Goal: Task Accomplishment & Management: Manage account settings

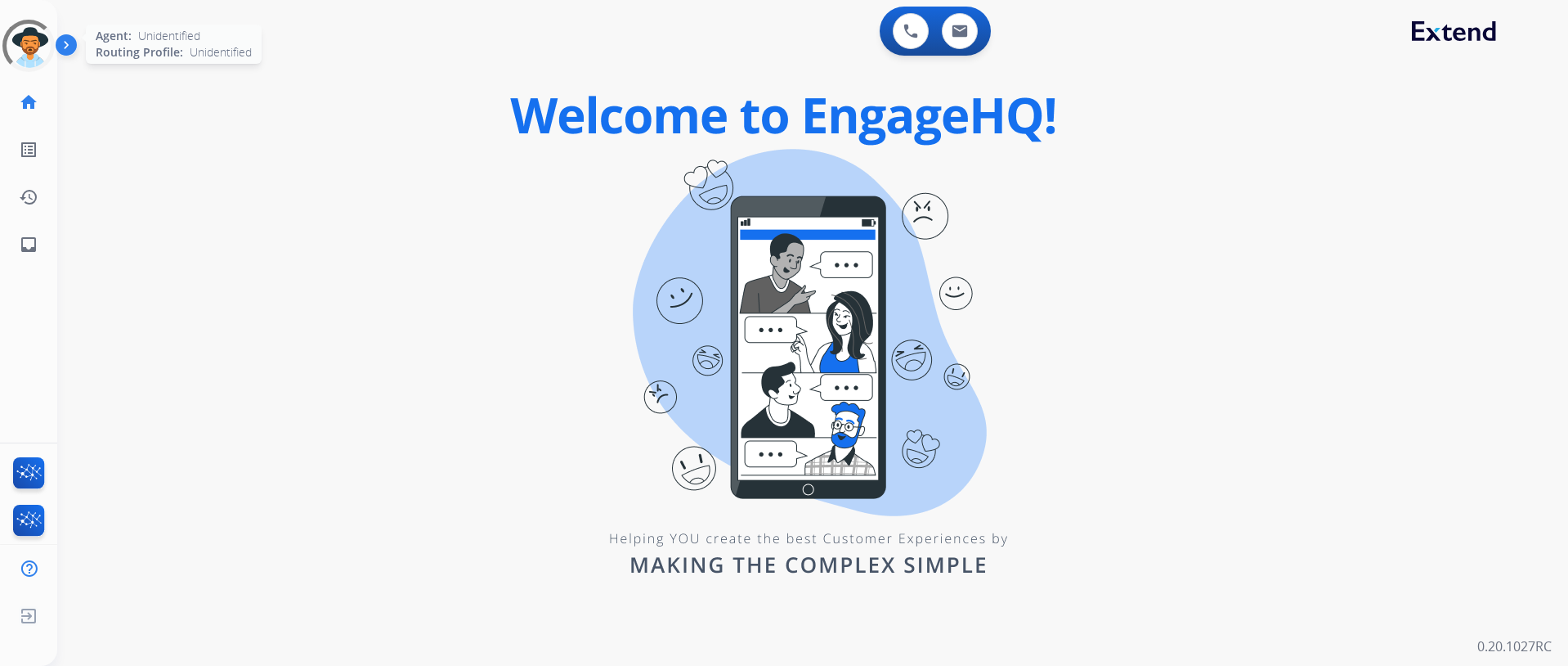
click at [36, 70] on div at bounding box center [28, 46] width 59 height 59
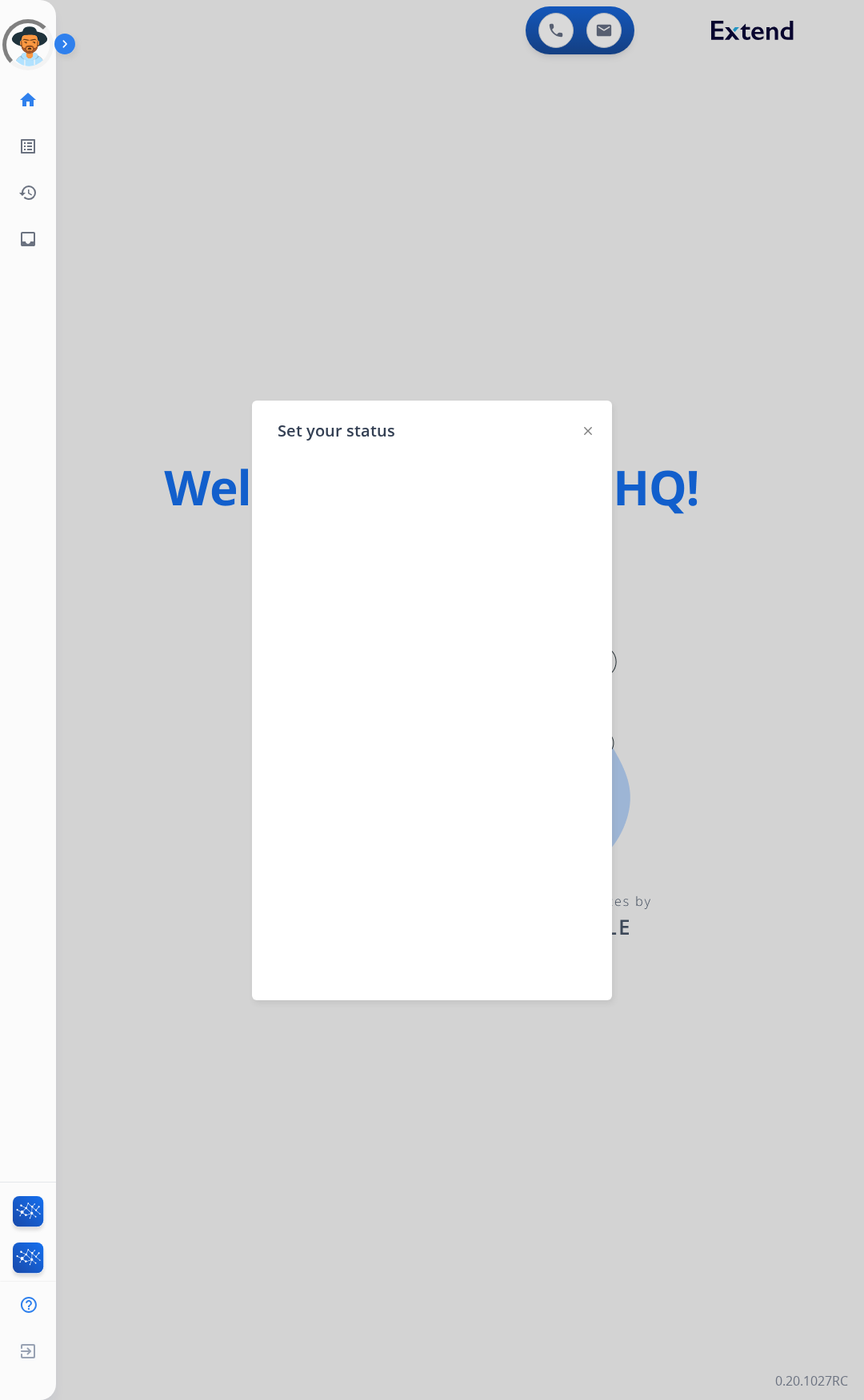
click at [590, 425] on div at bounding box center [588, 430] width 8 height 19
click at [593, 427] on div "Set your status" at bounding box center [432, 700] width 360 height 600
click at [586, 432] on img at bounding box center [588, 431] width 8 height 8
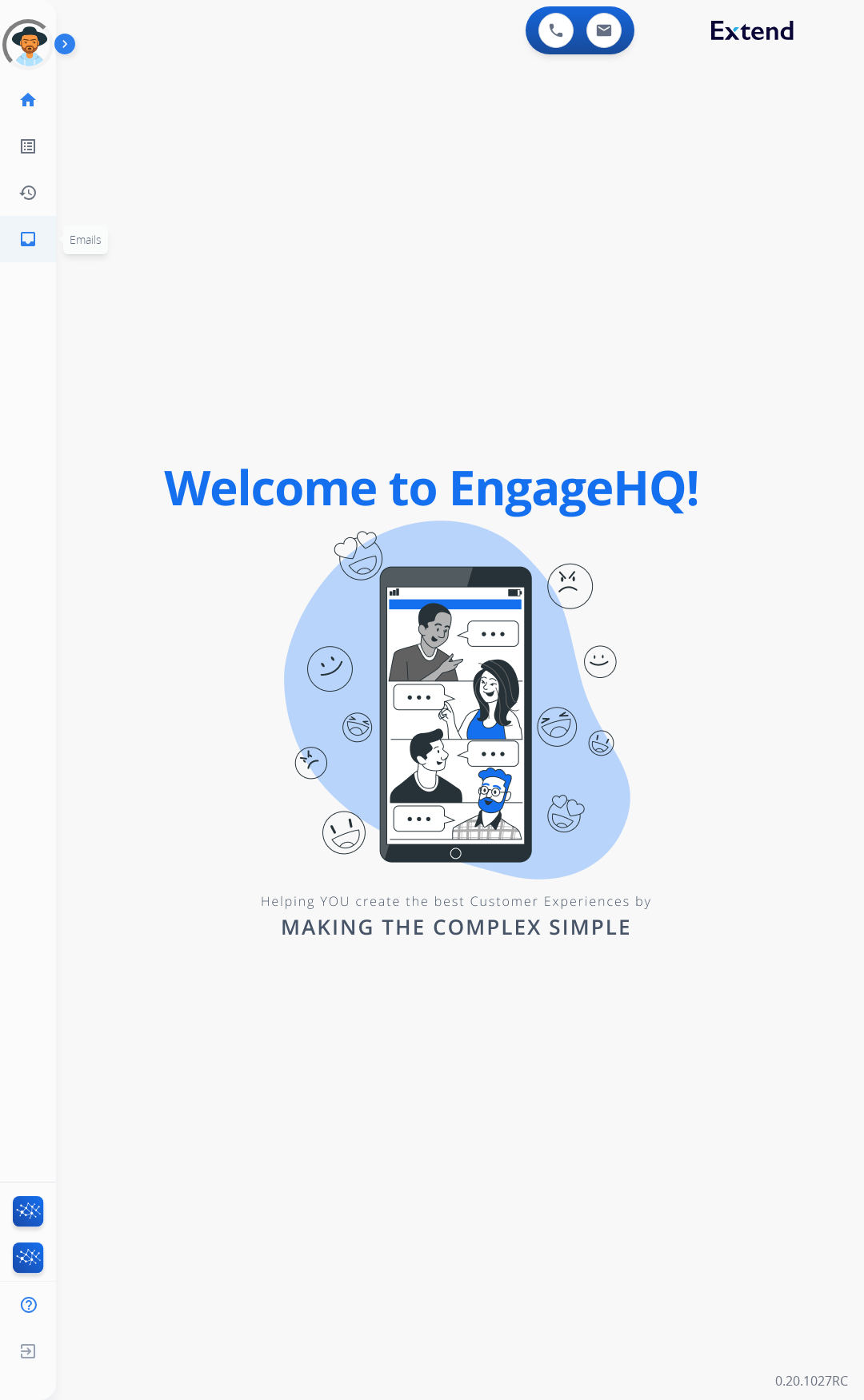
click at [26, 234] on mat-icon "inbox" at bounding box center [27, 238] width 19 height 19
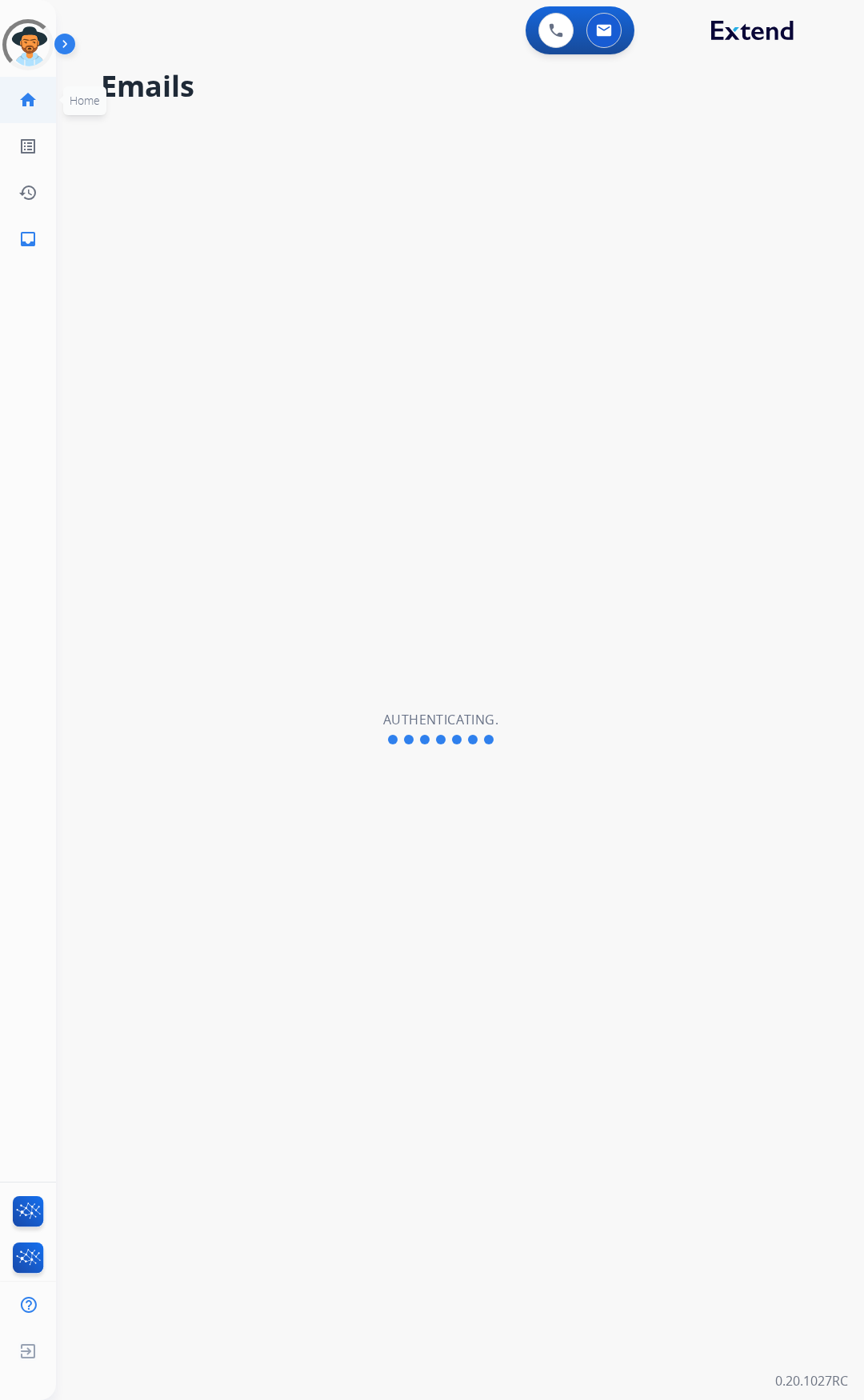
click at [20, 110] on link "home Home" at bounding box center [28, 100] width 45 height 45
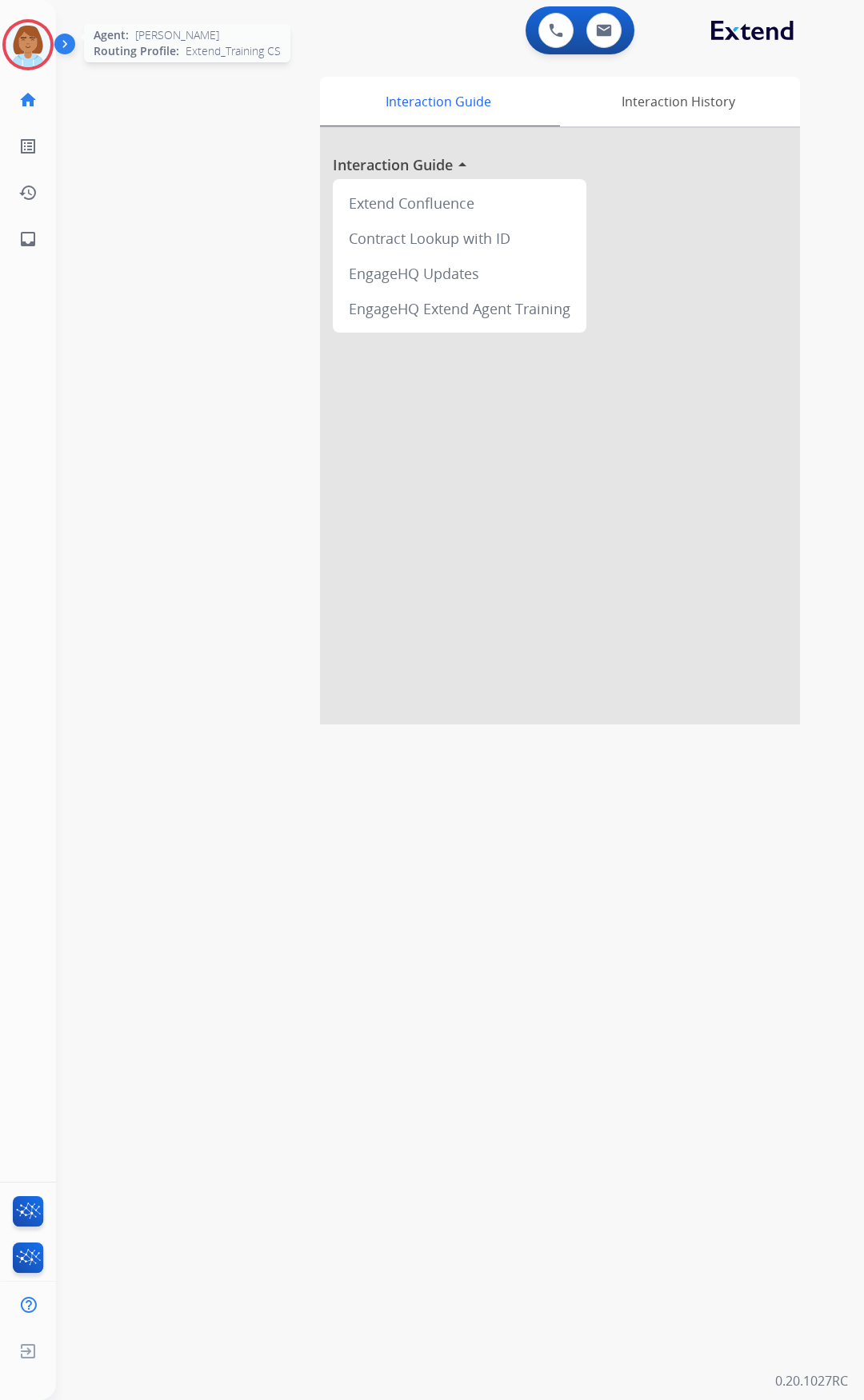
click at [27, 52] on img at bounding box center [28, 44] width 45 height 45
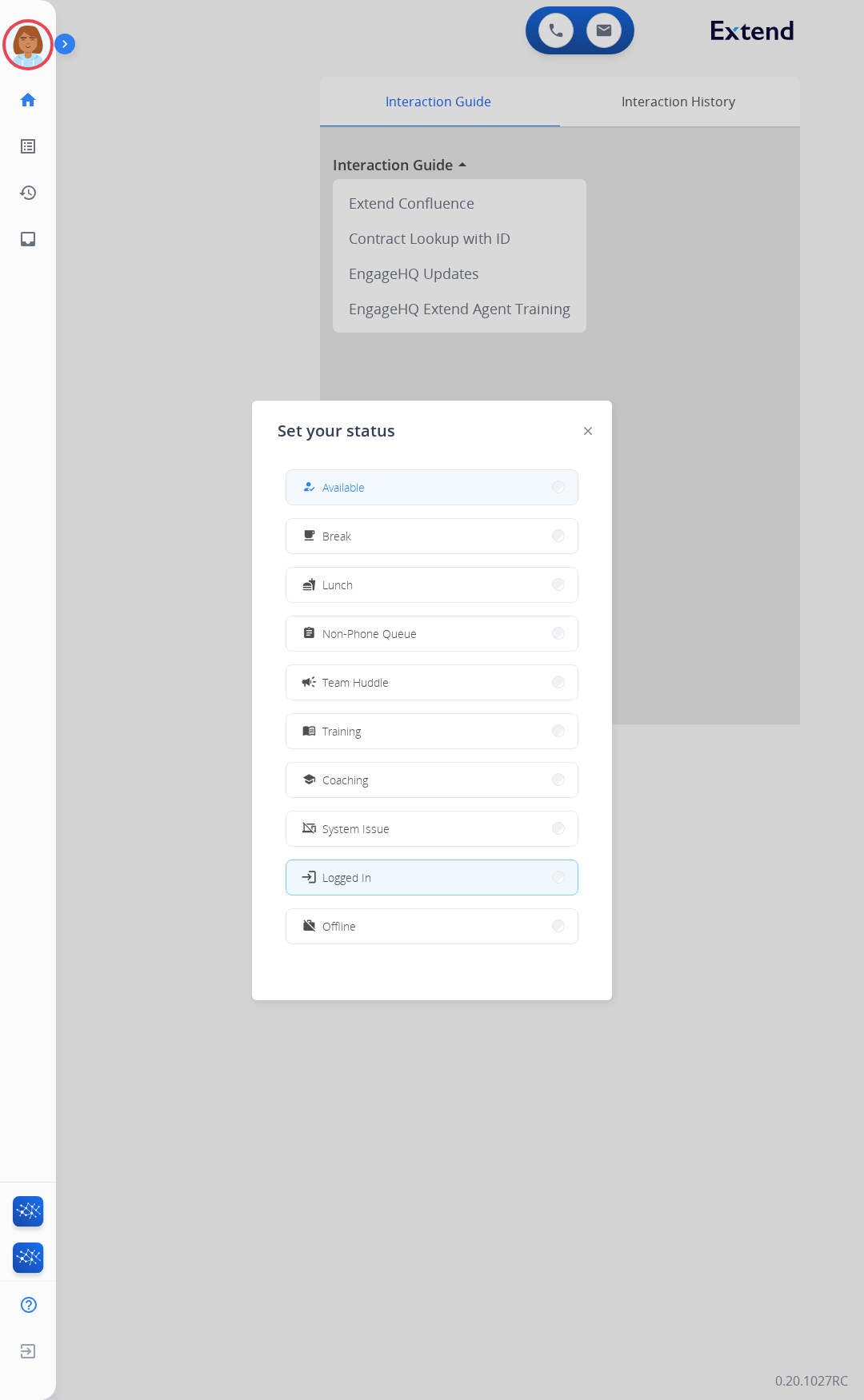
click at [346, 487] on span "Available" at bounding box center [344, 487] width 43 height 17
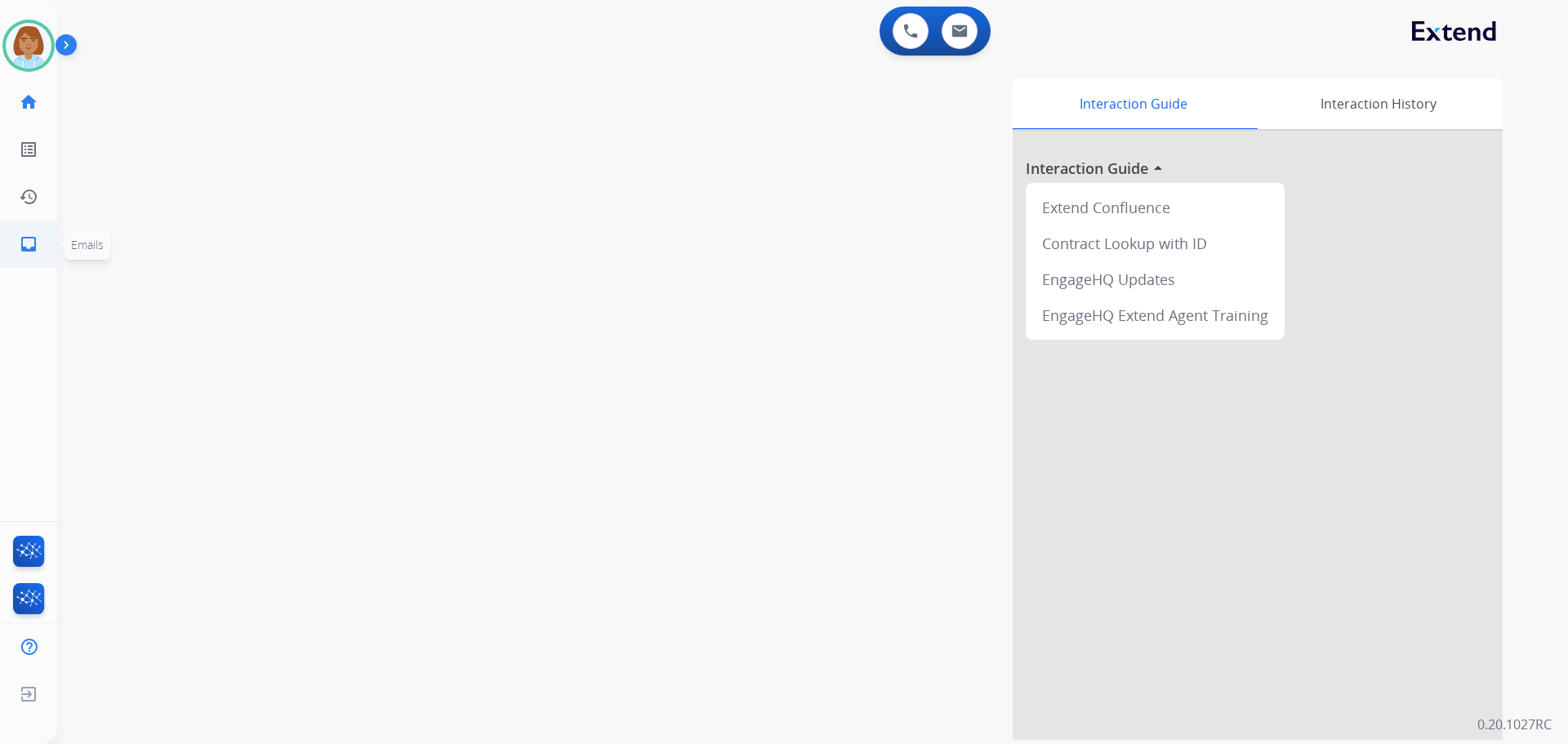
click at [49, 255] on link "inbox Emails" at bounding box center [28, 244] width 46 height 46
select select "**********"
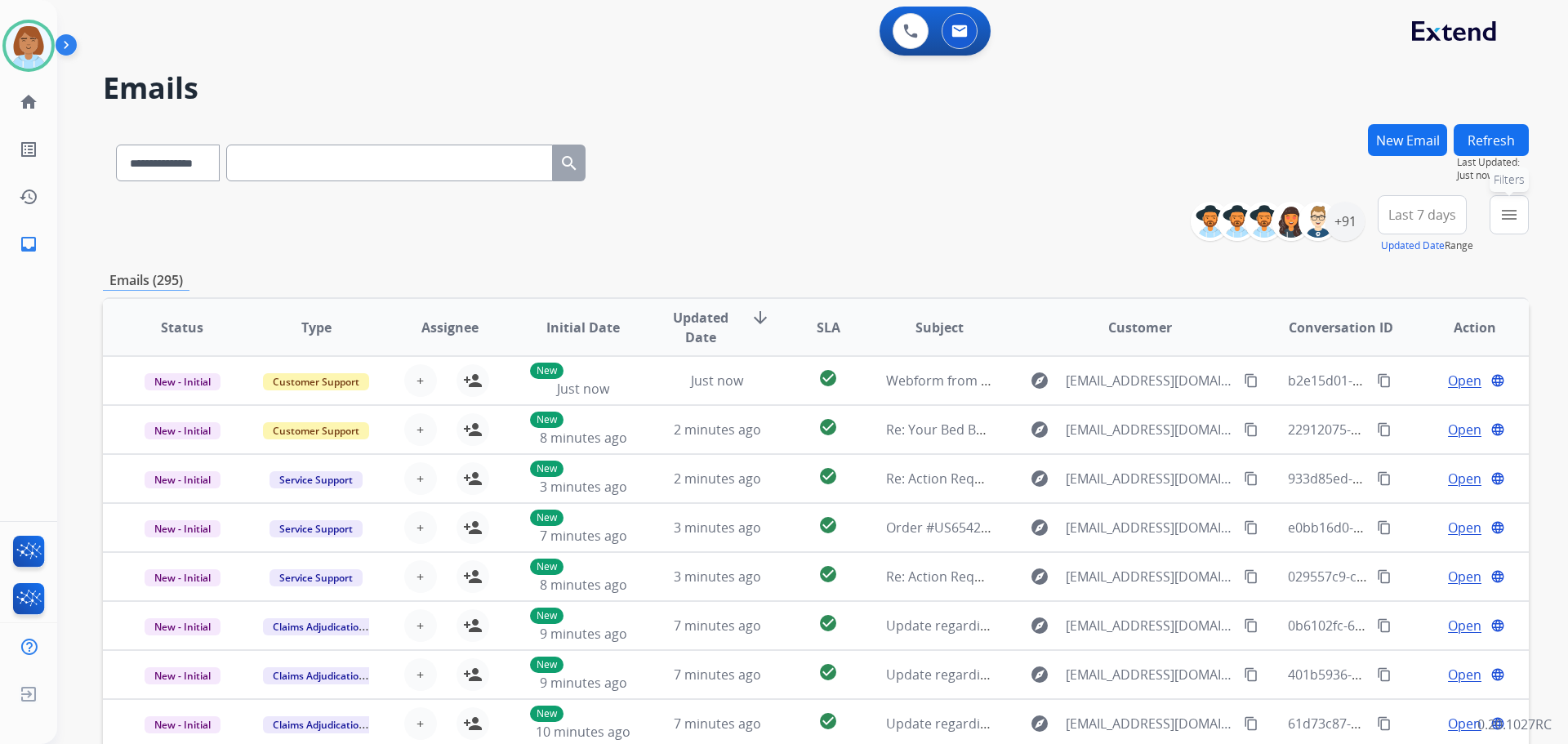
click at [881, 220] on mat-icon "menu" at bounding box center [1509, 214] width 19 height 19
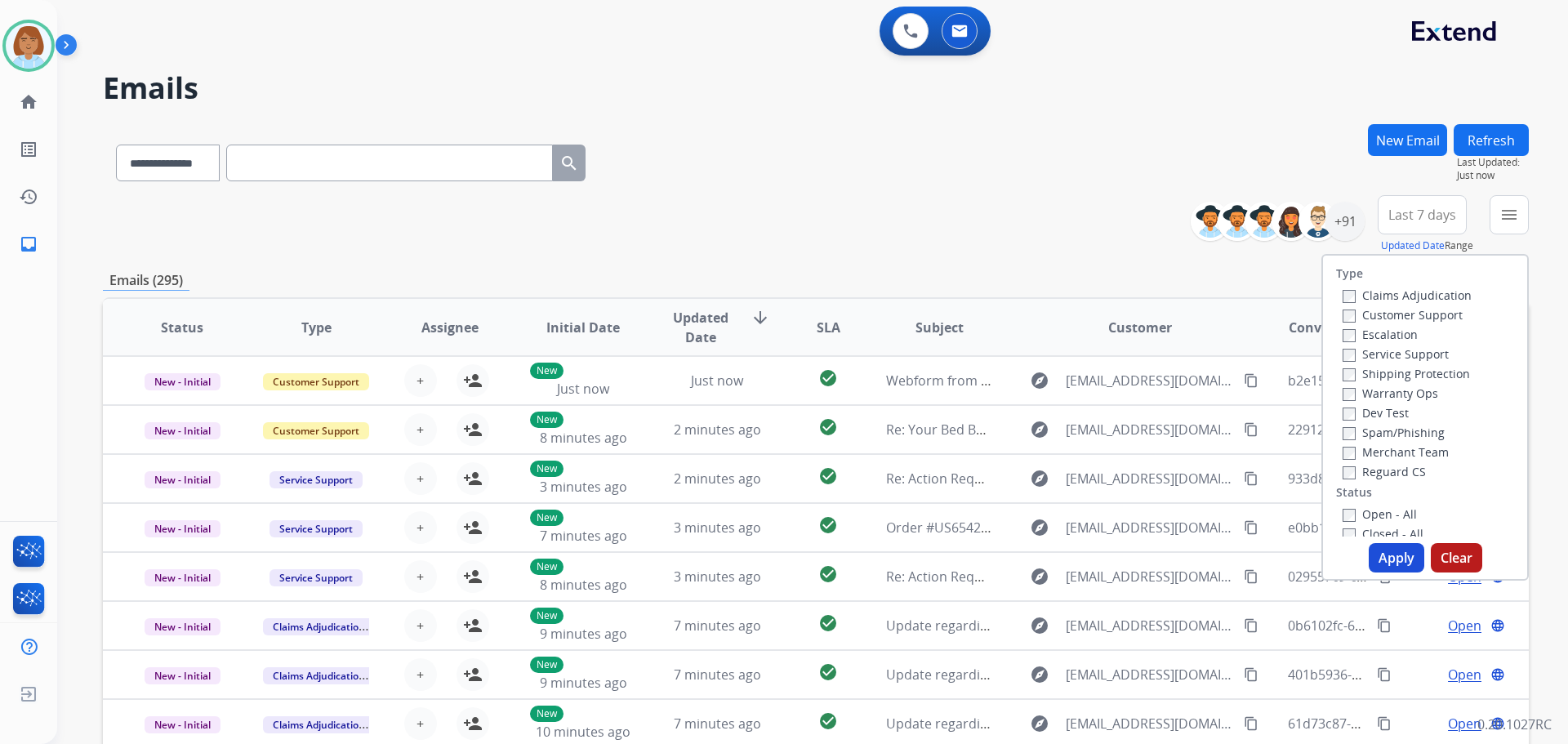
click at [881, 317] on label "Customer Support" at bounding box center [1403, 314] width 120 height 16
click at [881, 374] on label "Shipping Protection" at bounding box center [1407, 374] width 127 height 16
click at [881, 515] on label "Open - All" at bounding box center [1380, 514] width 74 height 16
click at [881, 552] on button "Apply" at bounding box center [1397, 558] width 55 height 29
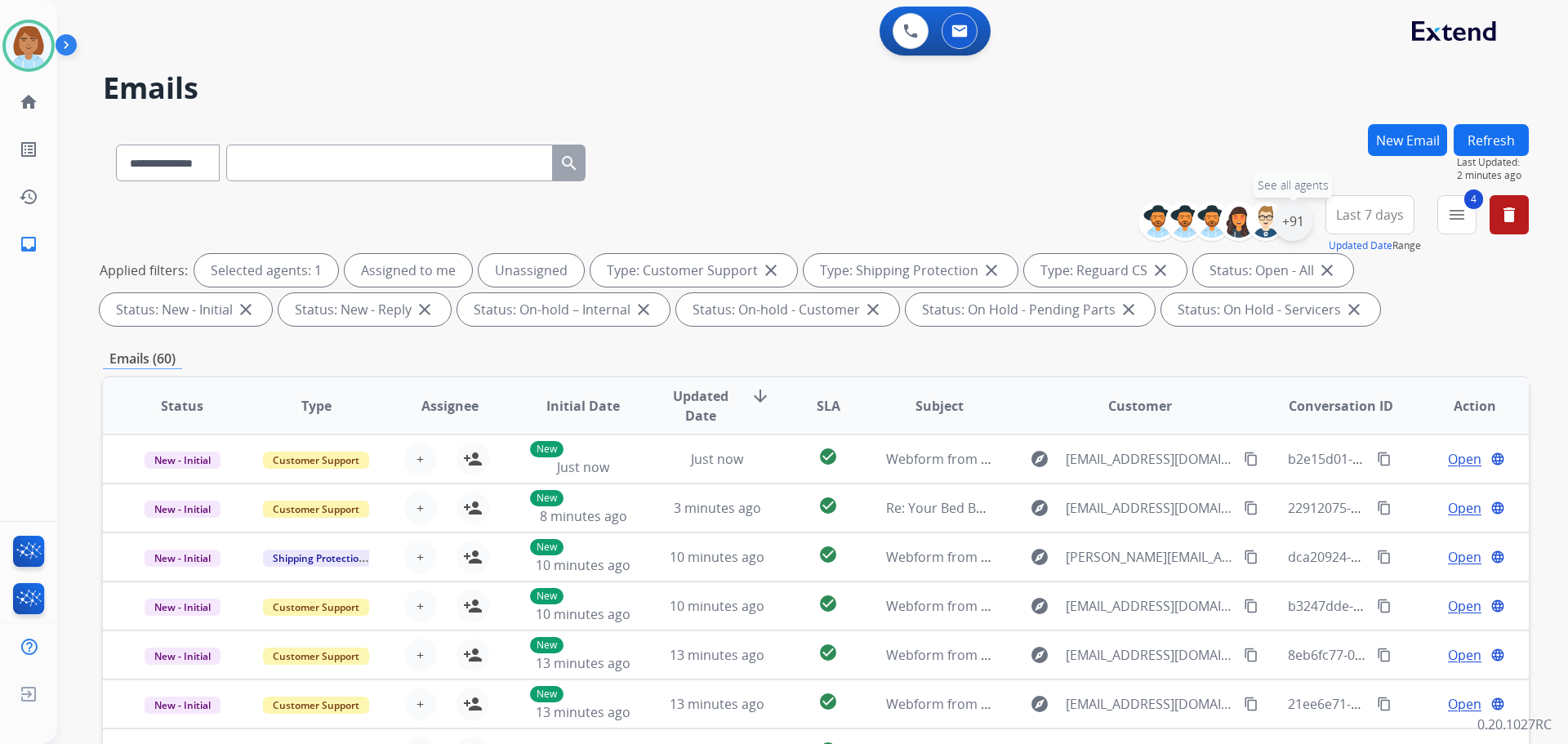
click at [881, 231] on div "+91" at bounding box center [1293, 221] width 39 height 39
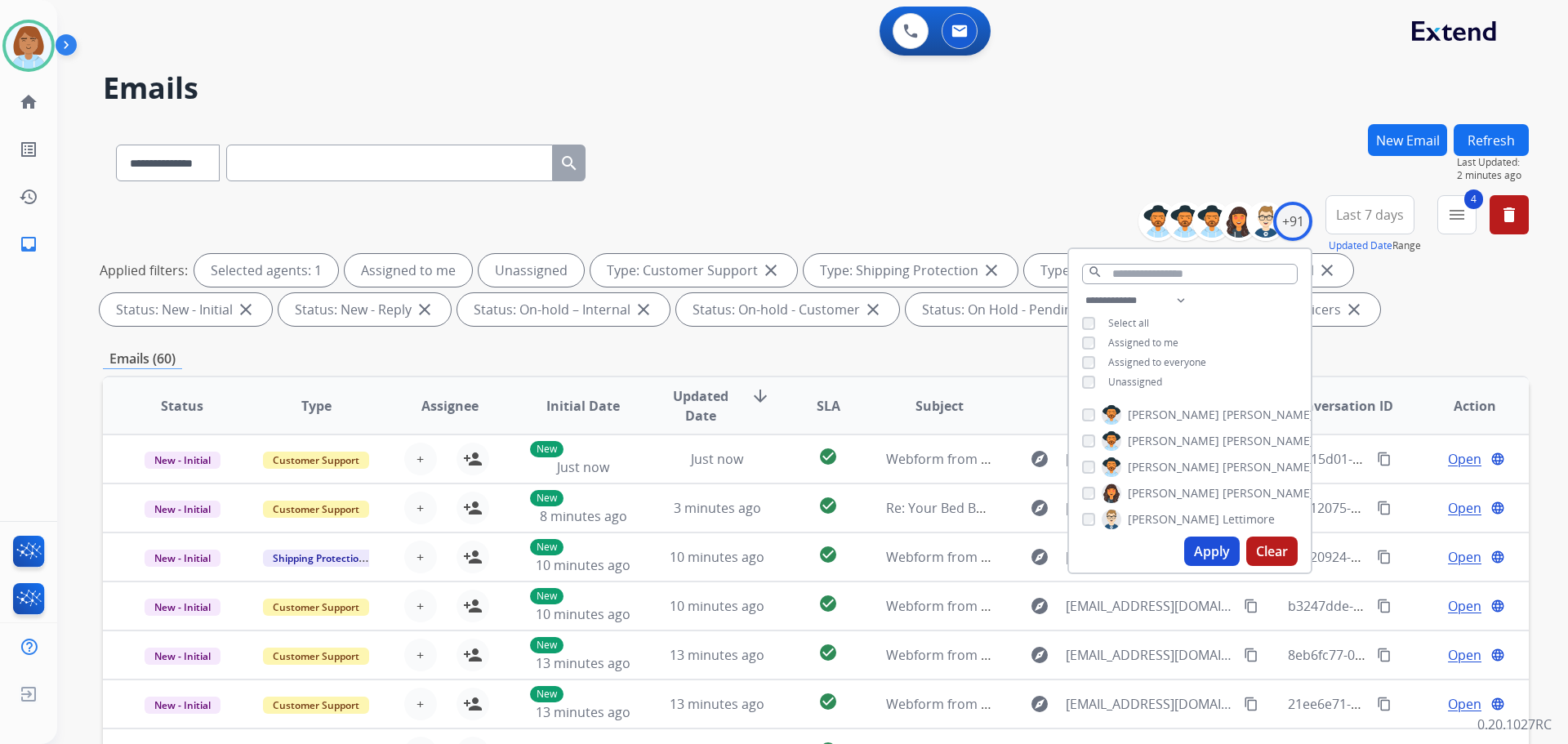
click at [881, 382] on span "Unassigned" at bounding box center [1135, 381] width 54 height 14
click at [881, 549] on button "Apply" at bounding box center [1212, 551] width 55 height 29
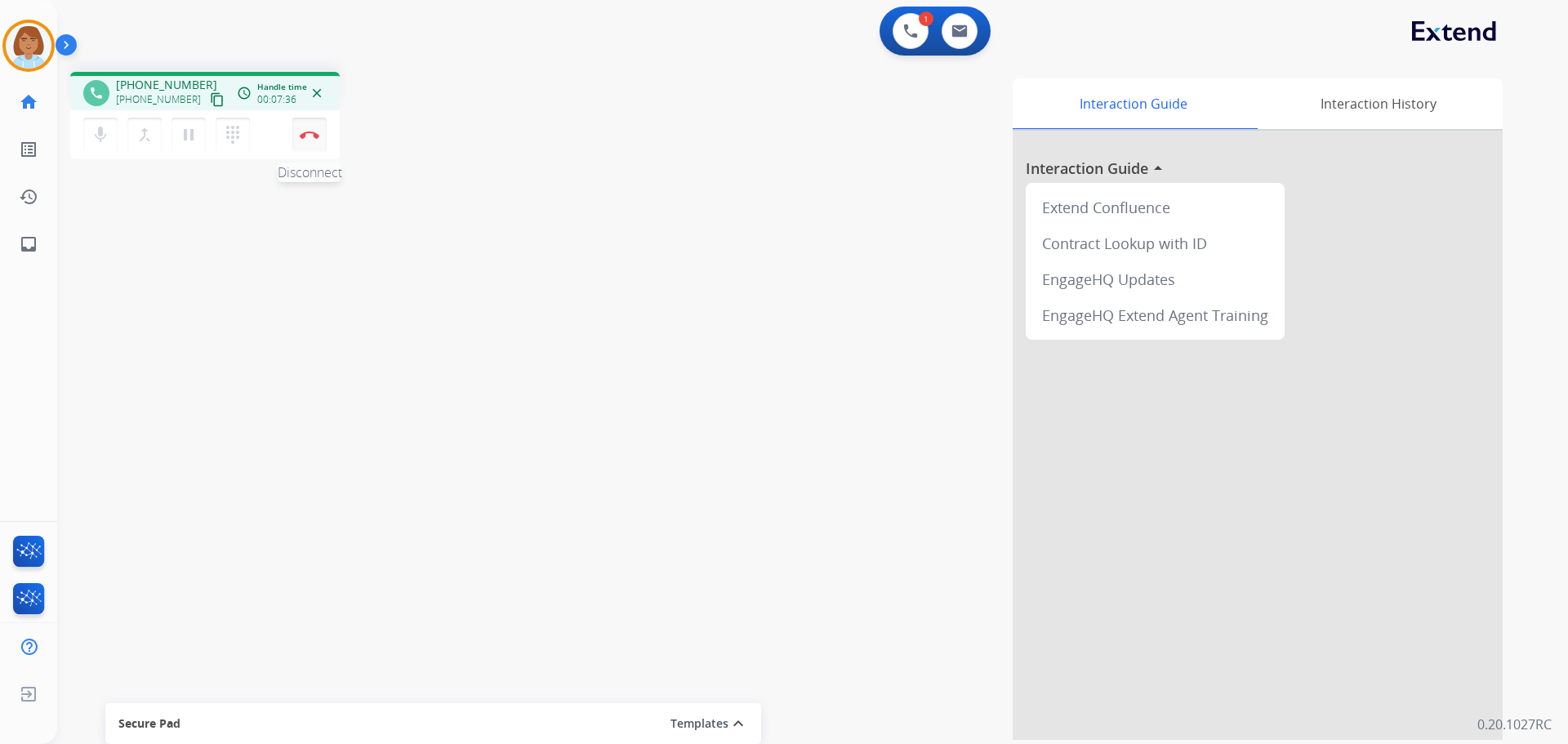
click at [292, 142] on div "mic Mute merge_type Bridge pause Hold dialpad Dialpad Disconnect" at bounding box center [205, 135] width 269 height 49
click at [296, 140] on button "Disconnect" at bounding box center [309, 135] width 34 height 34
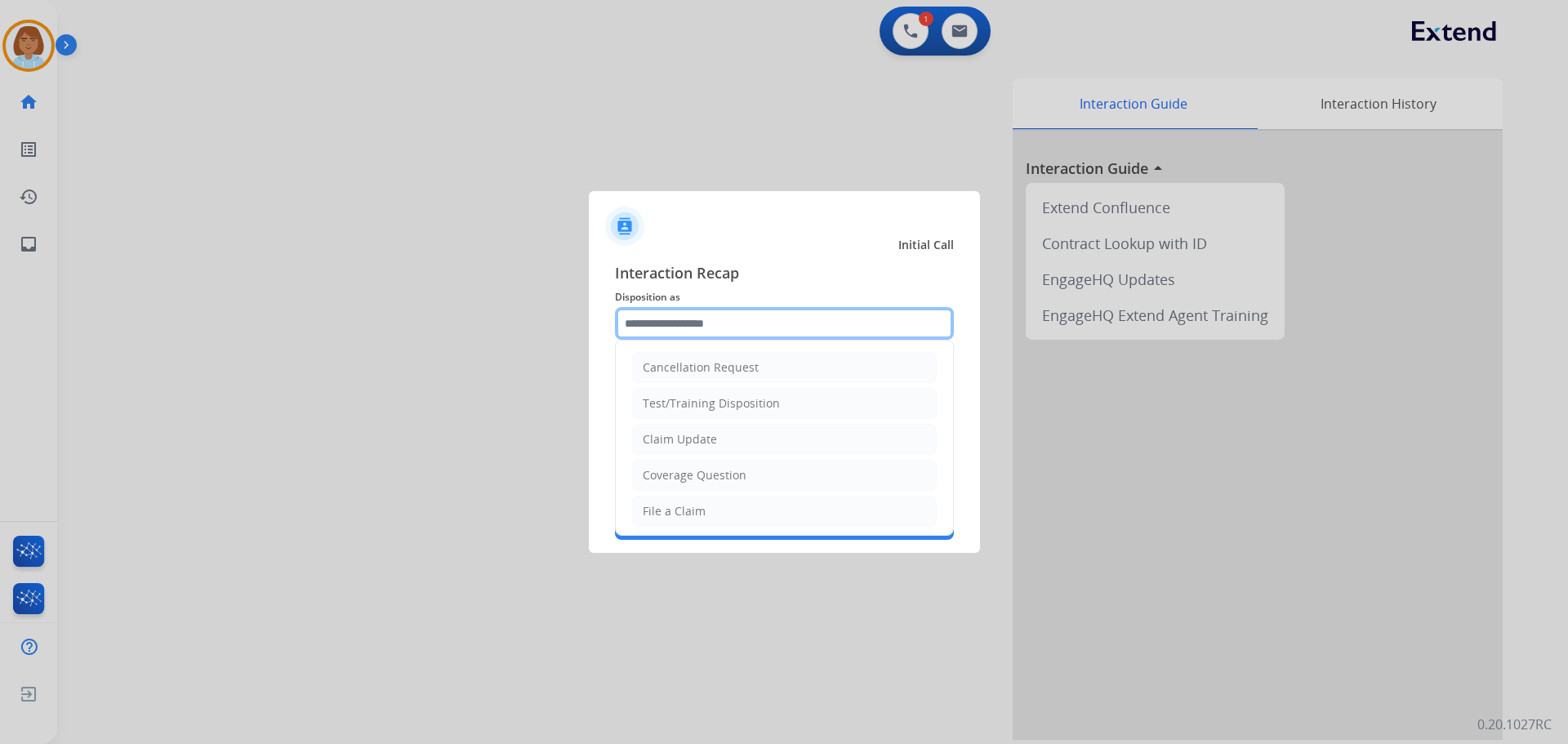
click at [809, 314] on input "text" at bounding box center [784, 323] width 339 height 33
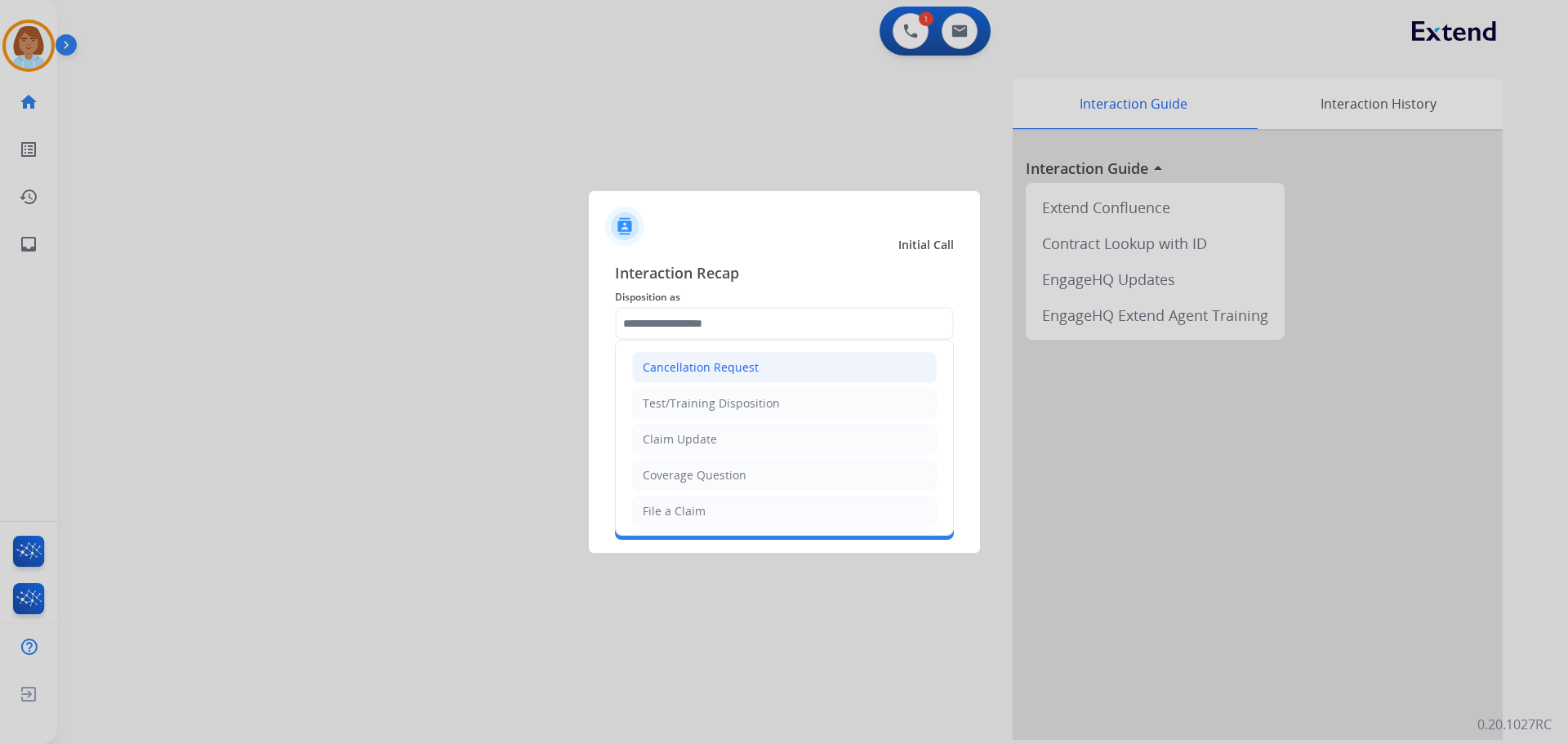
click at [794, 369] on li "Cancellation Request" at bounding box center [784, 367] width 304 height 31
type input "**********"
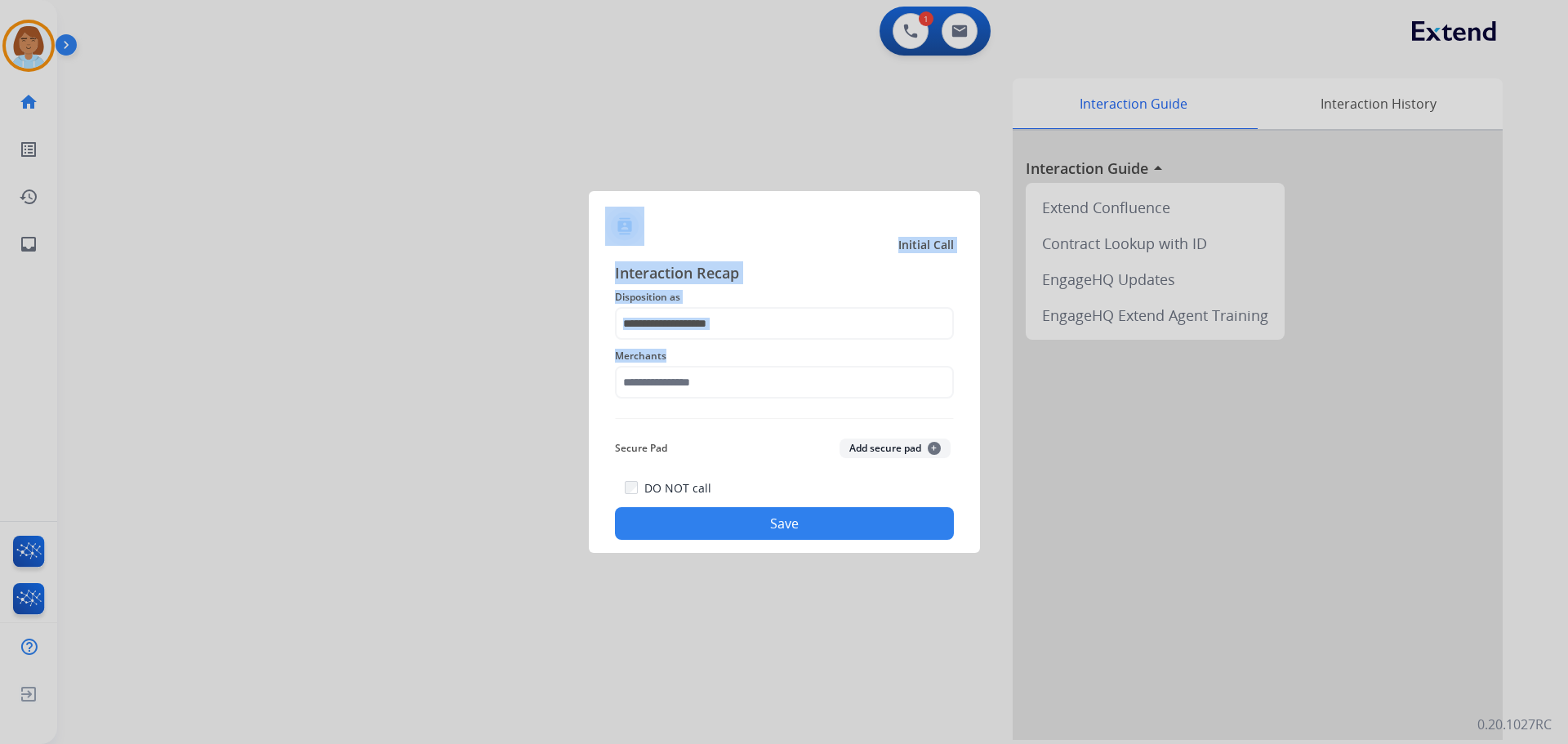
drag, startPoint x: 799, startPoint y: 364, endPoint x: 1011, endPoint y: 249, distance: 241.2
click at [0, 204] on app-contact-recap-modal "**********" at bounding box center [0, 372] width 0 height 744
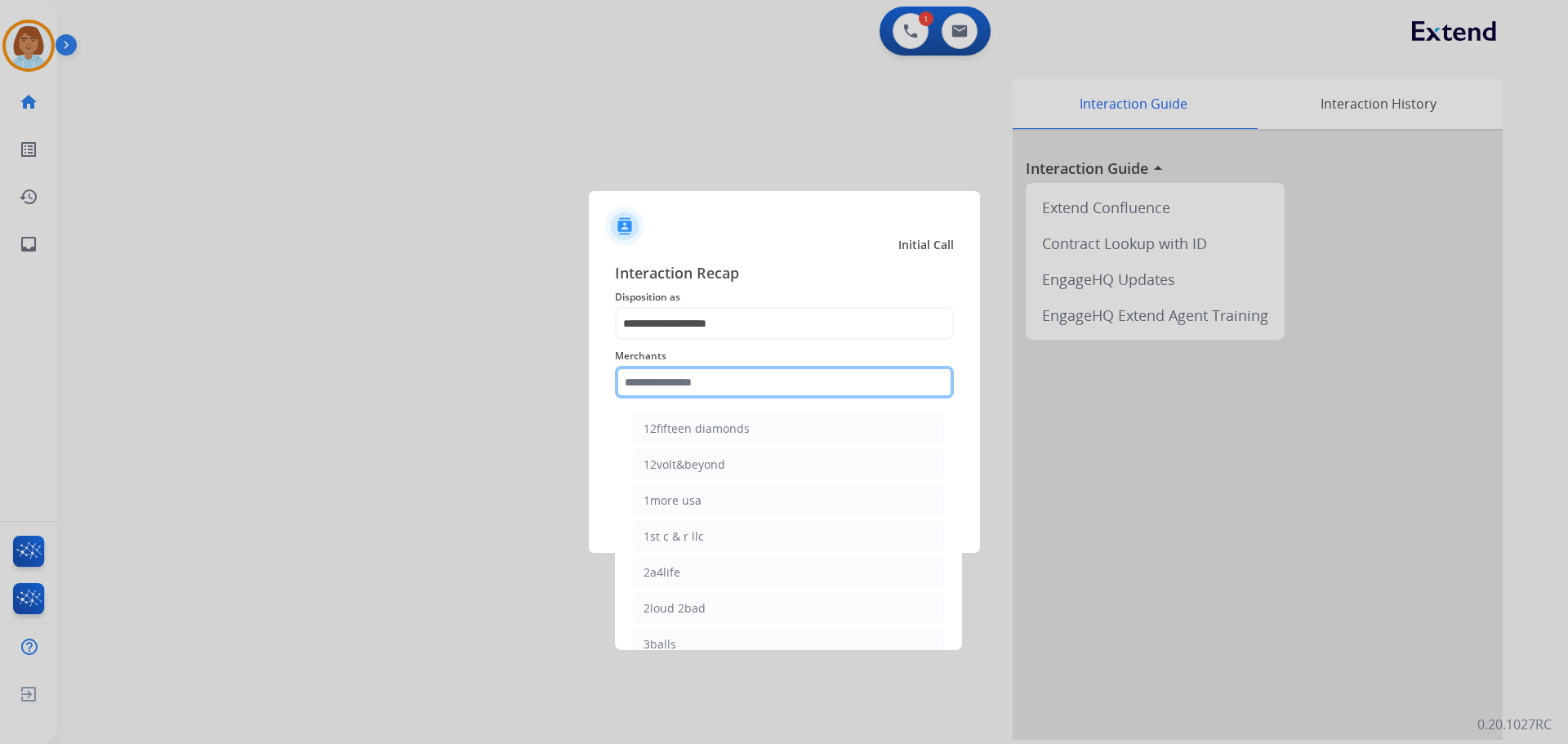
click at [697, 379] on input "text" at bounding box center [784, 382] width 339 height 33
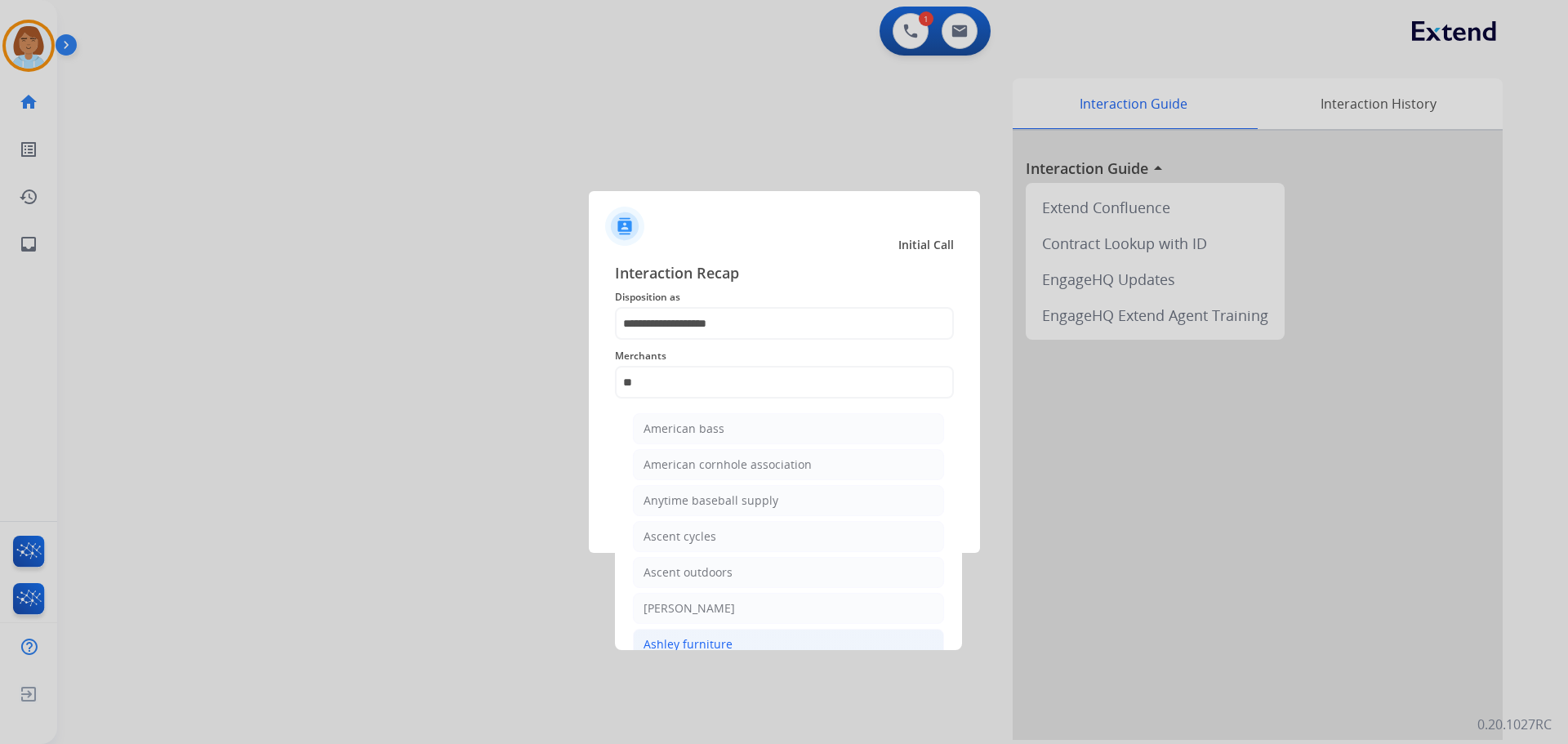
click at [830, 649] on li "Ashley furniture" at bounding box center [789, 644] width 311 height 31
type input "**********"
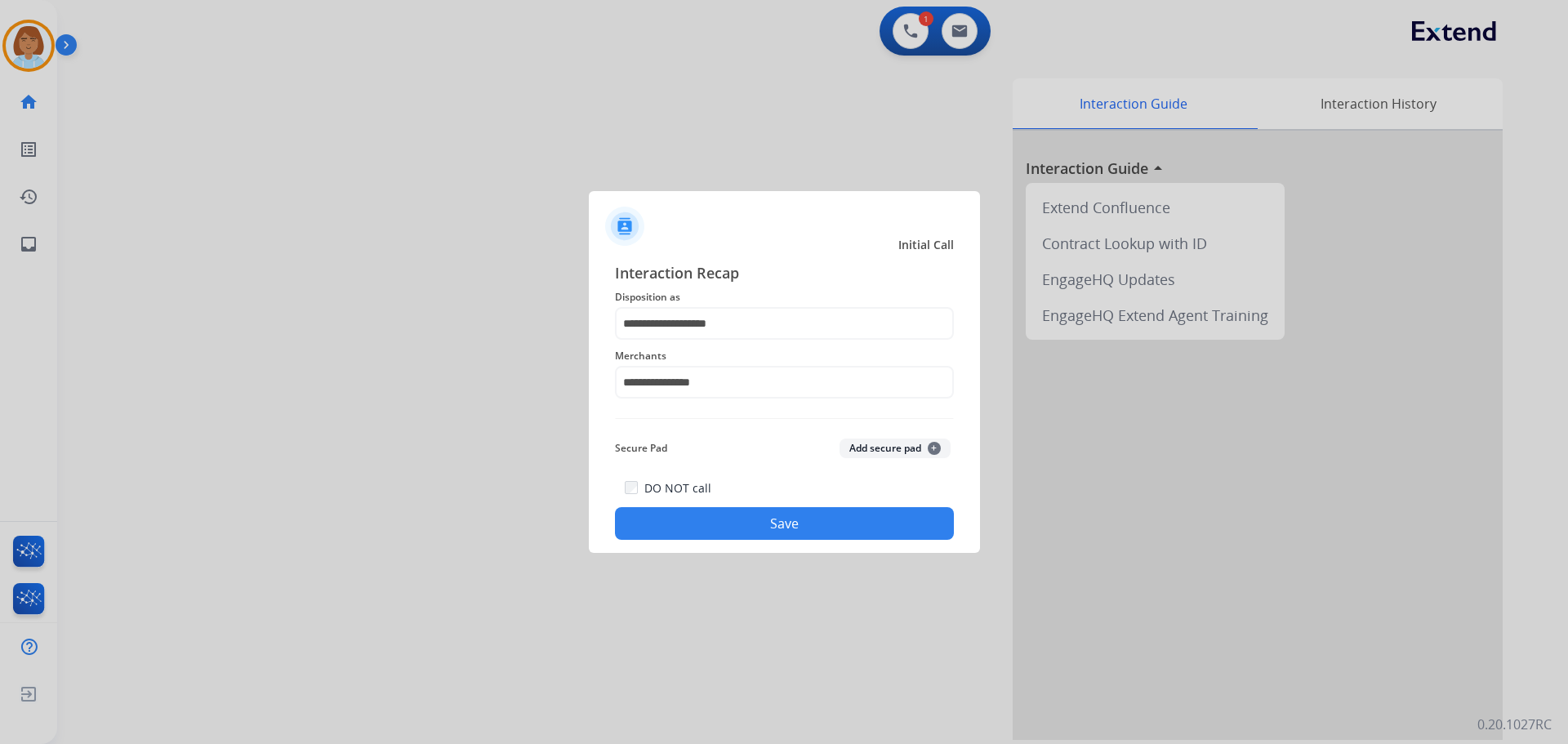
click at [845, 521] on button "Save" at bounding box center [784, 523] width 339 height 33
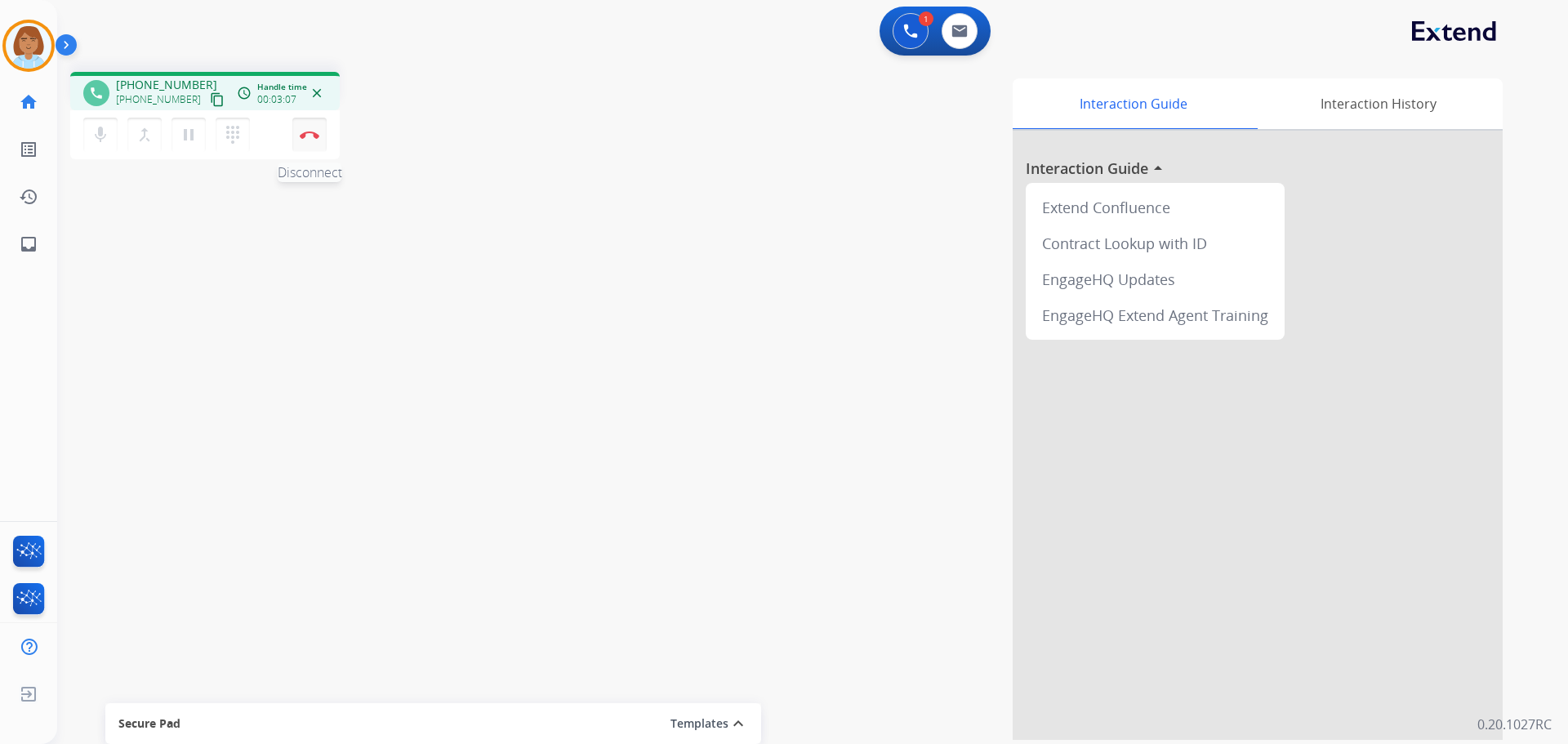
click at [314, 141] on button "Disconnect" at bounding box center [309, 135] width 34 height 34
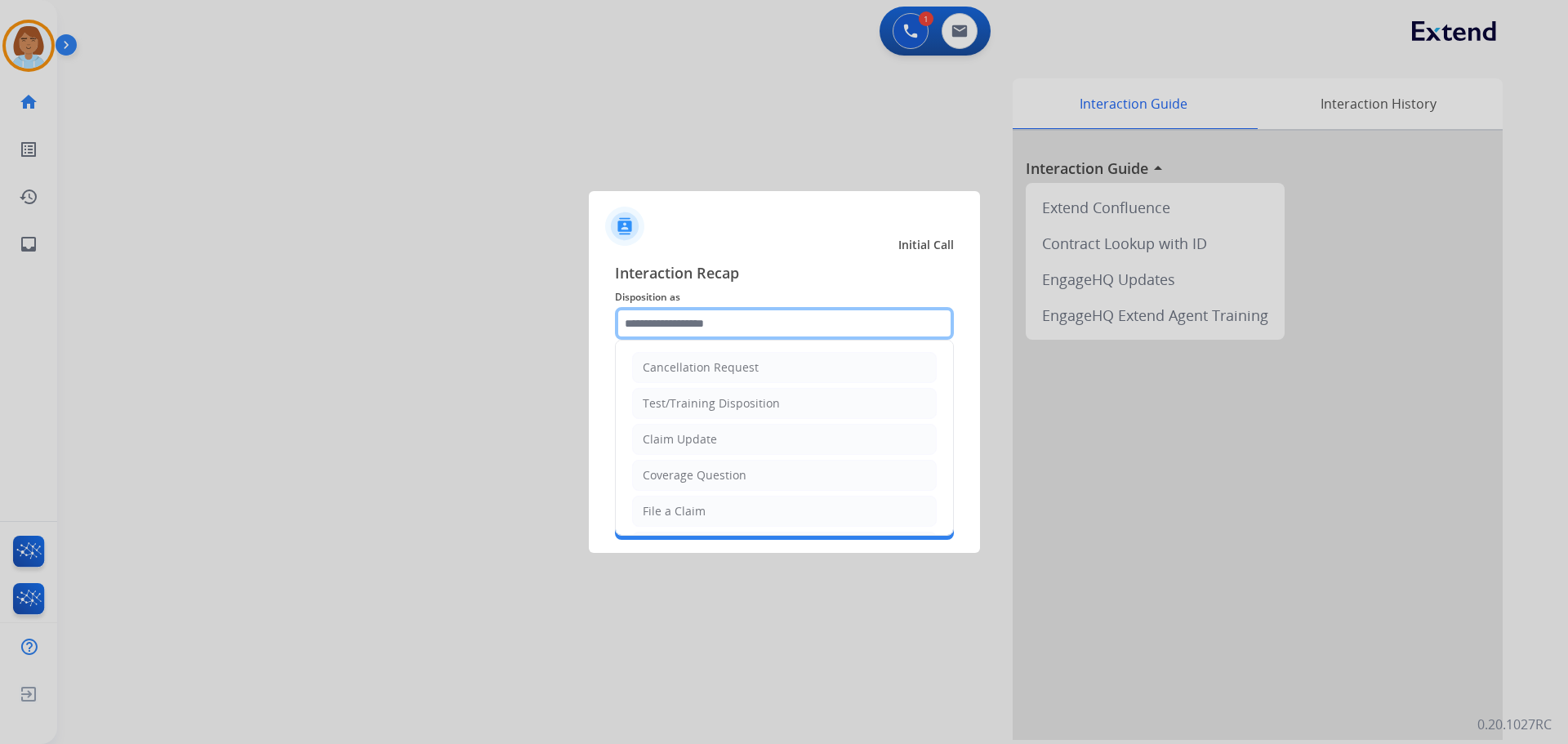
click at [753, 334] on input "text" at bounding box center [784, 323] width 339 height 33
click at [681, 443] on div "Claim Update" at bounding box center [680, 440] width 74 height 17
type input "**********"
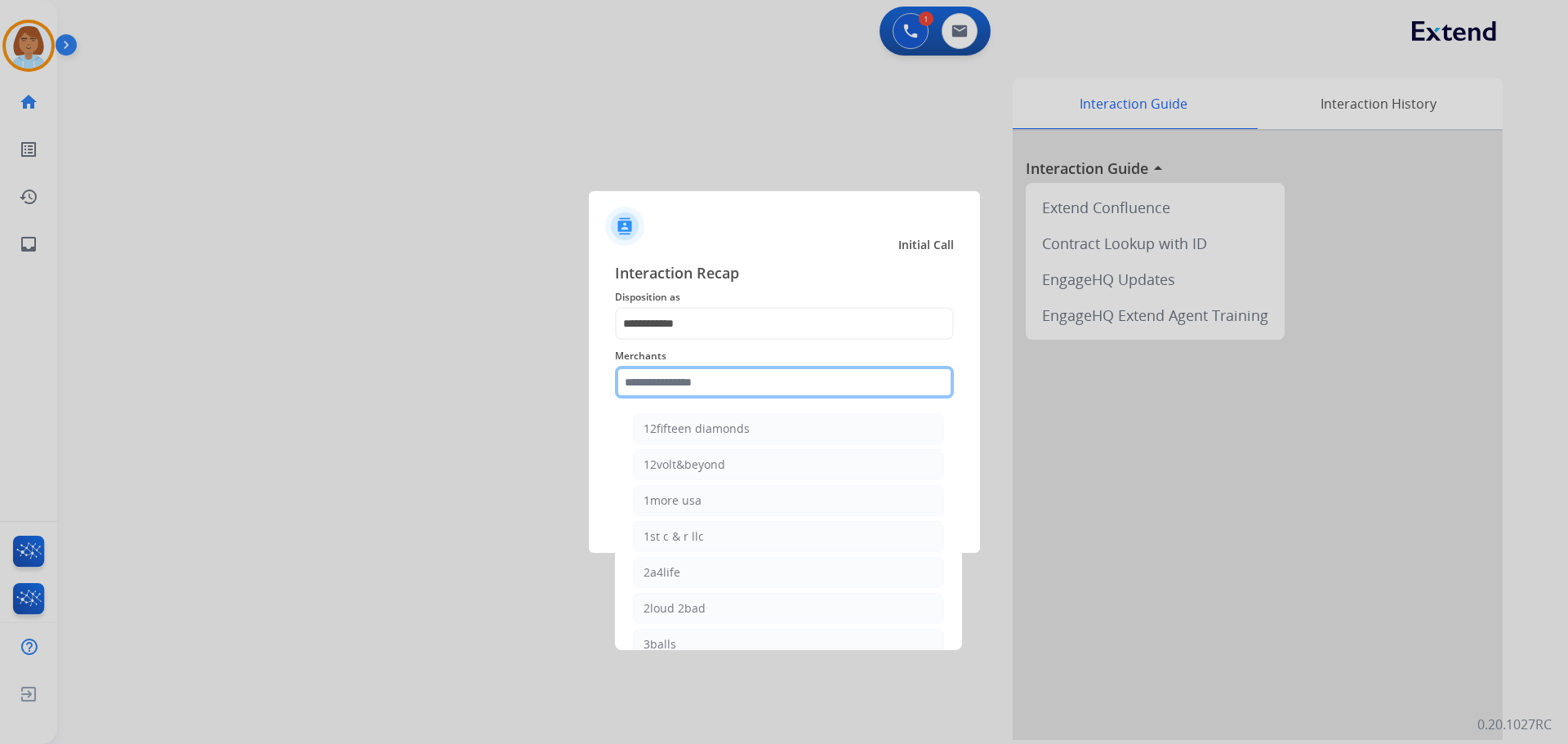
click at [703, 378] on input "text" at bounding box center [784, 382] width 339 height 33
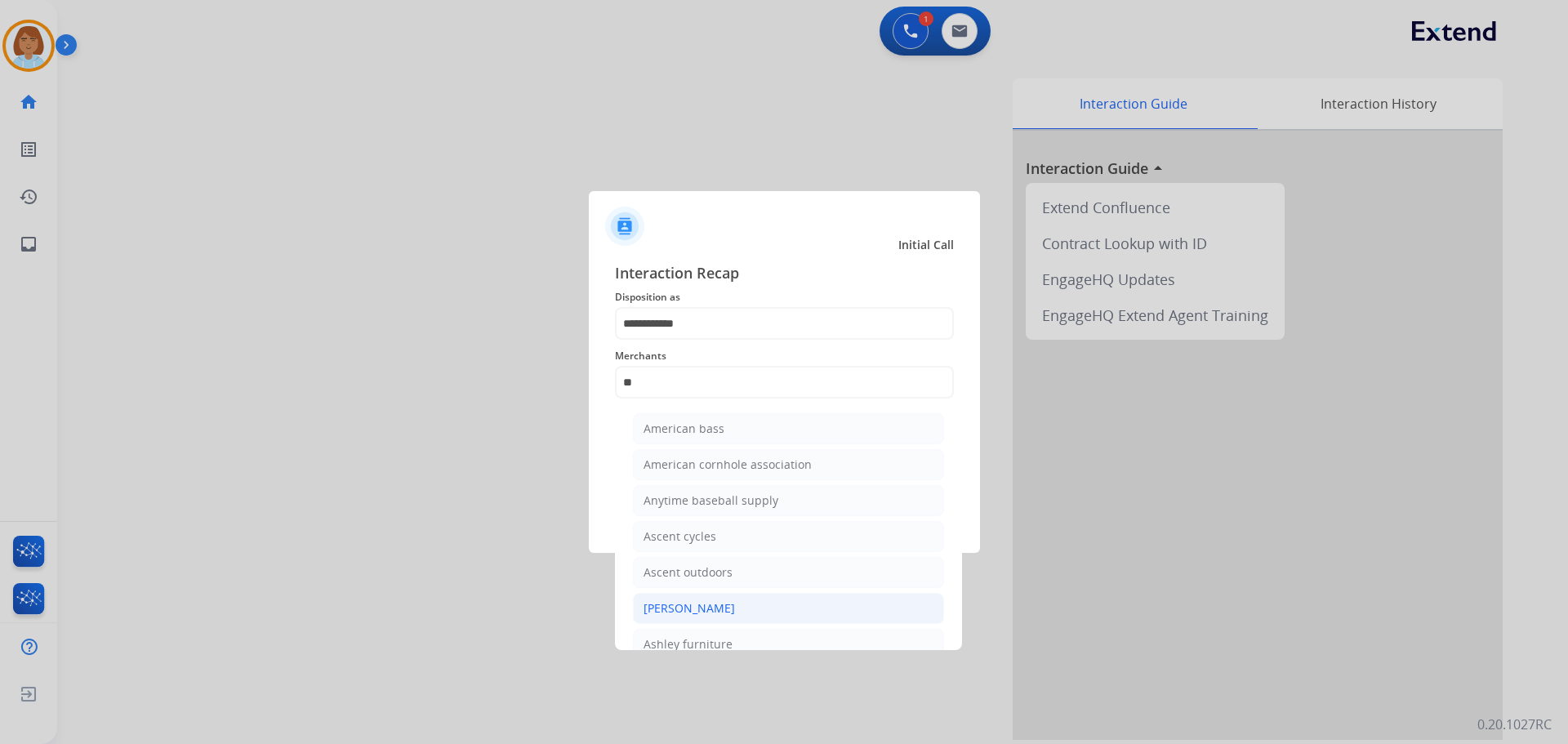
click at [765, 604] on li "[PERSON_NAME]" at bounding box center [789, 608] width 311 height 31
type input "**********"
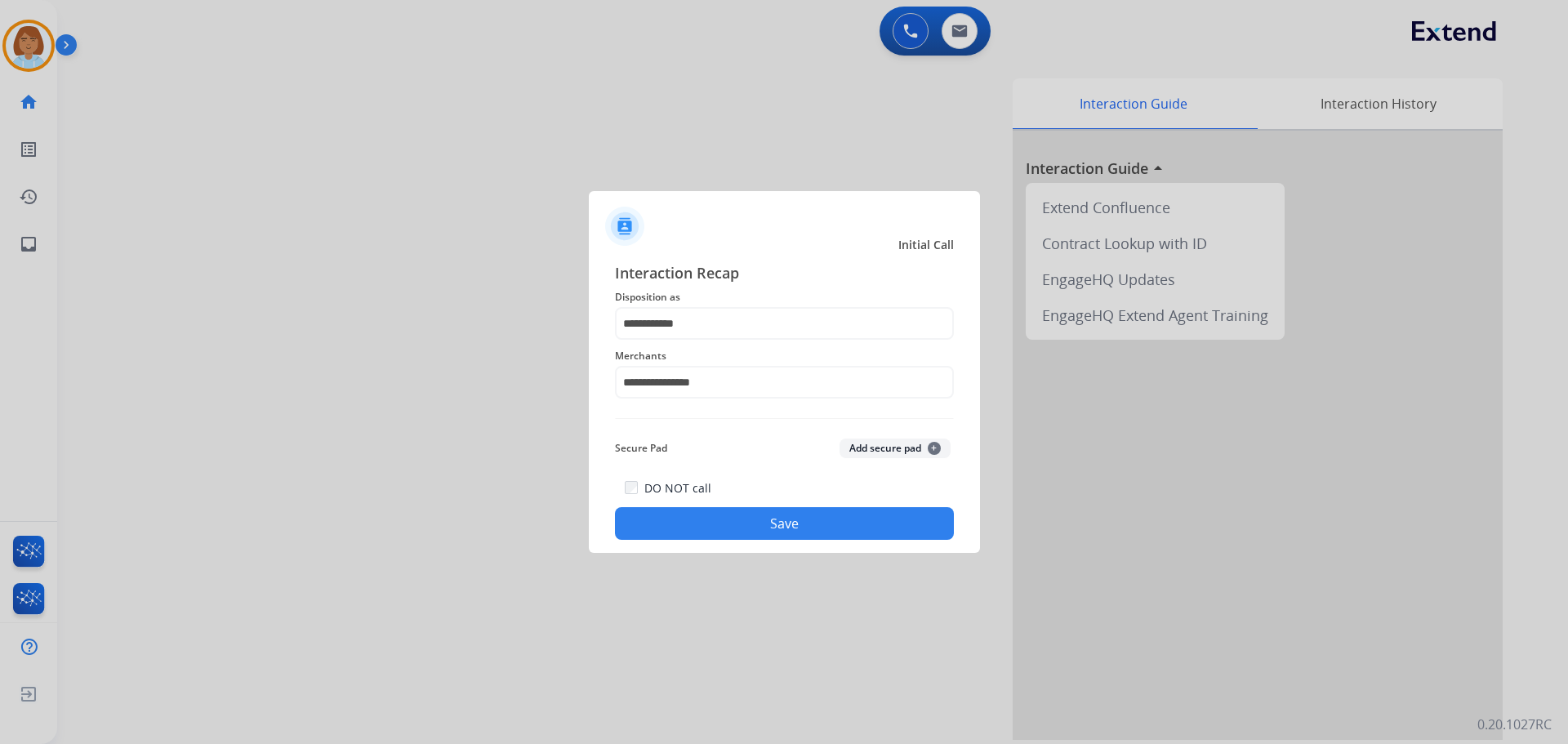
click at [871, 519] on button "Save" at bounding box center [784, 523] width 339 height 33
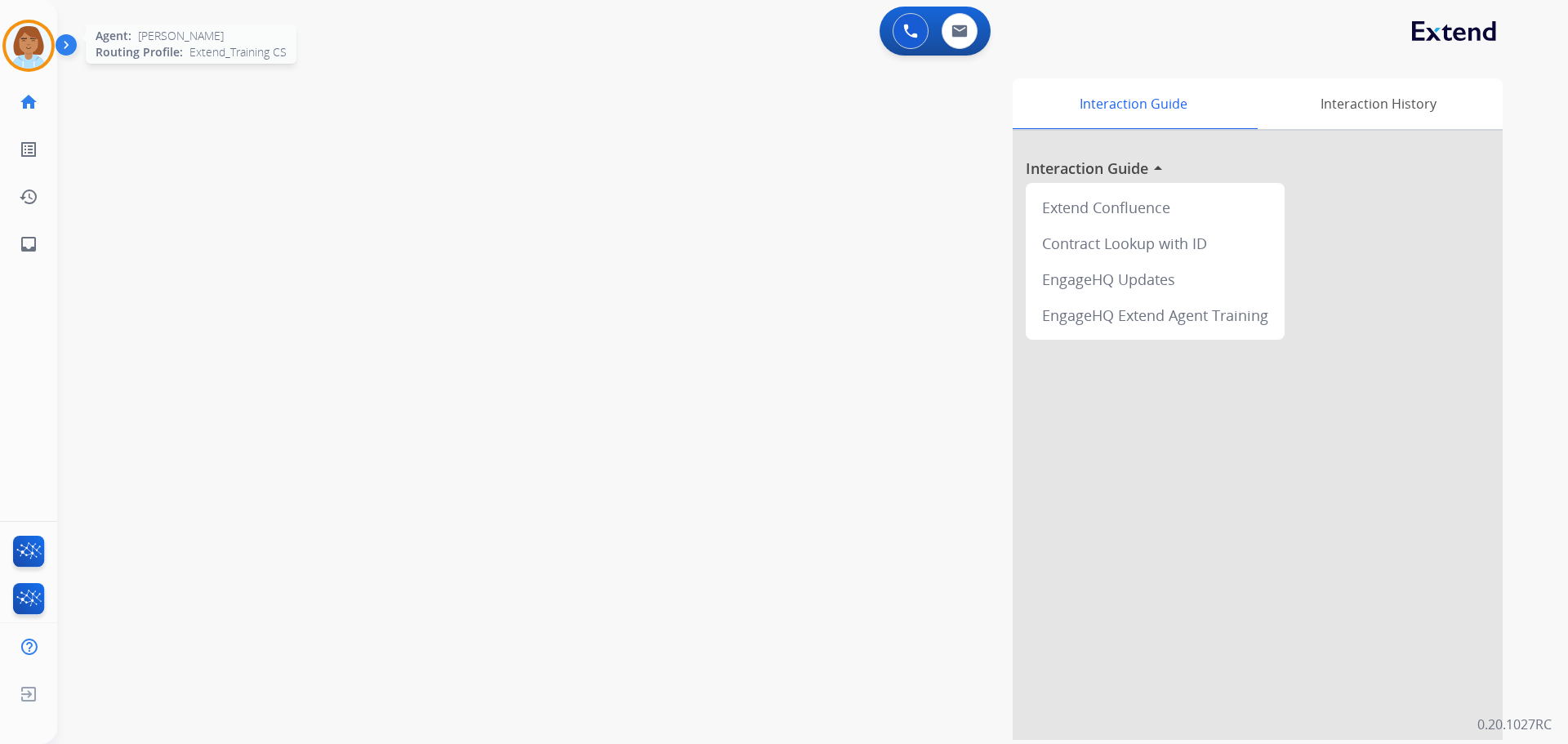
click at [30, 33] on img at bounding box center [28, 45] width 46 height 46
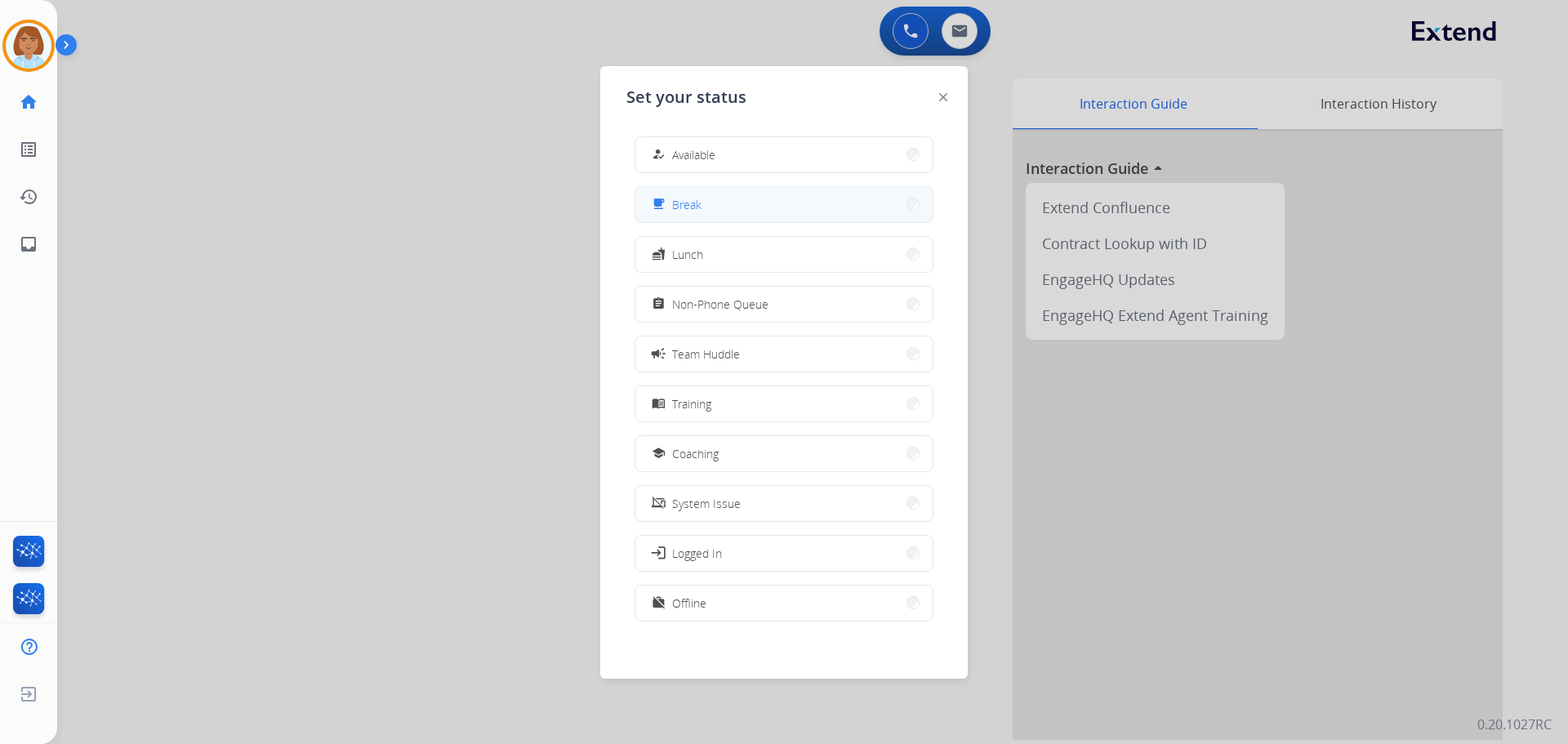
click at [820, 200] on button "free_breakfast Break" at bounding box center [784, 205] width 298 height 35
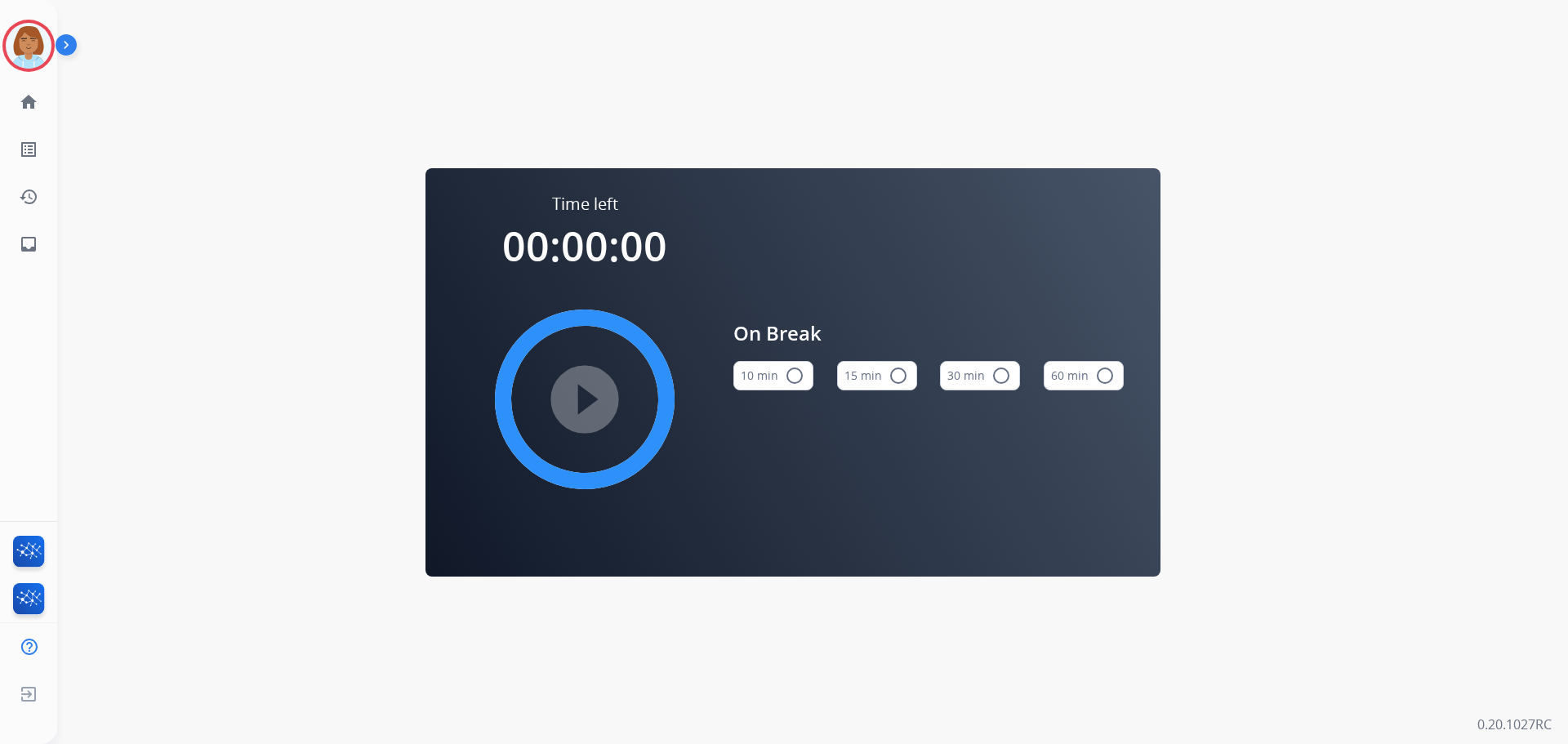
click at [793, 377] on mat-icon "radio_button_unchecked" at bounding box center [794, 375] width 19 height 19
click at [586, 404] on mat-icon "play_circle_filled" at bounding box center [585, 399] width 19 height 19
click at [23, 51] on img at bounding box center [28, 45] width 46 height 46
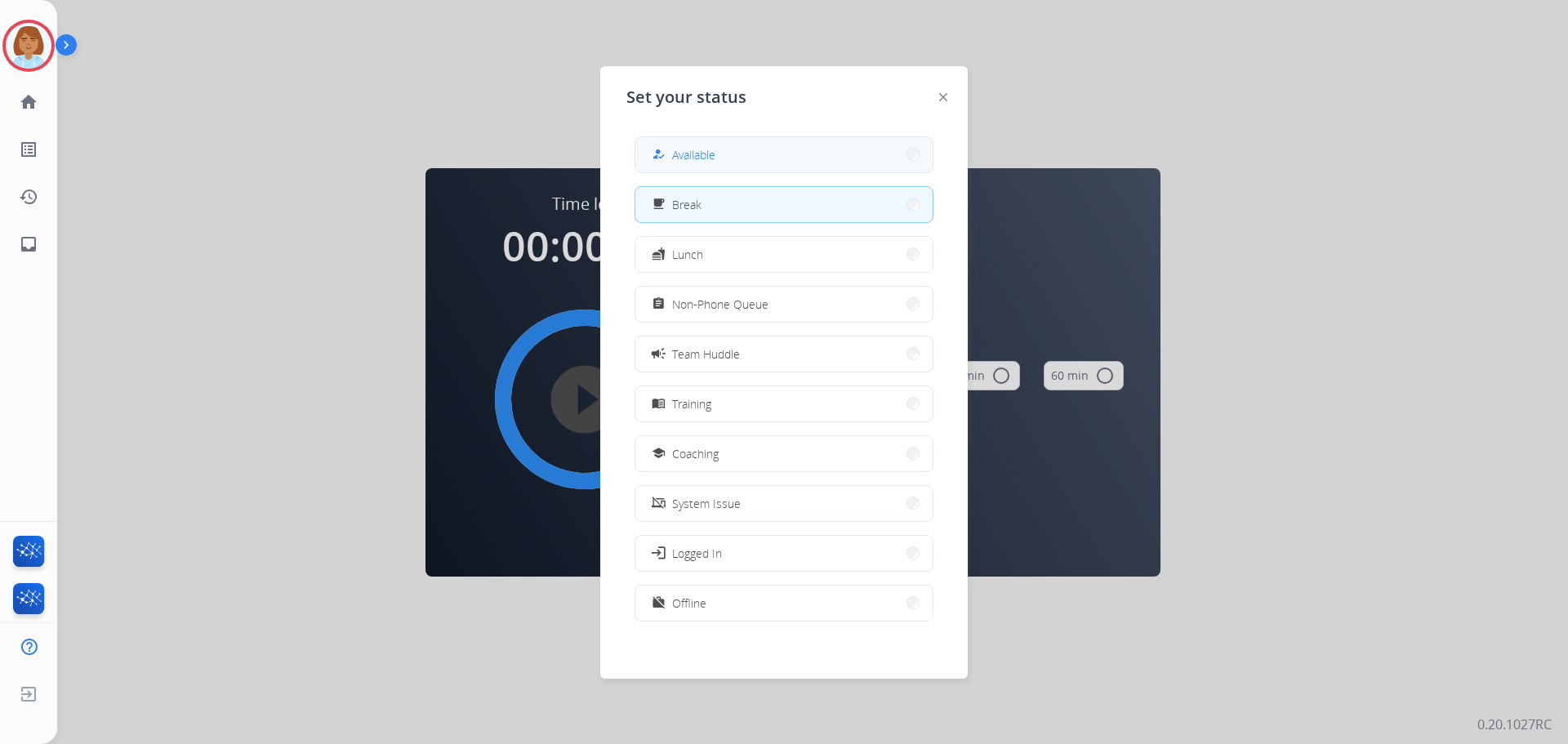
click at [858, 141] on button "how_to_reg Available" at bounding box center [784, 155] width 298 height 35
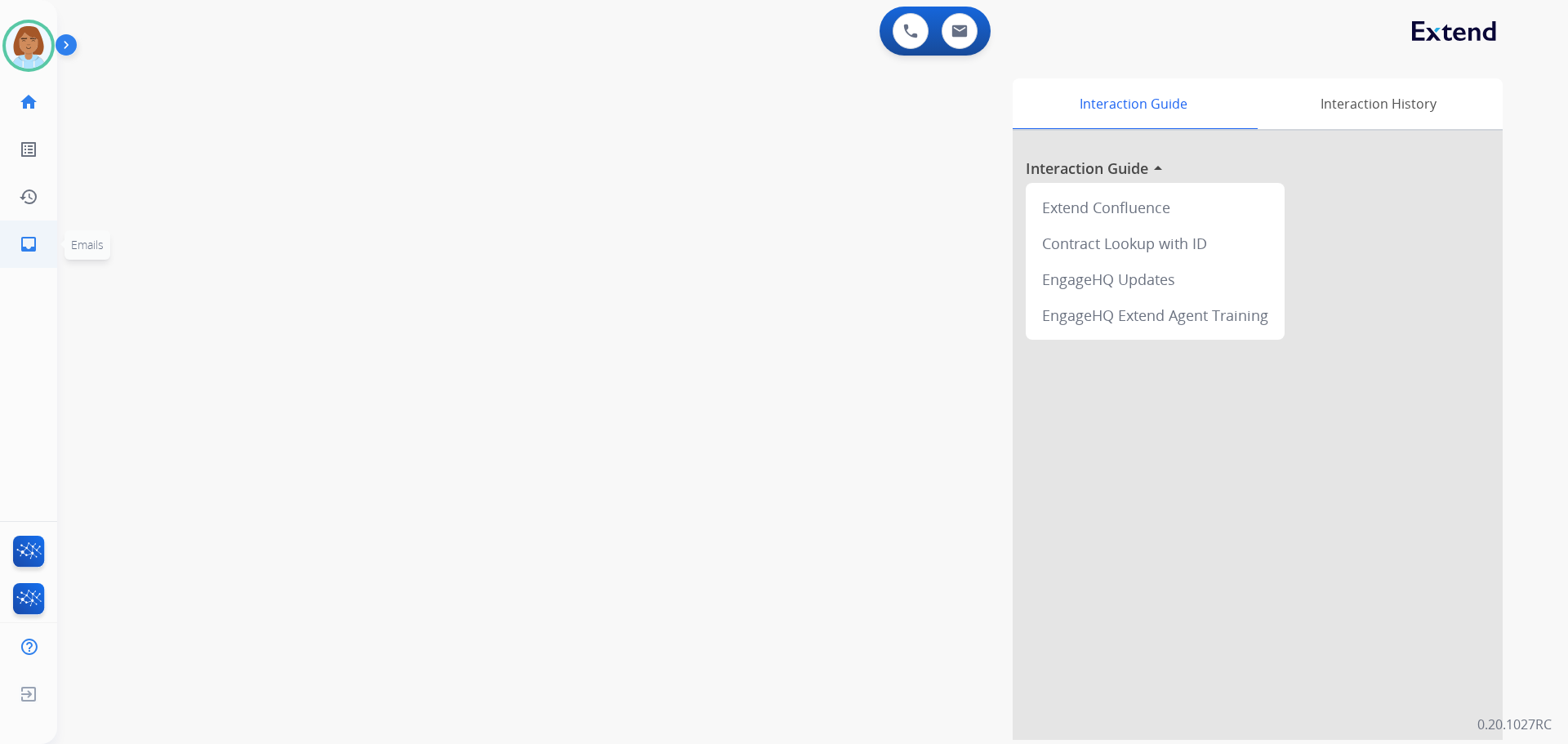
click at [28, 251] on mat-icon "inbox" at bounding box center [28, 243] width 19 height 19
select select "**********"
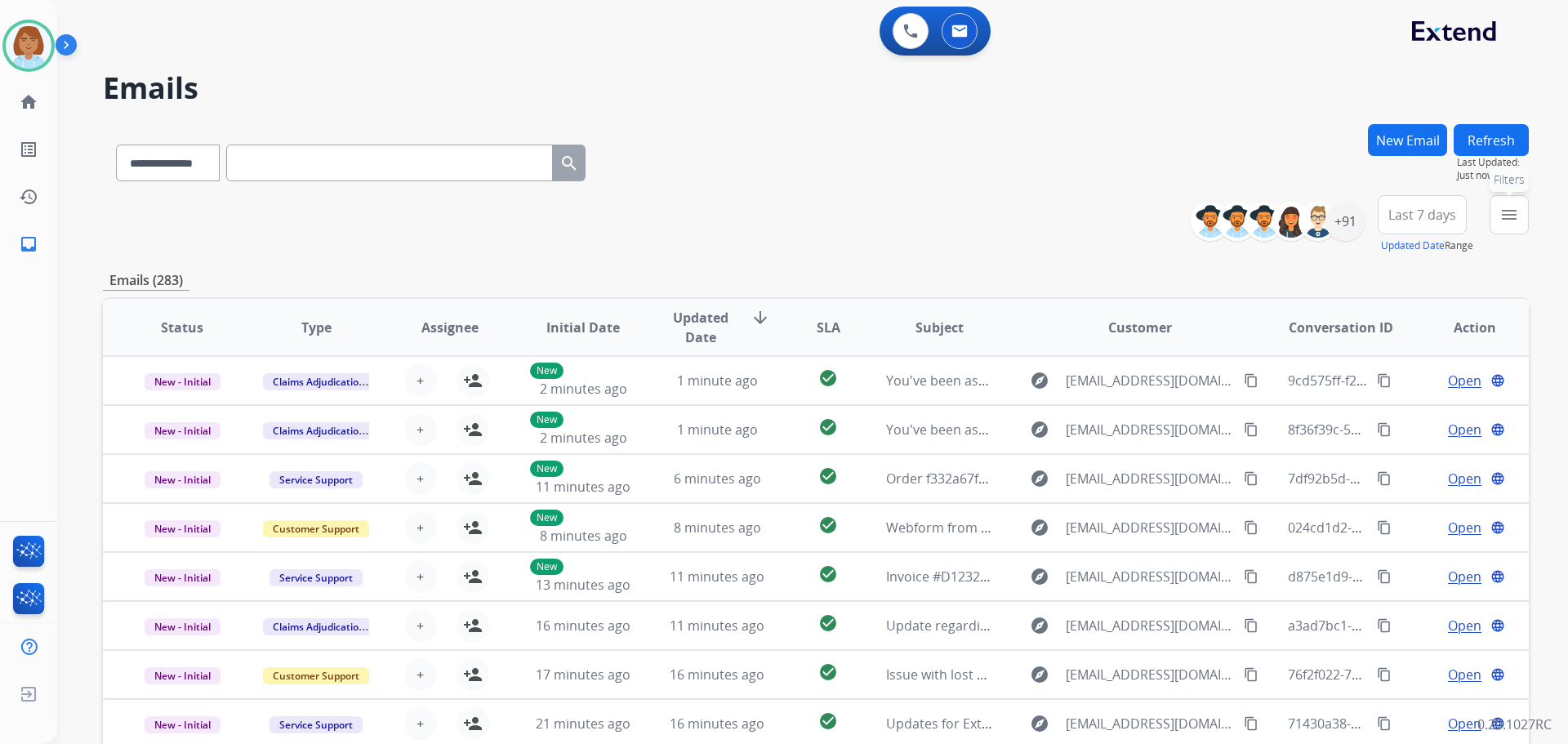
click at [881, 210] on mat-icon "menu" at bounding box center [1509, 214] width 19 height 19
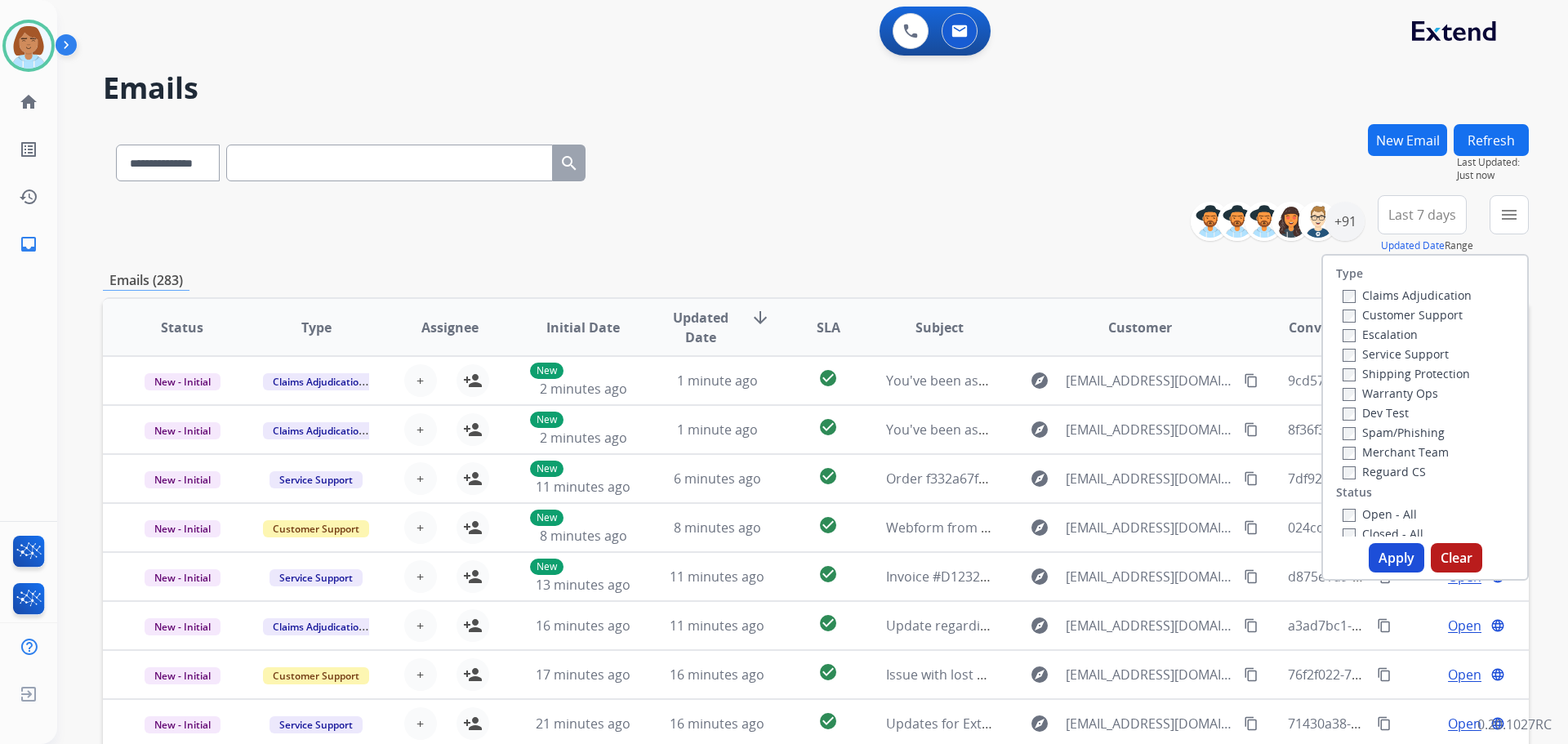
click at [881, 324] on div "Customer Support" at bounding box center [1407, 313] width 129 height 19
click at [881, 318] on label "Customer Support" at bounding box center [1403, 314] width 120 height 16
click at [881, 371] on label "Shipping Protection" at bounding box center [1407, 374] width 127 height 16
click at [881, 550] on button "Apply" at bounding box center [1397, 558] width 55 height 29
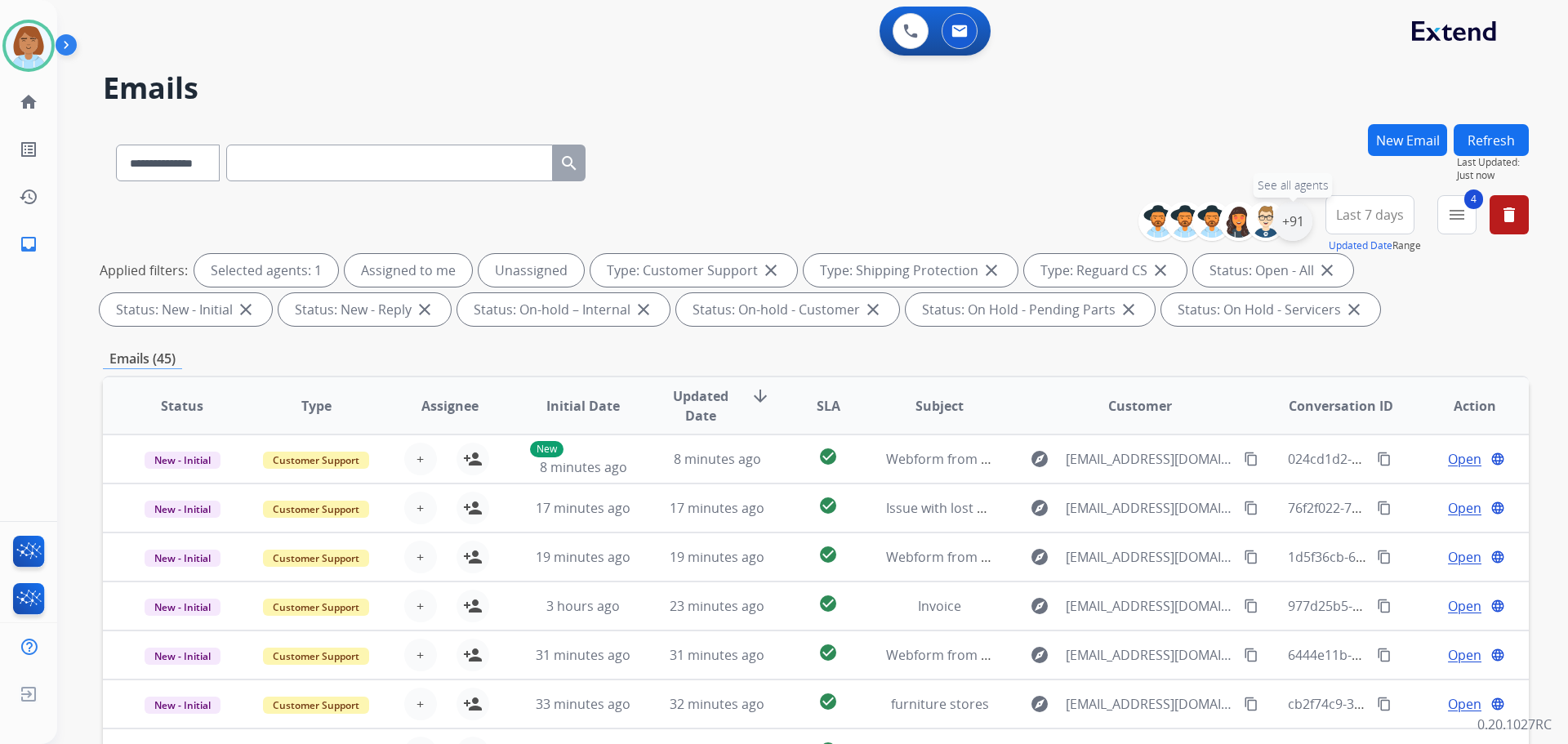
click at [881, 224] on div "+91" at bounding box center [1293, 221] width 39 height 39
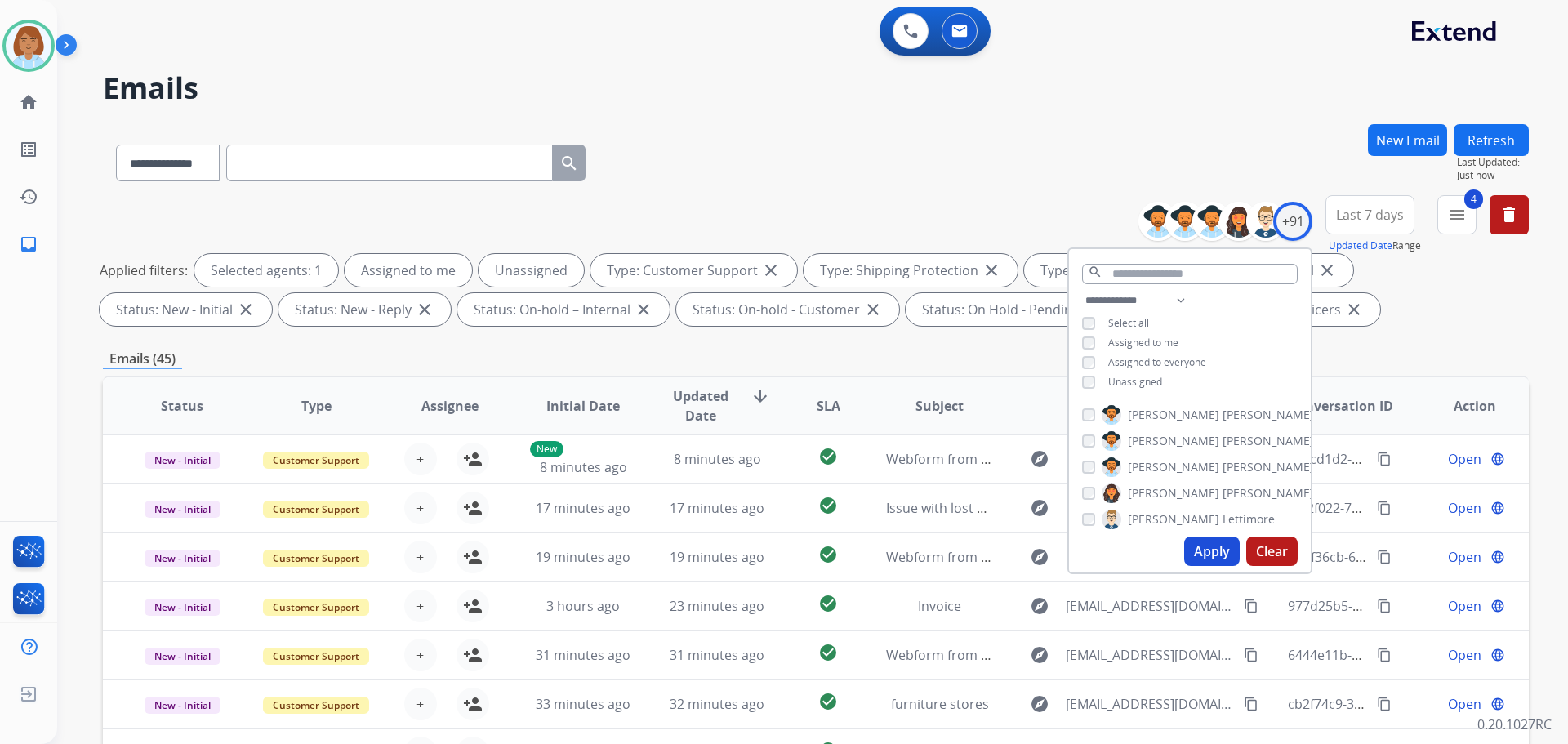
click at [881, 377] on span "Unassigned" at bounding box center [1135, 381] width 54 height 14
click at [881, 536] on div "Apply Clear" at bounding box center [1190, 551] width 242 height 43
click at [881, 539] on button "Apply" at bounding box center [1212, 551] width 55 height 29
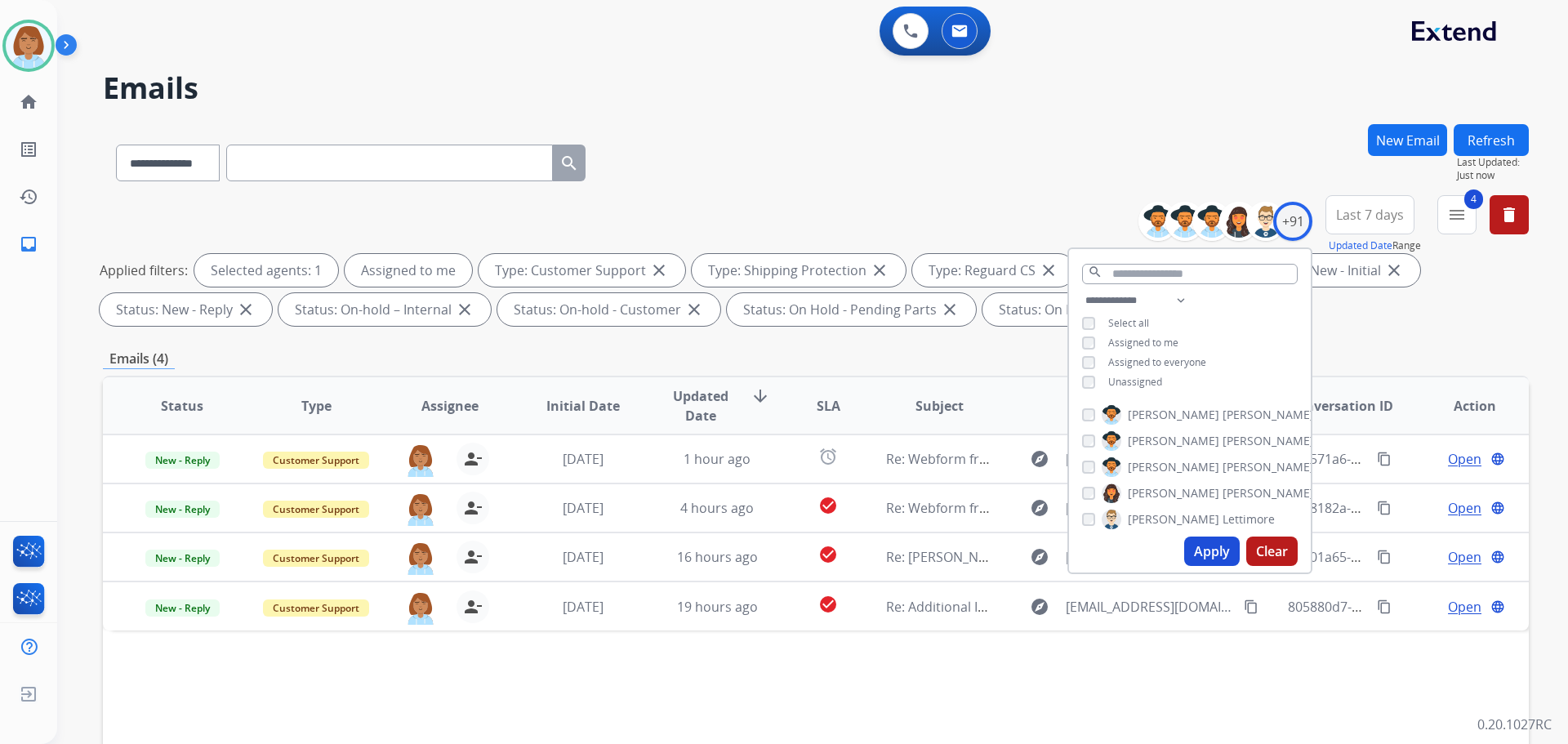
click at [855, 674] on div "Status Type Assignee Initial Date Updated Date arrow_downward SLA Subject Custo…" at bounding box center [815, 649] width 1426 height 547
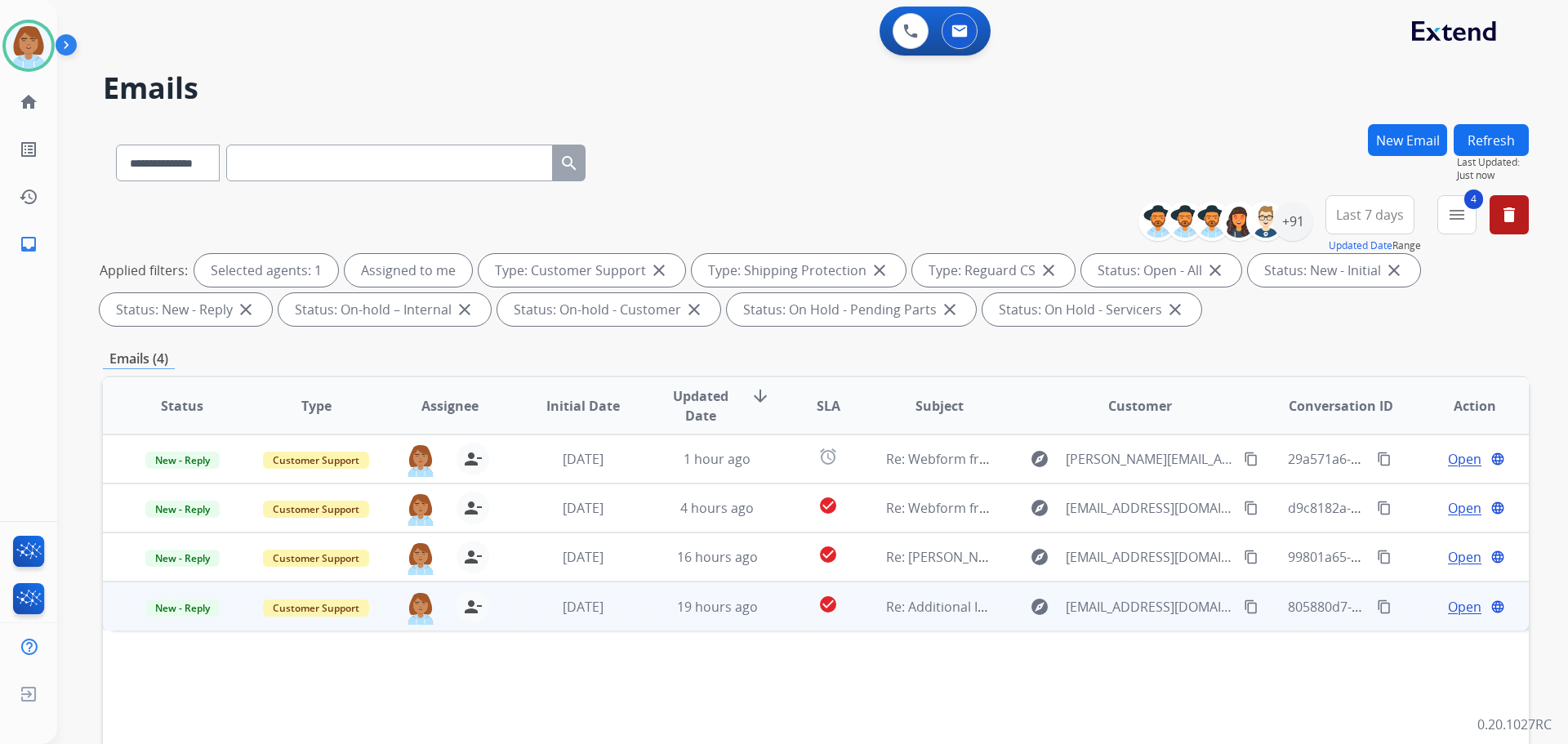
click at [864, 607] on td "Re: Additional Information" at bounding box center [927, 605] width 134 height 49
click at [881, 609] on span "Open" at bounding box center [1465, 605] width 33 height 19
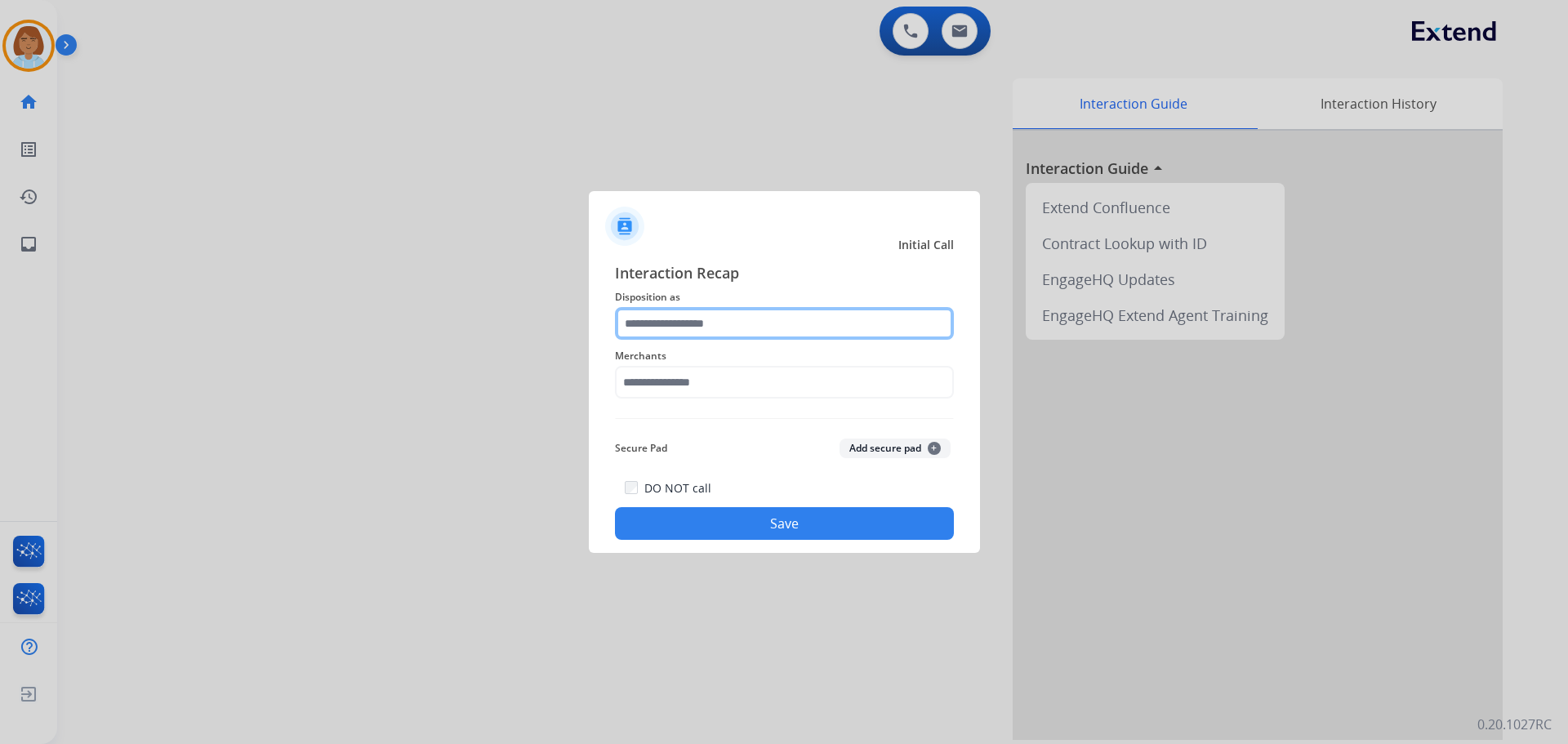
click at [690, 338] on input "text" at bounding box center [784, 323] width 339 height 33
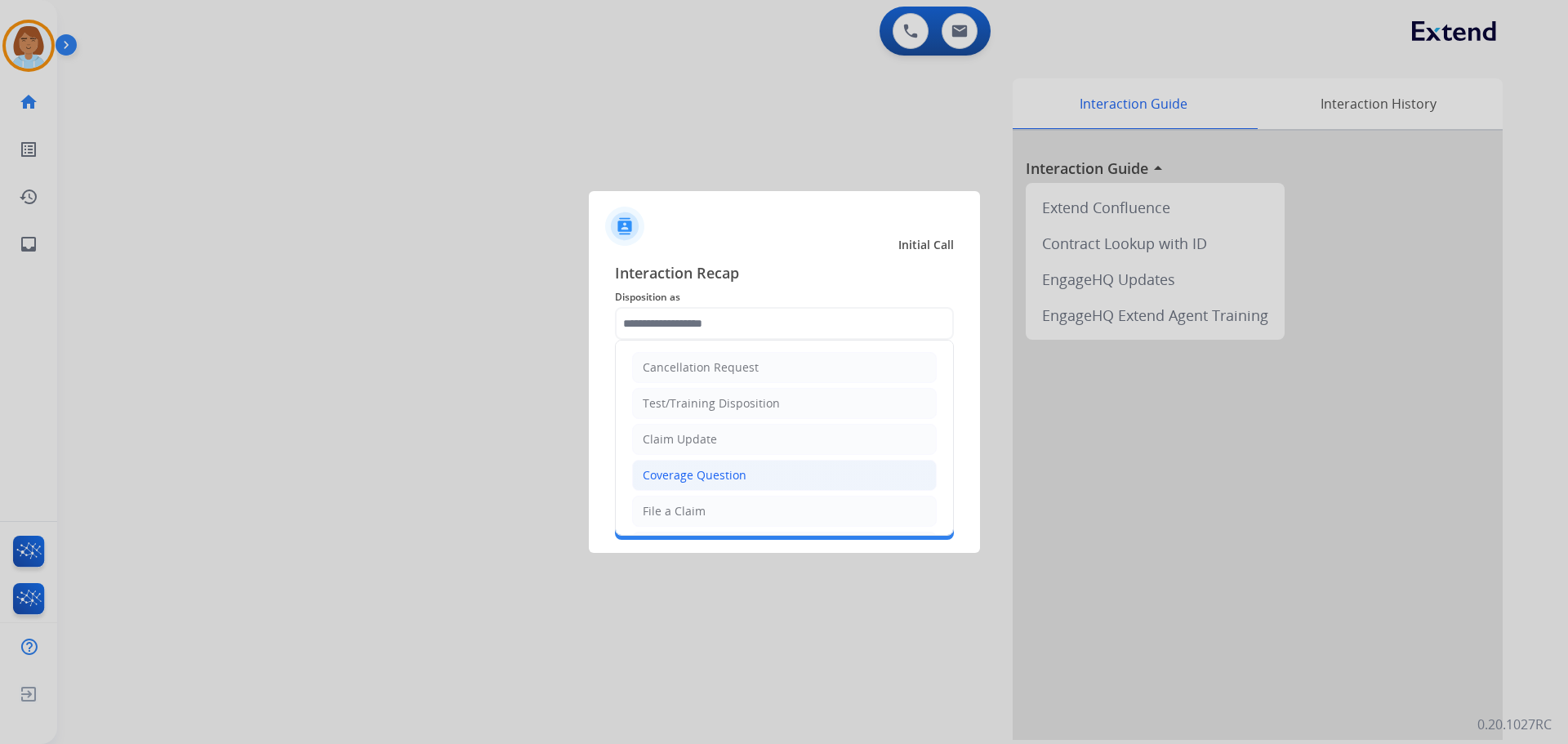
click at [733, 479] on div "Coverage Question" at bounding box center [695, 476] width 104 height 17
type input "**********"
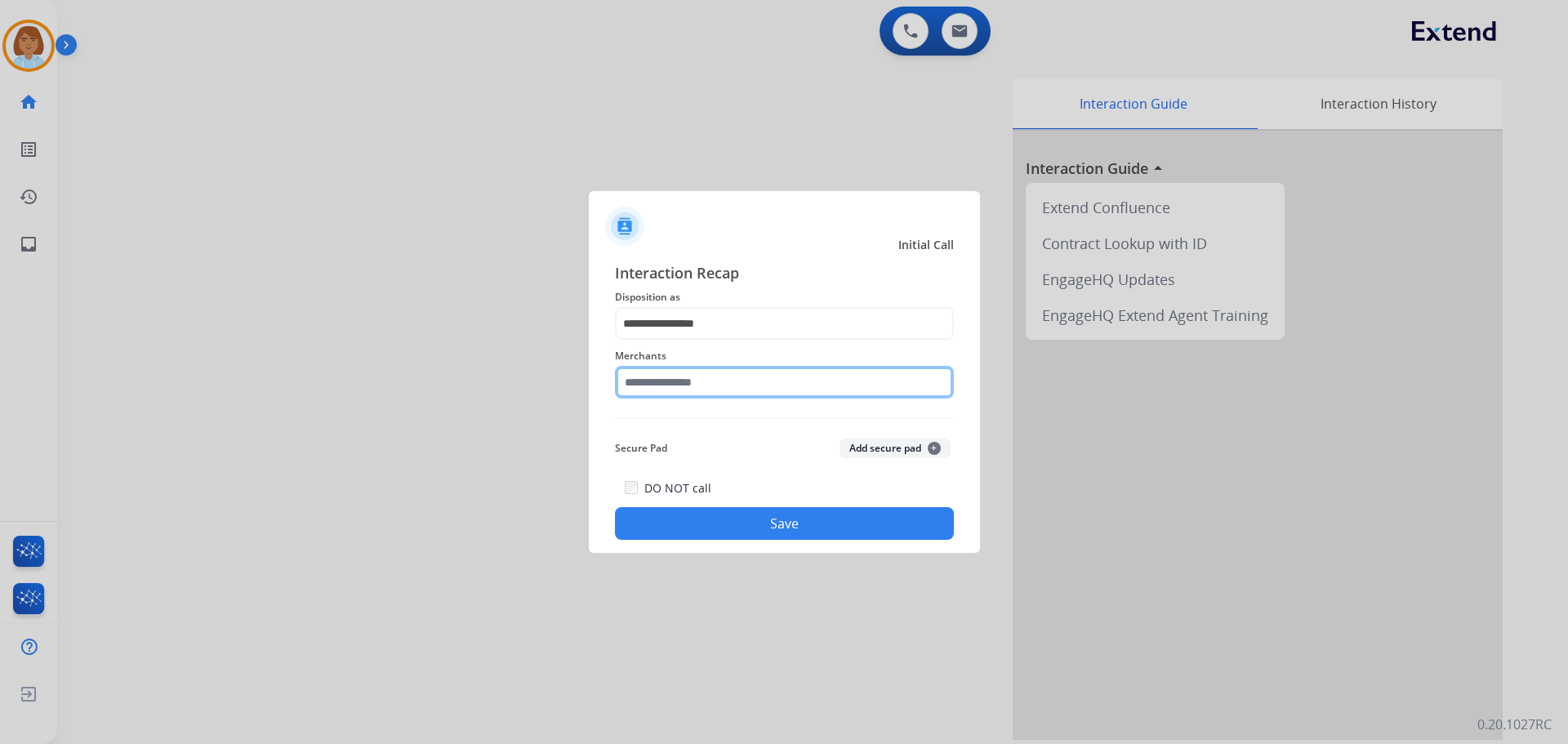
drag, startPoint x: 740, startPoint y: 387, endPoint x: 764, endPoint y: 354, distance: 40.8
click at [742, 385] on input "text" at bounding box center [784, 382] width 339 height 33
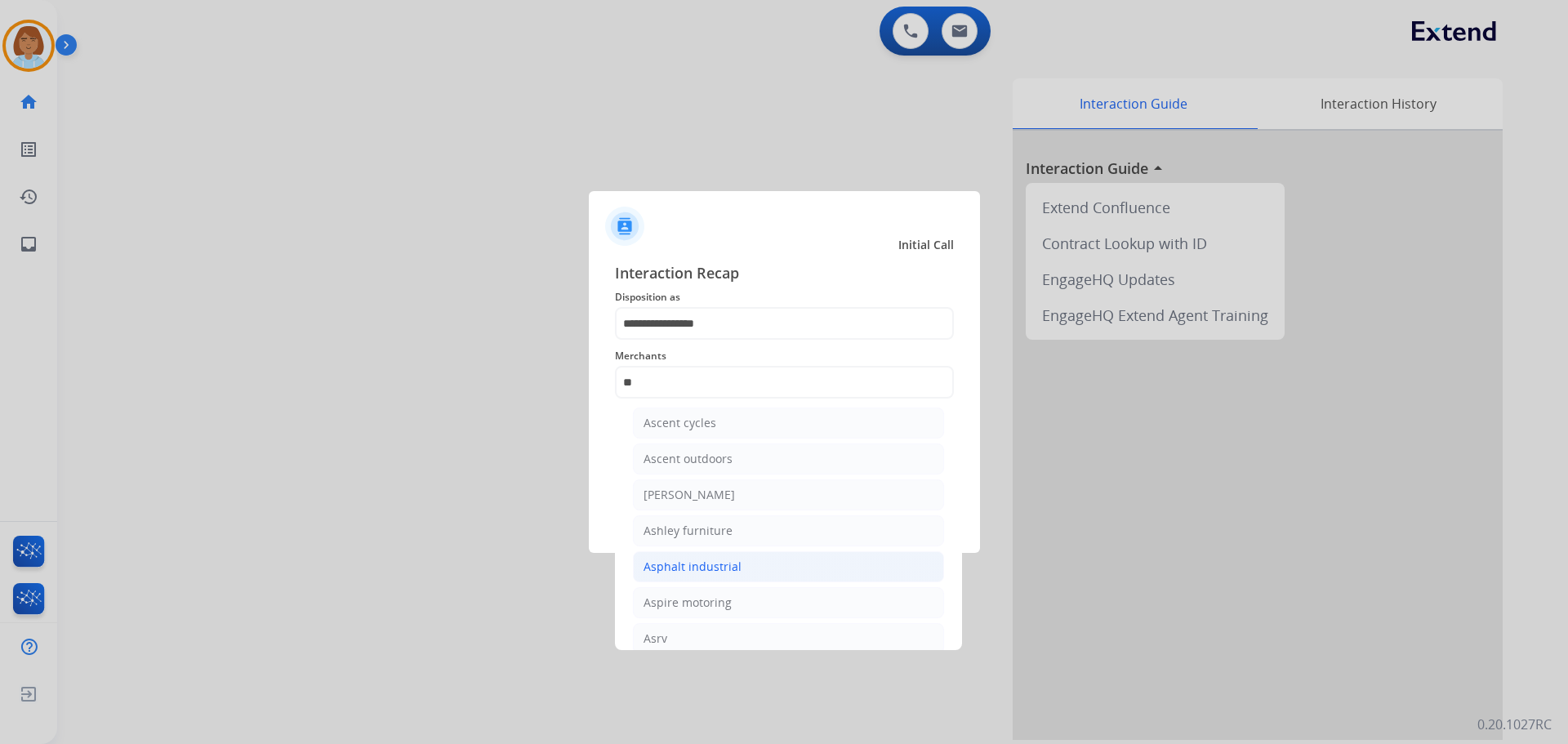
scroll to position [134, 0]
drag, startPoint x: 702, startPoint y: 620, endPoint x: 704, endPoint y: 643, distance: 23.1
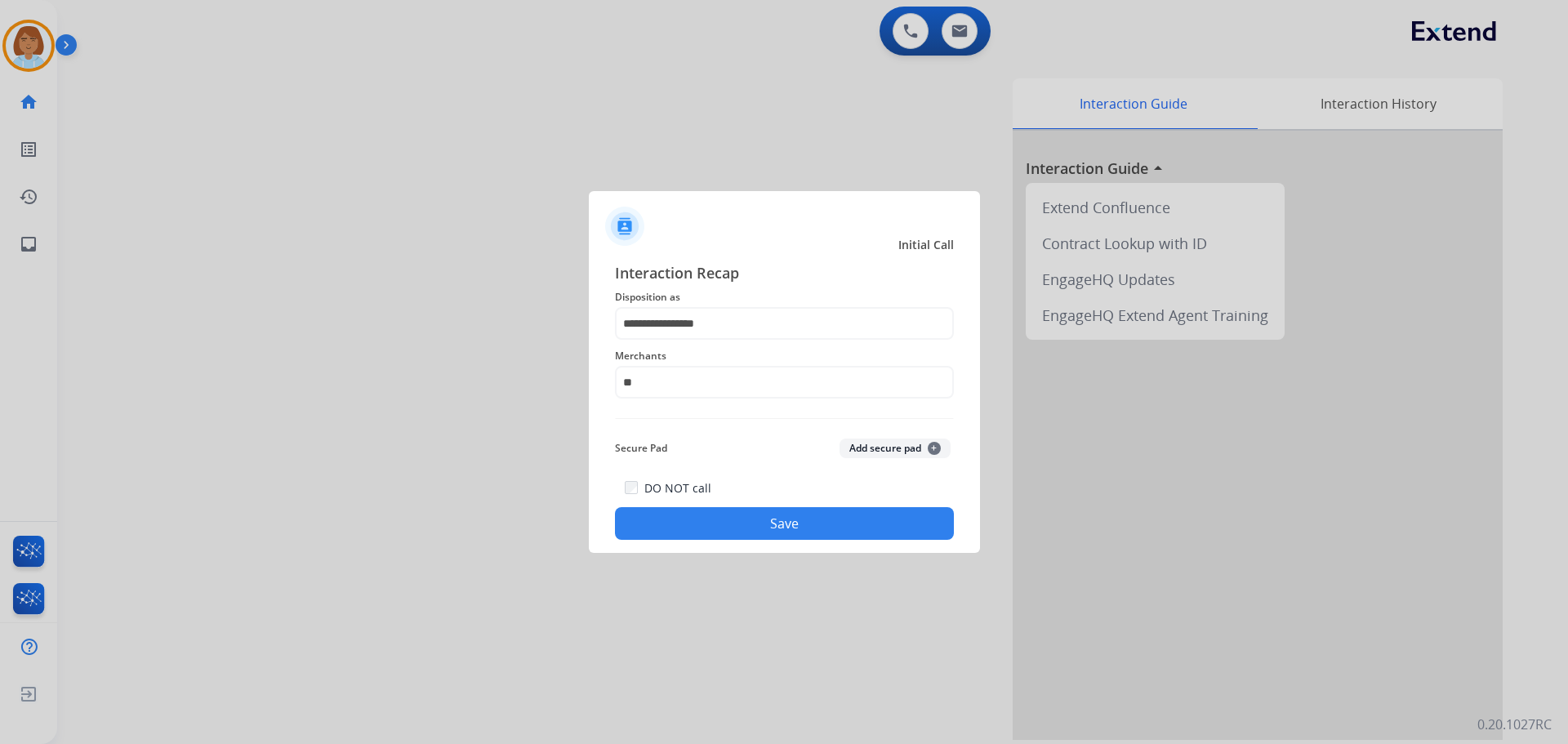
click at [381, 507] on div at bounding box center [784, 372] width 1568 height 744
click at [687, 387] on input "**" at bounding box center [784, 382] width 339 height 33
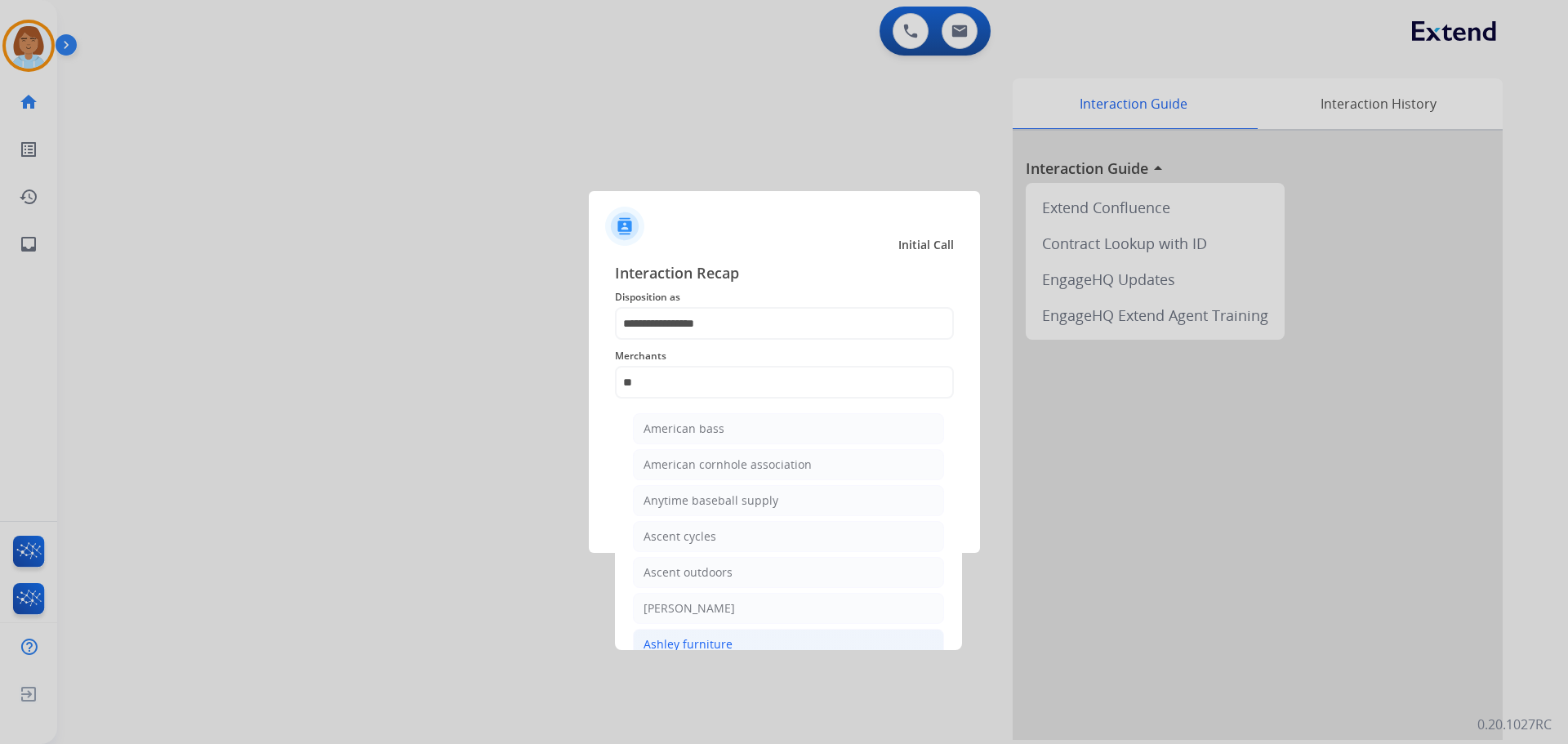
click at [686, 640] on div "Ashley furniture" at bounding box center [688, 645] width 89 height 17
type input "**********"
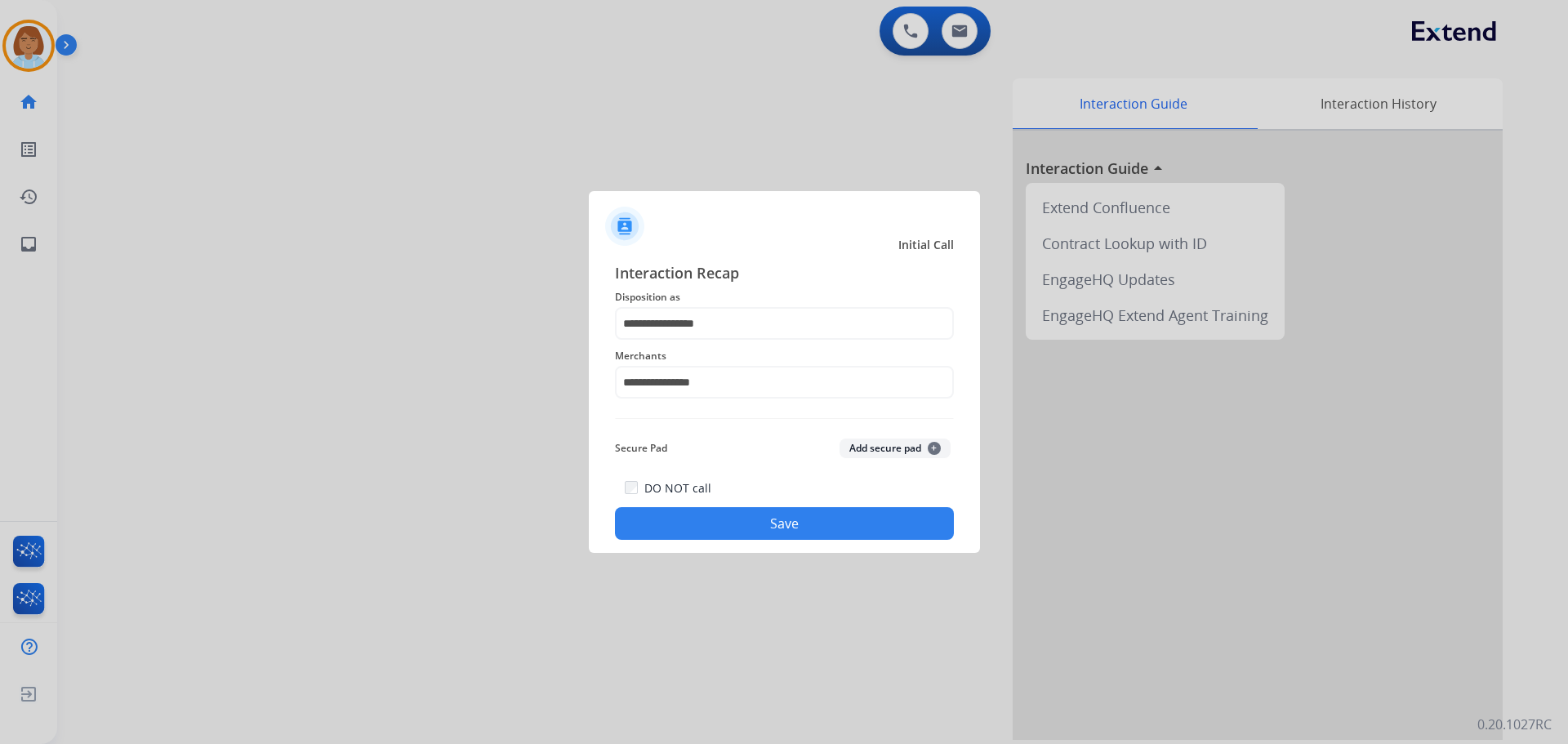
click at [748, 522] on button "Save" at bounding box center [784, 523] width 339 height 33
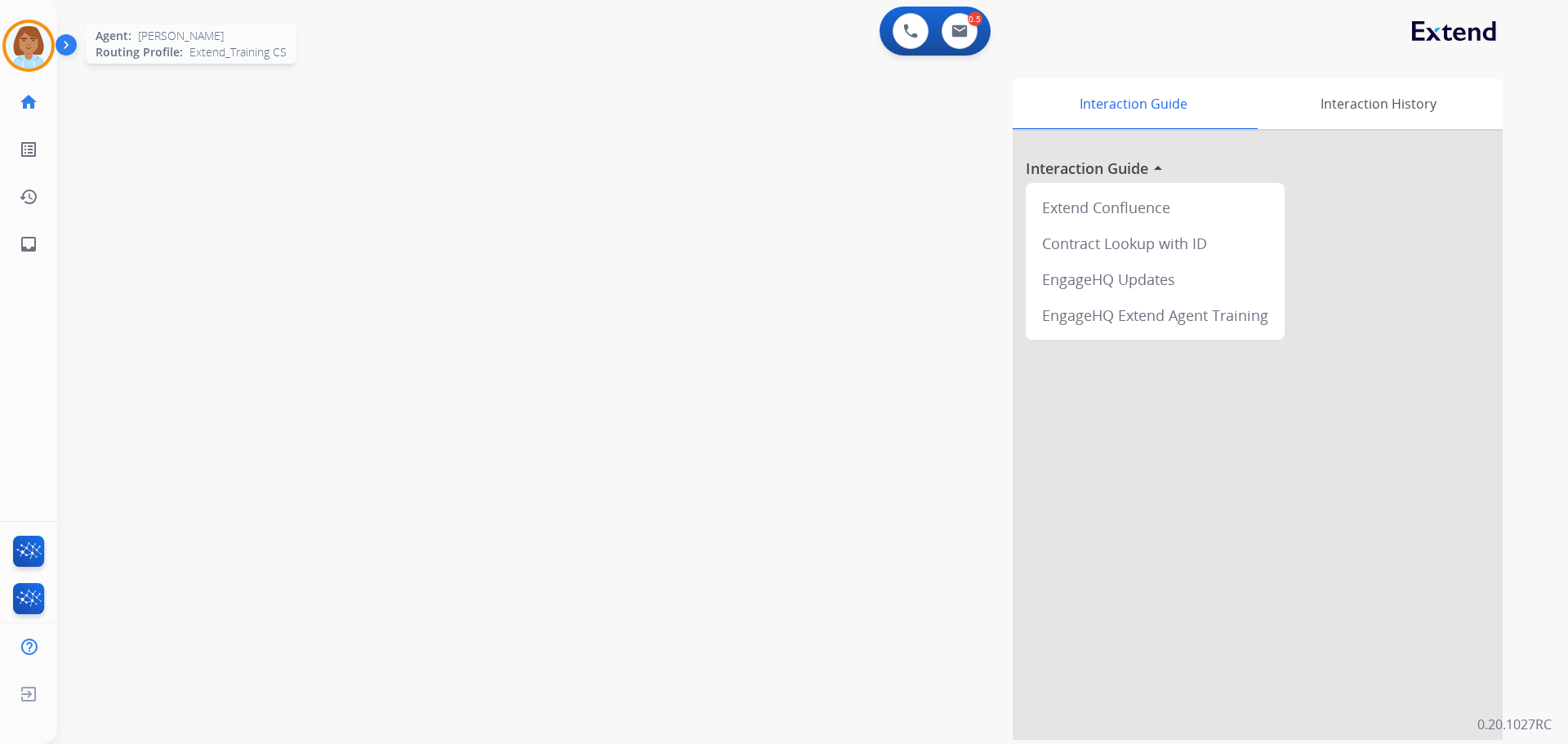
click at [33, 41] on img at bounding box center [28, 45] width 46 height 46
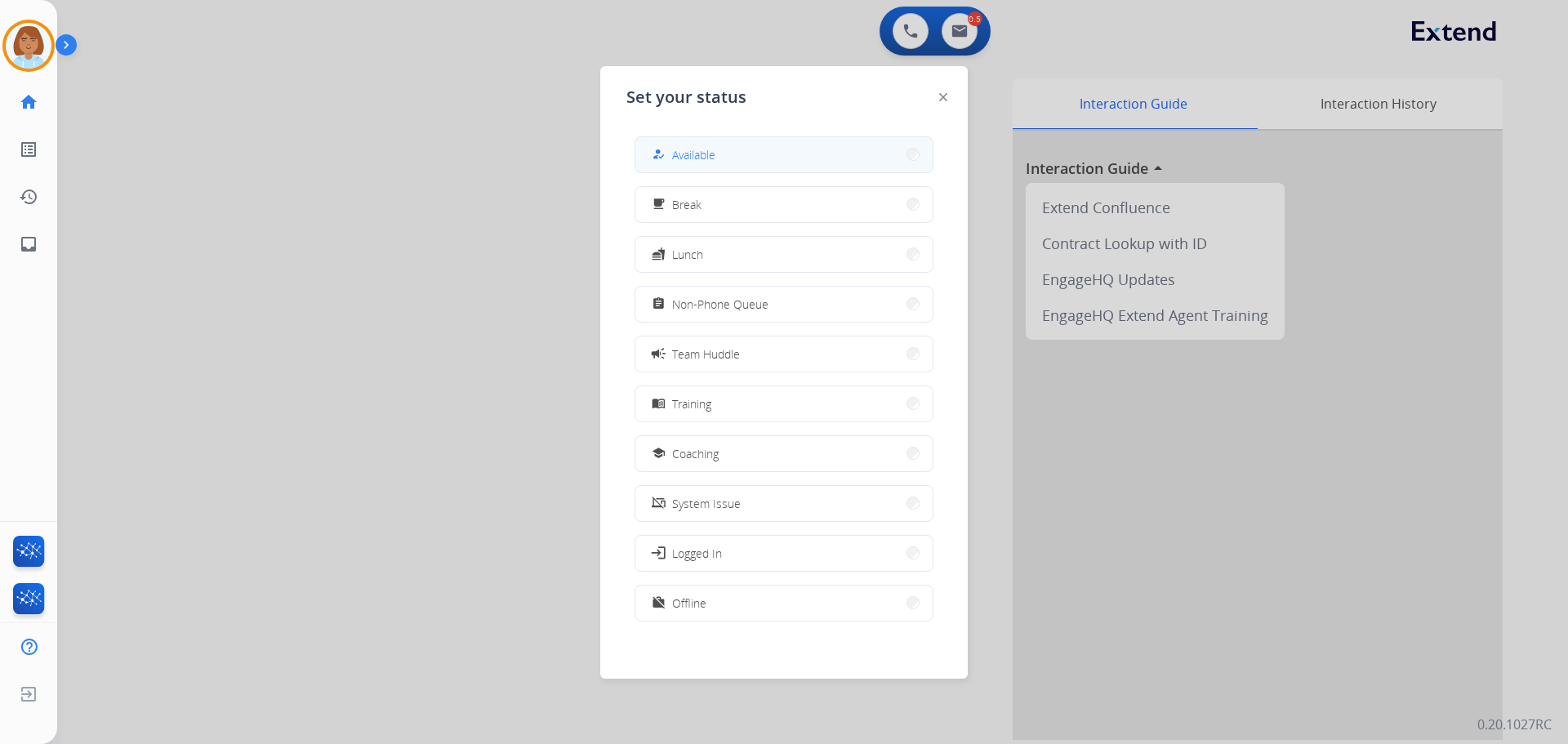
click at [708, 172] on div "how_to_reg Available" at bounding box center [784, 155] width 299 height 37
click at [829, 161] on button "how_to_reg Available" at bounding box center [784, 155] width 298 height 35
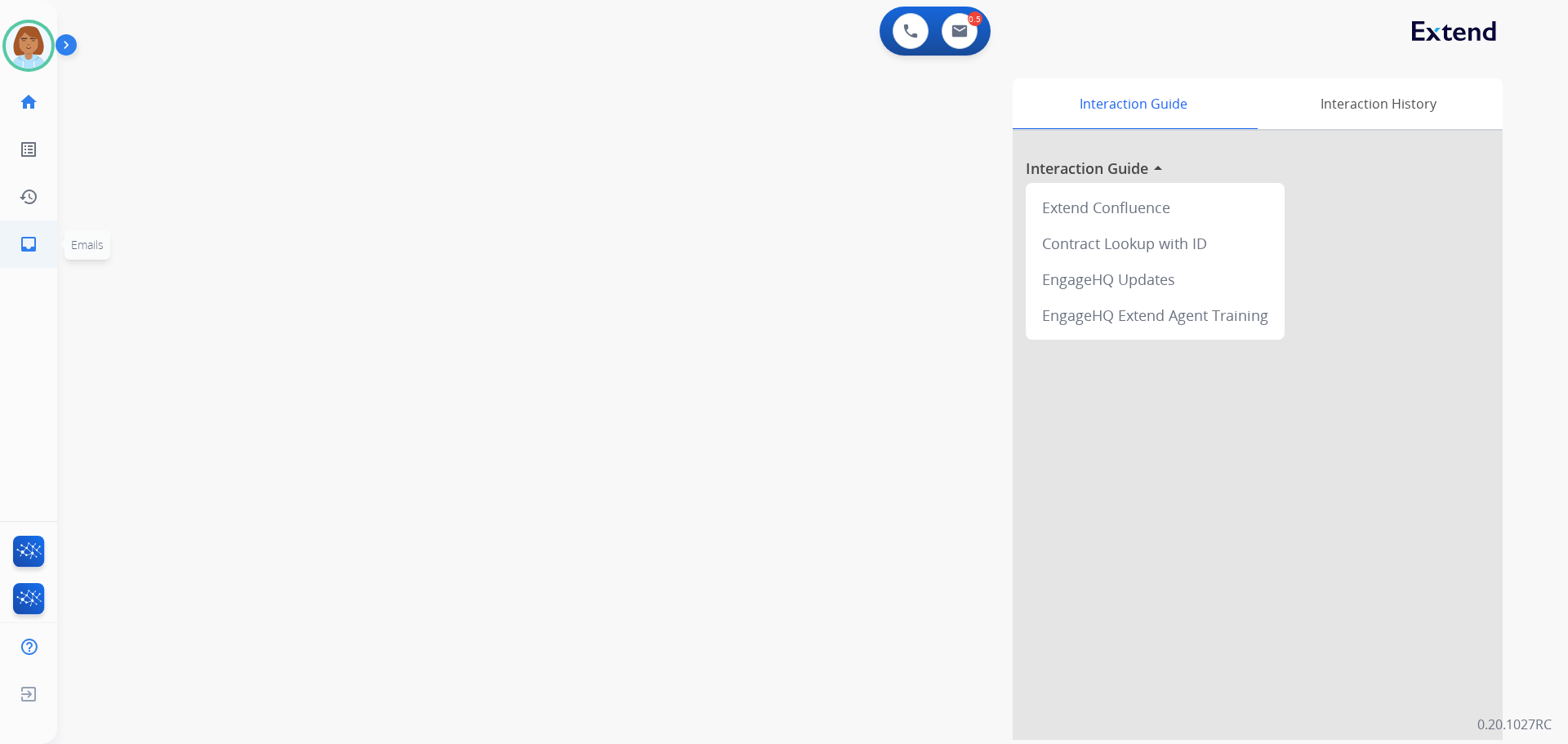
click at [23, 240] on mat-icon "inbox" at bounding box center [28, 243] width 19 height 19
select select "**********"
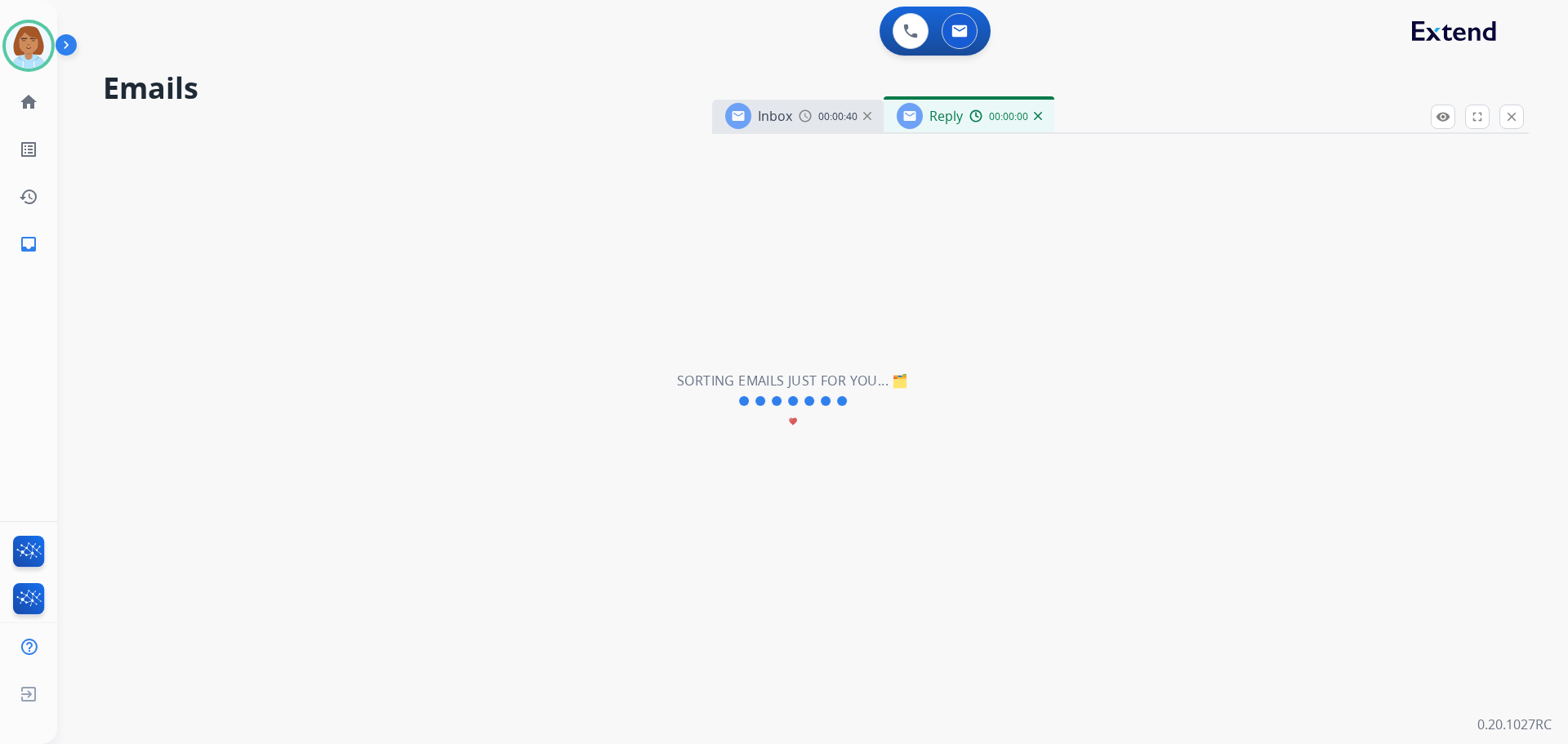
select select "**********"
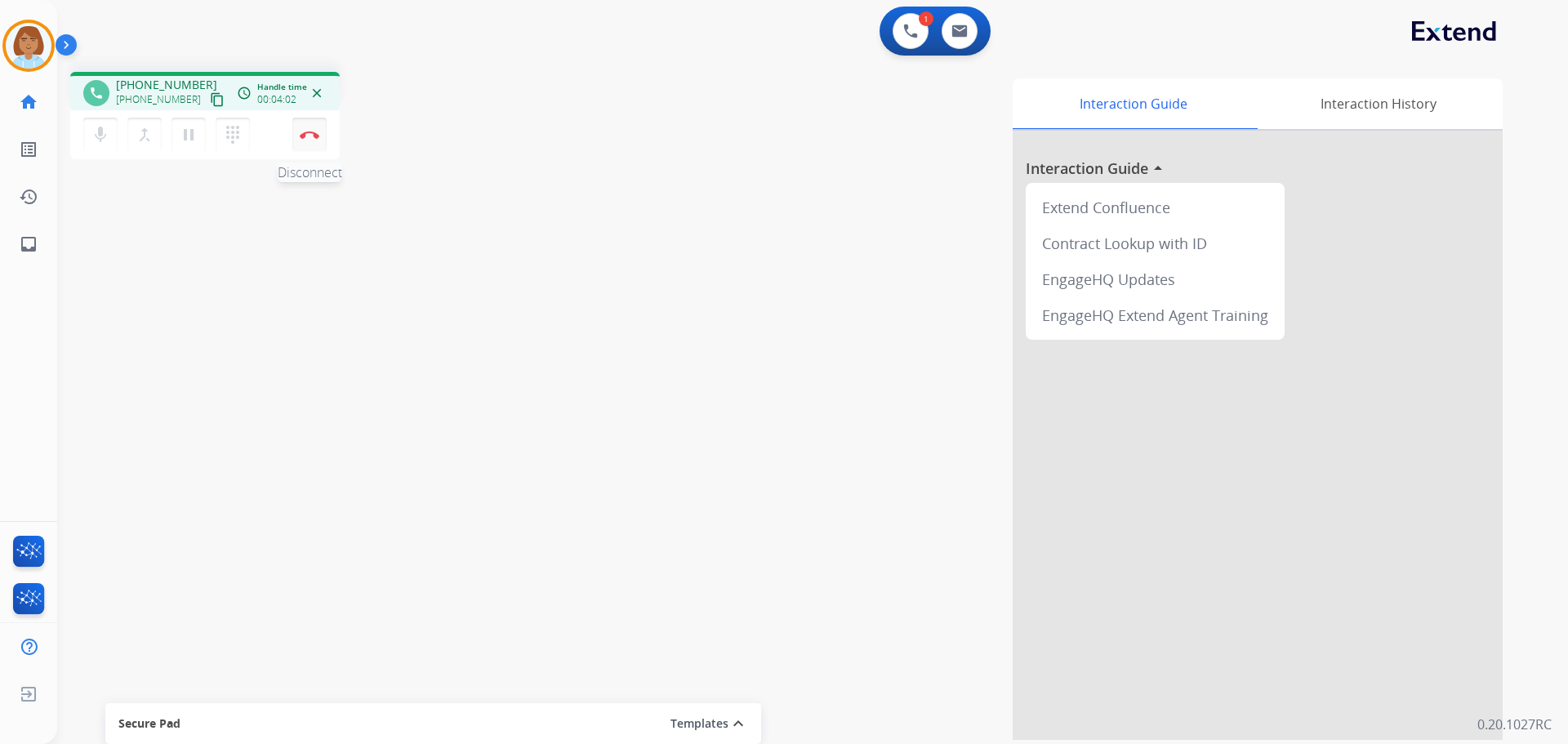
click at [323, 142] on button "Disconnect" at bounding box center [309, 135] width 34 height 34
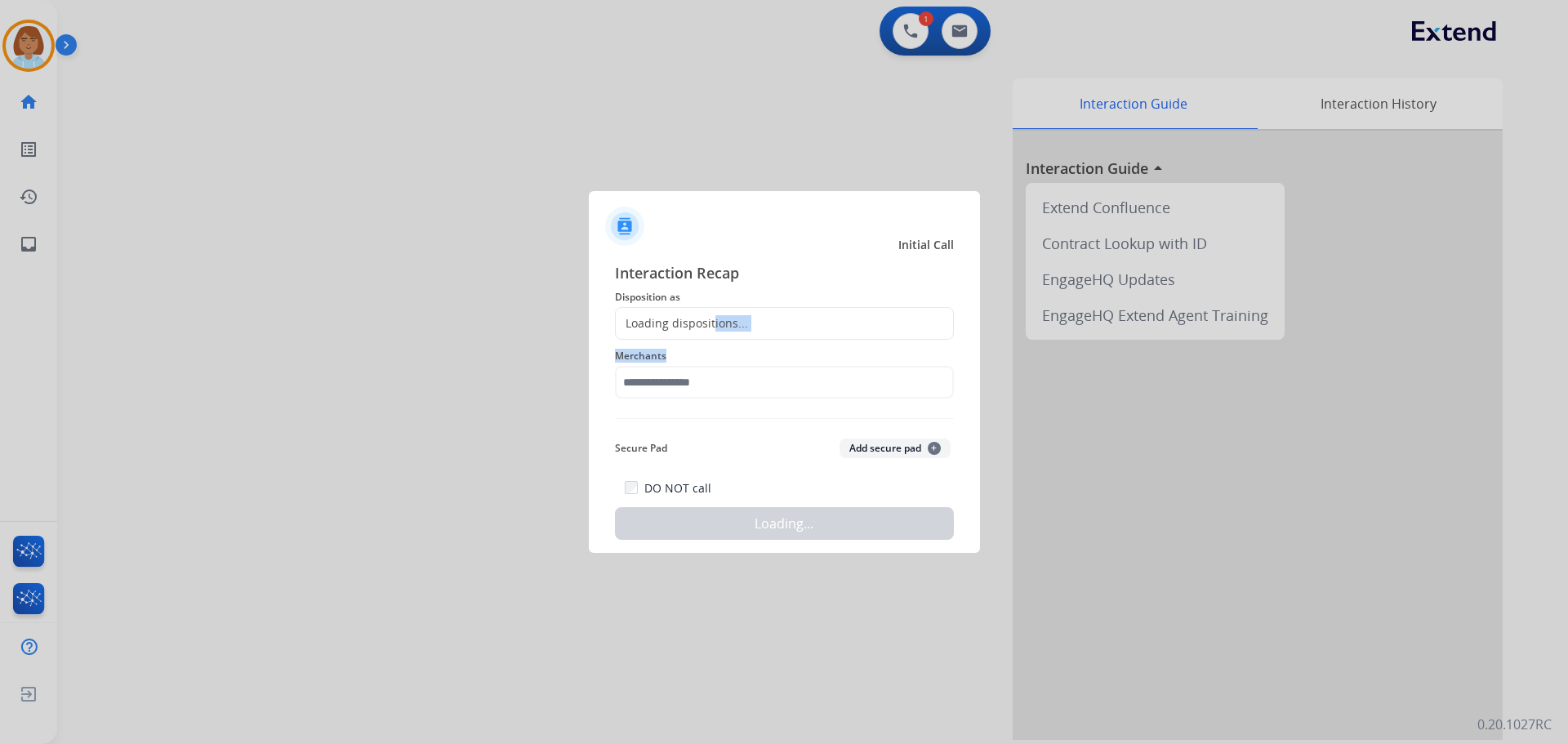
click at [713, 345] on div "Interaction Recap Disposition as Loading dispositions... Merchants Secure Pad A…" at bounding box center [784, 400] width 339 height 278
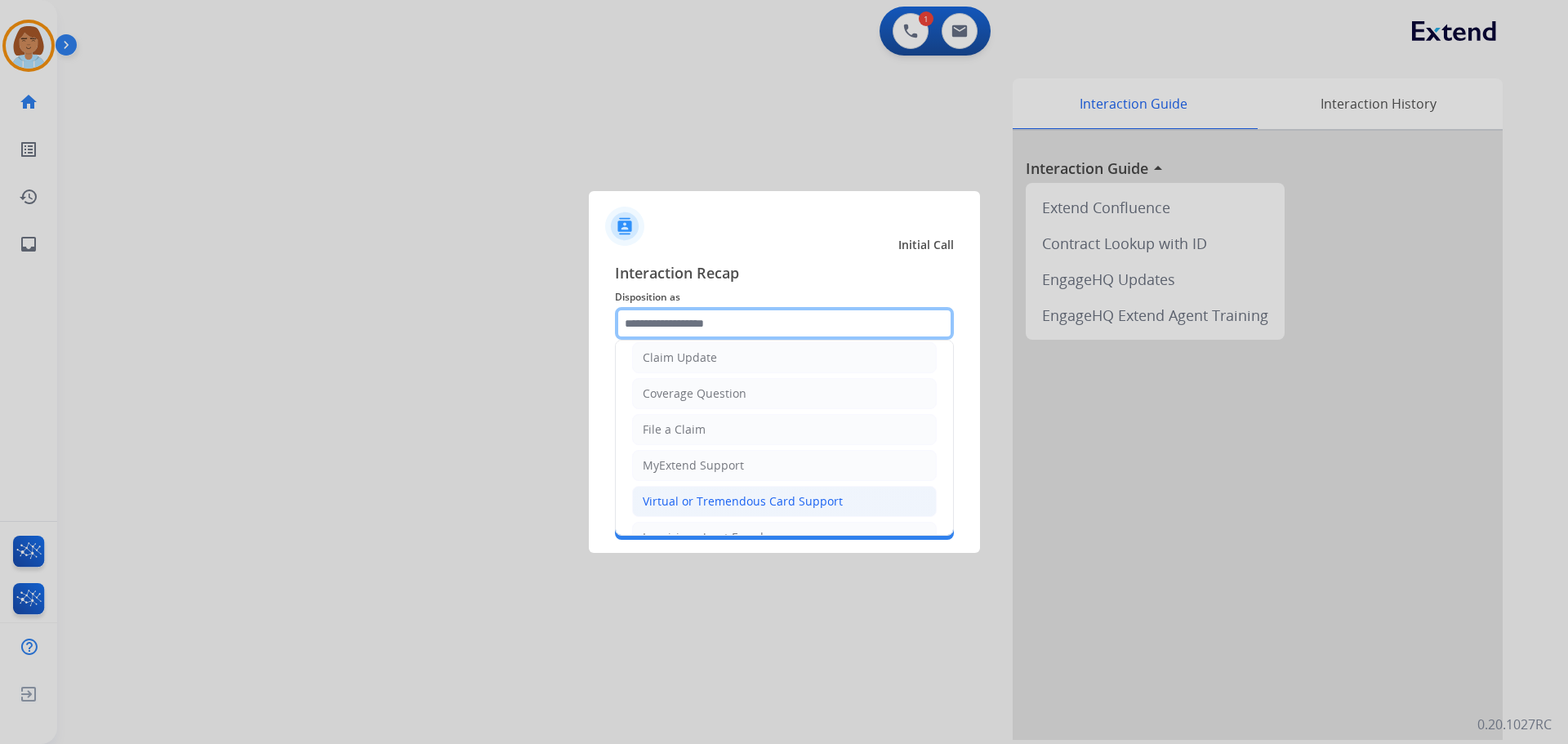
scroll to position [245, 0]
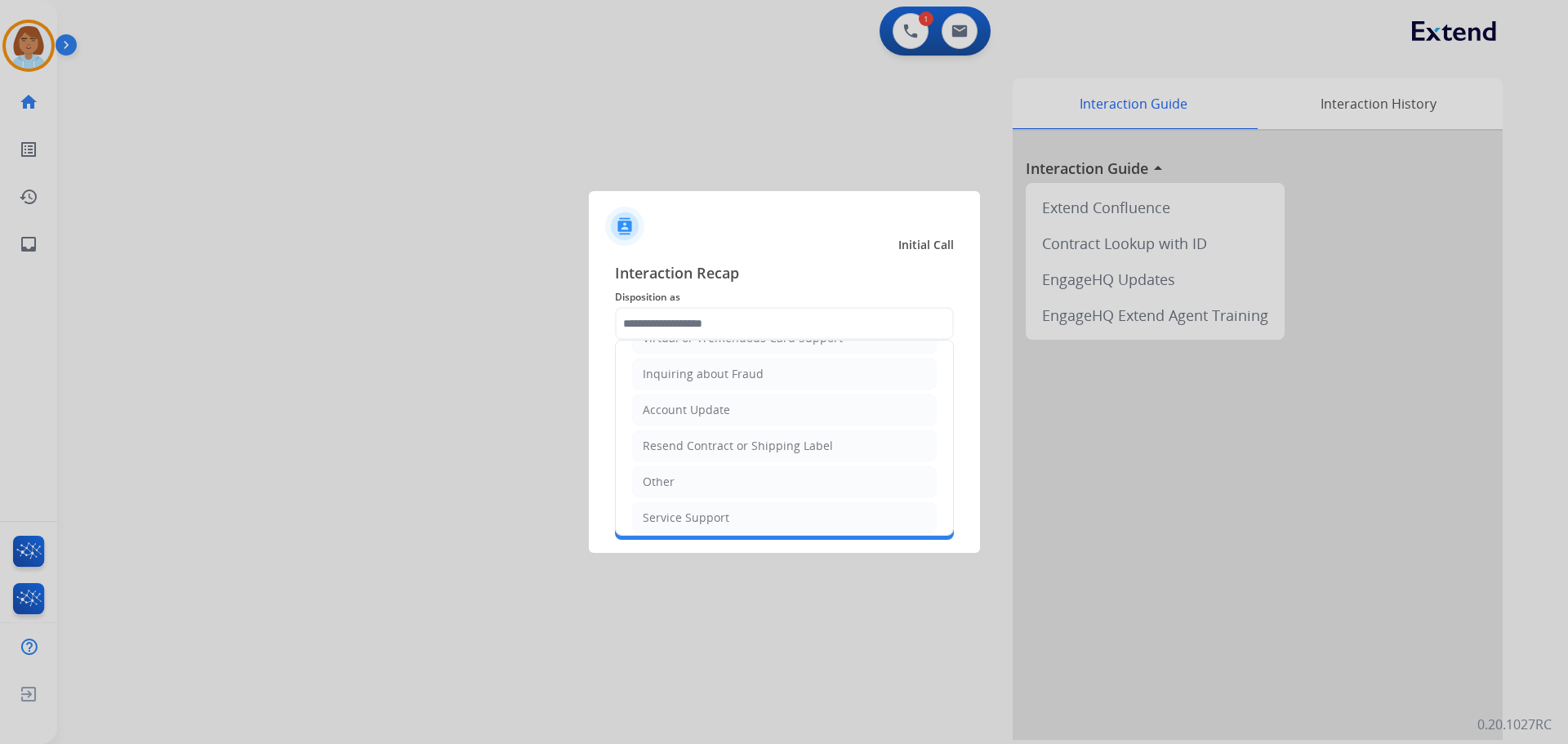
click at [738, 348] on li "Virtual or Tremendous Card Support" at bounding box center [784, 338] width 304 height 31
type input "**********"
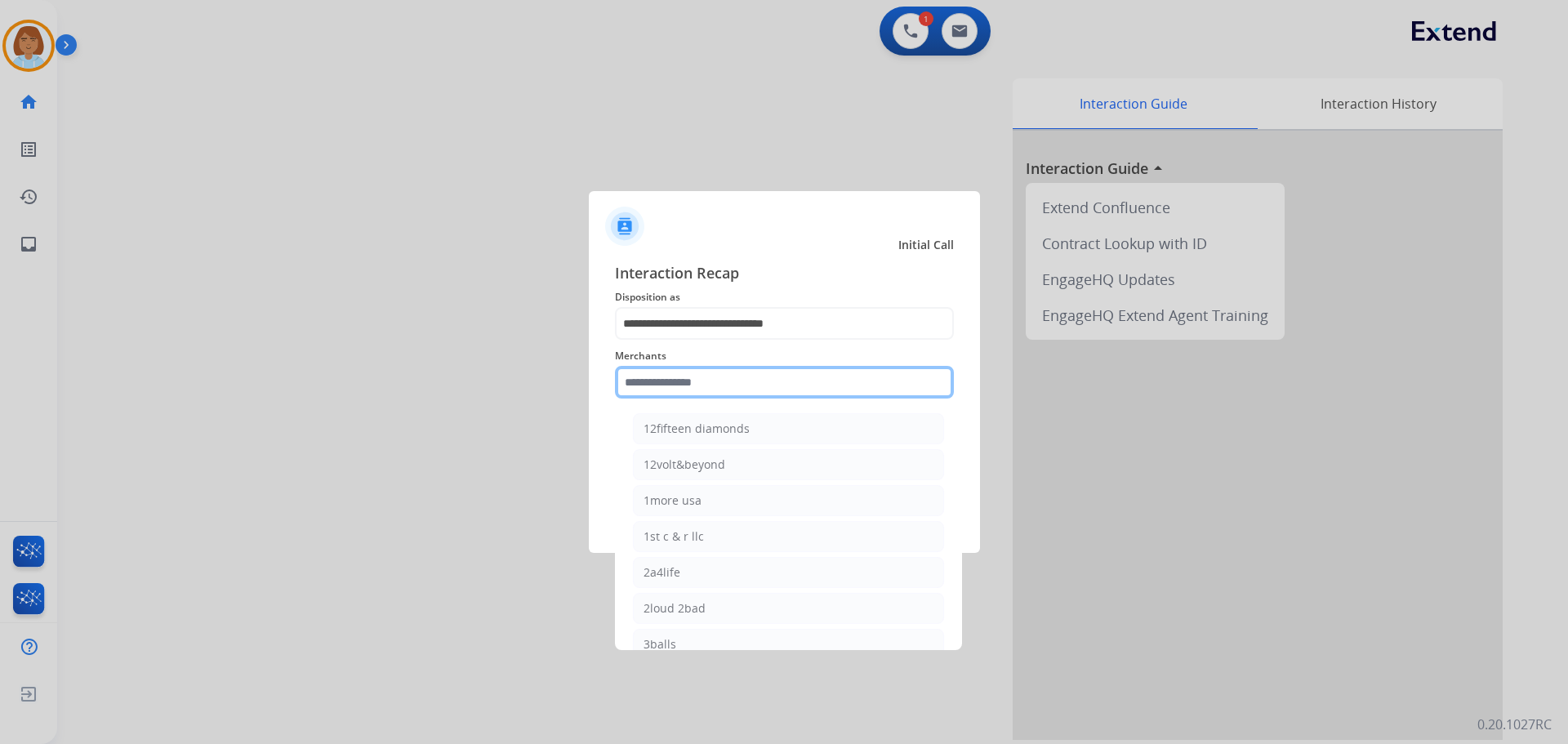
click at [714, 399] on input "text" at bounding box center [784, 382] width 339 height 33
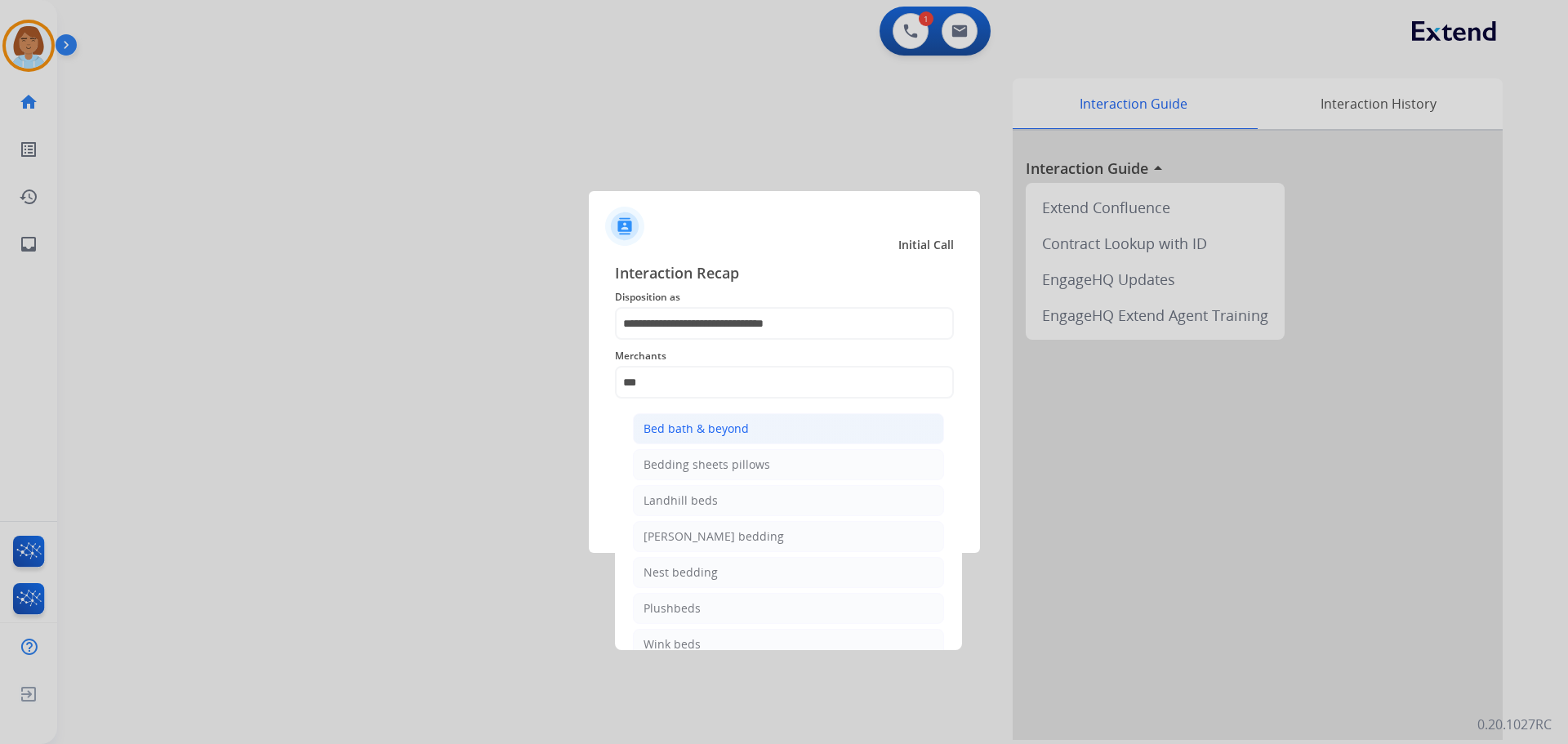
click at [728, 432] on div "Bed bath & beyond" at bounding box center [697, 429] width 105 height 17
type input "**********"
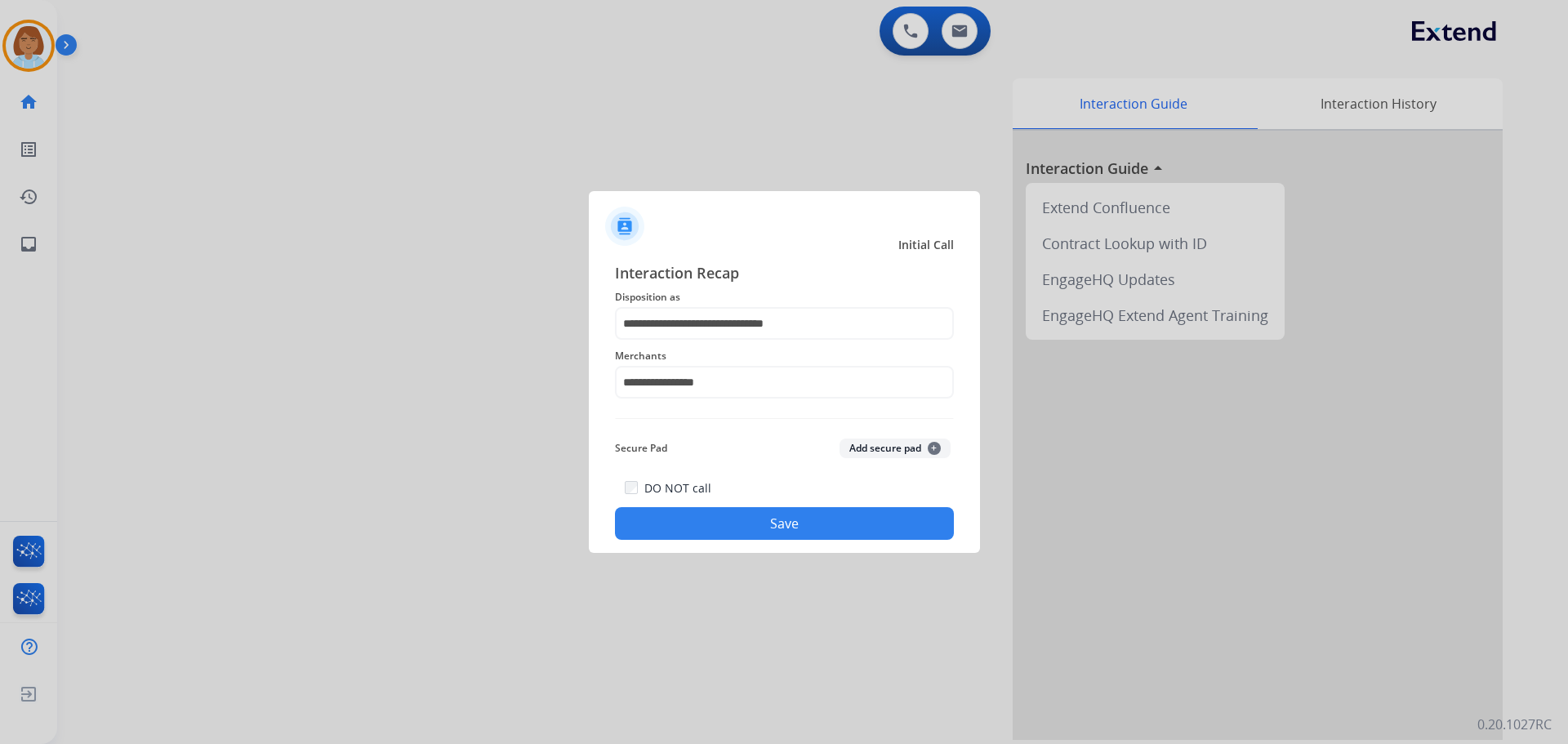
click at [748, 531] on button "Save" at bounding box center [784, 523] width 339 height 33
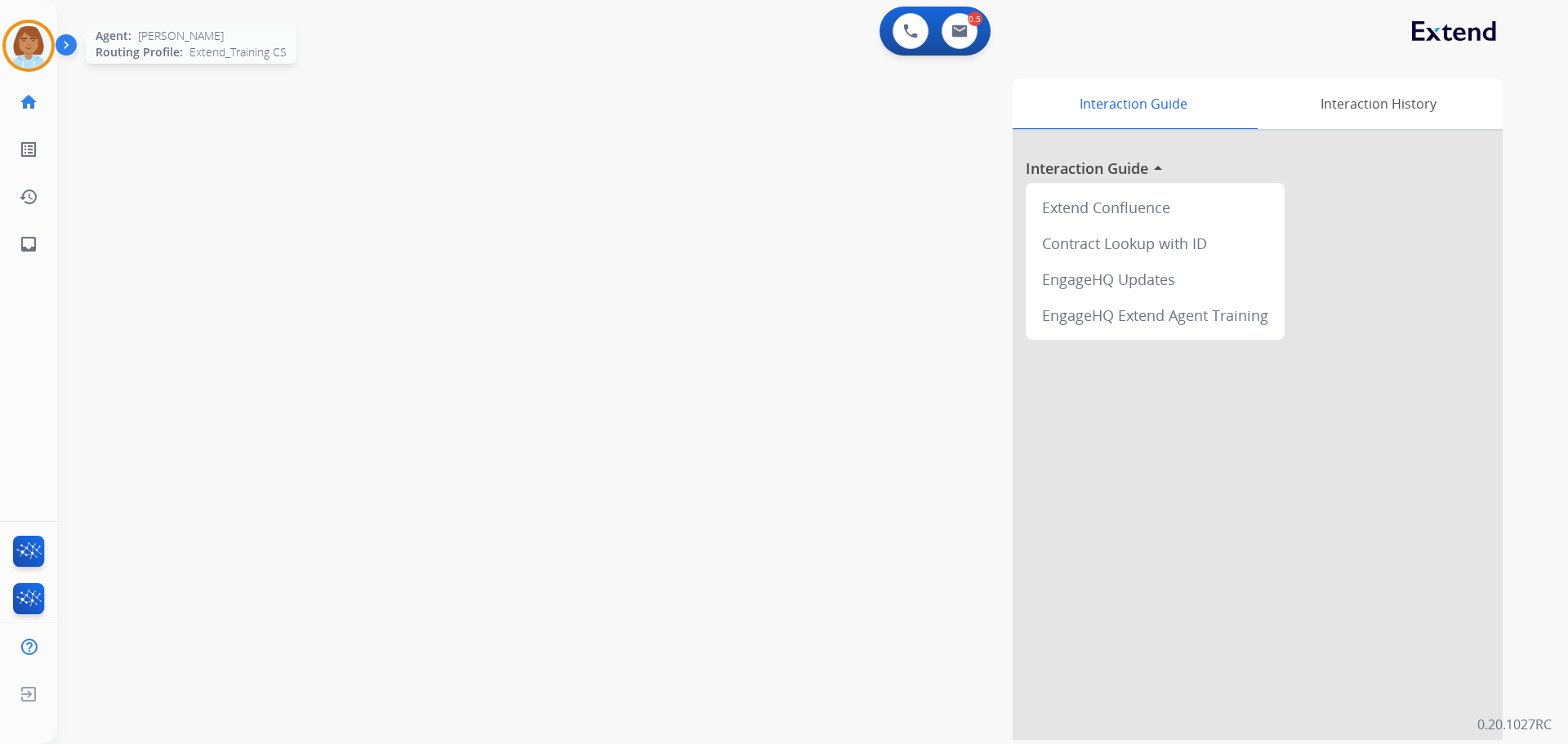
click at [30, 31] on img at bounding box center [28, 45] width 46 height 46
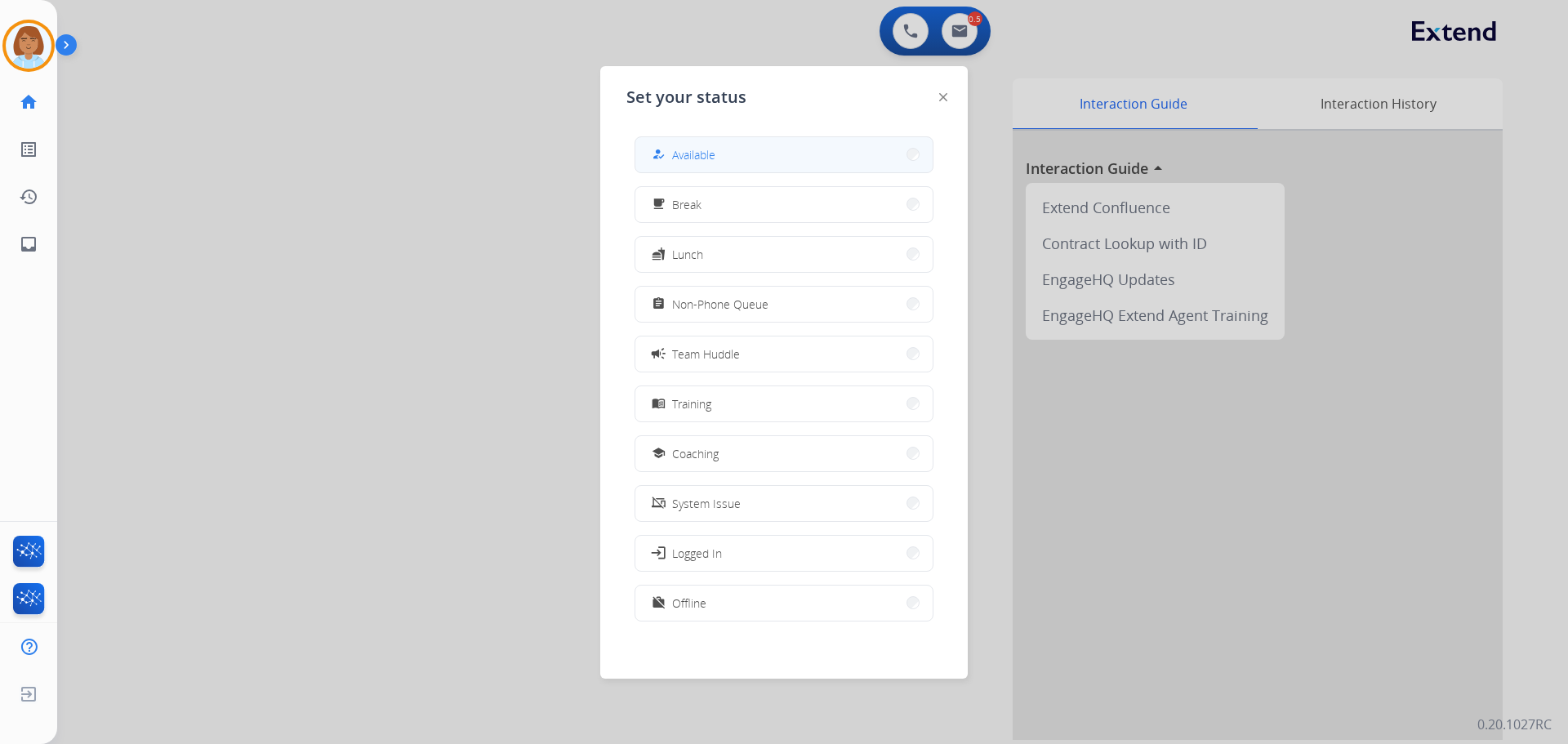
click at [766, 151] on button "how_to_reg Available" at bounding box center [784, 155] width 298 height 35
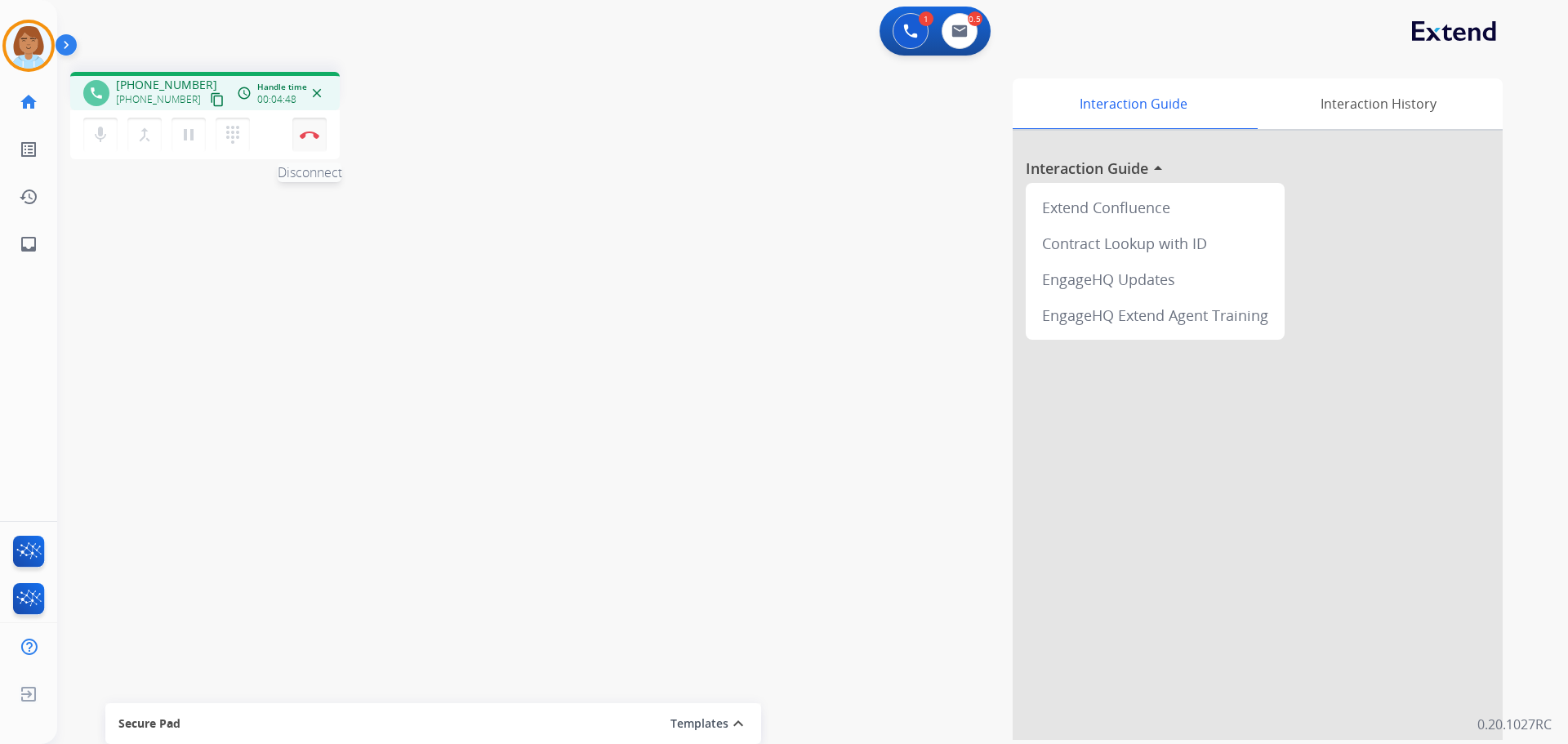
click at [301, 131] on img at bounding box center [309, 135] width 19 height 8
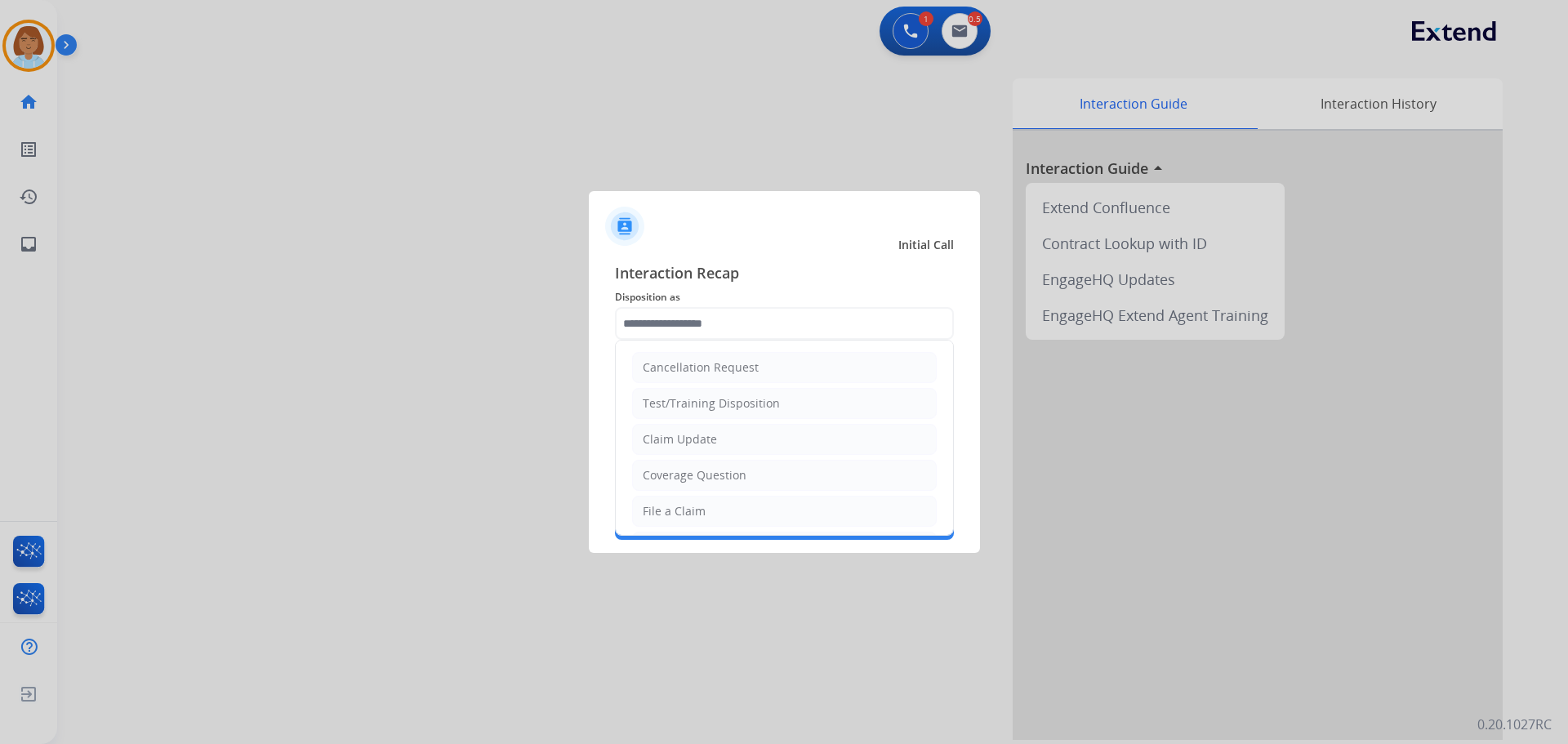
click at [728, 316] on input "text" at bounding box center [784, 323] width 339 height 33
click at [658, 497] on li "File a Claim" at bounding box center [784, 511] width 304 height 31
type input "**********"
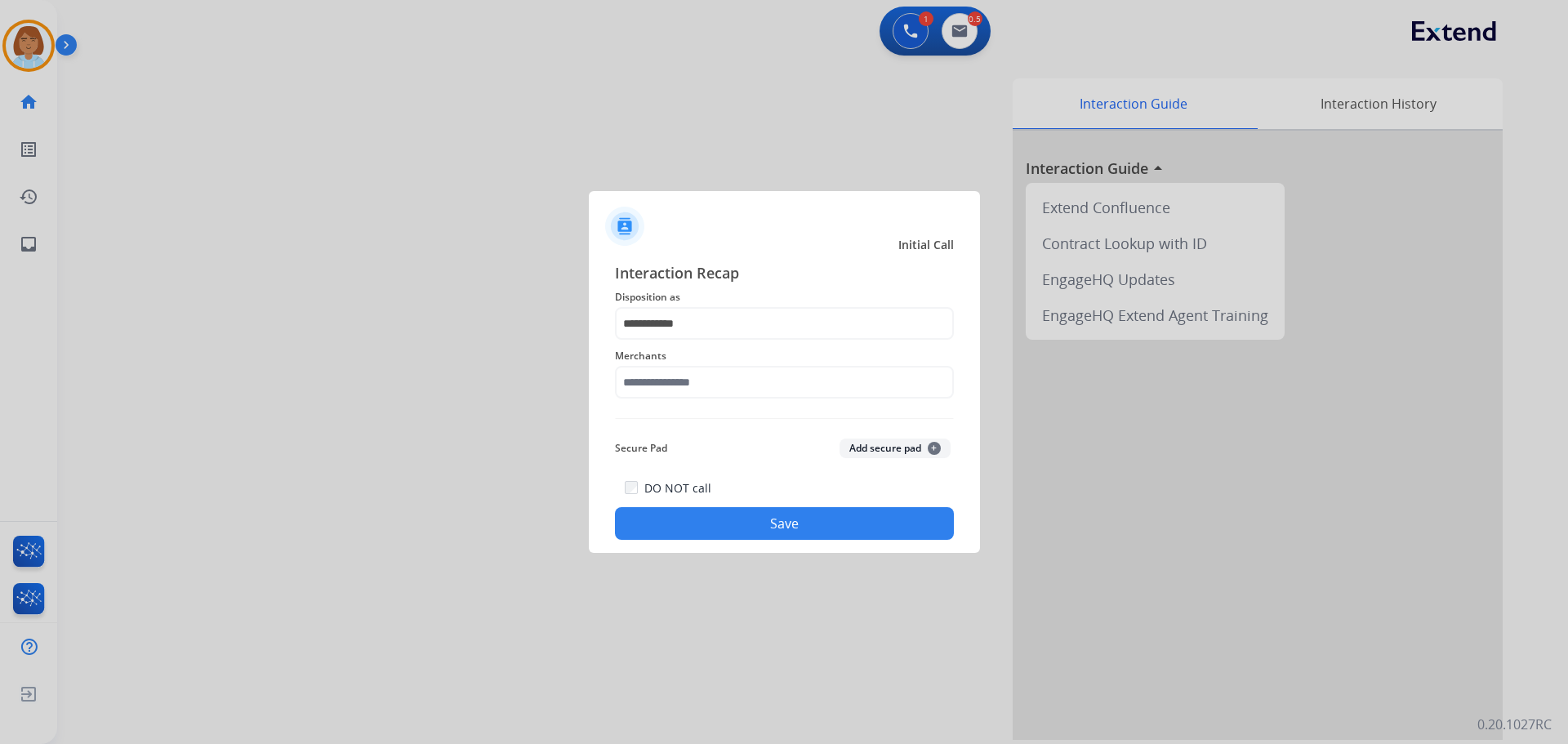
drag, startPoint x: 748, startPoint y: 349, endPoint x: 748, endPoint y: 359, distance: 10.0
click at [748, 354] on span "Merchants" at bounding box center [784, 355] width 339 height 19
click at [747, 367] on input "text" at bounding box center [784, 382] width 339 height 33
click at [687, 466] on div "Realtruck" at bounding box center [670, 465] width 52 height 17
type input "*********"
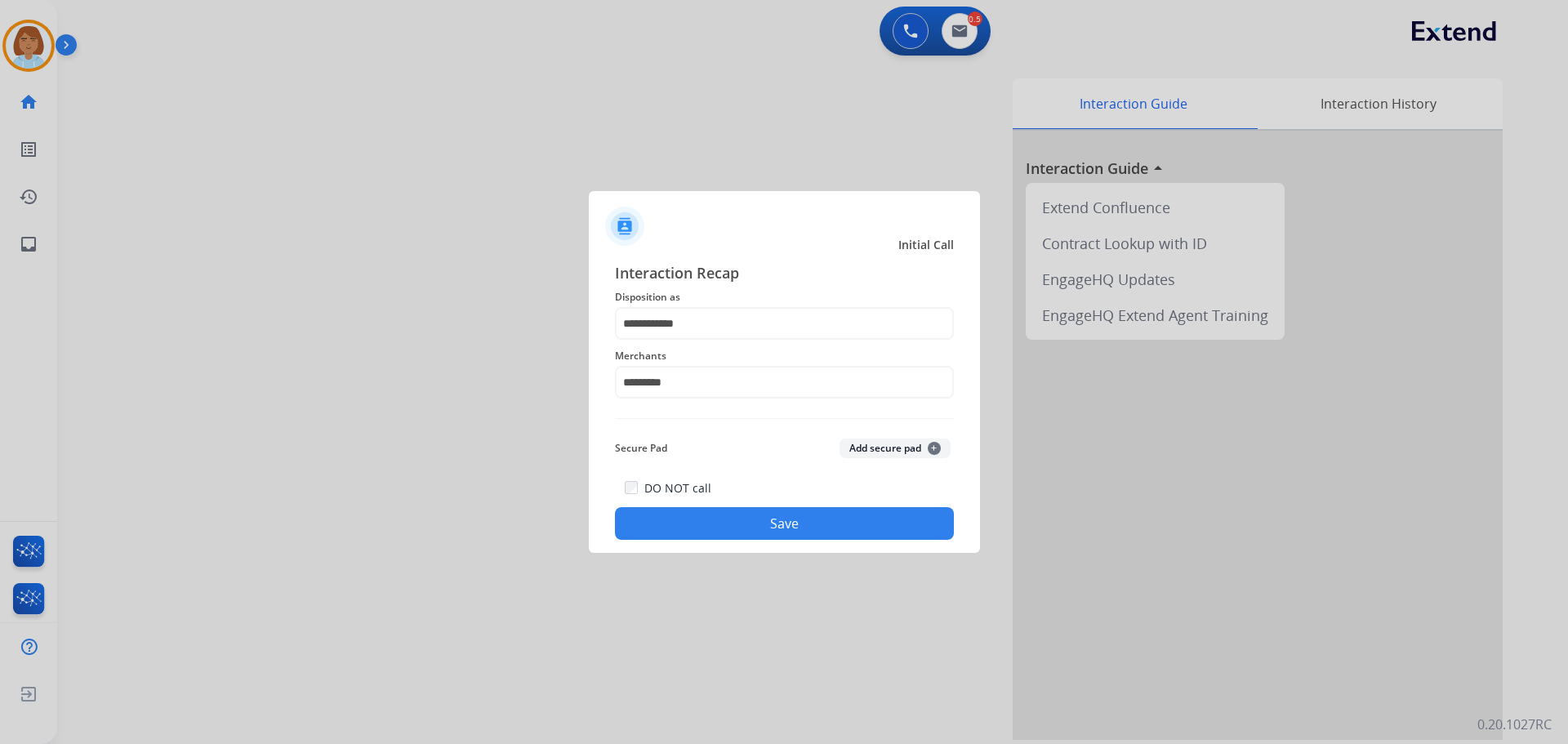
click at [799, 534] on button "Save" at bounding box center [784, 523] width 339 height 33
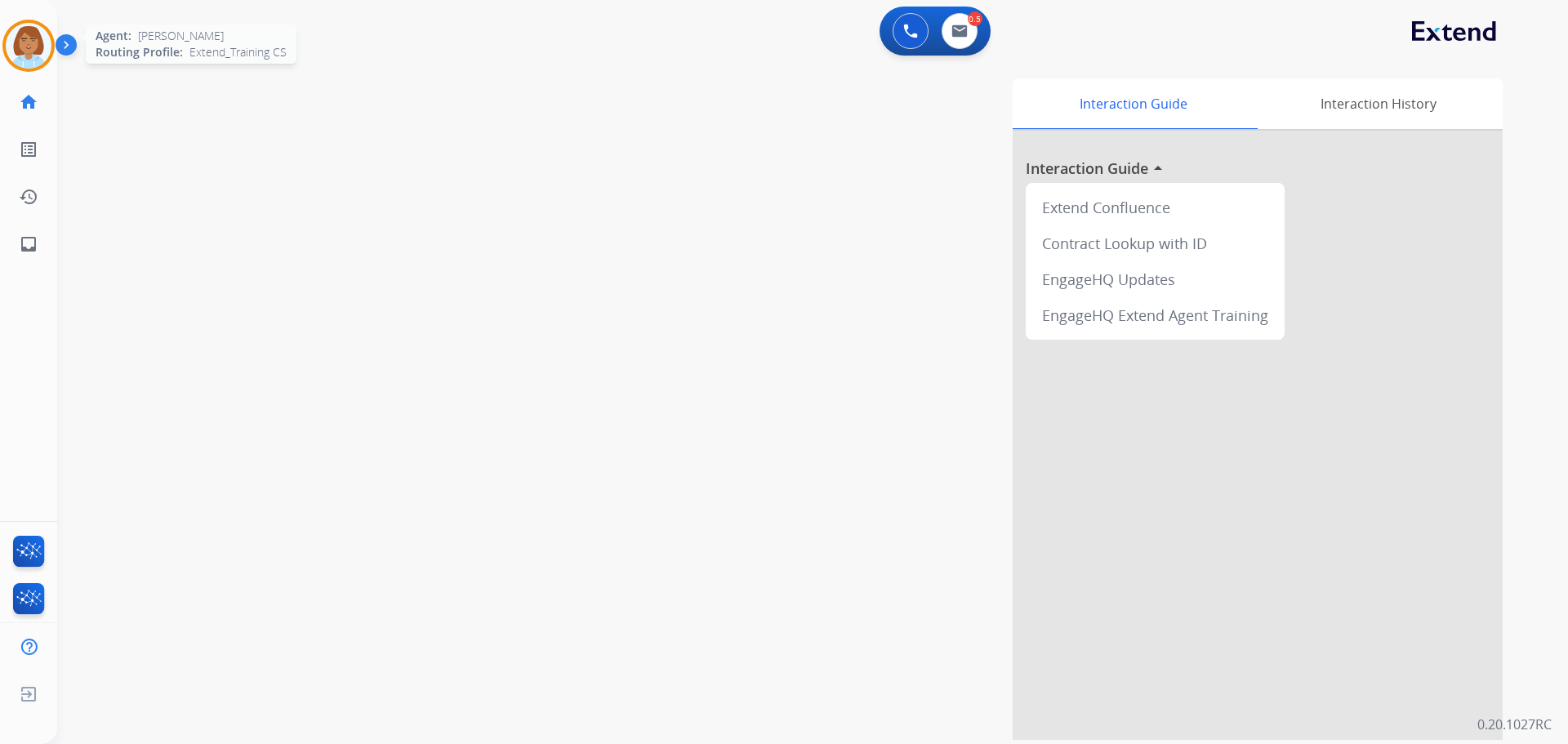
click at [18, 51] on img at bounding box center [28, 45] width 46 height 46
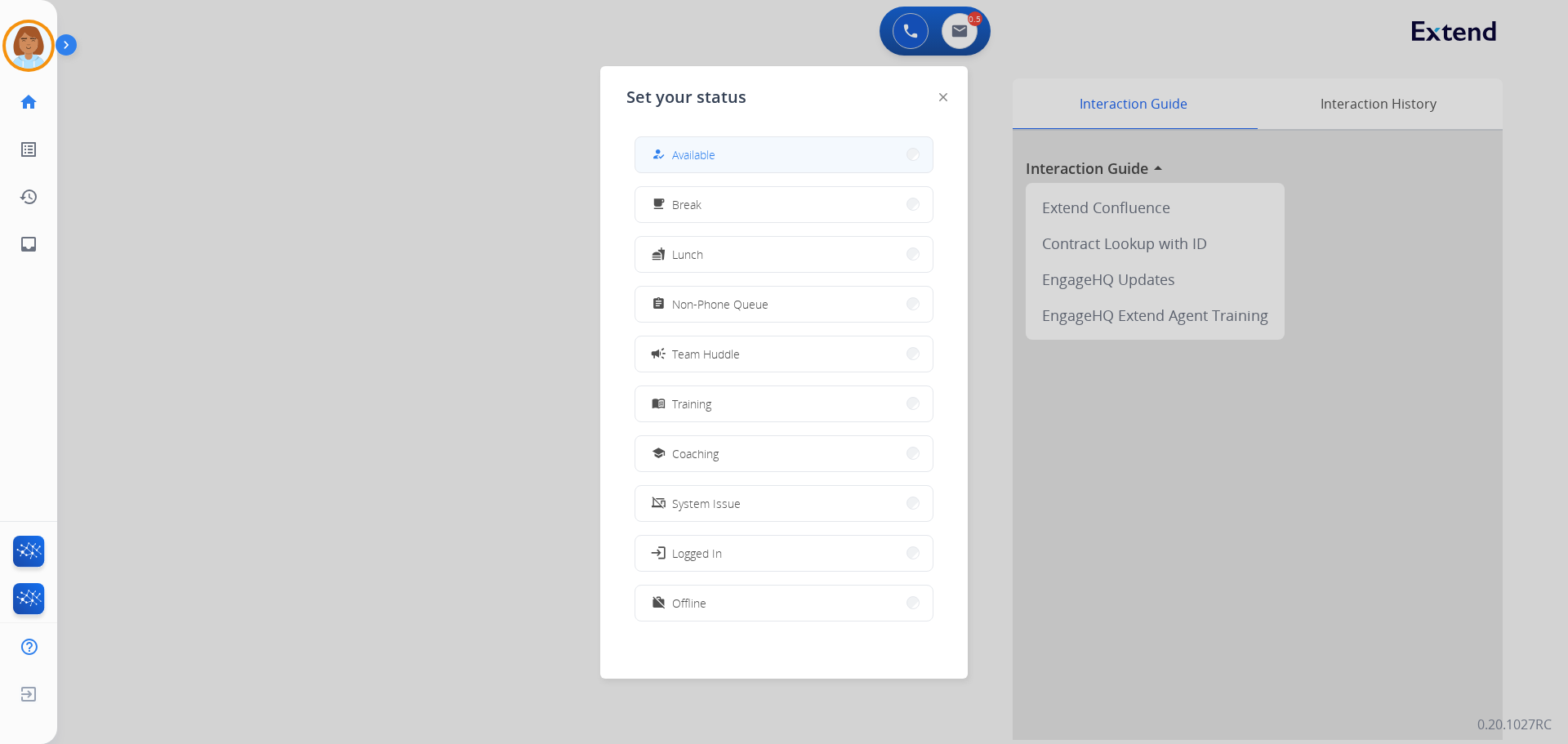
click at [738, 166] on button "how_to_reg Available" at bounding box center [784, 155] width 298 height 35
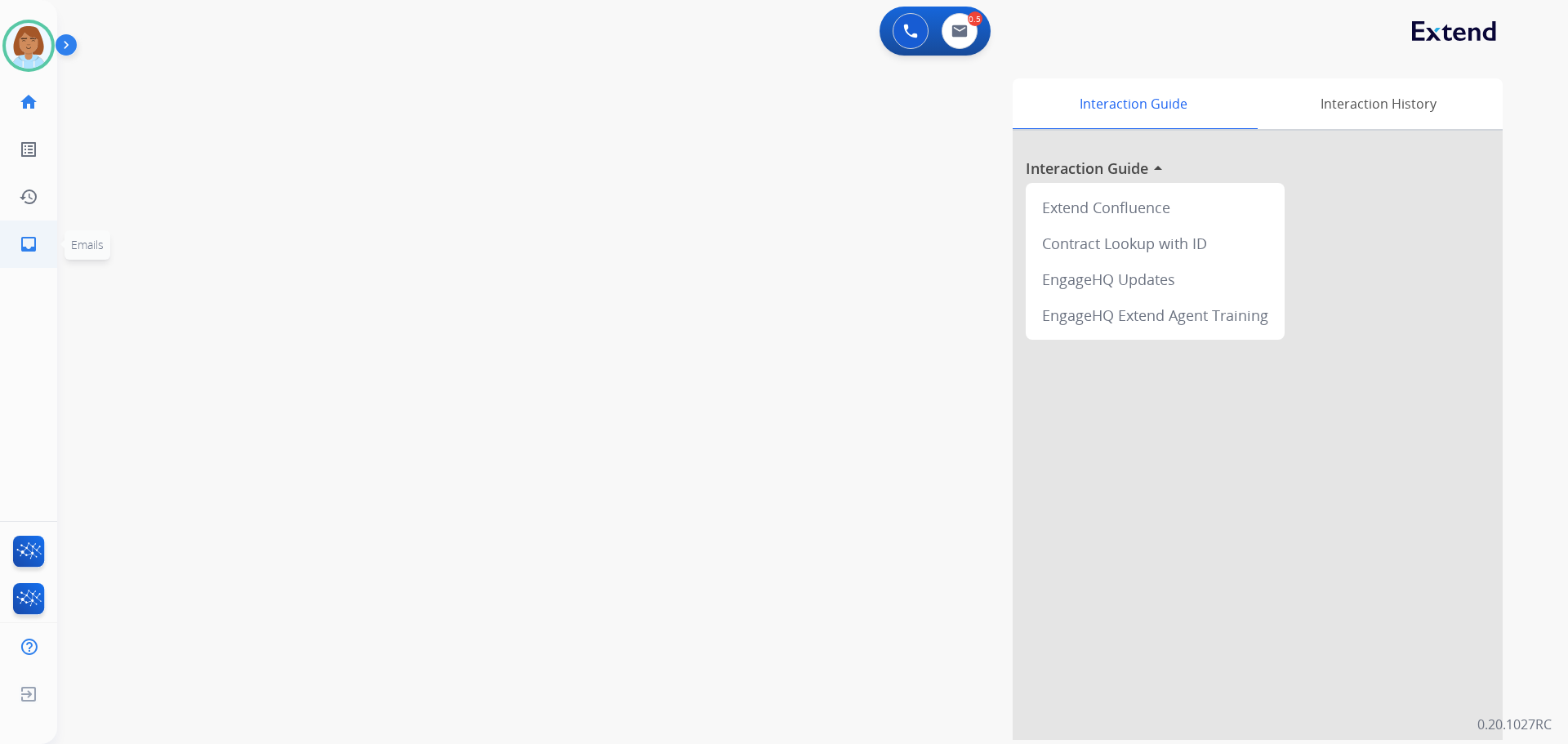
click at [31, 250] on mat-icon "inbox" at bounding box center [28, 243] width 19 height 19
select select "**********"
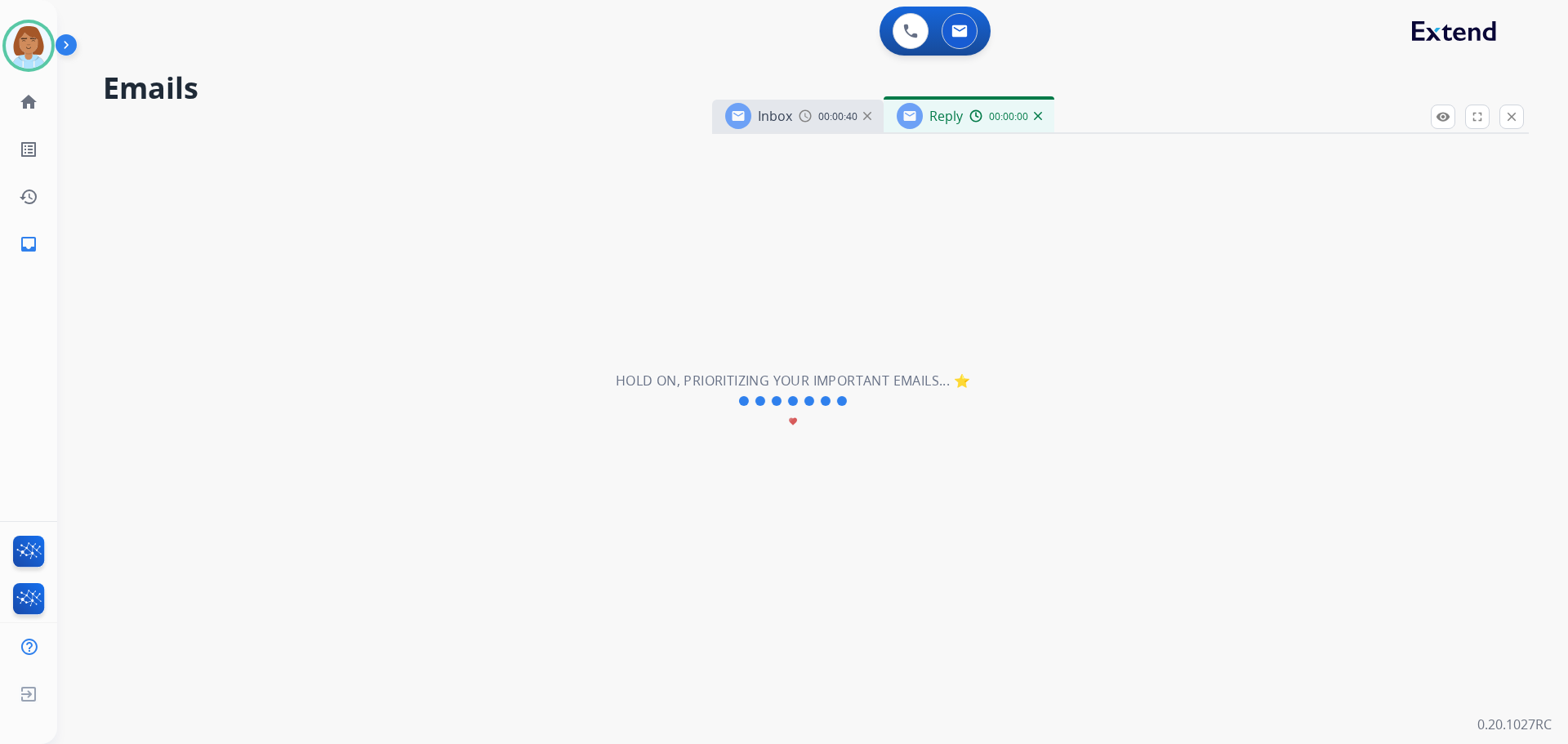
select select "**********"
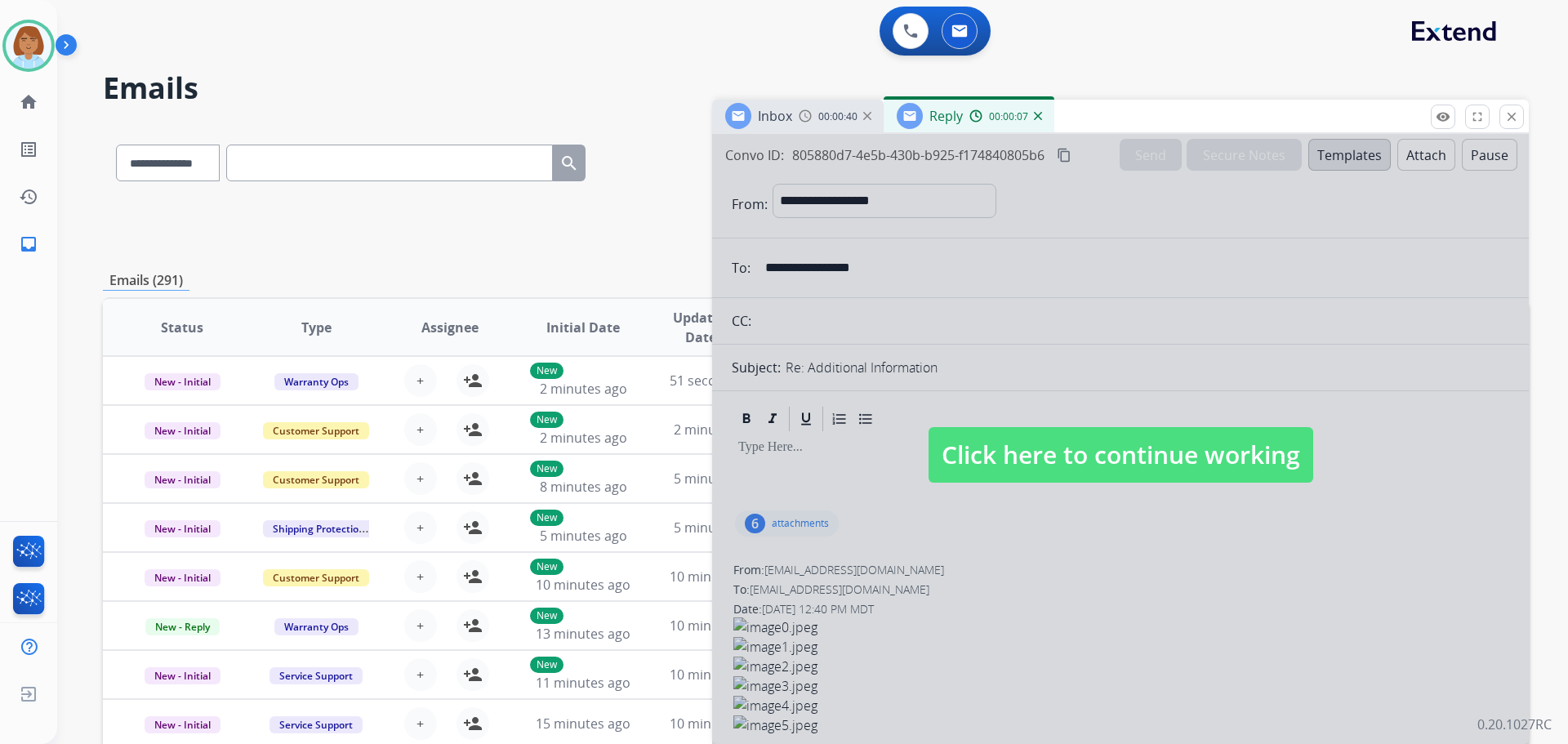
click at [881, 466] on span "Click here to continue working" at bounding box center [1121, 455] width 385 height 55
select select
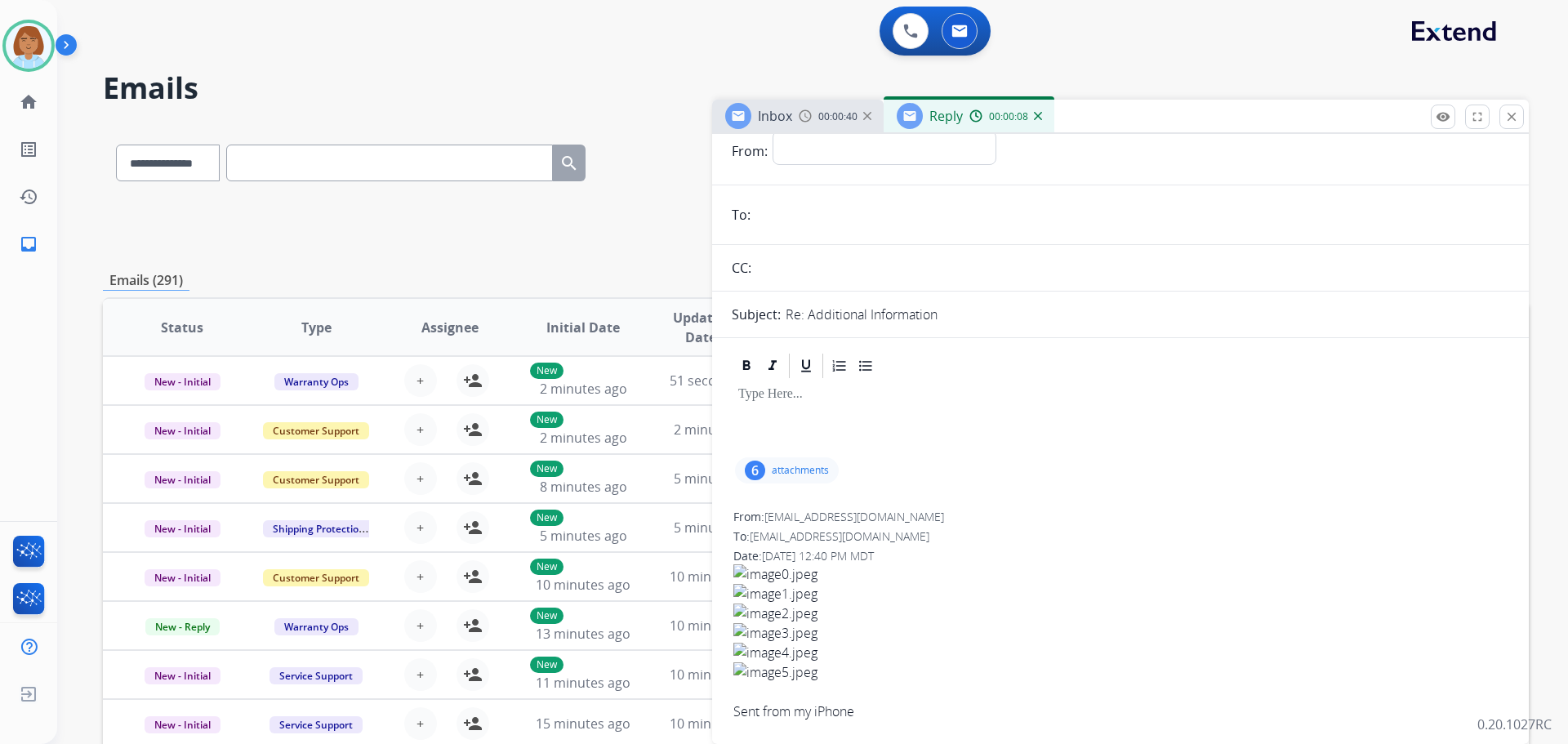
scroll to position [82, 0]
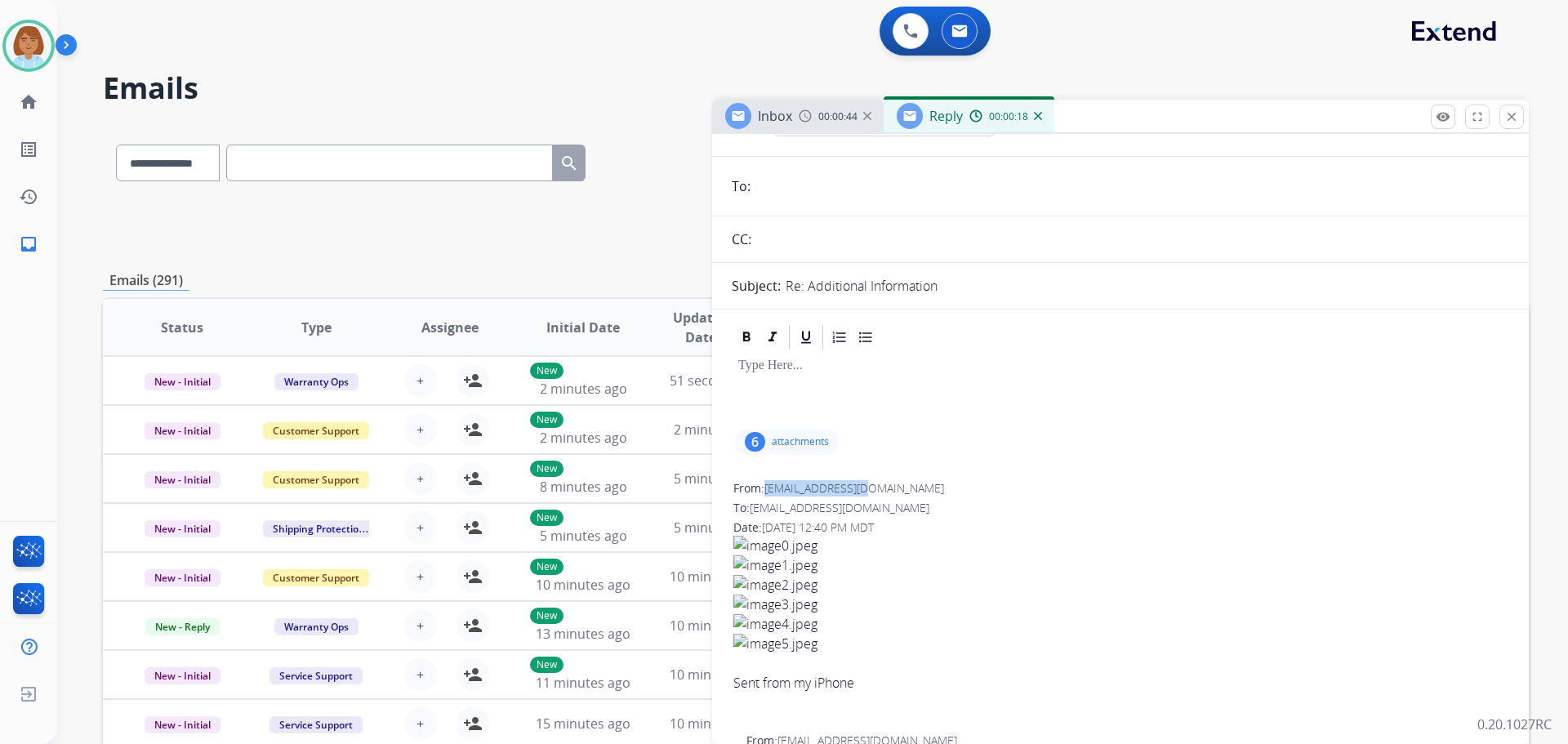
drag, startPoint x: 877, startPoint y: 486, endPoint x: 767, endPoint y: 486, distance: 110.0
click at [767, 486] on div "From: mabarbear@aol.com" at bounding box center [1121, 488] width 774 height 17
copy span "mabarbear@aol.com"
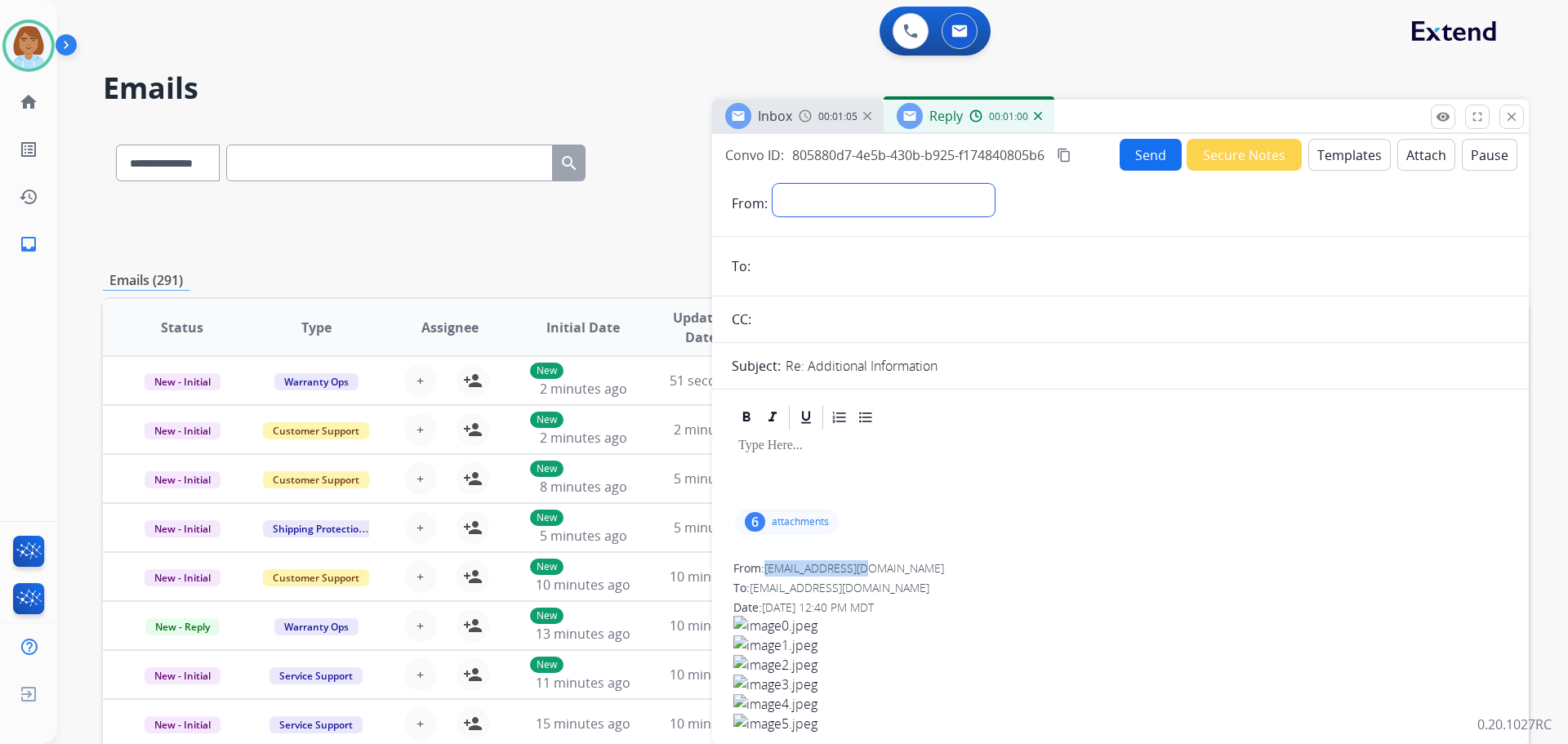
click at [881, 203] on select "**********" at bounding box center [884, 200] width 222 height 33
select select "**********"
click at [773, 184] on select "**********" at bounding box center [884, 200] width 222 height 33
drag, startPoint x: 835, startPoint y: 229, endPoint x: 806, endPoint y: 273, distance: 52.7
click at [806, 273] on input "email" at bounding box center [1132, 268] width 754 height 33
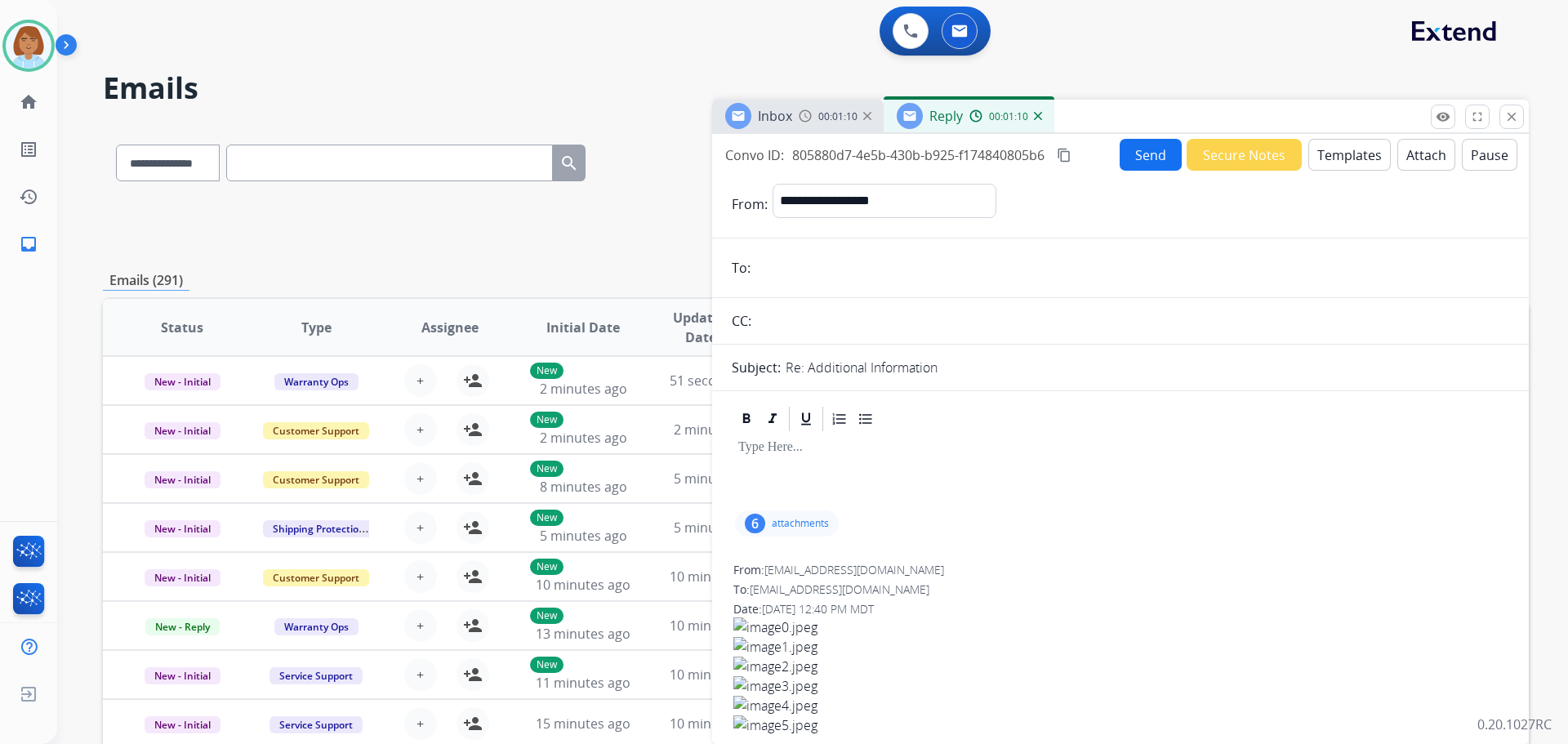
paste input "**********"
type input "**********"
click at [824, 530] on p "attachments" at bounding box center [800, 523] width 57 height 13
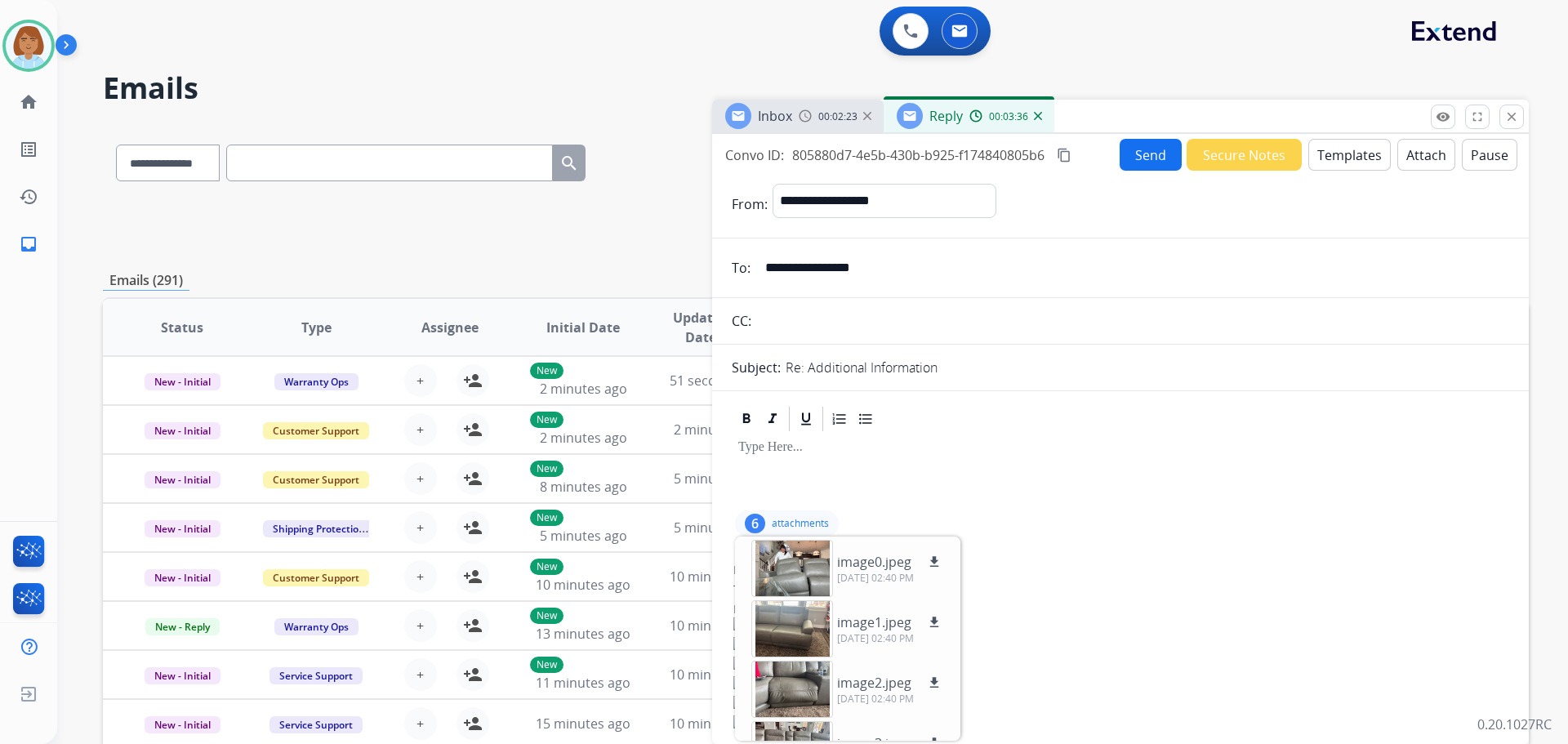
click at [881, 147] on button "Templates" at bounding box center [1350, 155] width 83 height 32
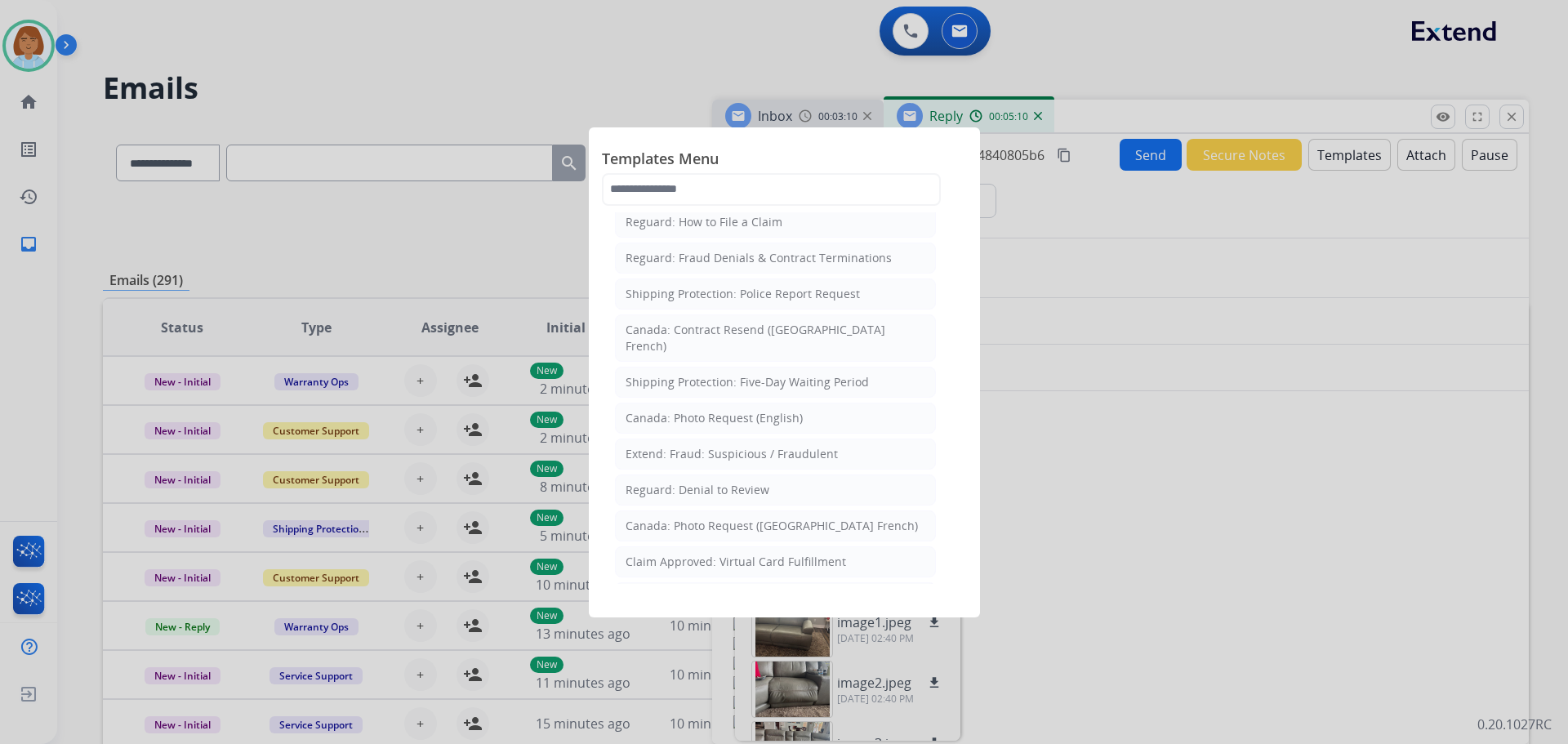
scroll to position [1792, 0]
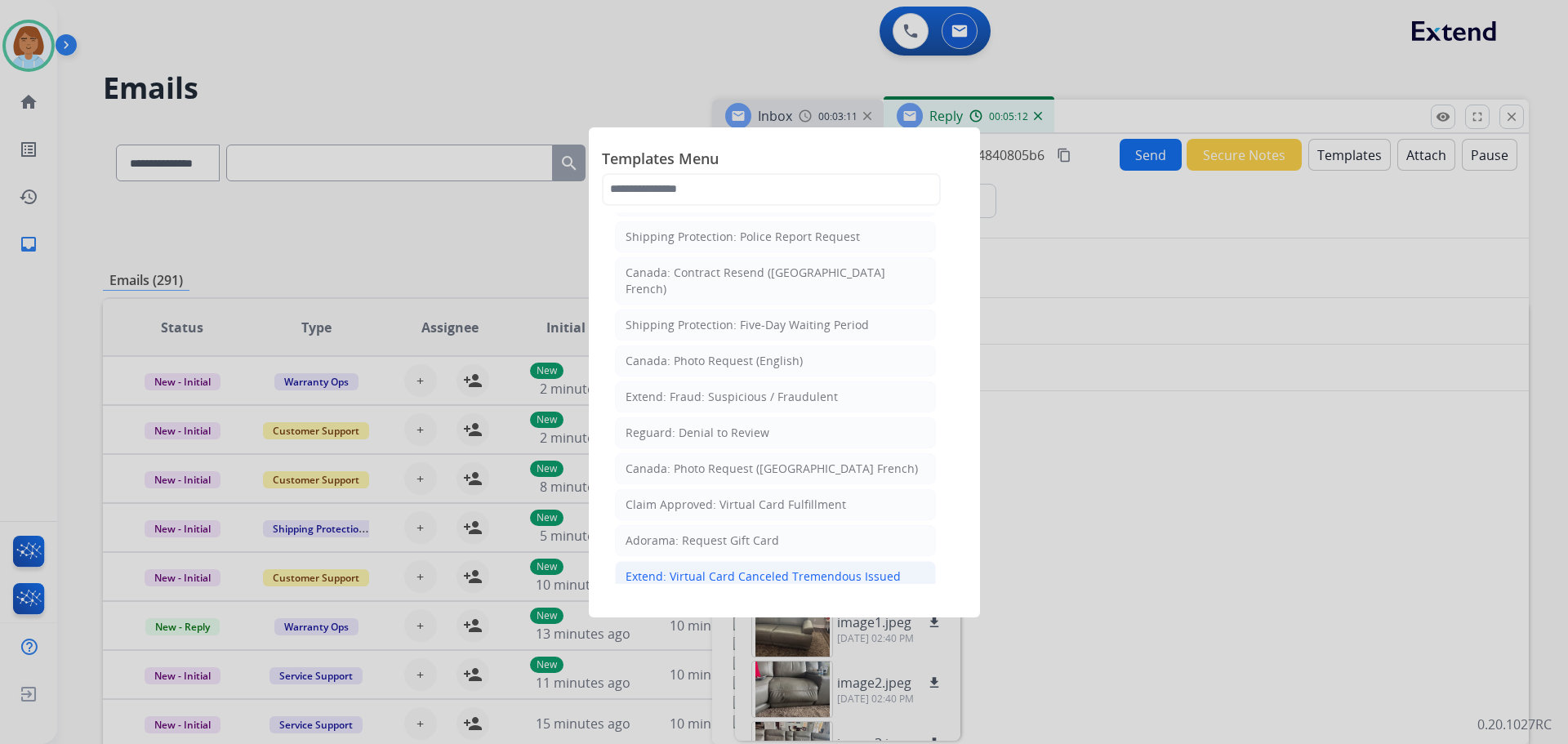
click at [736, 568] on div "Extend: Virtual Card Canceled Tremendous Issued" at bounding box center [763, 577] width 275 height 17
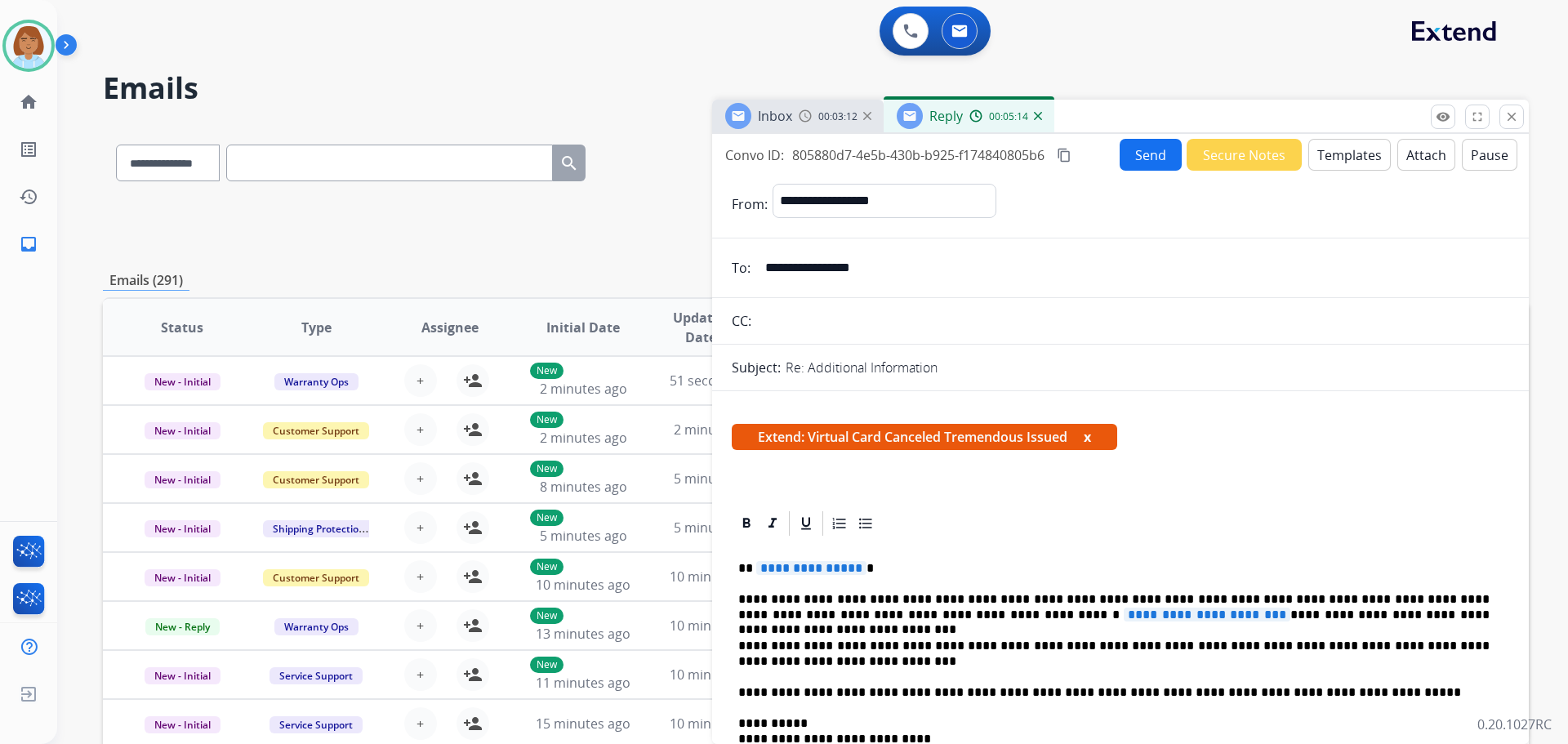
click at [881, 155] on button "Templates" at bounding box center [1350, 155] width 83 height 32
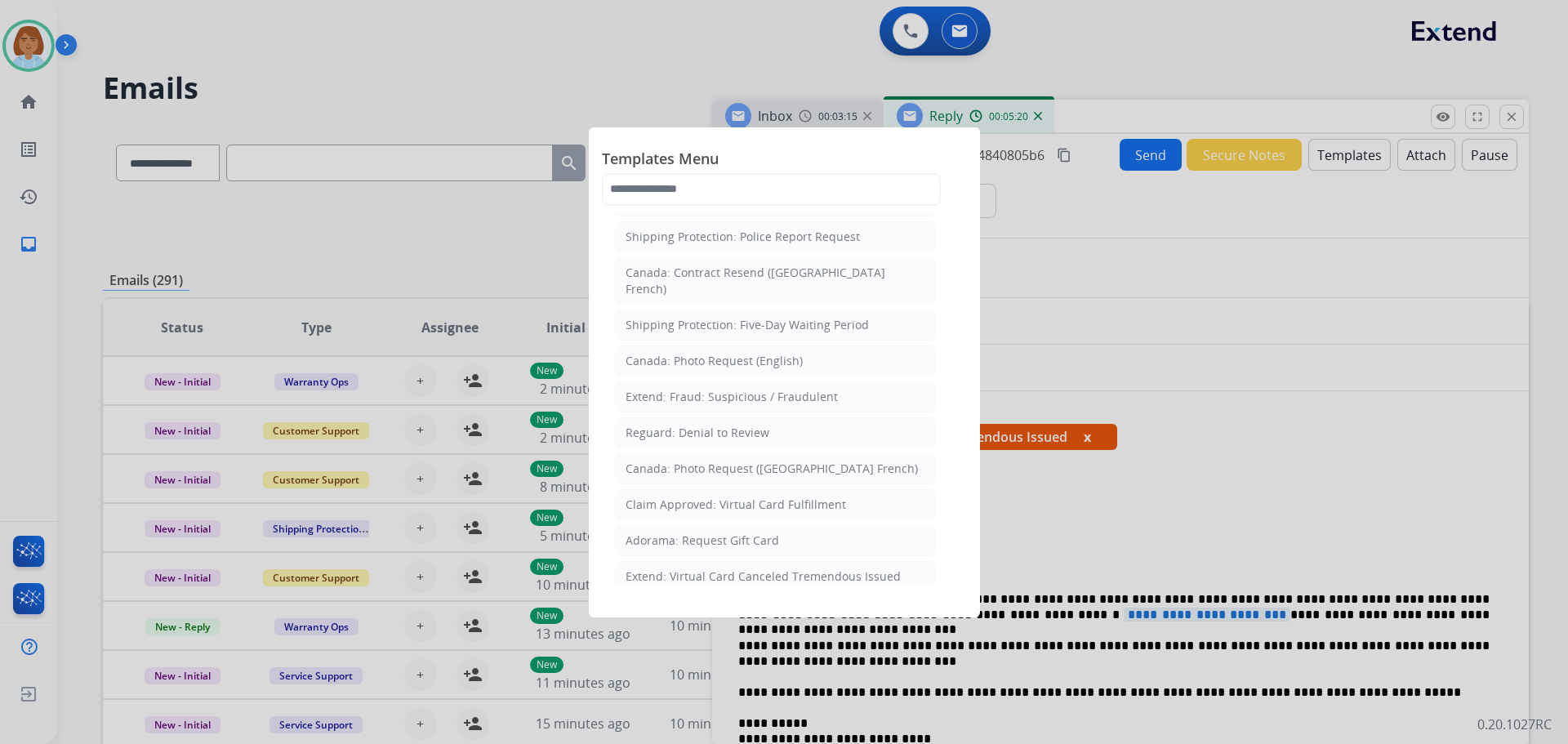
click at [830, 597] on li "Filed Claim: Need Additional Information" at bounding box center [775, 612] width 321 height 31
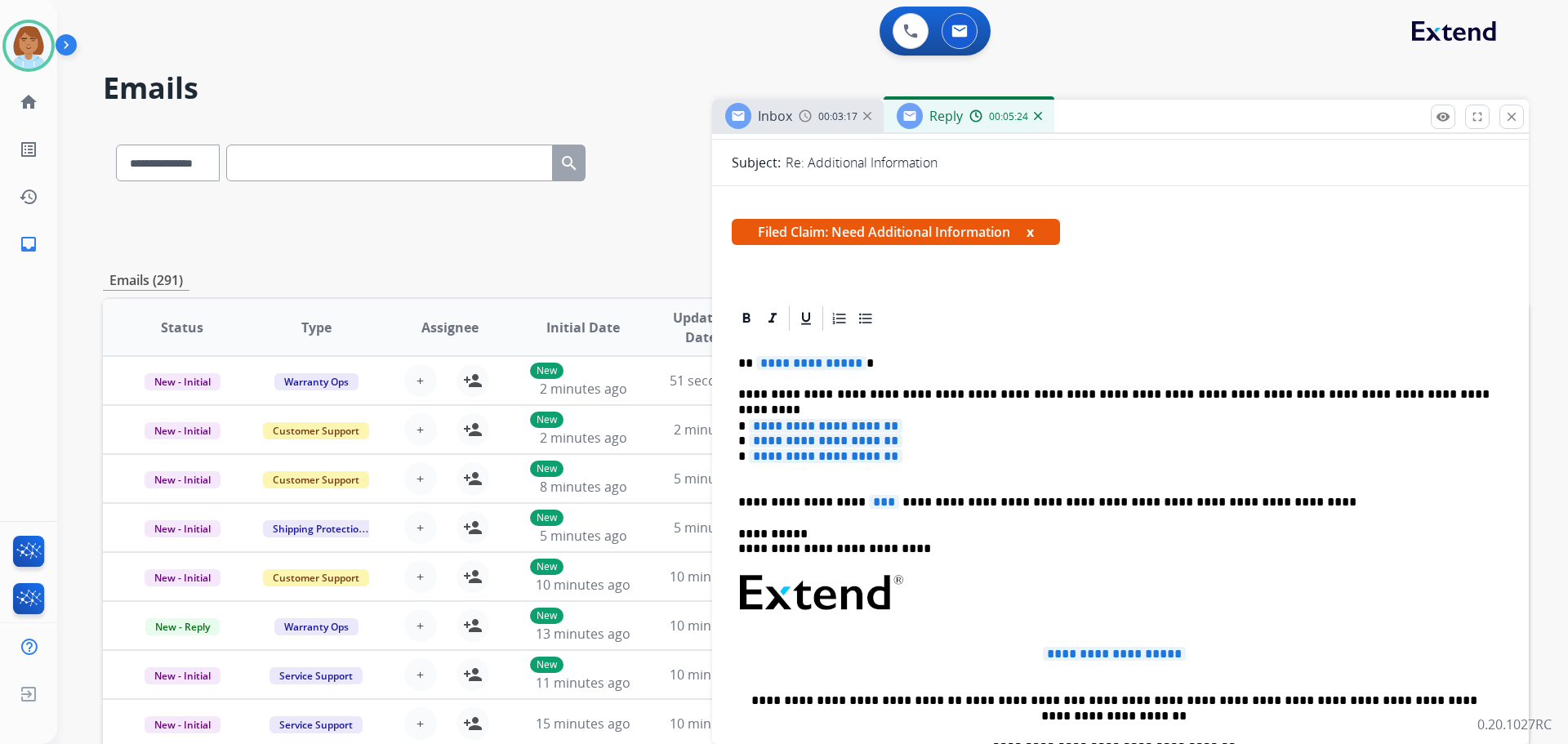
scroll to position [163, 0]
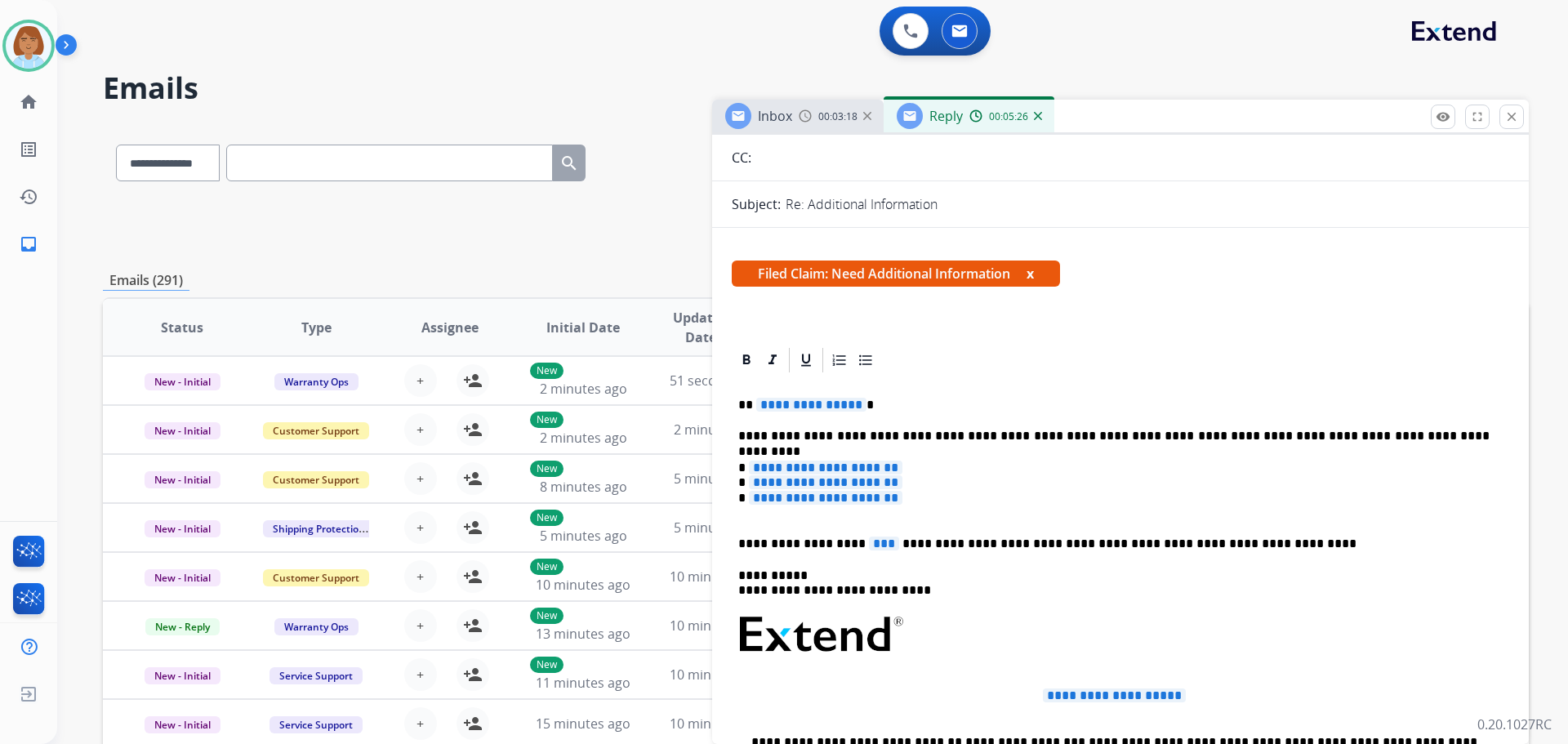
click at [869, 544] on span "***" at bounding box center [884, 543] width 30 height 14
click at [793, 497] on span "**********" at bounding box center [826, 497] width 154 height 14
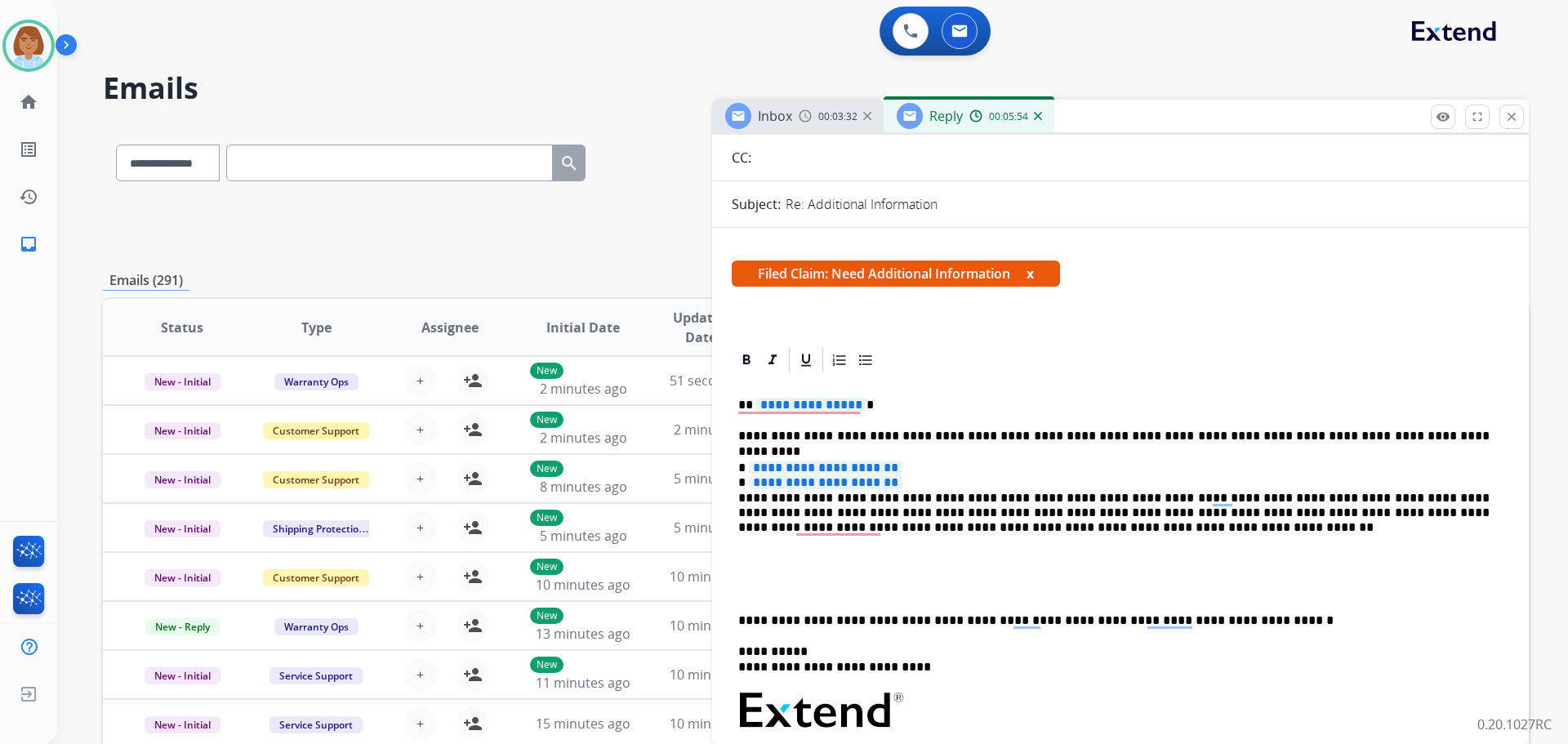
click at [768, 489] on span "**********" at bounding box center [826, 482] width 154 height 14
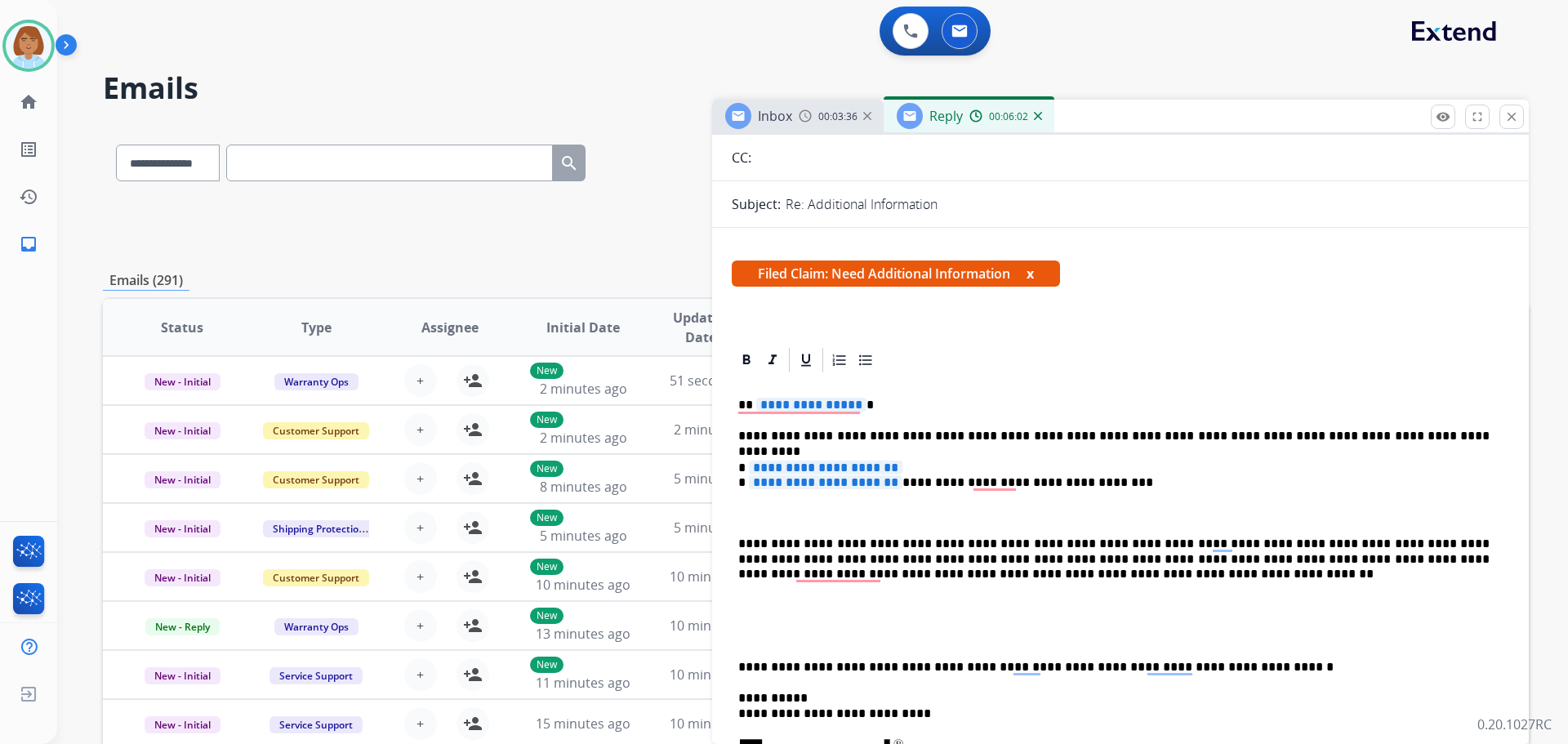
click at [881, 480] on p "**********" at bounding box center [1114, 476] width 752 height 30
click at [881, 467] on span "**********" at bounding box center [826, 467] width 154 height 14
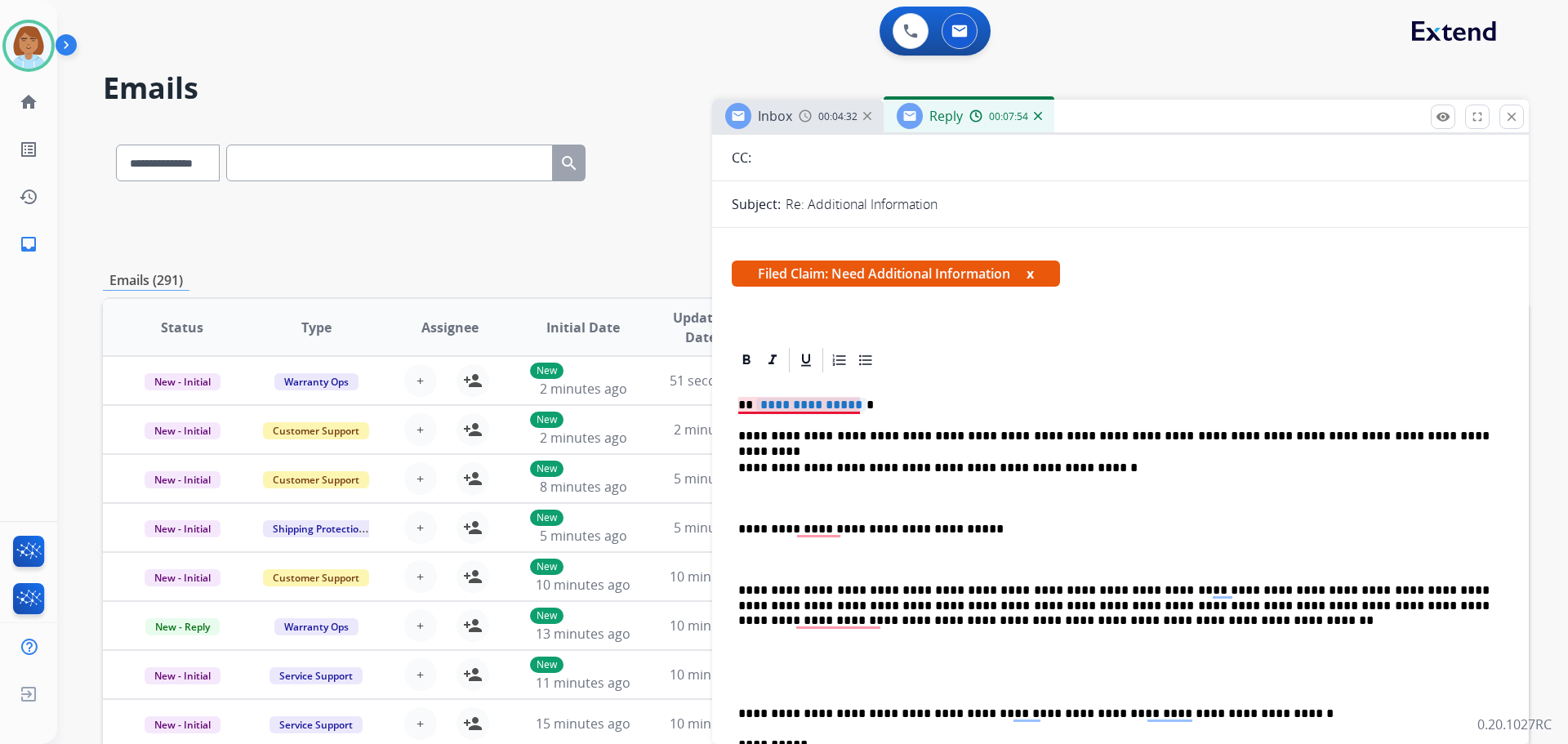
click at [819, 408] on span "**********" at bounding box center [811, 405] width 110 height 14
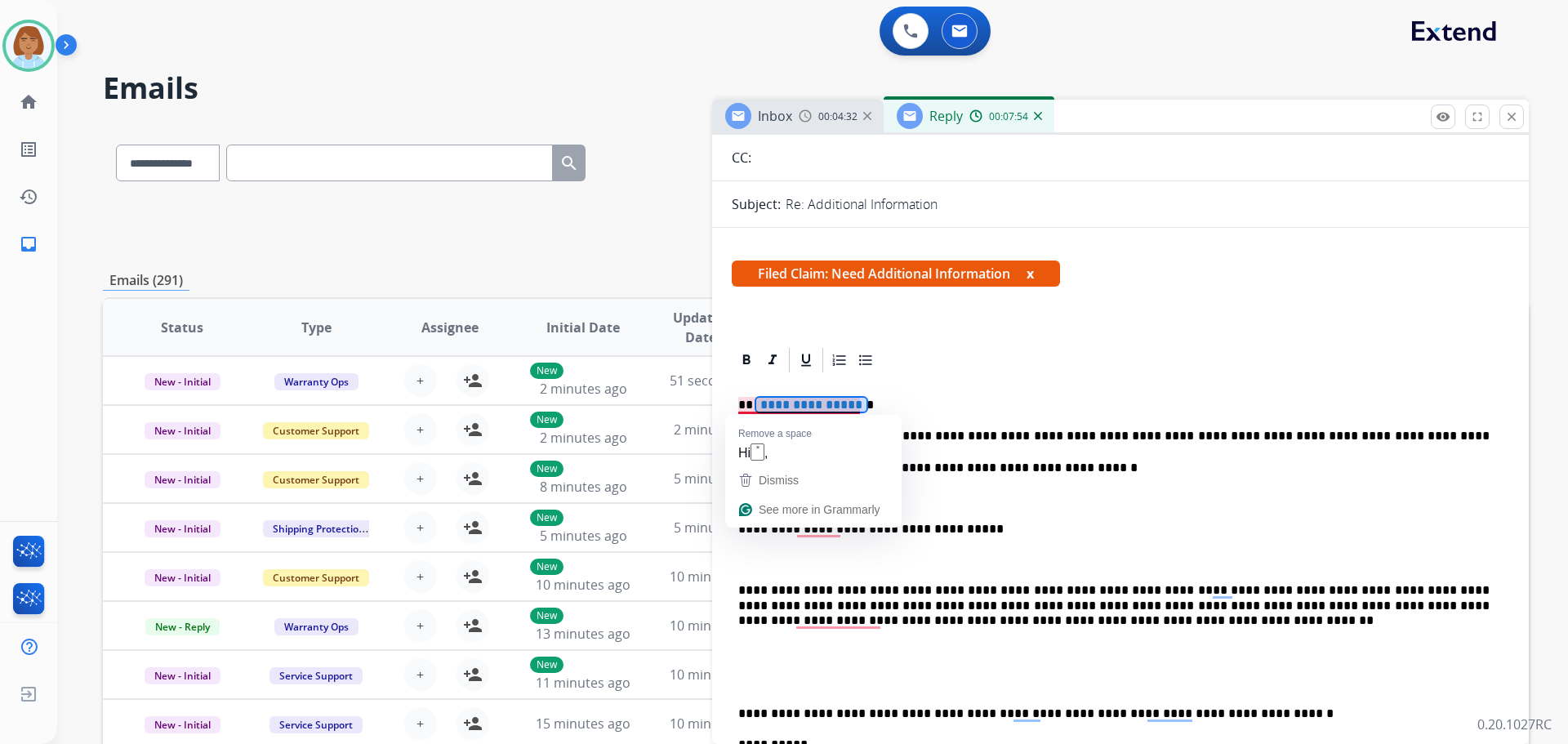
click at [819, 408] on span "**********" at bounding box center [811, 405] width 110 height 14
drag, startPoint x: 819, startPoint y: 408, endPoint x: 794, endPoint y: 398, distance: 26.9
click at [794, 398] on span "**********" at bounding box center [811, 405] width 110 height 14
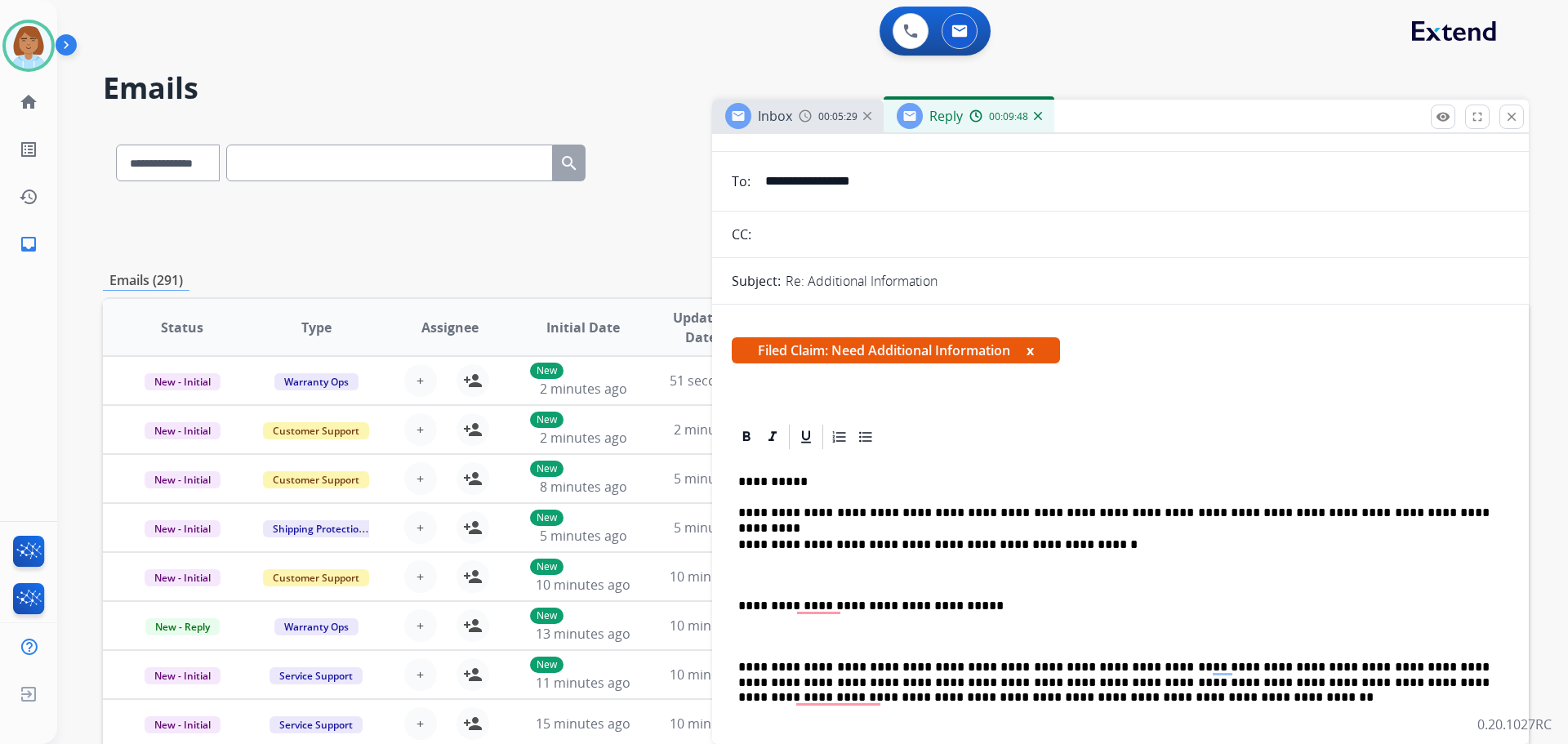
scroll to position [0, 0]
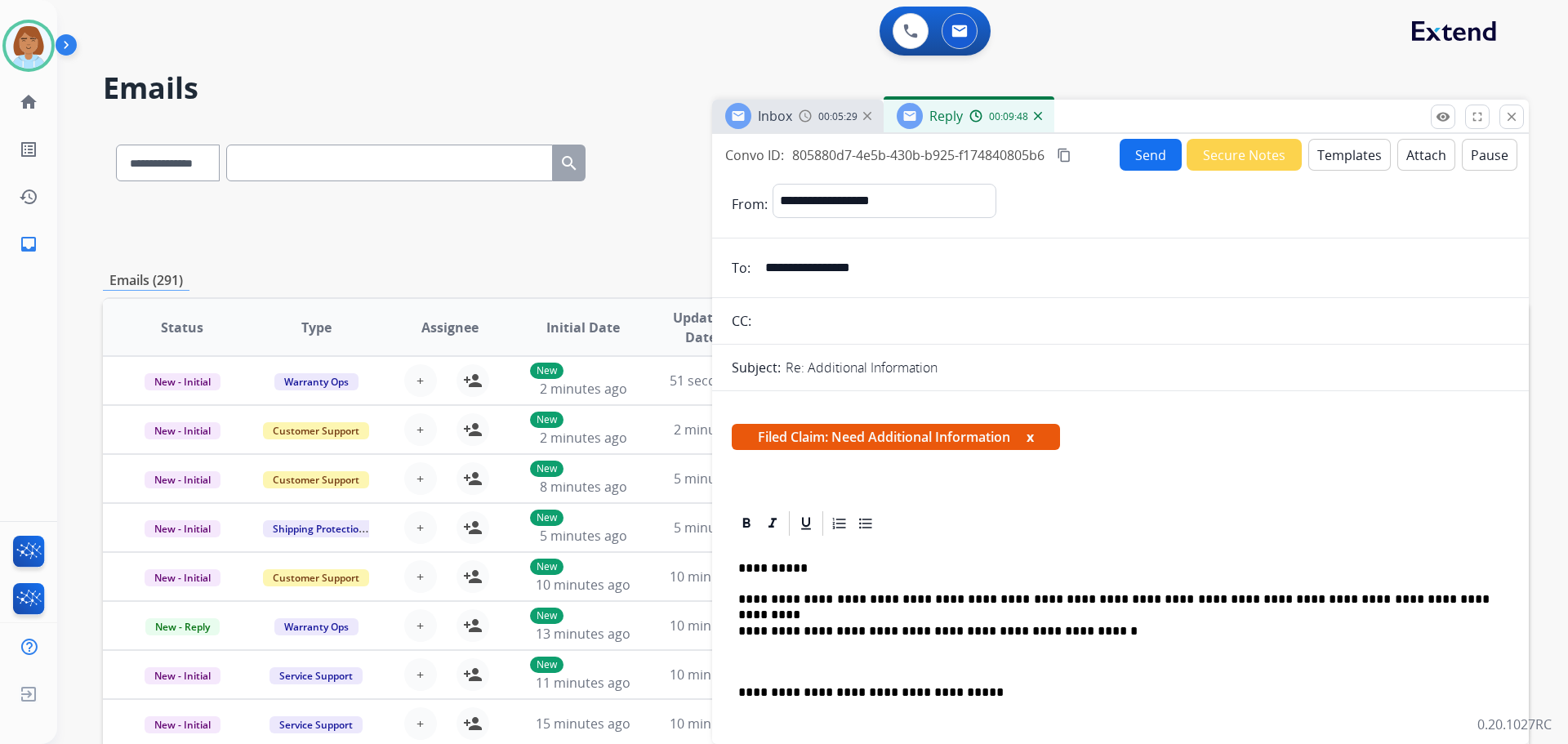
click at [881, 150] on button "Send" at bounding box center [1151, 155] width 62 height 32
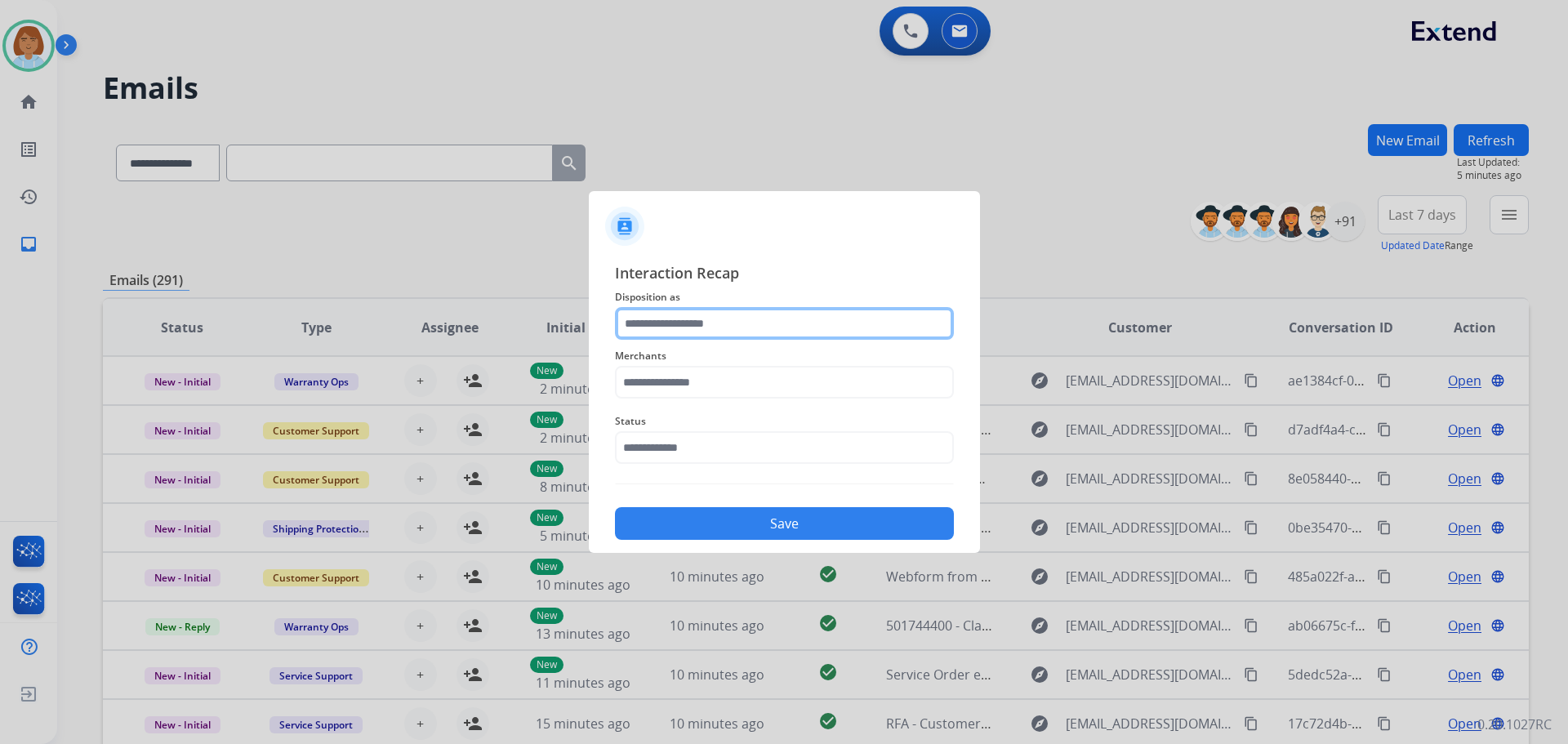
click at [738, 316] on input "text" at bounding box center [784, 323] width 339 height 33
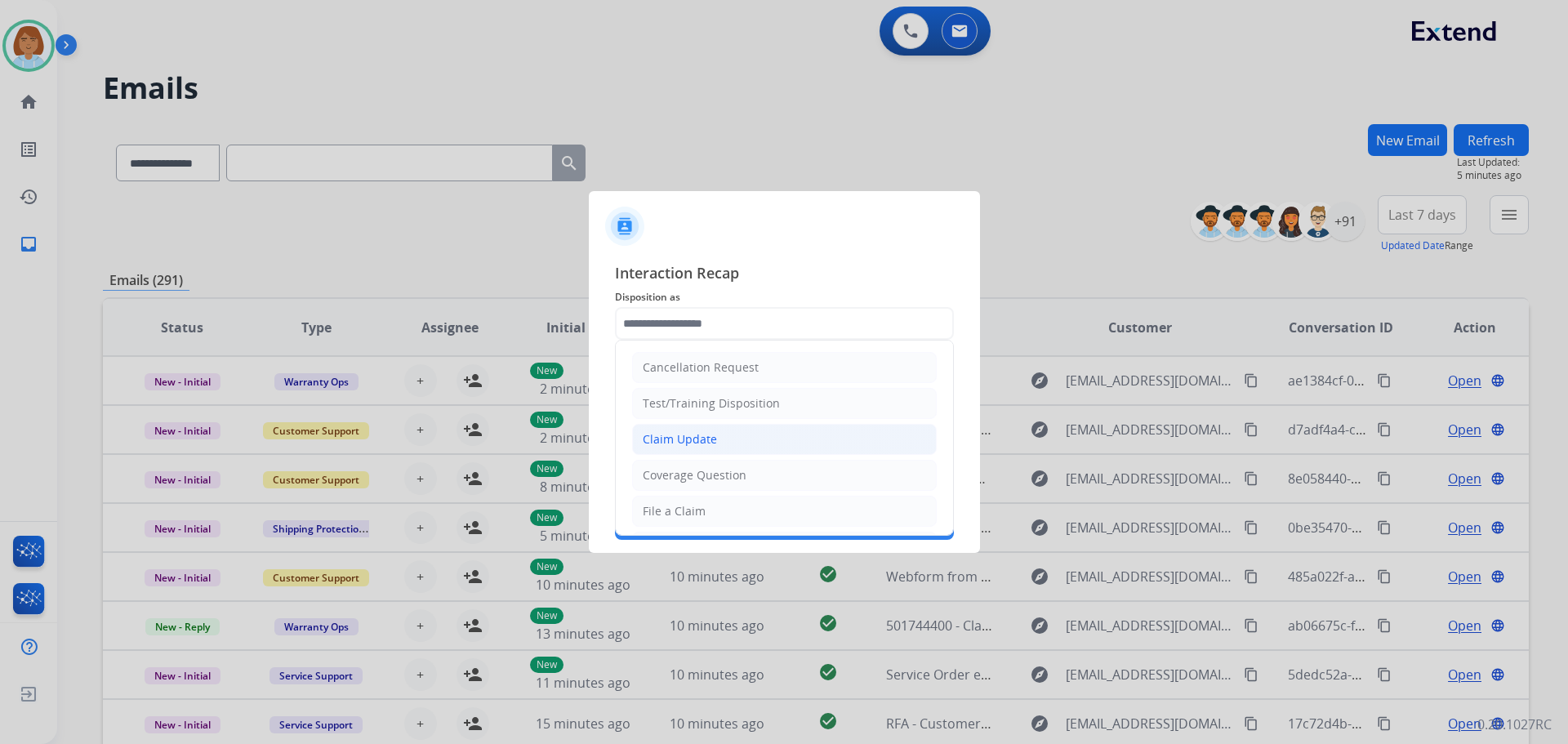
click at [722, 433] on li "Claim Update" at bounding box center [784, 439] width 304 height 31
type input "**********"
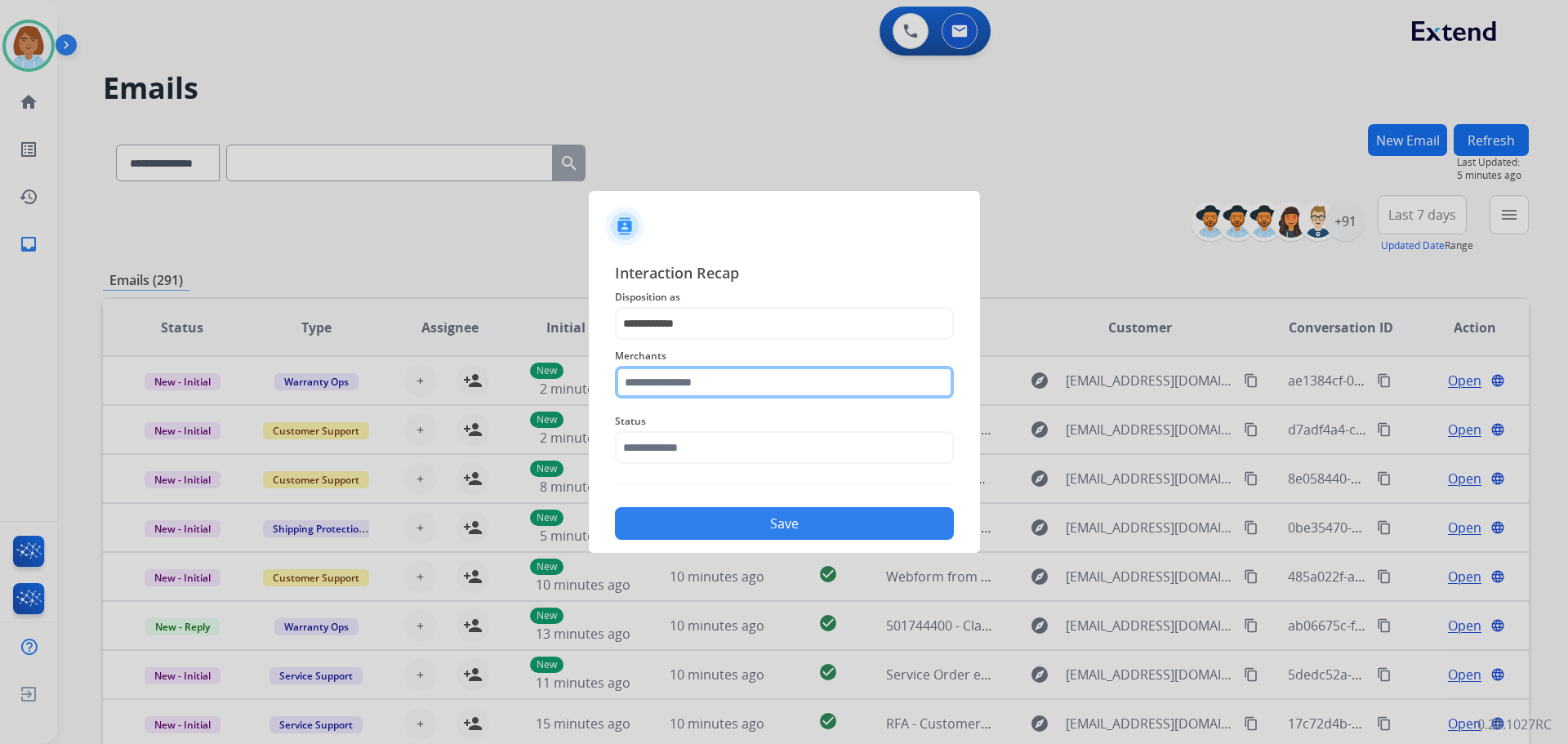
click at [716, 373] on input "text" at bounding box center [784, 382] width 339 height 33
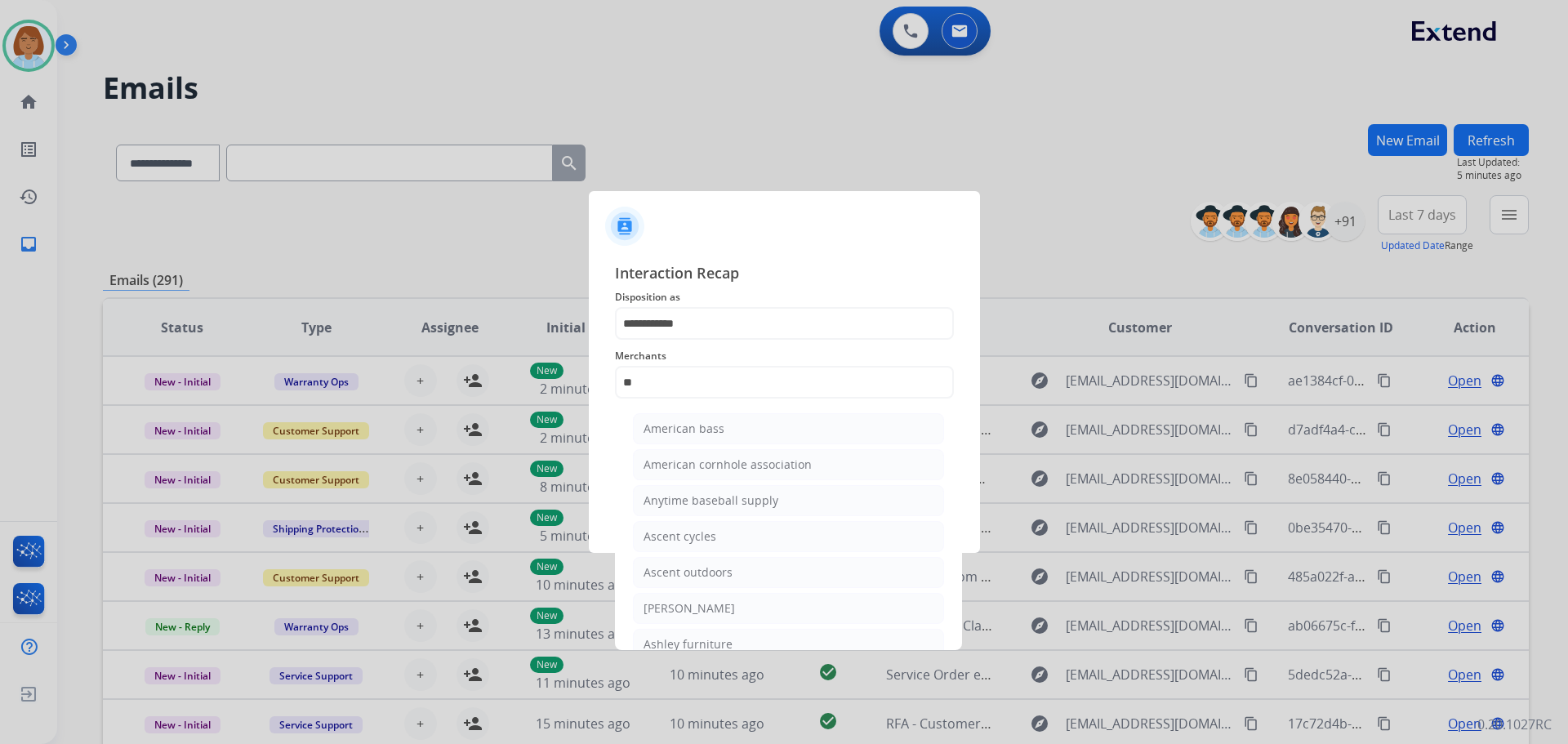
click at [718, 614] on div "[PERSON_NAME]" at bounding box center [689, 609] width 91 height 17
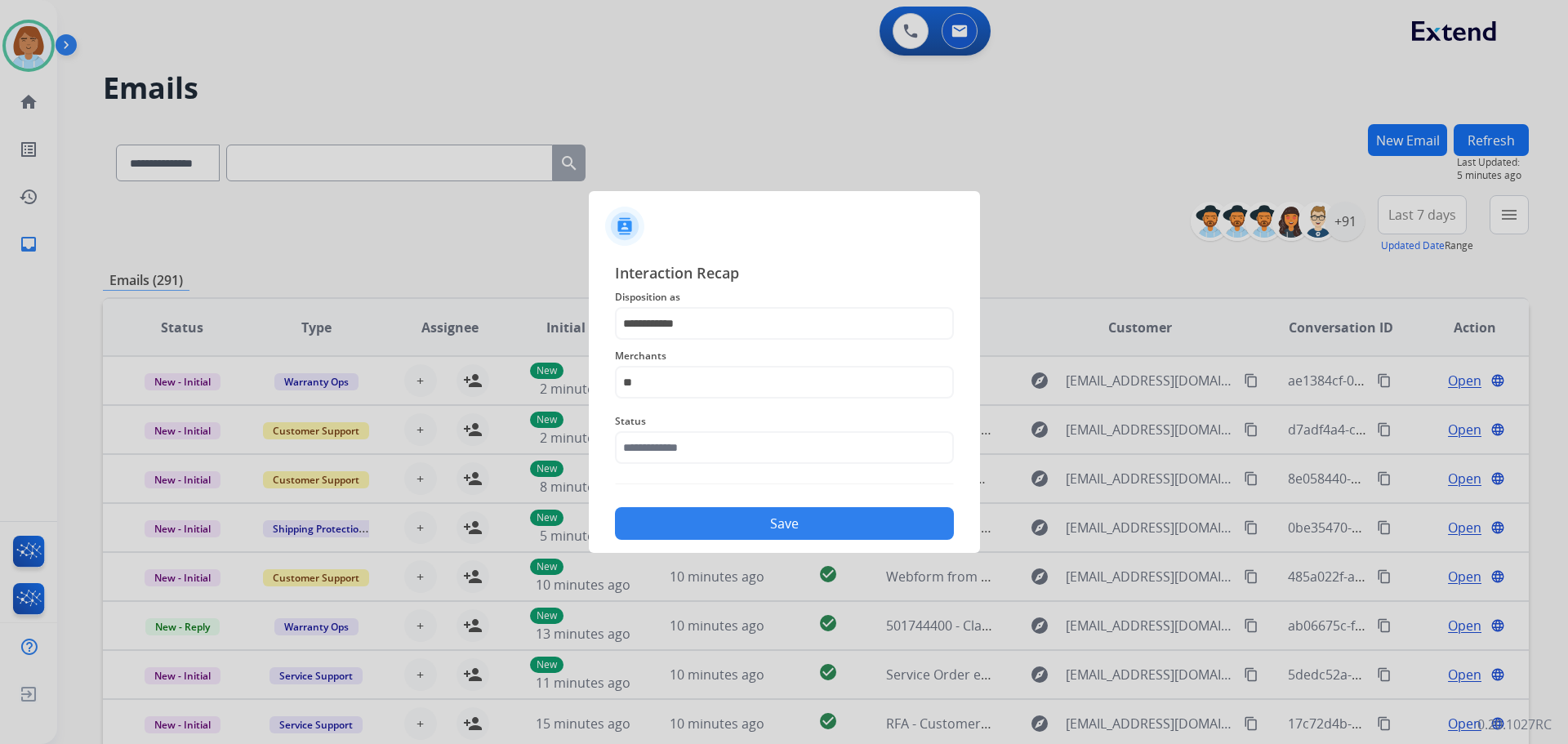
type input "**********"
click at [709, 469] on div "Status" at bounding box center [784, 437] width 339 height 65
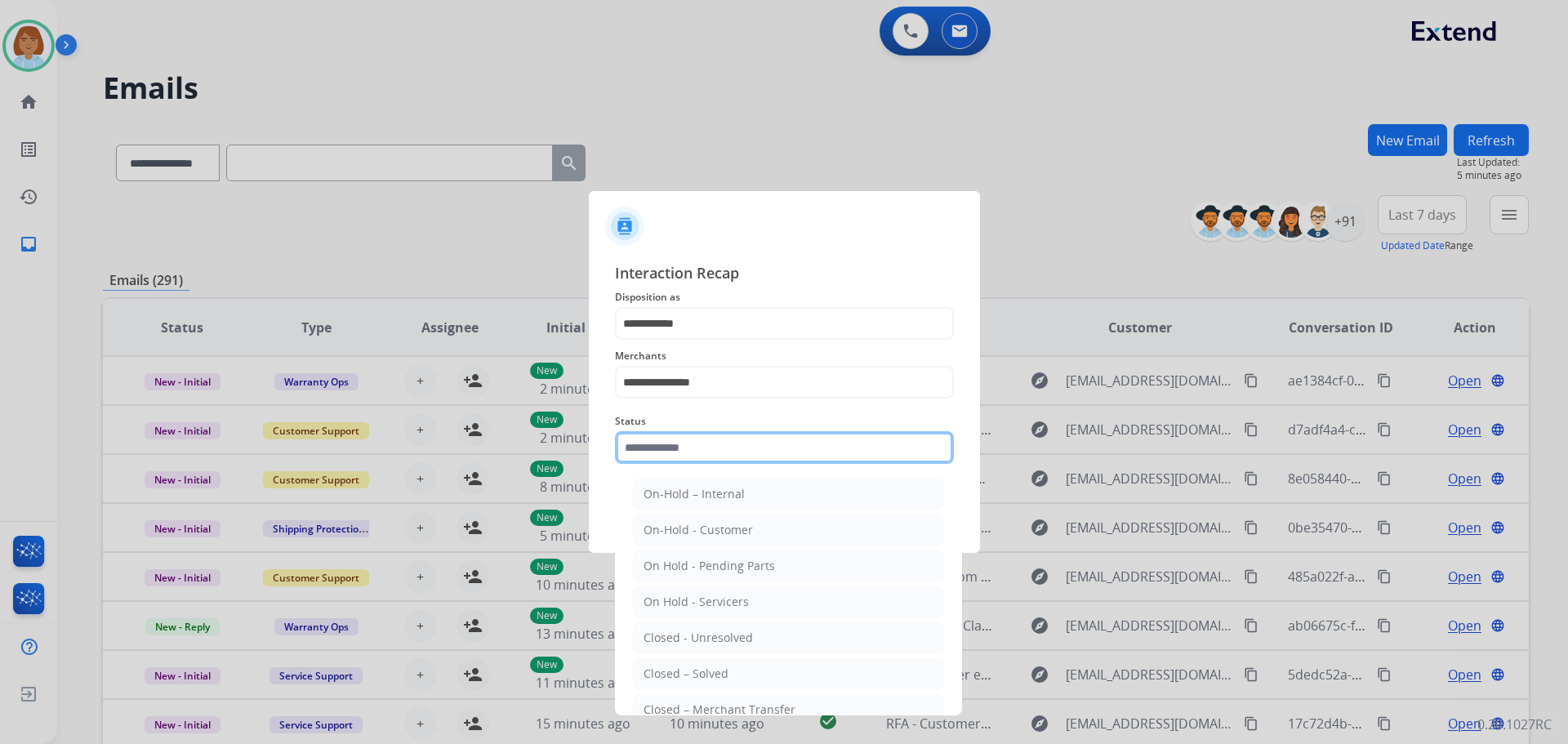
click at [711, 450] on input "text" at bounding box center [784, 447] width 339 height 33
click at [695, 671] on div "Closed – Solved" at bounding box center [687, 674] width 85 height 17
type input "**********"
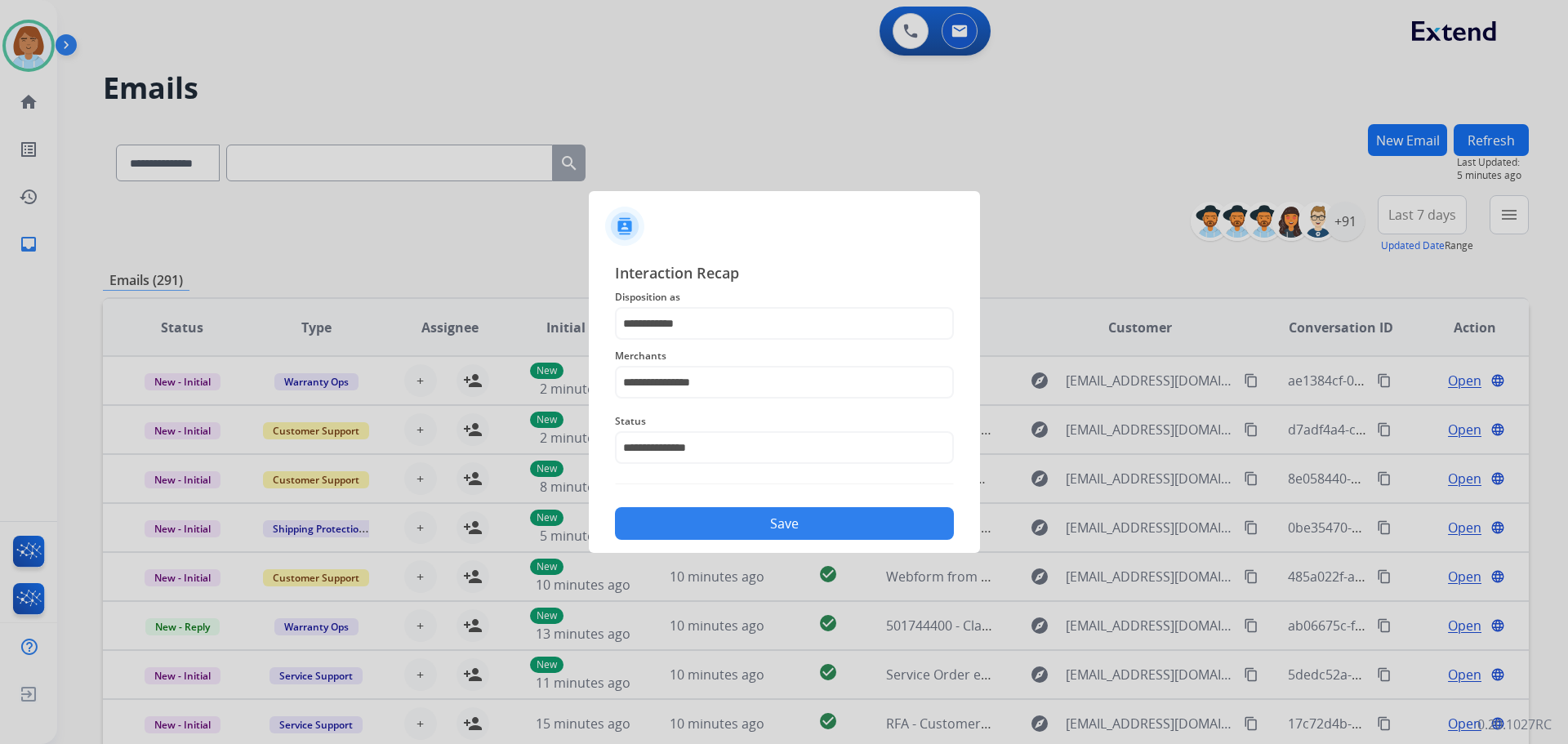
click at [790, 522] on button "Save" at bounding box center [784, 523] width 339 height 33
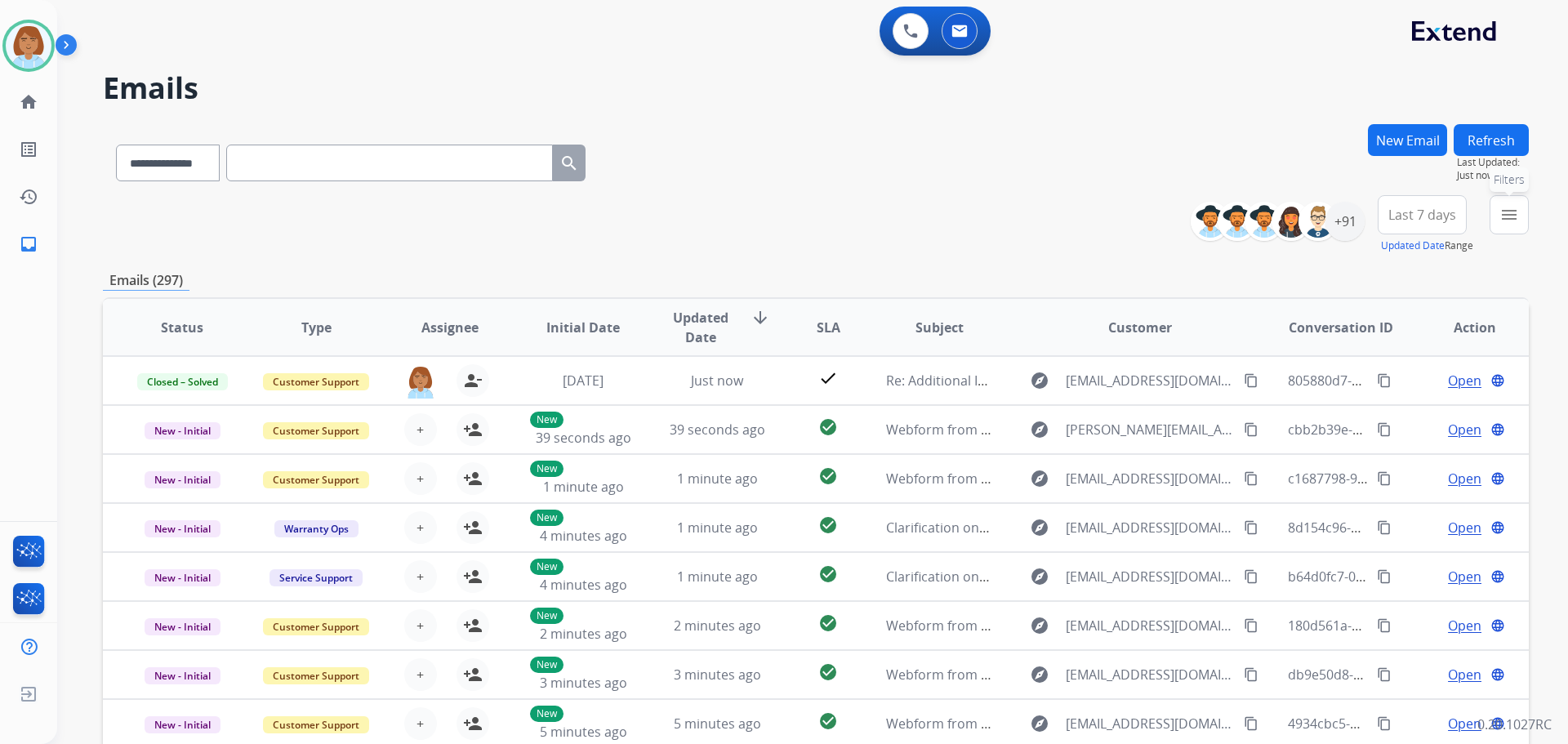
click at [881, 211] on mat-icon "menu" at bounding box center [1509, 214] width 19 height 19
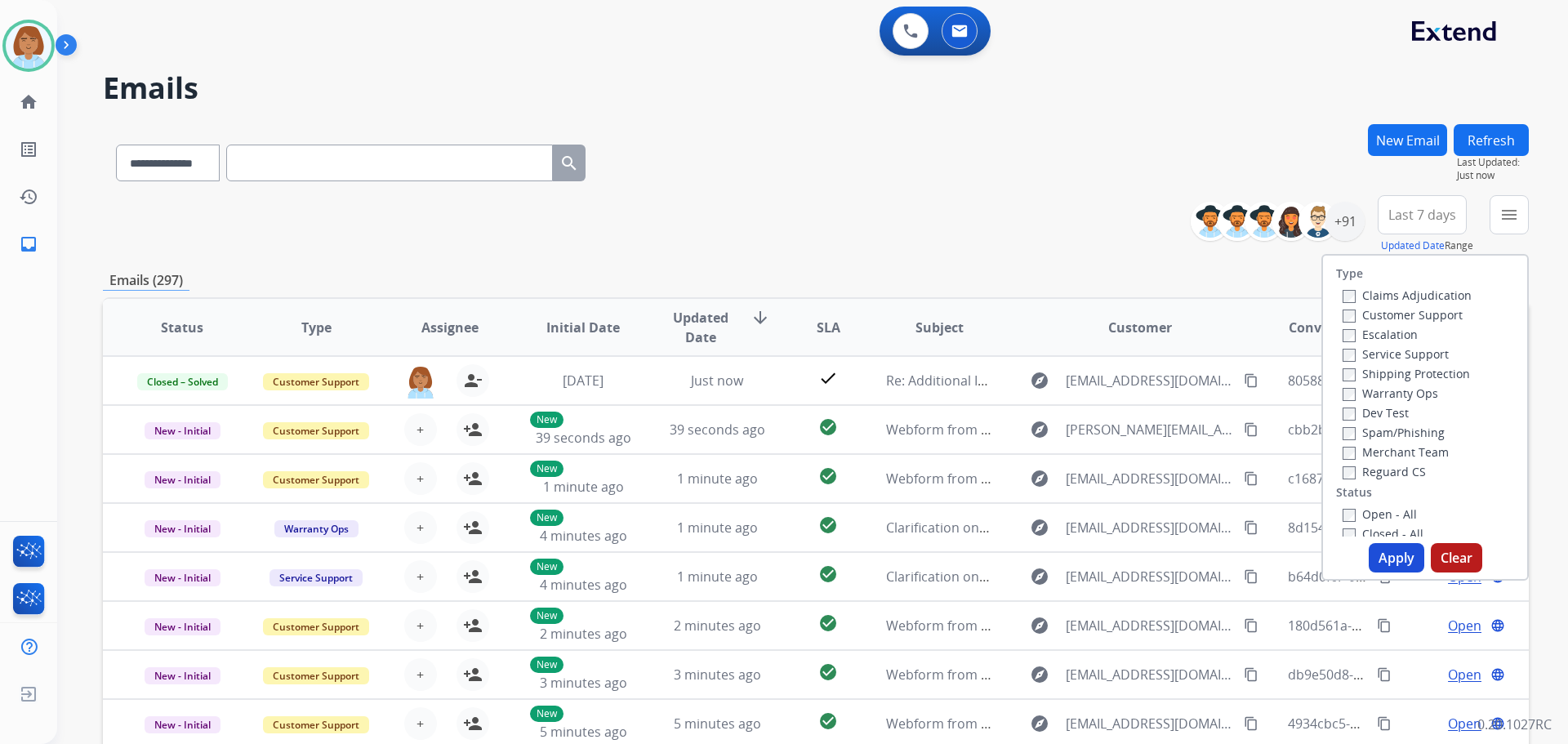
click at [881, 318] on label "Customer Support" at bounding box center [1403, 314] width 120 height 16
click at [881, 376] on label "Shipping Protection" at bounding box center [1407, 374] width 127 height 16
click at [881, 468] on label "Reguard CS" at bounding box center [1385, 471] width 84 height 16
drag, startPoint x: 1380, startPoint y: 512, endPoint x: 1381, endPoint y: 521, distance: 9.1
click at [881, 513] on label "Open - All" at bounding box center [1380, 514] width 74 height 16
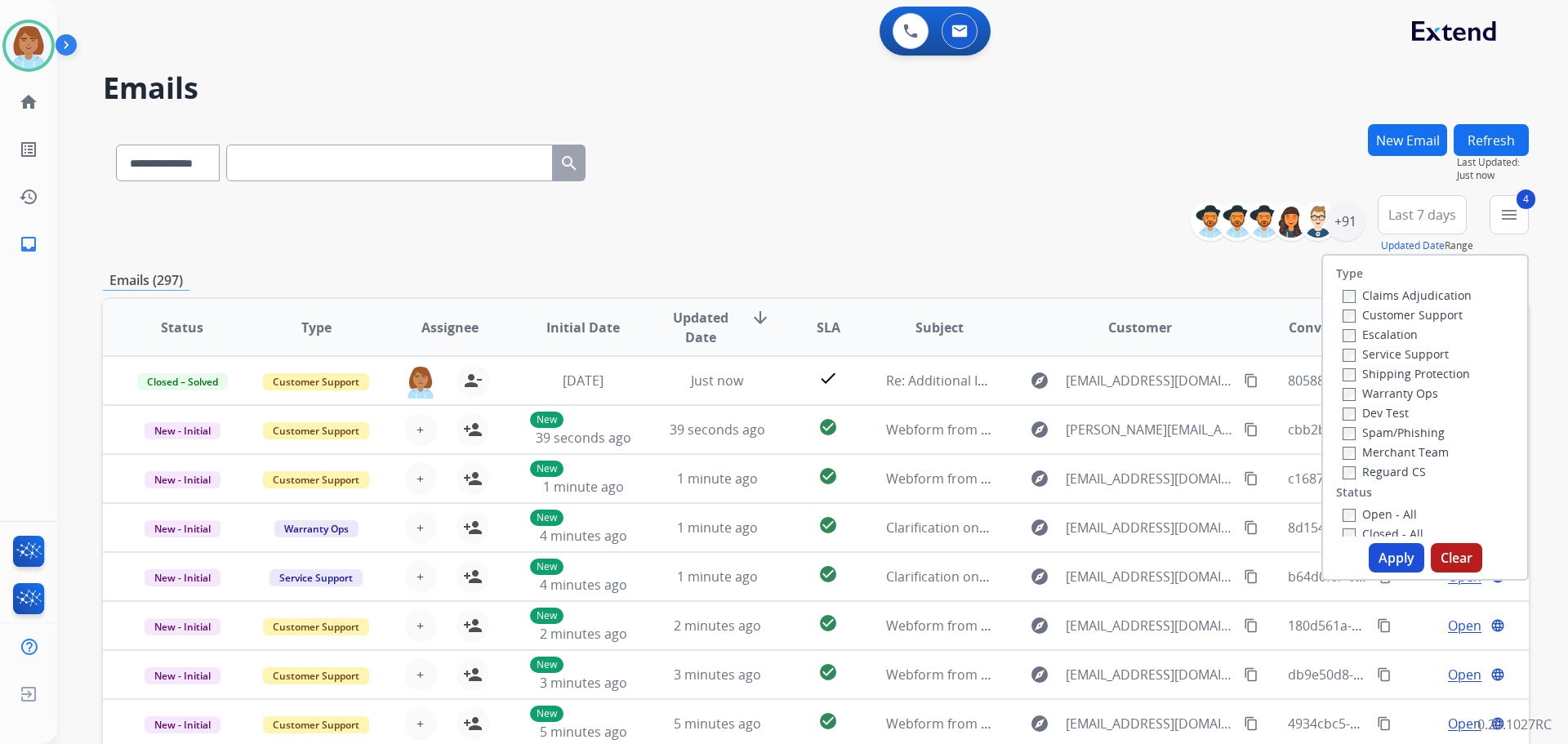
click at [881, 544] on button "Apply" at bounding box center [1397, 558] width 55 height 29
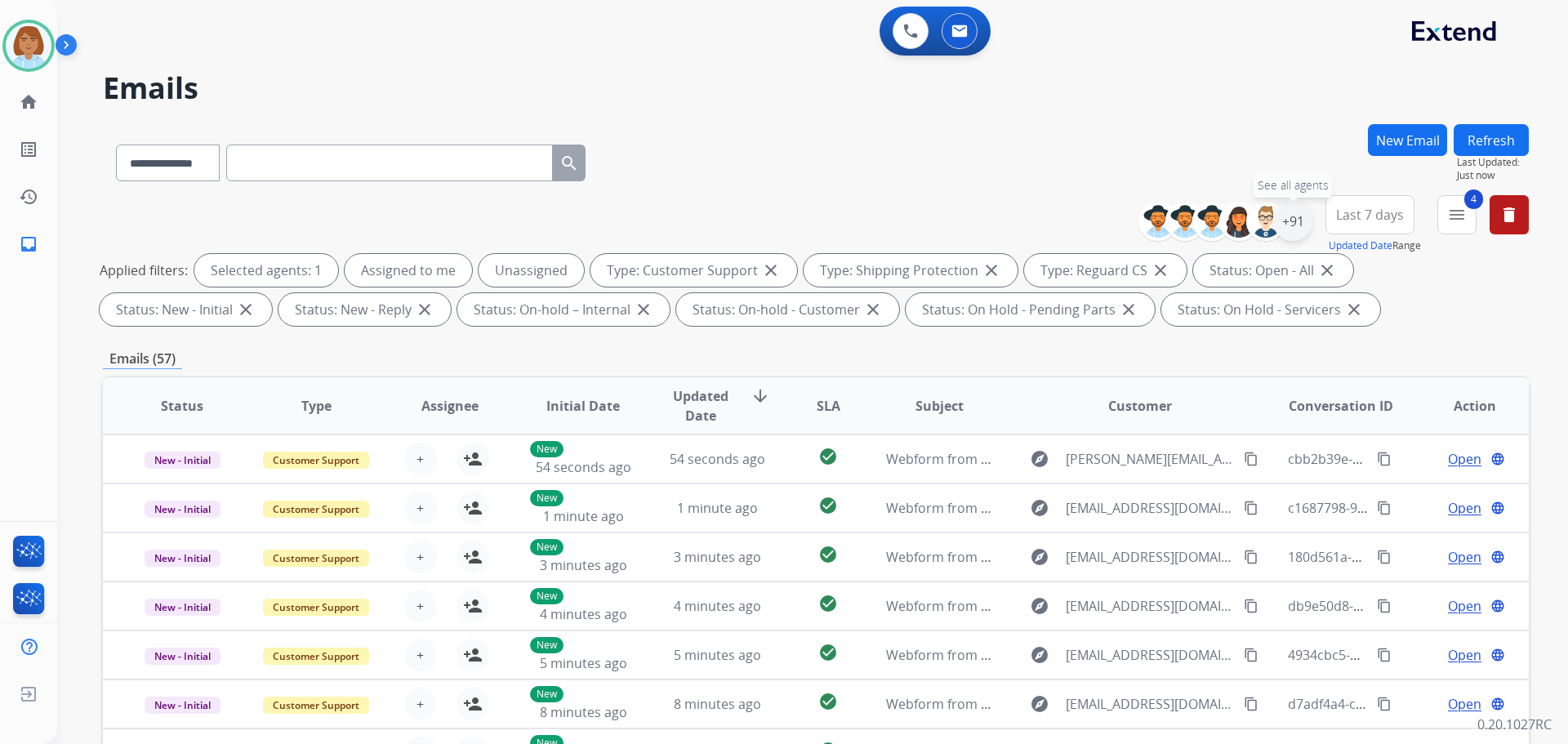
click at [881, 232] on div "+91" at bounding box center [1293, 221] width 39 height 39
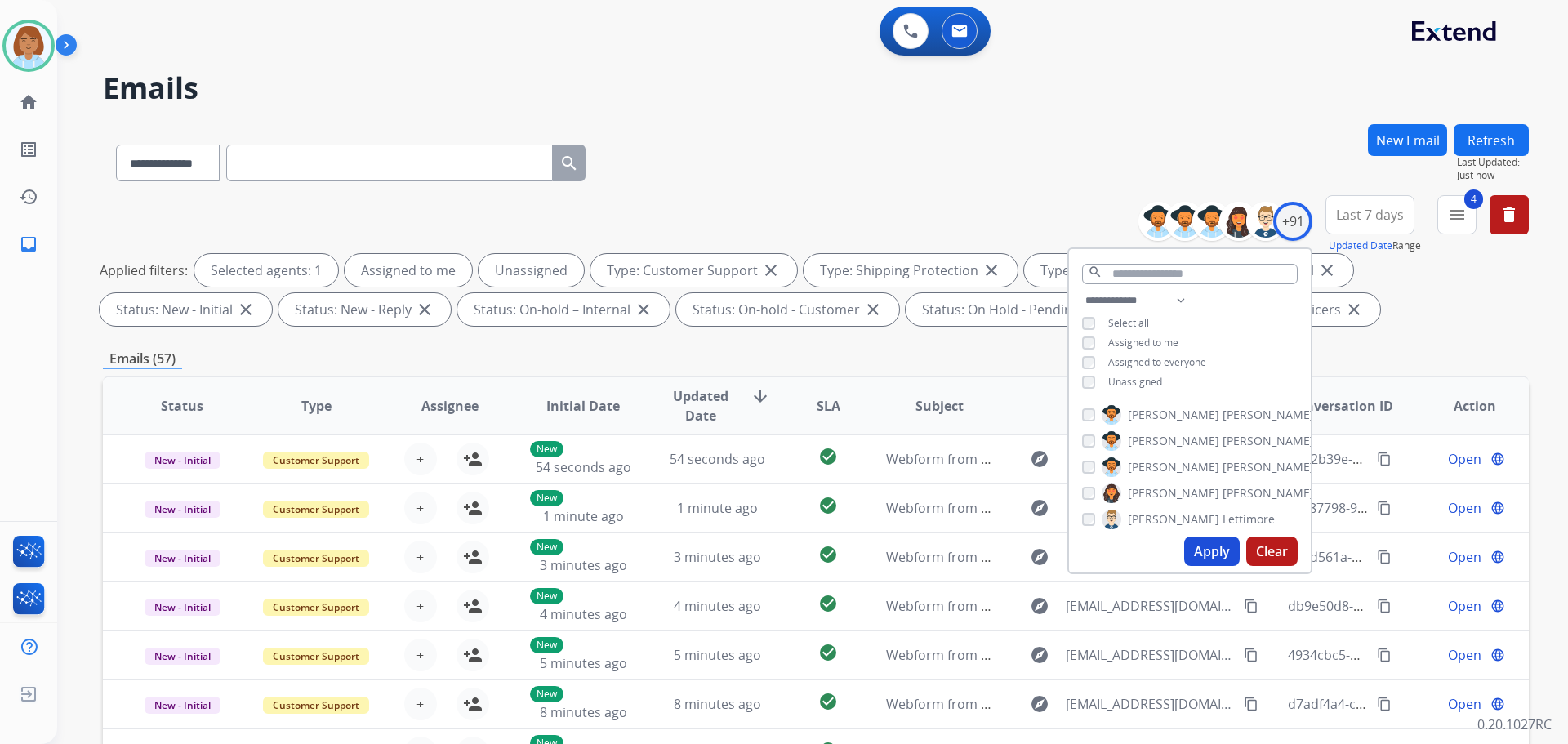
click at [881, 378] on span "Unassigned" at bounding box center [1135, 381] width 54 height 14
click at [881, 553] on button "Apply" at bounding box center [1212, 551] width 55 height 29
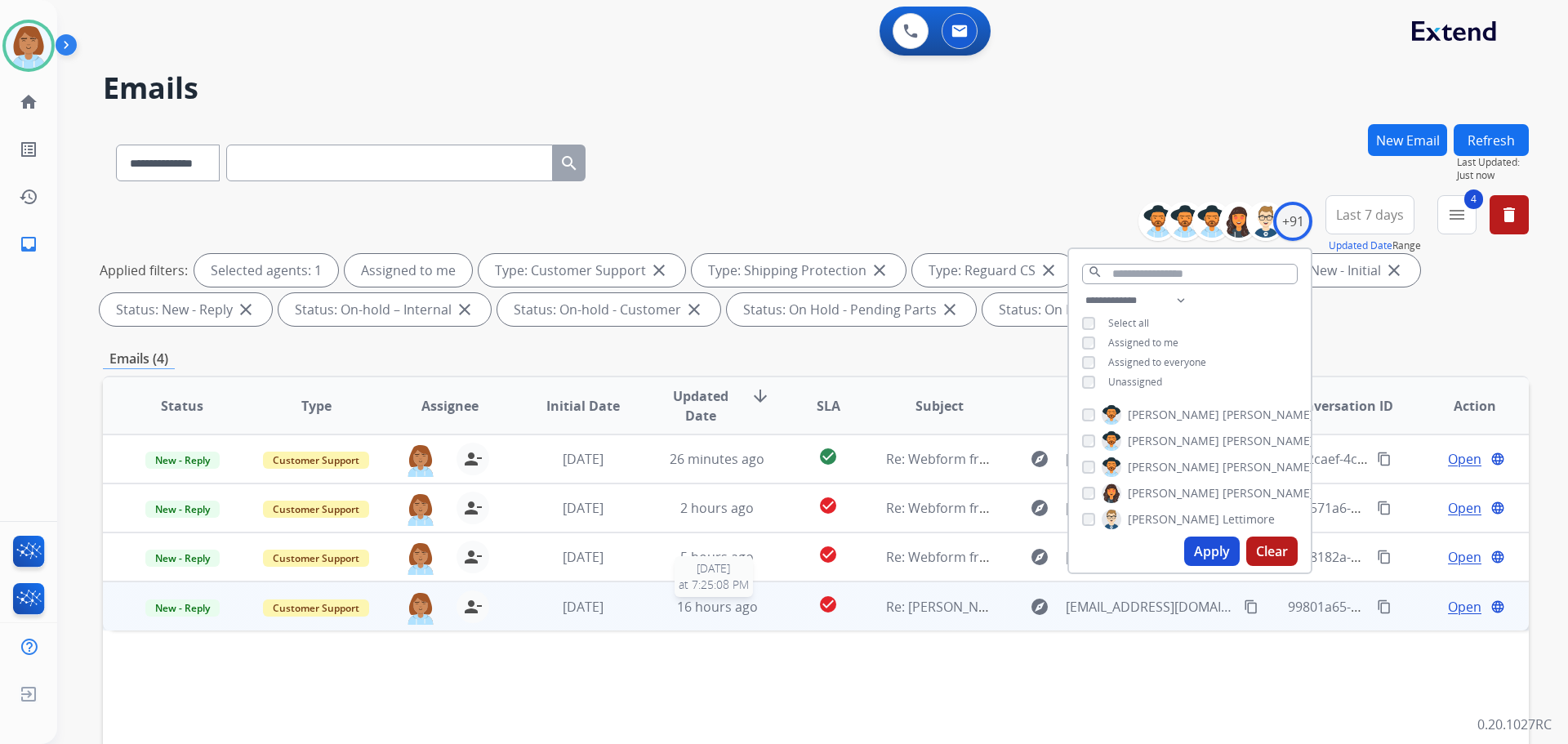
click at [762, 612] on div "16 hours ago" at bounding box center [718, 606] width 107 height 19
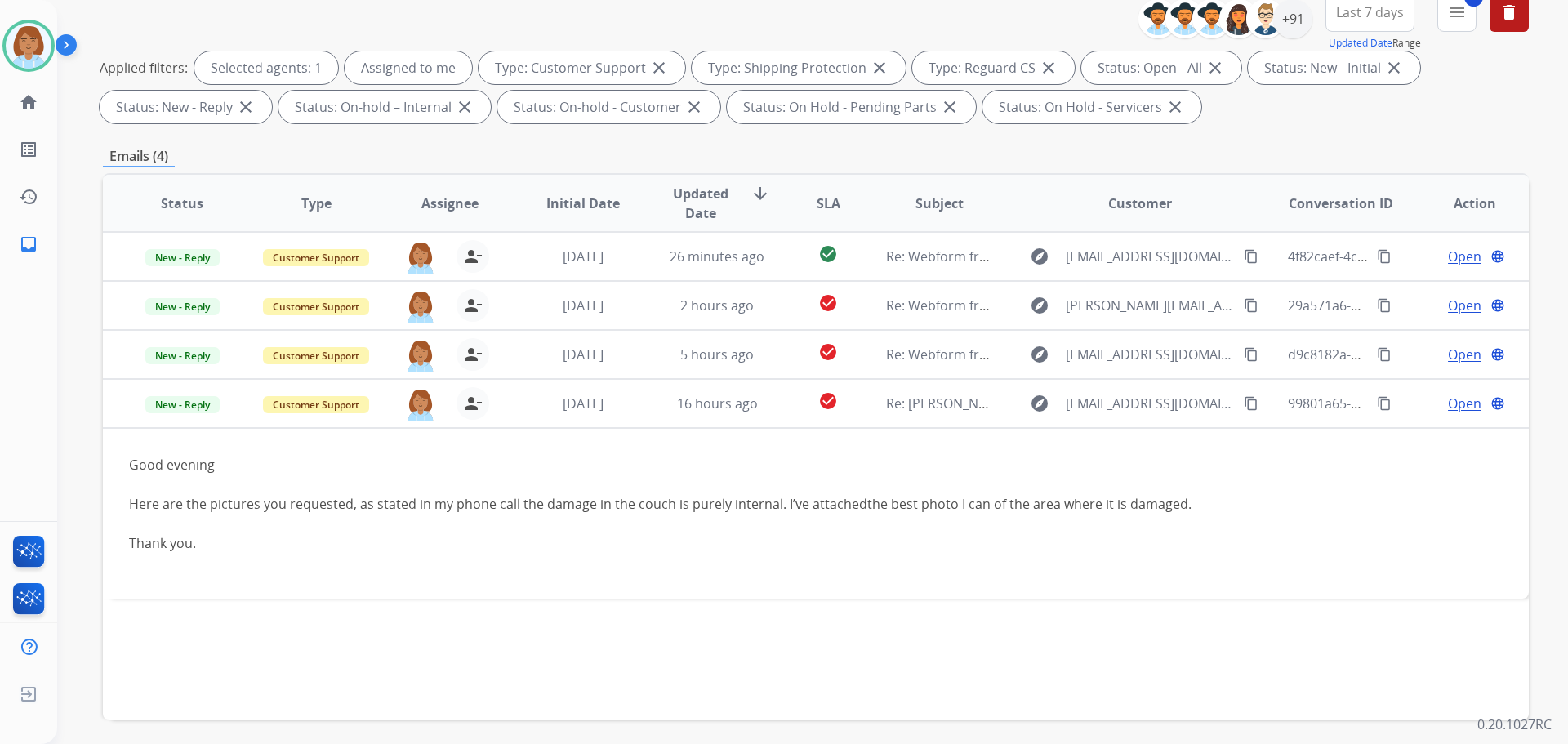
scroll to position [263, 0]
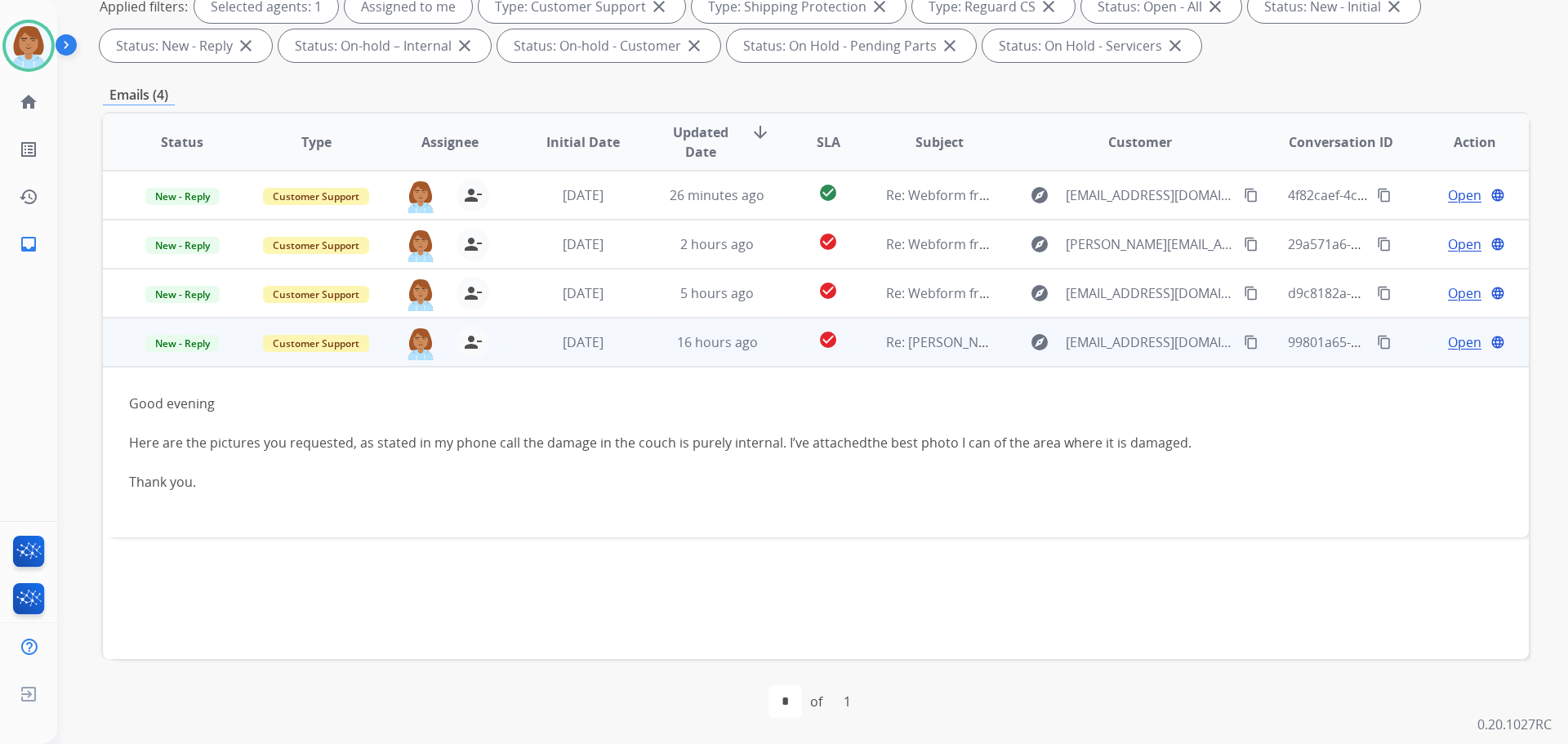
click at [881, 340] on span "Open" at bounding box center [1465, 342] width 33 height 19
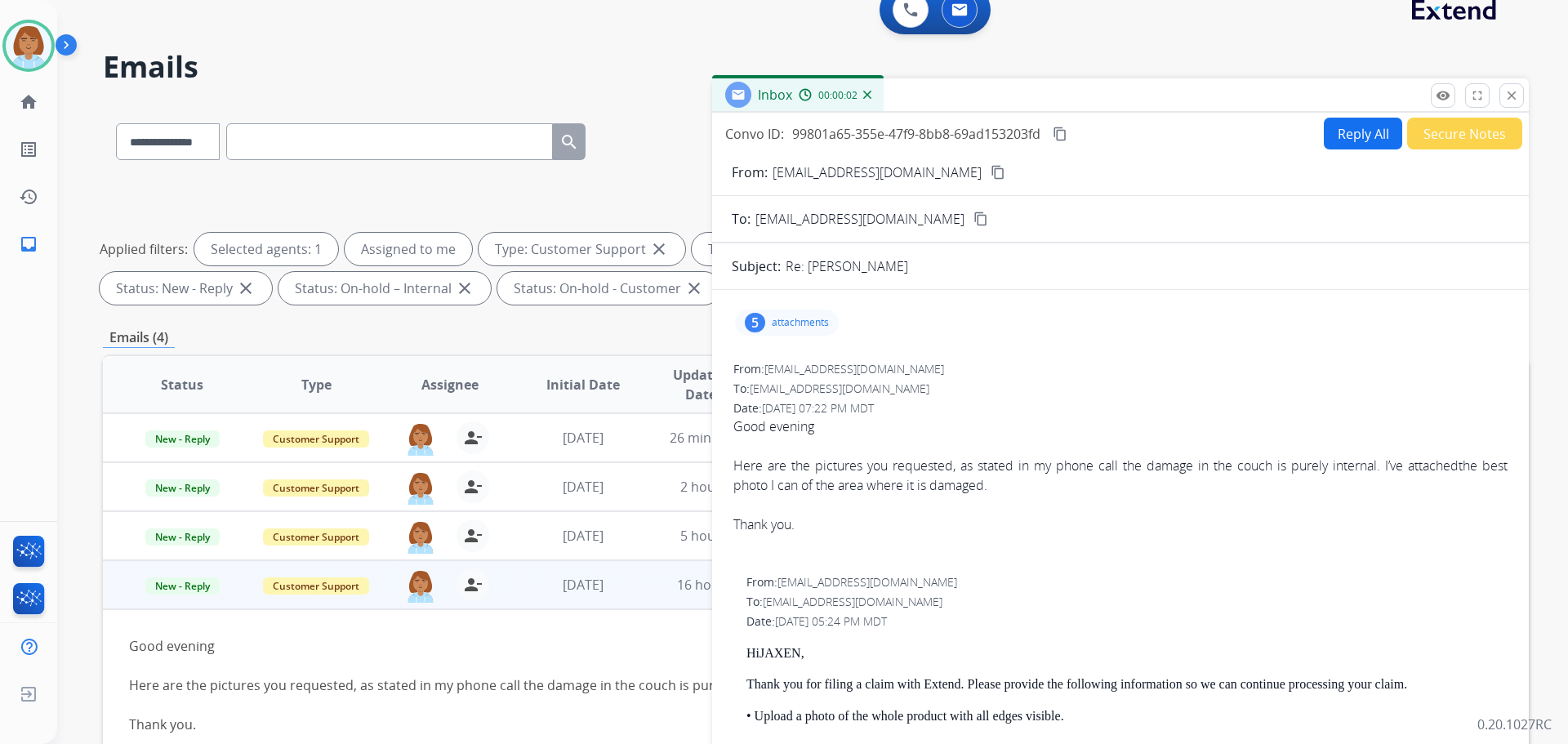
scroll to position [18, 0]
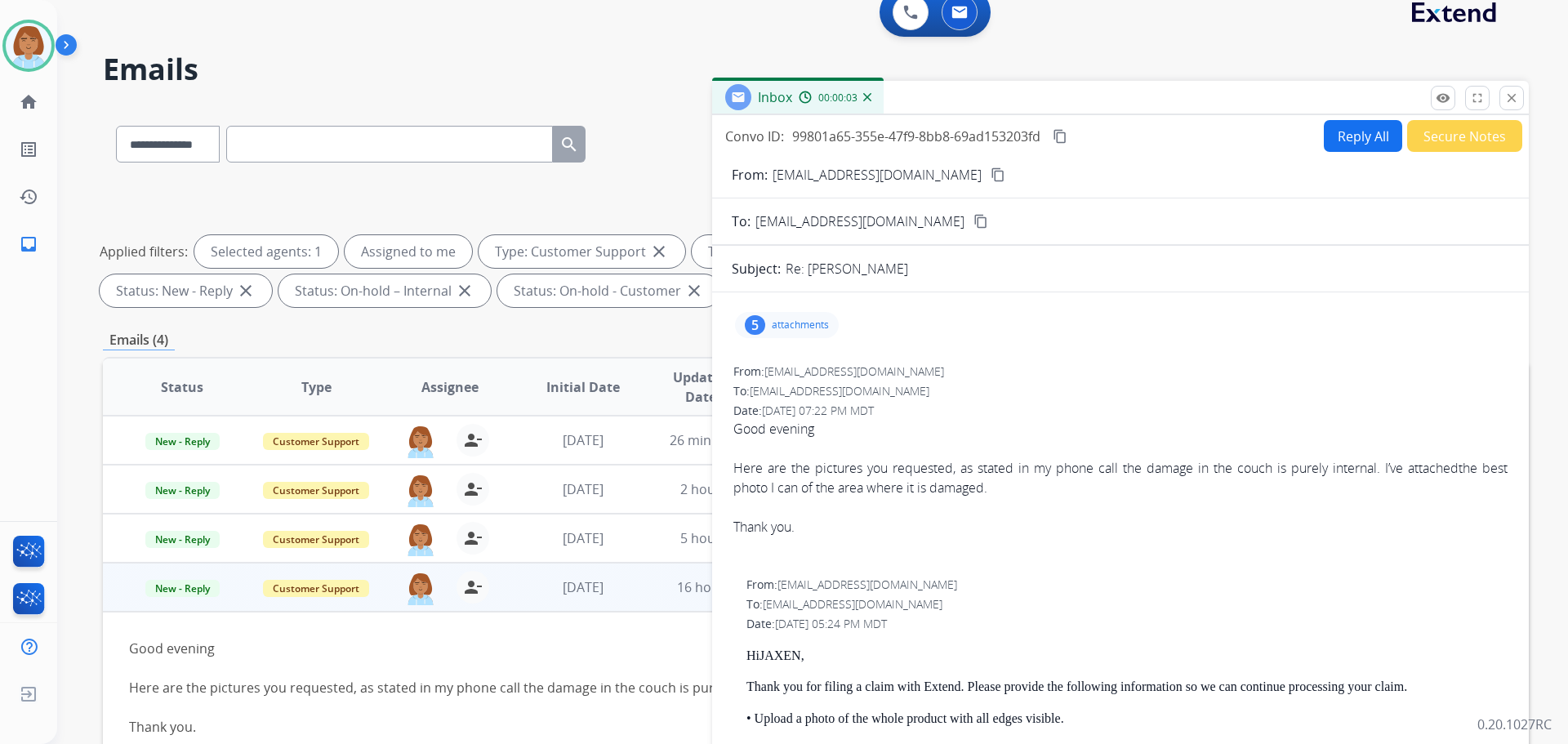
click at [804, 324] on p "attachments" at bounding box center [800, 325] width 57 height 13
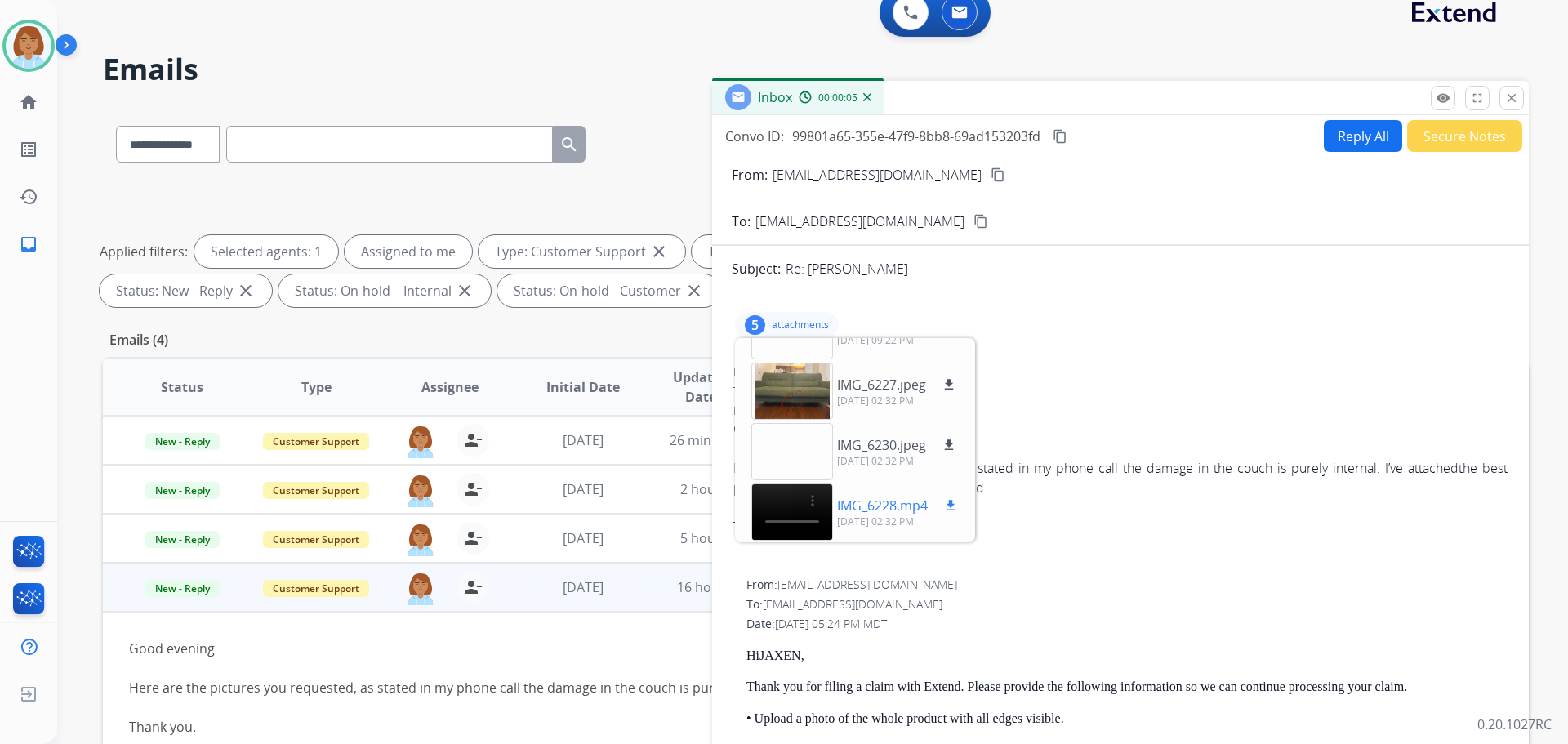
scroll to position [101, 0]
click at [881, 439] on mat-icon "download" at bounding box center [949, 444] width 15 height 15
click at [881, 380] on mat-icon "download" at bounding box center [949, 383] width 15 height 15
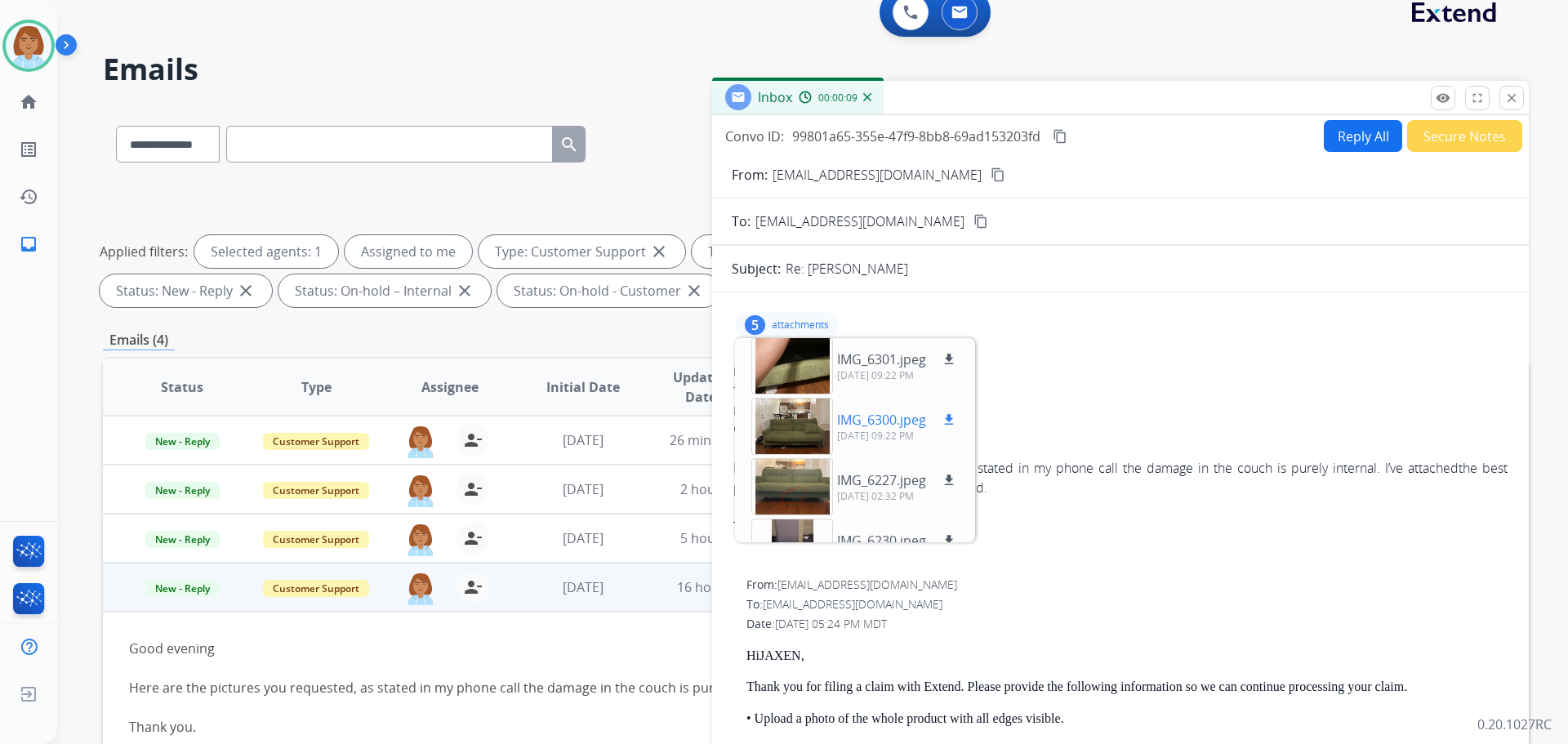
scroll to position [0, 0]
click at [881, 424] on mat-icon "download" at bounding box center [949, 424] width 15 height 15
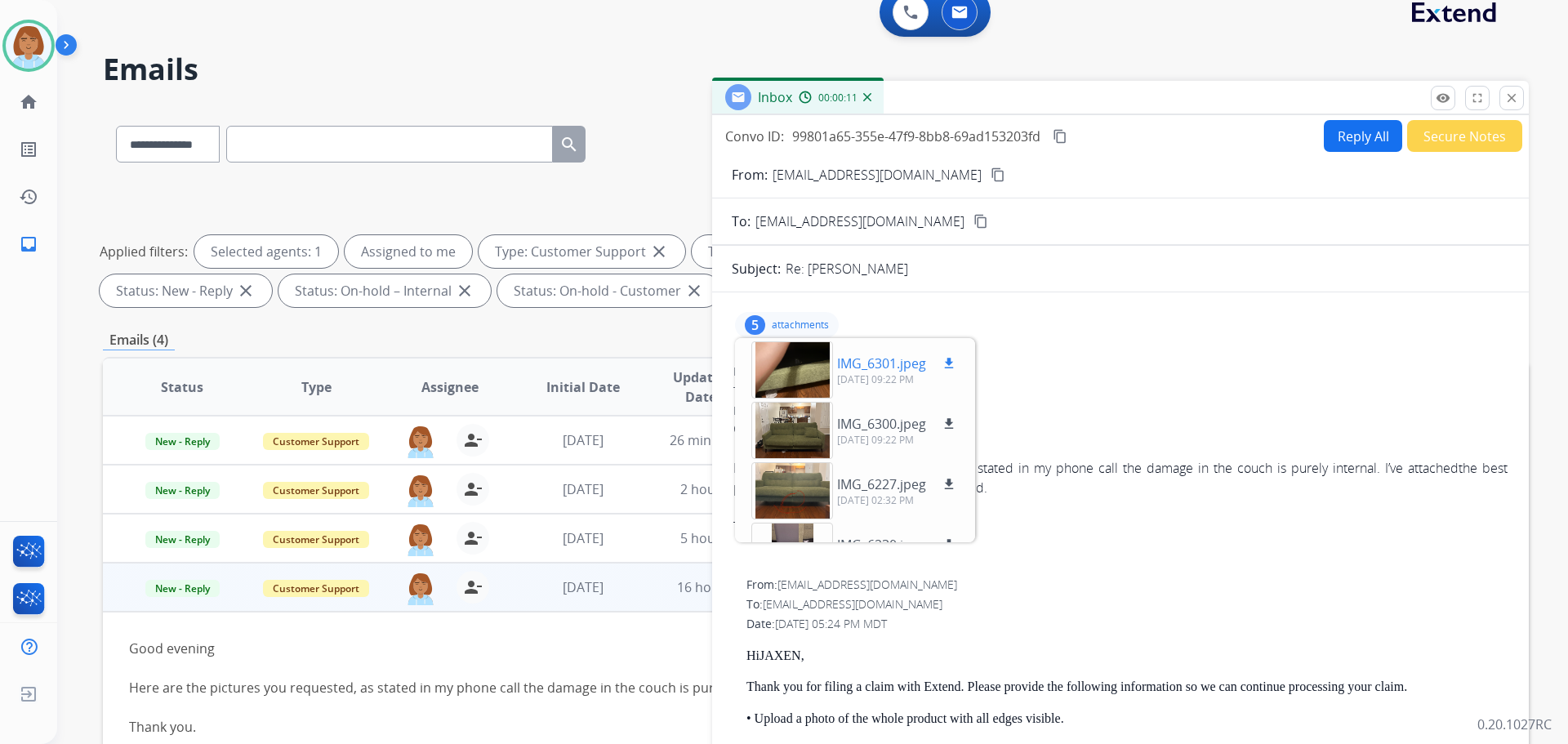
click at [881, 357] on mat-icon "download" at bounding box center [949, 364] width 15 height 15
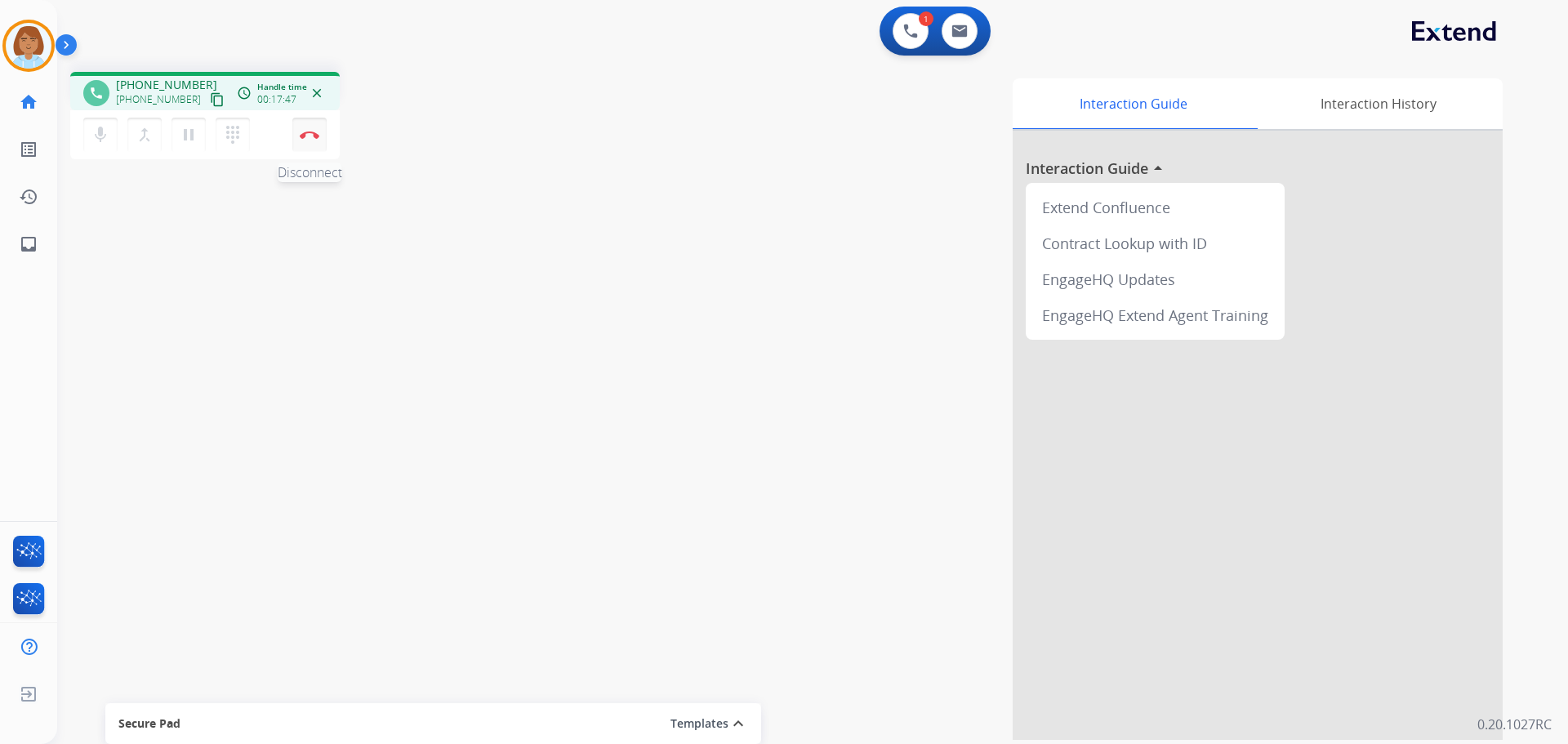
click at [300, 133] on img at bounding box center [309, 135] width 19 height 8
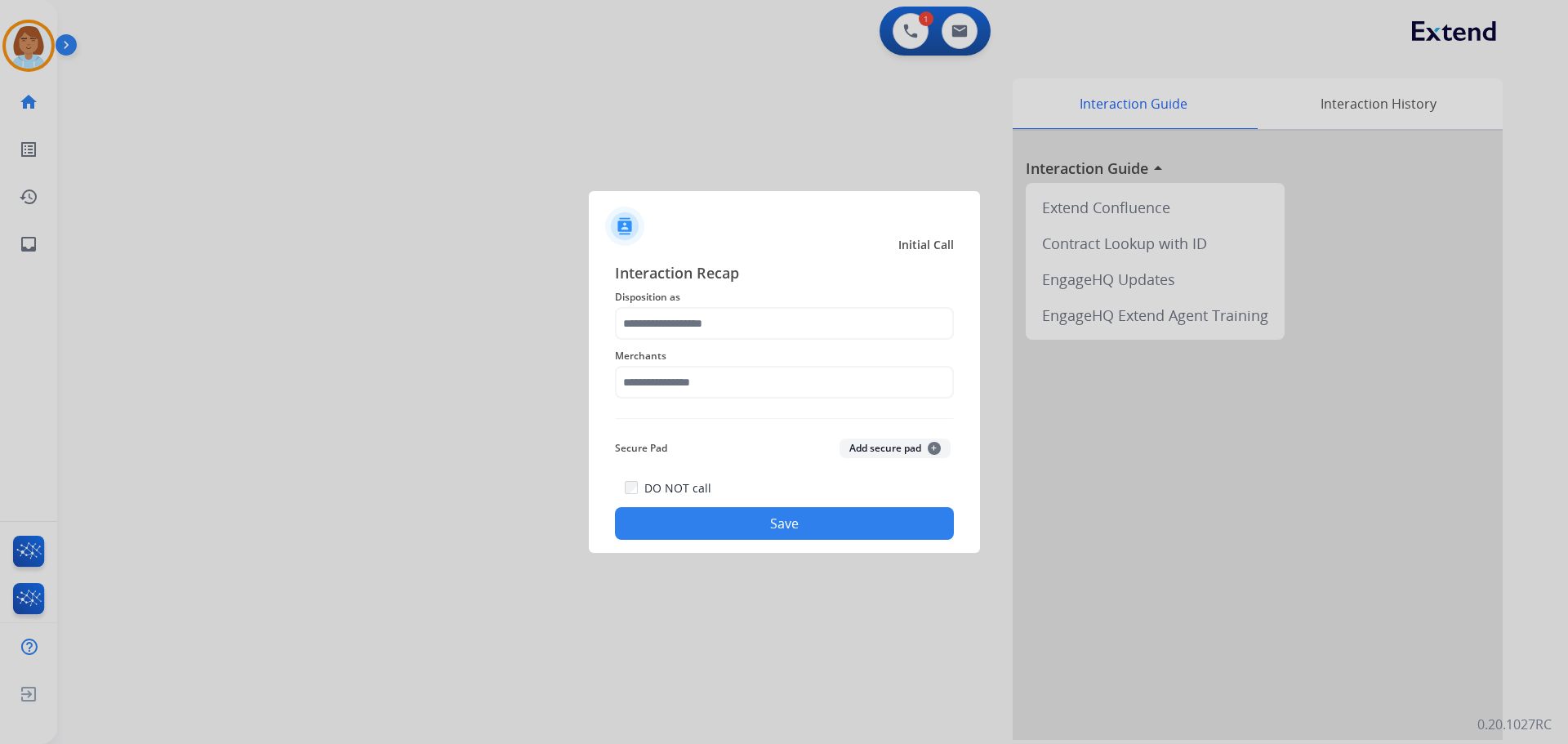
drag, startPoint x: 778, startPoint y: 362, endPoint x: 787, endPoint y: 327, distance: 36.1
click at [779, 359] on span "Merchants" at bounding box center [784, 355] width 339 height 19
click at [788, 318] on input "text" at bounding box center [784, 323] width 339 height 33
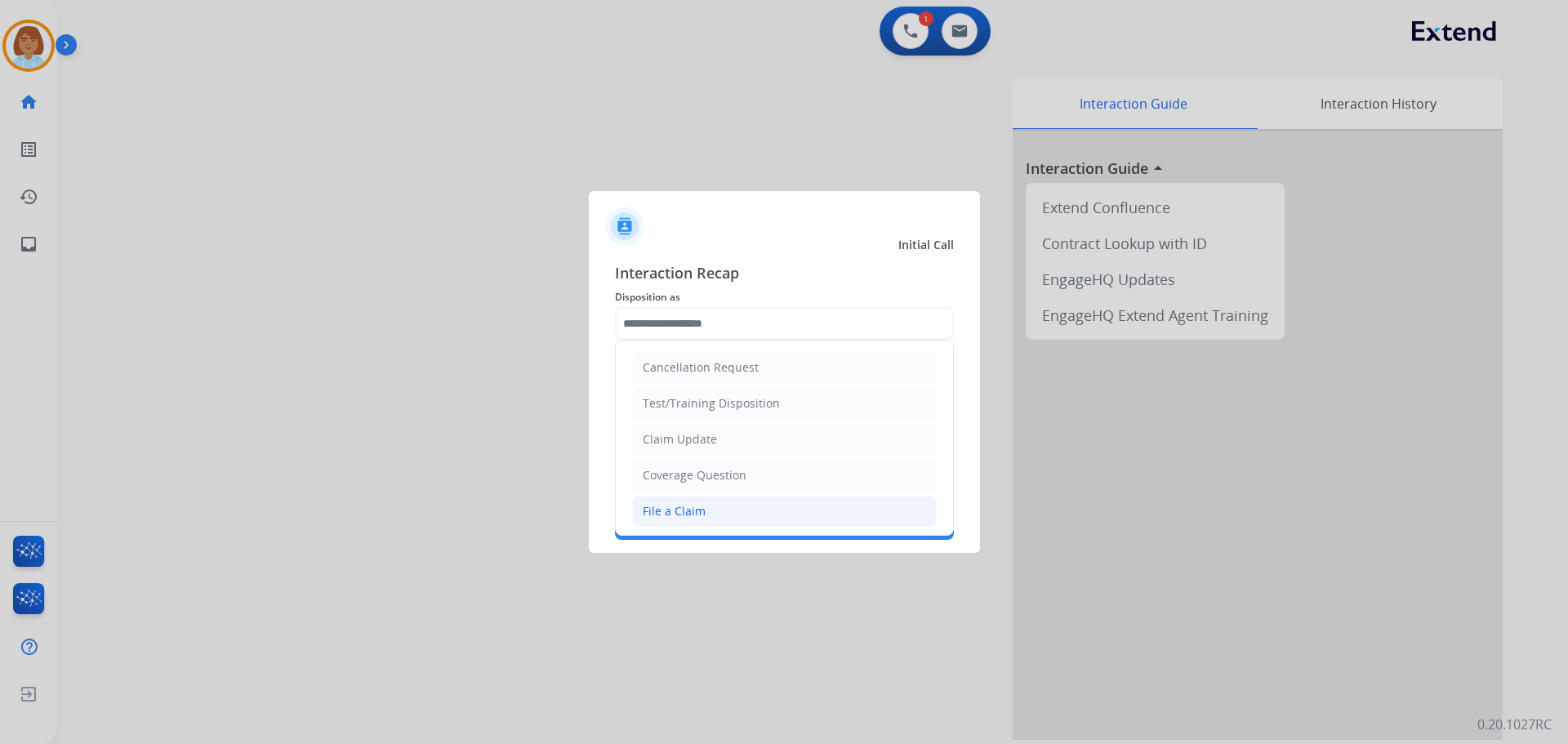
click at [735, 504] on li "File a Claim" at bounding box center [784, 511] width 304 height 31
type input "**********"
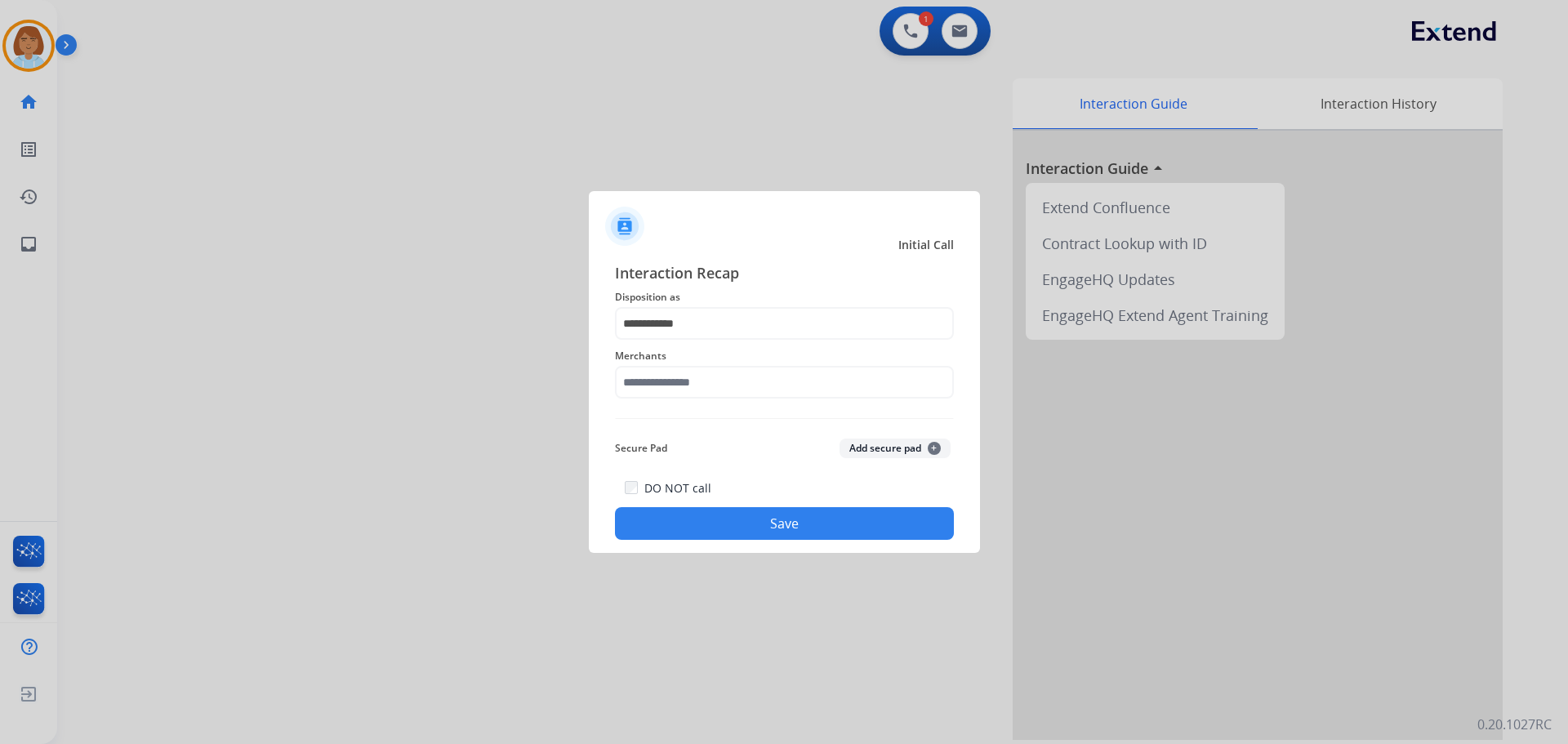
click at [752, 407] on div "**********" at bounding box center [784, 400] width 339 height 278
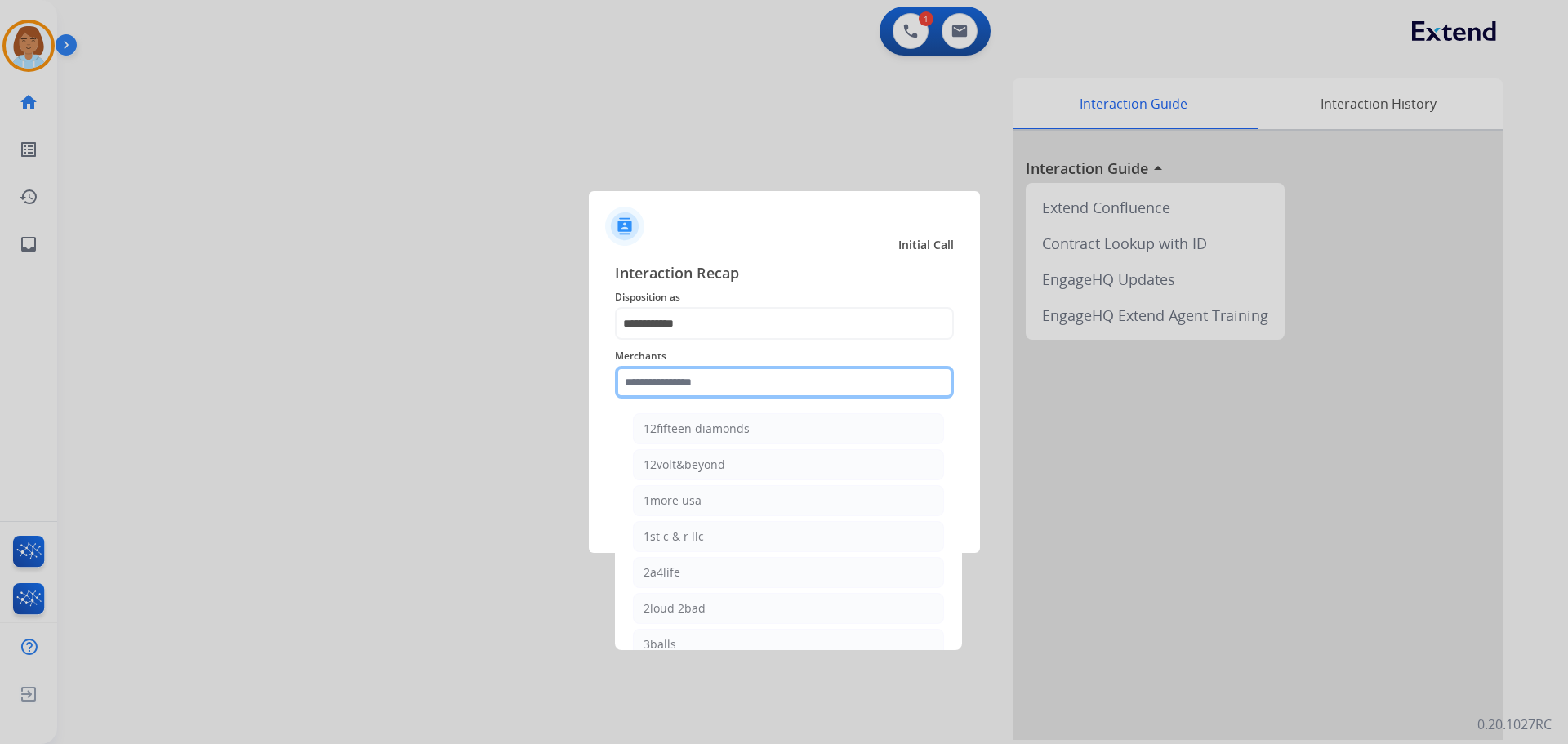
click at [764, 388] on input "text" at bounding box center [784, 382] width 339 height 33
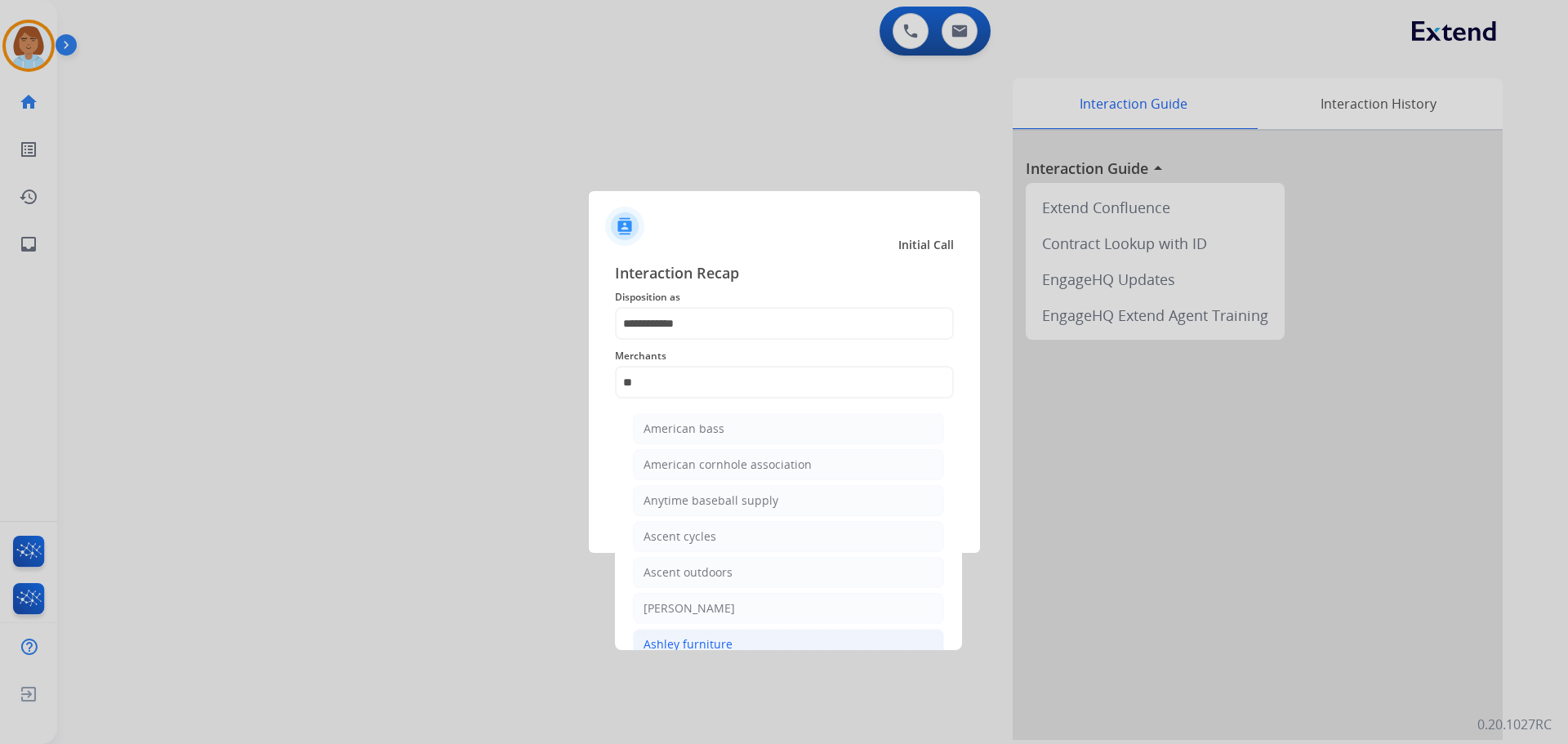
click at [755, 642] on li "Ashley furniture" at bounding box center [789, 644] width 311 height 31
type input "**********"
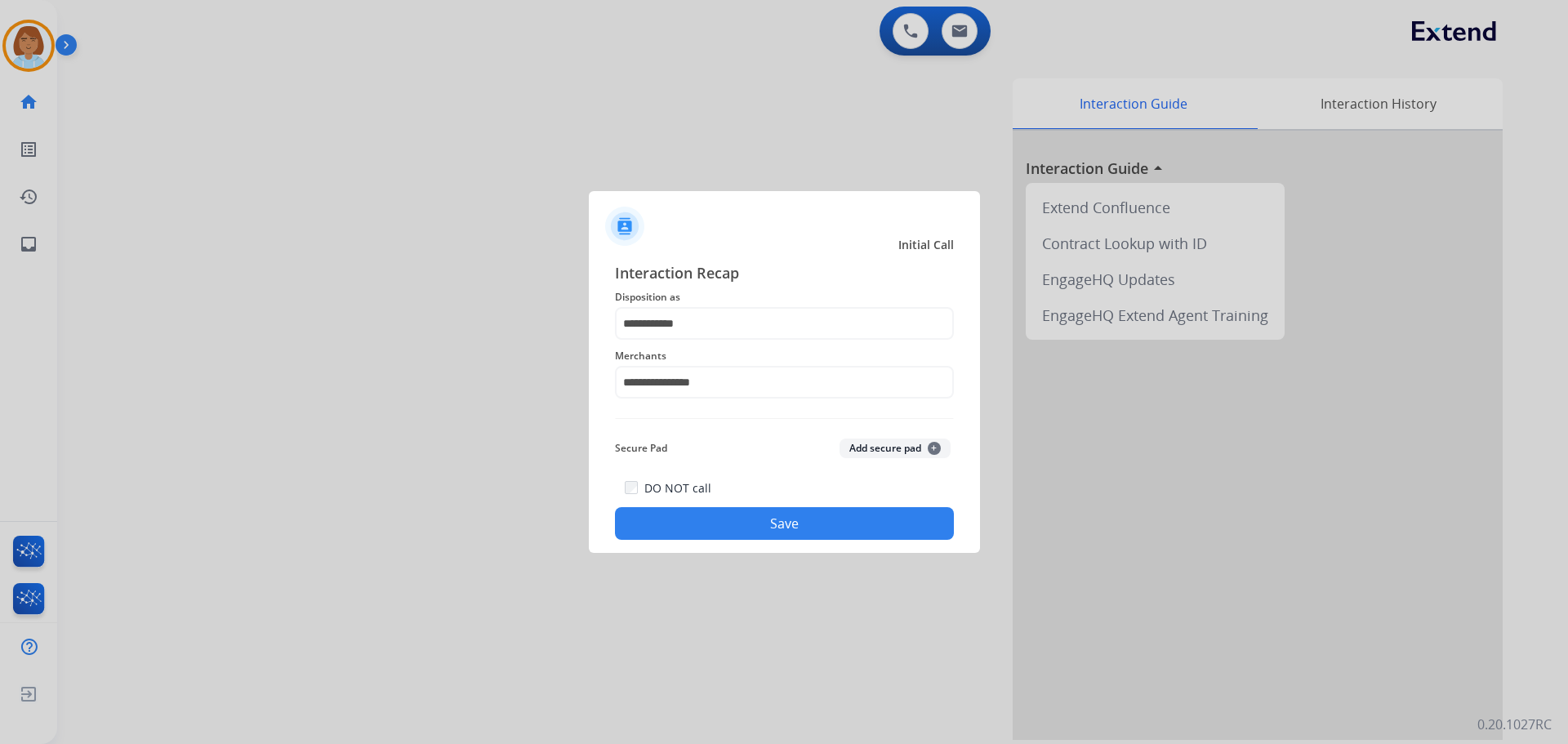
click at [789, 509] on button "Save" at bounding box center [784, 523] width 339 height 33
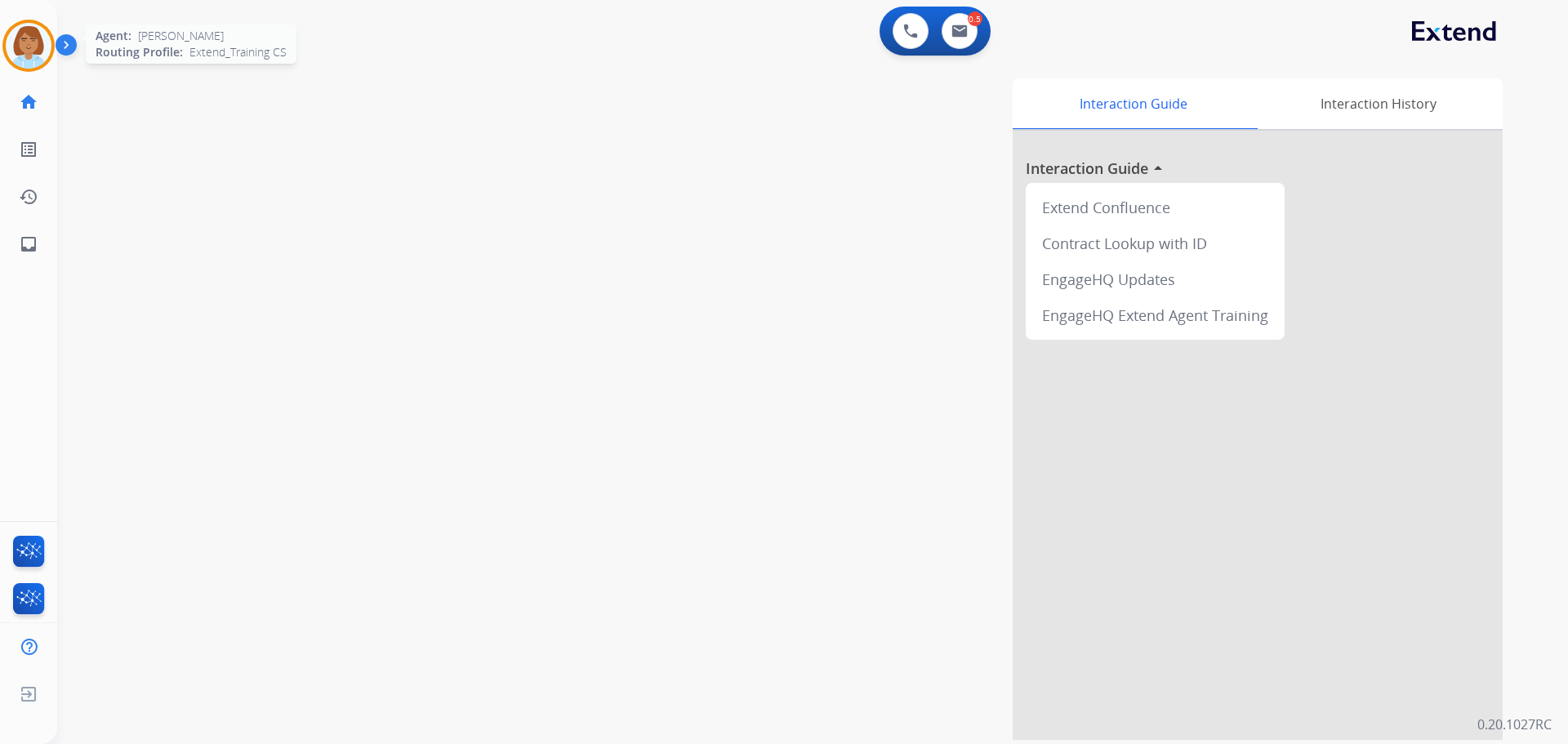
drag, startPoint x: 32, startPoint y: 64, endPoint x: 43, endPoint y: 68, distance: 11.7
click at [31, 64] on img at bounding box center [28, 45] width 46 height 46
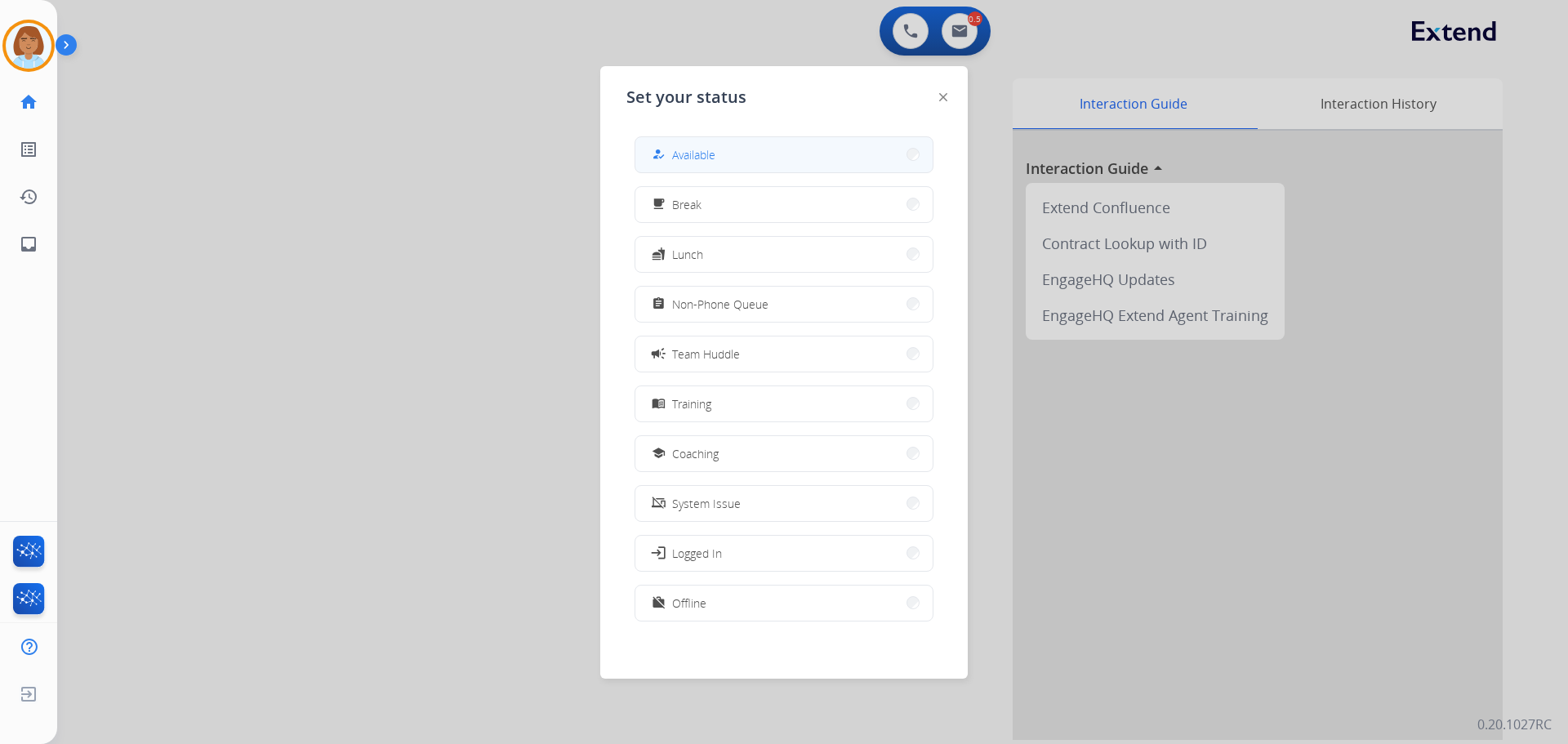
click at [789, 152] on button "how_to_reg Available" at bounding box center [784, 155] width 298 height 35
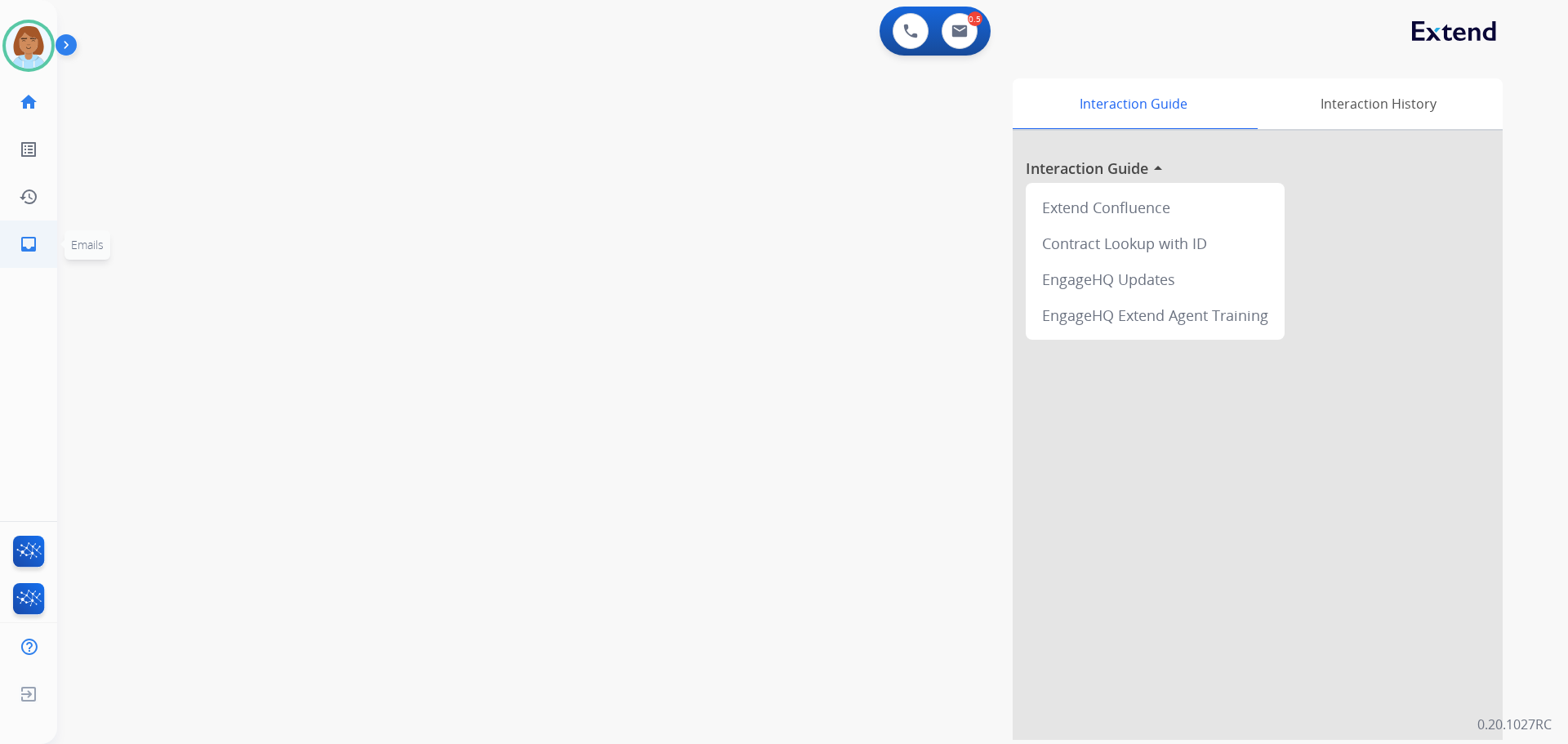
click at [29, 257] on link "inbox Emails" at bounding box center [28, 244] width 46 height 46
select select "**********"
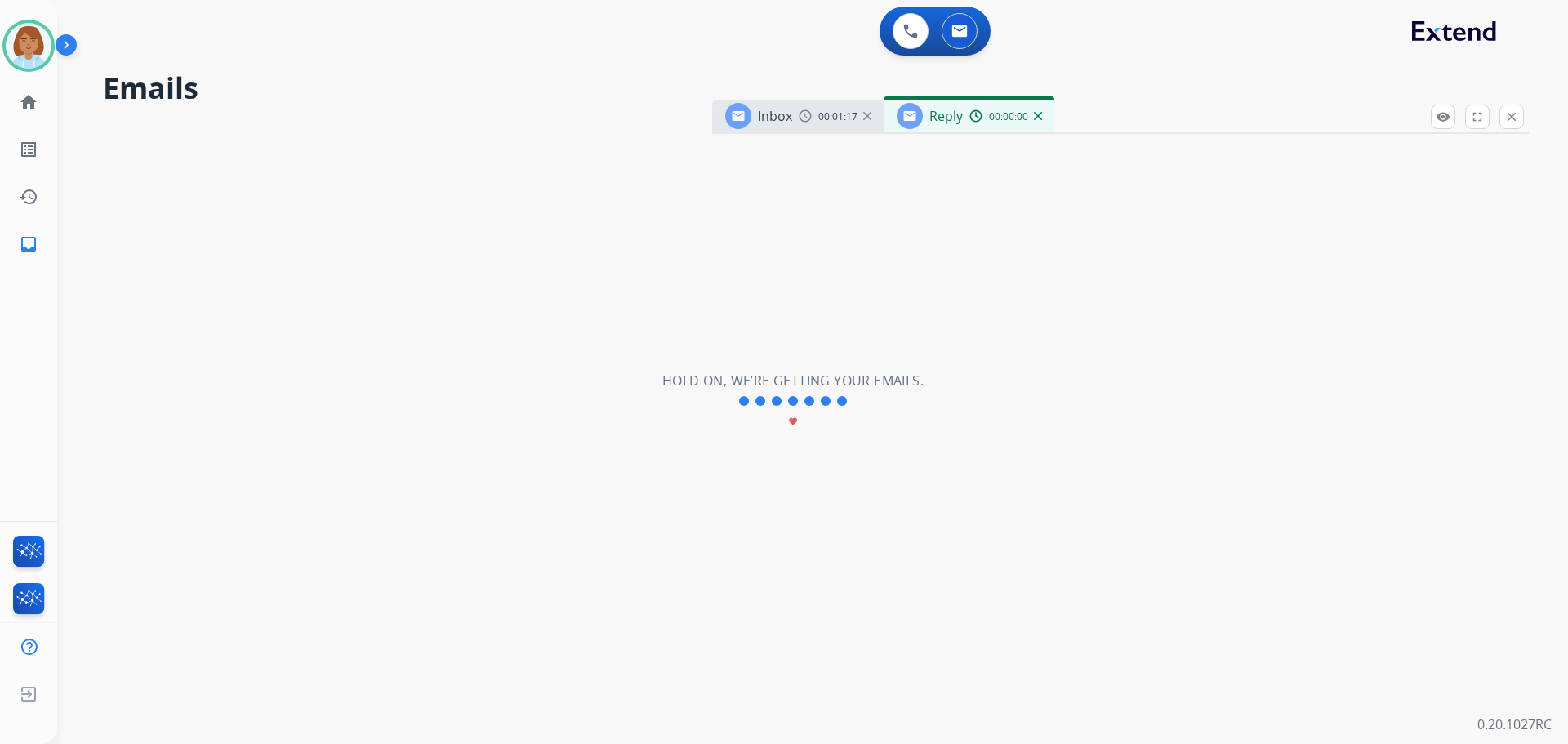
select select "**********"
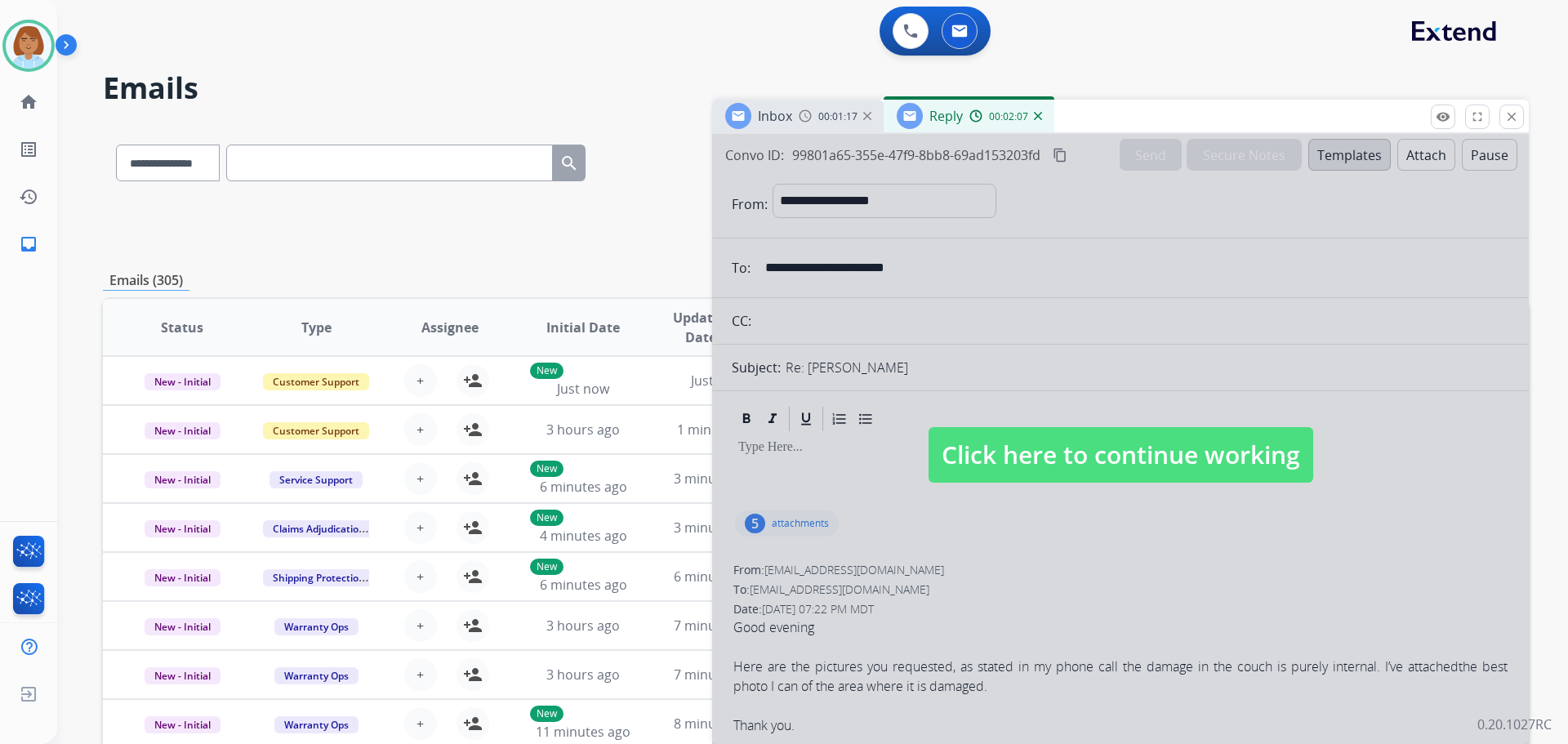
click at [881, 456] on span "Click here to continue working" at bounding box center [1121, 455] width 385 height 55
select select
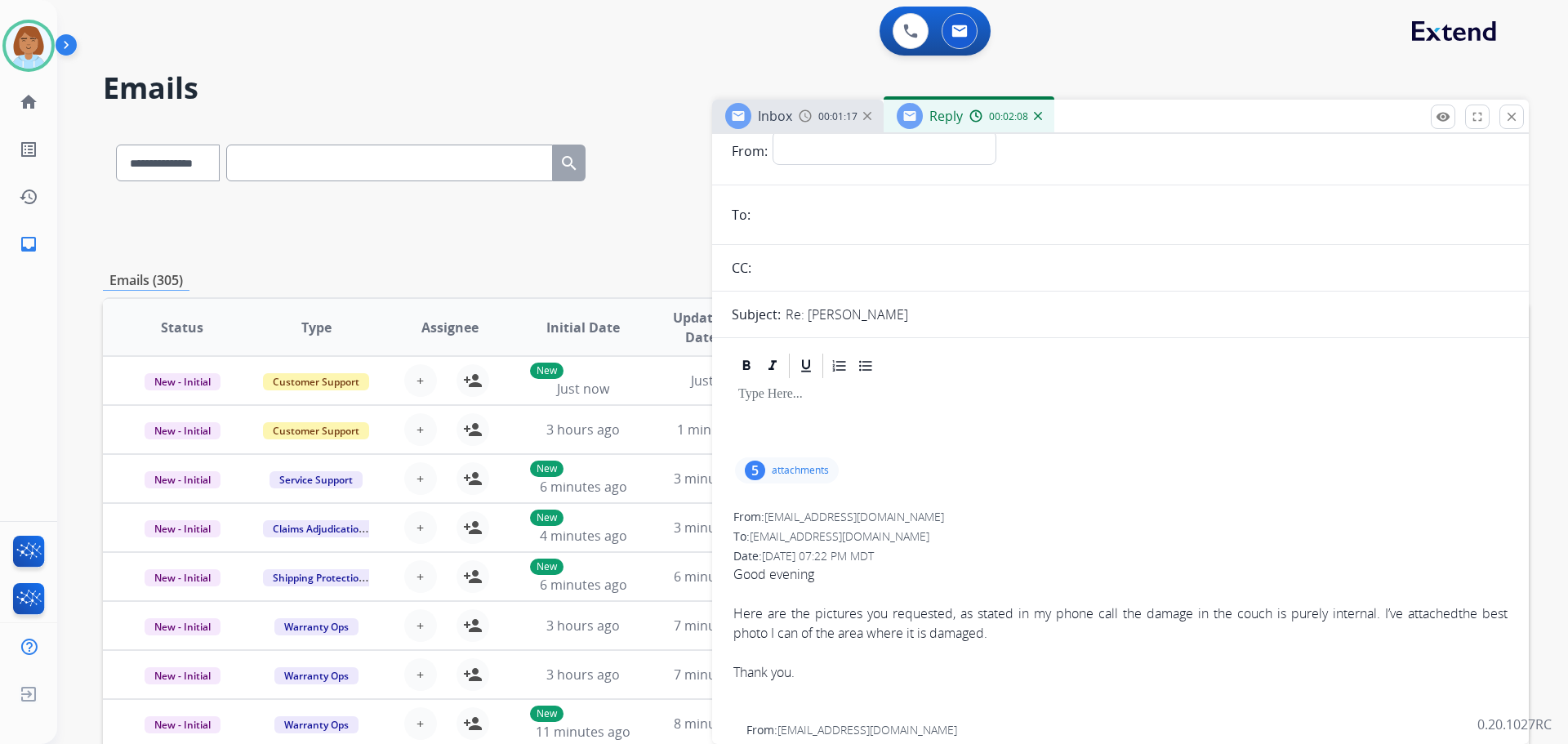
scroll to position [82, 0]
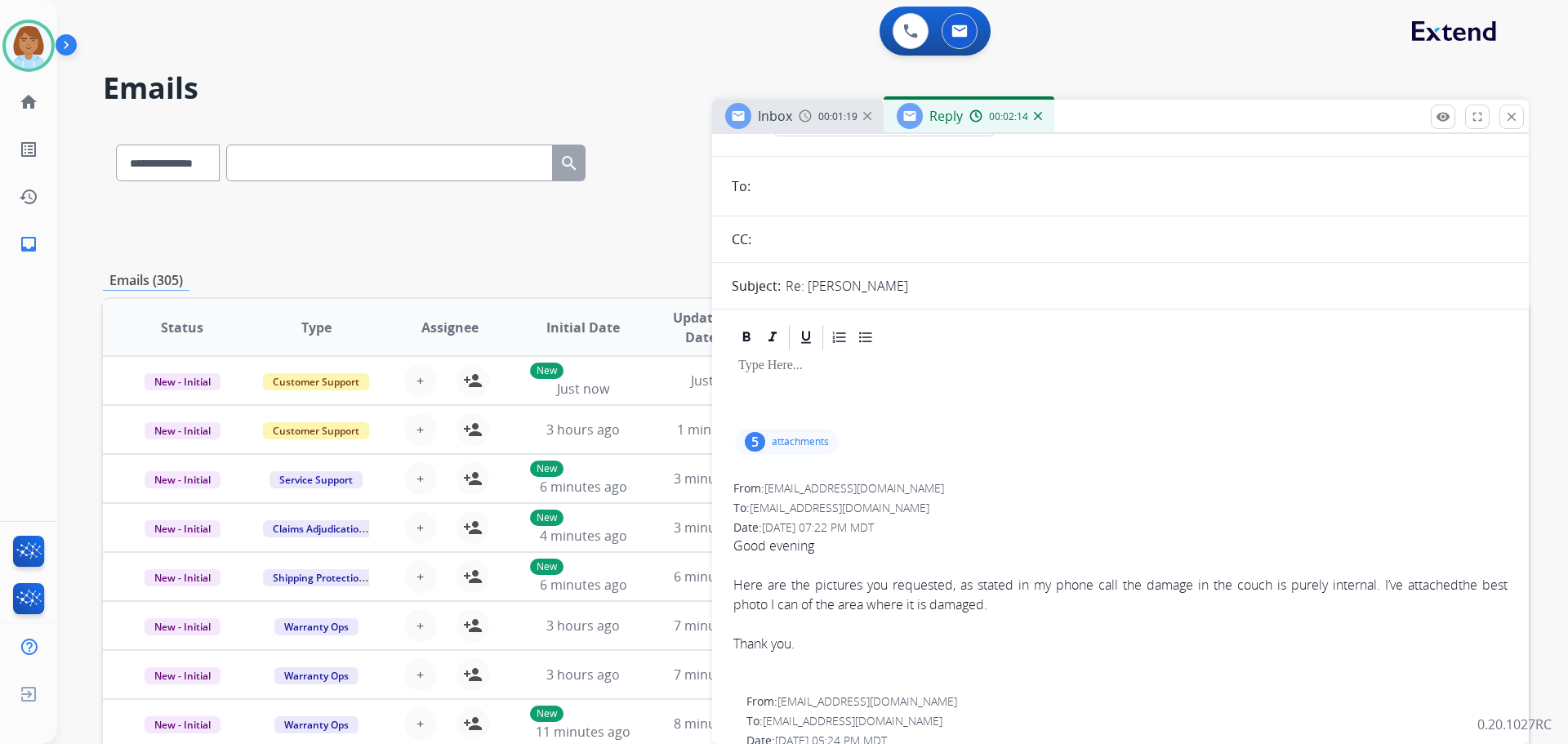
click at [777, 445] on p "attachments" at bounding box center [800, 442] width 57 height 13
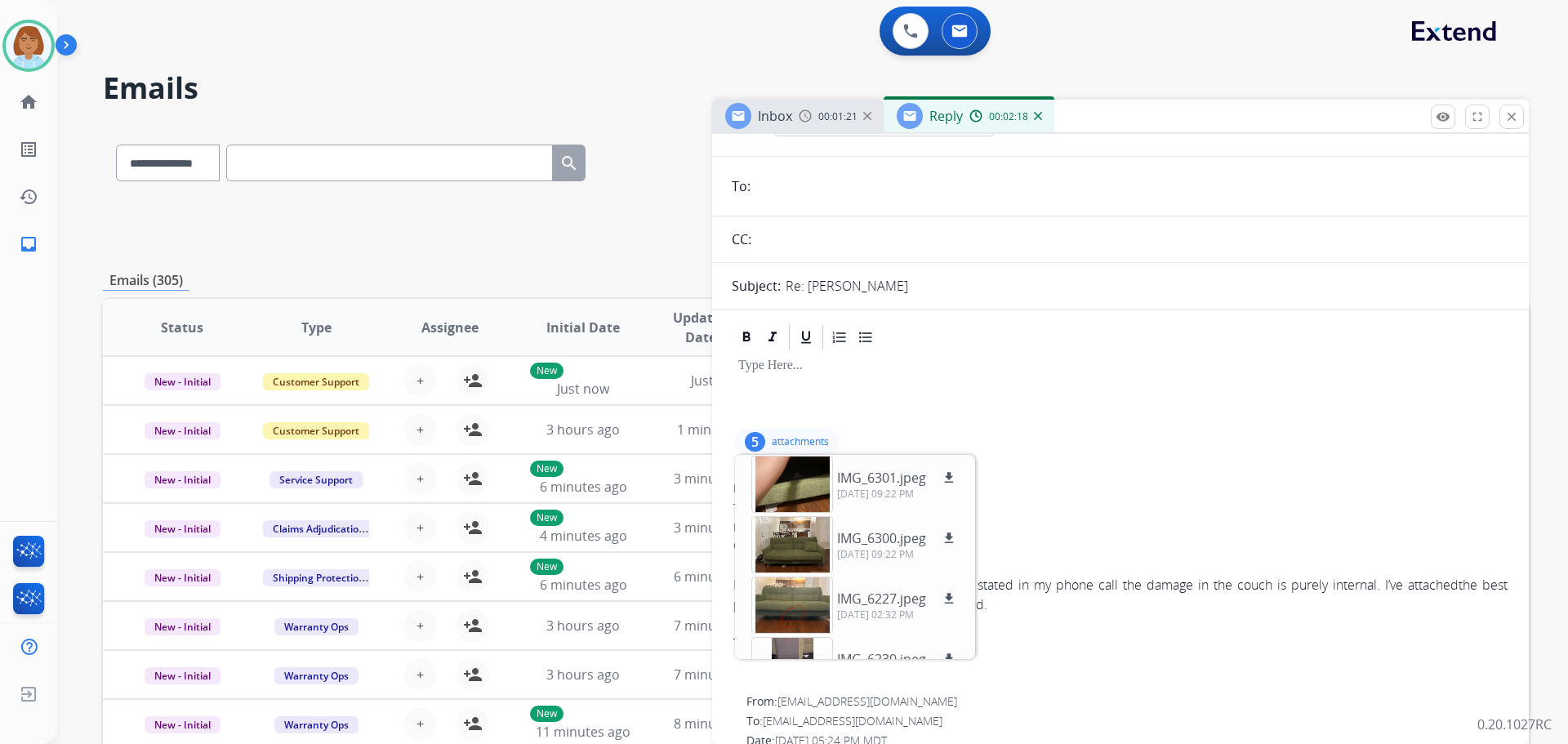
scroll to position [0, 0]
click at [881, 578] on div "Here are the pictures you requested, as stated in my phone call the damage in t…" at bounding box center [1121, 594] width 774 height 39
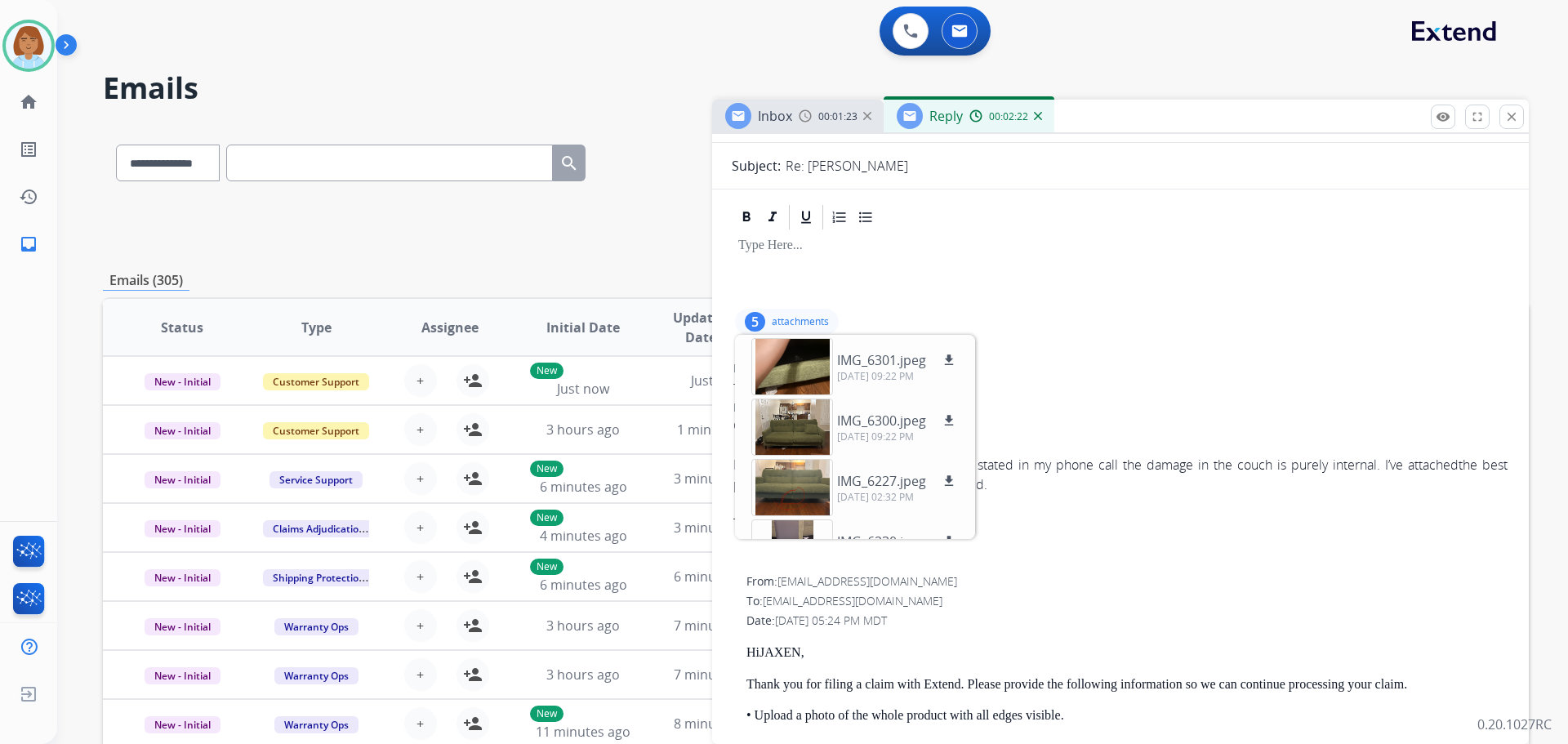
scroll to position [327, 0]
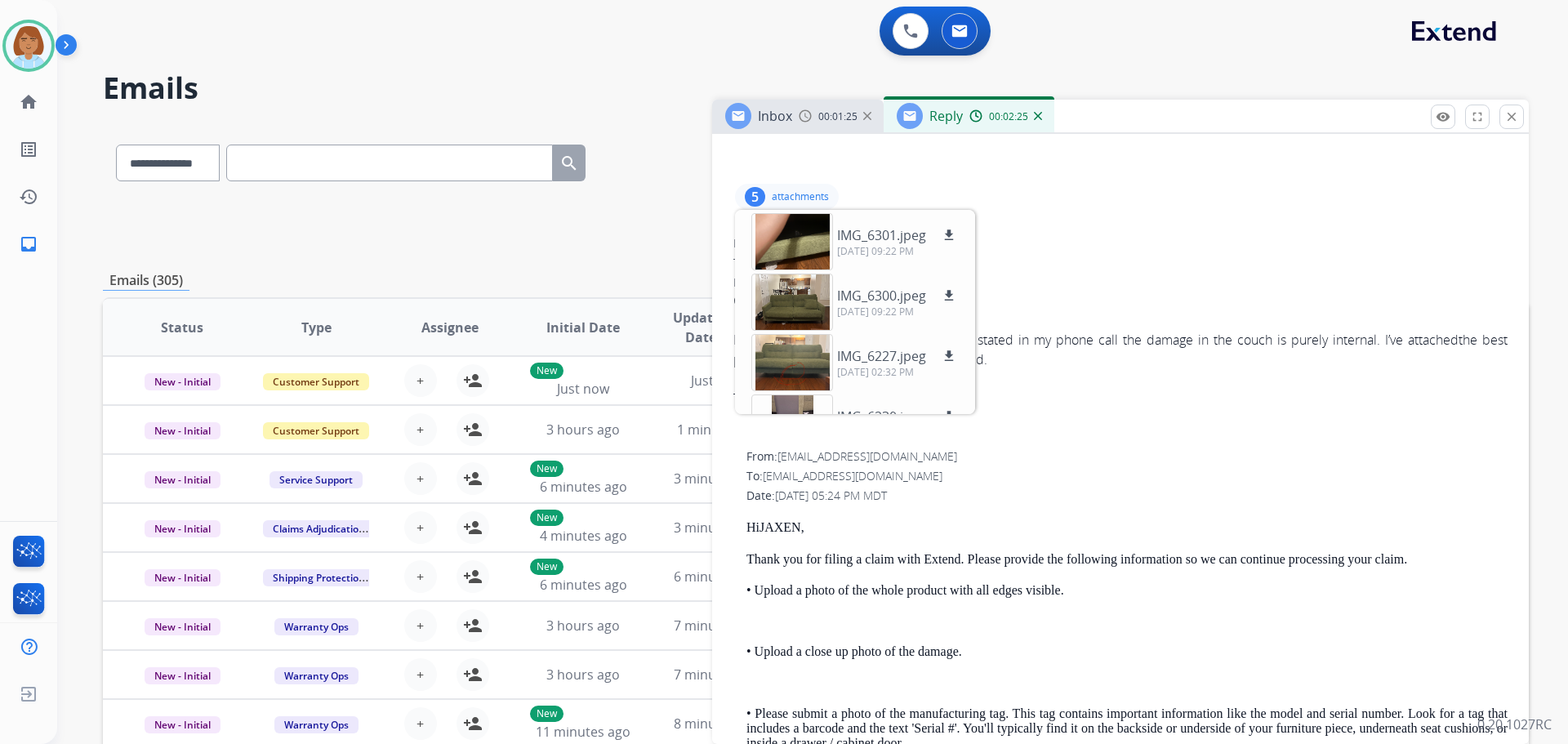
click at [830, 471] on span "jaxthejaguar57@gmail.com" at bounding box center [852, 476] width 180 height 16
click at [830, 471] on span "jaxthejaguar57@gmail.com" at bounding box center [852, 476] width 180 height 16
click at [830, 472] on span "jaxthejaguar57@gmail.com" at bounding box center [852, 476] width 180 height 16
drag, startPoint x: 830, startPoint y: 472, endPoint x: 1087, endPoint y: 446, distance: 258.3
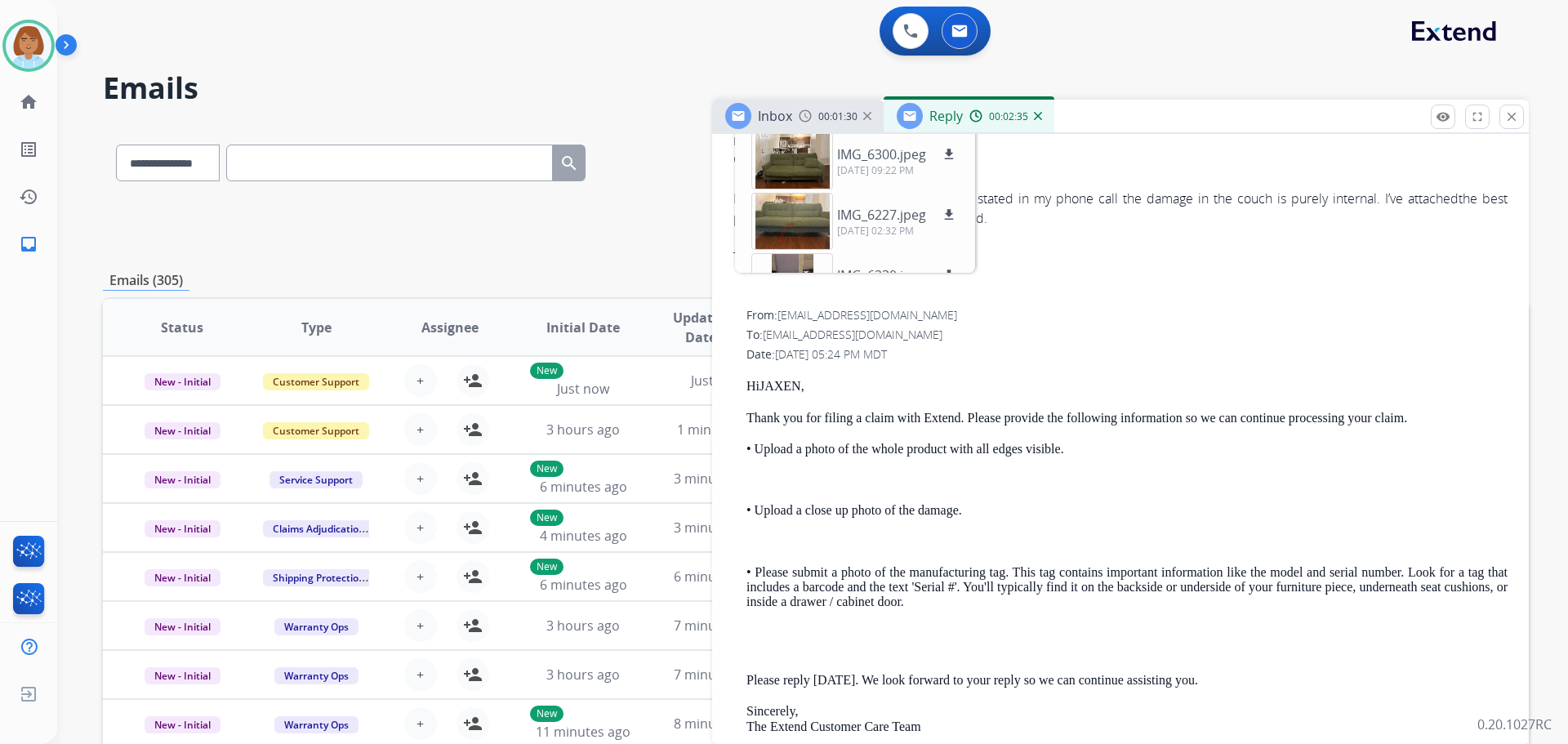
scroll to position [572, 0]
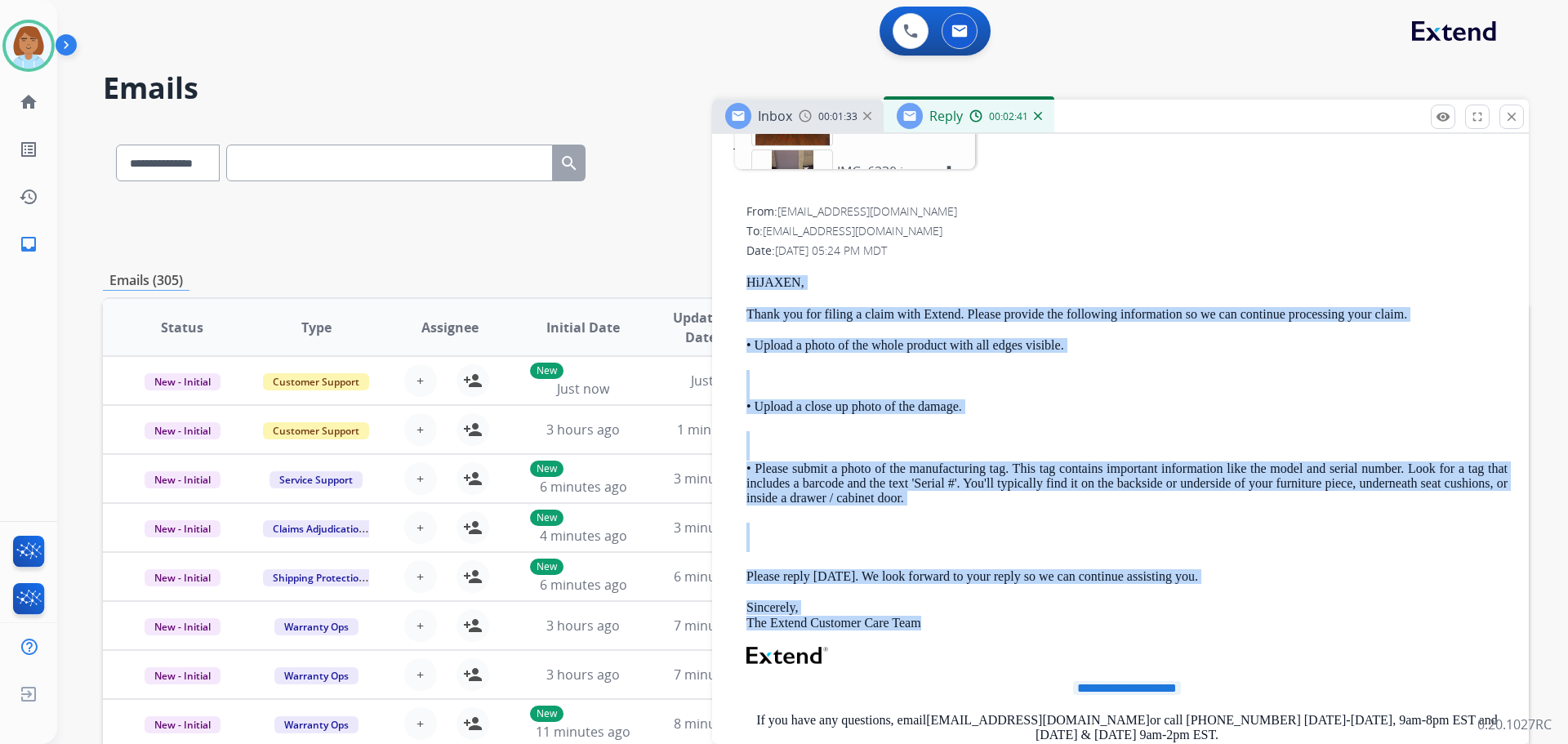
drag, startPoint x: 959, startPoint y: 618, endPoint x: 735, endPoint y: 279, distance: 406.3
click at [735, 279] on div "**********" at bounding box center [1121, 593] width 778 height 783
copy div "Hi JAXEN , Thank you for filing a claim with Extend. Please provide the followi…"
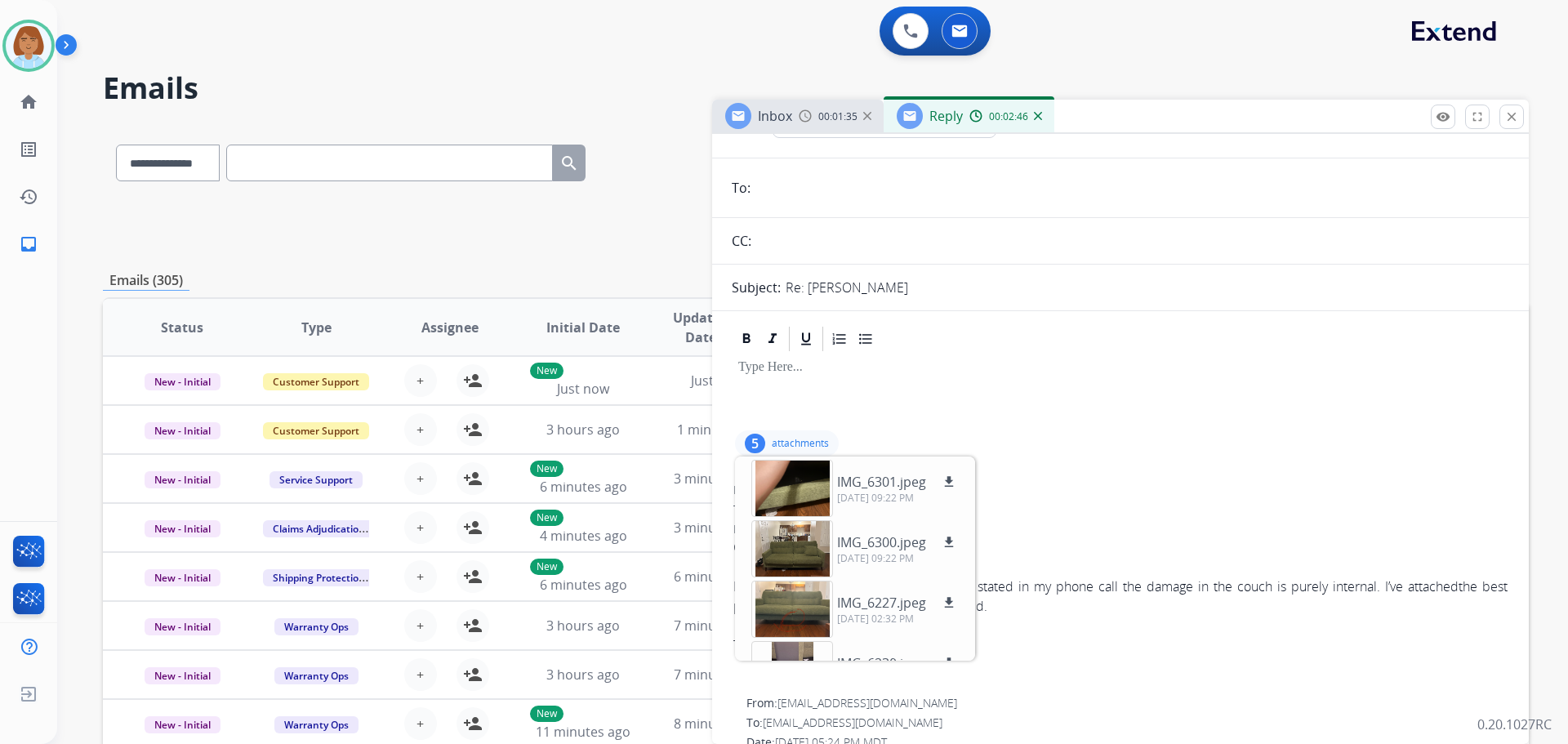
scroll to position [0, 0]
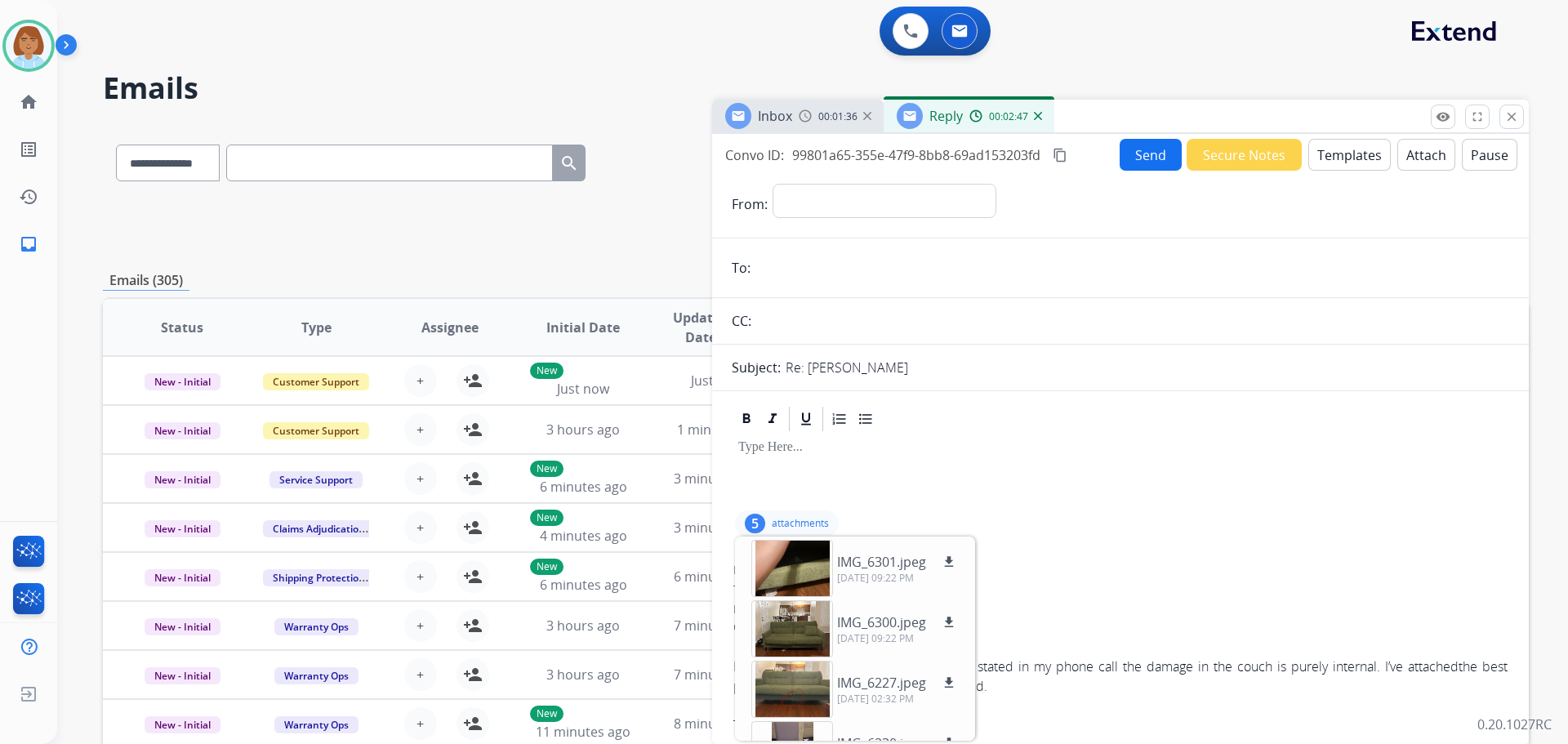
click at [881, 155] on button "Templates" at bounding box center [1350, 155] width 83 height 32
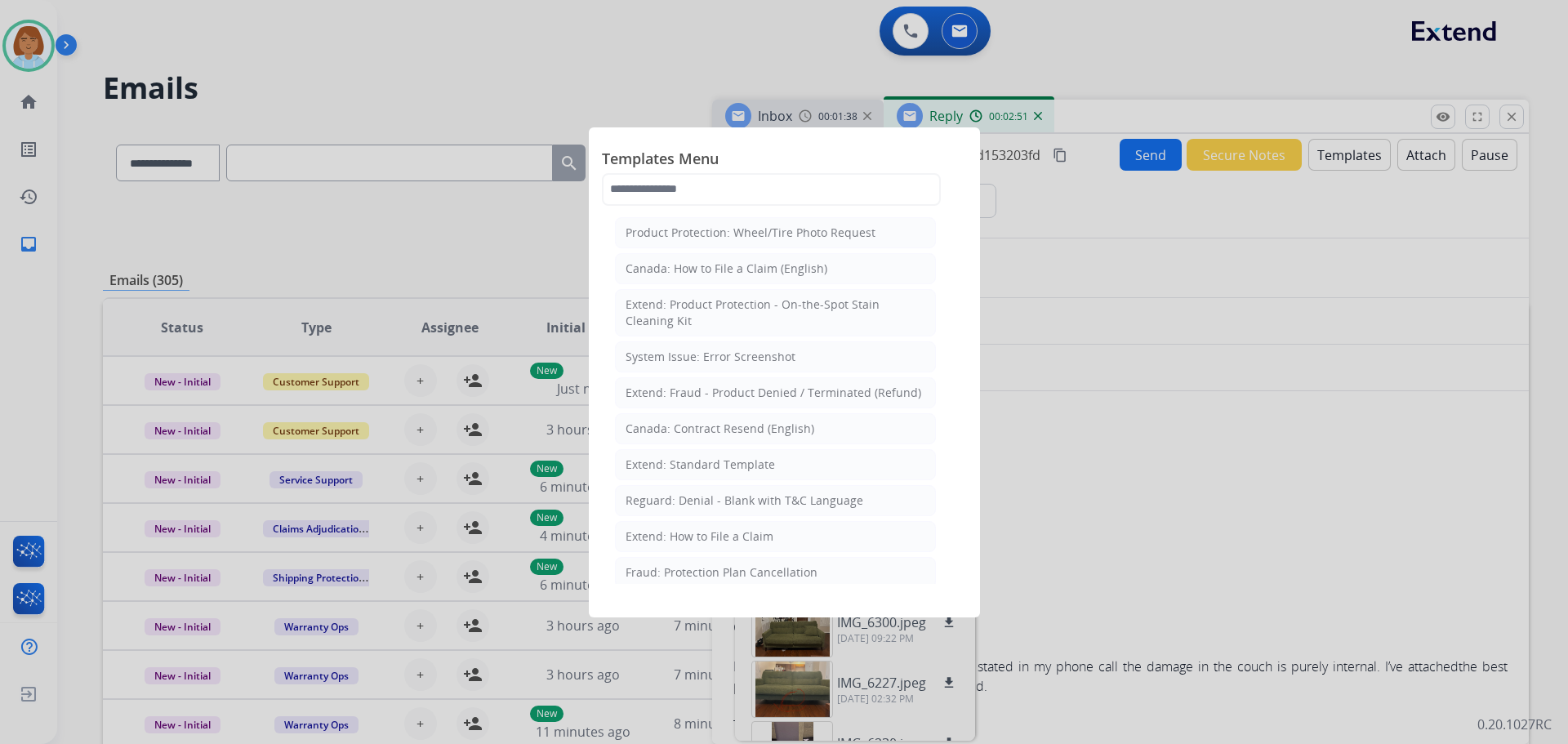
drag, startPoint x: 779, startPoint y: 538, endPoint x: 1077, endPoint y: 437, distance: 314.7
click at [881, 437] on app-templates-menu-modal "Templates Menu Product Protection: Wheel/Tire Photo Request Canada: How to File…" at bounding box center [784, 372] width 1568 height 744
click at [795, 462] on li "Extend: Standard Template" at bounding box center [775, 464] width 321 height 31
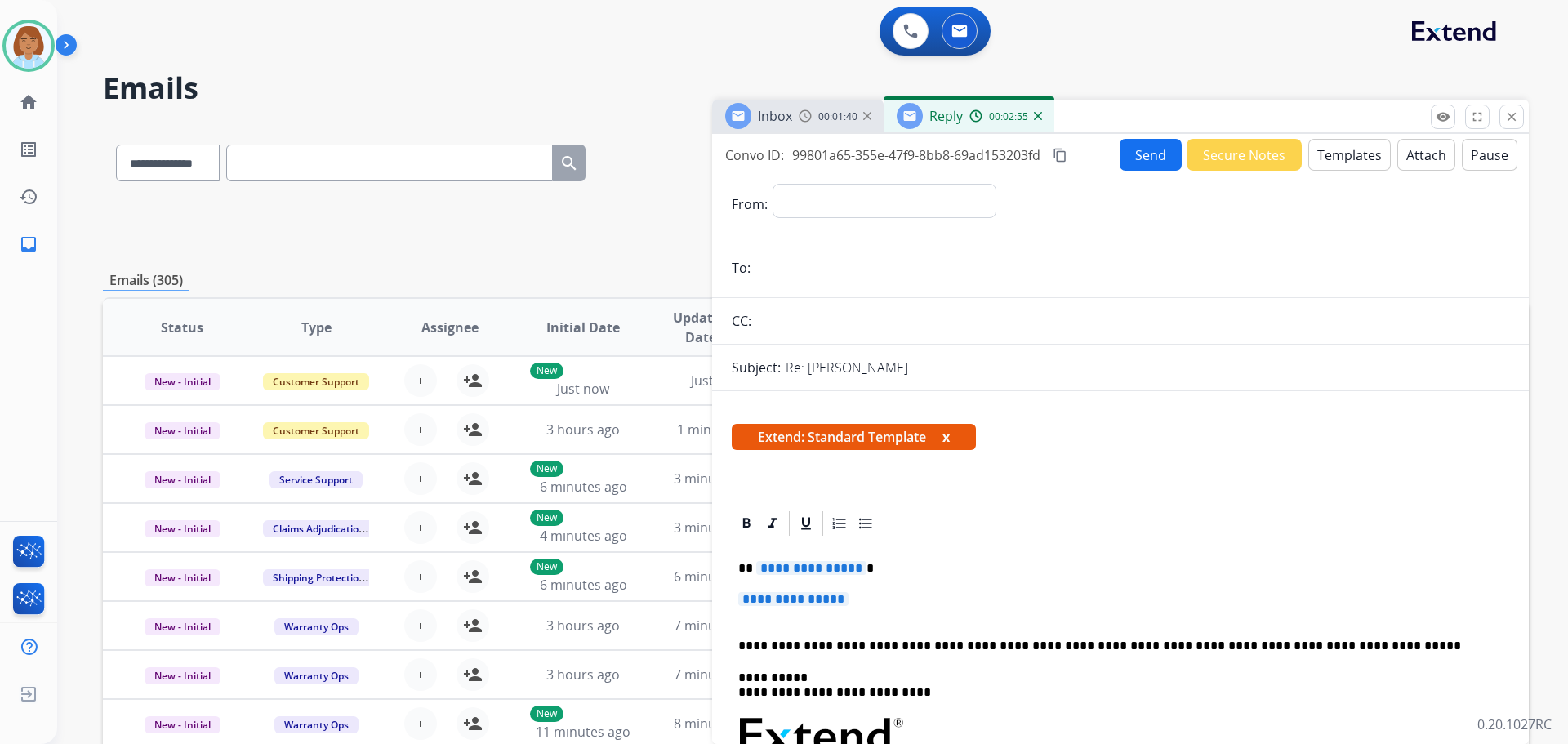
drag, startPoint x: 880, startPoint y: 584, endPoint x: 887, endPoint y: 604, distance: 21.2
drag, startPoint x: 888, startPoint y: 586, endPoint x: 717, endPoint y: 540, distance: 177.1
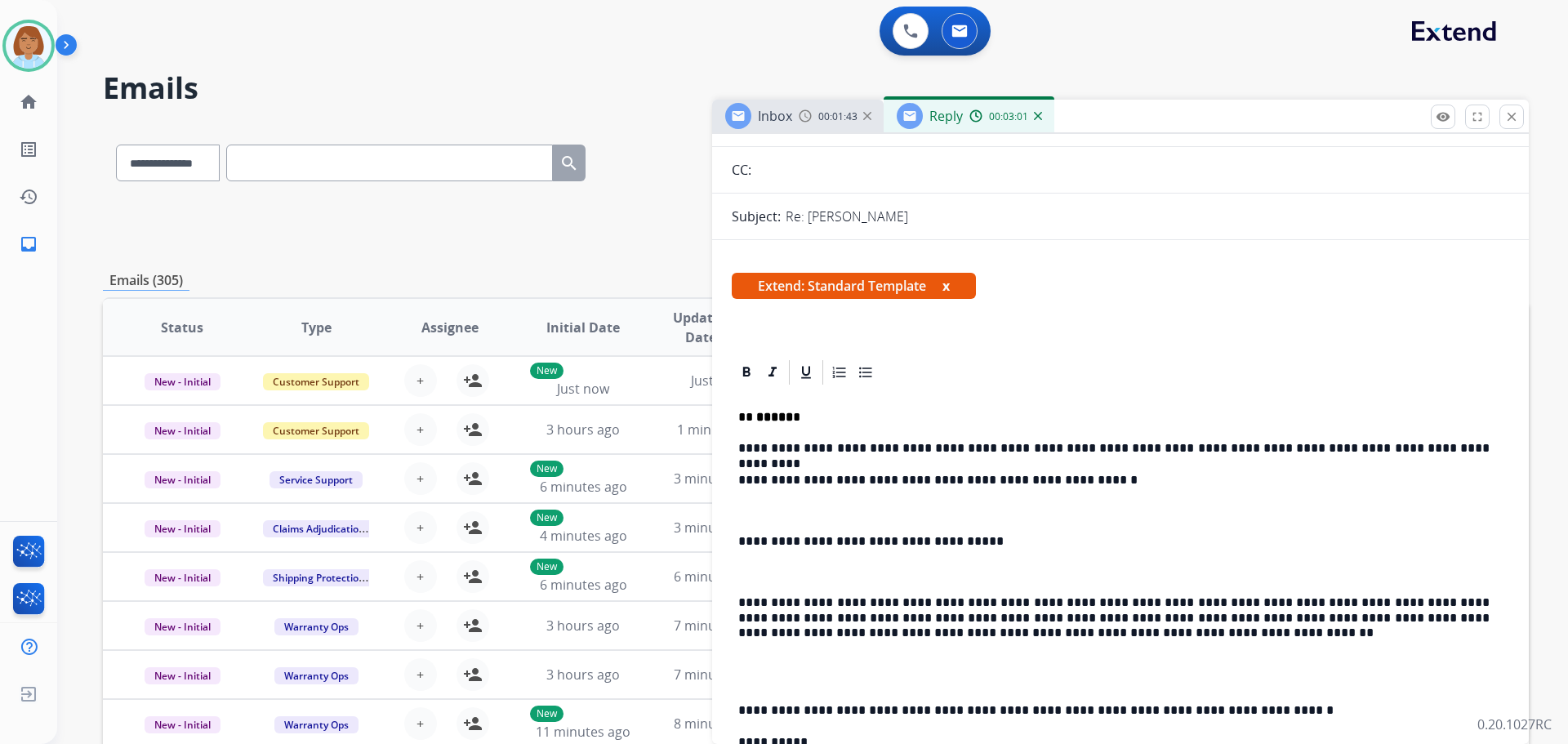
scroll to position [163, 0]
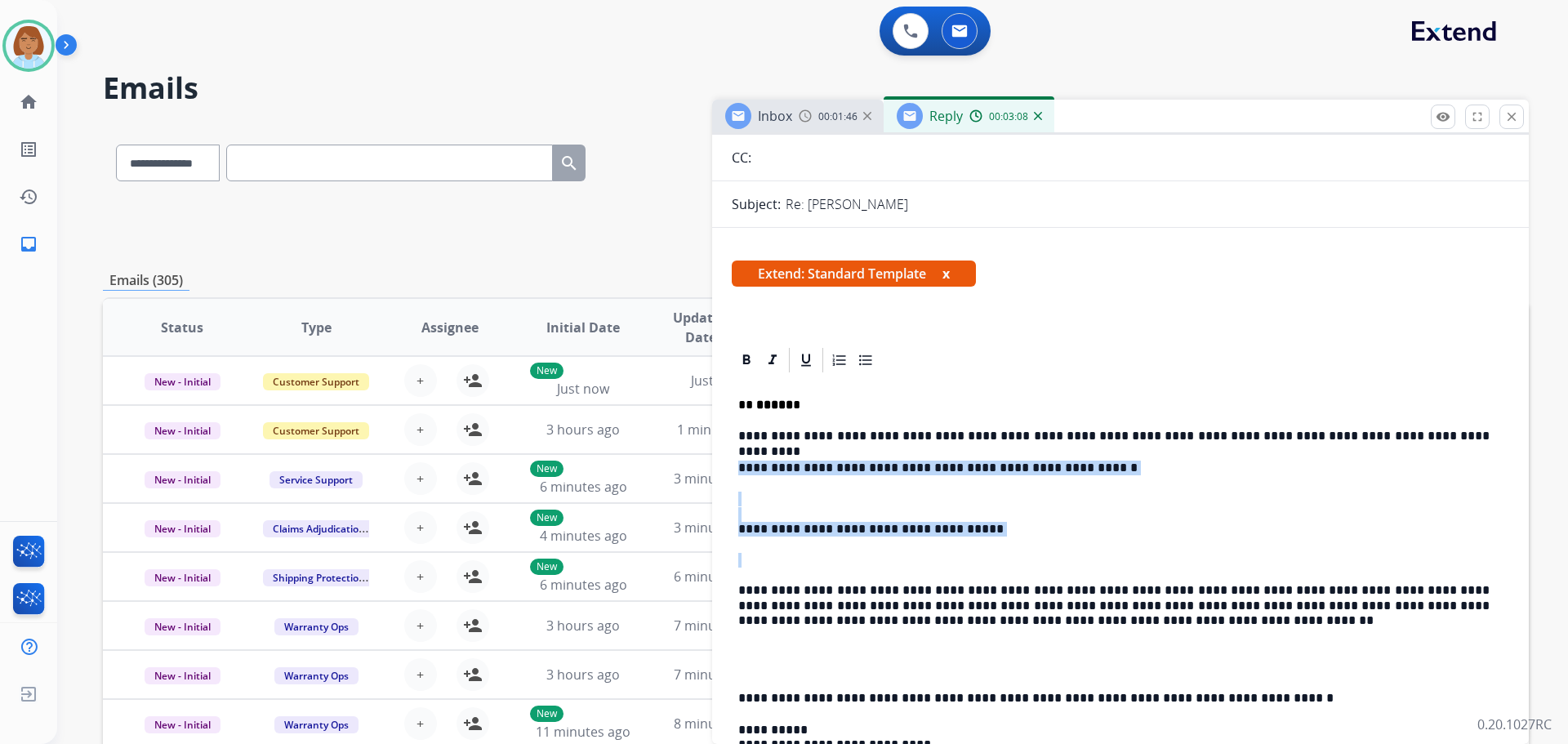
drag, startPoint x: 903, startPoint y: 559, endPoint x: 727, endPoint y: 470, distance: 197.2
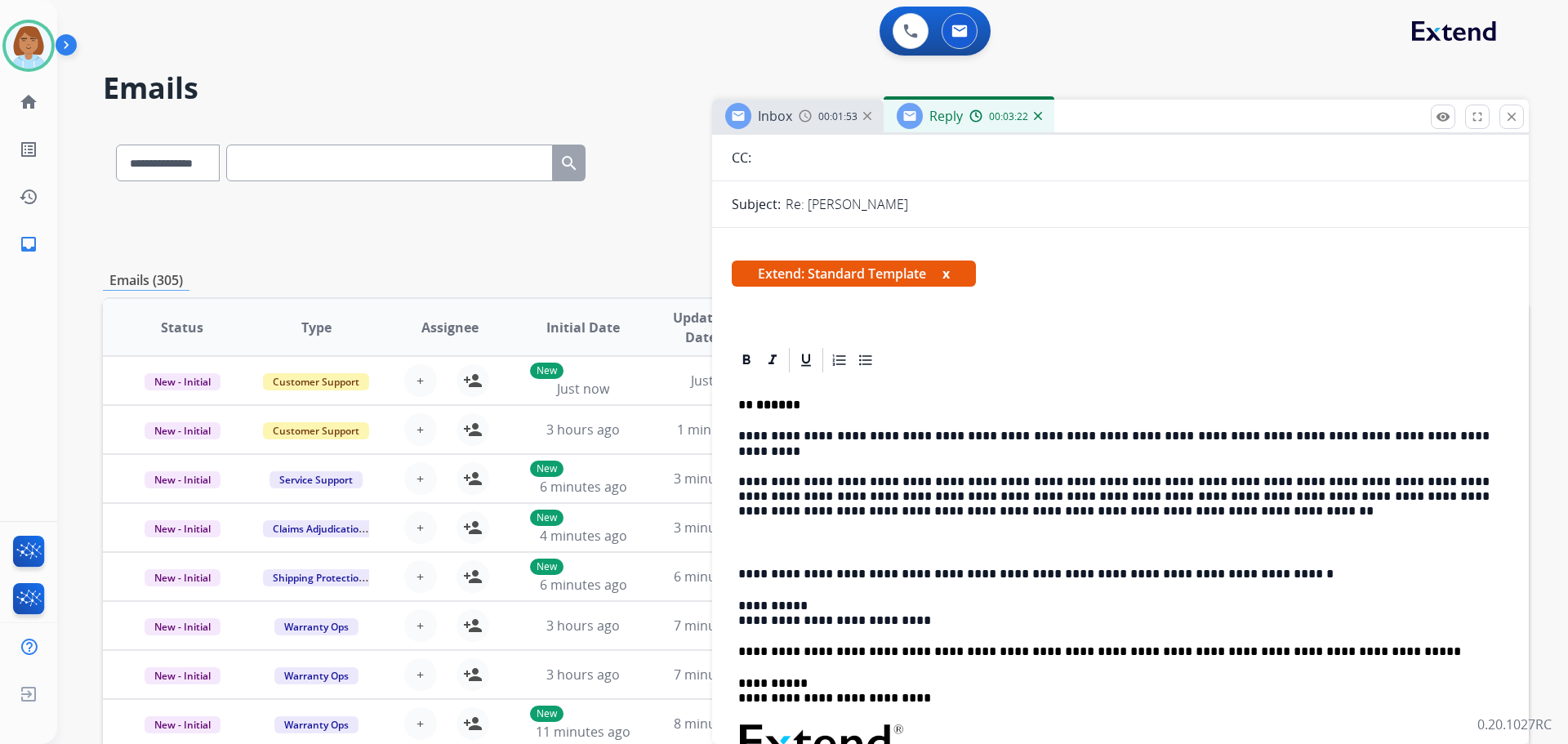
click at [768, 544] on p at bounding box center [1121, 535] width 764 height 30
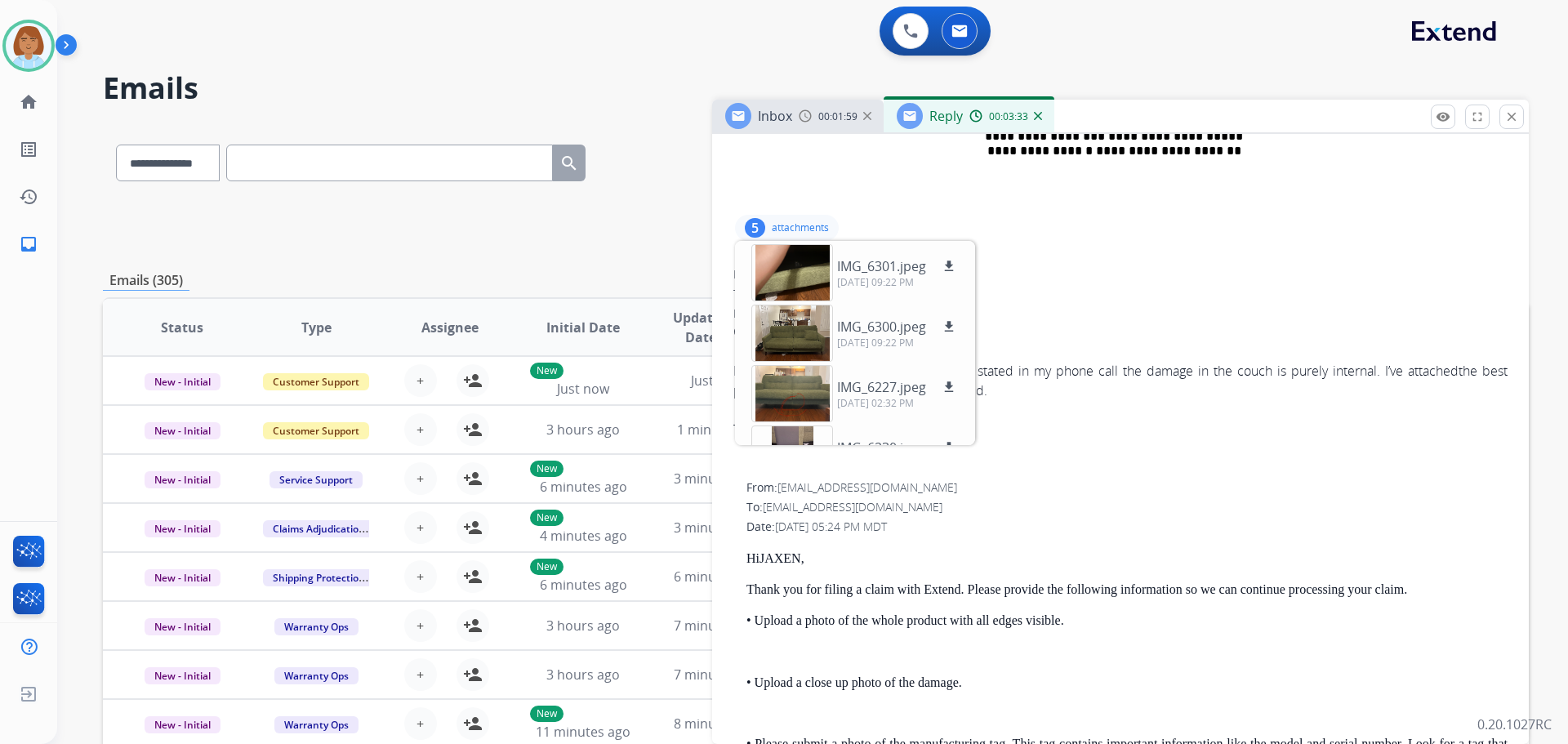
scroll to position [980, 0]
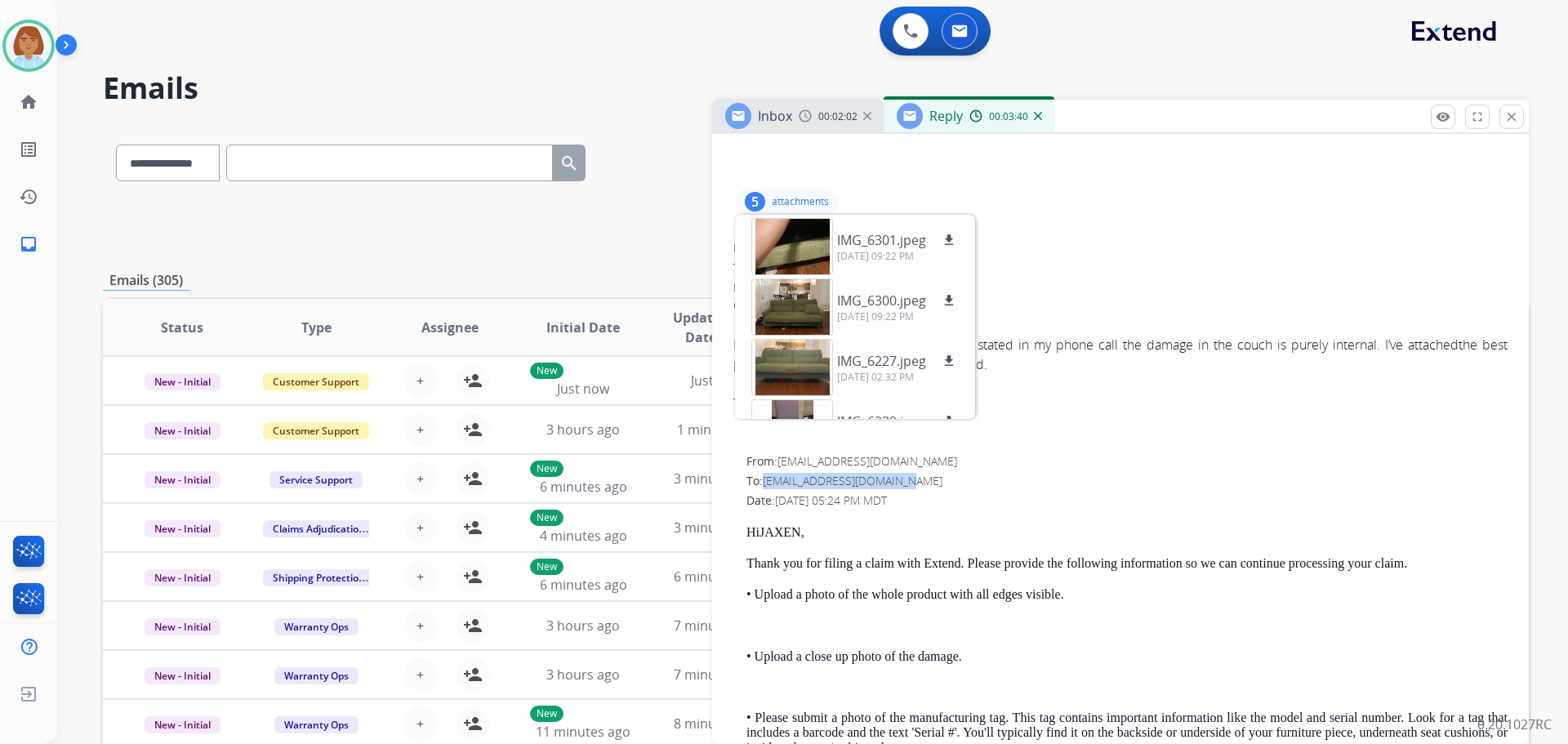
drag, startPoint x: 905, startPoint y: 476, endPoint x: 764, endPoint y: 482, distance: 141.1
click at [764, 482] on div "To: jaxthejaguar57@gmail.com" at bounding box center [1127, 482] width 761 height 17
copy span "jaxthejaguar57@gmail.com"
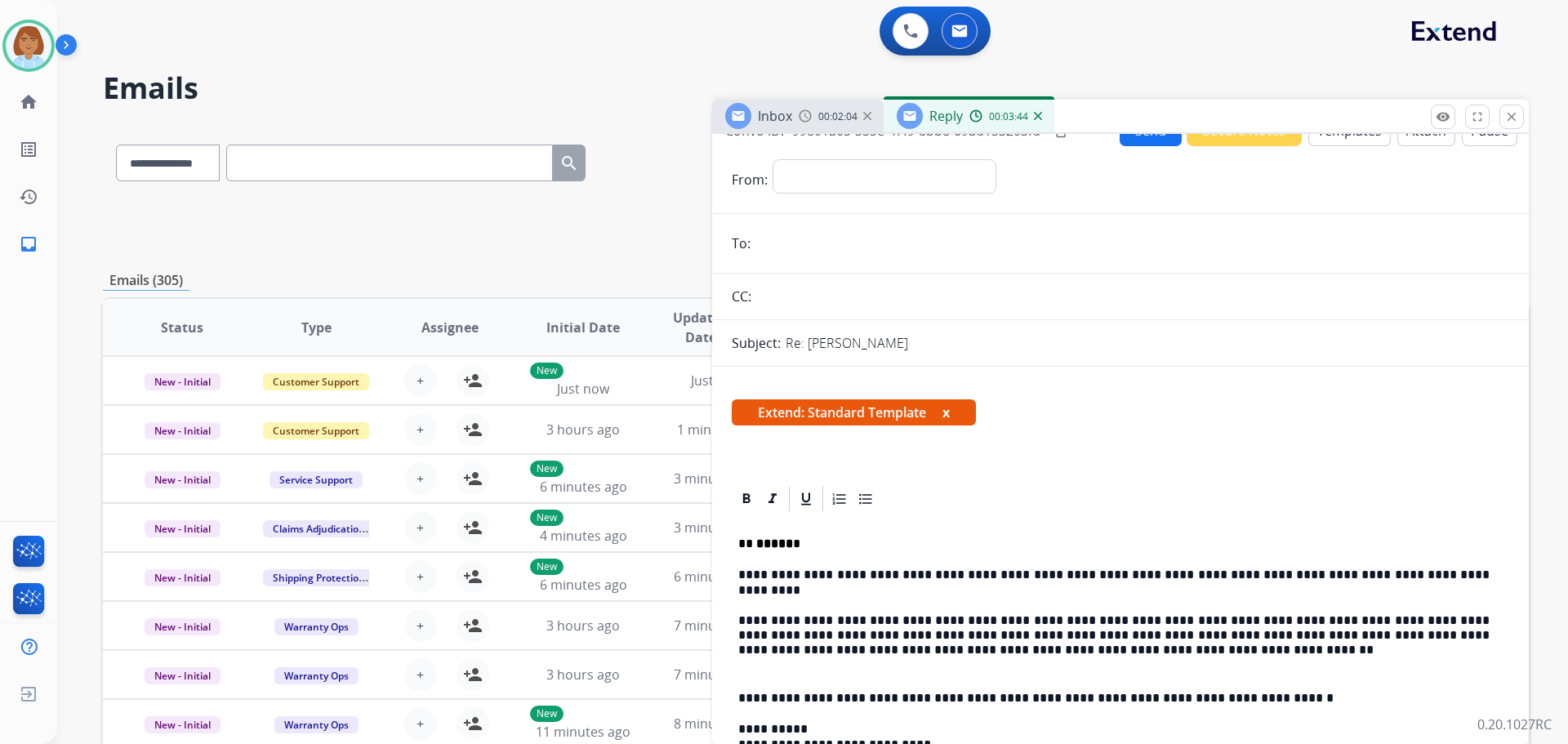
scroll to position [0, 0]
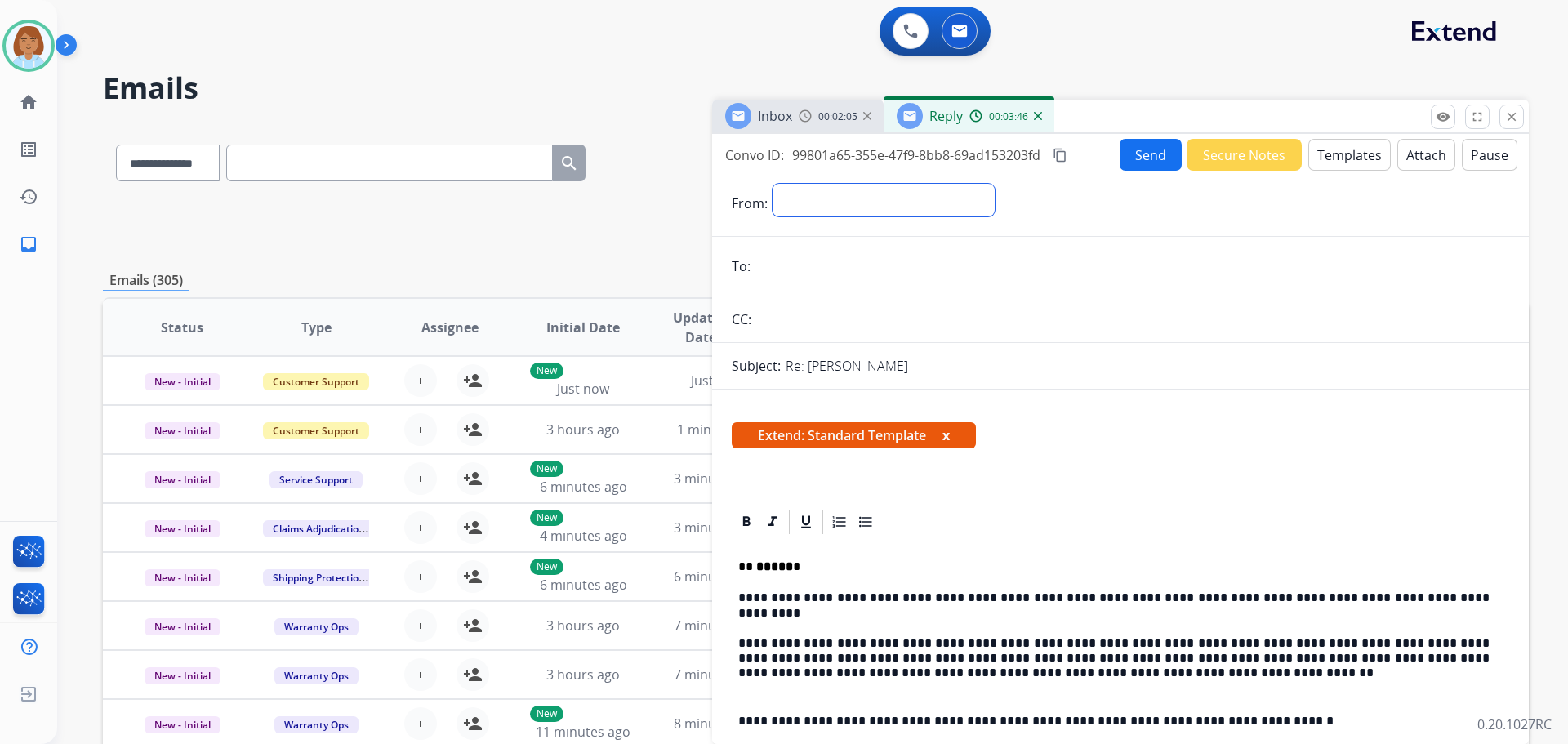
click at [811, 210] on select "**********" at bounding box center [884, 200] width 222 height 33
click at [773, 184] on select "**********" at bounding box center [884, 200] width 222 height 33
click at [854, 208] on select "**********" at bounding box center [884, 200] width 222 height 33
select select "**********"
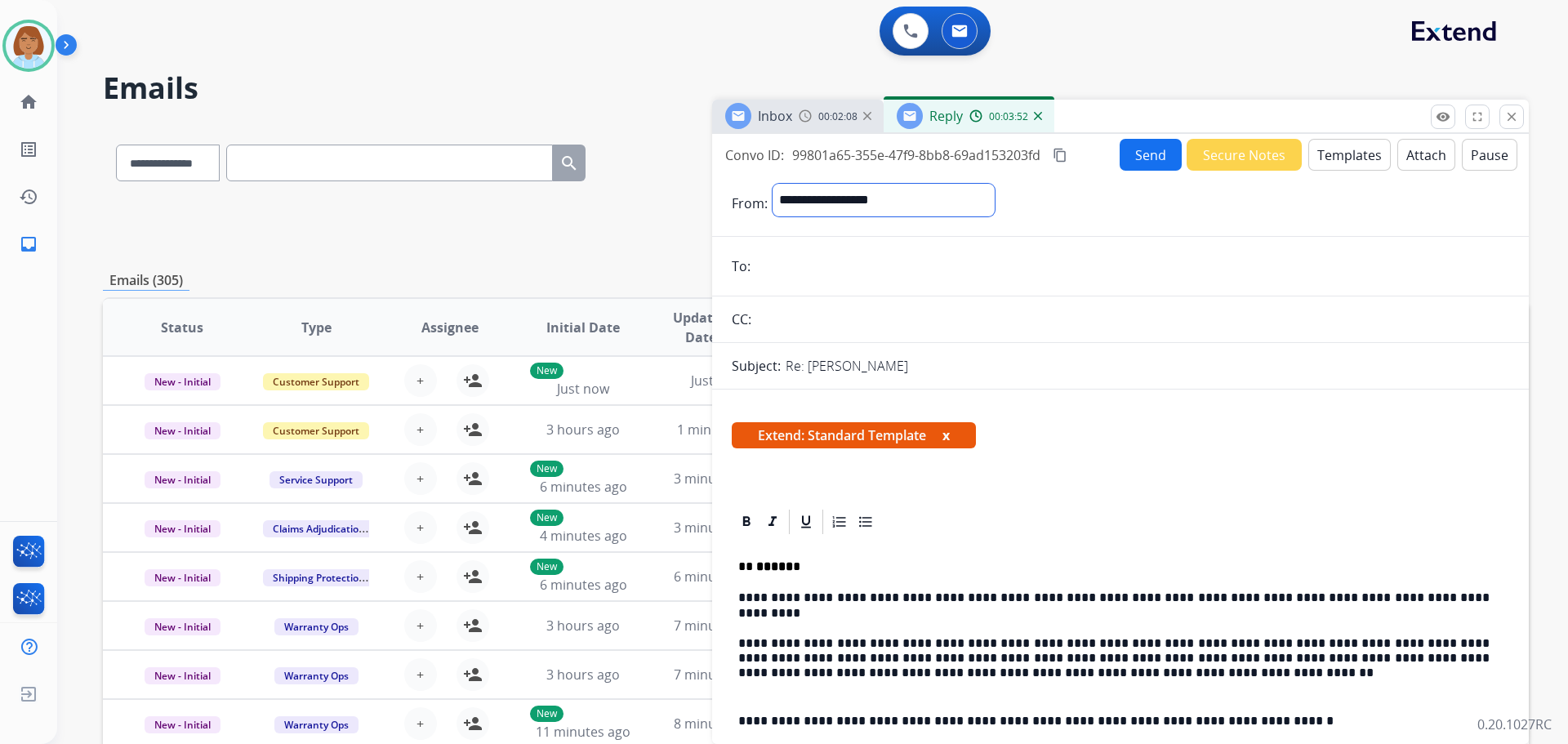
click at [773, 184] on select "**********" at bounding box center [884, 200] width 222 height 33
paste input "**********"
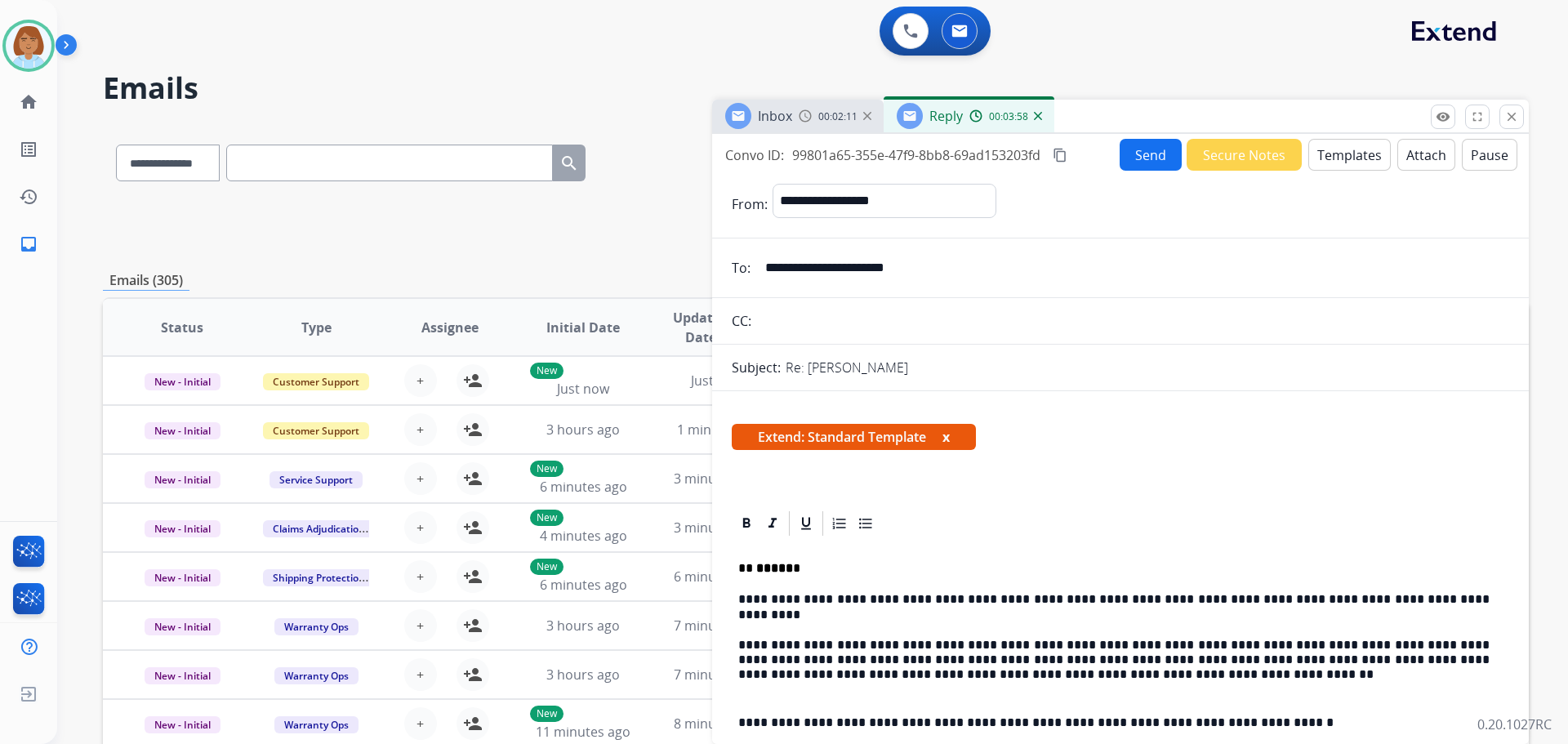
type input "**********"
click at [881, 155] on button "Send" at bounding box center [1151, 155] width 62 height 32
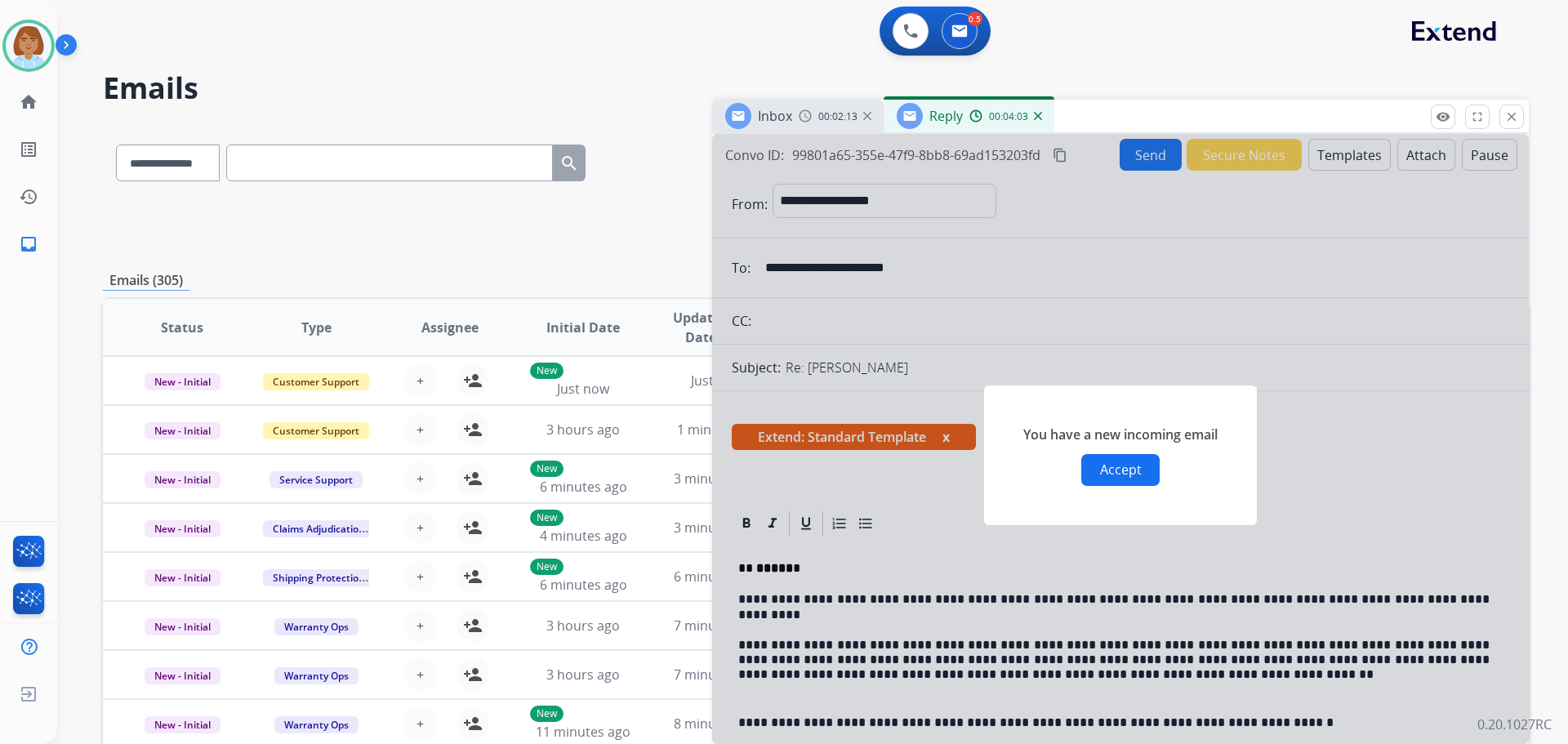
click at [881, 478] on button "Accept" at bounding box center [1121, 470] width 79 height 32
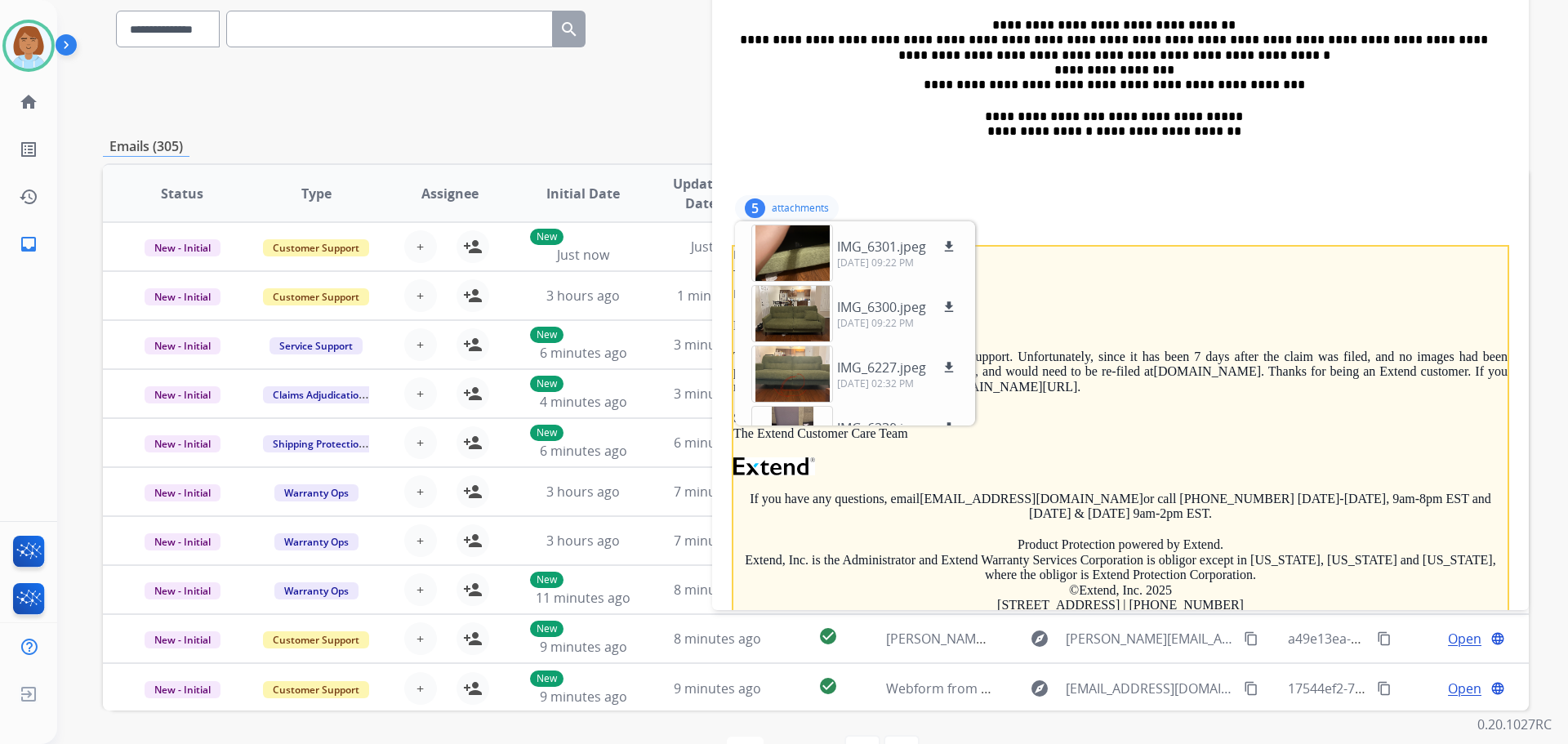
scroll to position [838, 0]
click at [881, 319] on p "Hi," at bounding box center [1121, 327] width 774 height 15
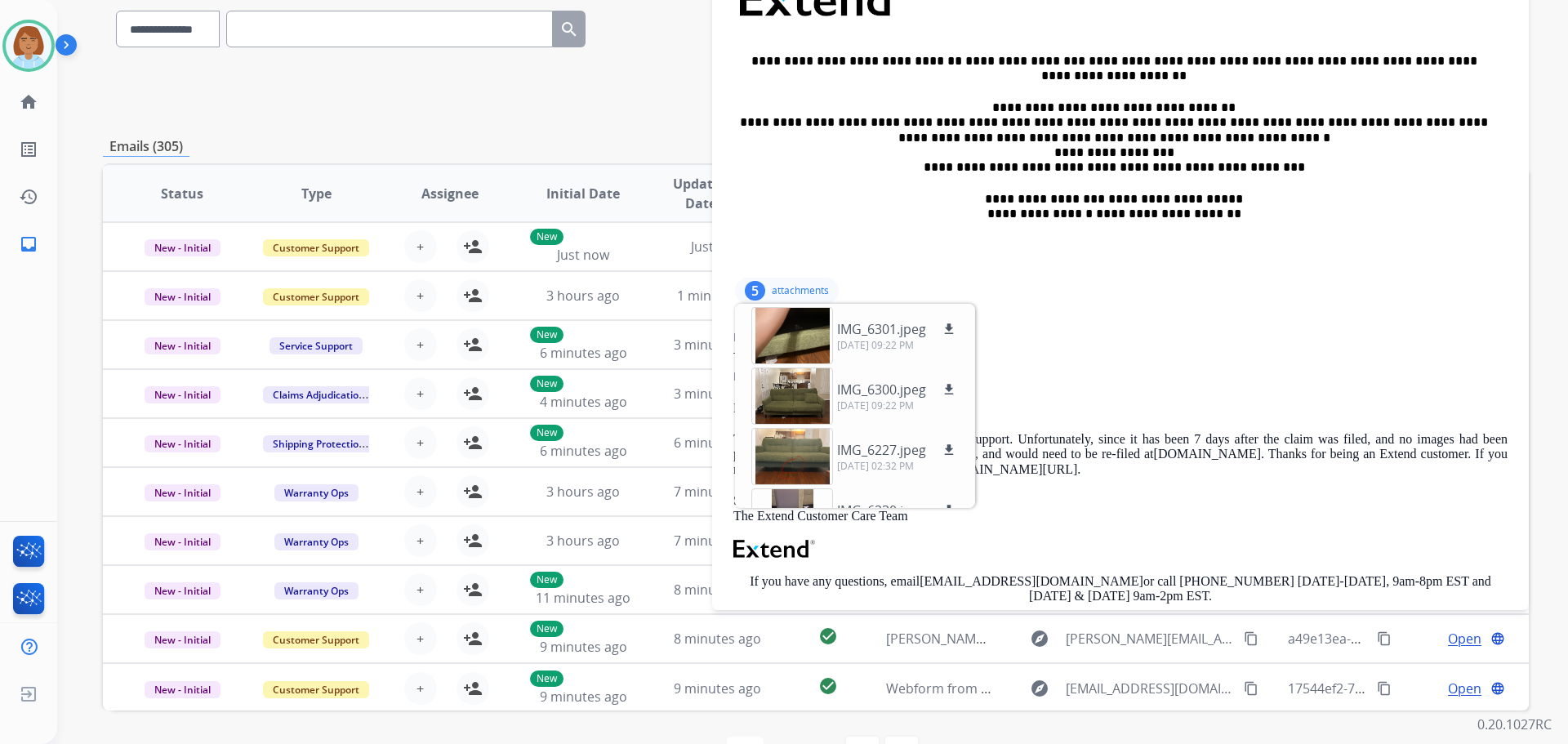
click at [825, 291] on p "attachments" at bounding box center [800, 291] width 57 height 13
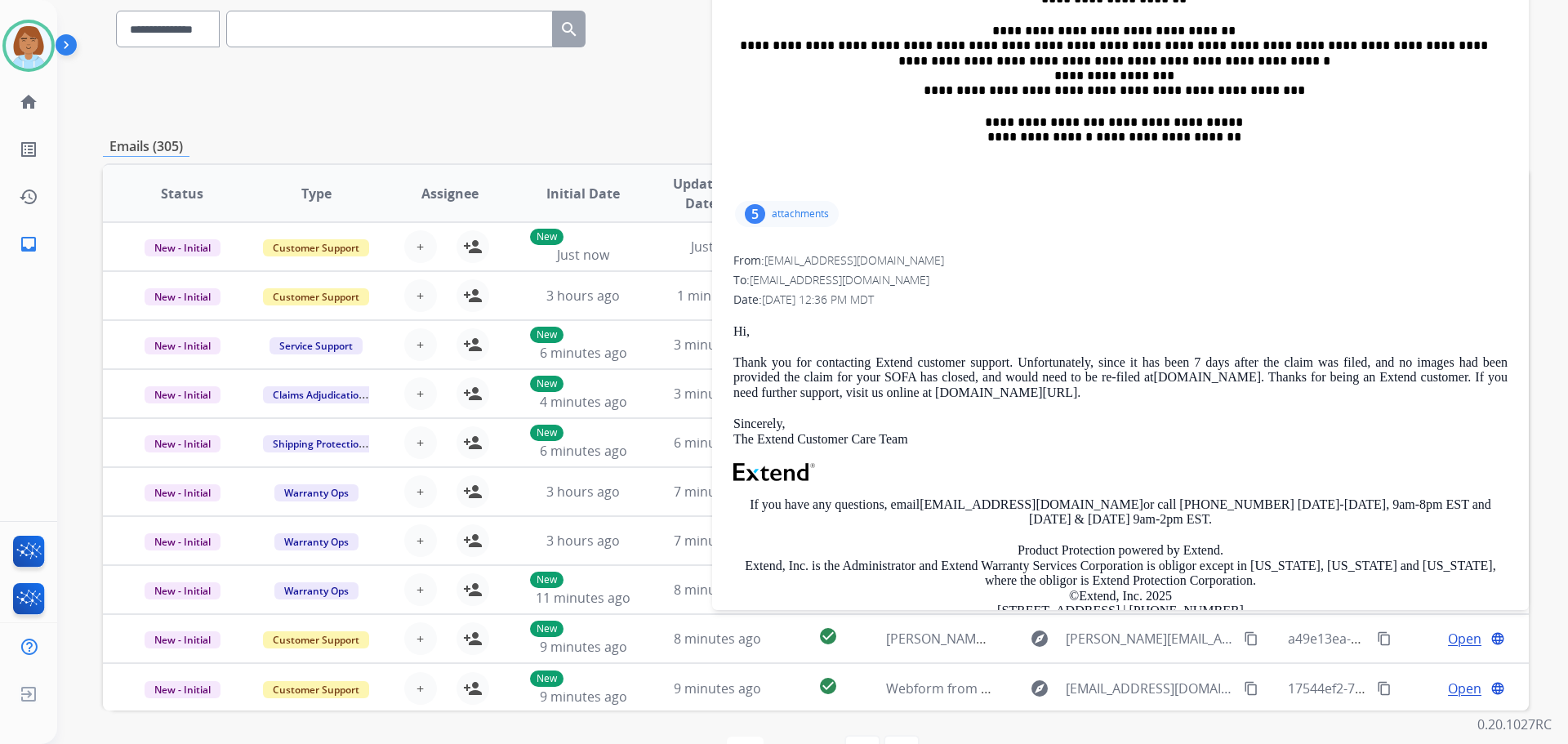
scroll to position [1062, 0]
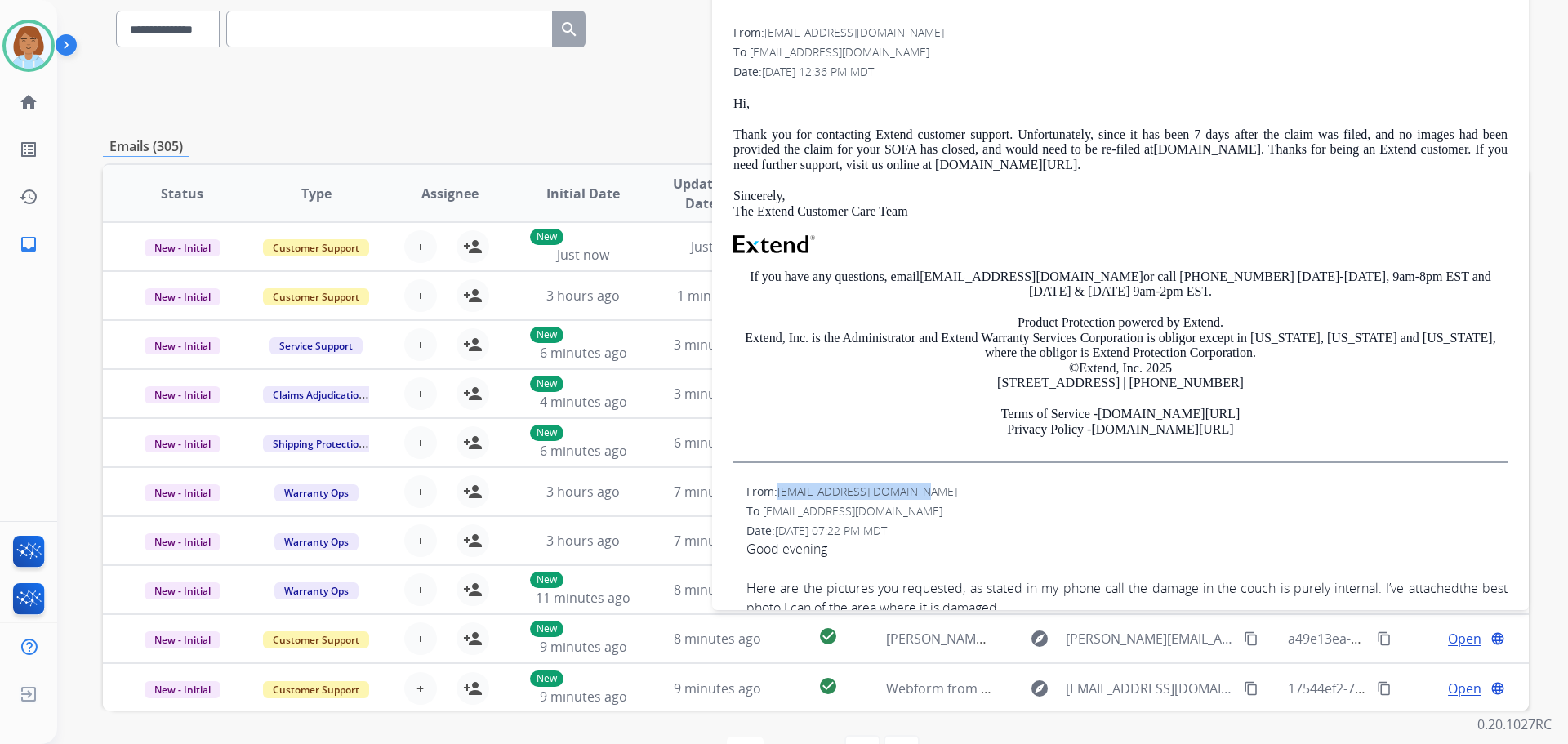
drag, startPoint x: 916, startPoint y: 491, endPoint x: 781, endPoint y: 492, distance: 135.0
click at [781, 492] on span "jaxthejaguar57@gmail.com" at bounding box center [867, 491] width 180 height 16
copy span "jaxthejaguar57@gmail.com"
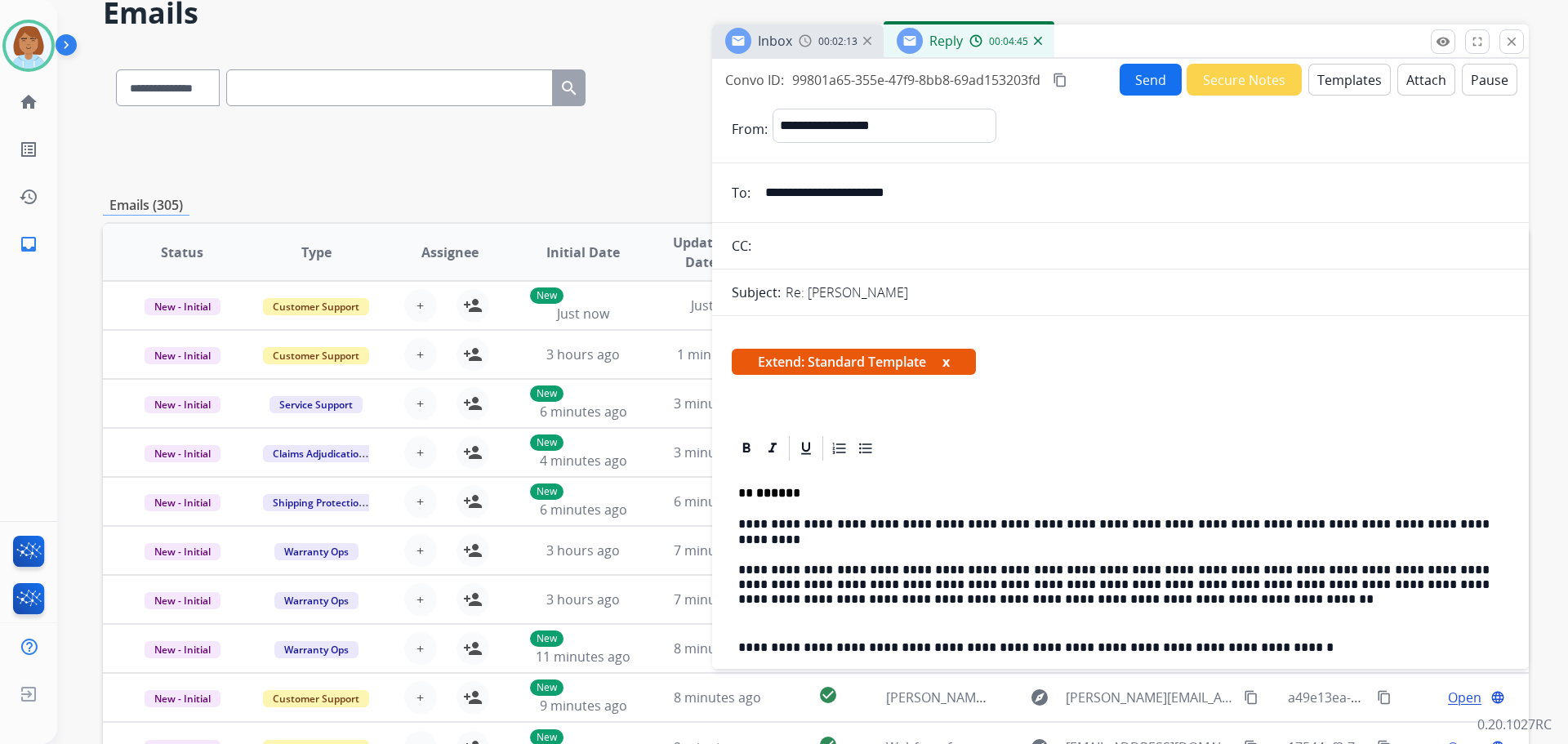
scroll to position [0, 0]
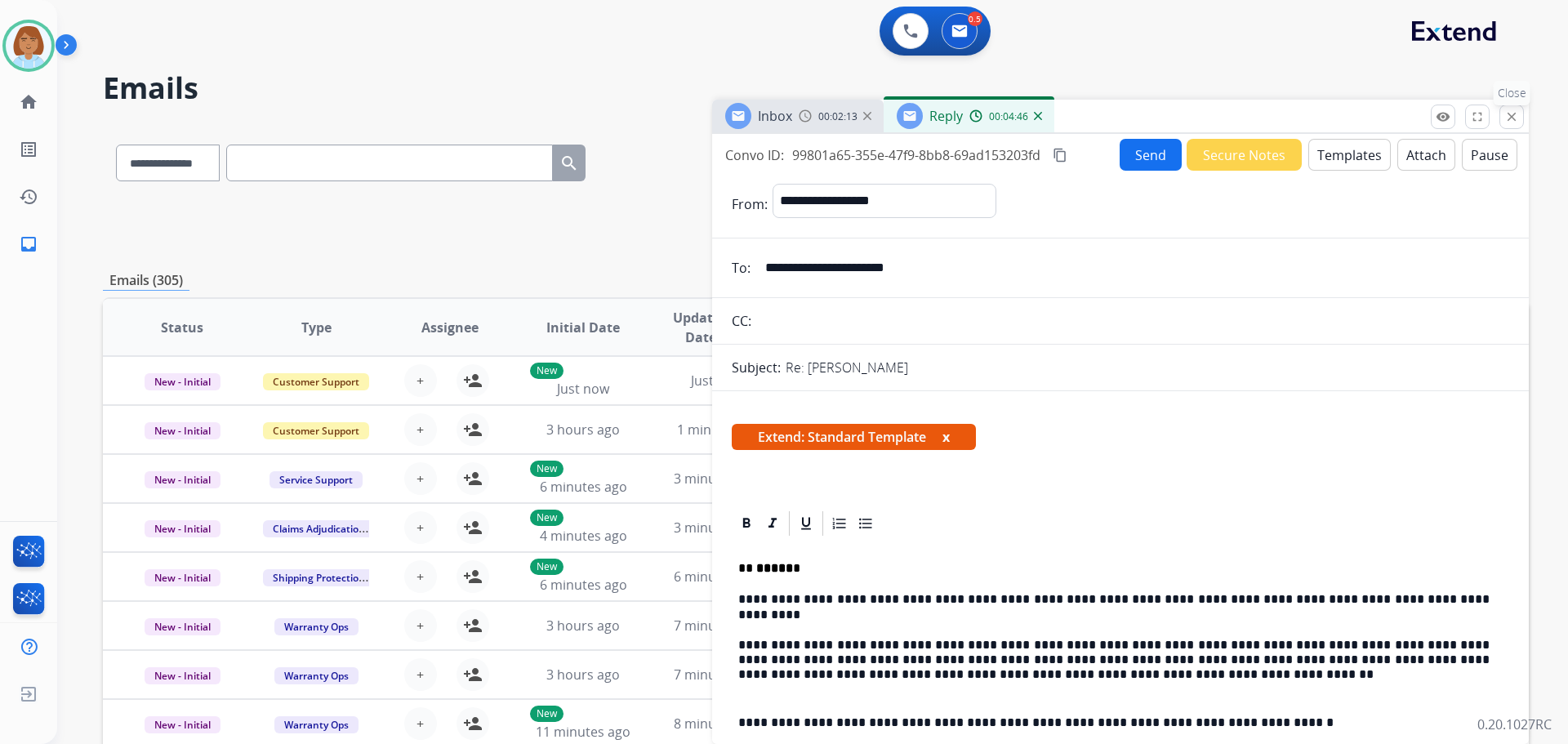
click at [881, 112] on mat-icon "close" at bounding box center [1512, 117] width 15 height 15
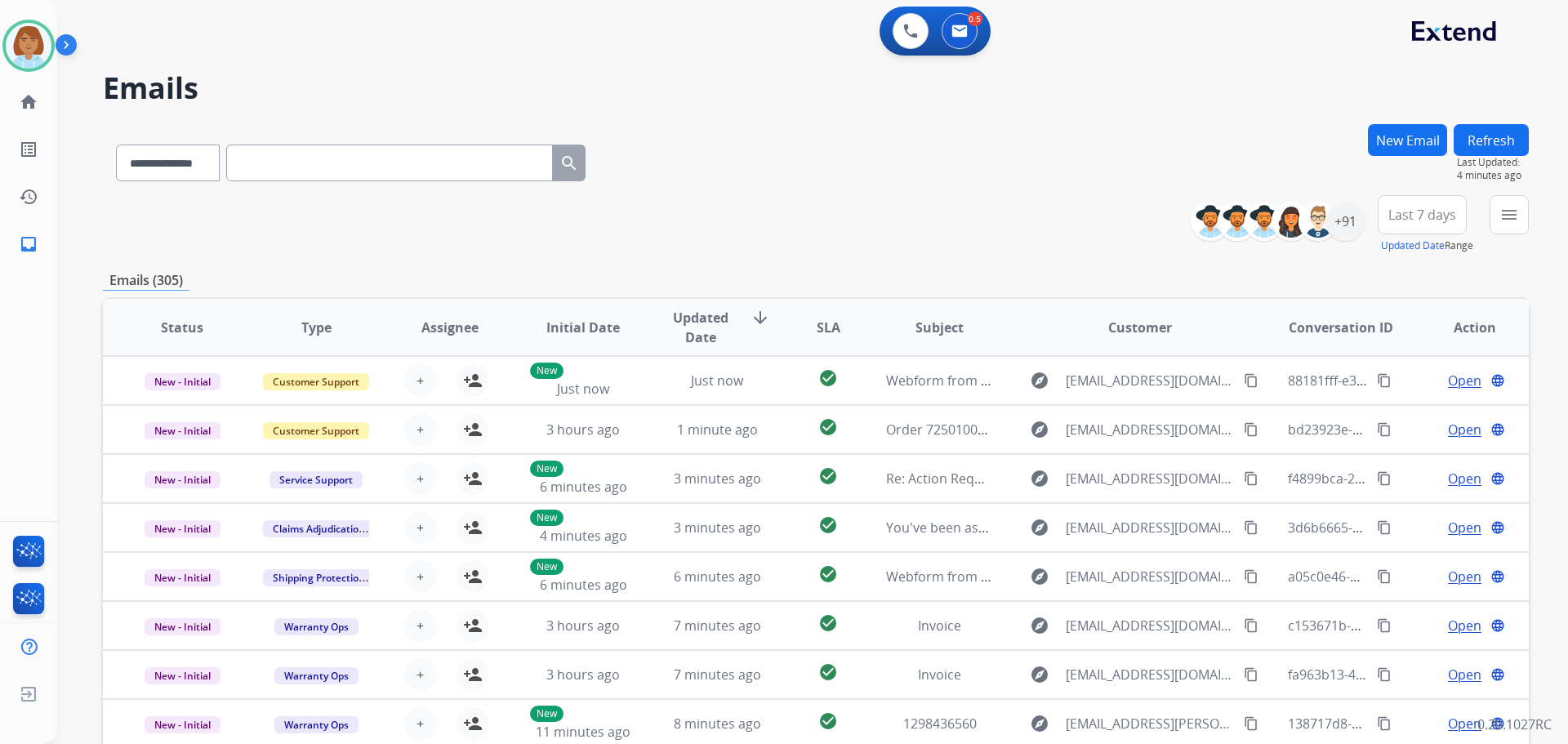
click at [881, 217] on mat-icon "menu" at bounding box center [1509, 214] width 19 height 19
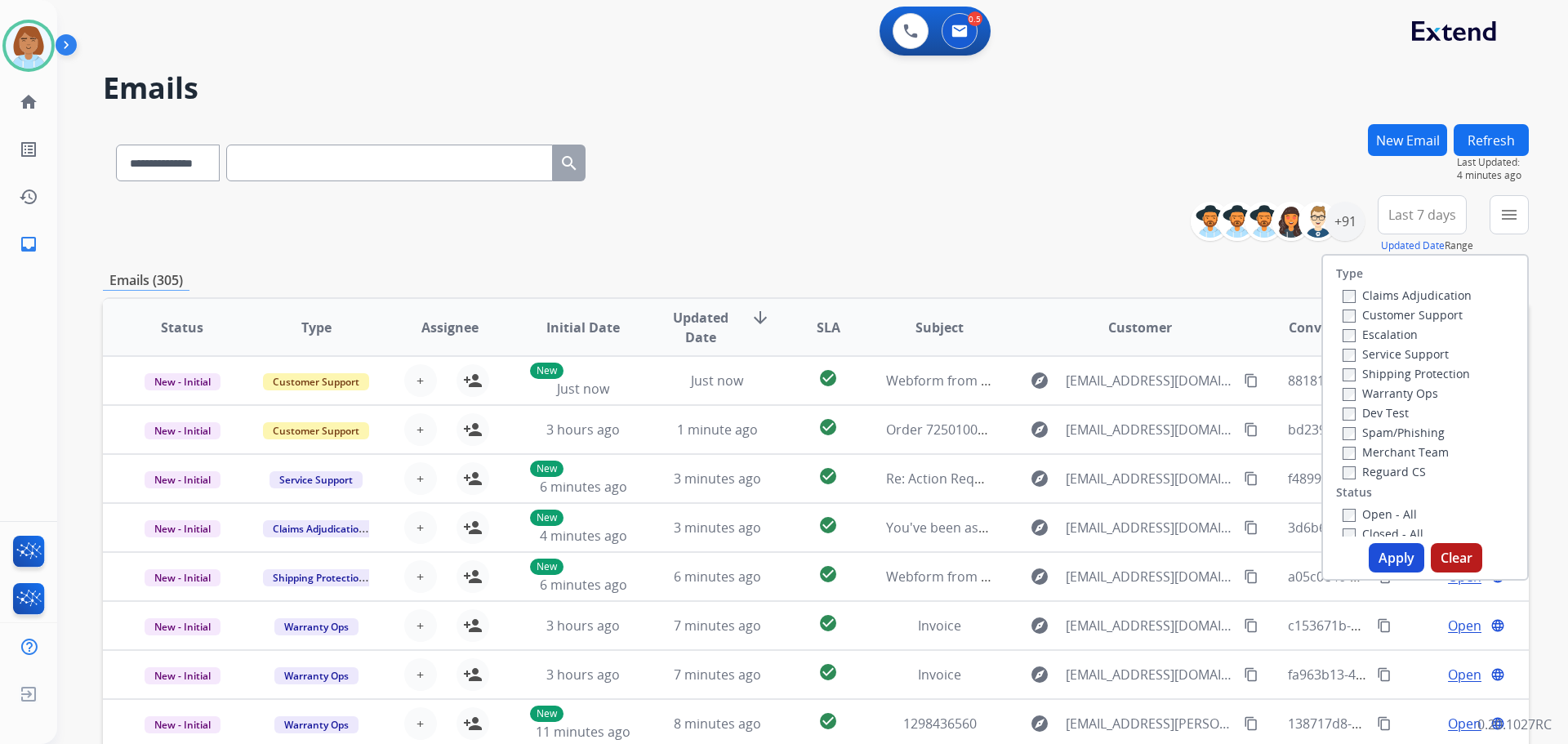
click at [881, 317] on label "Customer Support" at bounding box center [1403, 314] width 120 height 16
click at [881, 375] on label "Shipping Protection" at bounding box center [1407, 374] width 127 height 16
click at [881, 468] on label "Reguard CS" at bounding box center [1385, 471] width 84 height 16
click at [881, 507] on label "Open - All" at bounding box center [1380, 514] width 74 height 16
click at [881, 565] on button "Apply" at bounding box center [1397, 558] width 55 height 29
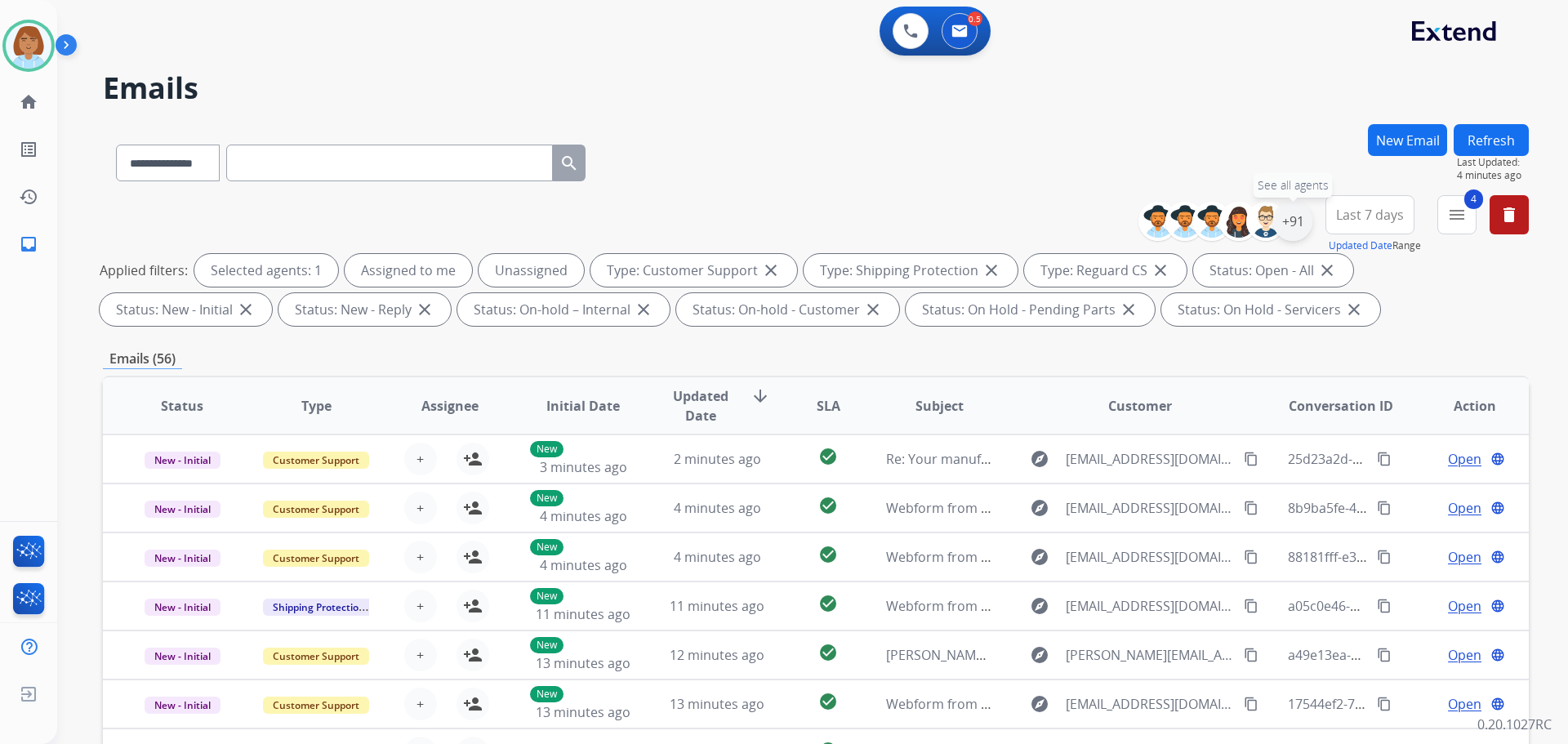
click at [881, 225] on div "+91" at bounding box center [1293, 221] width 39 height 39
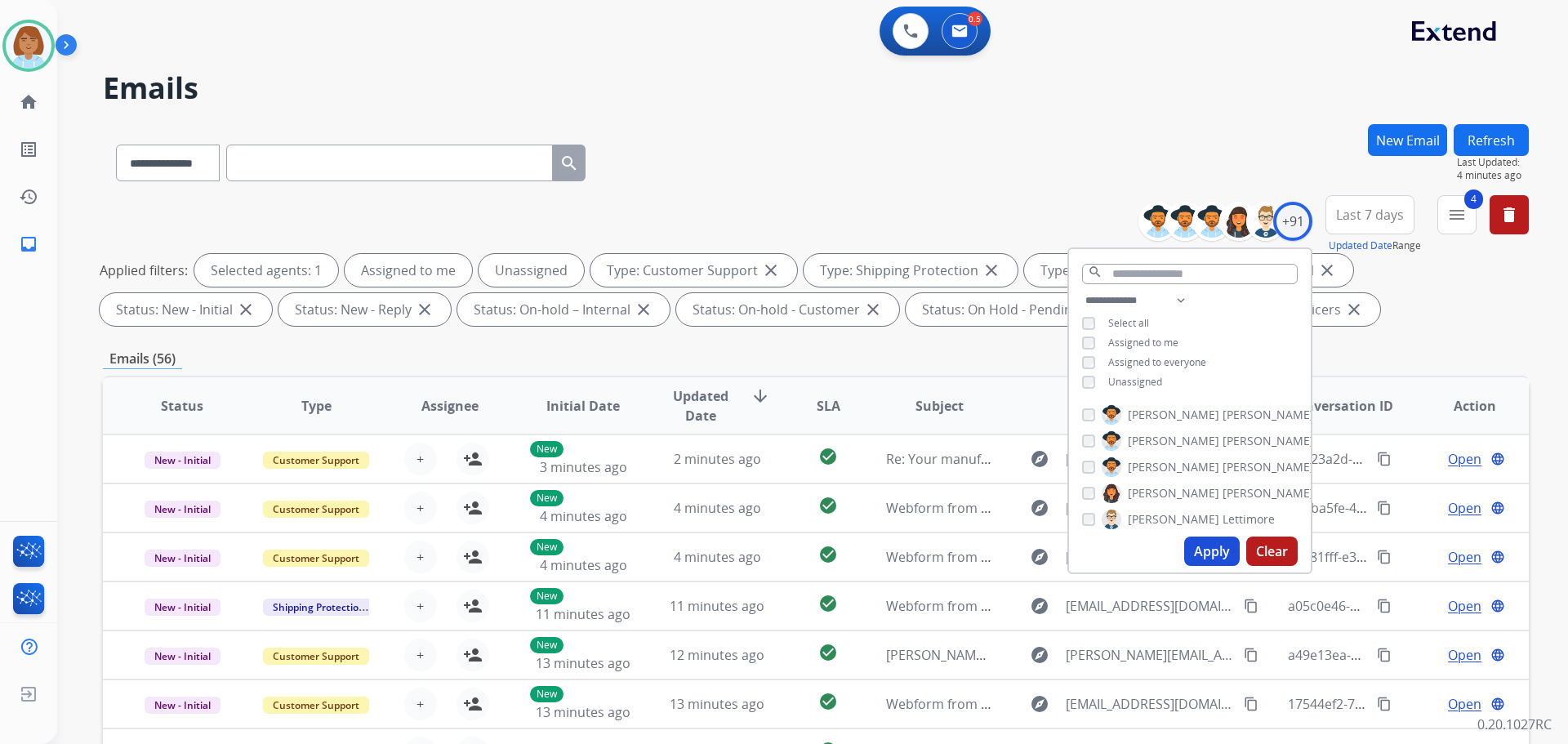
drag, startPoint x: 1116, startPoint y: 388, endPoint x: 1100, endPoint y: 395, distance: 17.5
click at [881, 388] on div "**********" at bounding box center [1190, 343] width 242 height 104
click at [881, 383] on div "**********" at bounding box center [1190, 343] width 242 height 104
click at [881, 380] on div "Unassigned" at bounding box center [1122, 382] width 80 height 13
click at [881, 375] on div "Unassigned" at bounding box center [1122, 382] width 80 height 13
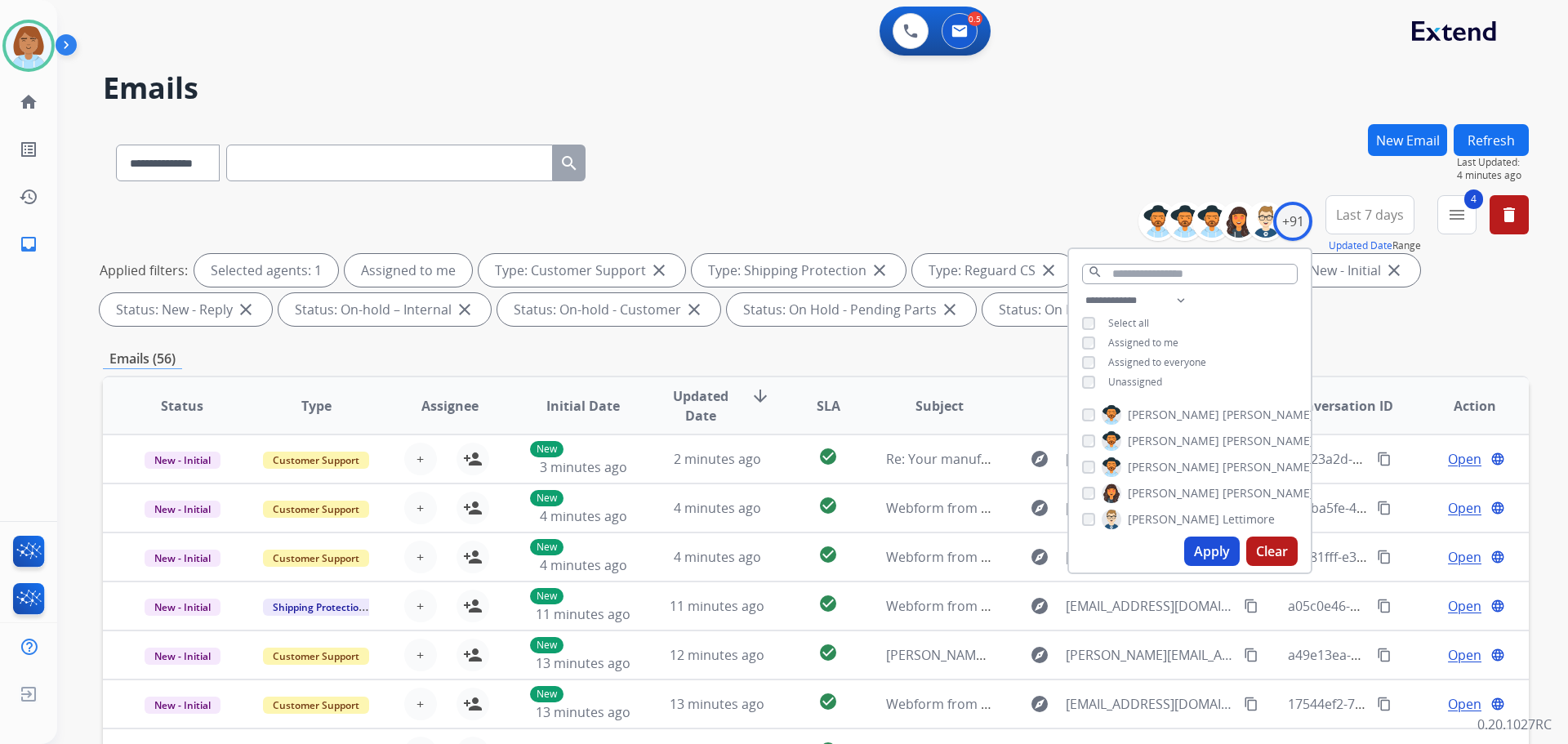
click at [881, 548] on button "Apply" at bounding box center [1212, 551] width 55 height 29
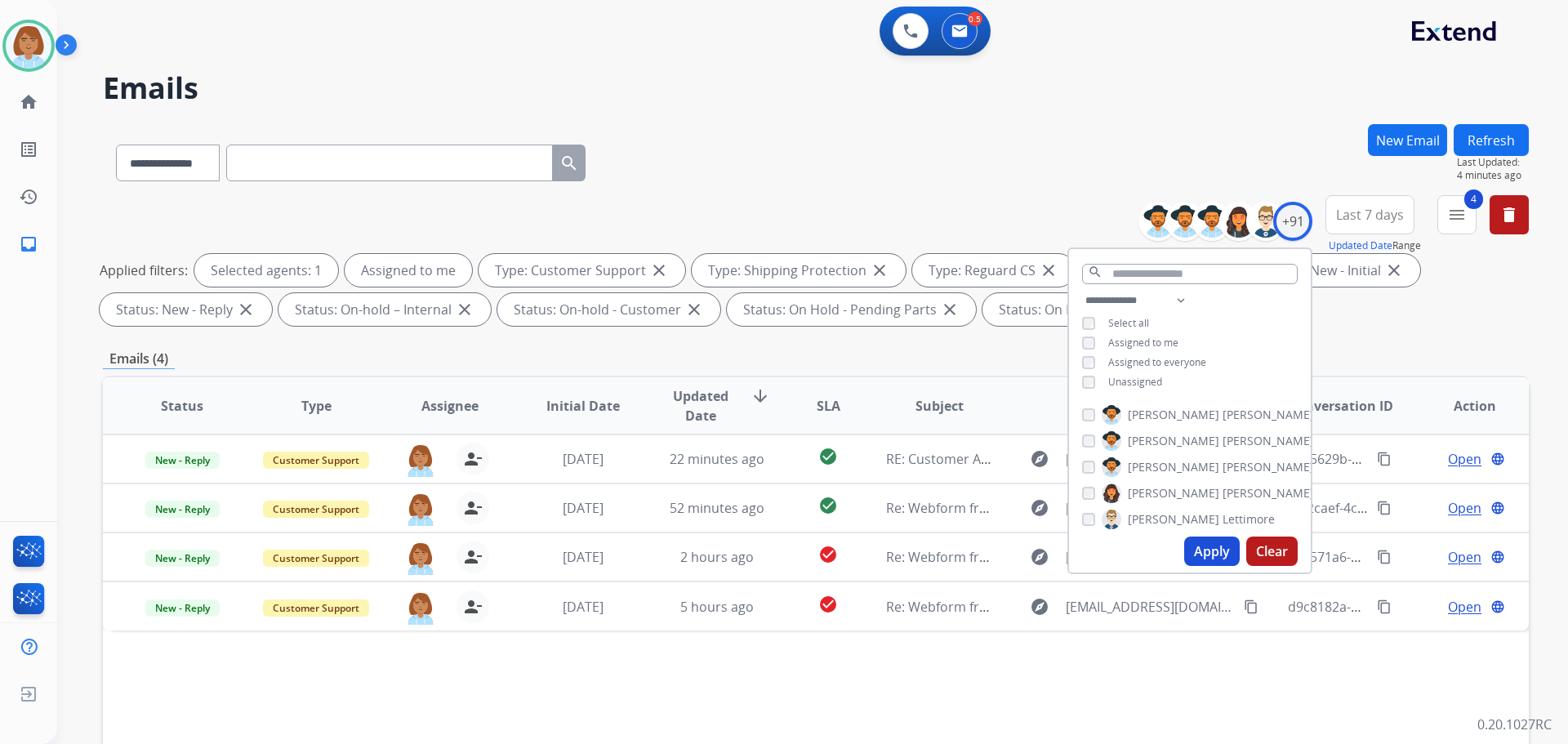
click at [881, 677] on div "Status Type Assignee Initial Date Updated Date arrow_downward SLA Subject Custo…" at bounding box center [815, 649] width 1426 height 547
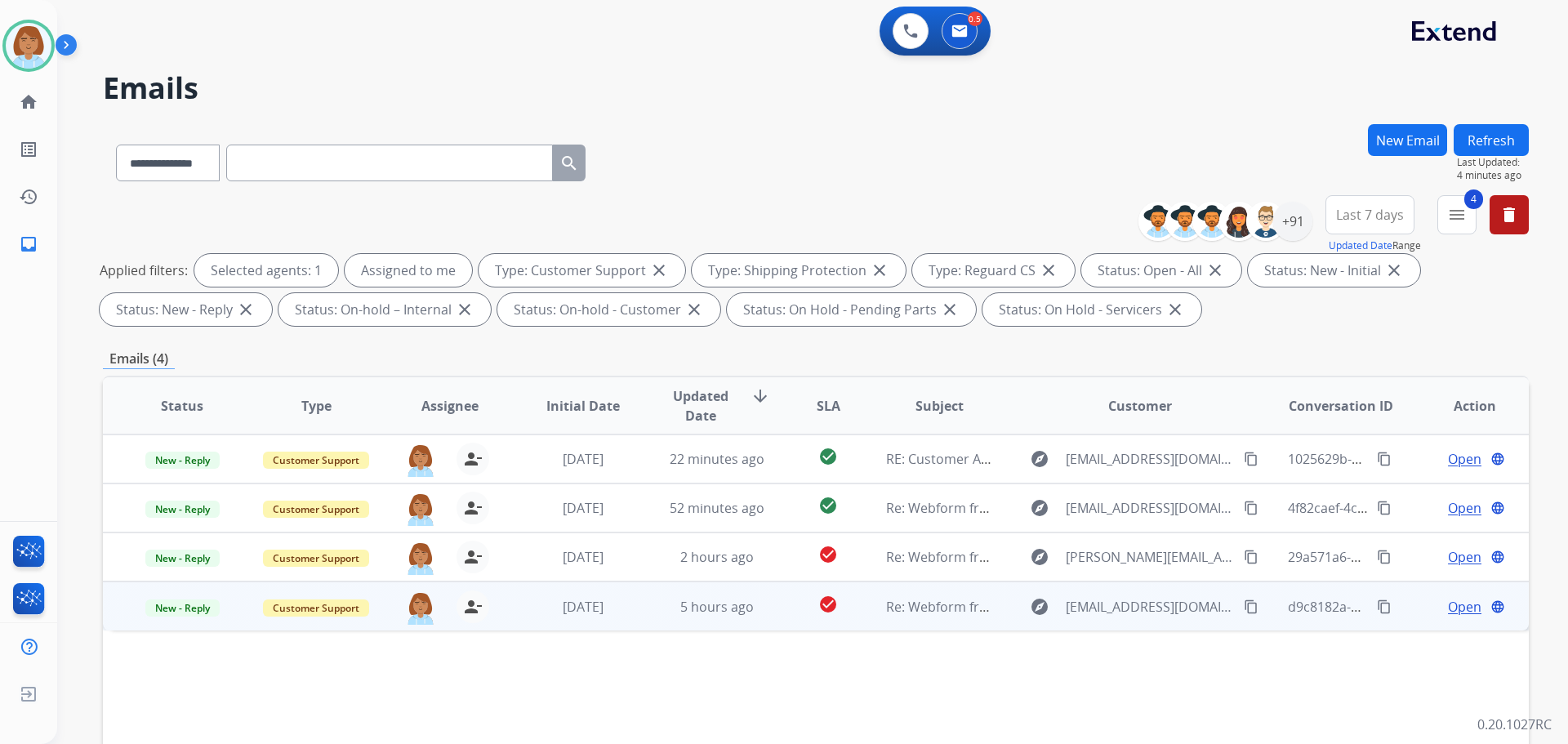
click at [867, 618] on td "Re: Webform from rkellogg0130@gmail.com on 09/29/2025" at bounding box center [927, 605] width 134 height 49
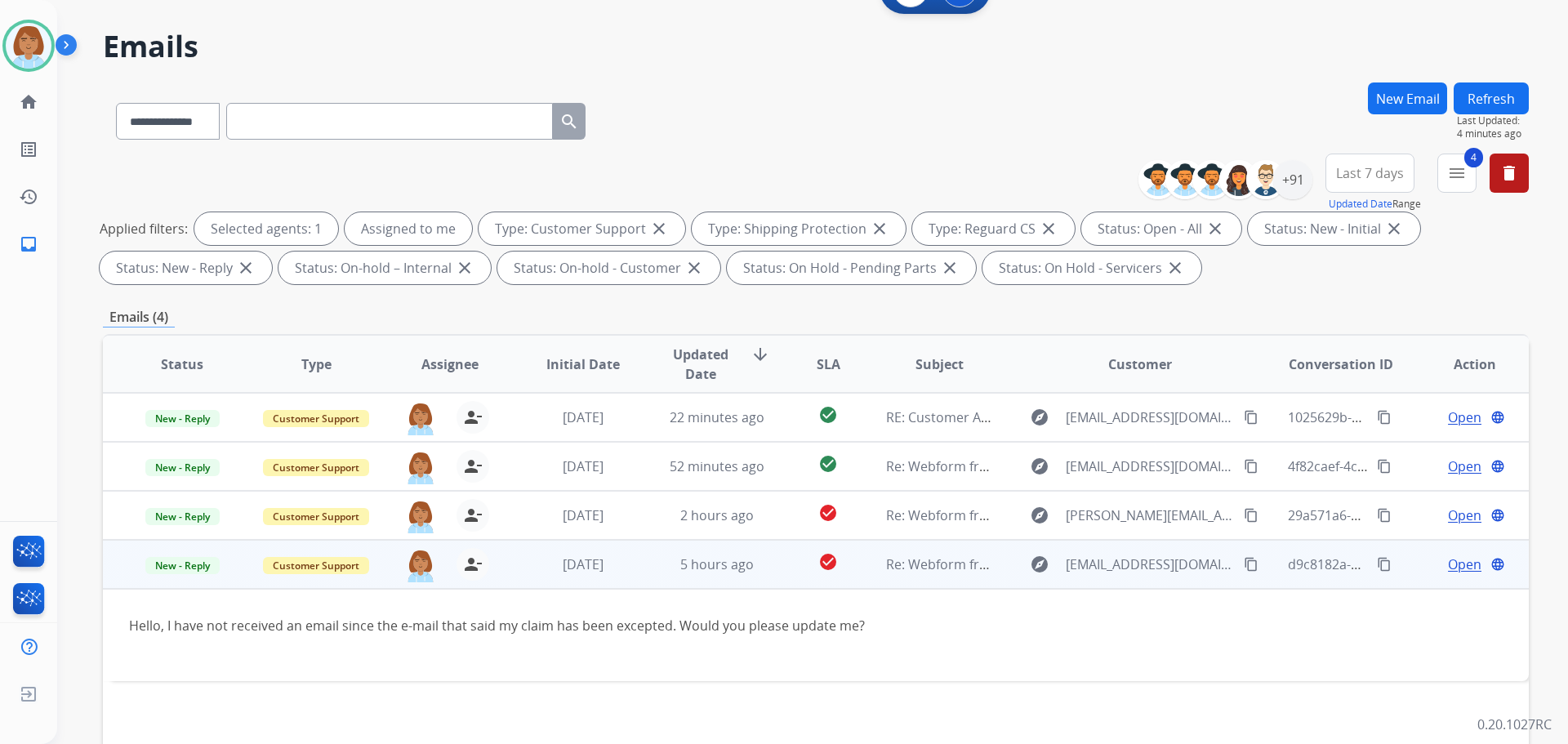
scroll to position [82, 0]
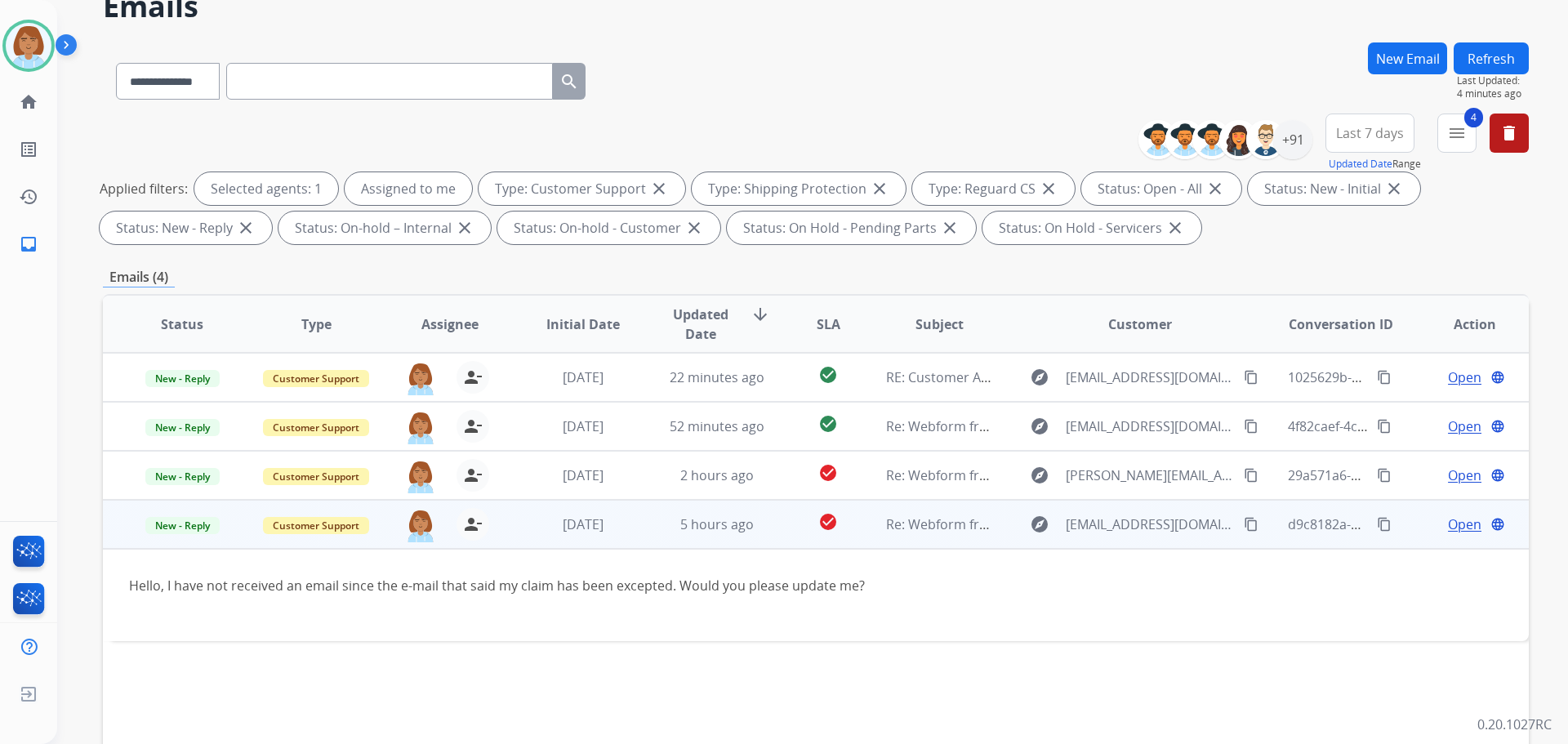
click at [881, 524] on mat-icon "content_copy" at bounding box center [1252, 524] width 15 height 15
click at [881, 527] on span "Open" at bounding box center [1465, 523] width 33 height 19
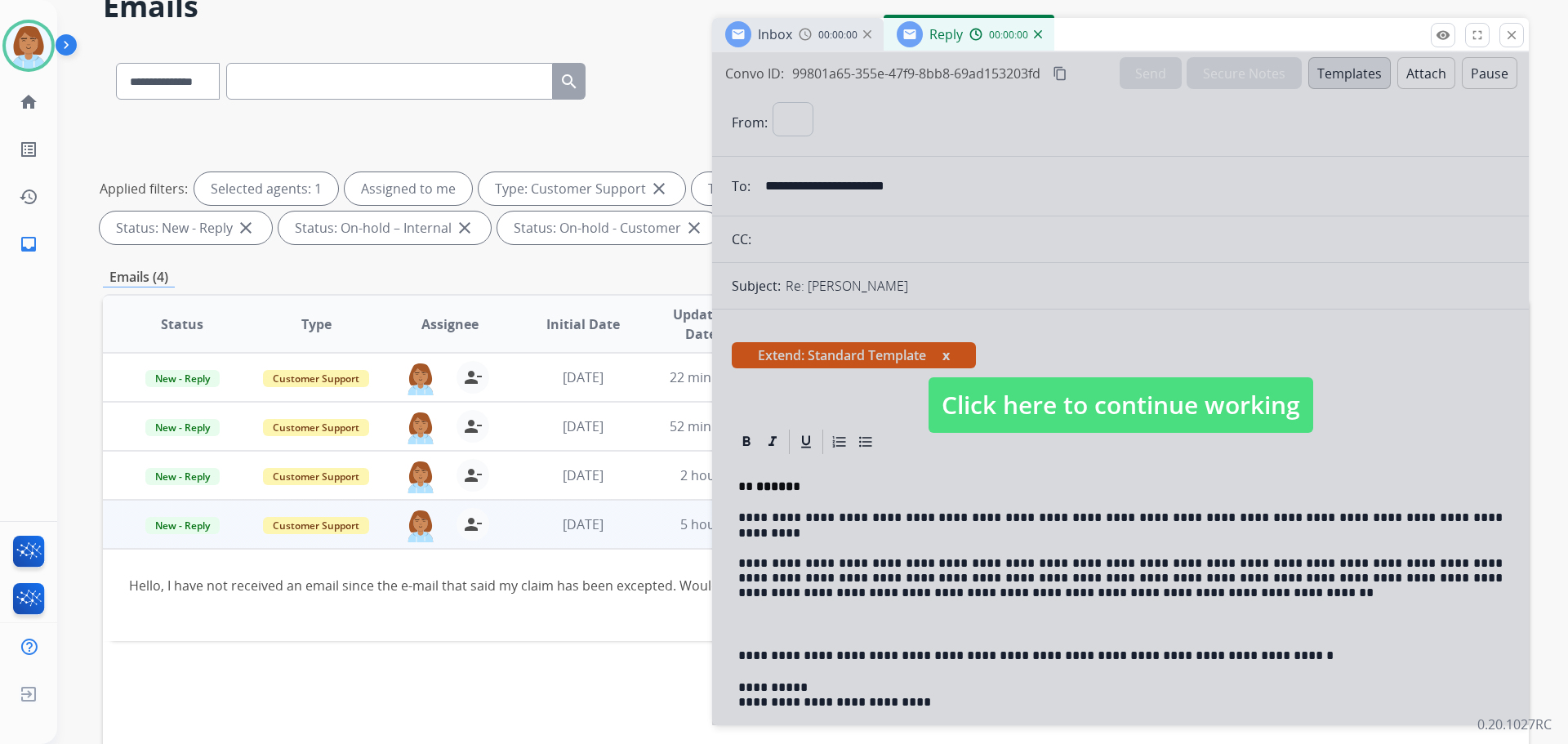
select select "**********"
click at [881, 380] on span "Click here to continue working" at bounding box center [1121, 405] width 385 height 55
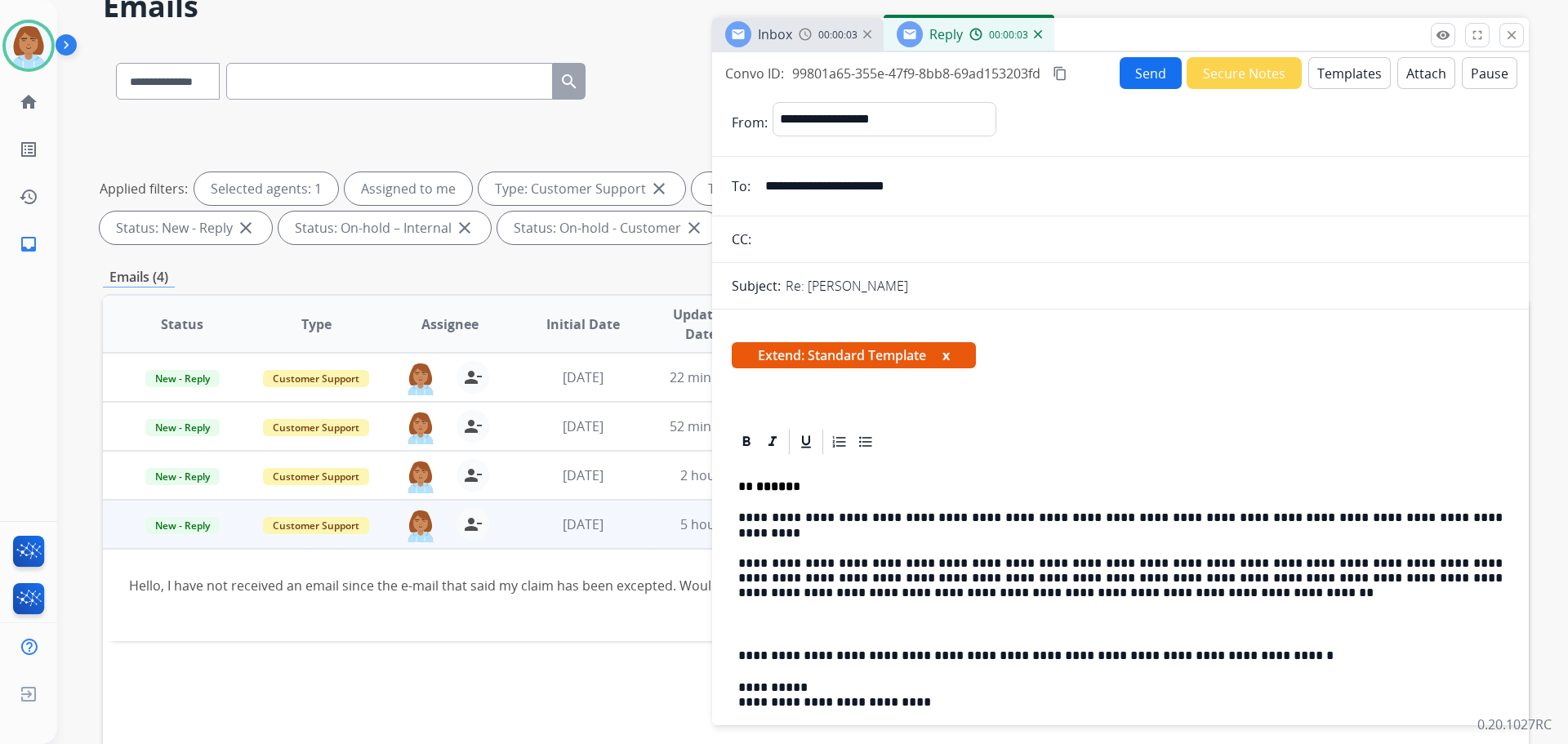
click at [881, 48] on div "Inbox 00:00:03 Reply 00:00:03 Click here to continue working Convo ID: d9c8182a…" at bounding box center [1121, 371] width 817 height 707
click at [881, 36] on div "Reply 00:00:05" at bounding box center [969, 33] width 171 height 33
click at [862, 31] on div "Inbox 00:00:09" at bounding box center [798, 33] width 171 height 33
click at [862, 31] on div "Inbox 00:00:11" at bounding box center [798, 33] width 171 height 33
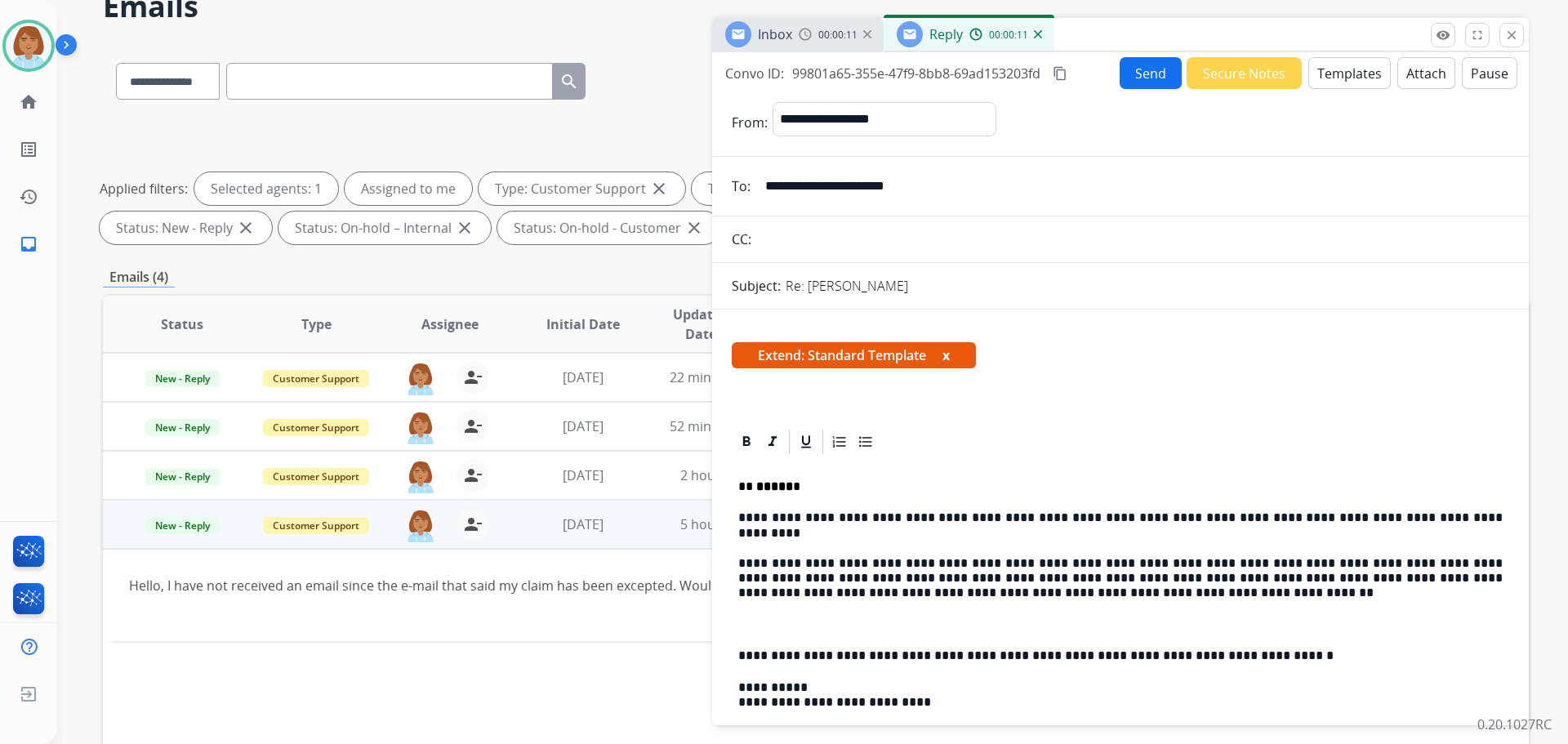
click at [867, 34] on img at bounding box center [867, 34] width 8 height 8
click at [867, 34] on img at bounding box center [866, 34] width 8 height 8
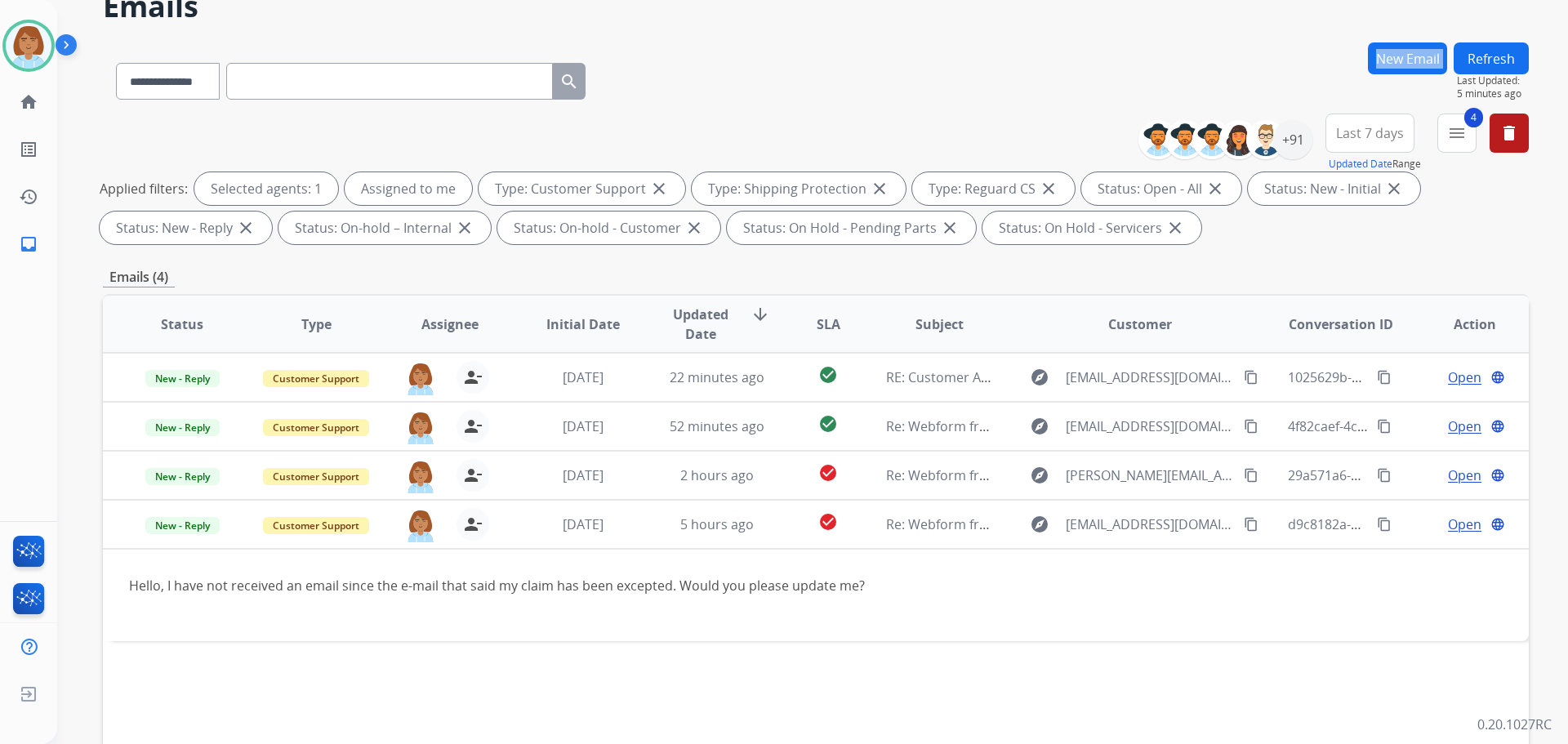
click at [867, 34] on div "**********" at bounding box center [793, 349] width 1472 height 744
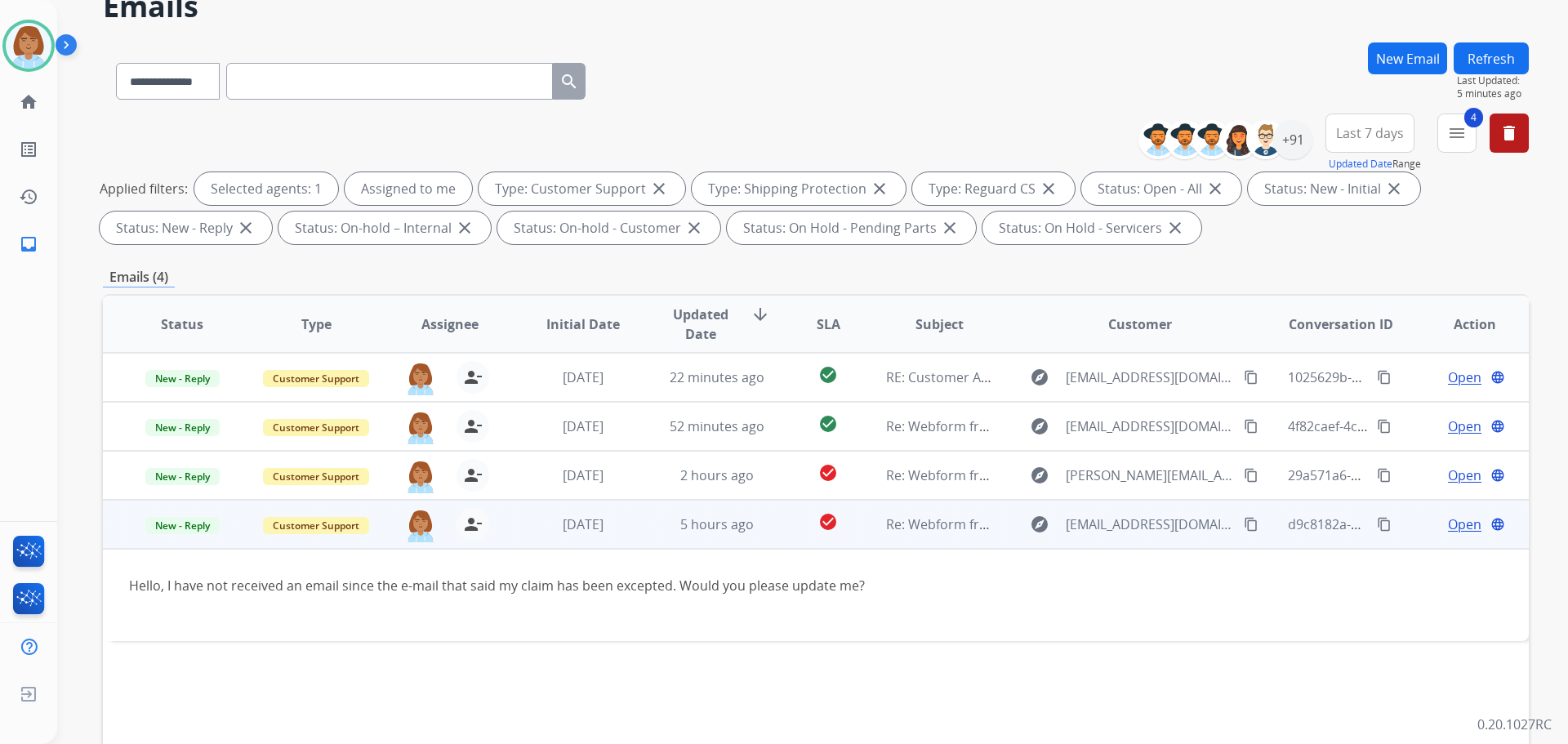
click at [881, 519] on span "Open" at bounding box center [1465, 523] width 33 height 19
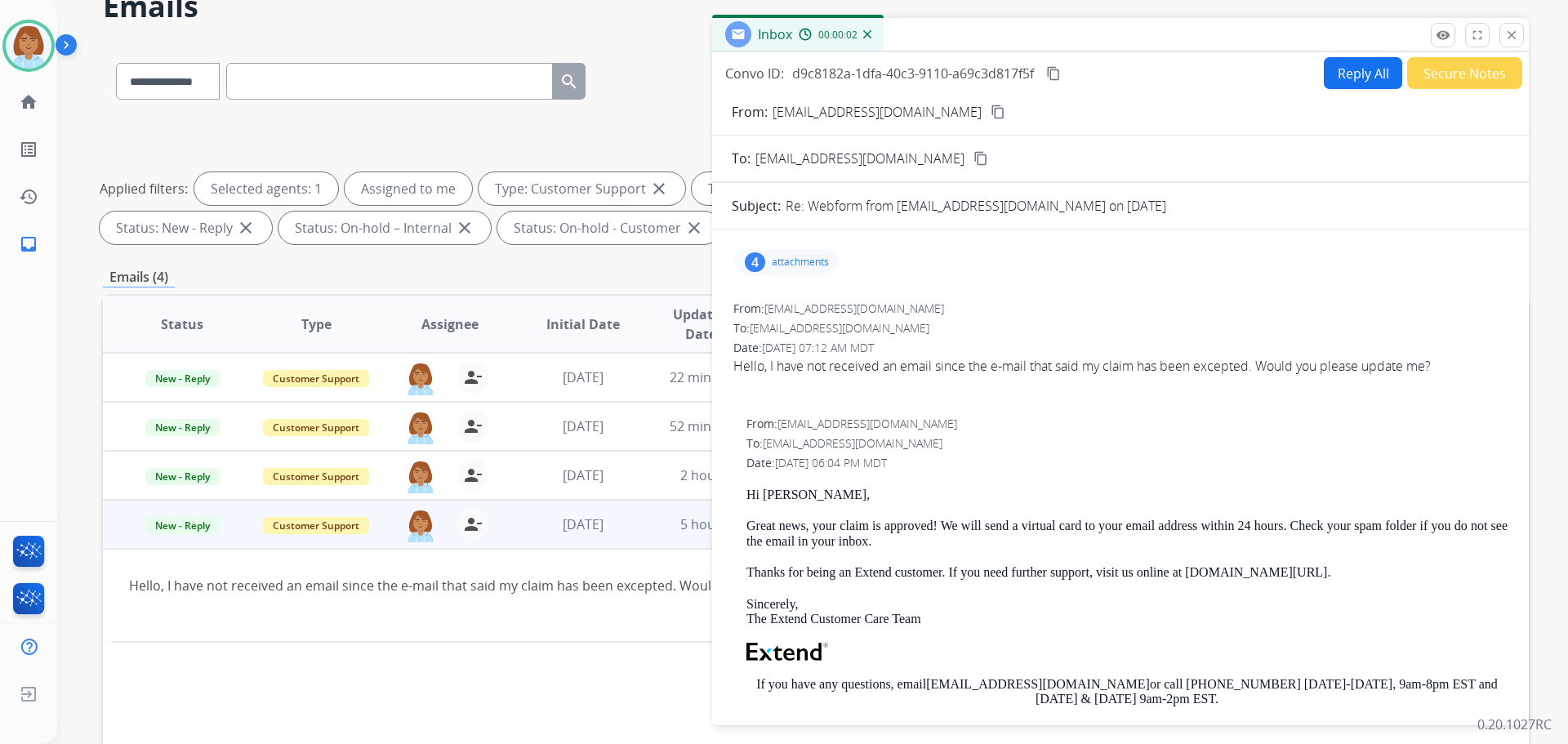
click at [834, 252] on div "4 attachments" at bounding box center [787, 262] width 104 height 26
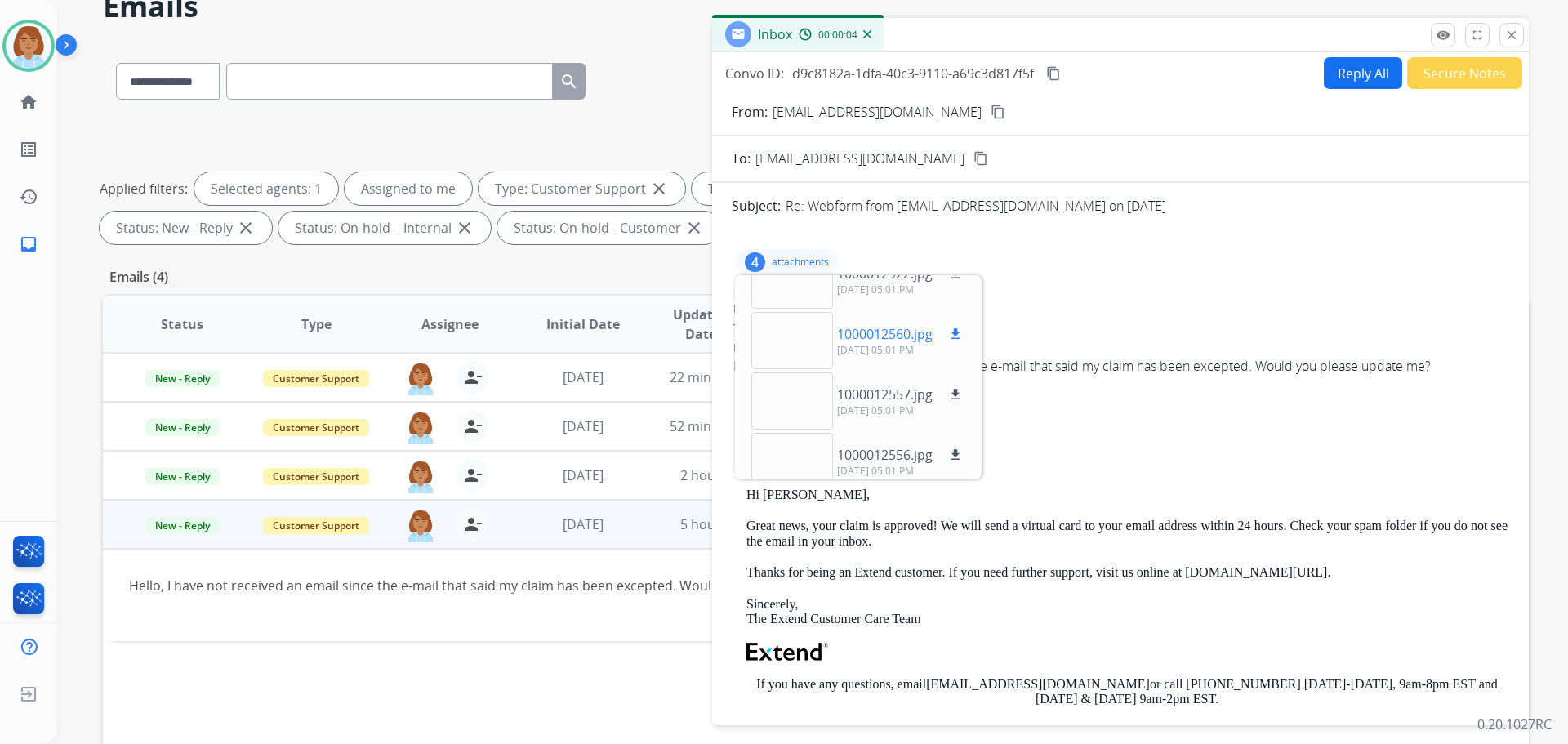
scroll to position [41, 0]
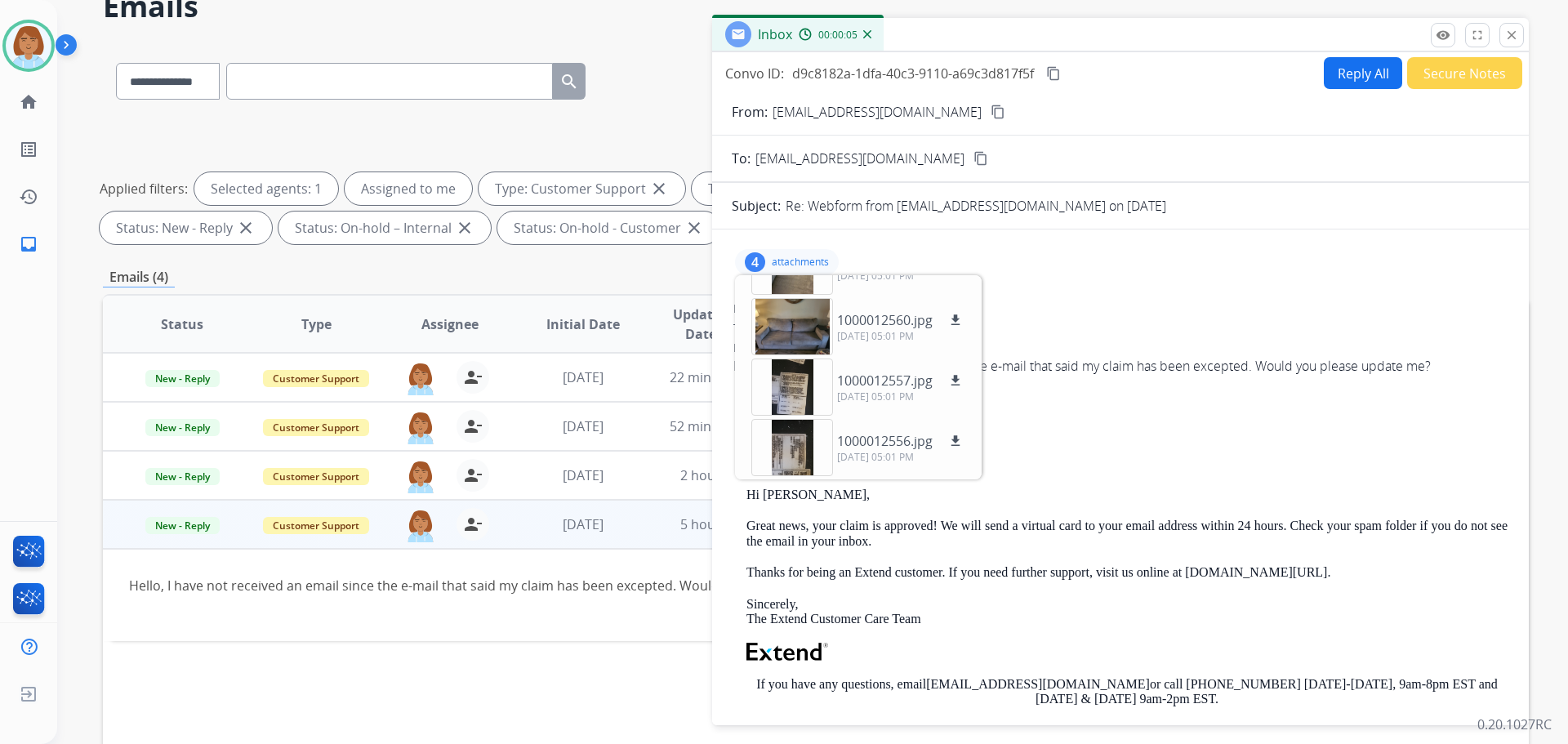
click at [881, 478] on div "From: support@extend.com To: rkellogg0130@gmail.com Date: 09/29/2025 - 06:04 PM…" at bounding box center [1121, 650] width 778 height 472
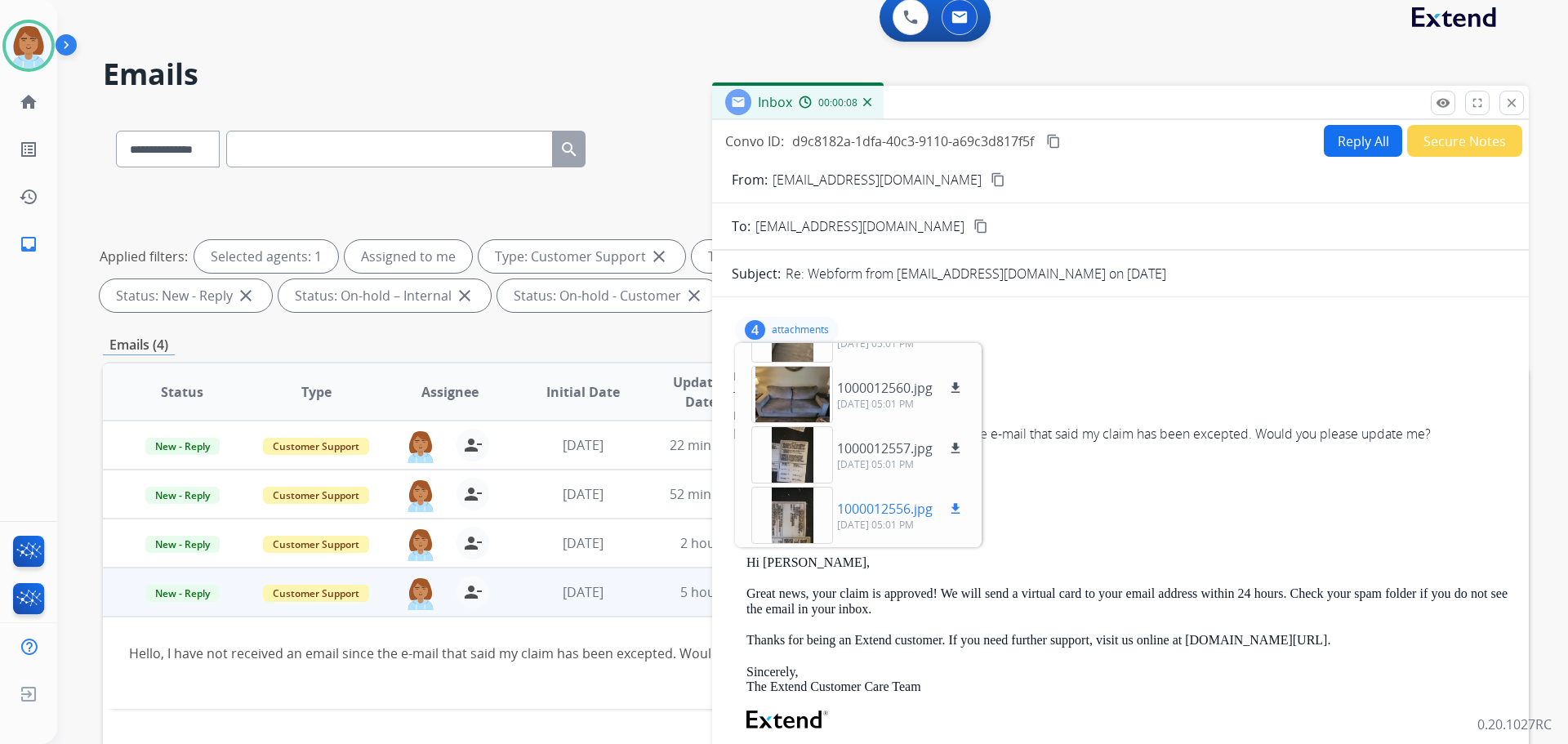
scroll to position [0, 0]
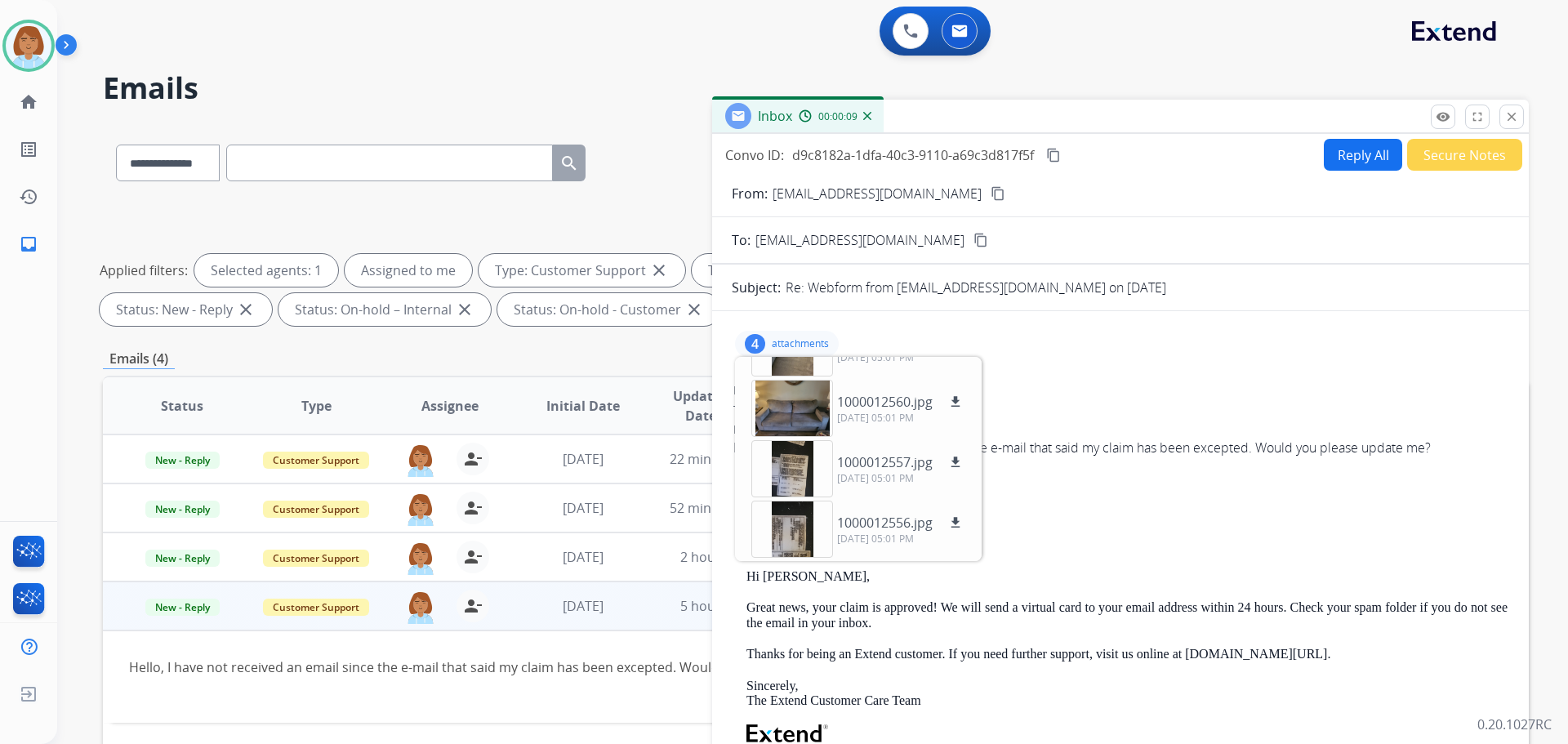
click at [881, 337] on div "4 attachments 1000012922.jpg download 09/29/2025, 05:01 PM 1000012560.jpg downl…" at bounding box center [1121, 344] width 778 height 39
click at [790, 349] on p "attachments" at bounding box center [800, 344] width 57 height 13
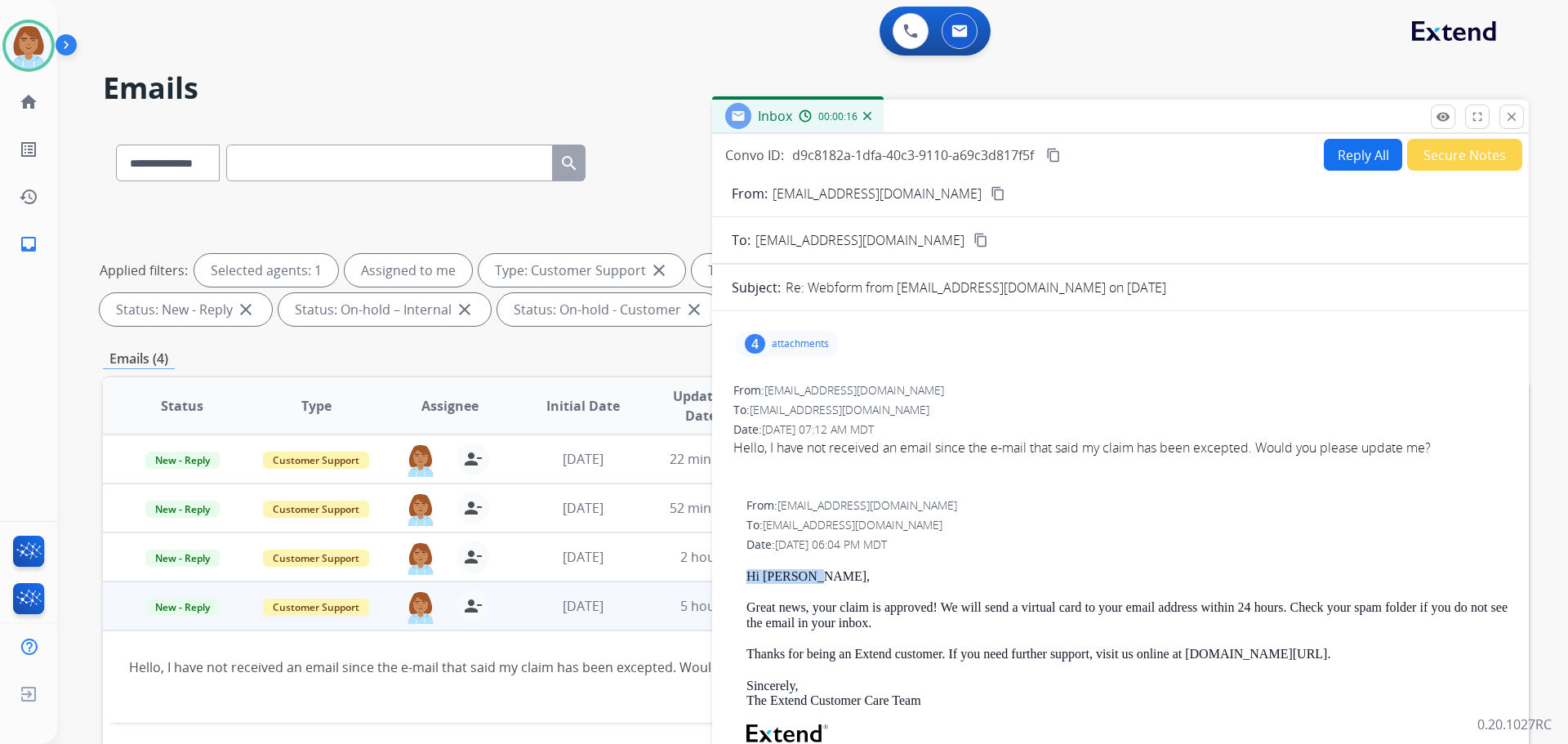
drag, startPoint x: 806, startPoint y: 581, endPoint x: 745, endPoint y: 581, distance: 61.0
click at [745, 581] on div "From: support@extend.com To: rkellogg0130@gmail.com Date: 09/29/2025 - 06:04 PM…" at bounding box center [1121, 731] width 778 height 472
copy p "Hi Rosalie,"
click at [881, 151] on div "Reply All Secure Notes" at bounding box center [1420, 155] width 203 height 32
click at [881, 150] on button "Reply All" at bounding box center [1363, 155] width 79 height 32
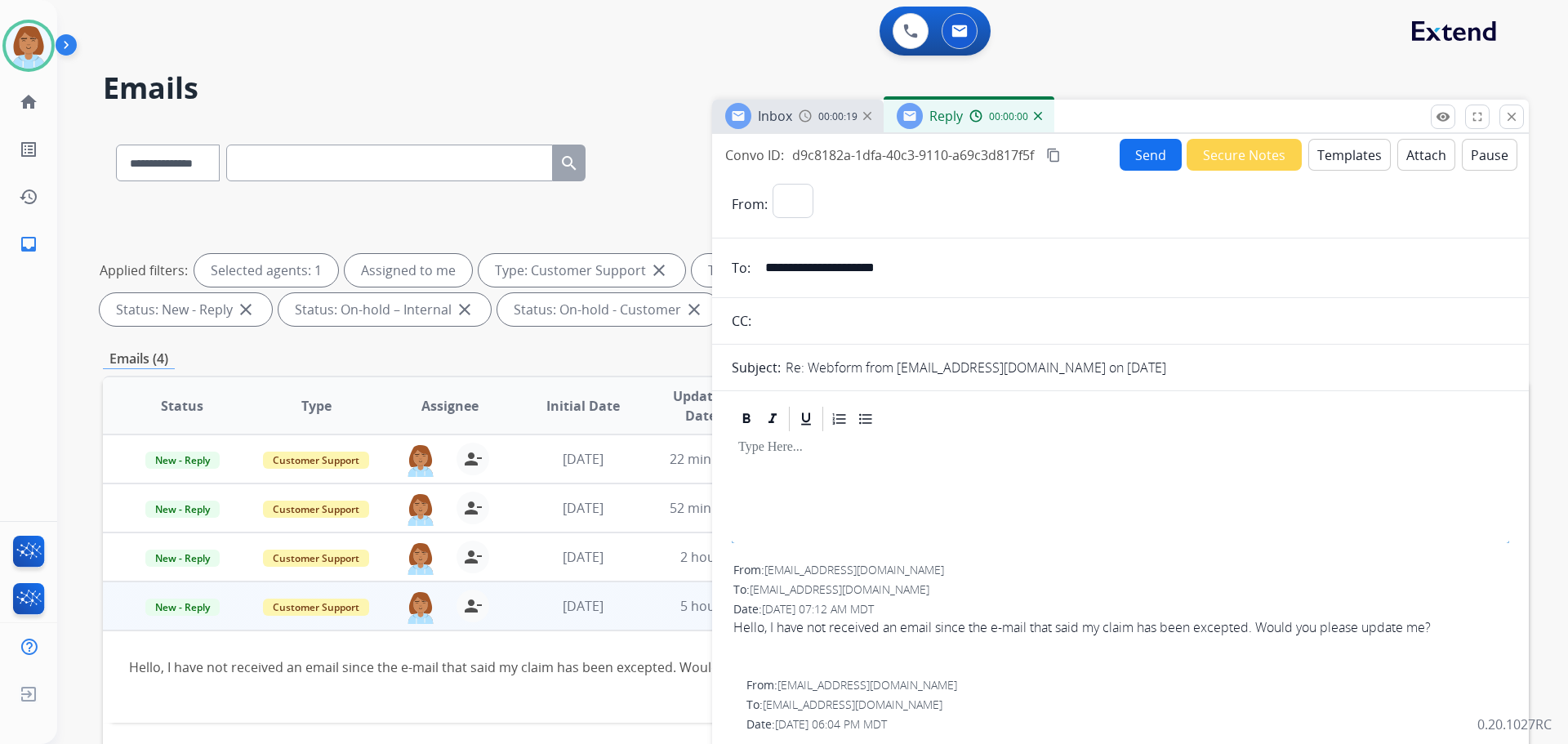
select select "**********"
click at [881, 150] on button "Templates" at bounding box center [1350, 155] width 83 height 32
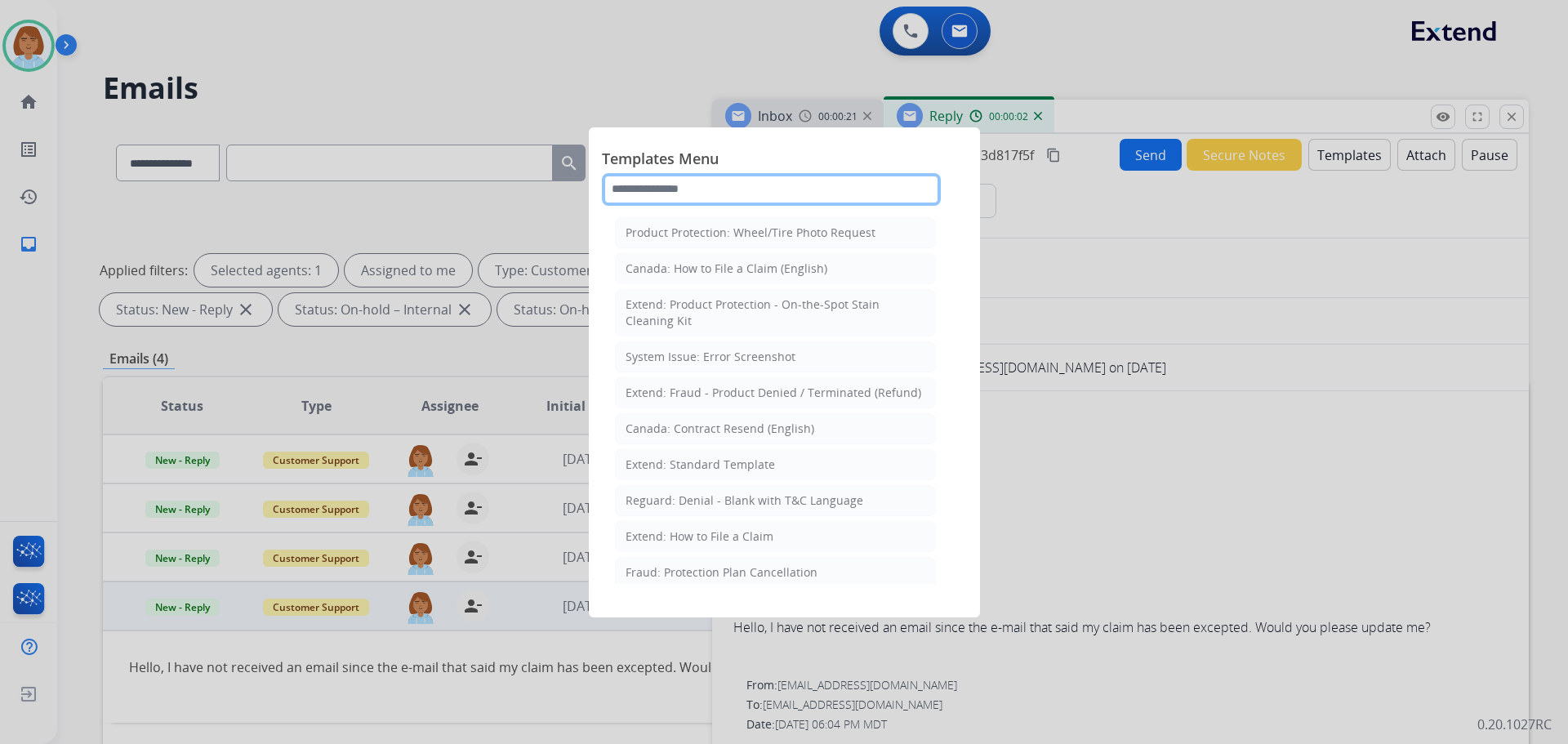
click at [753, 197] on input "text" at bounding box center [771, 189] width 339 height 33
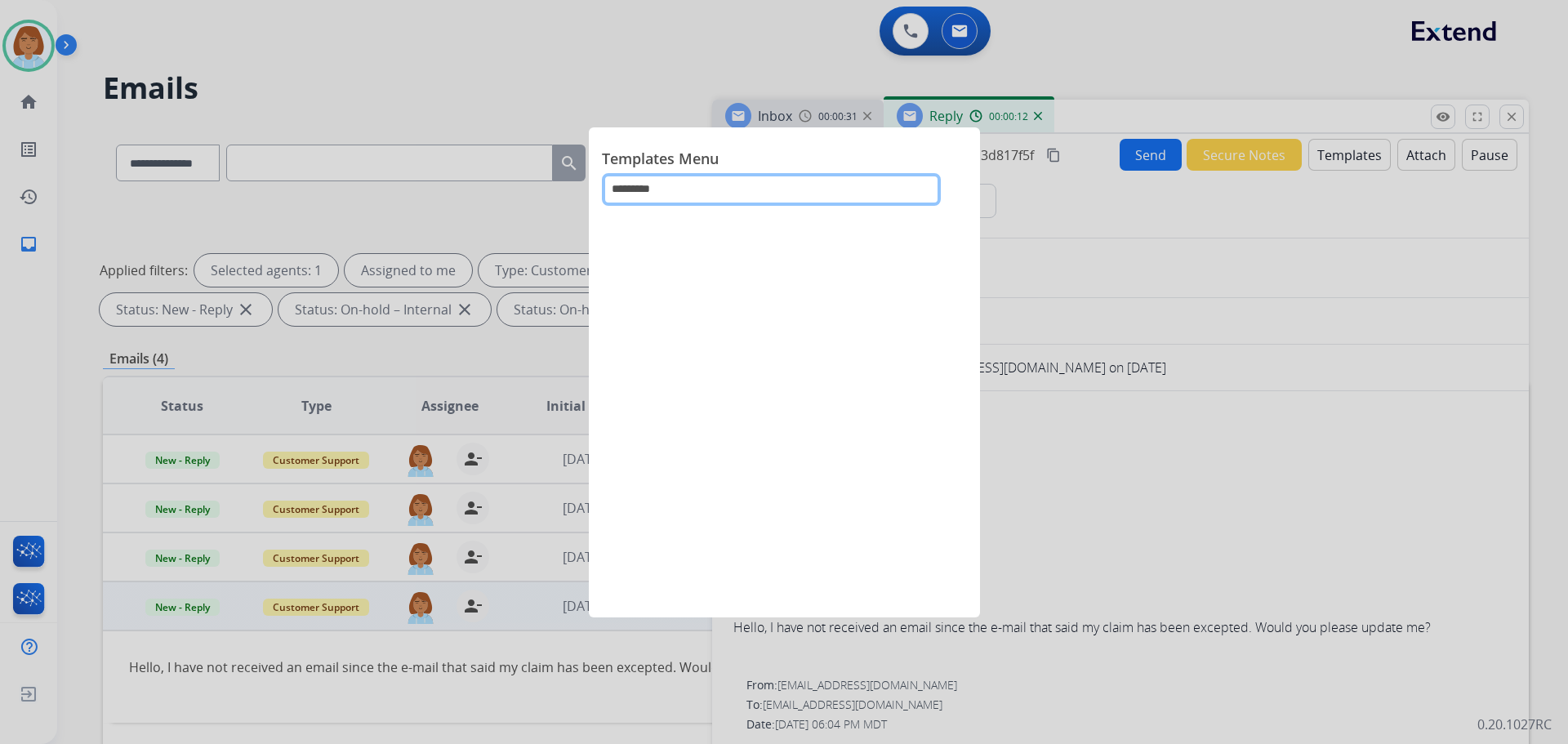
click at [642, 194] on input "*********" at bounding box center [771, 189] width 339 height 33
click at [681, 189] on input "*********" at bounding box center [771, 189] width 339 height 33
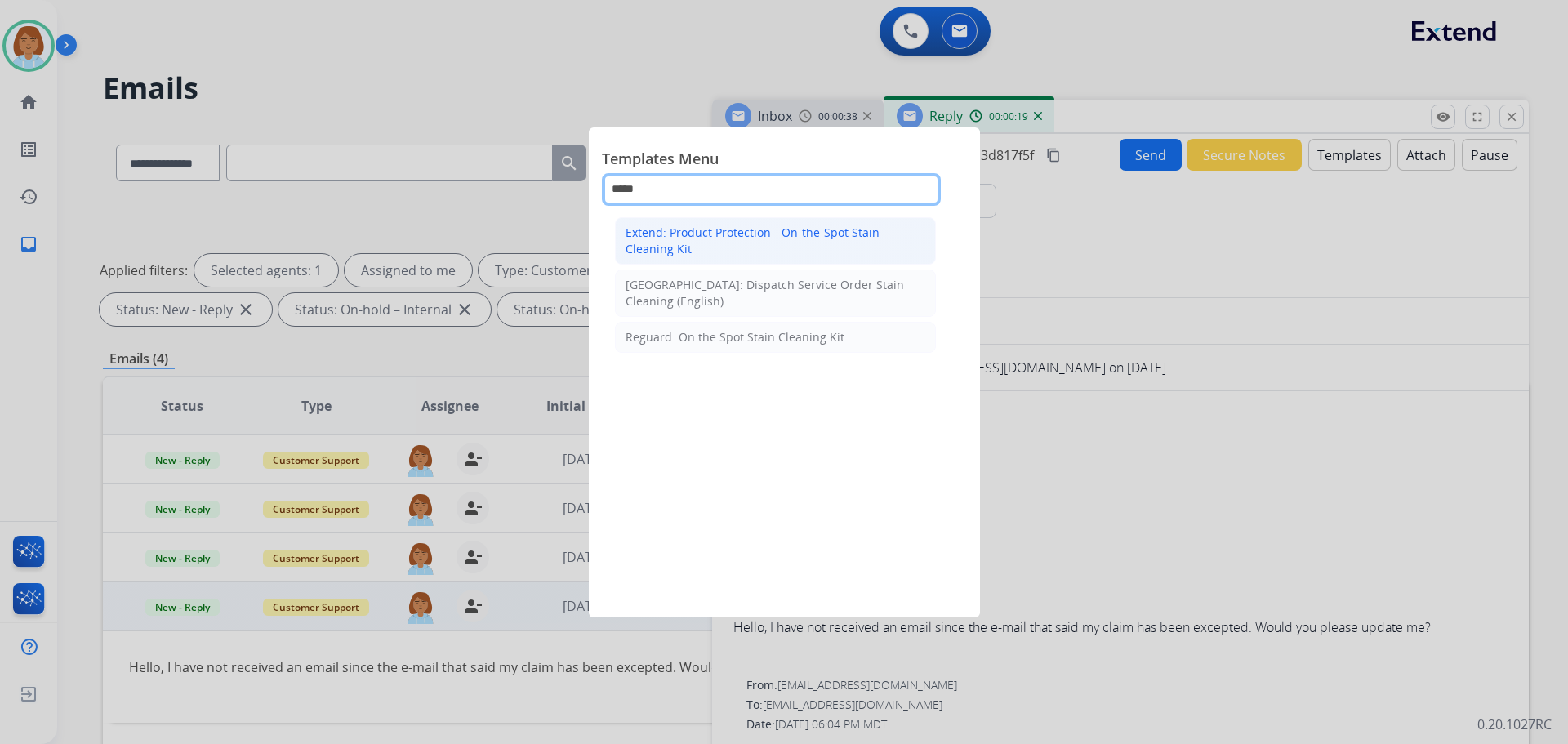
type input "*****"
click at [827, 243] on div "Extend: Product Protection - On-the-Spot Stain Cleaning Kit" at bounding box center [775, 241] width 299 height 33
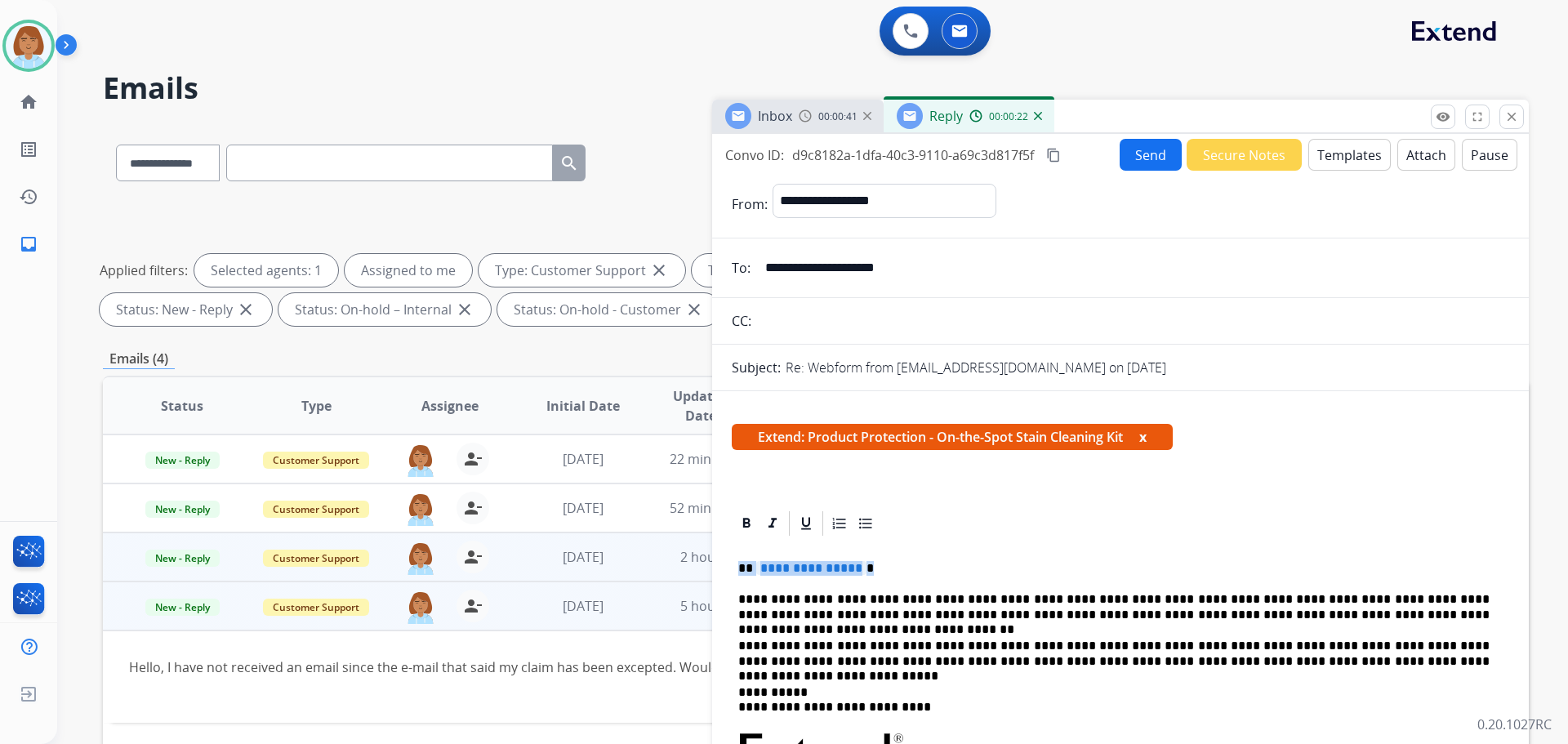
drag, startPoint x: 860, startPoint y: 567, endPoint x: 702, endPoint y: 568, distance: 158.0
click at [695, 571] on div "**********" at bounding box center [815, 565] width 1426 height 884
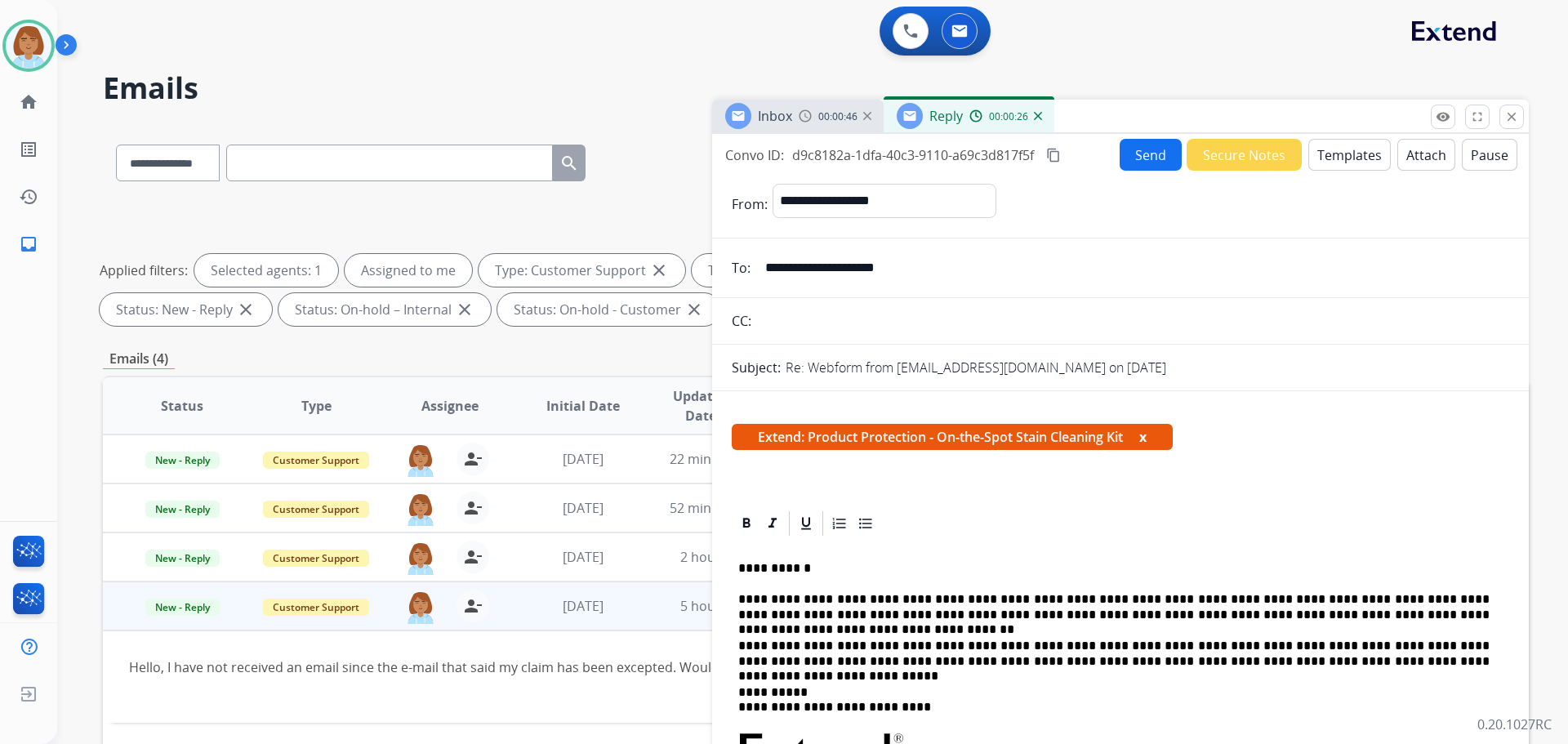
click at [881, 157] on button "Send" at bounding box center [1151, 155] width 62 height 32
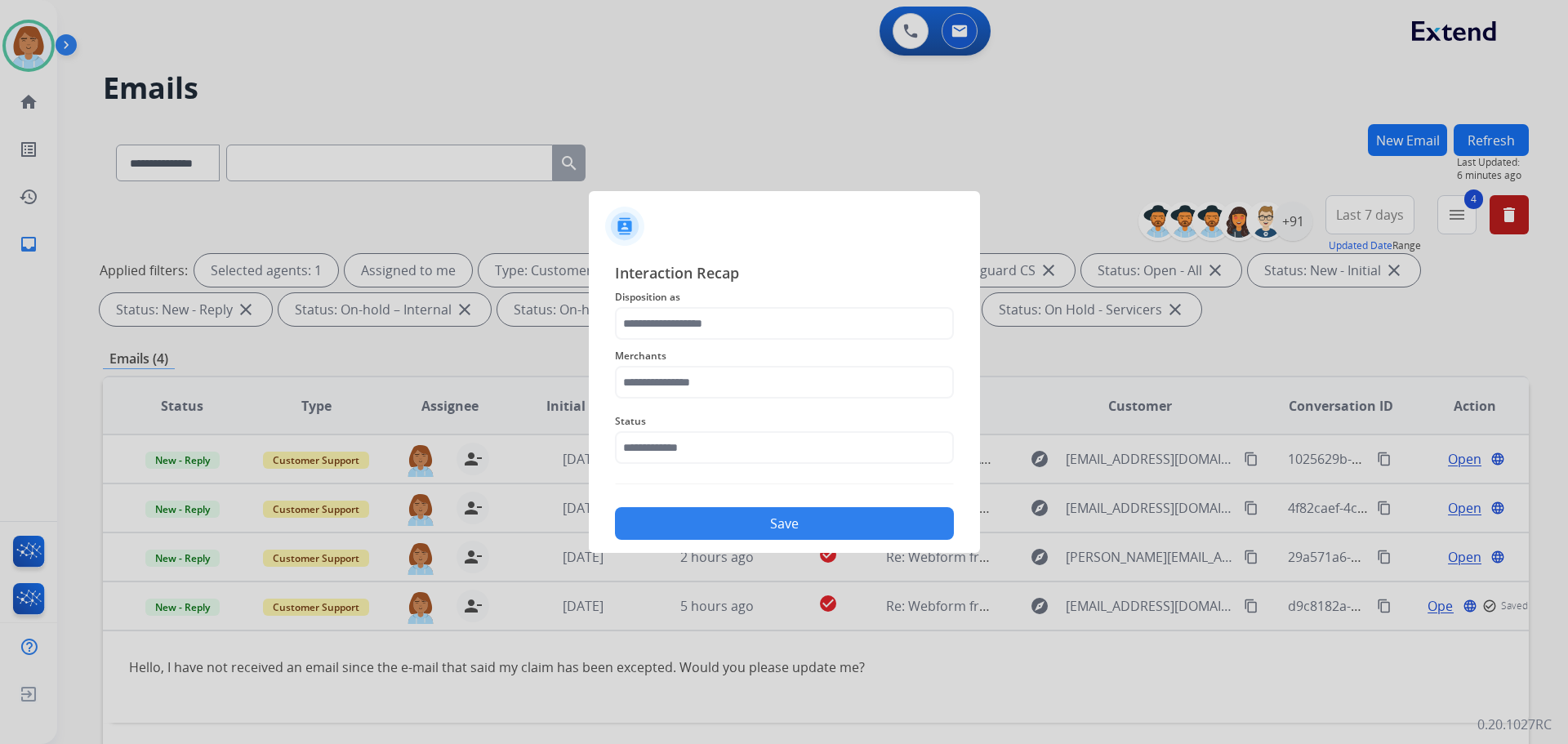
click at [670, 273] on span "Interaction Recap" at bounding box center [784, 274] width 339 height 26
click at [653, 300] on span "Disposition as" at bounding box center [784, 297] width 339 height 19
click at [649, 321] on input "text" at bounding box center [784, 323] width 339 height 33
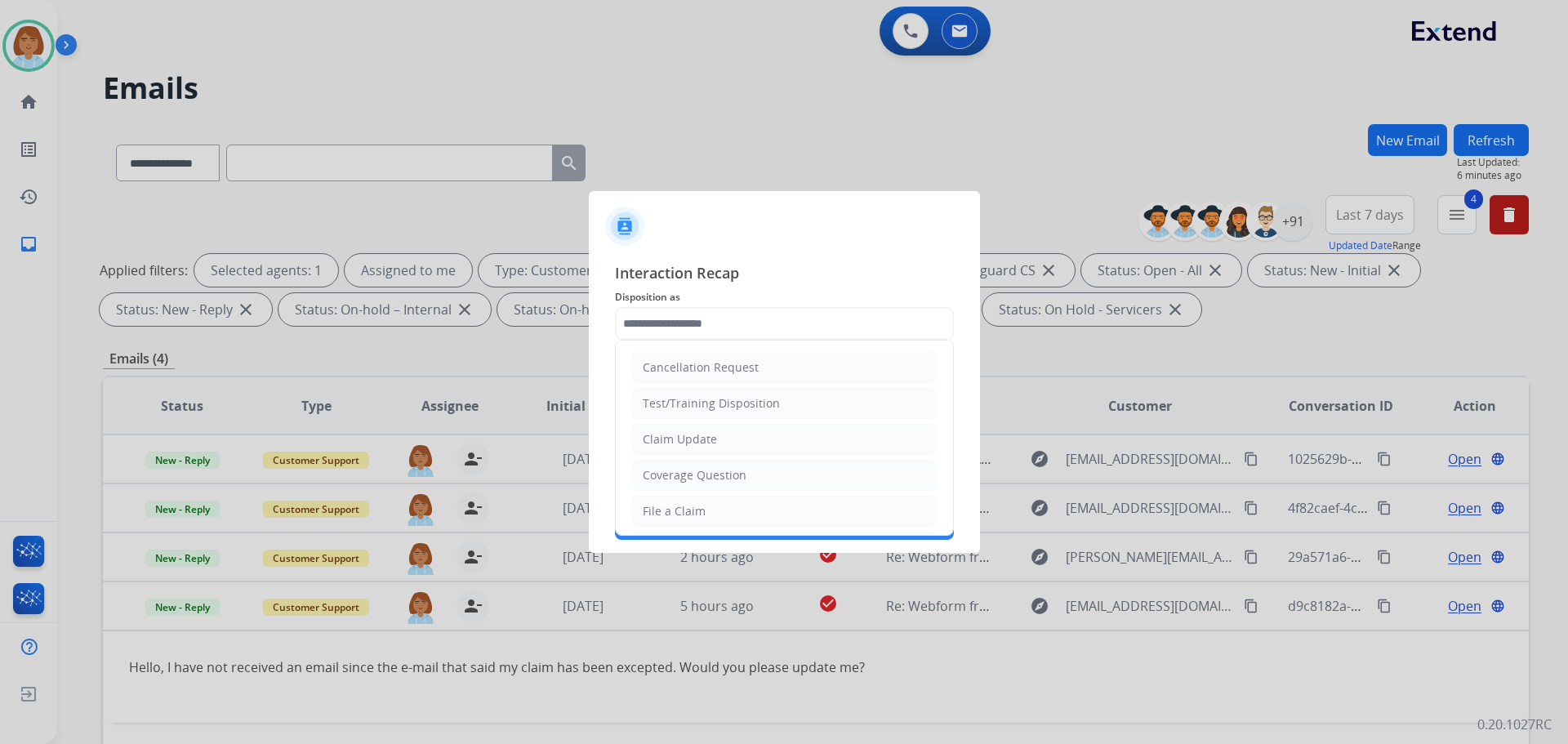
drag, startPoint x: 649, startPoint y: 442, endPoint x: 646, endPoint y: 451, distance: 9.5
click at [648, 446] on div "Claim Update" at bounding box center [680, 440] width 74 height 17
type input "**********"
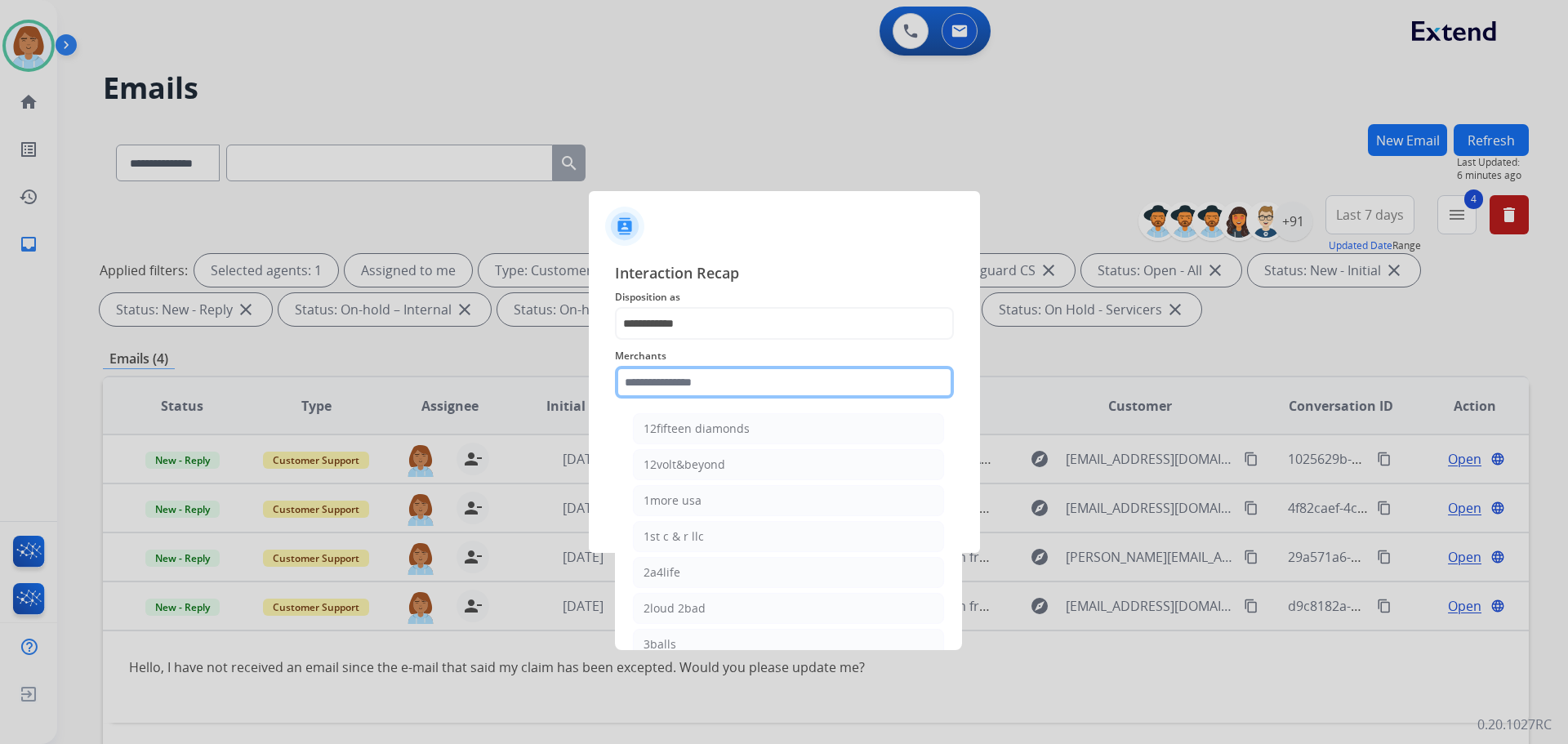
click at [746, 392] on input "text" at bounding box center [784, 382] width 339 height 33
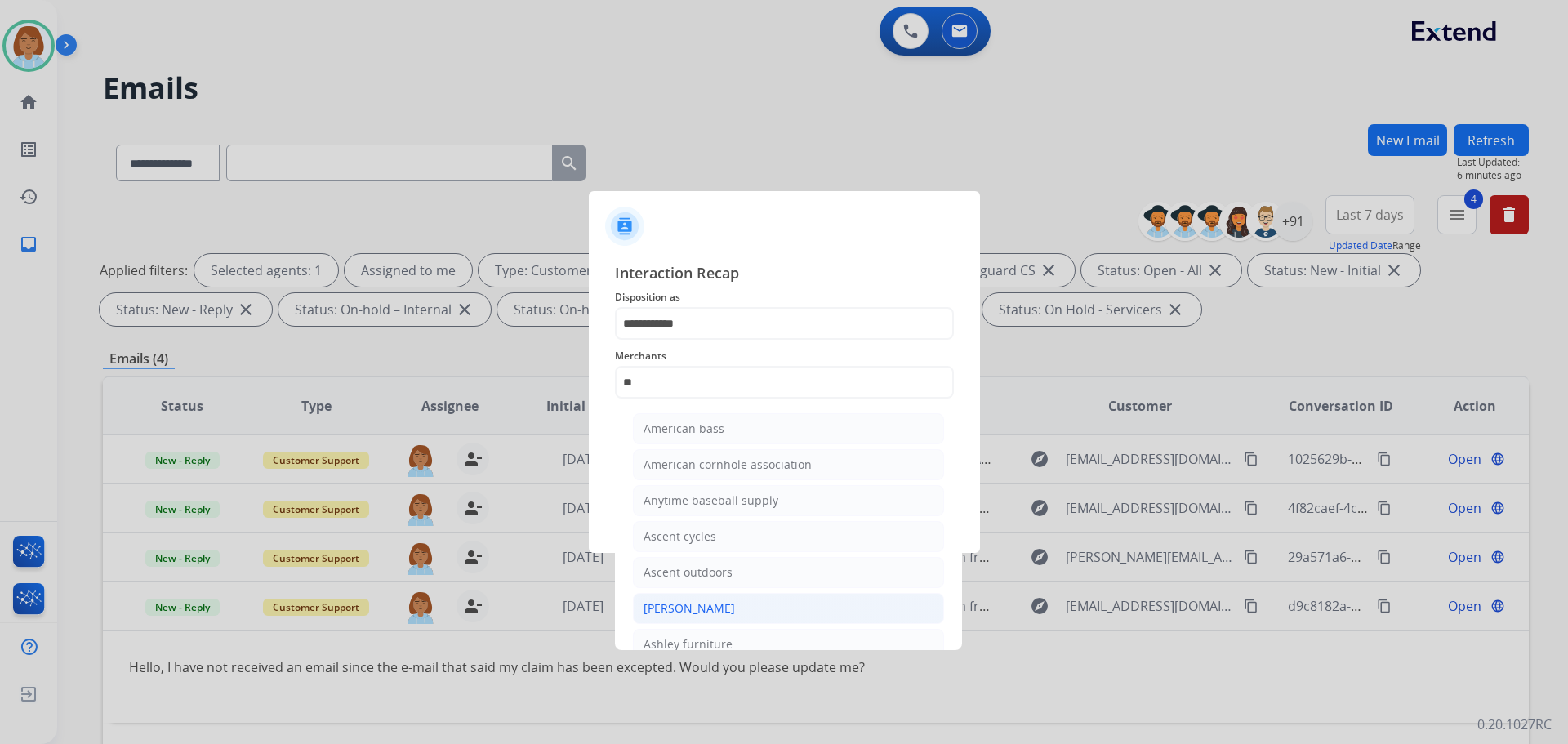
click at [658, 619] on li "[PERSON_NAME]" at bounding box center [789, 608] width 311 height 31
type input "**********"
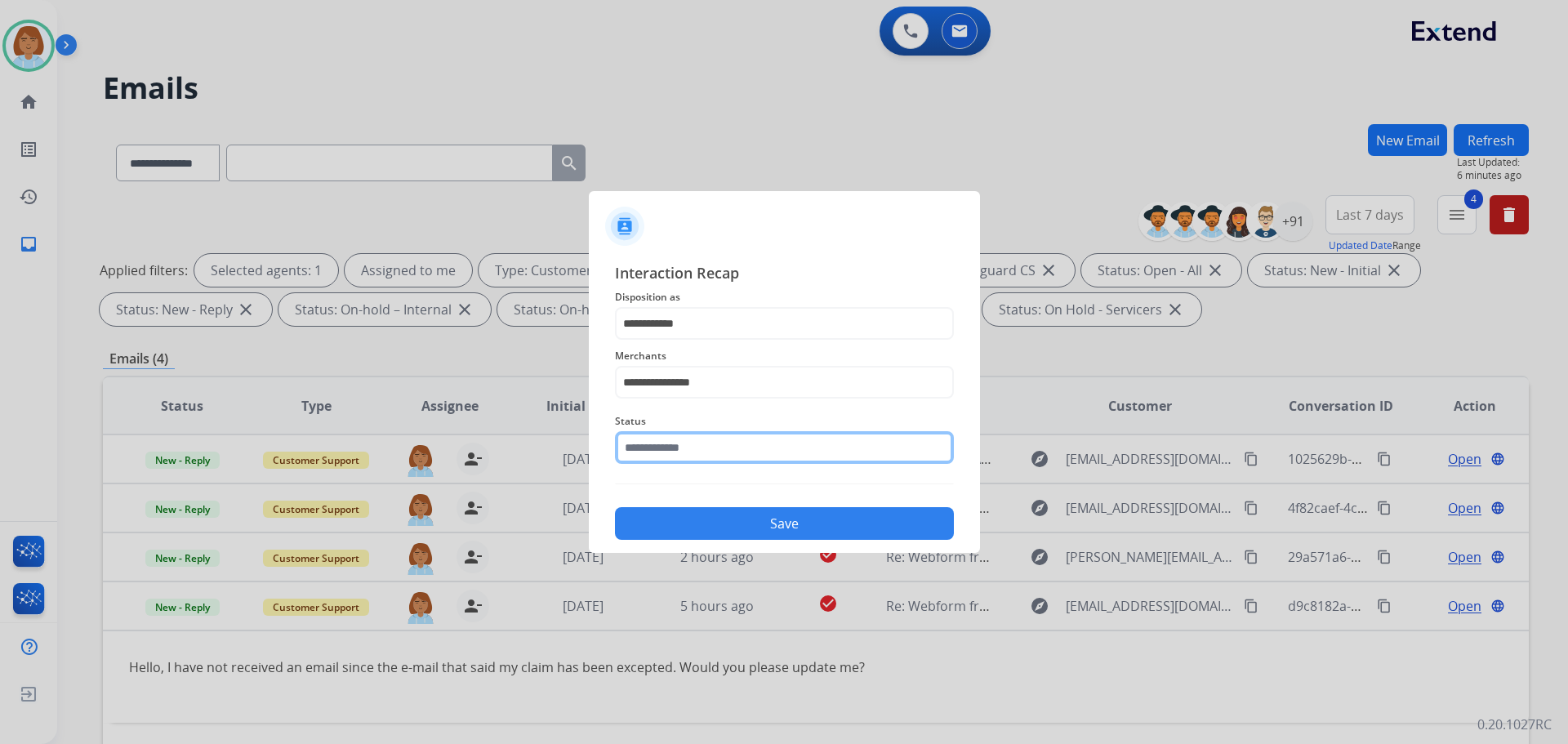
click at [811, 446] on input "text" at bounding box center [784, 447] width 339 height 33
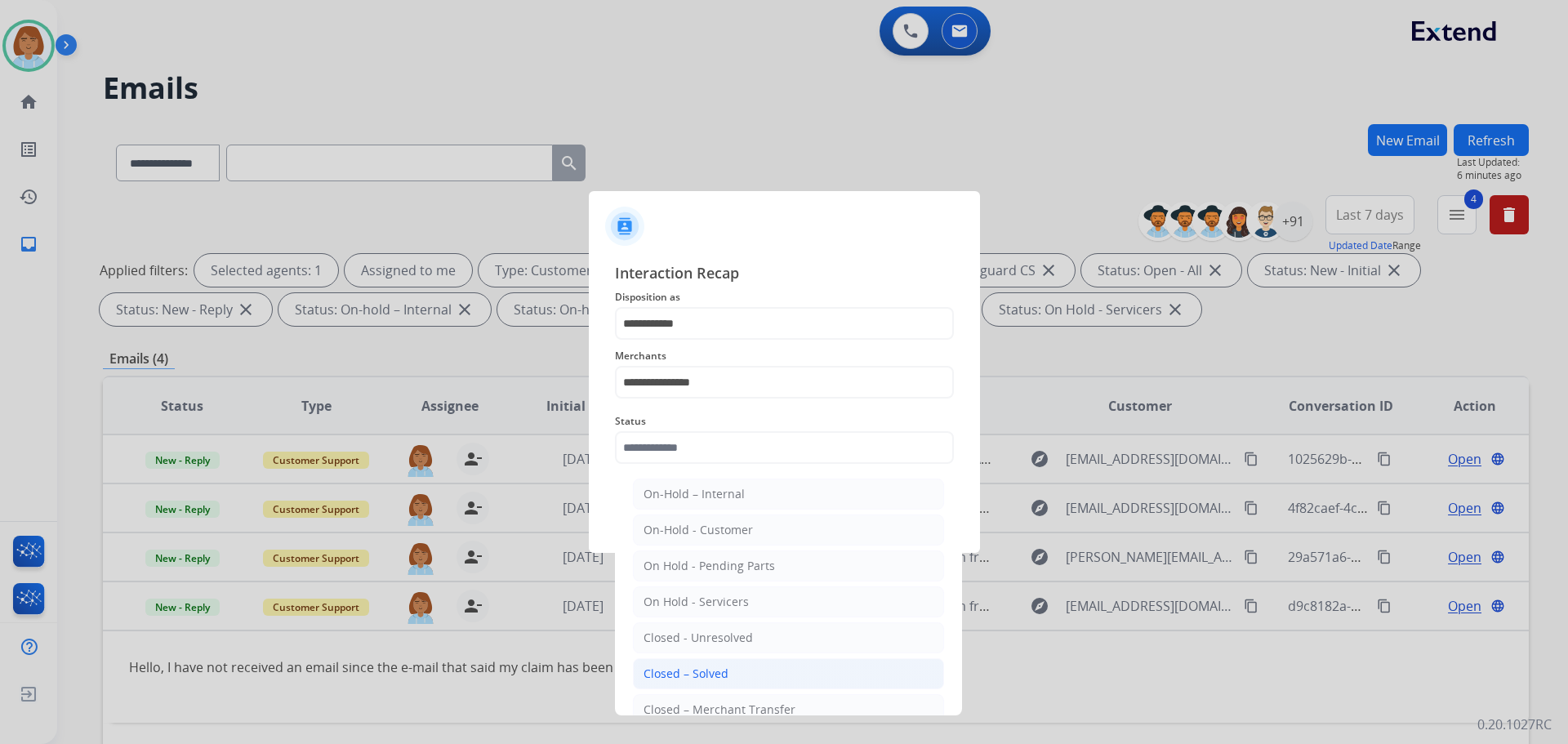
click at [656, 665] on div "Closed – Solved" at bounding box center [687, 674] width 85 height 17
type input "**********"
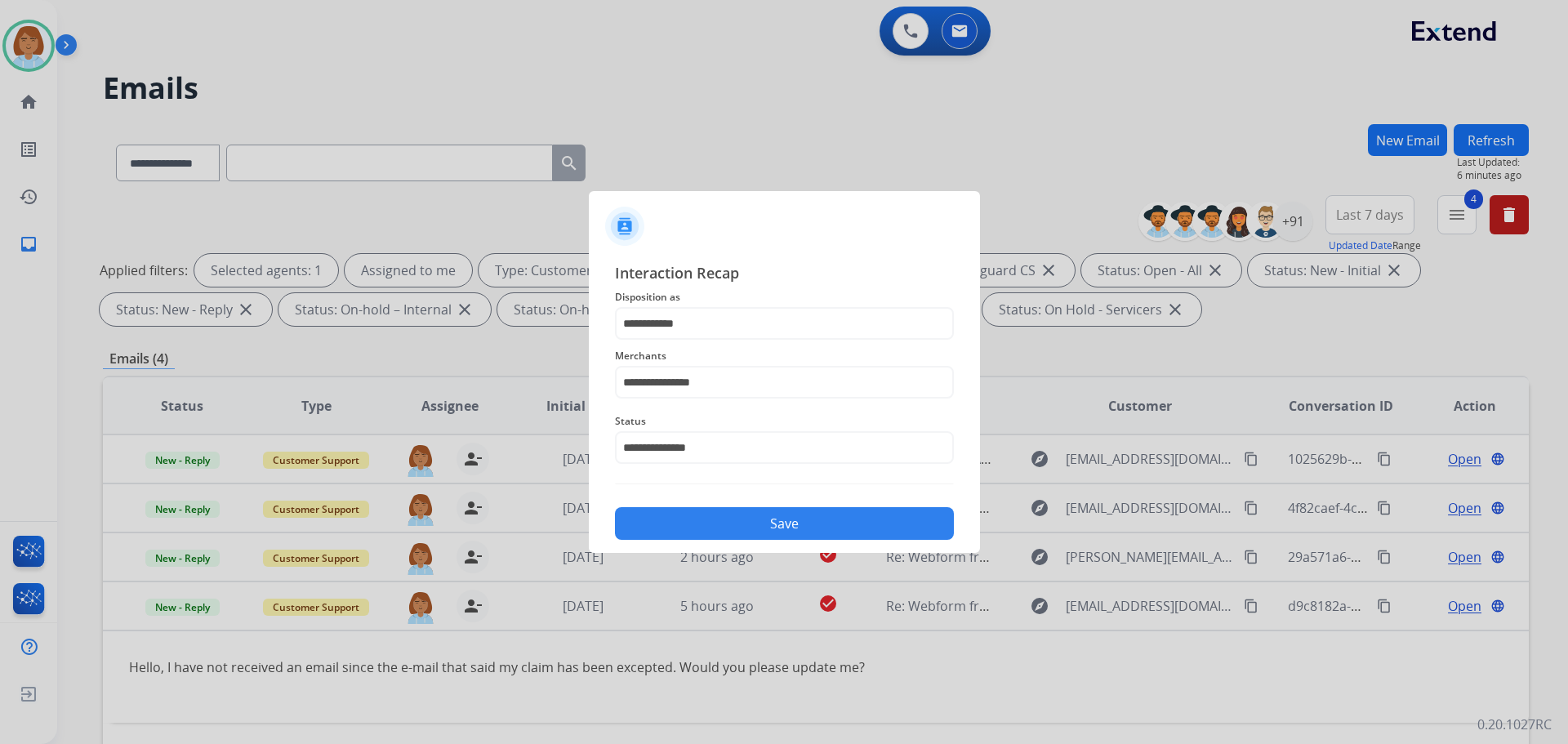
click at [804, 519] on button "Save" at bounding box center [784, 523] width 339 height 33
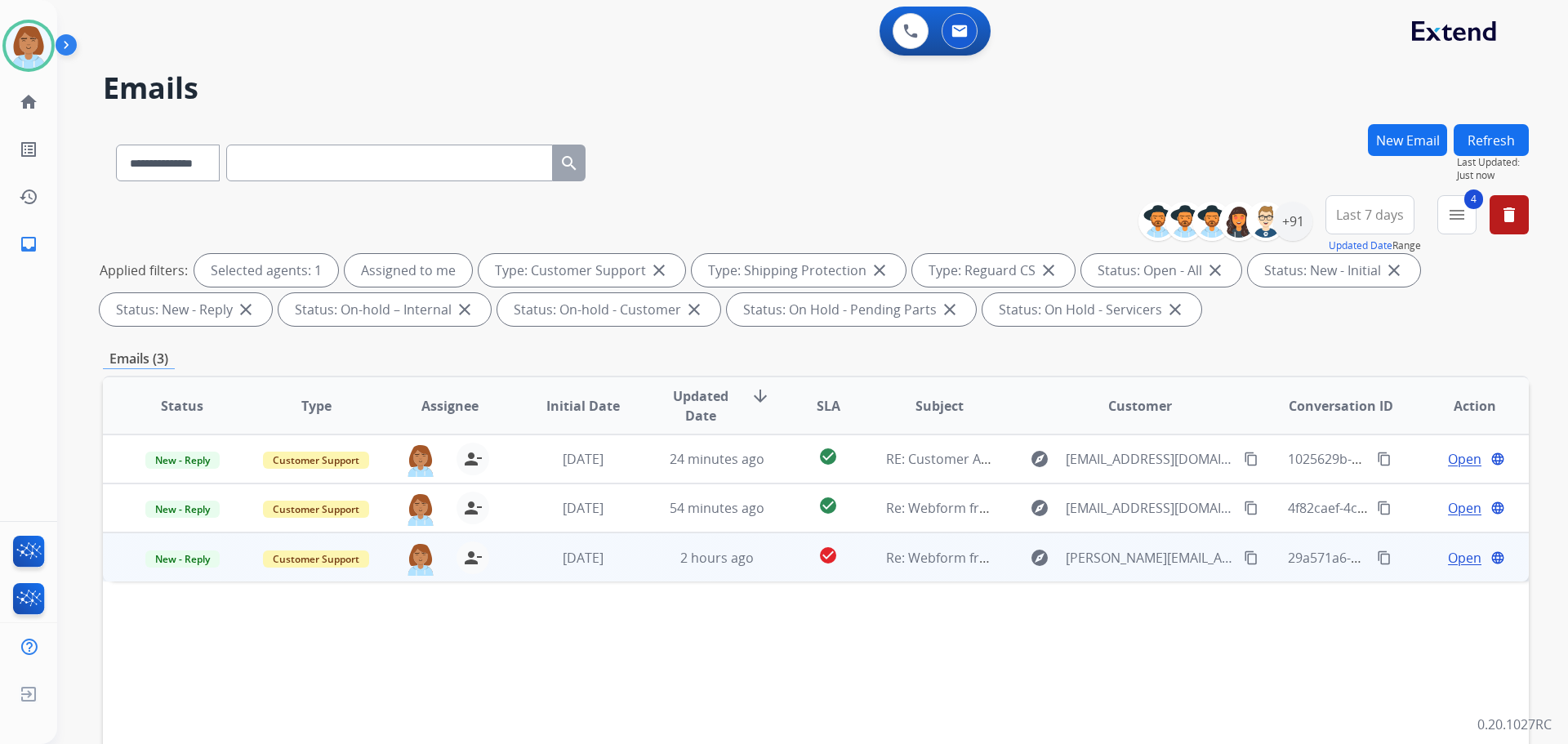
click at [881, 573] on td "explore kerzner.ryan@gmail.com content_copy" at bounding box center [1127, 557] width 267 height 49
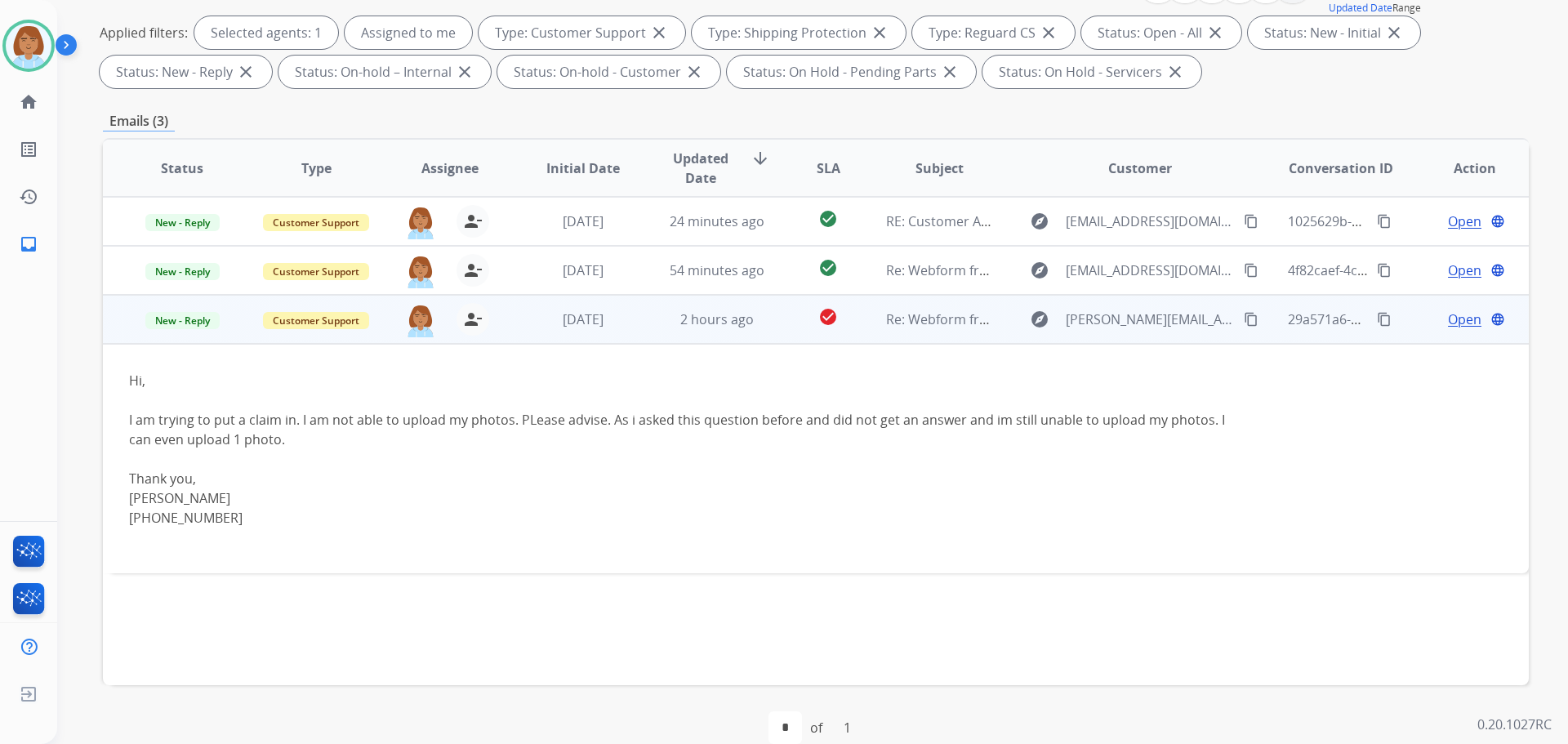
scroll to position [245, 0]
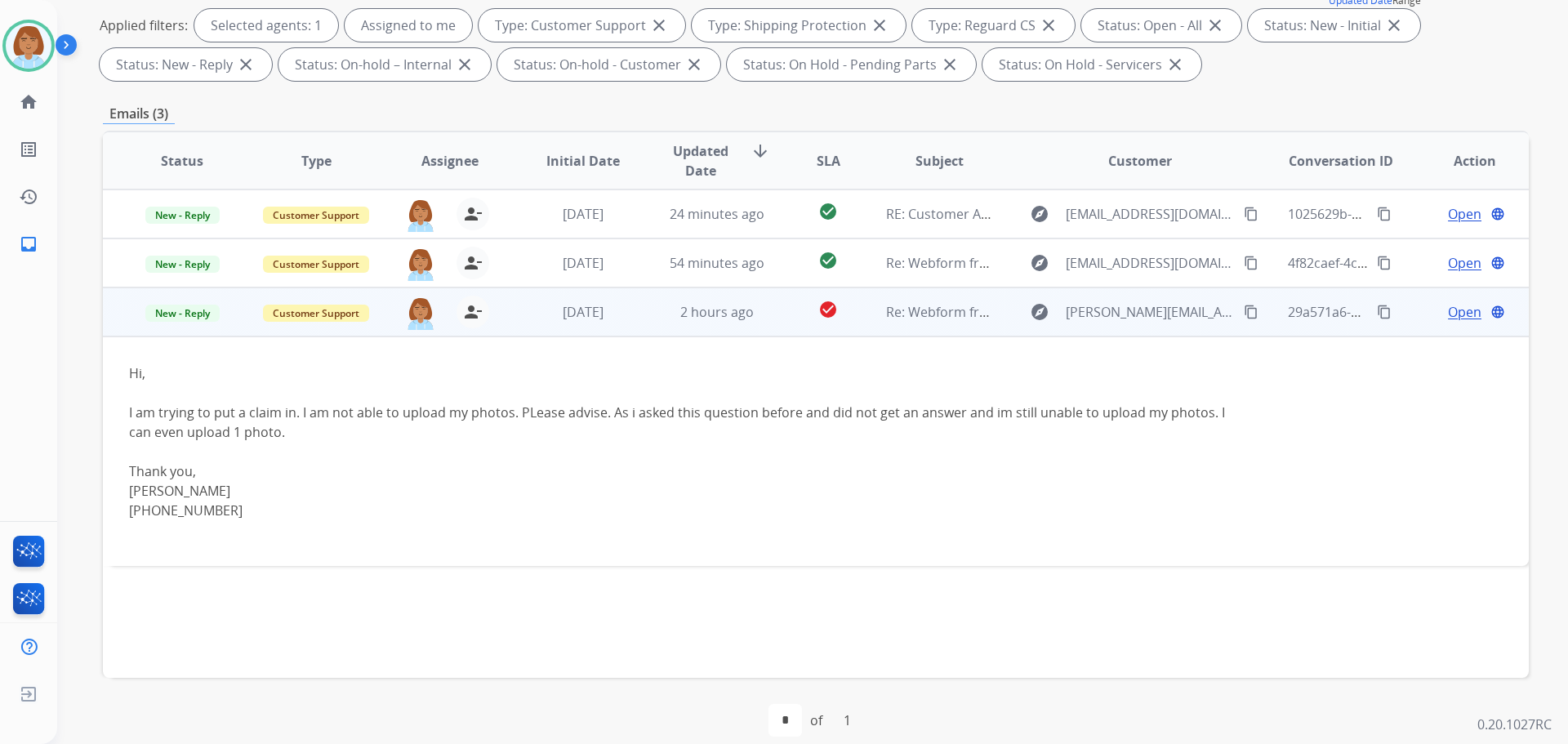
click at [881, 315] on span "Open" at bounding box center [1465, 311] width 33 height 19
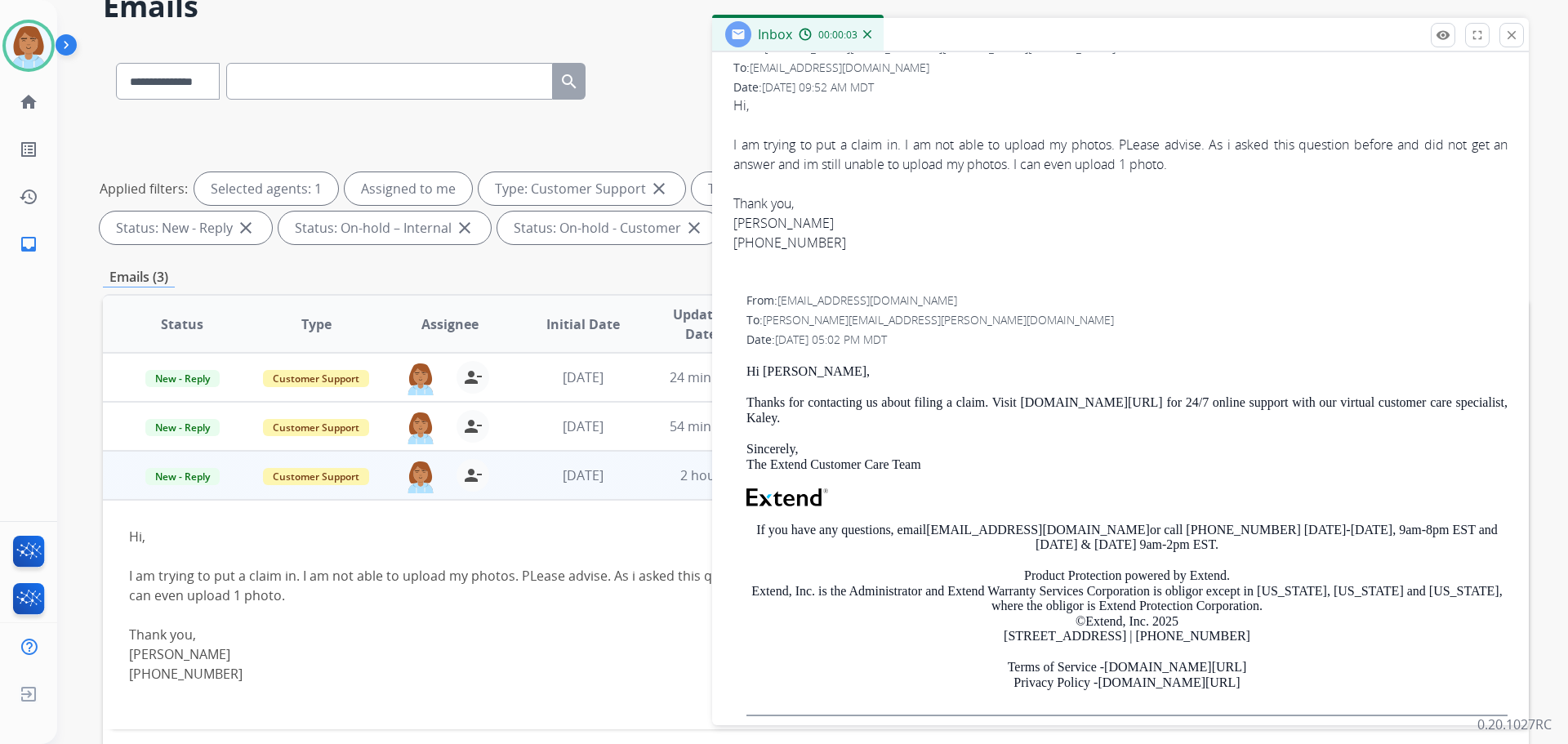
scroll to position [0, 0]
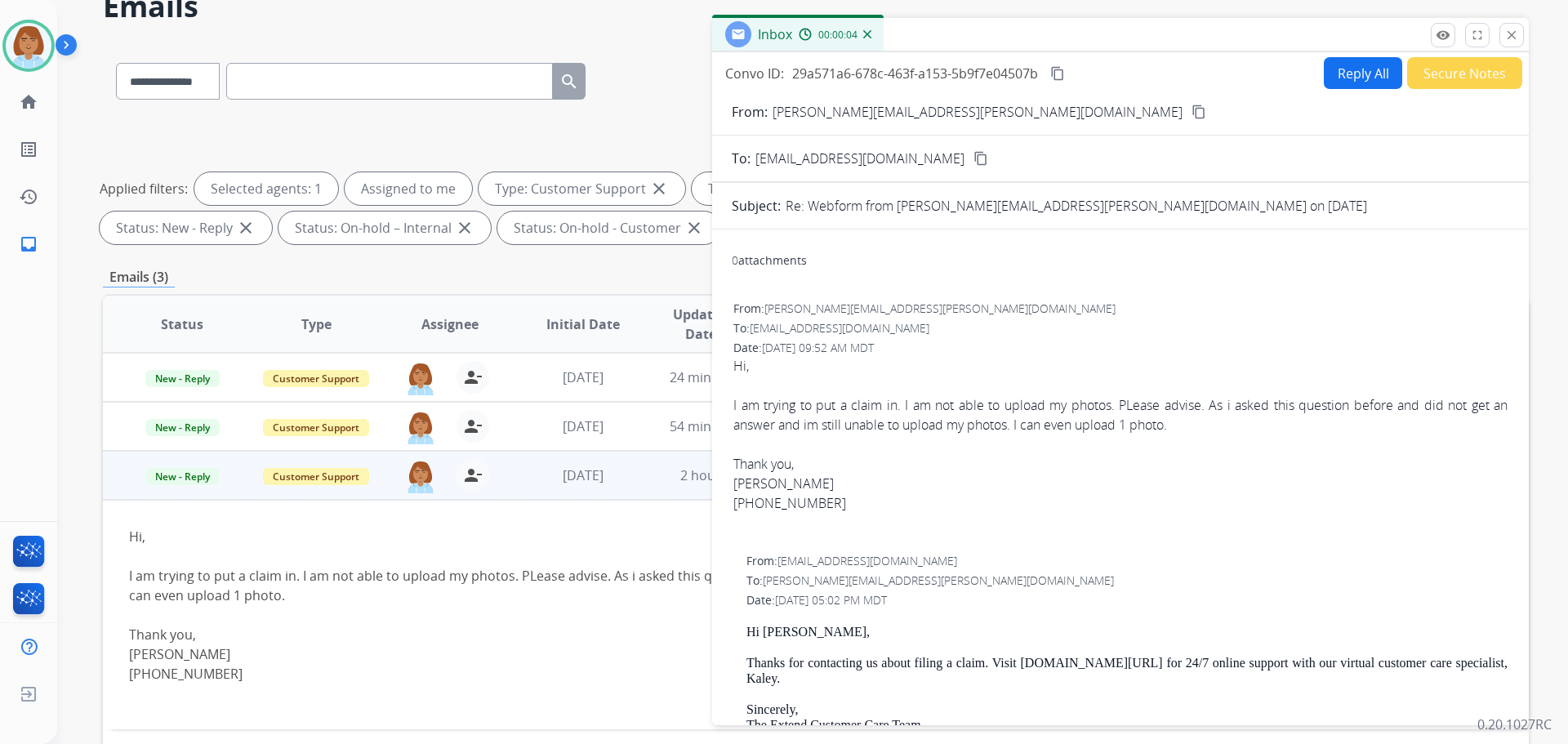
click at [881, 69] on button "Reply All" at bounding box center [1363, 73] width 79 height 32
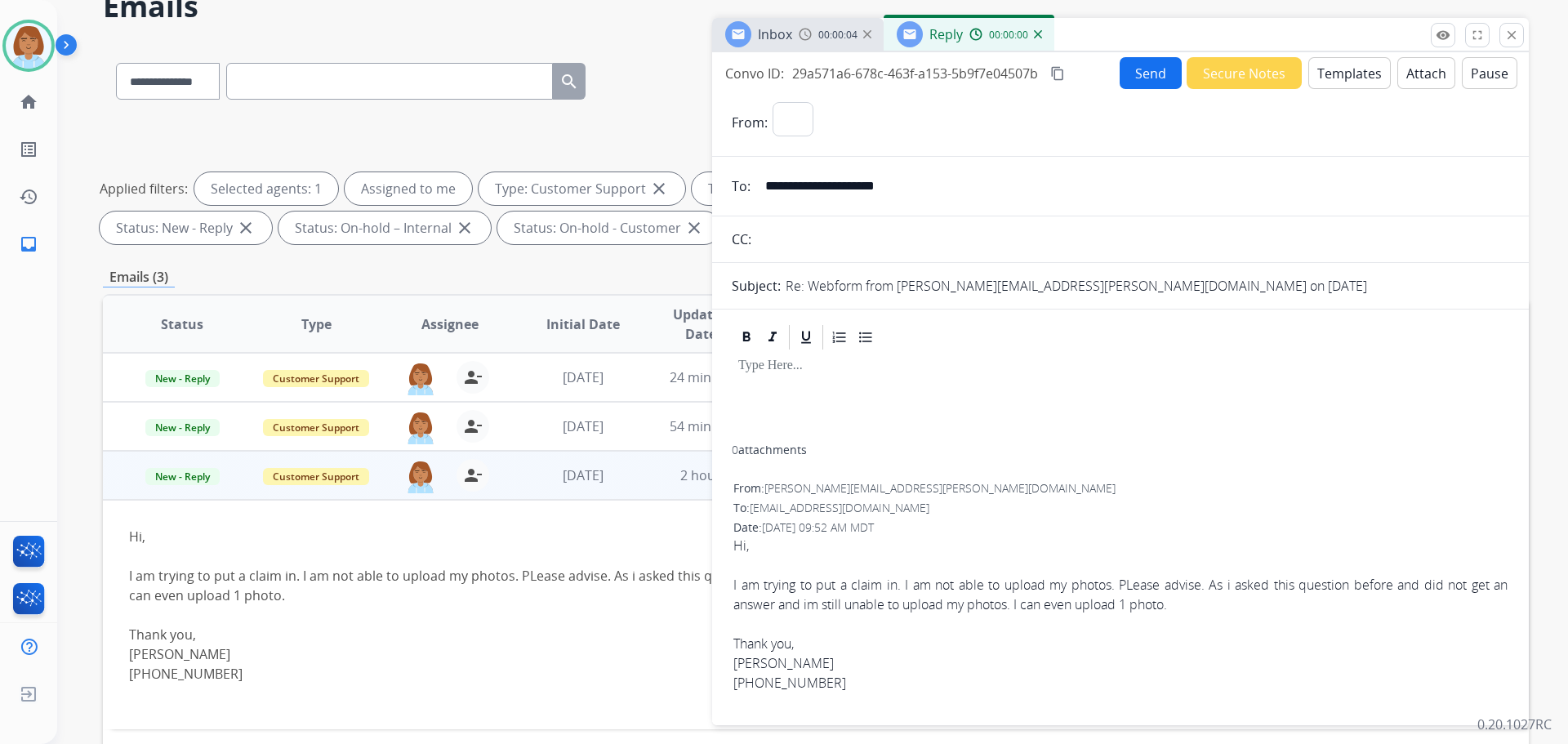
select select "**********"
click at [881, 69] on button "Templates" at bounding box center [1350, 73] width 83 height 32
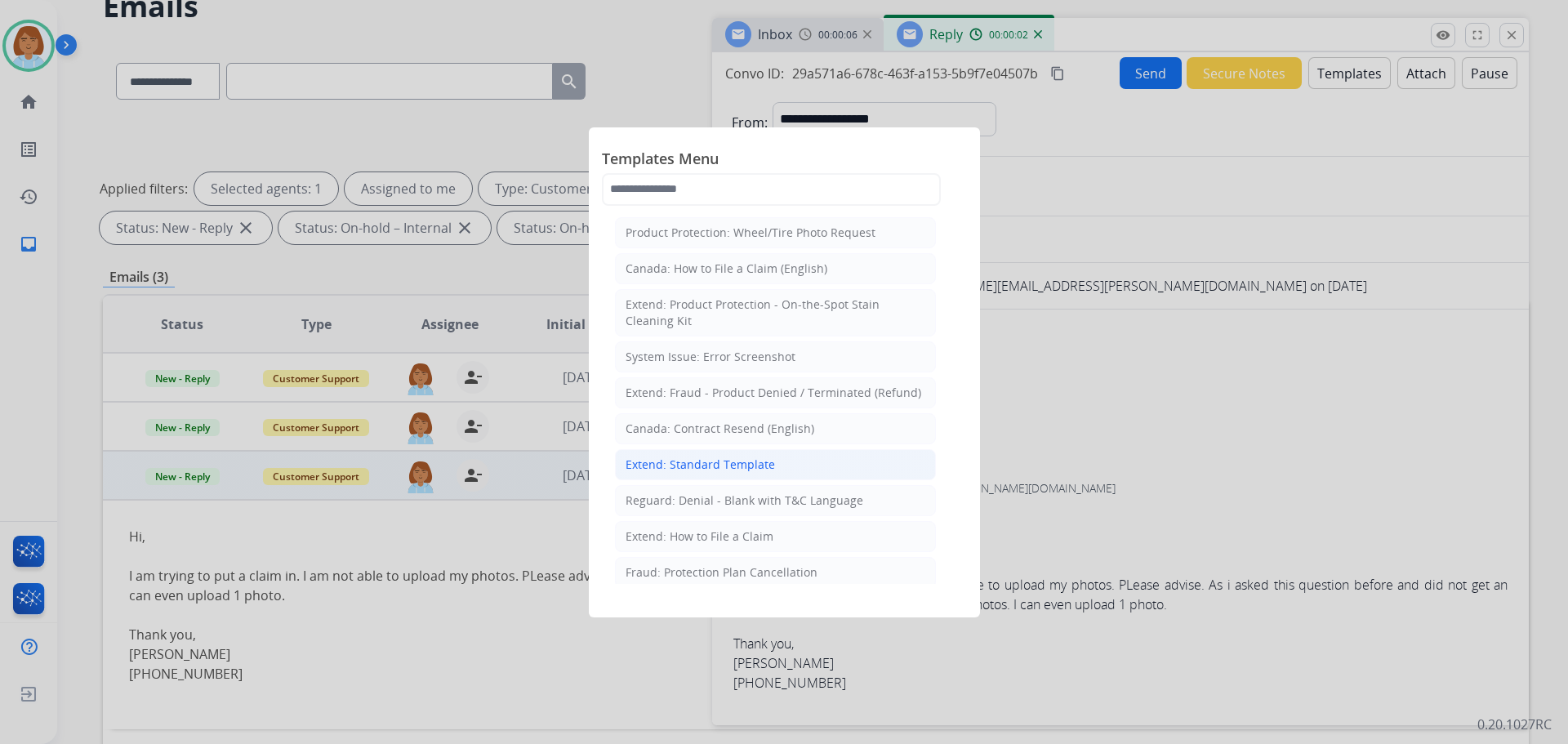
click at [752, 465] on div "Extend: Standard Template" at bounding box center [700, 465] width 150 height 17
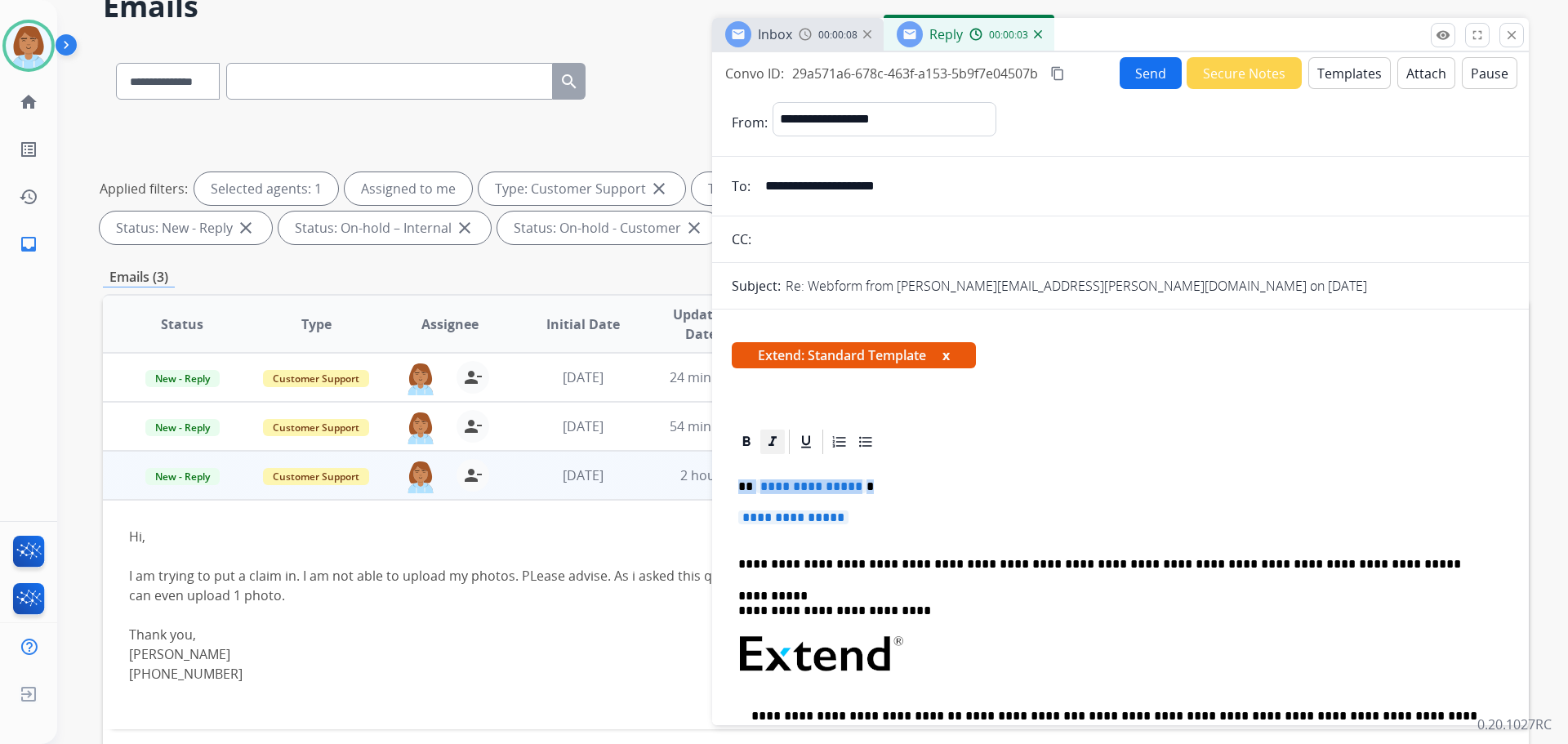
drag, startPoint x: 898, startPoint y: 515, endPoint x: 779, endPoint y: 450, distance: 135.6
click at [737, 453] on app-office-email-editor "**********" at bounding box center [1121, 673] width 778 height 492
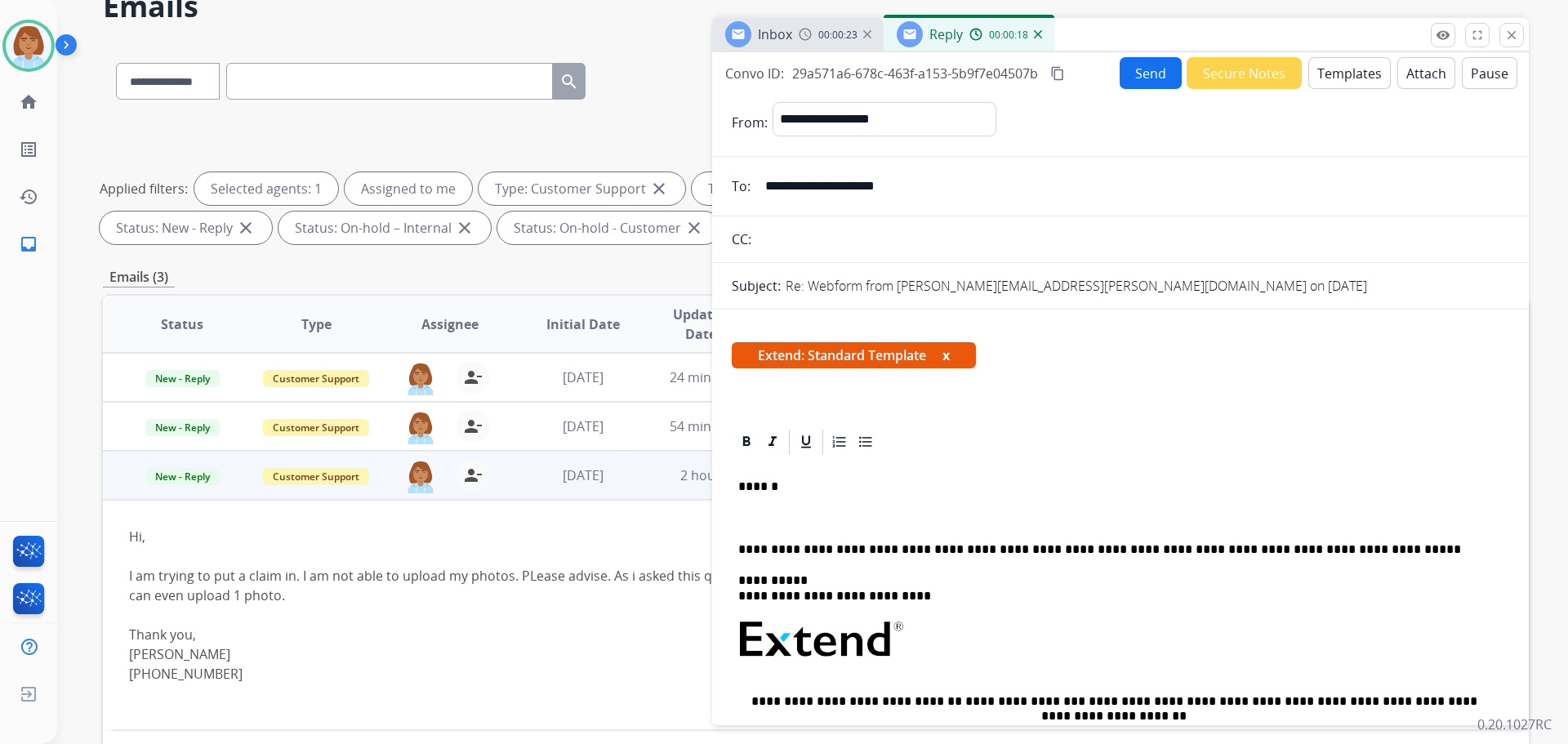
click at [881, 65] on button "Templates" at bounding box center [1350, 73] width 83 height 32
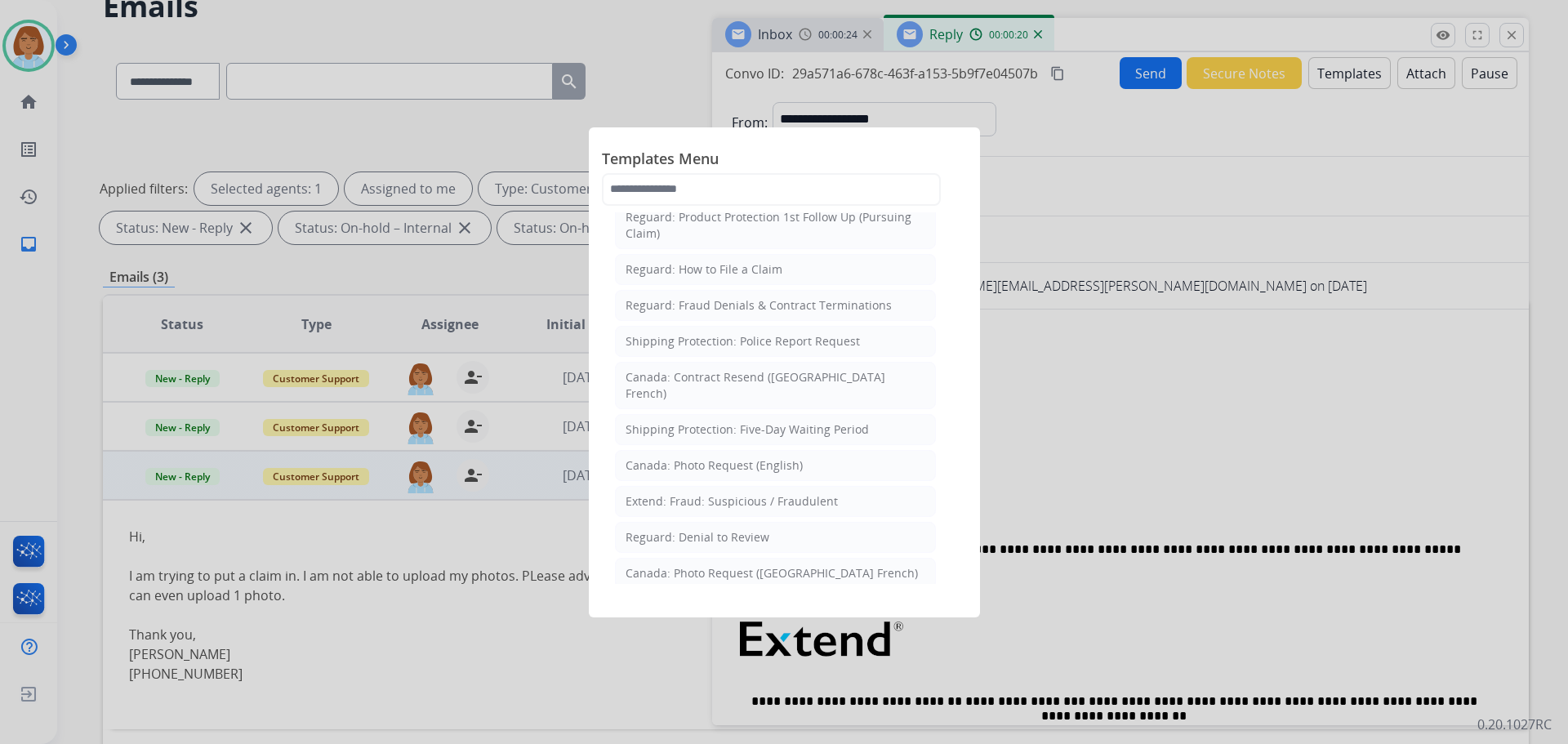
scroll to position [1792, 0]
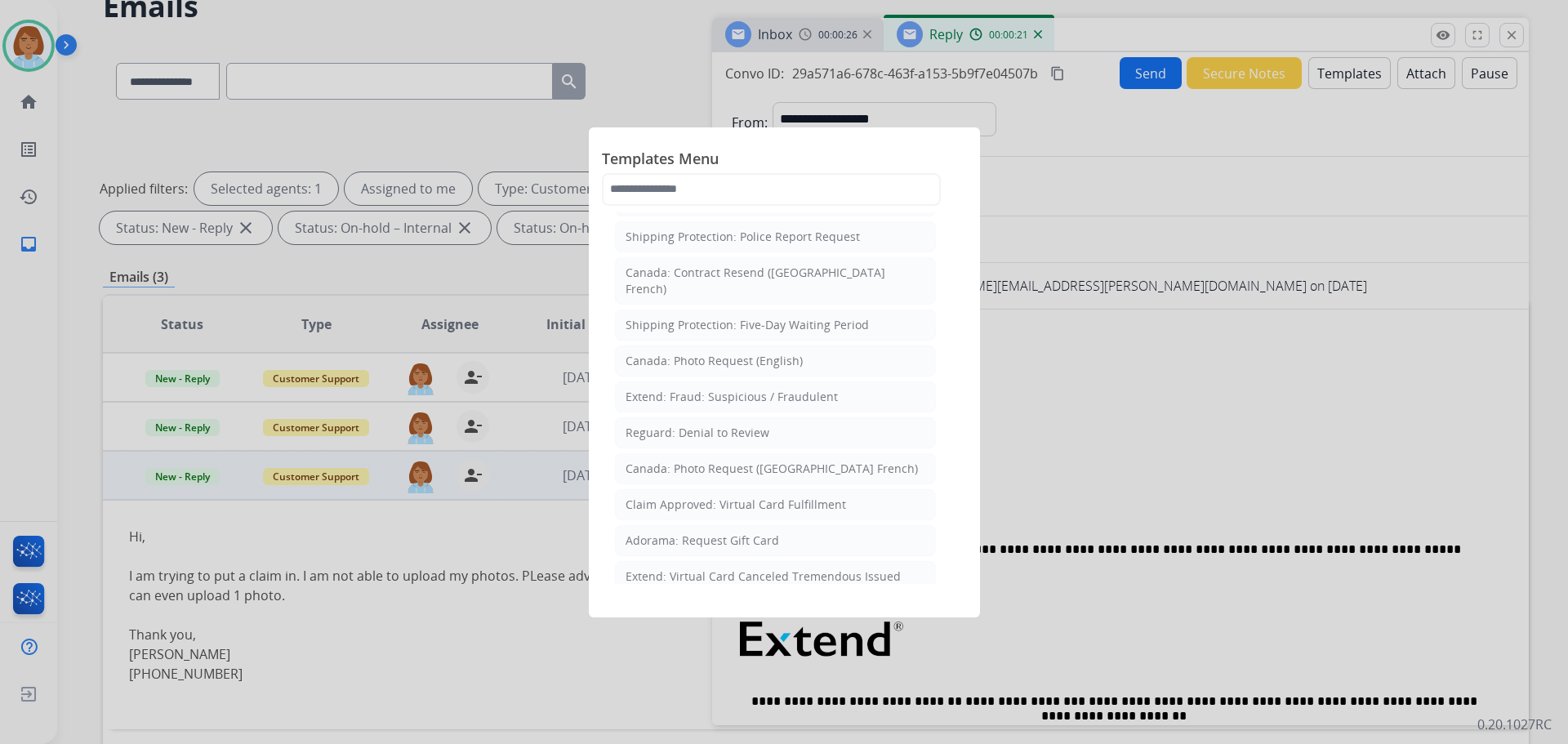
click at [866, 597] on li "Filed Claim: Need Additional Information" at bounding box center [775, 612] width 321 height 31
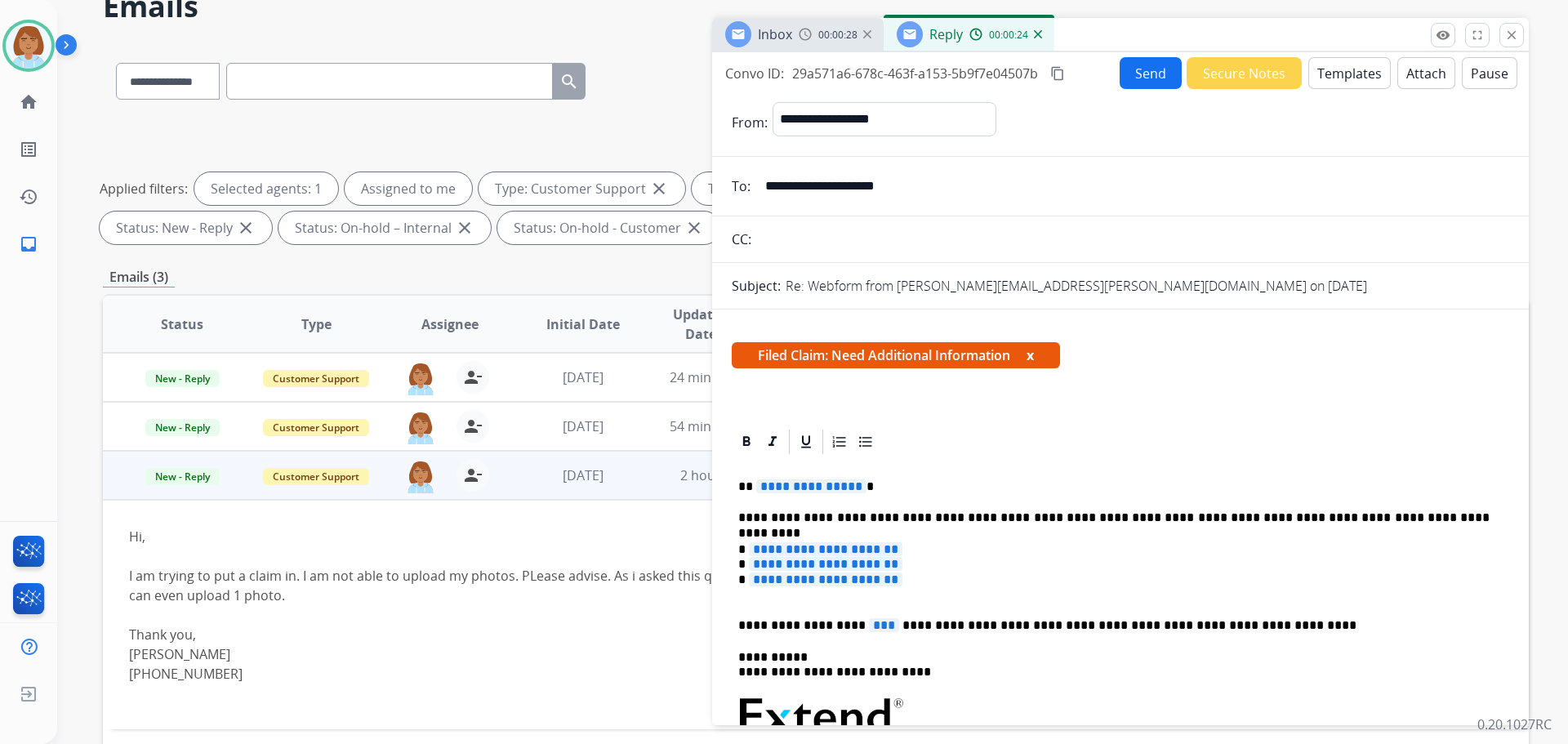
scroll to position [82, 0]
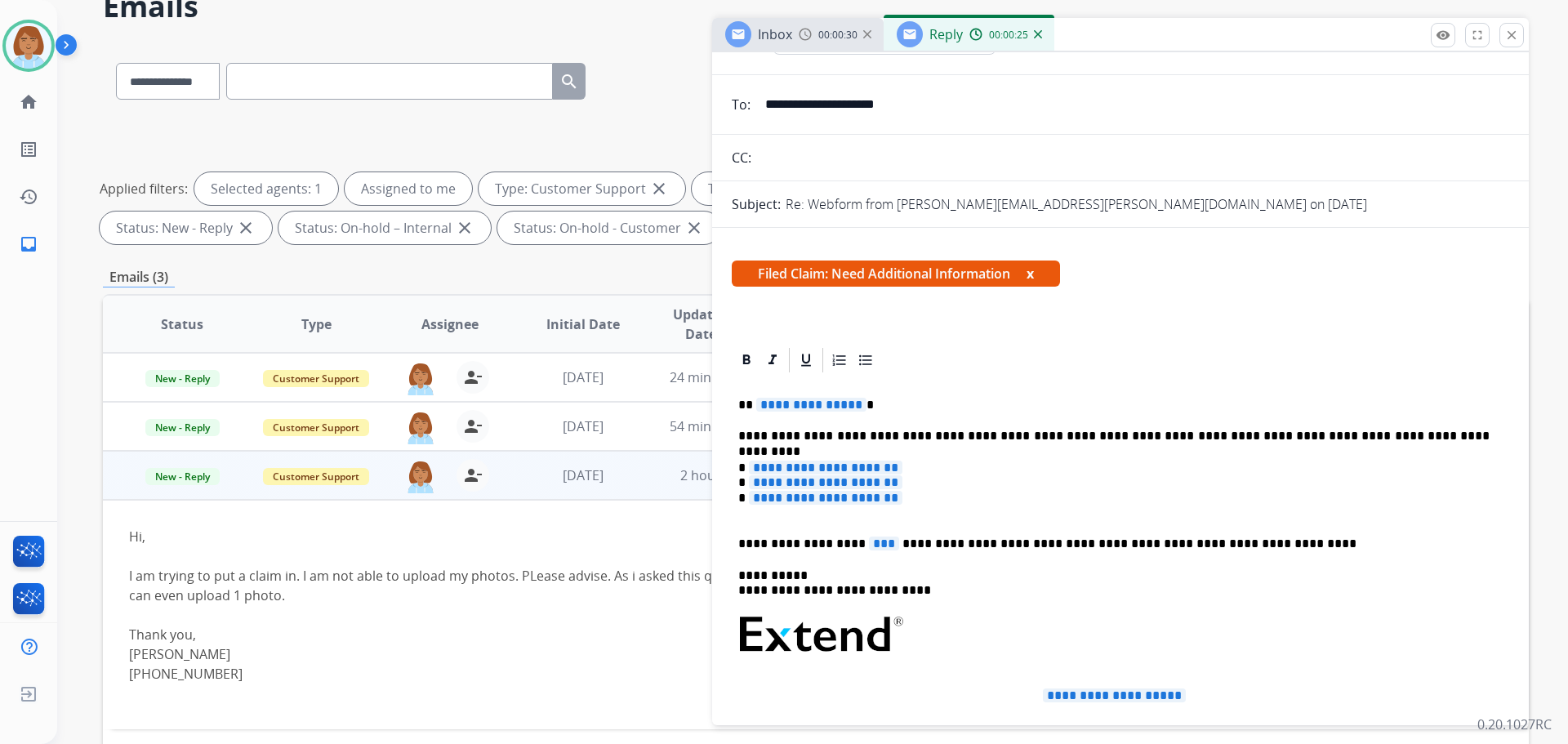
click at [869, 544] on span "***" at bounding box center [884, 543] width 30 height 14
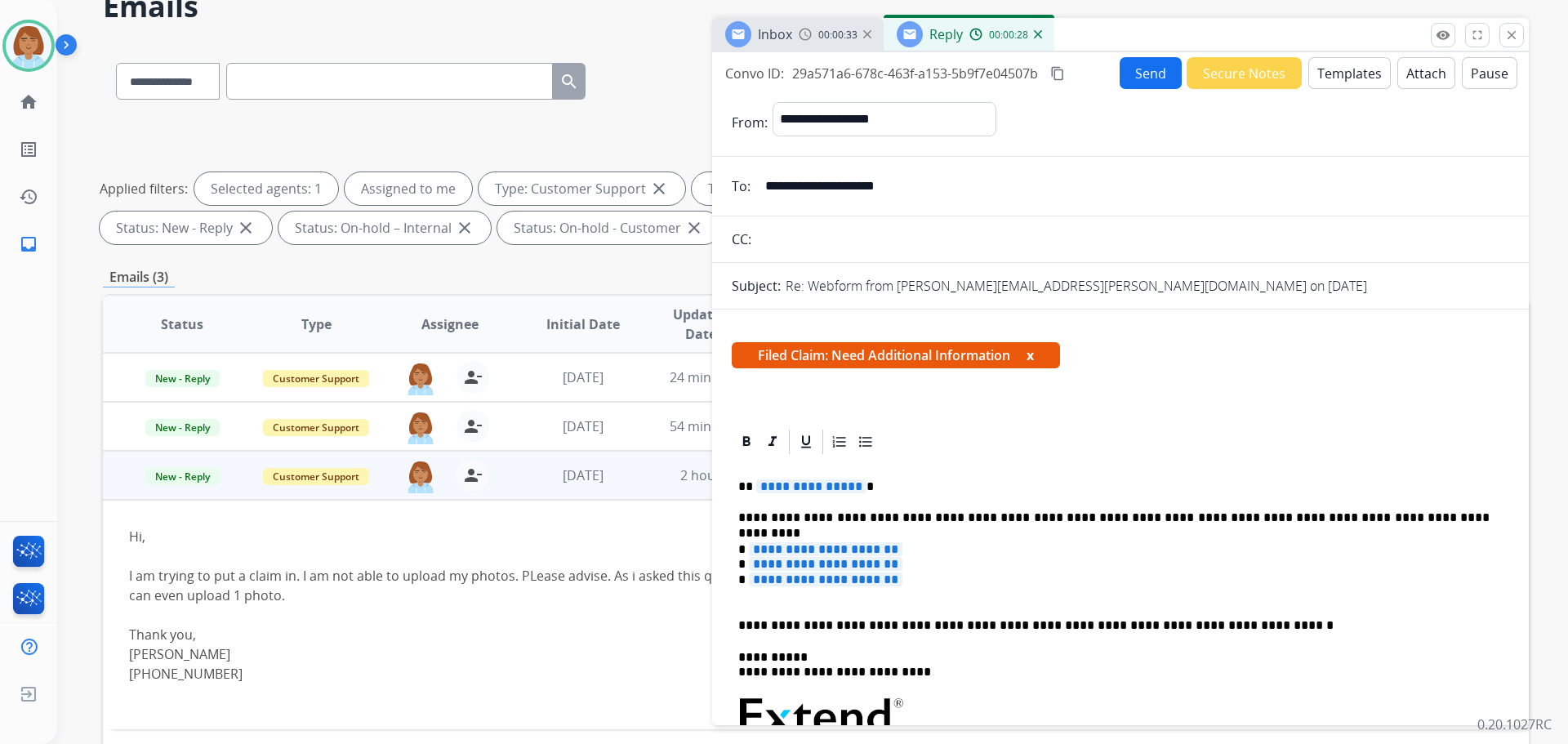
click at [775, 184] on input "**********" at bounding box center [1132, 186] width 754 height 33
click at [802, 568] on span "**********" at bounding box center [826, 563] width 154 height 14
click at [799, 578] on span "**********" at bounding box center [826, 579] width 154 height 14
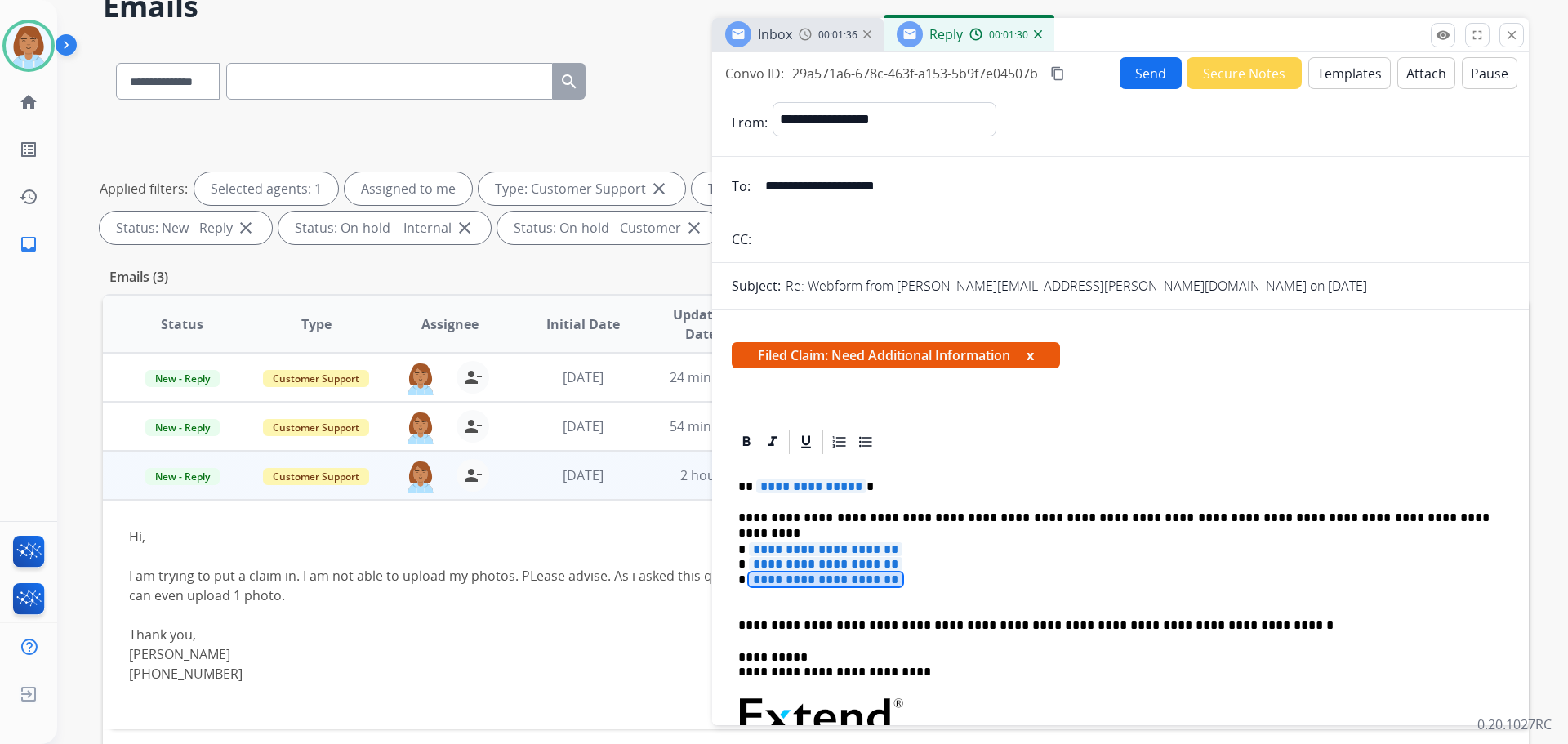
click at [799, 578] on span "**********" at bounding box center [826, 579] width 154 height 14
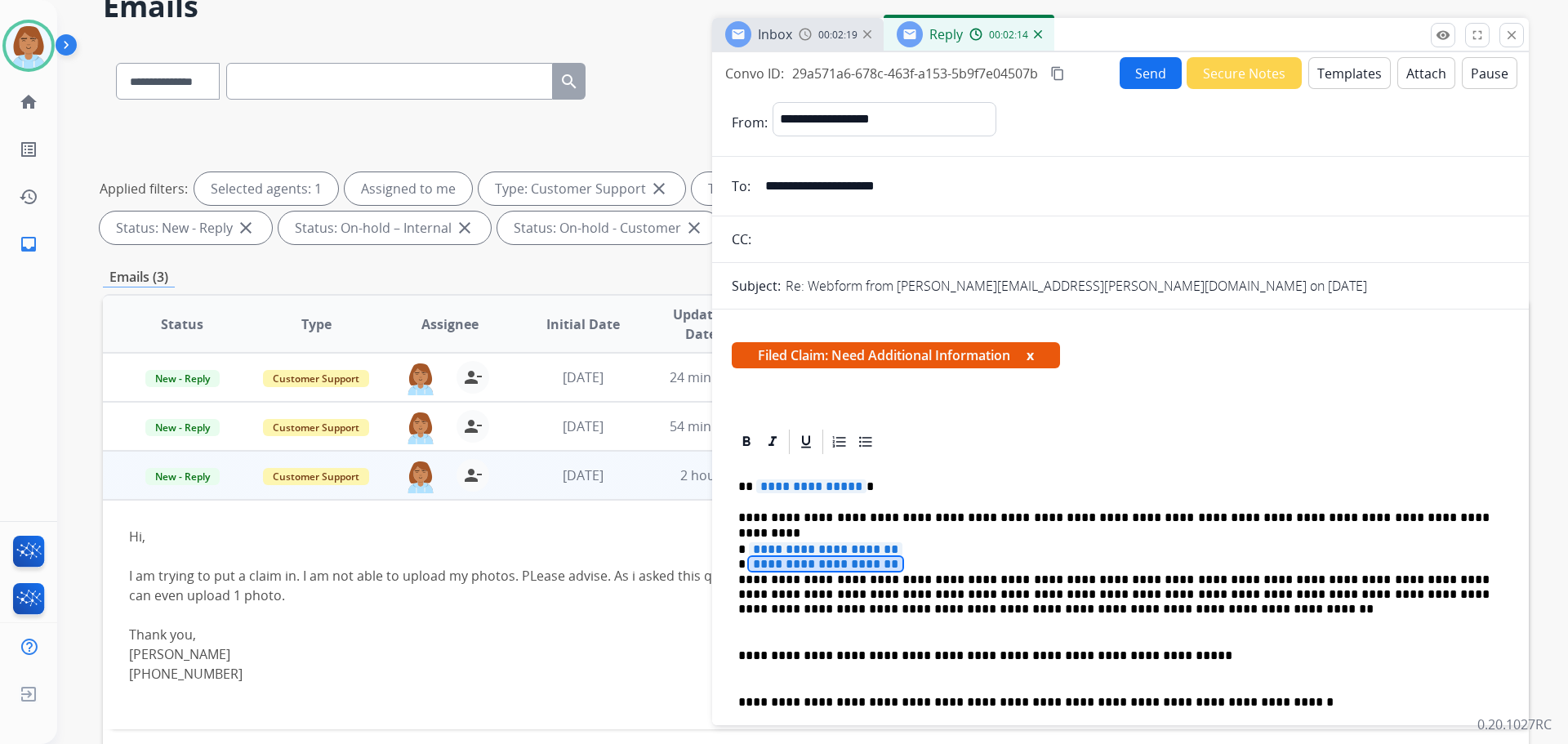
click at [787, 563] on span "**********" at bounding box center [826, 563] width 154 height 14
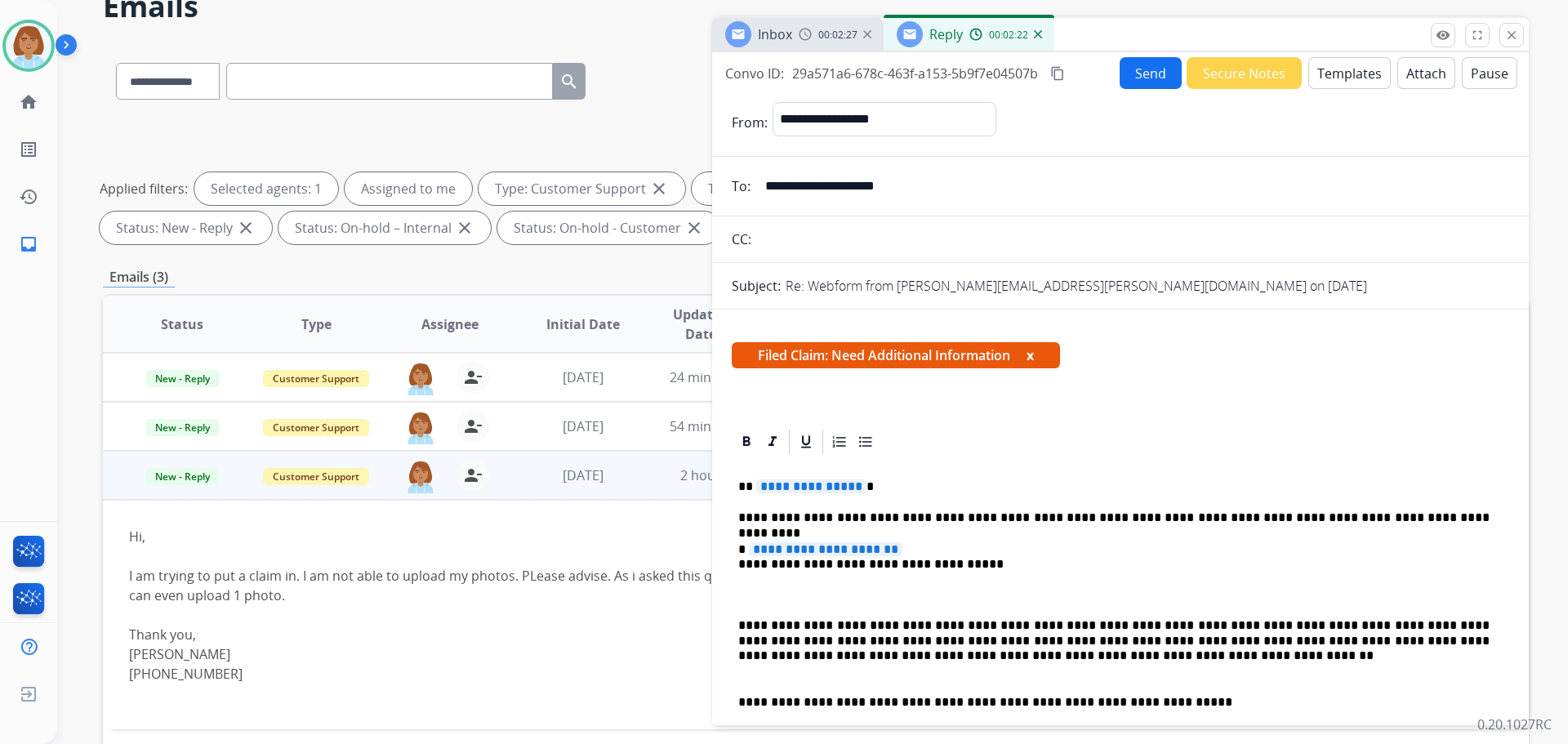
click at [840, 544] on span "**********" at bounding box center [826, 549] width 154 height 14
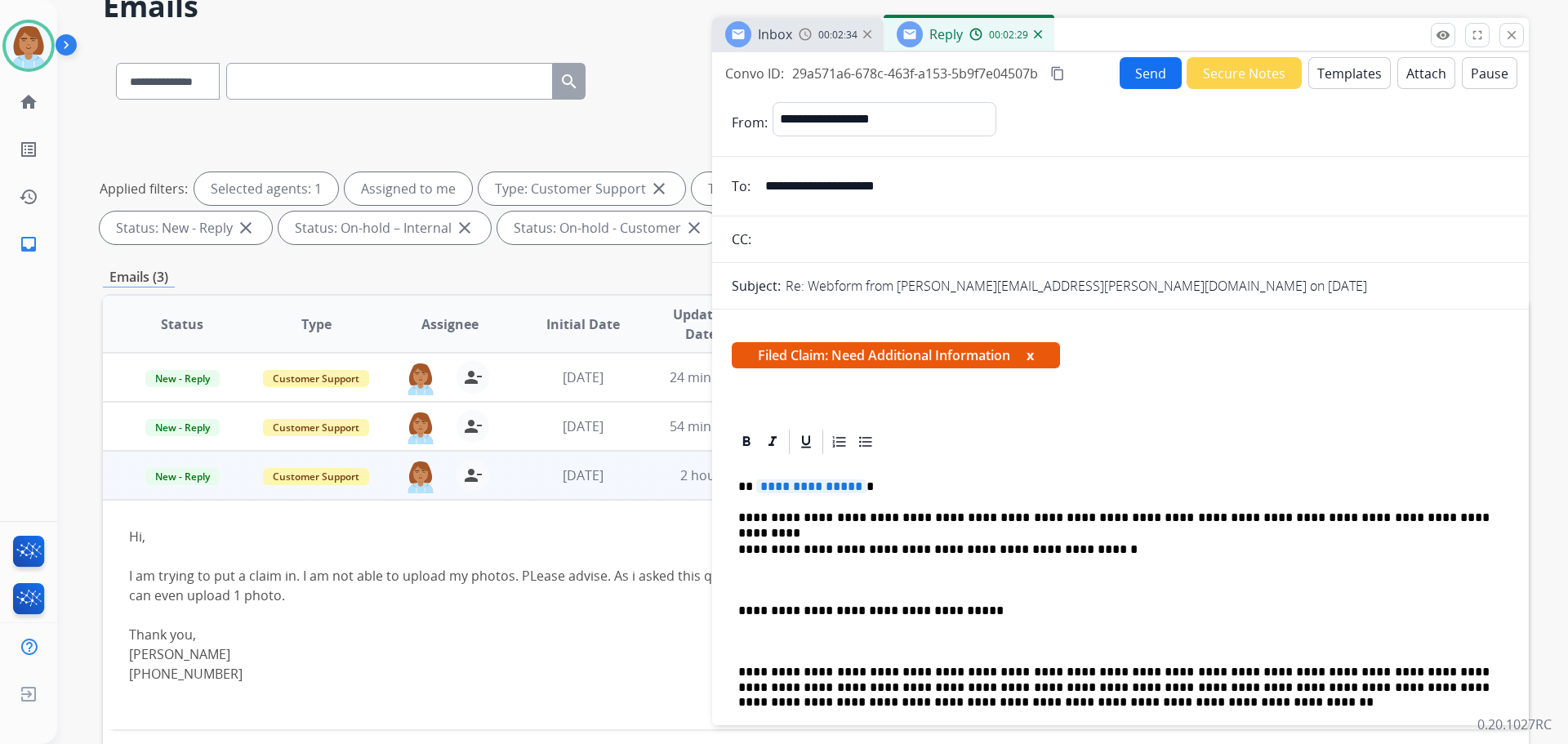
click at [798, 487] on span "**********" at bounding box center [811, 486] width 110 height 14
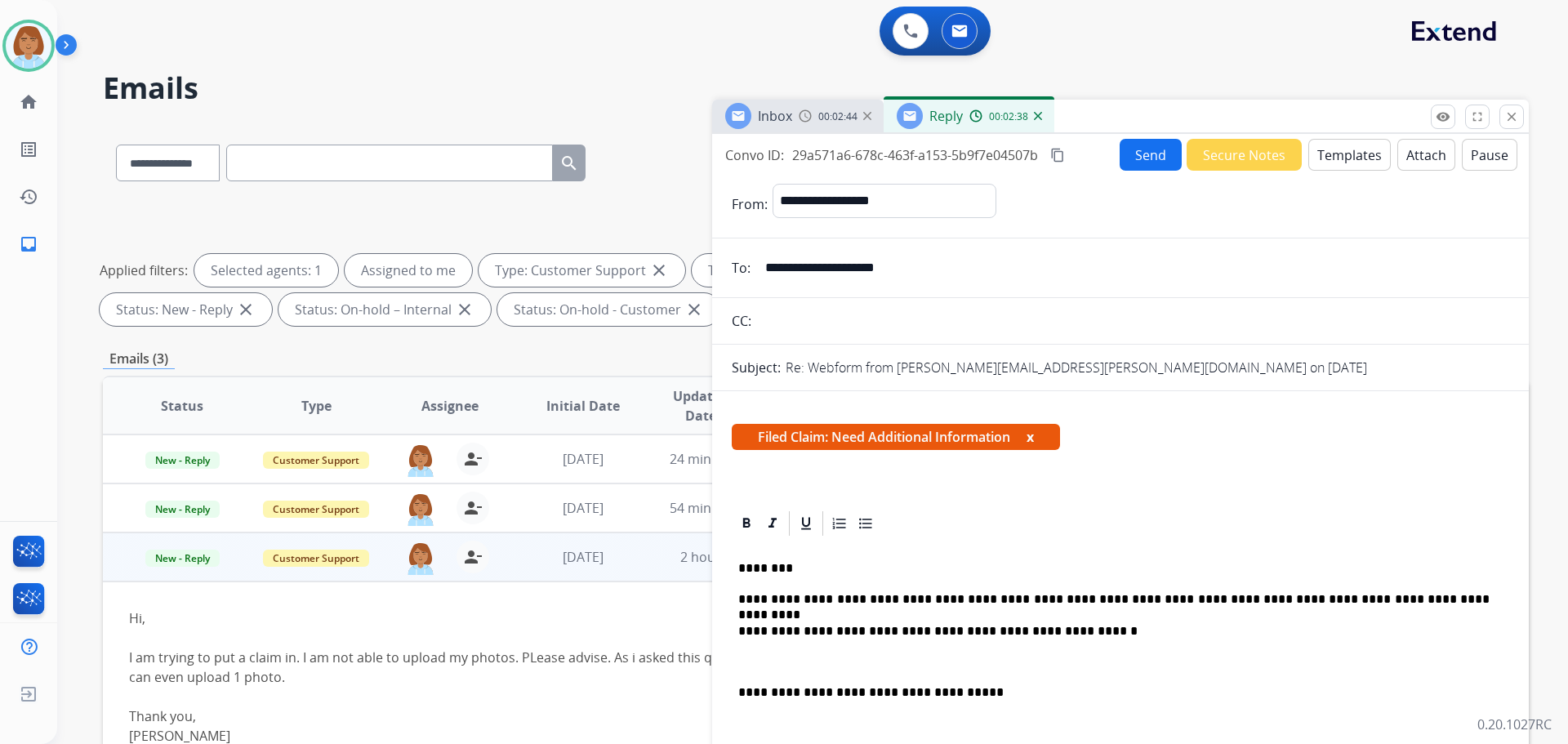
click at [881, 145] on button "Send" at bounding box center [1151, 155] width 62 height 32
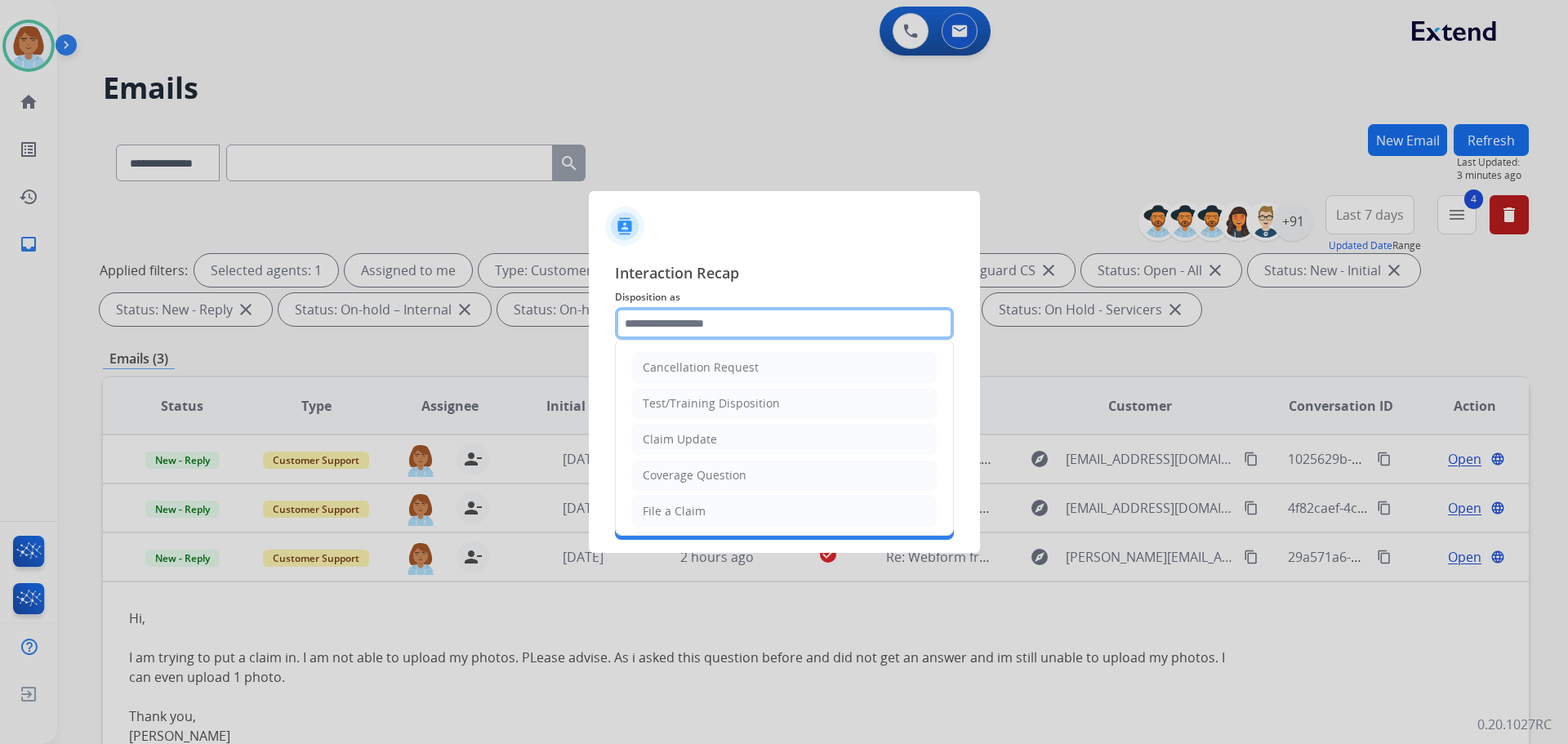
click at [711, 327] on input "text" at bounding box center [784, 323] width 339 height 33
click at [727, 433] on li "Claim Update" at bounding box center [784, 439] width 304 height 31
type input "**********"
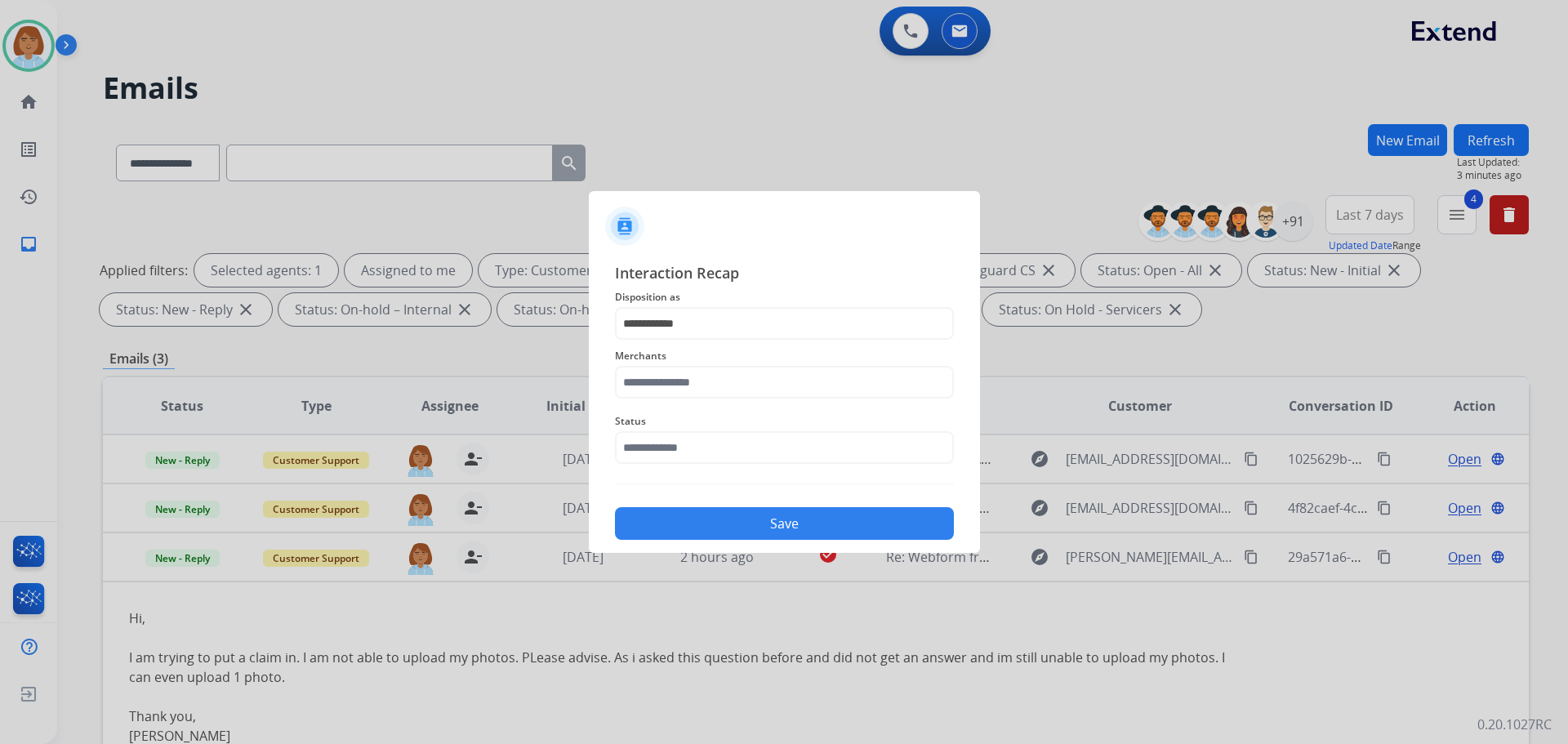
drag, startPoint x: 676, startPoint y: 404, endPoint x: 680, endPoint y: 380, distance: 24.3
click at [679, 389] on div "Merchants" at bounding box center [784, 372] width 339 height 65
click at [680, 380] on input "text" at bounding box center [784, 382] width 339 height 33
click at [685, 439] on li "[PERSON_NAME]" at bounding box center [789, 428] width 311 height 31
type input "**********"
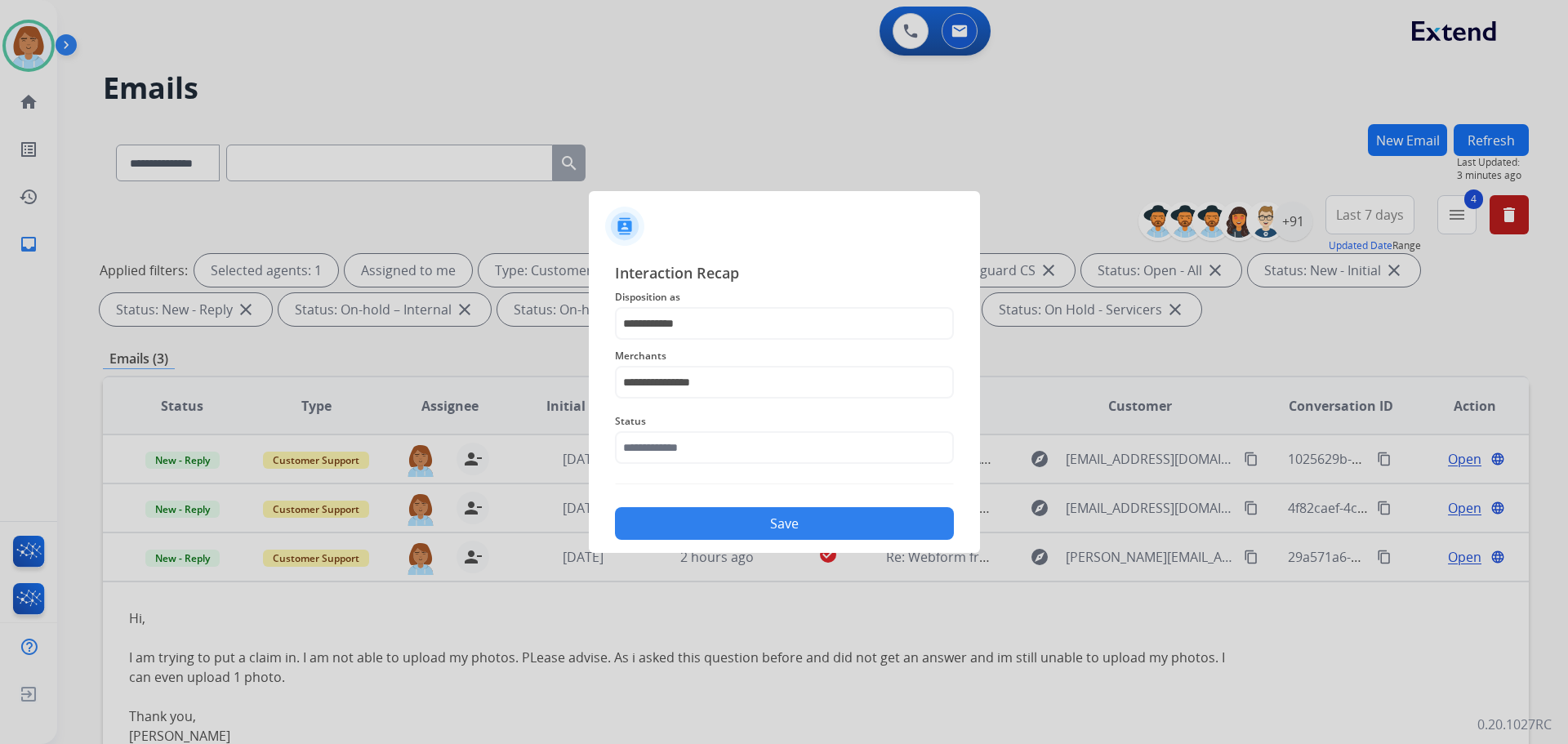
click at [665, 469] on div "Status" at bounding box center [784, 437] width 339 height 65
click at [672, 450] on input "text" at bounding box center [784, 447] width 339 height 33
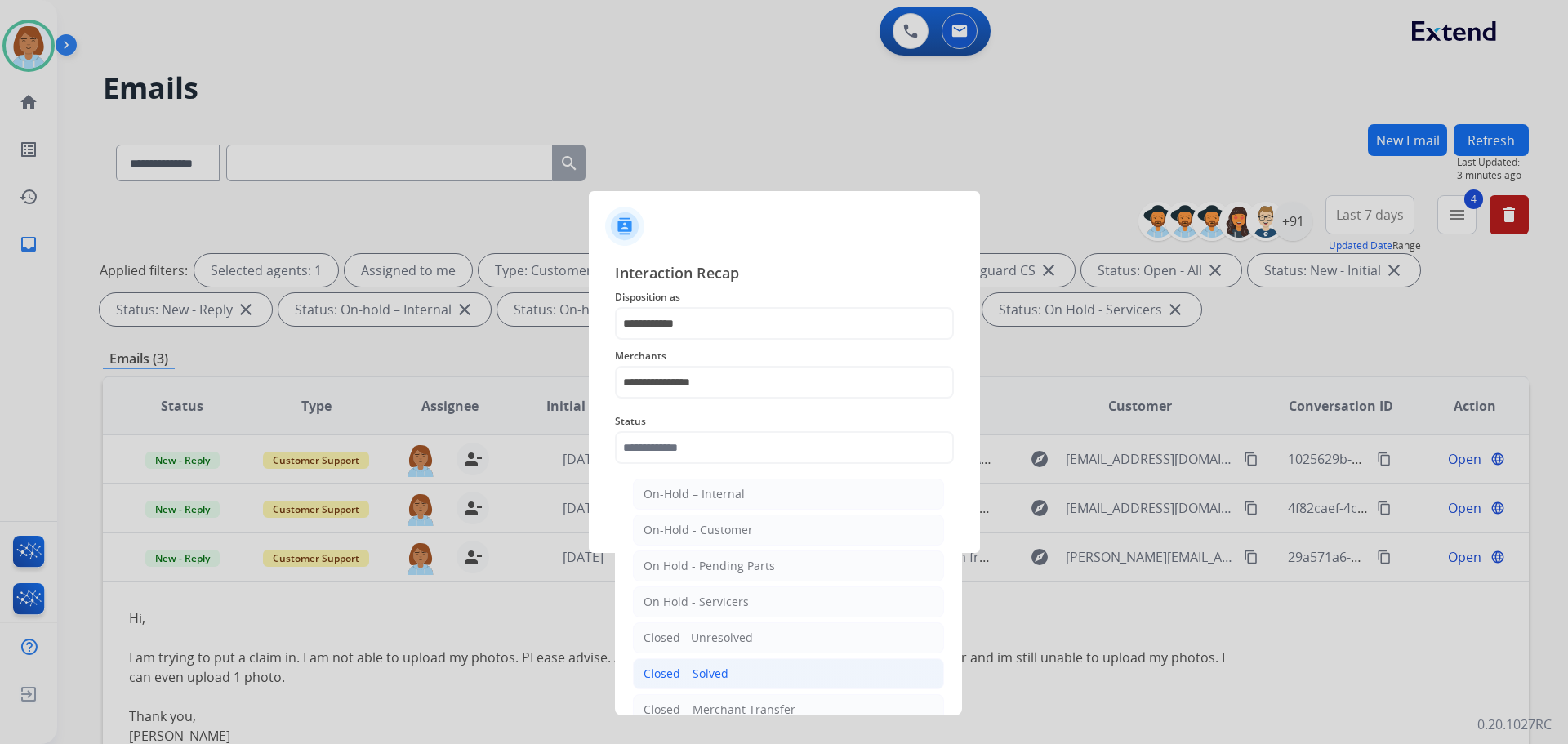
click at [728, 662] on li "Closed – Solved" at bounding box center [789, 673] width 311 height 31
type input "**********"
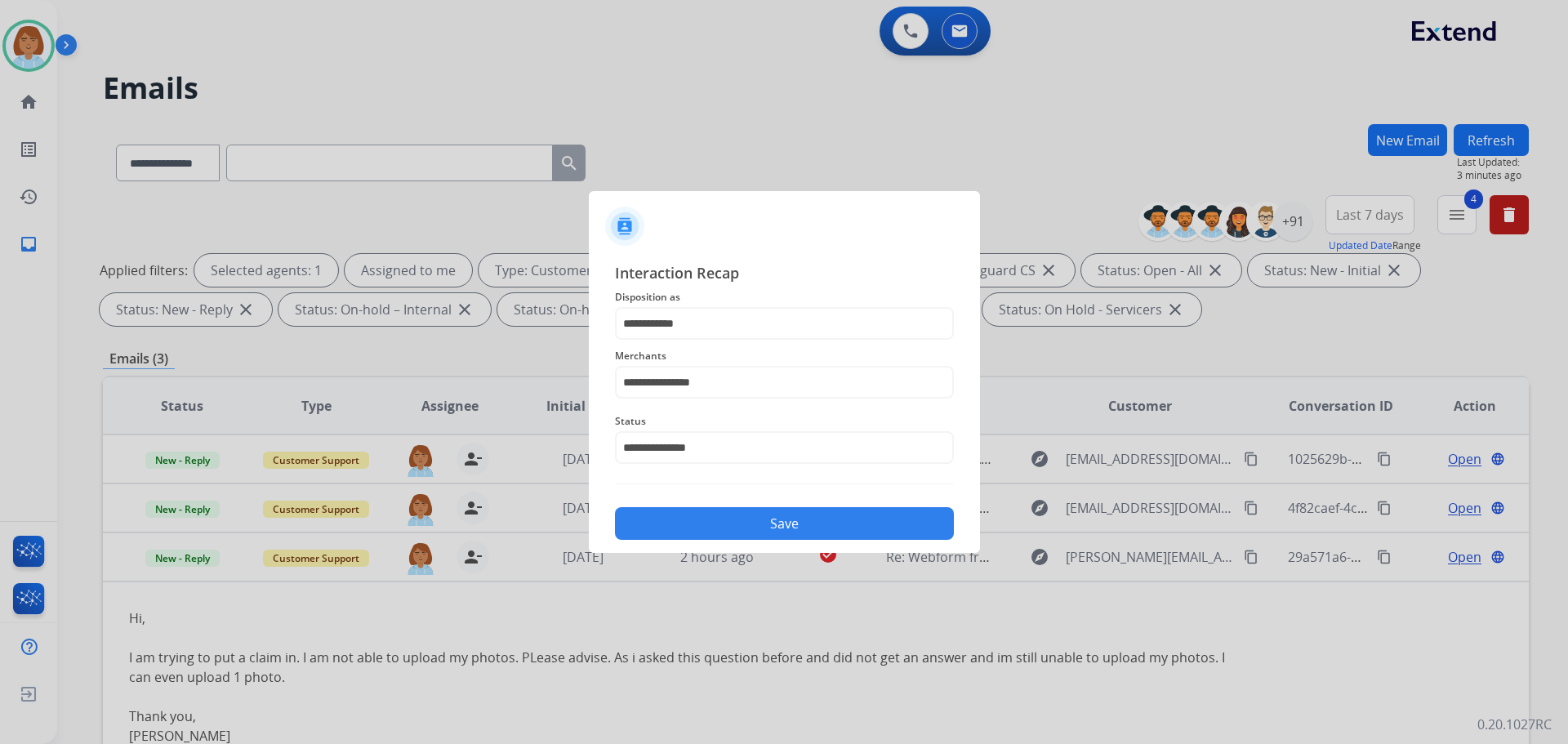
click at [881, 522] on button "Save" at bounding box center [784, 523] width 339 height 33
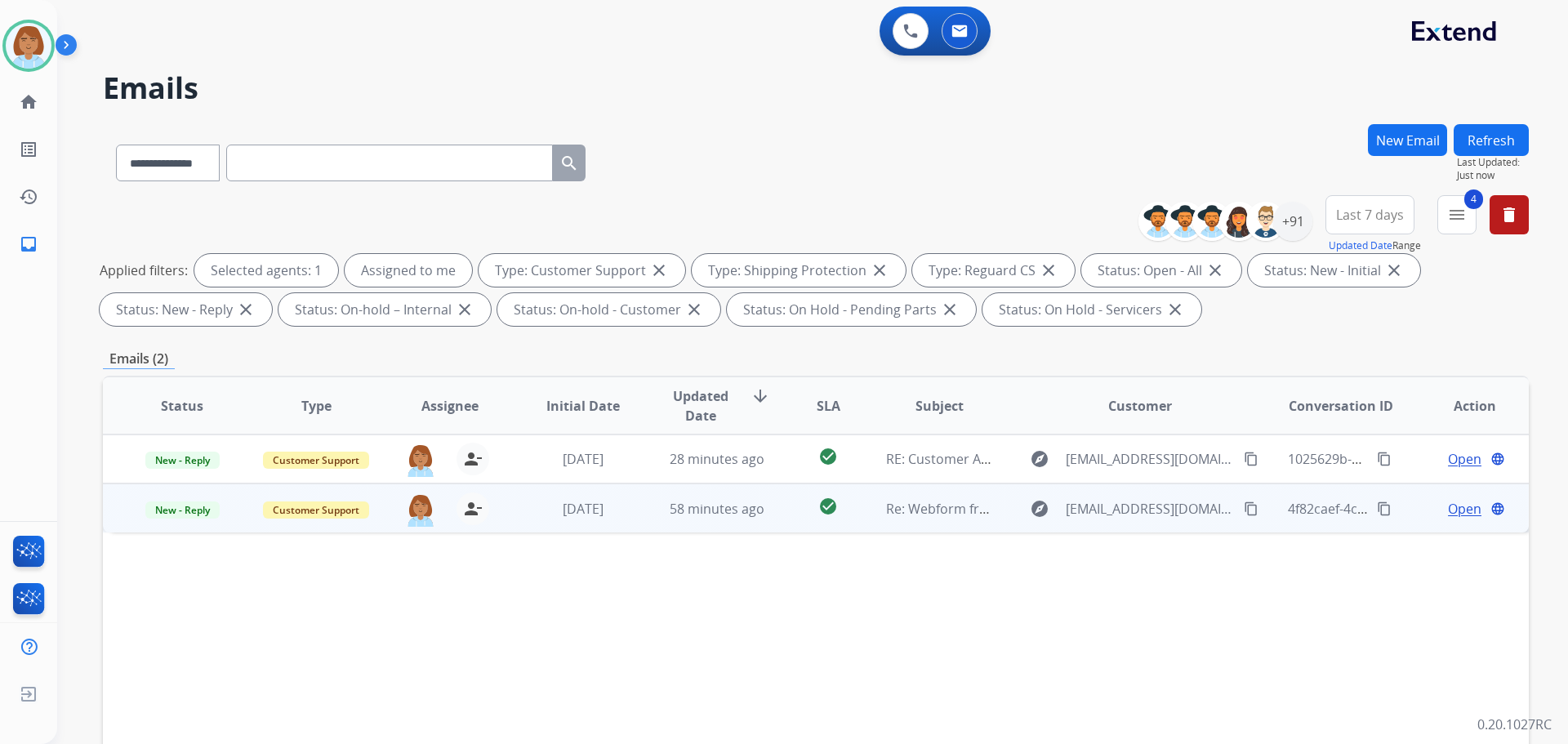
click at [866, 513] on td "Re: Webform from gizmogear82@gmail.com on 09/29/2025" at bounding box center [927, 507] width 134 height 49
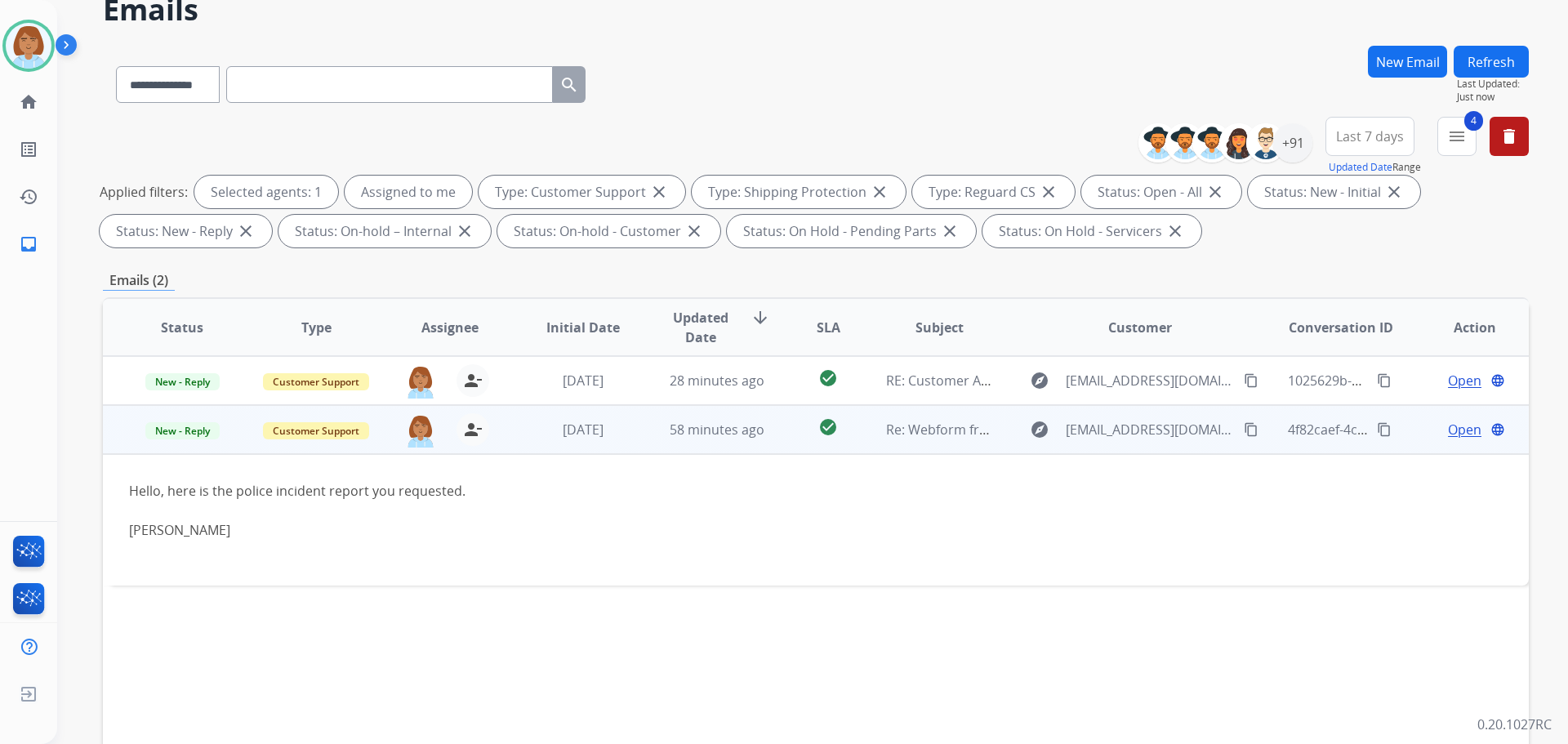
scroll to position [82, 0]
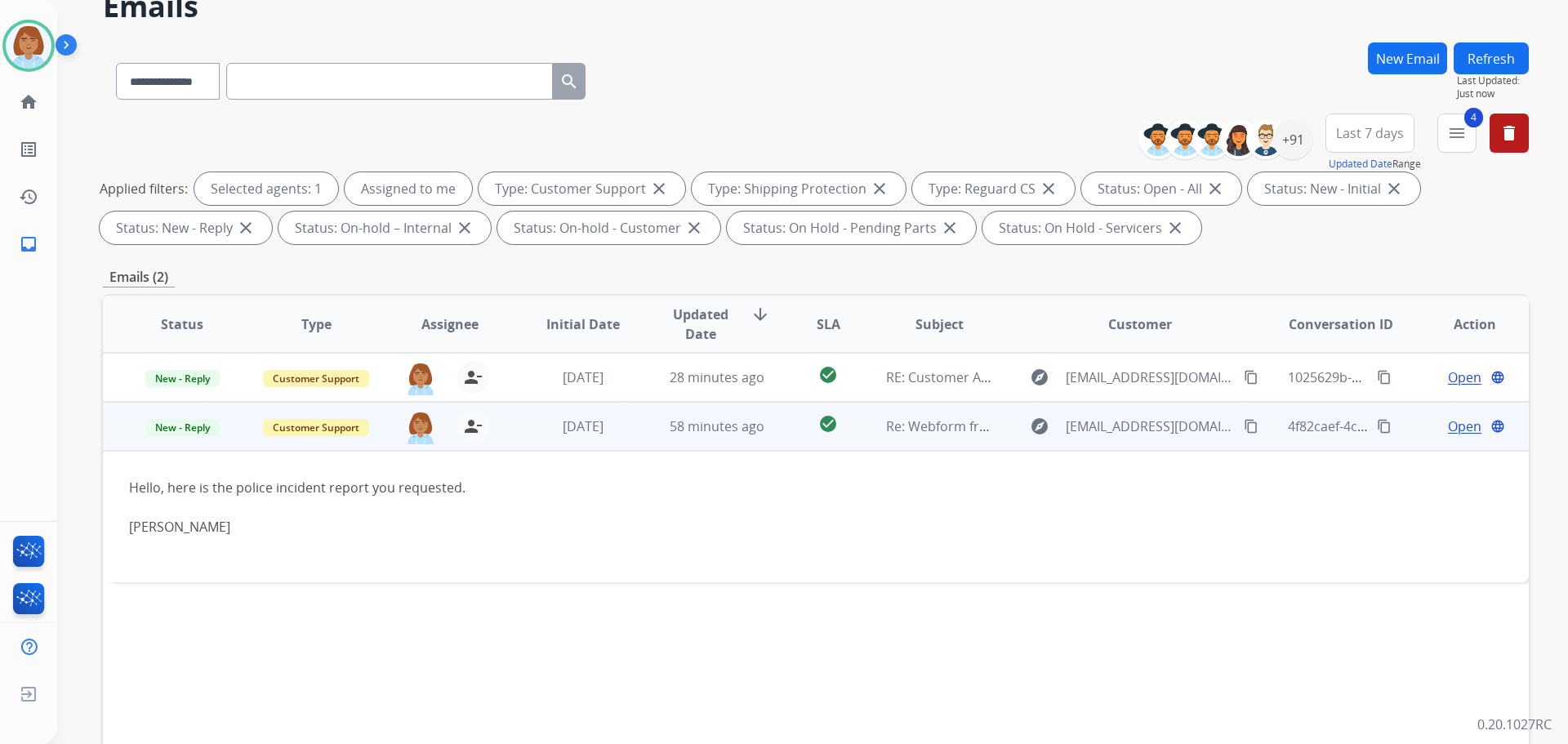
click at [881, 429] on span "Open" at bounding box center [1465, 426] width 33 height 19
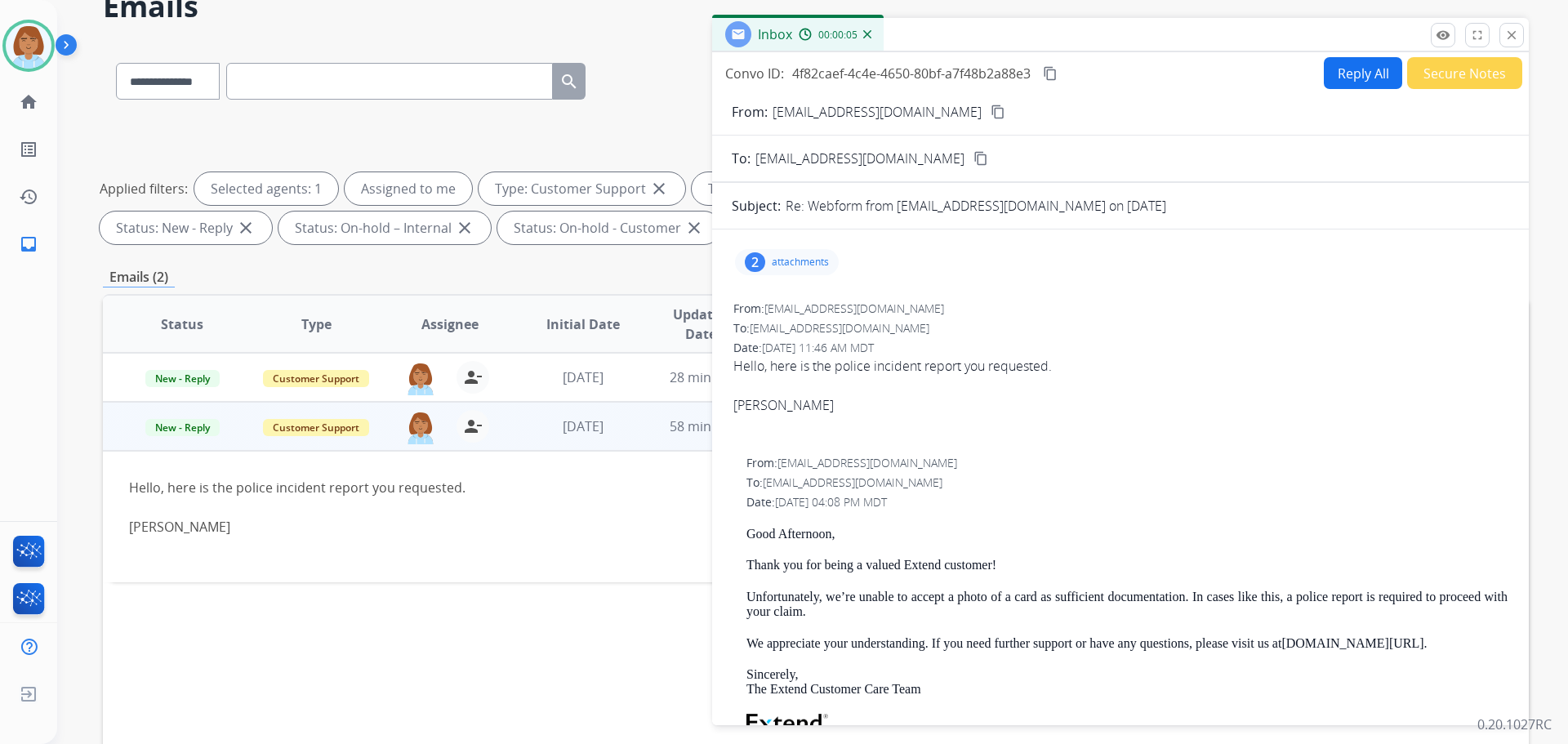
click at [793, 257] on p "attachments" at bounding box center [800, 262] width 57 height 13
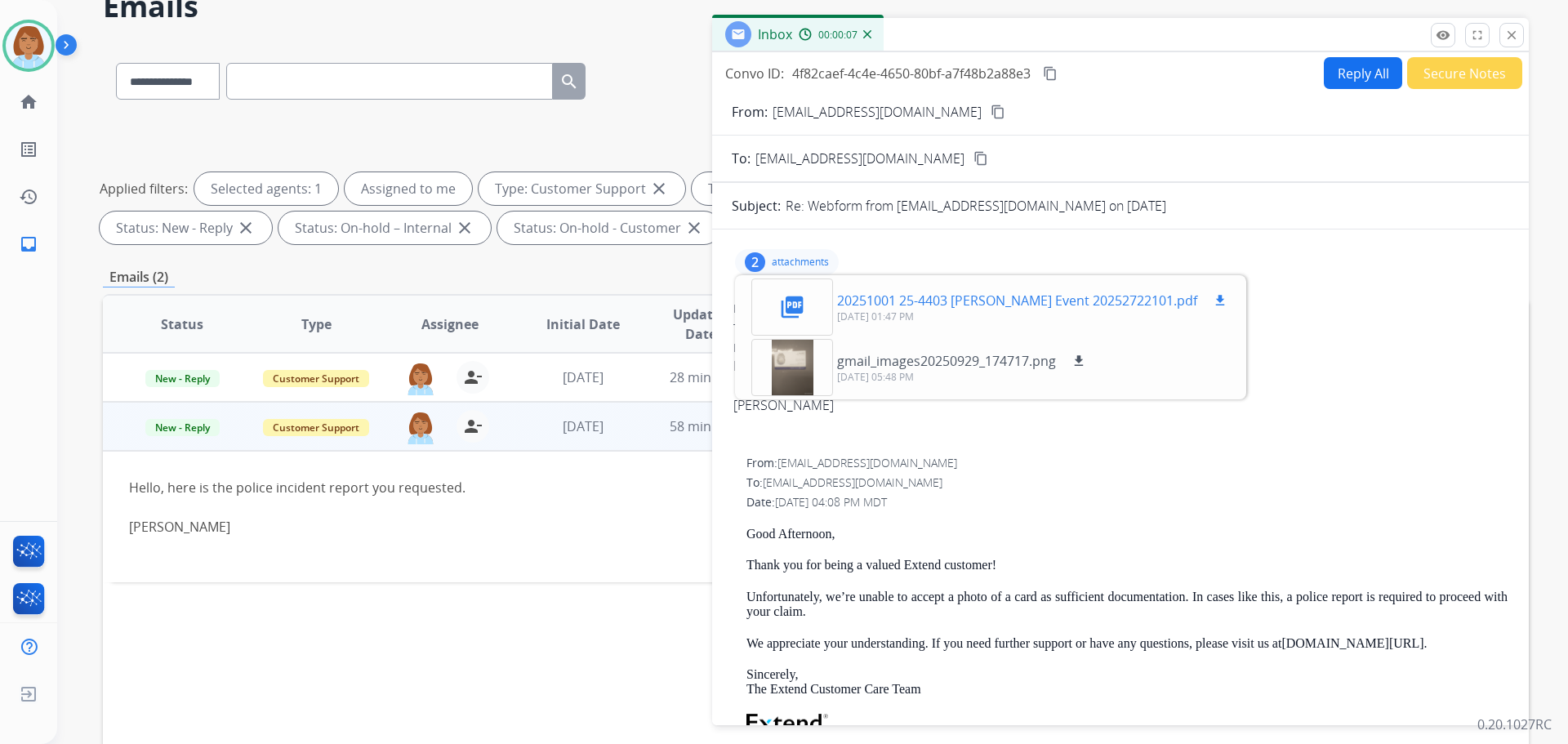
click at [792, 306] on mat-icon "picture_as_pdf" at bounding box center [792, 307] width 26 height 26
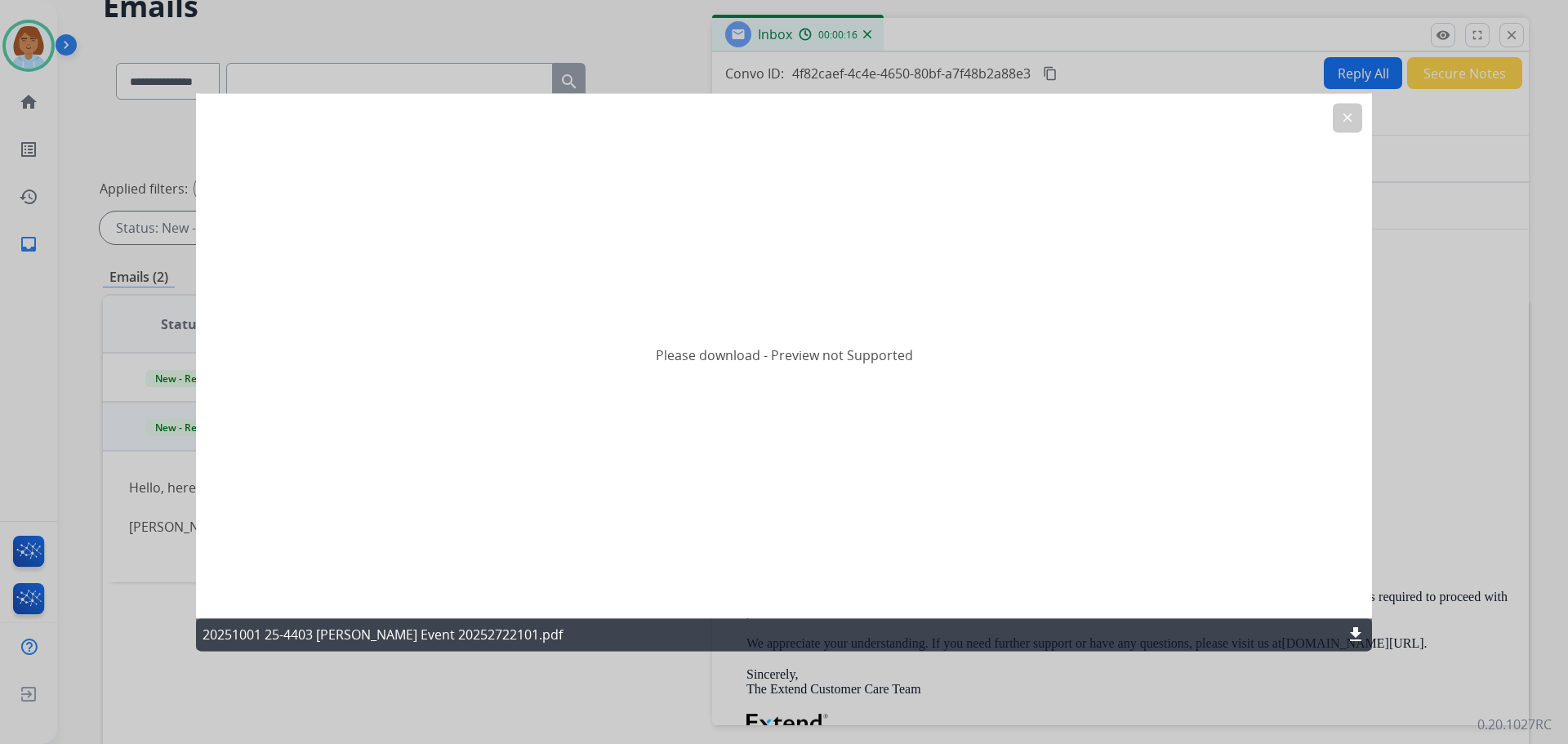
click at [881, 117] on mat-icon "clear" at bounding box center [1348, 118] width 15 height 15
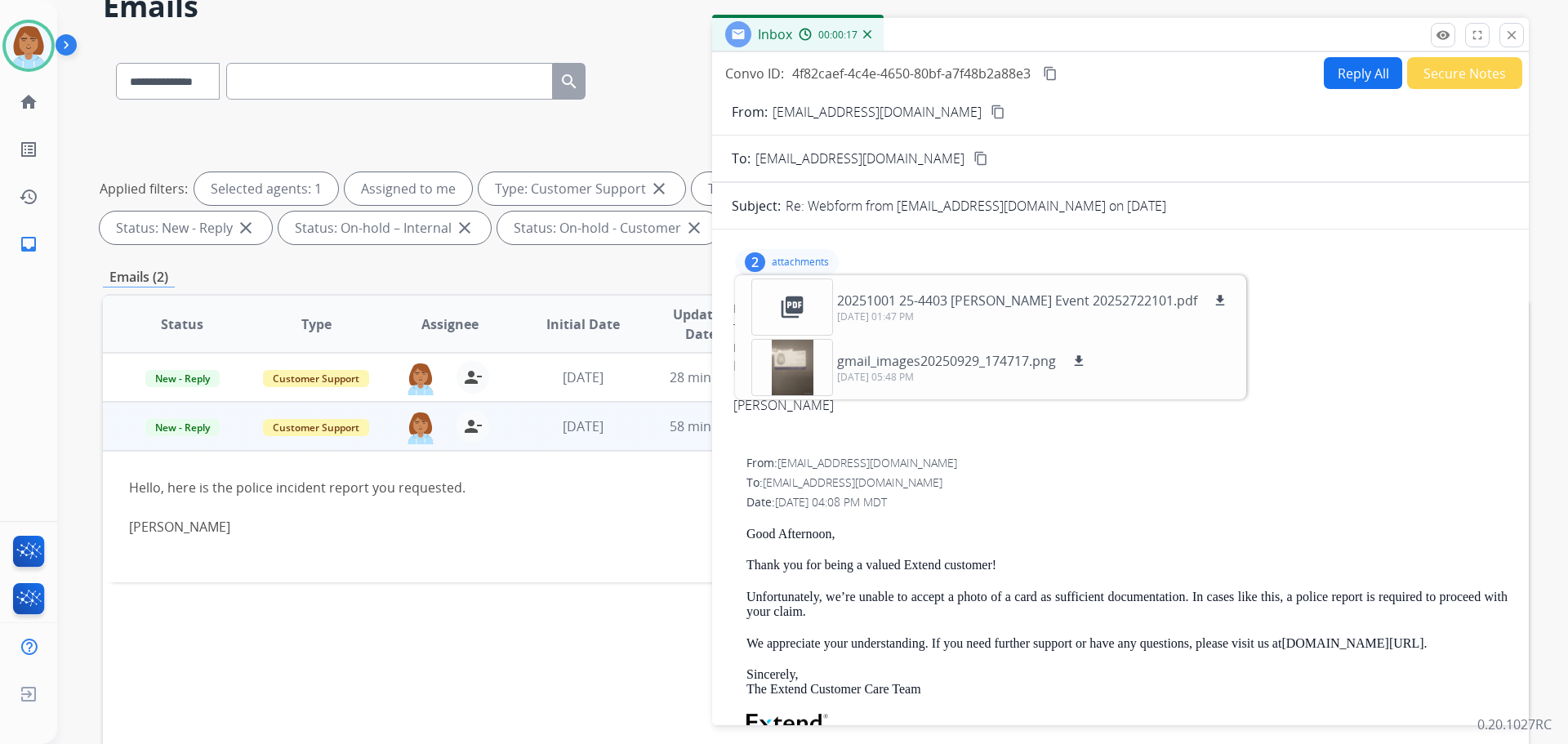
click at [881, 68] on button "Secure Notes" at bounding box center [1465, 73] width 115 height 32
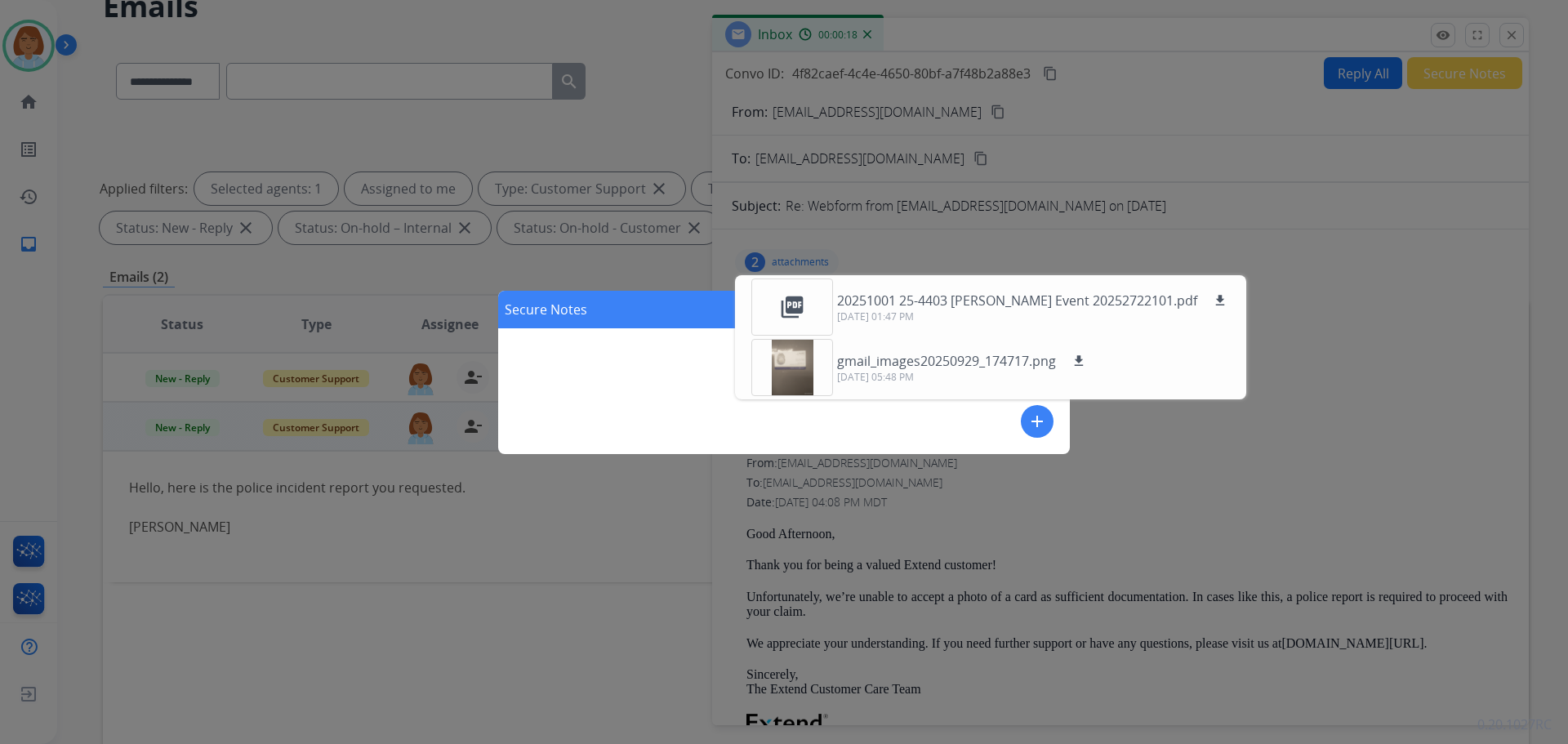
click at [881, 432] on div "Secure Notes close add" at bounding box center [784, 372] width 1568 height 744
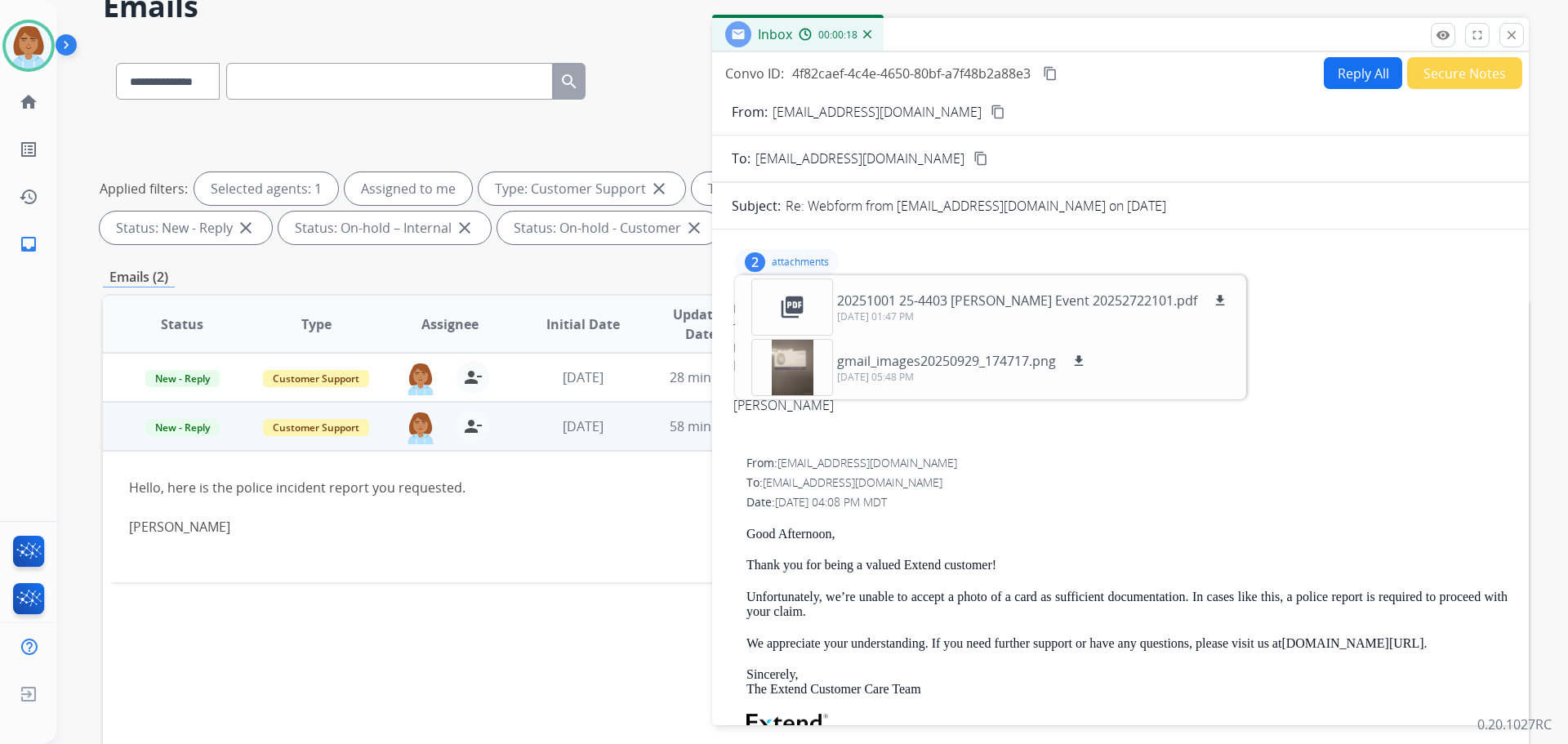
click at [881, 416] on span "Hello, here is the police incident report you requested. Gabriel C." at bounding box center [1121, 395] width 774 height 79
click at [881, 72] on button "Reply All" at bounding box center [1363, 73] width 79 height 32
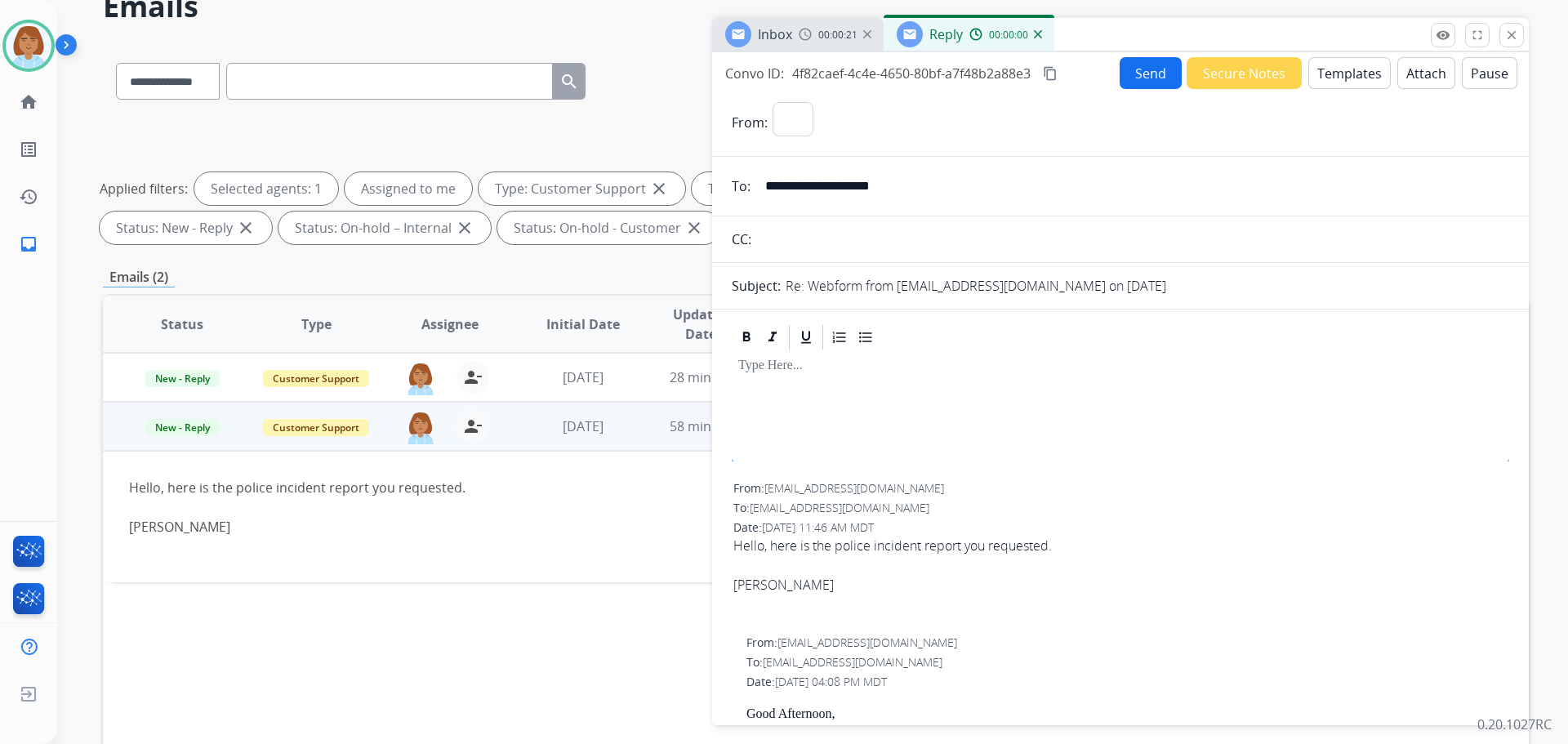
select select "**********"
click at [881, 69] on button "Attach" at bounding box center [1426, 73] width 58 height 32
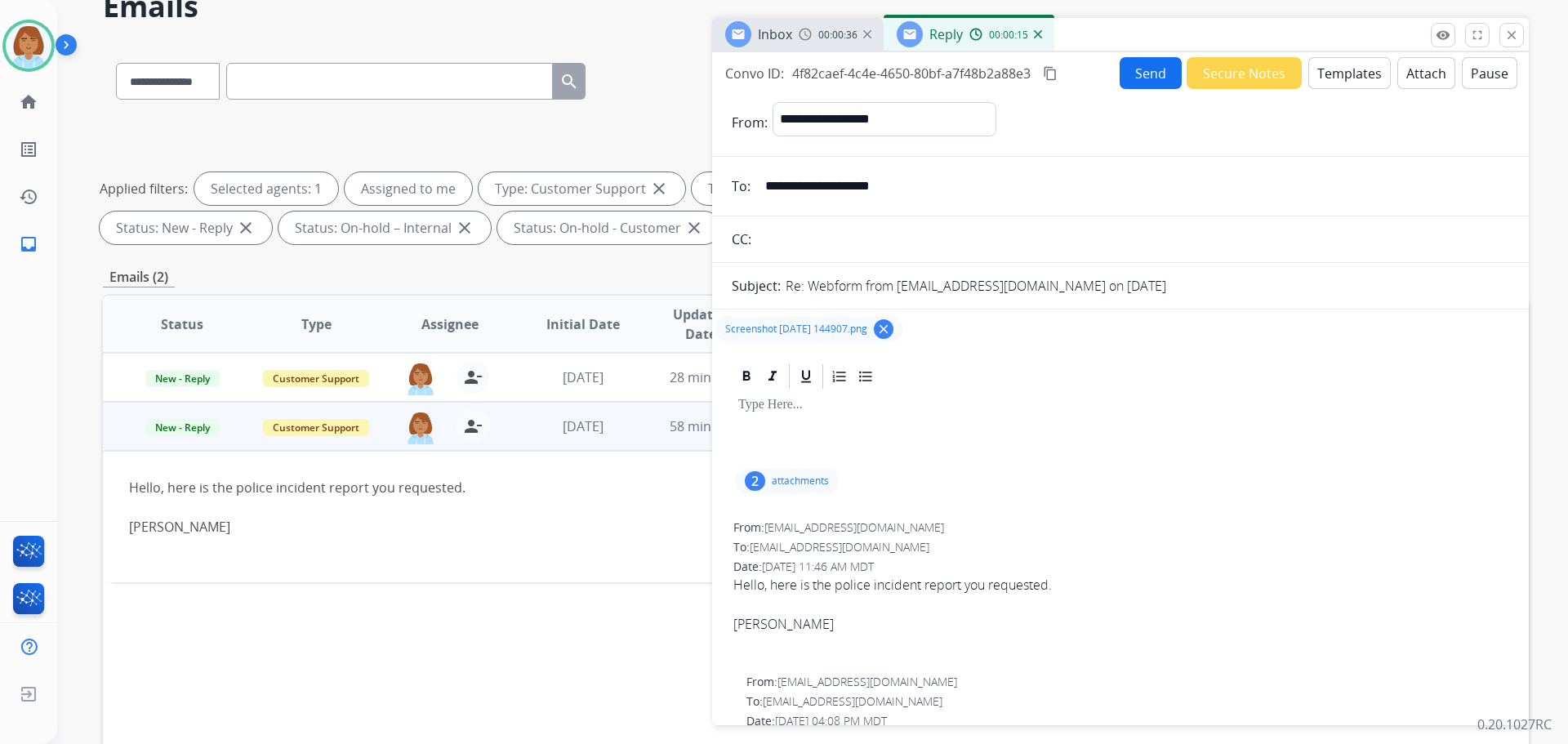
click at [881, 78] on button "Templates" at bounding box center [1350, 73] width 83 height 32
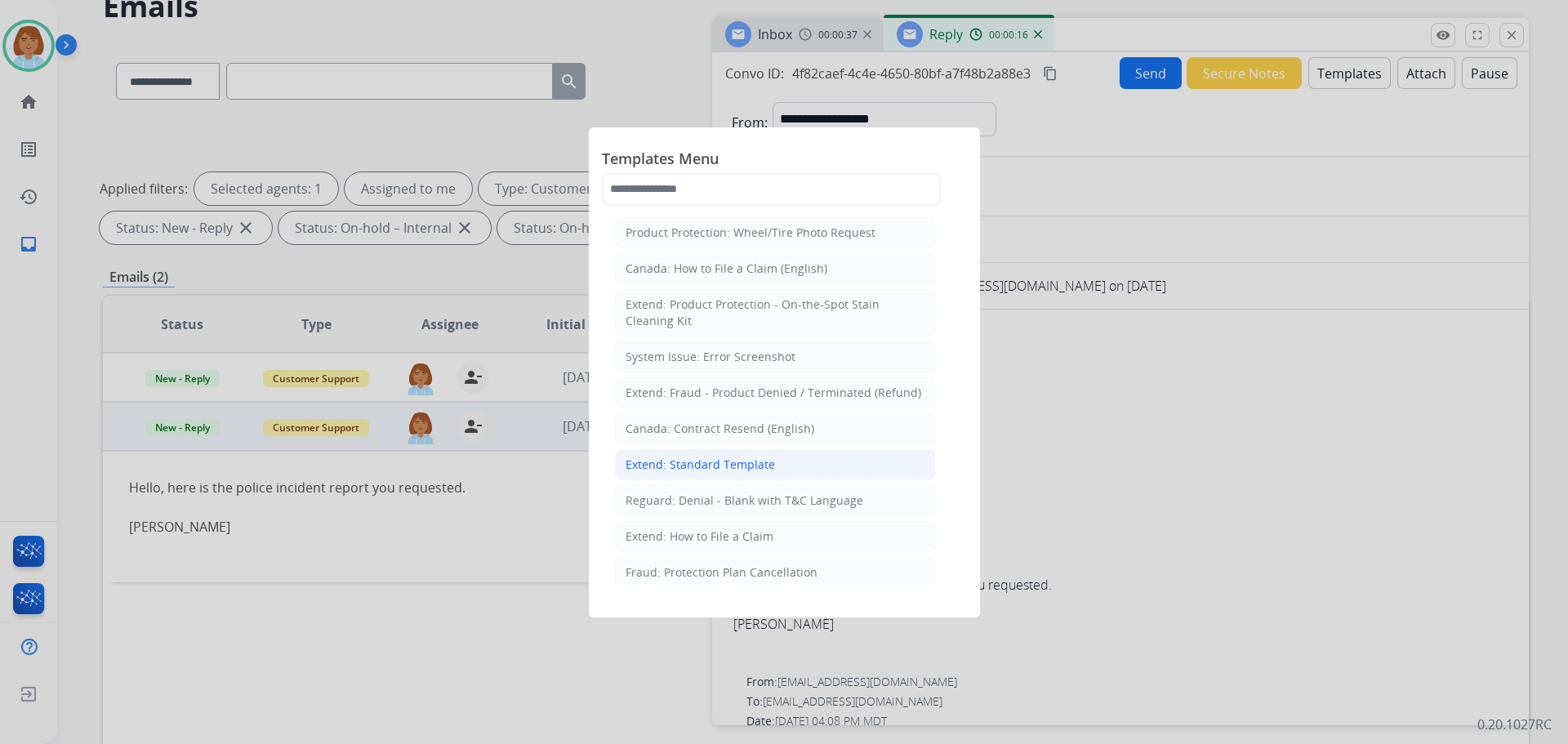
click at [772, 470] on li "Extend: Standard Template" at bounding box center [775, 464] width 321 height 31
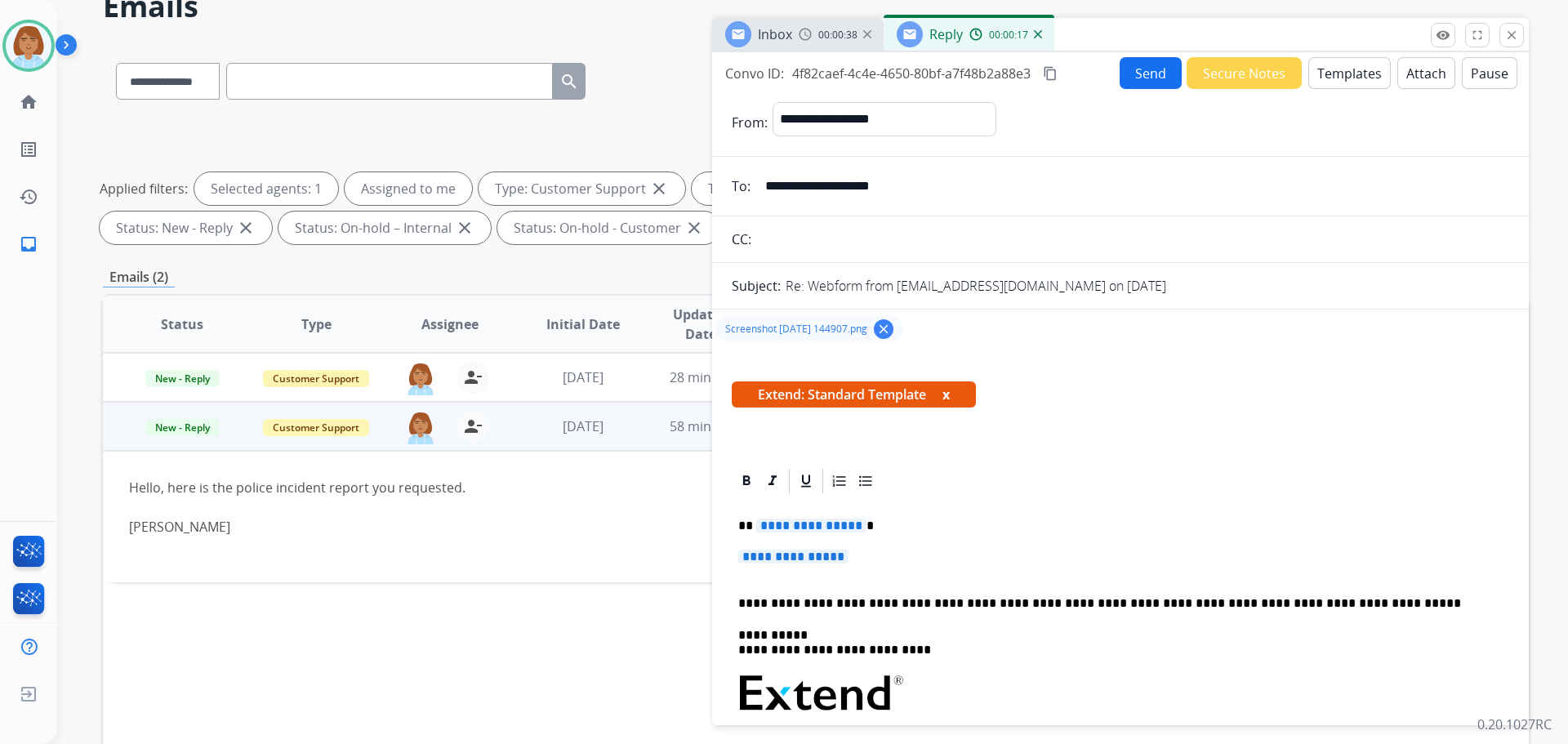
click at [881, 555] on p "**********" at bounding box center [1121, 564] width 764 height 30
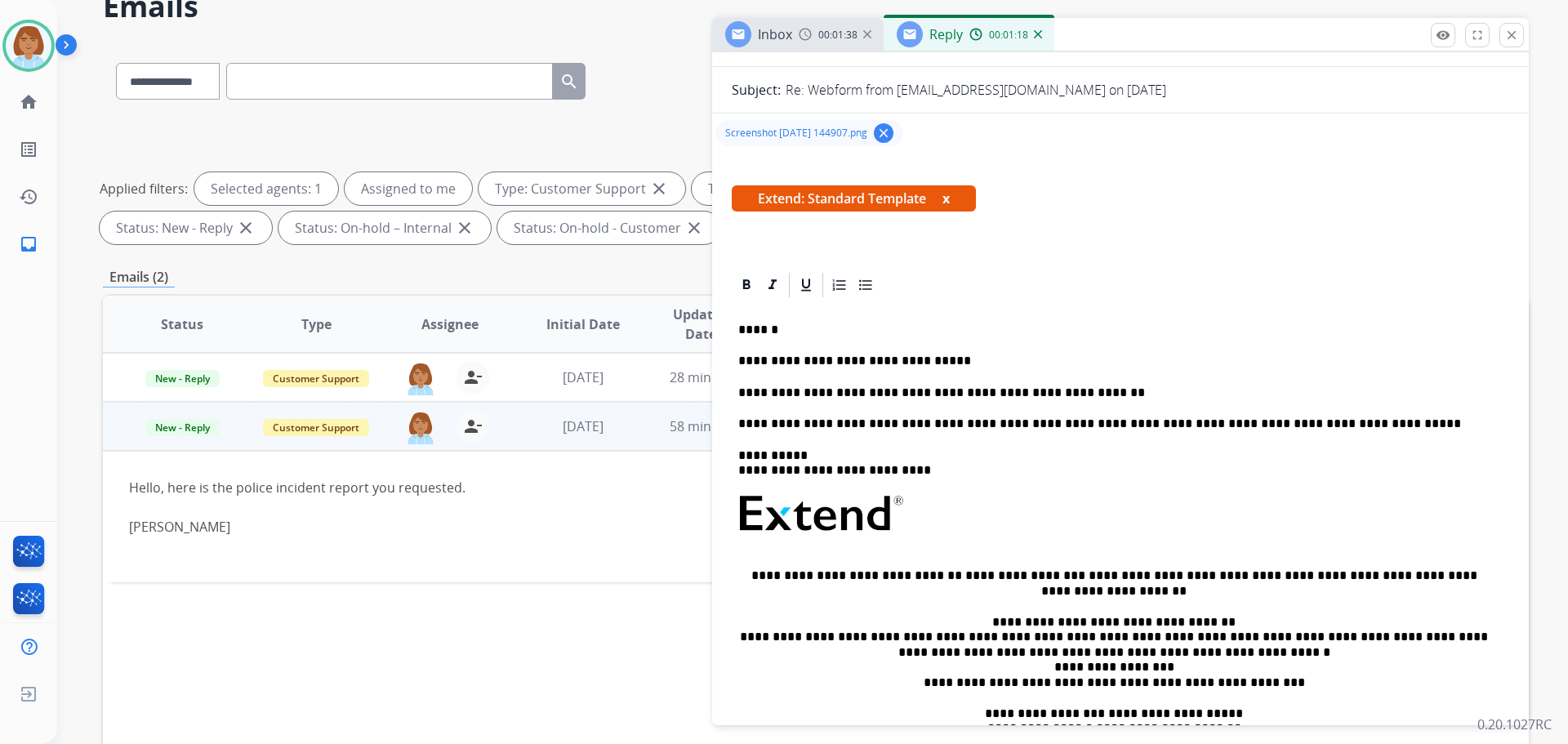
scroll to position [490, 0]
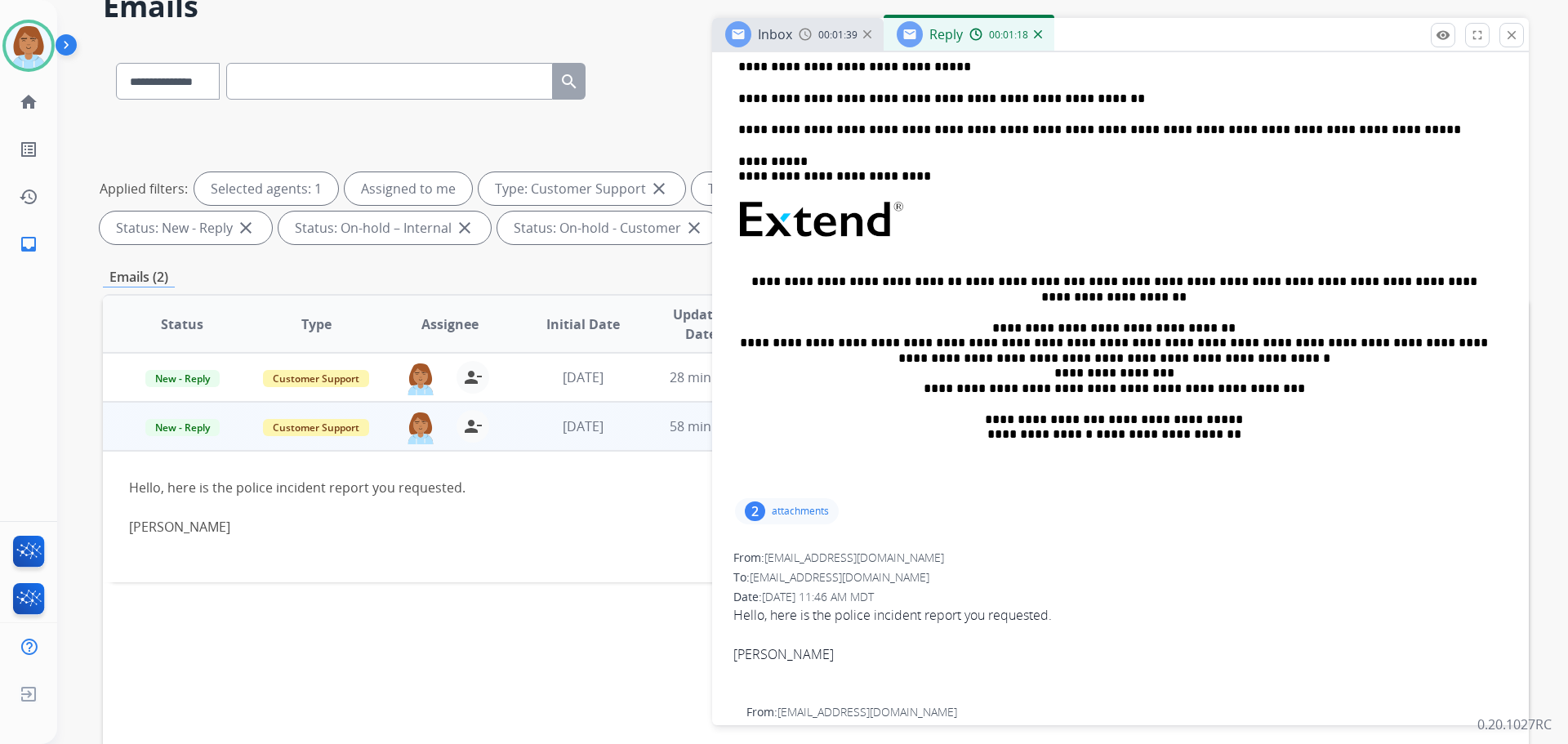
click at [779, 512] on p "attachments" at bounding box center [800, 512] width 57 height 13
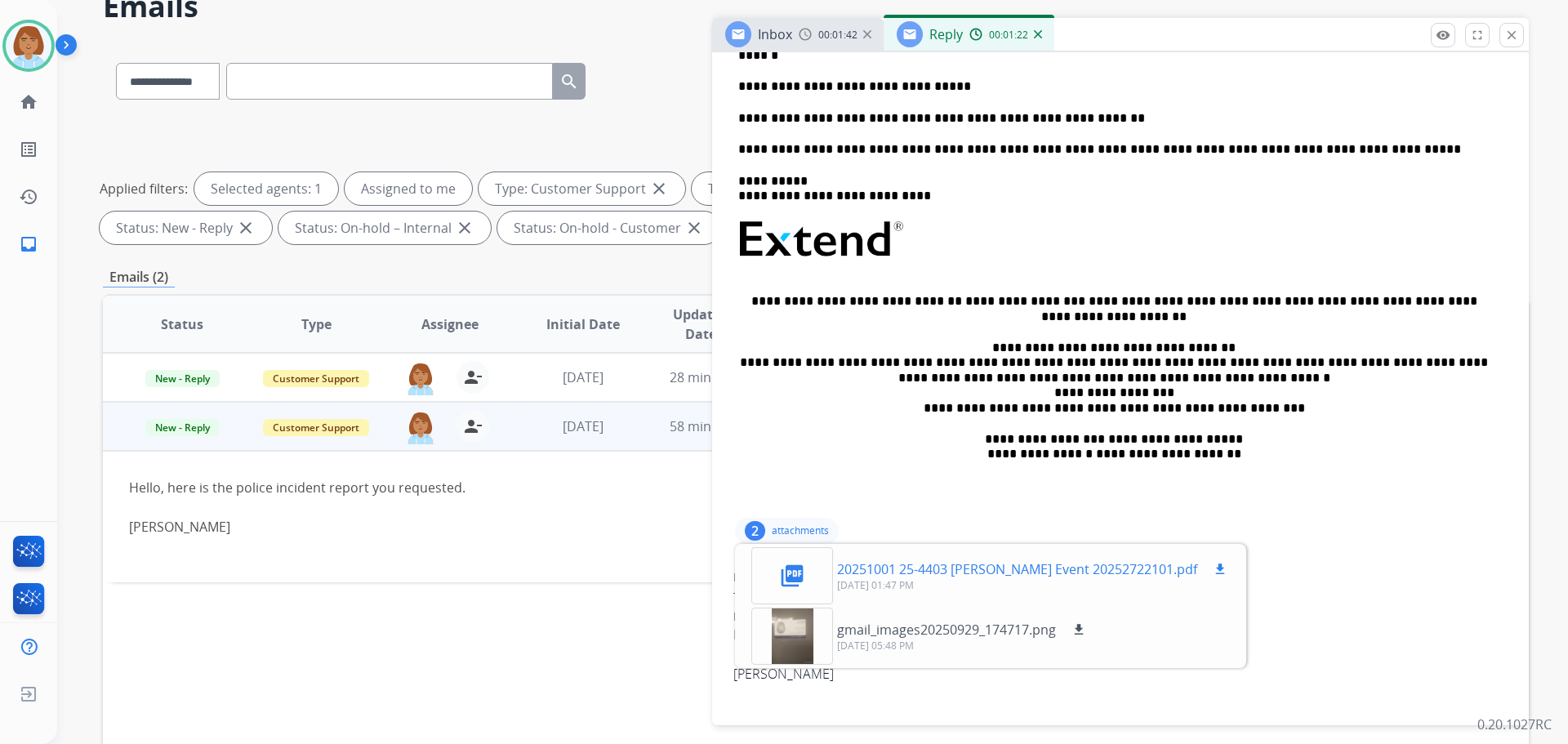
scroll to position [245, 0]
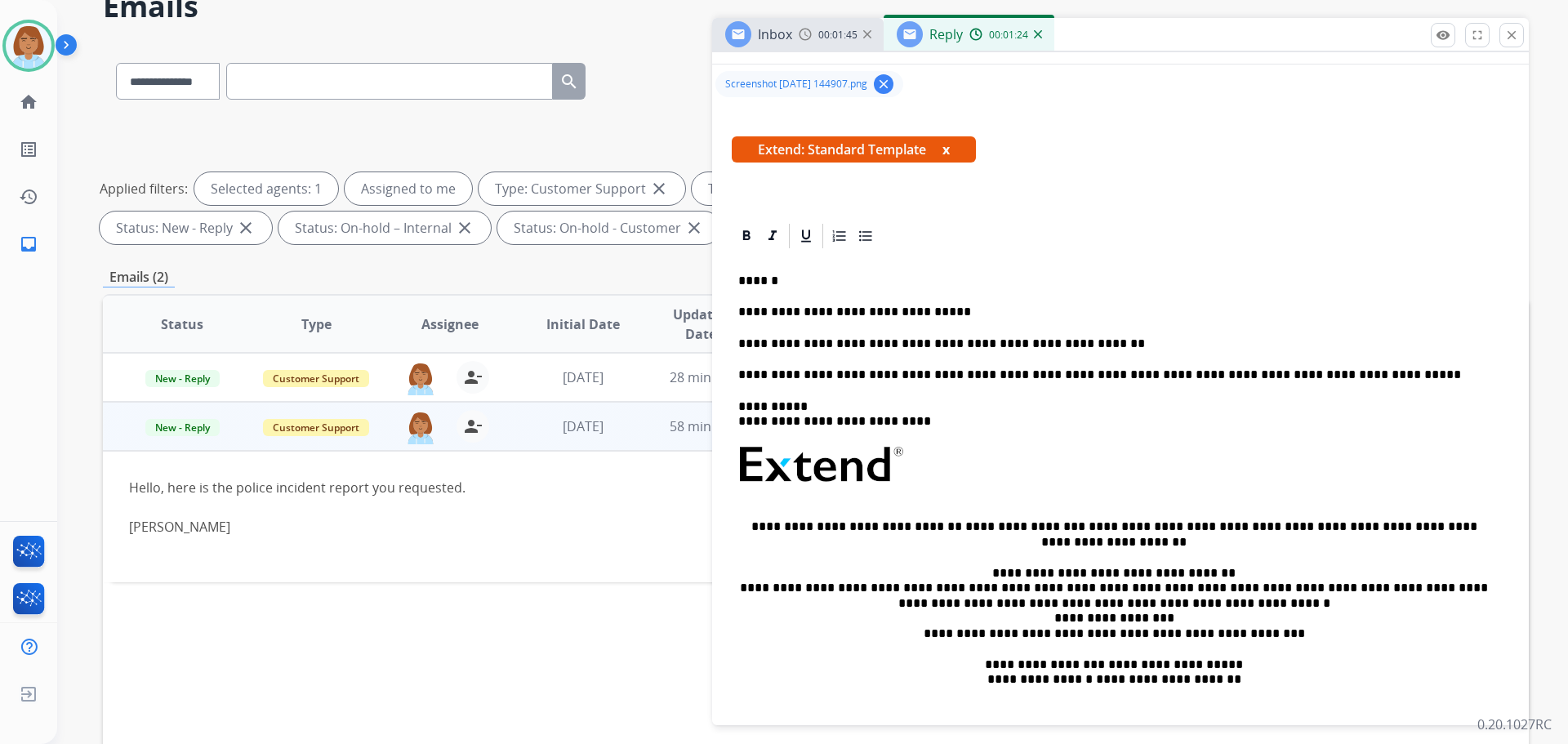
click at [881, 344] on p "**********" at bounding box center [1114, 344] width 752 height 15
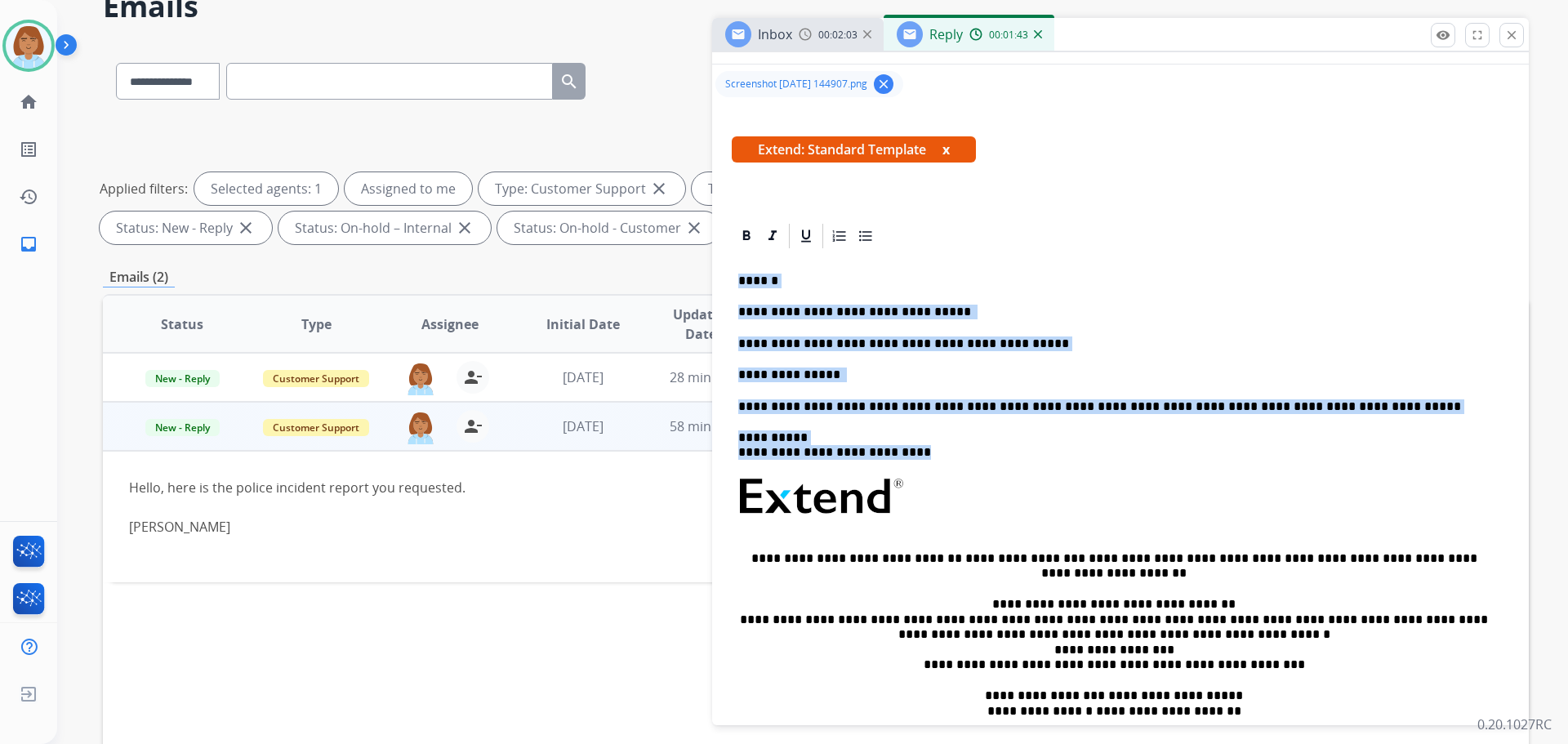
drag, startPoint x: 920, startPoint y: 452, endPoint x: 735, endPoint y: 282, distance: 251.2
click at [735, 282] on div "**********" at bounding box center [1121, 511] width 778 height 520
copy div "**********"
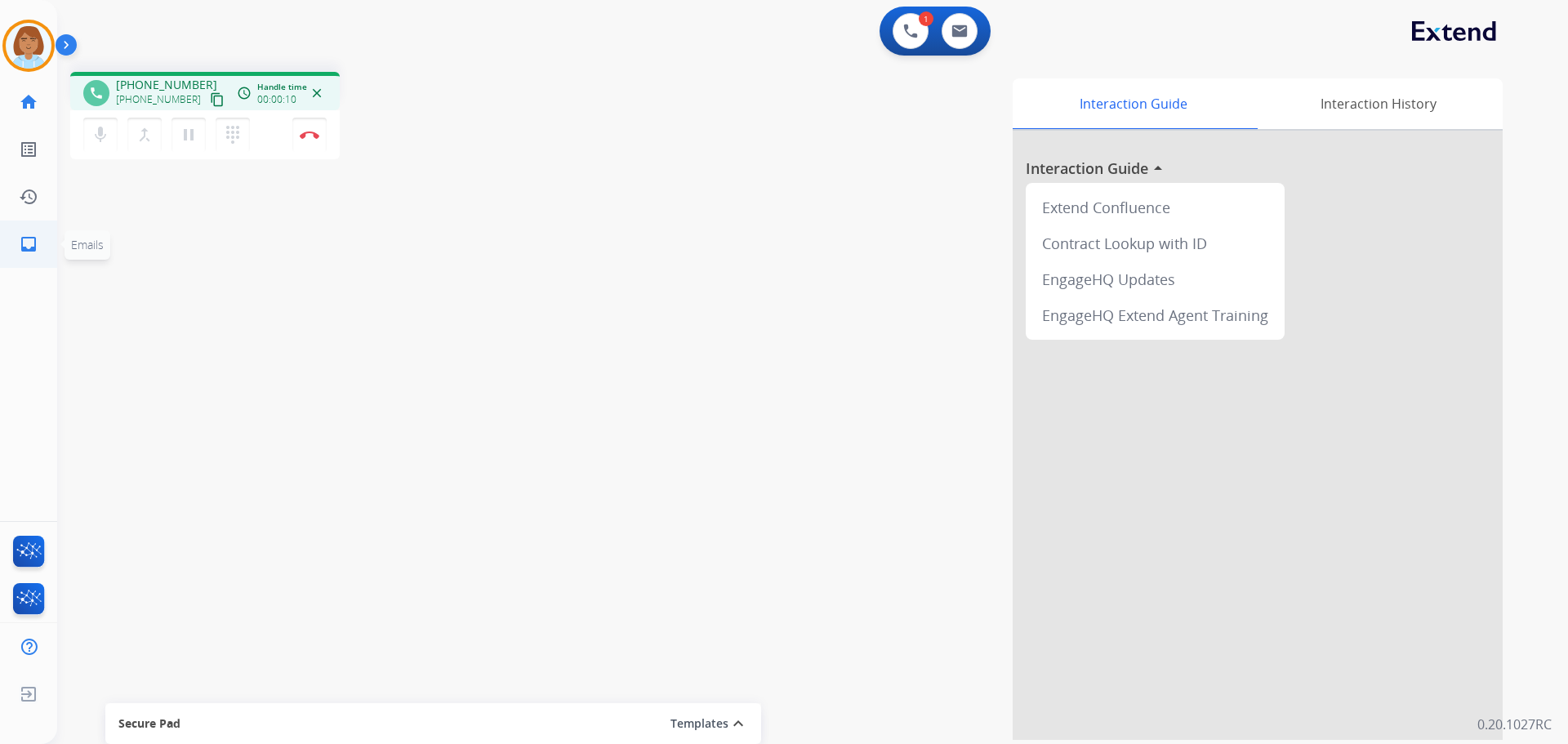
click at [11, 245] on link "inbox Emails" at bounding box center [28, 244] width 46 height 46
select select "**********"
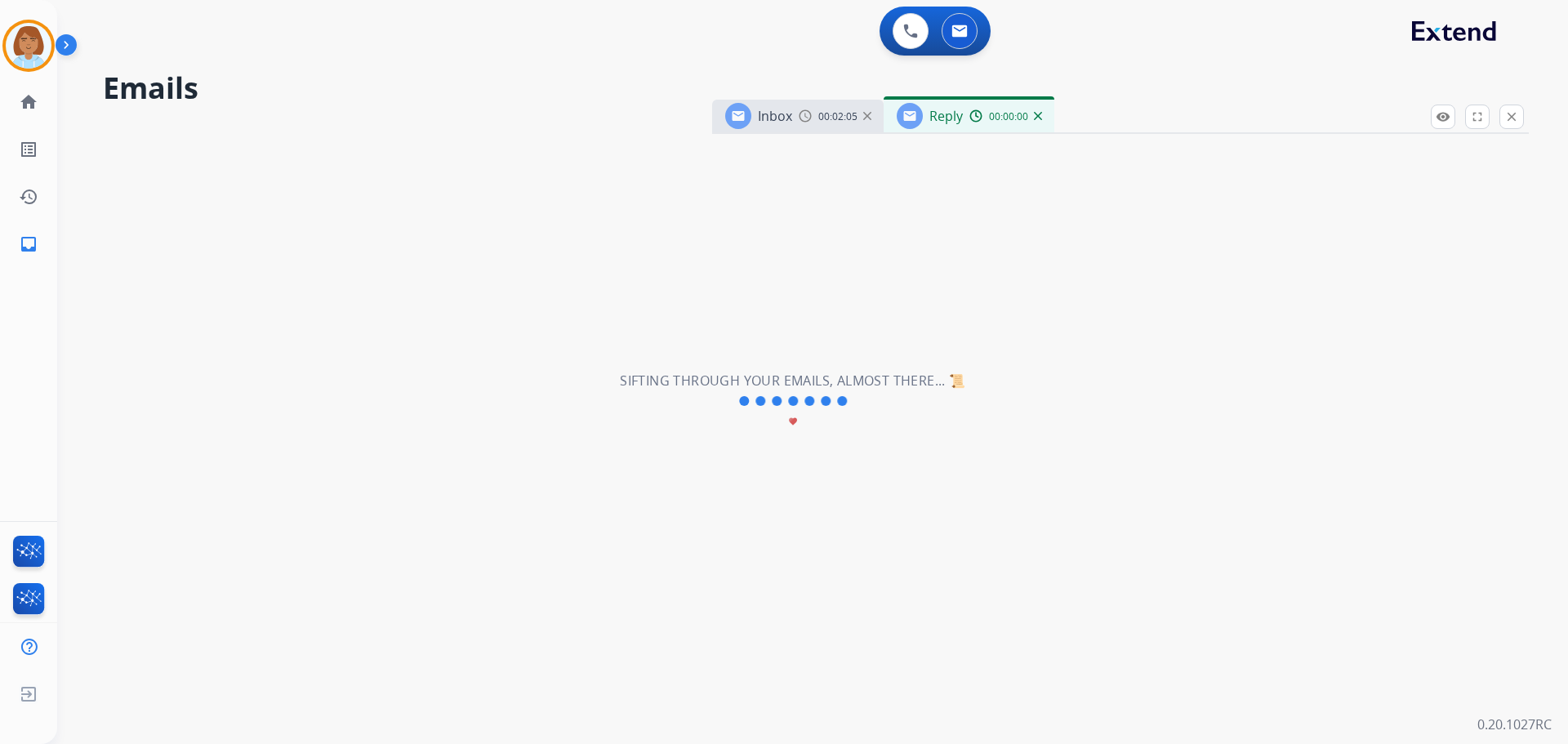
select select "**********"
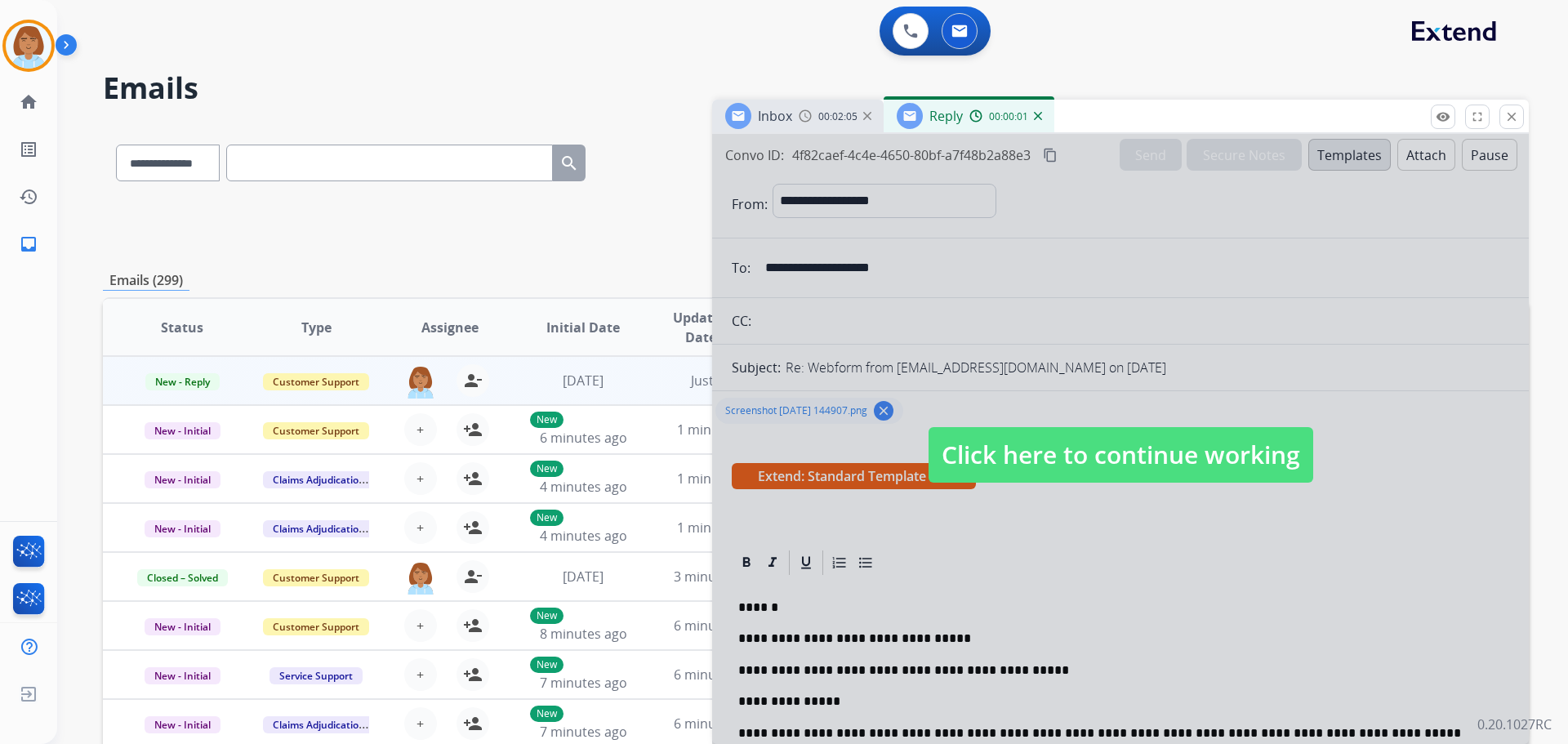
click at [881, 455] on span "Click here to continue working" at bounding box center [1121, 455] width 385 height 55
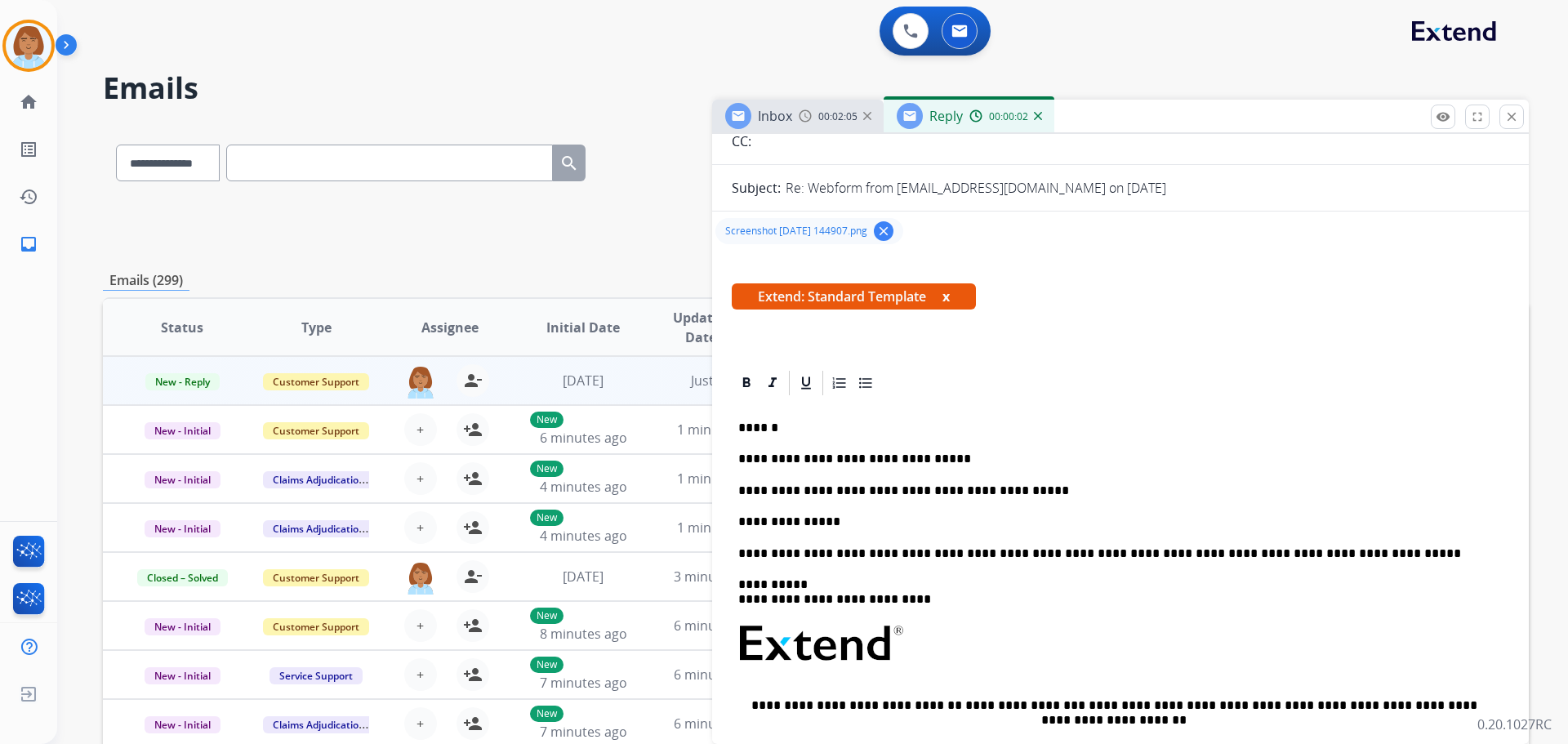
scroll to position [245, 0]
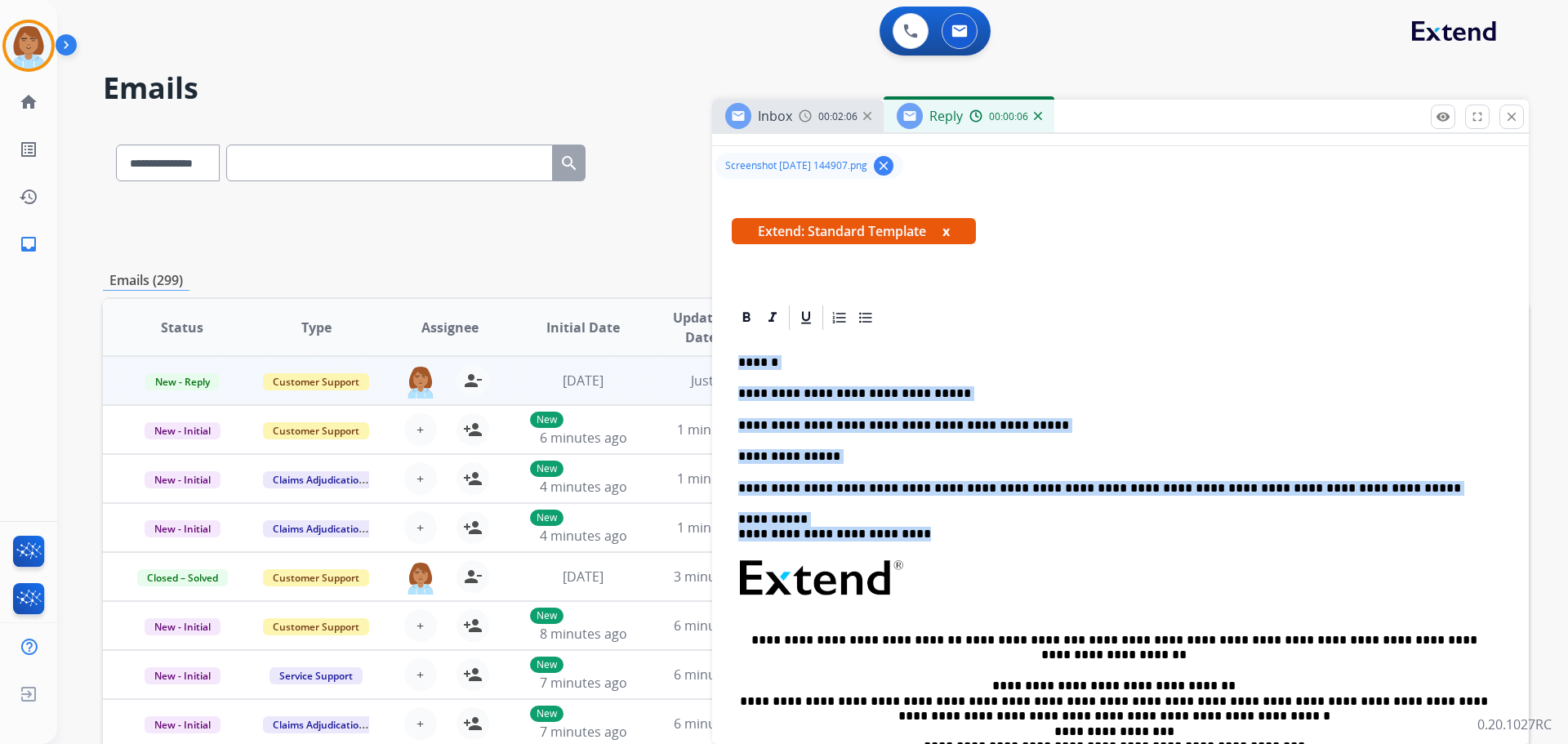
drag, startPoint x: 941, startPoint y: 544, endPoint x: 713, endPoint y: 369, distance: 287.4
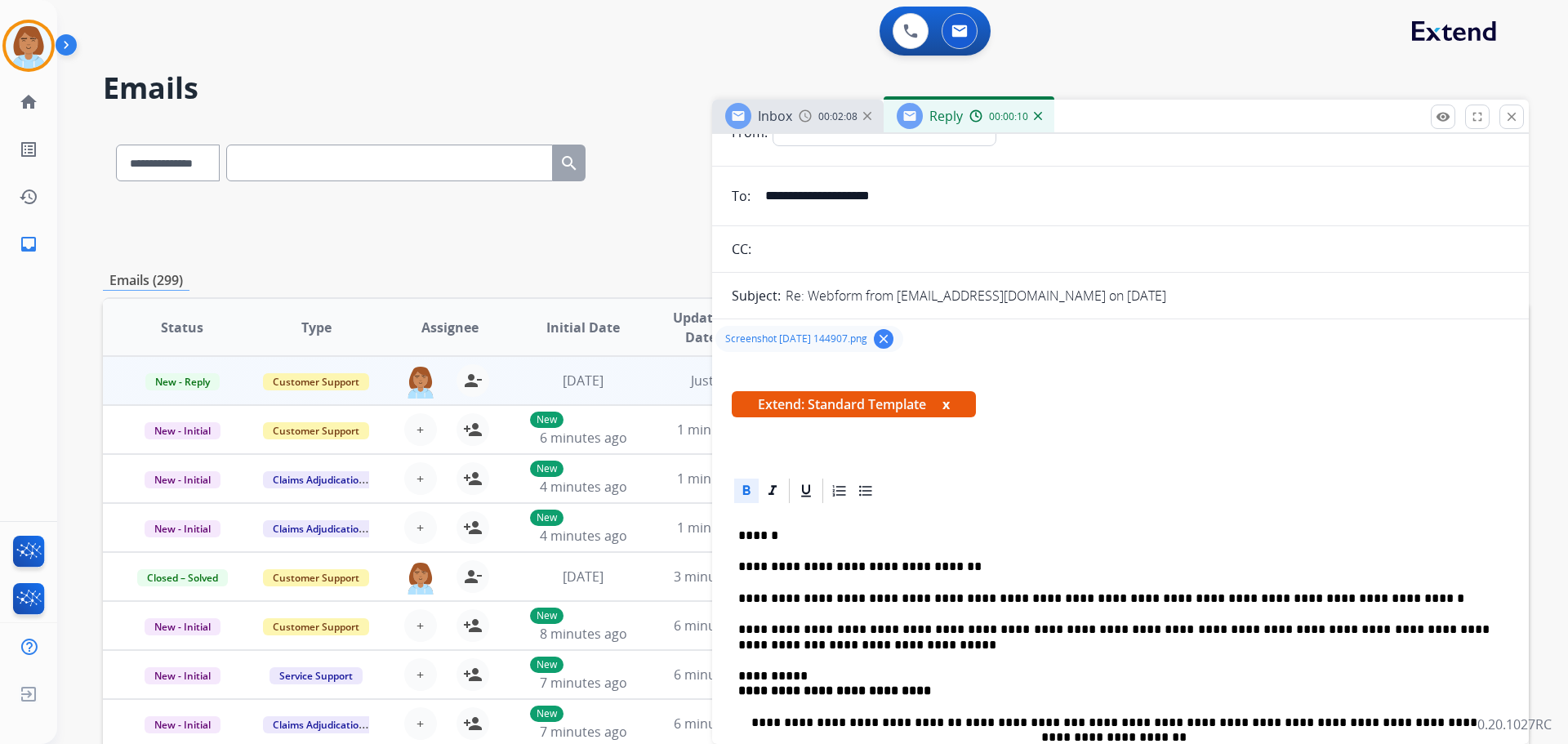
scroll to position [0, 0]
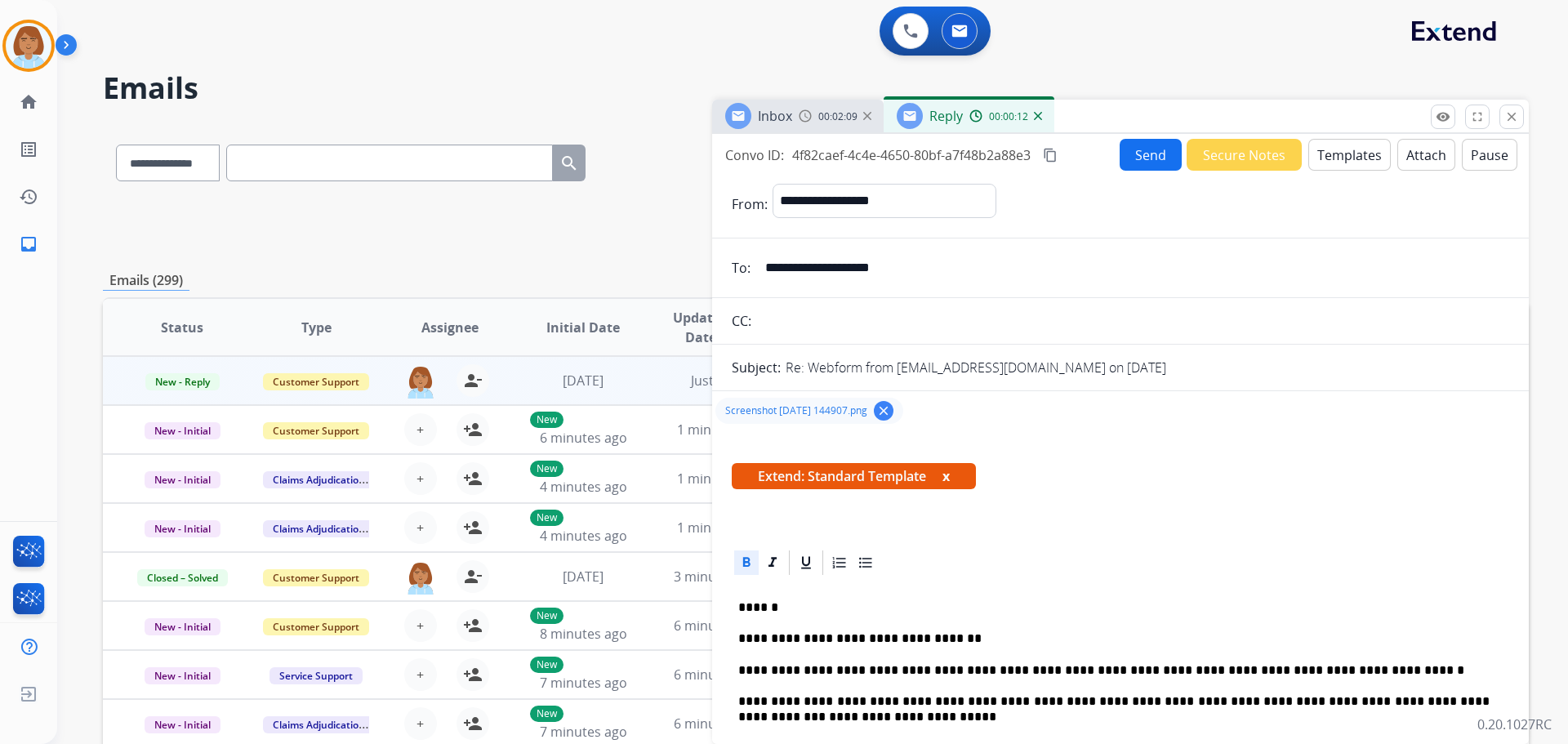
click at [881, 161] on button "Send" at bounding box center [1151, 155] width 62 height 32
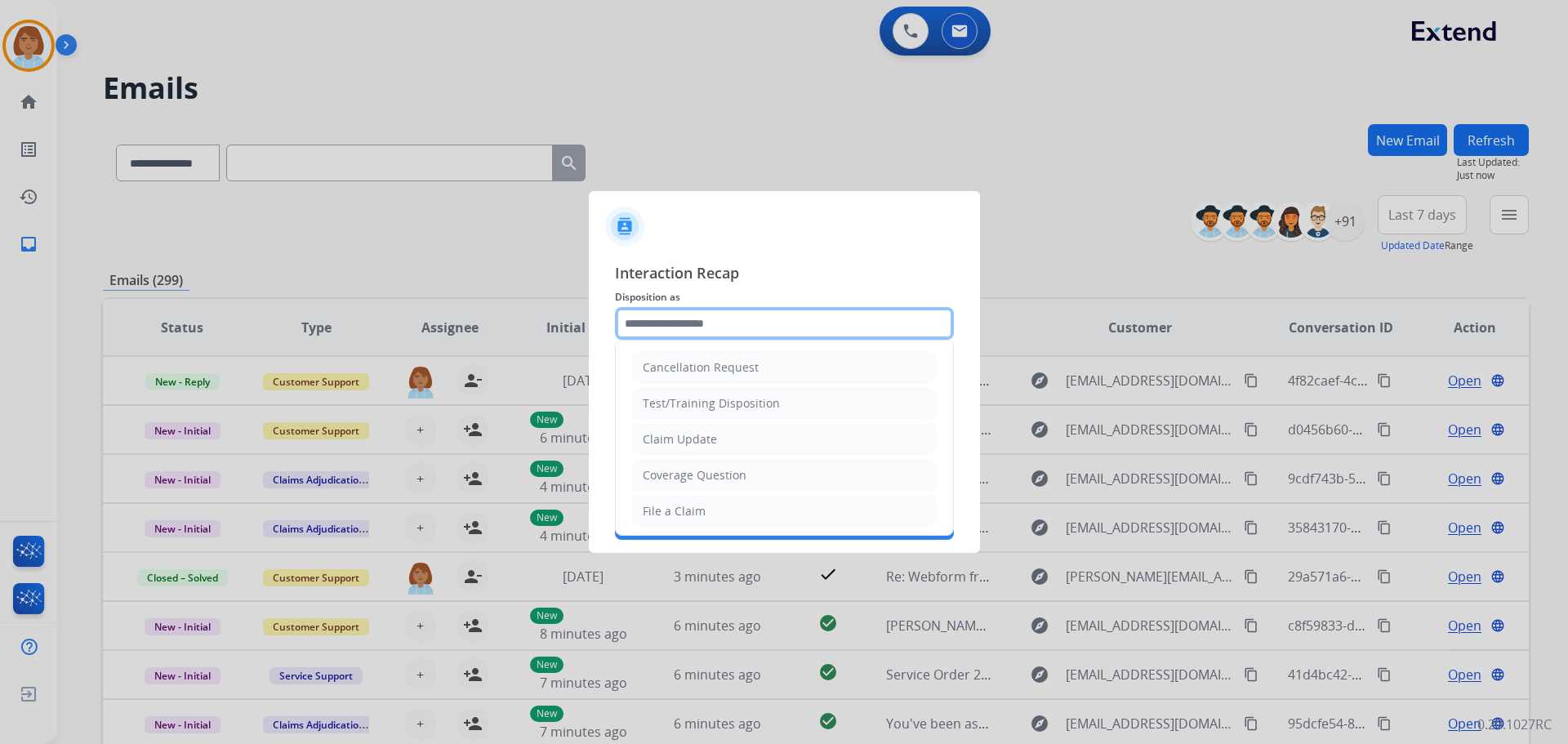
click at [790, 313] on input "text" at bounding box center [784, 323] width 339 height 33
click at [742, 436] on li "Claim Update" at bounding box center [784, 439] width 304 height 31
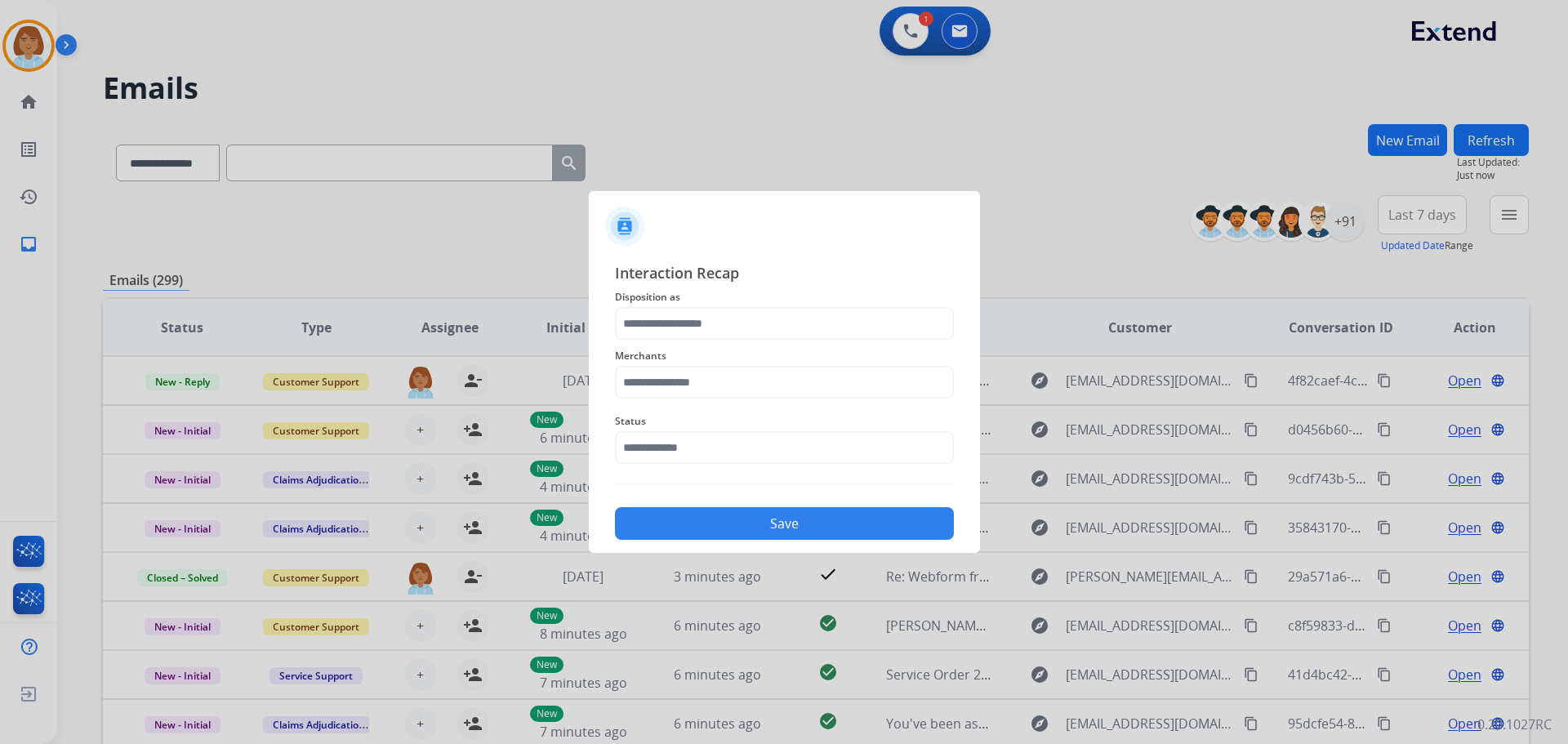
type input "**********"
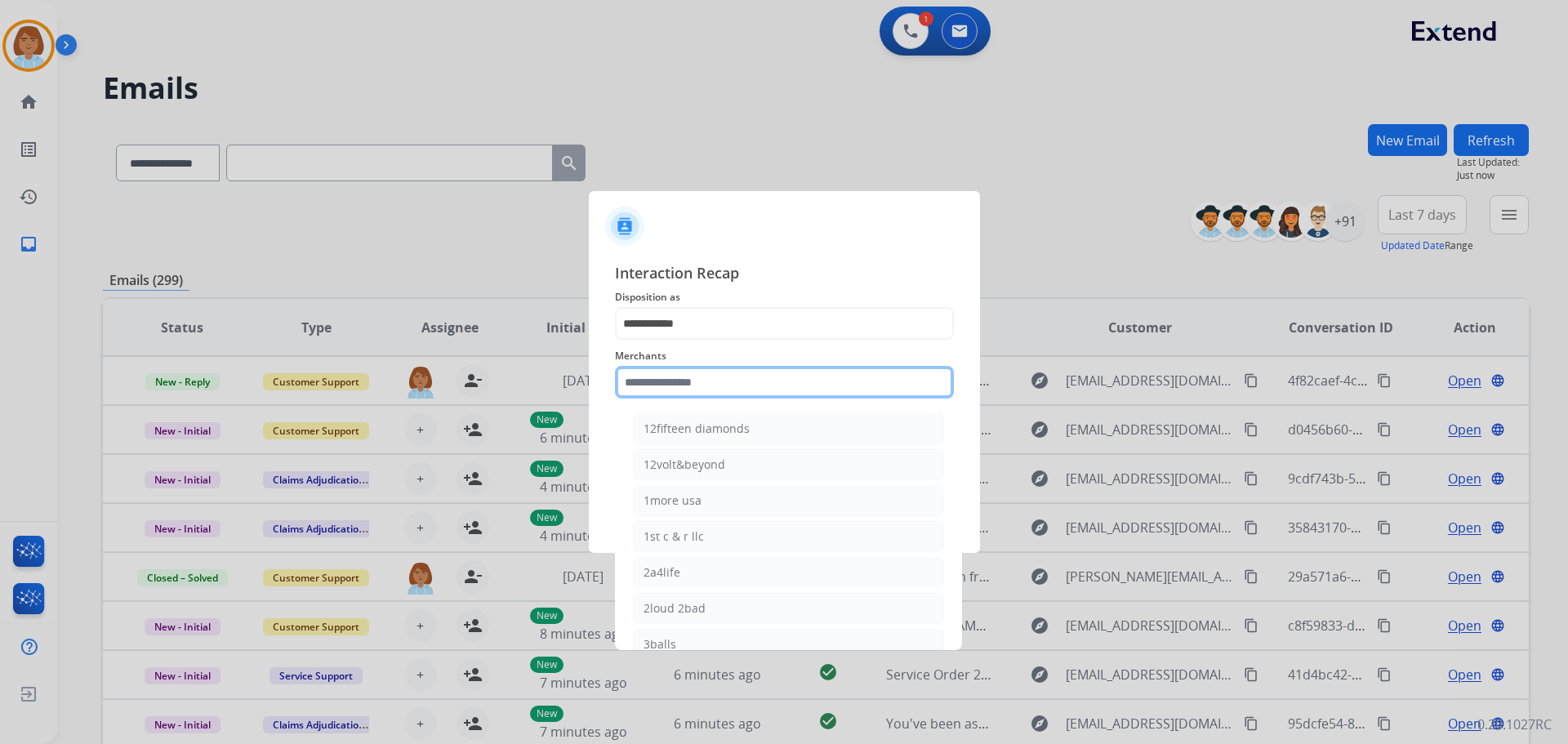
click at [738, 395] on input "text" at bounding box center [784, 382] width 339 height 33
click at [699, 412] on ul "Ashley - Reguard Ashley furniture High fashion home Jomashop Sam ash Smash it s…" at bounding box center [789, 540] width 321 height 271
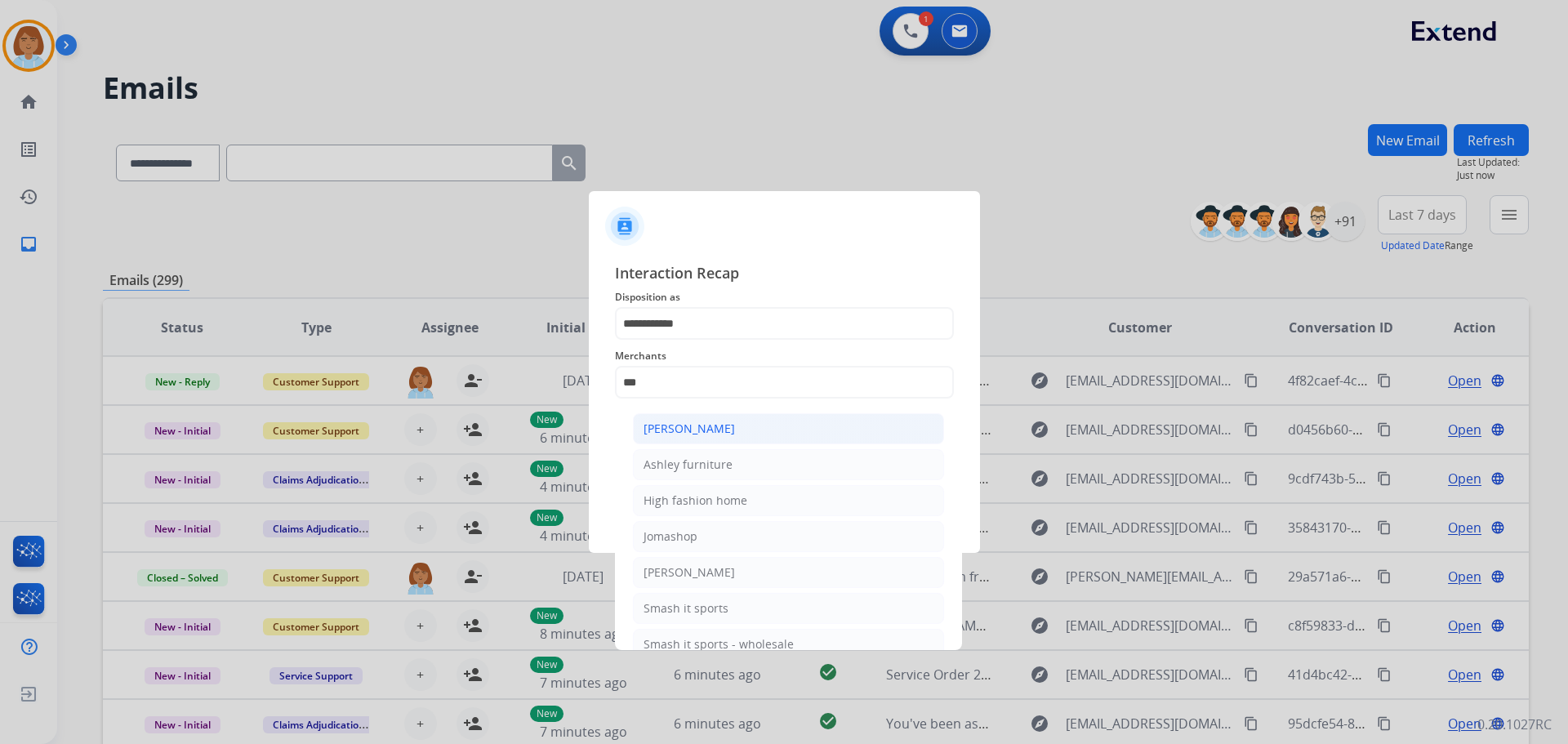
click at [698, 422] on div "[PERSON_NAME]" at bounding box center [689, 429] width 91 height 17
type input "**********"
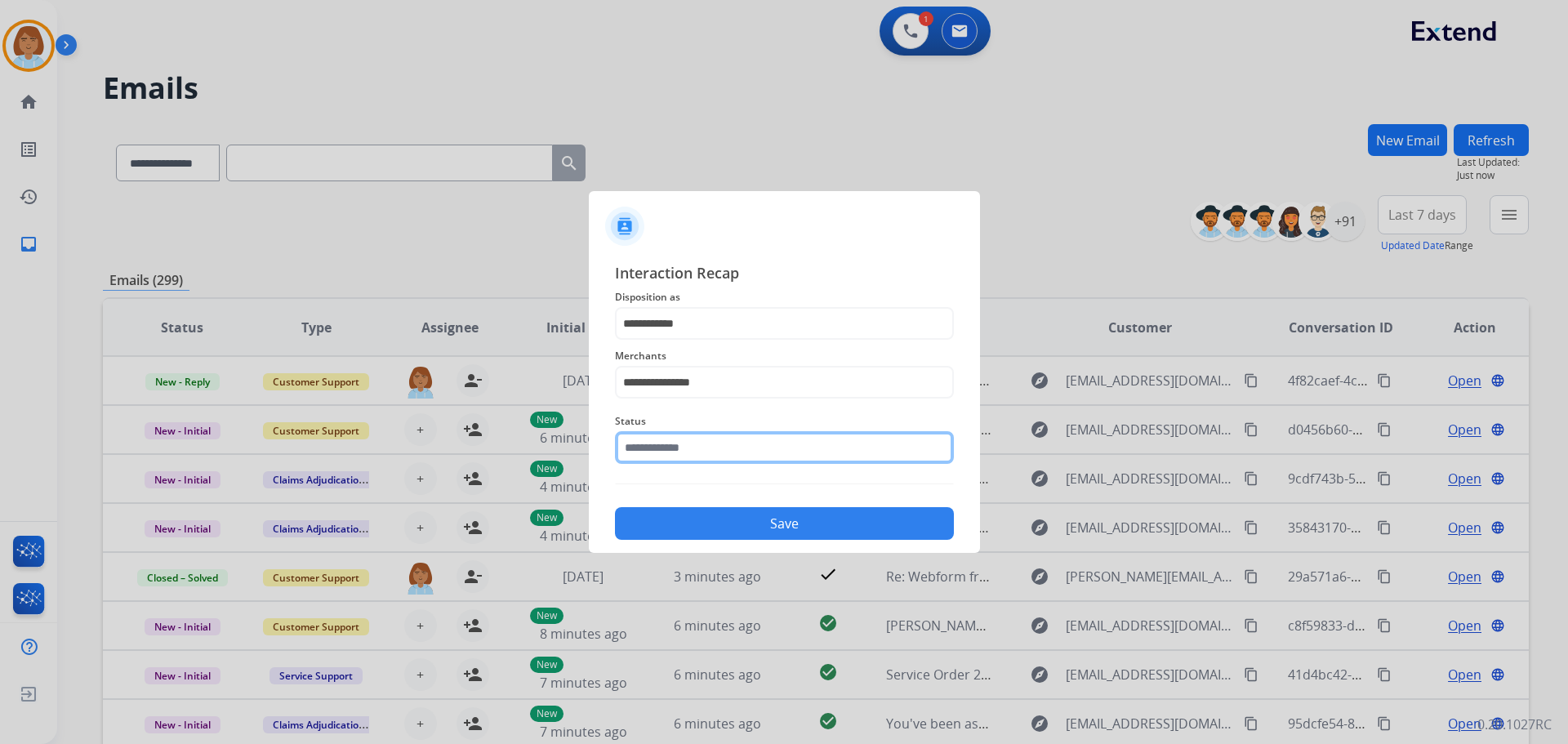
click at [705, 446] on input "text" at bounding box center [784, 447] width 339 height 33
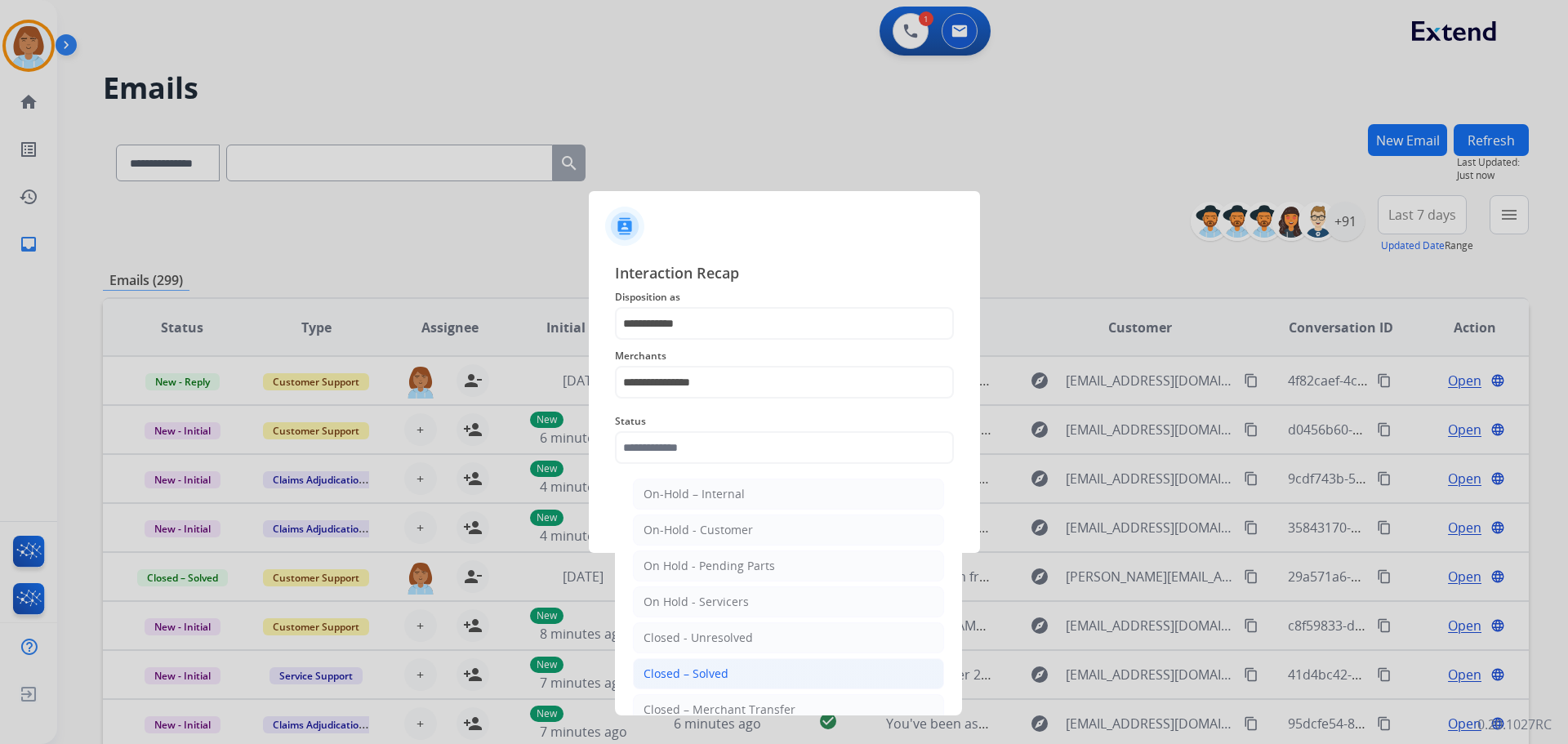
click at [677, 670] on div "Closed – Solved" at bounding box center [687, 674] width 85 height 17
type input "**********"
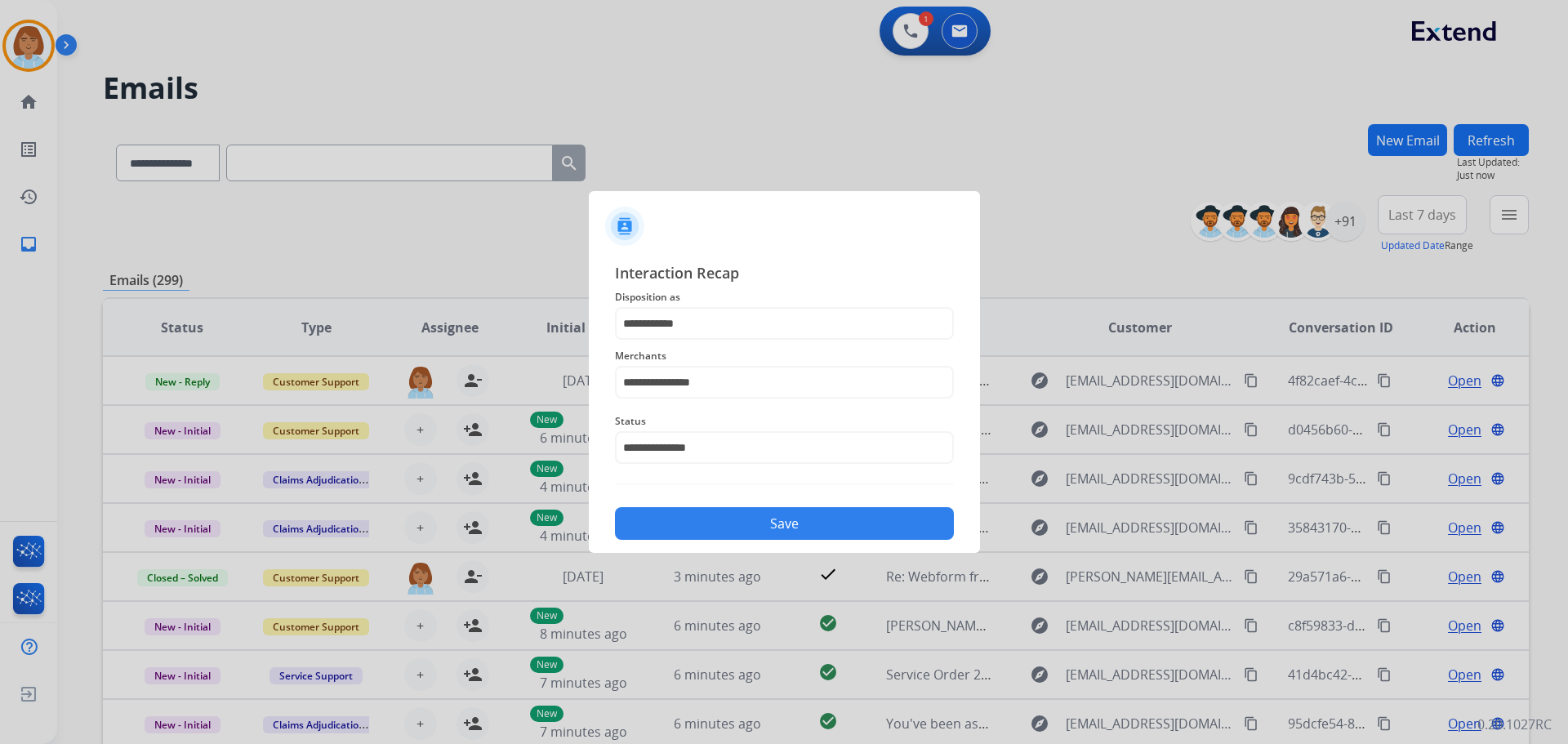
click at [695, 527] on button "Save" at bounding box center [784, 523] width 339 height 33
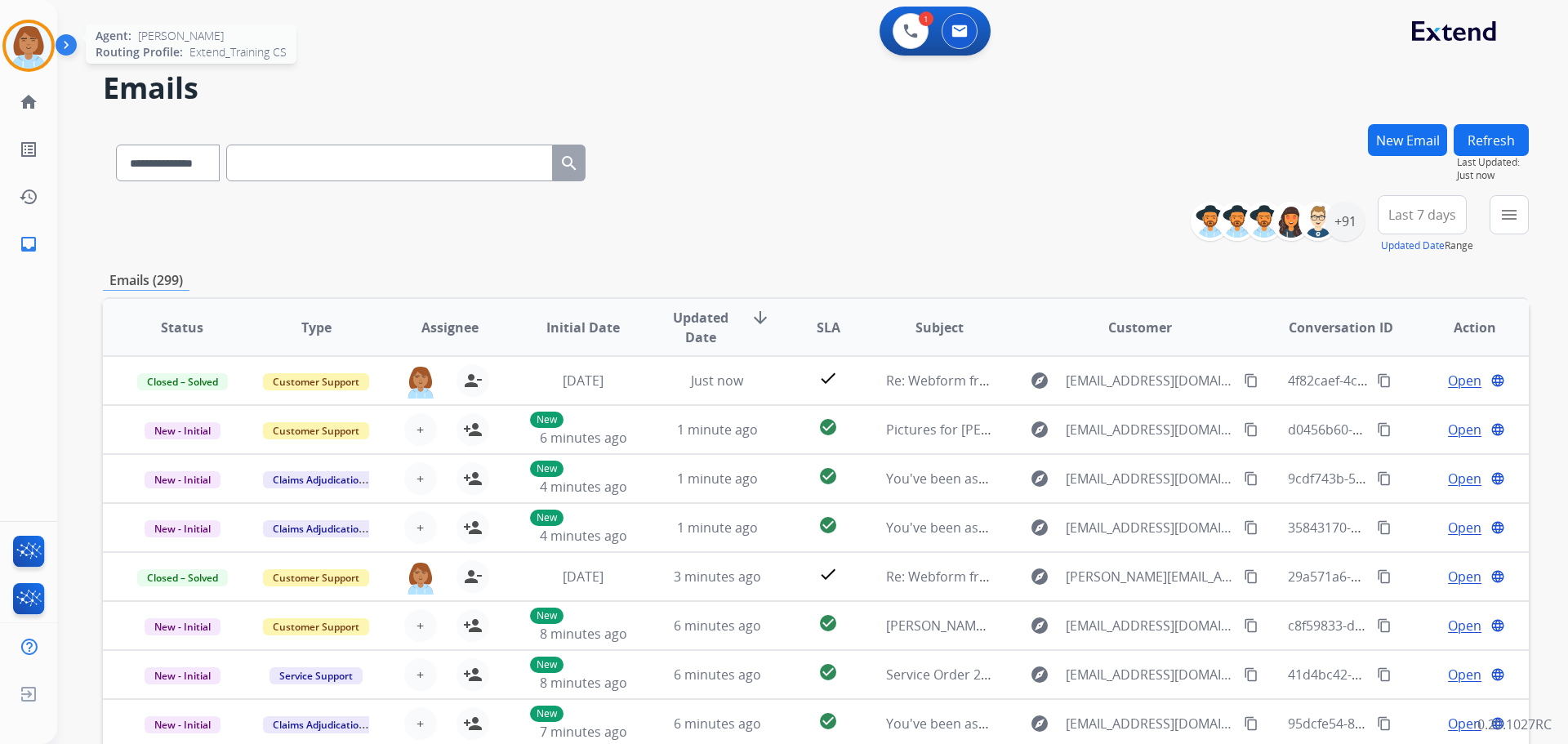
click at [27, 33] on img at bounding box center [28, 45] width 46 height 46
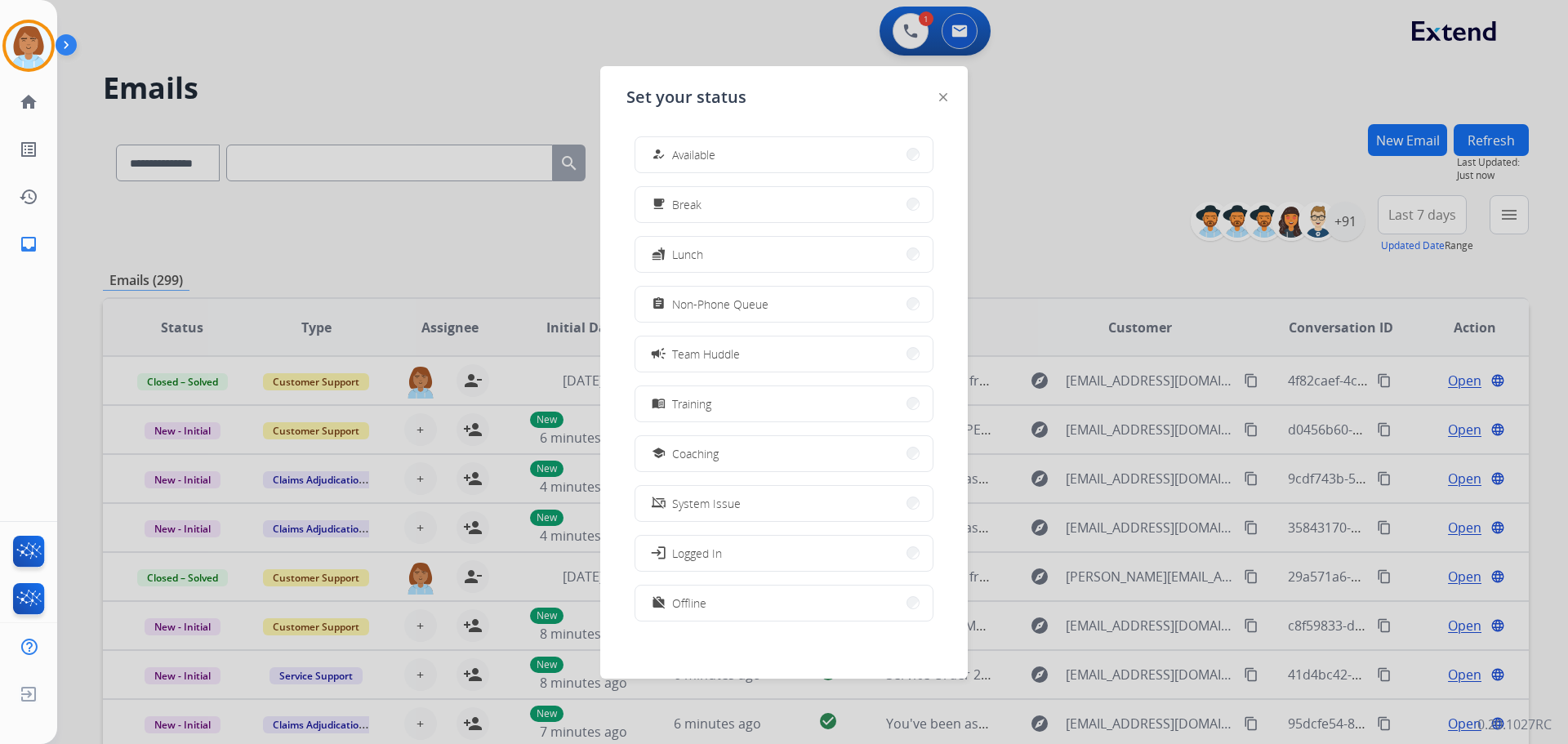
drag, startPoint x: 1106, startPoint y: 135, endPoint x: 940, endPoint y: 96, distance: 170.5
click at [881, 130] on div at bounding box center [784, 372] width 1568 height 744
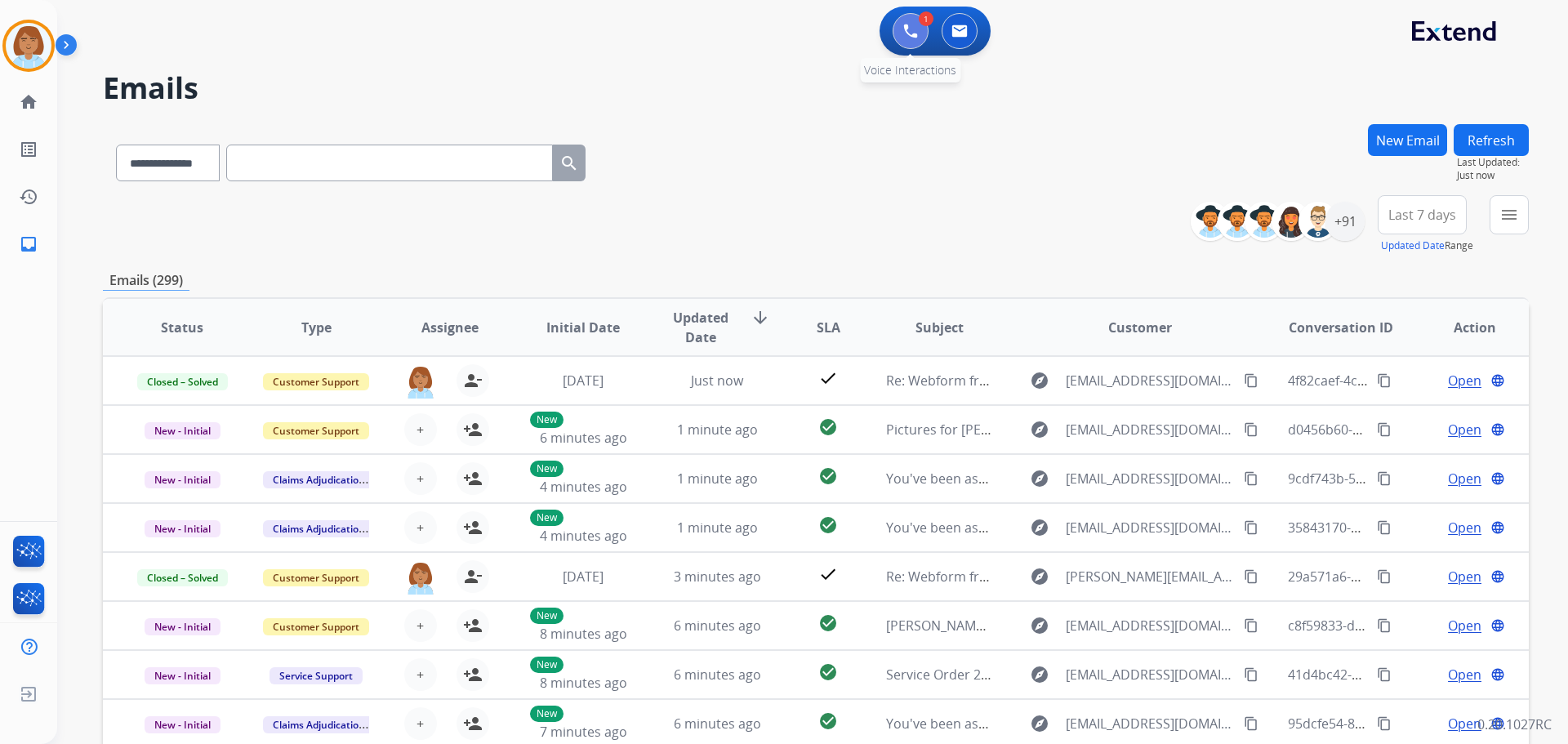
click at [881, 23] on button at bounding box center [911, 31] width 36 height 36
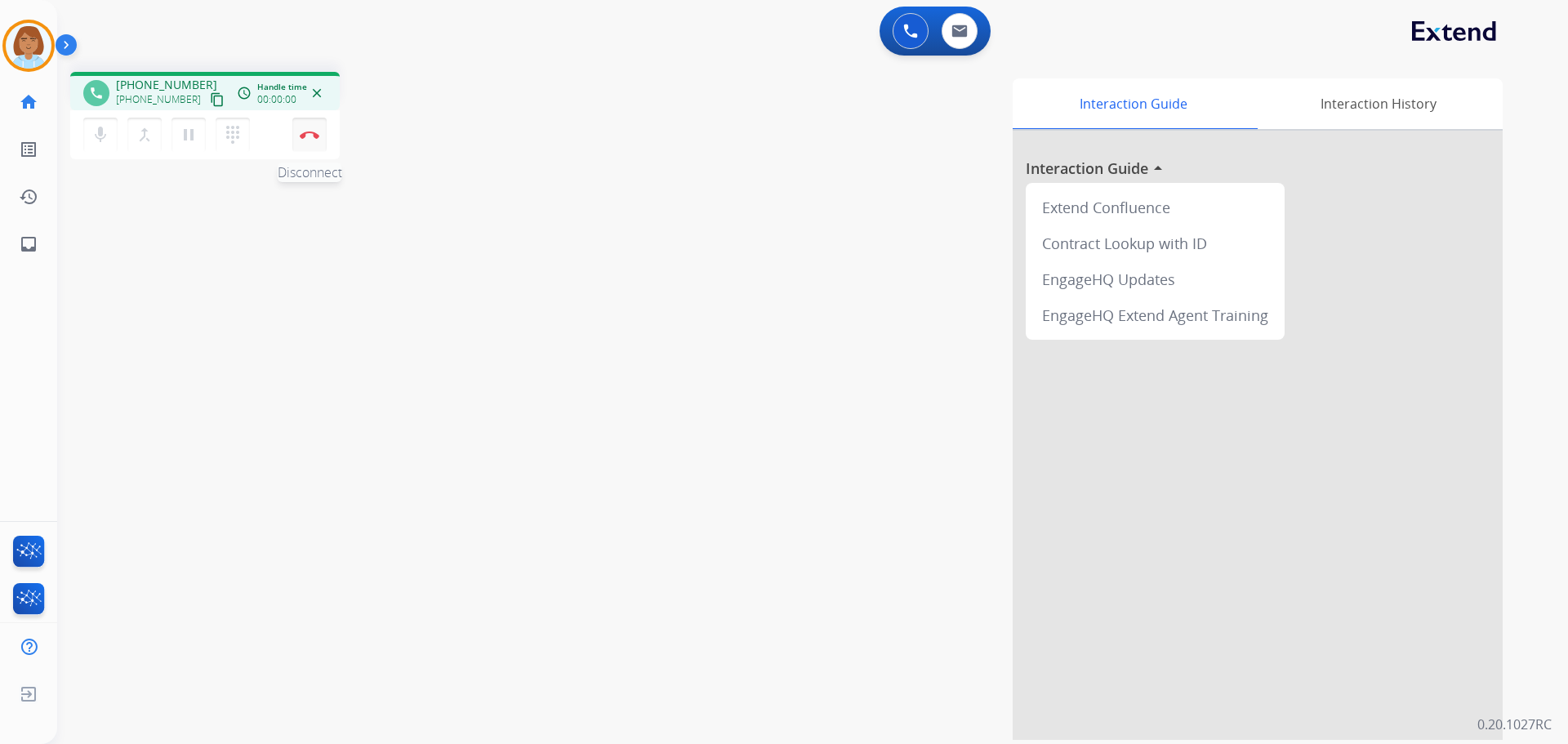
click at [319, 126] on button "Disconnect" at bounding box center [309, 135] width 34 height 34
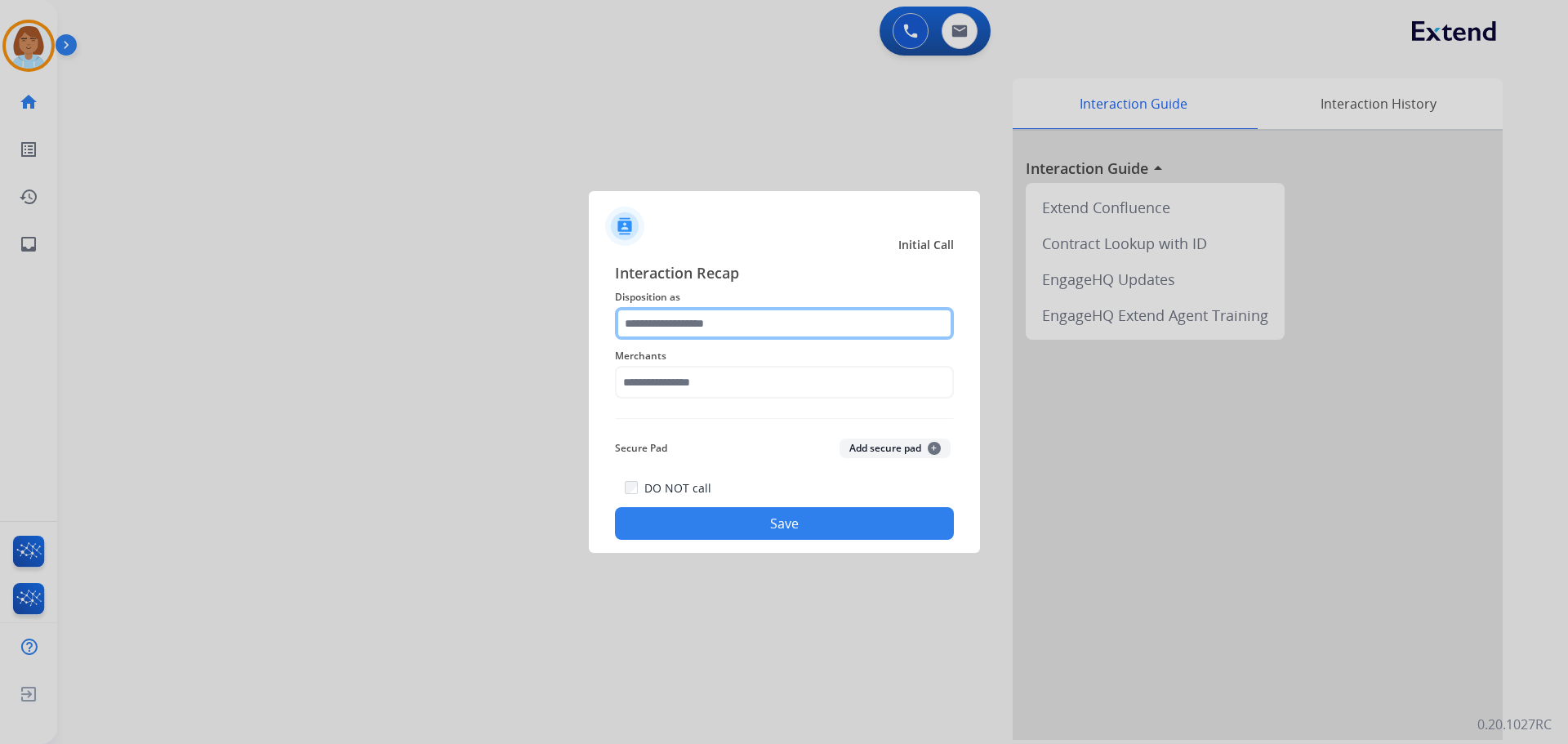
click at [727, 329] on input "text" at bounding box center [784, 323] width 339 height 33
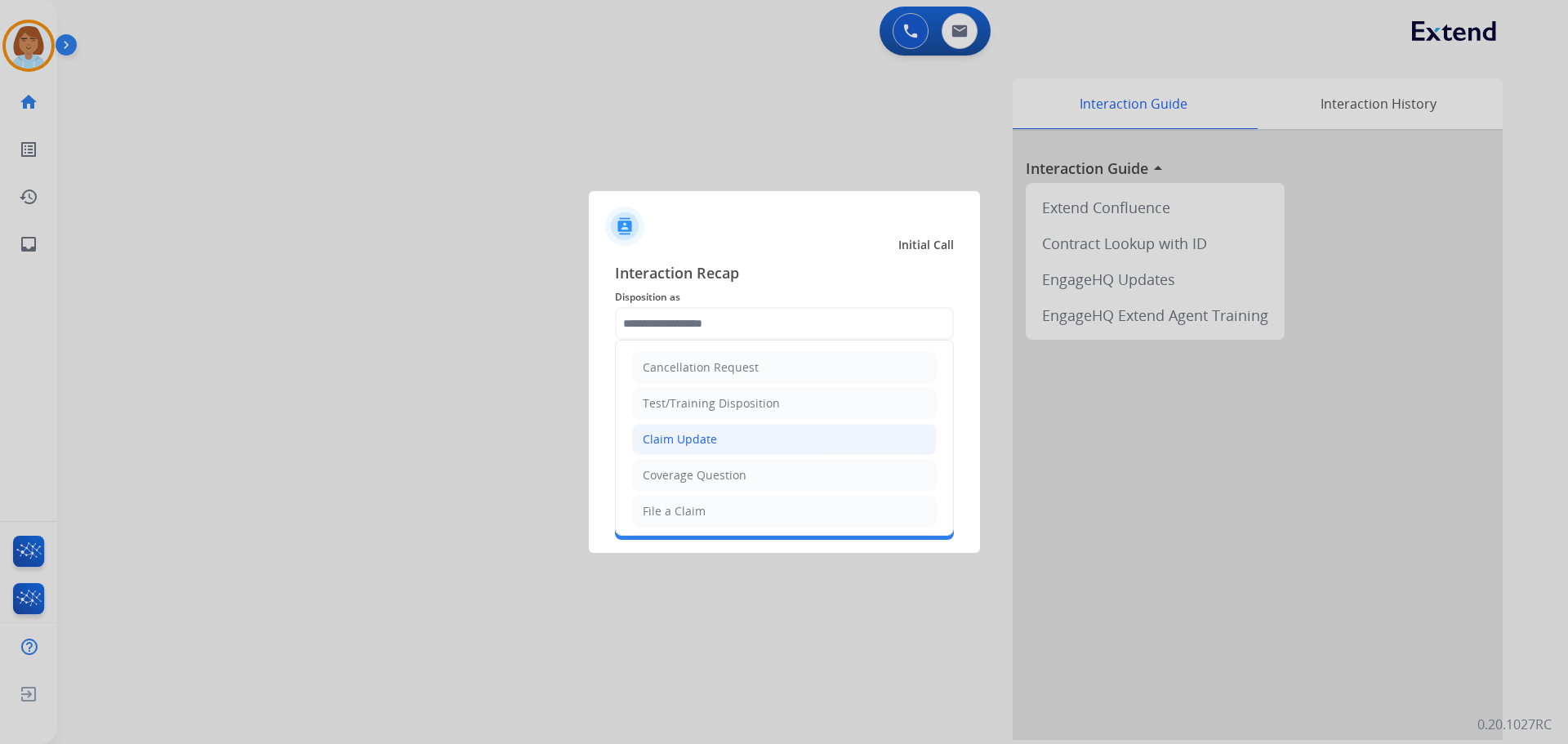
click at [694, 434] on div "Claim Update" at bounding box center [680, 440] width 74 height 17
type input "**********"
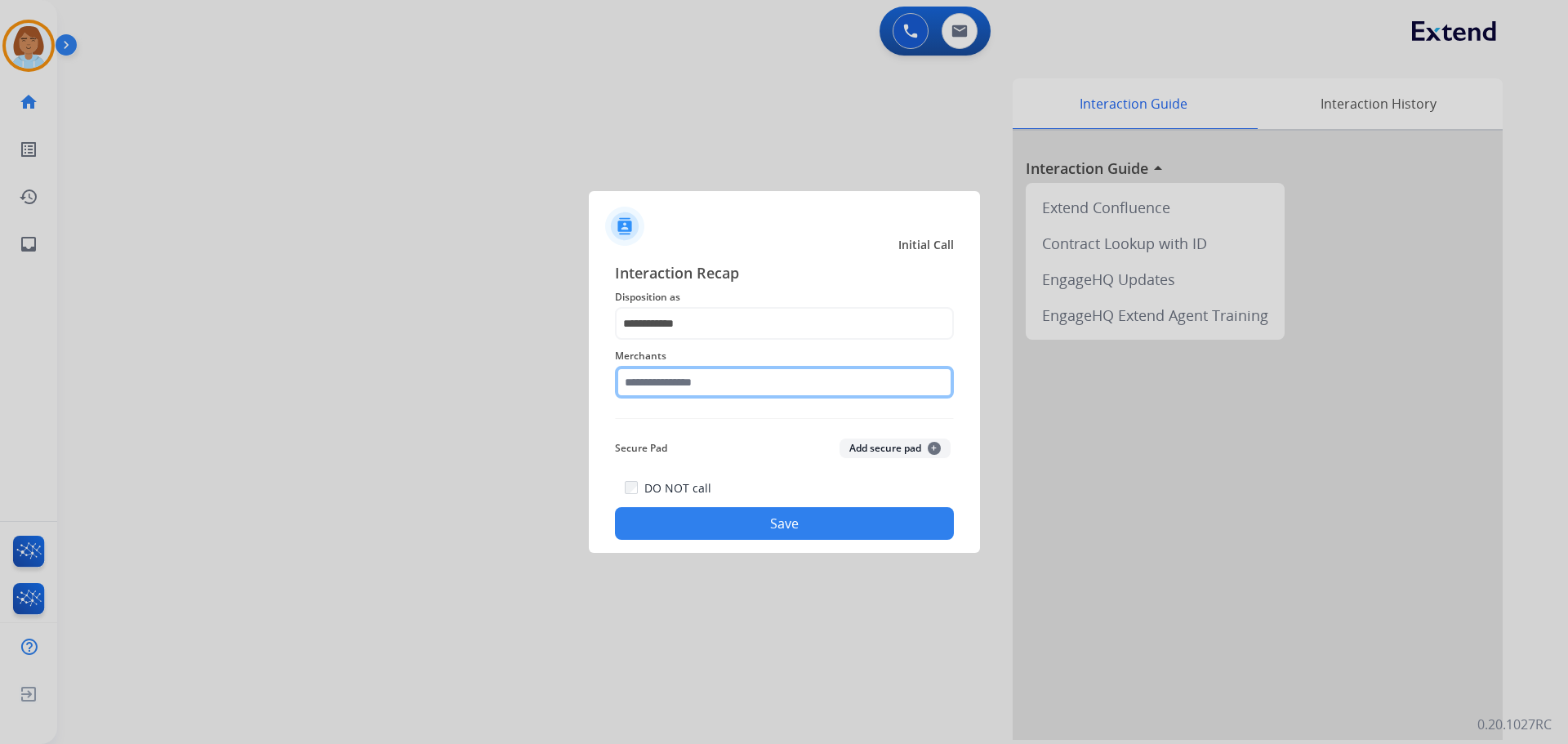
click at [709, 381] on input "text" at bounding box center [784, 382] width 339 height 33
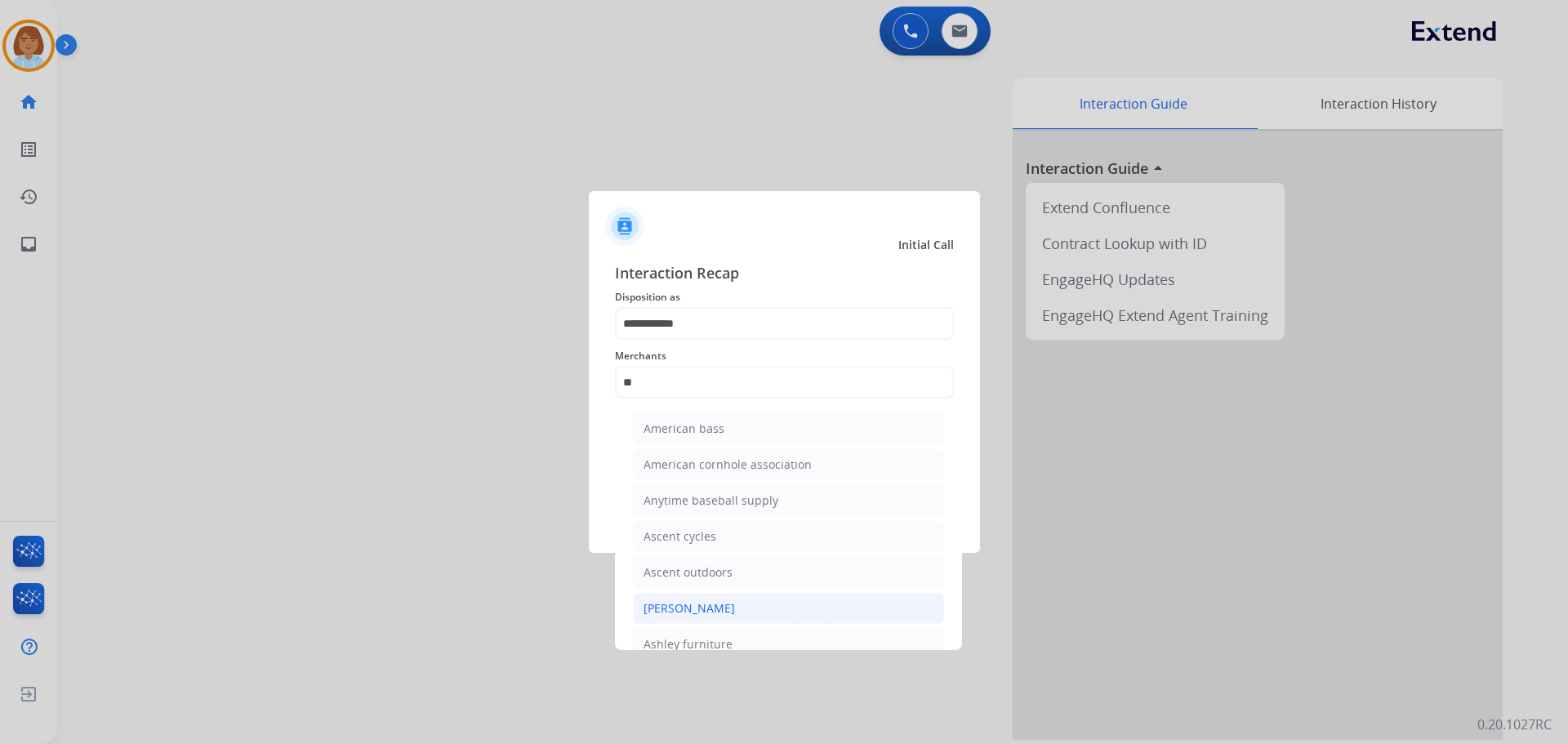
click at [735, 610] on li "[PERSON_NAME]" at bounding box center [789, 608] width 311 height 31
type input "**********"
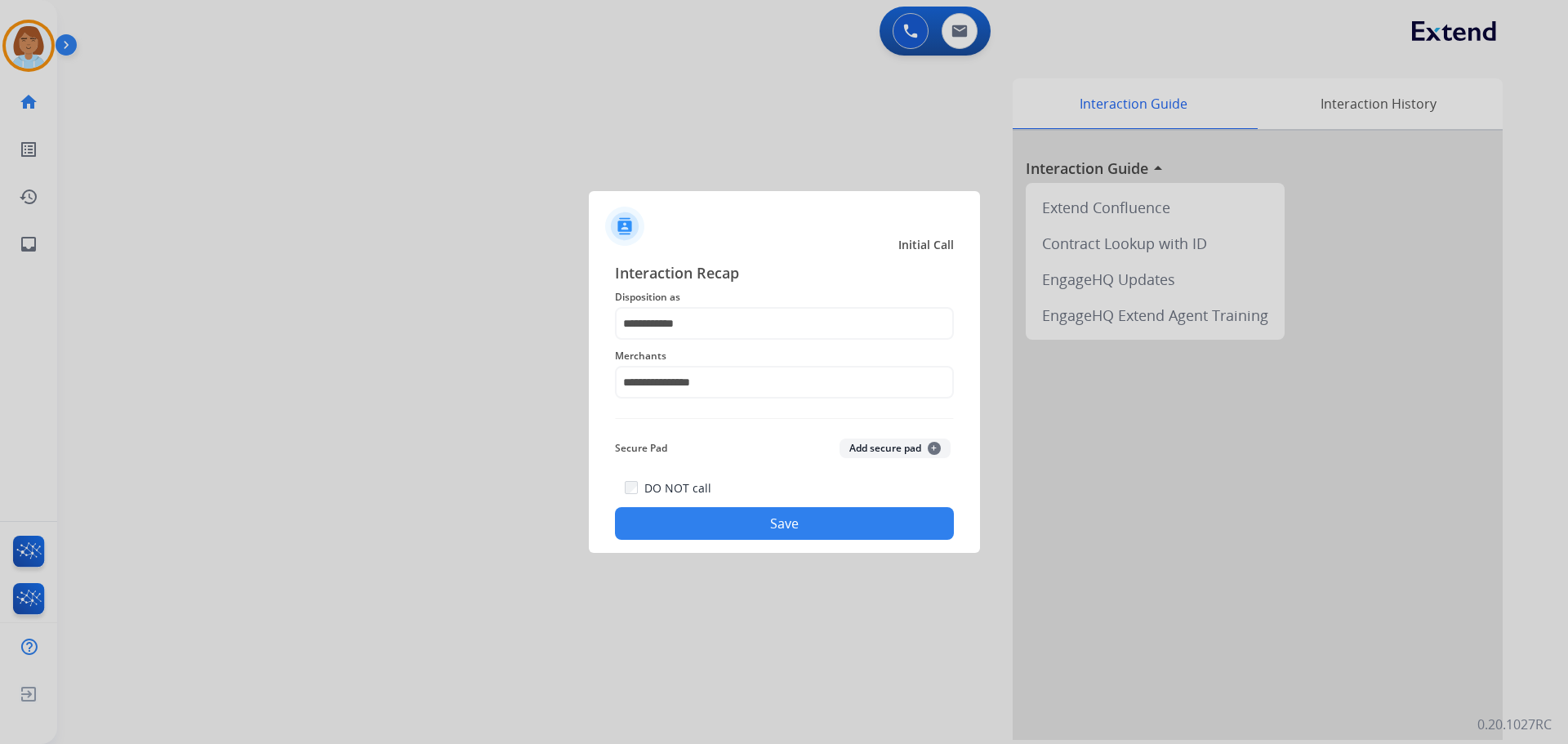
click at [779, 526] on button "Save" at bounding box center [784, 523] width 339 height 33
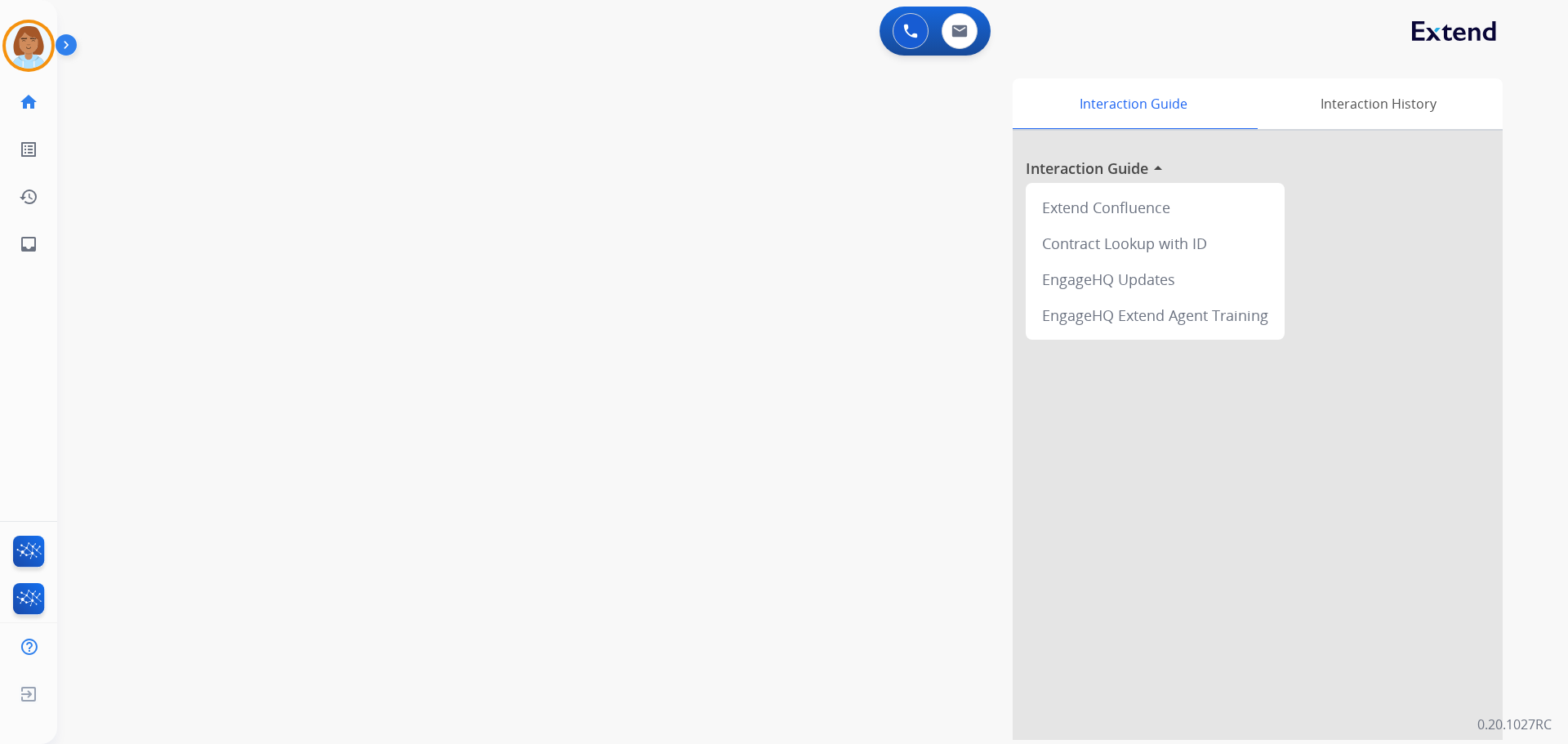
click at [43, 16] on div "Jaquayla AfterCallWork Edit Avatar Agent: Jaquayla Routing Profile: Extend_Trai…" at bounding box center [28, 134] width 57 height 268
click at [28, 39] on img at bounding box center [28, 45] width 46 height 46
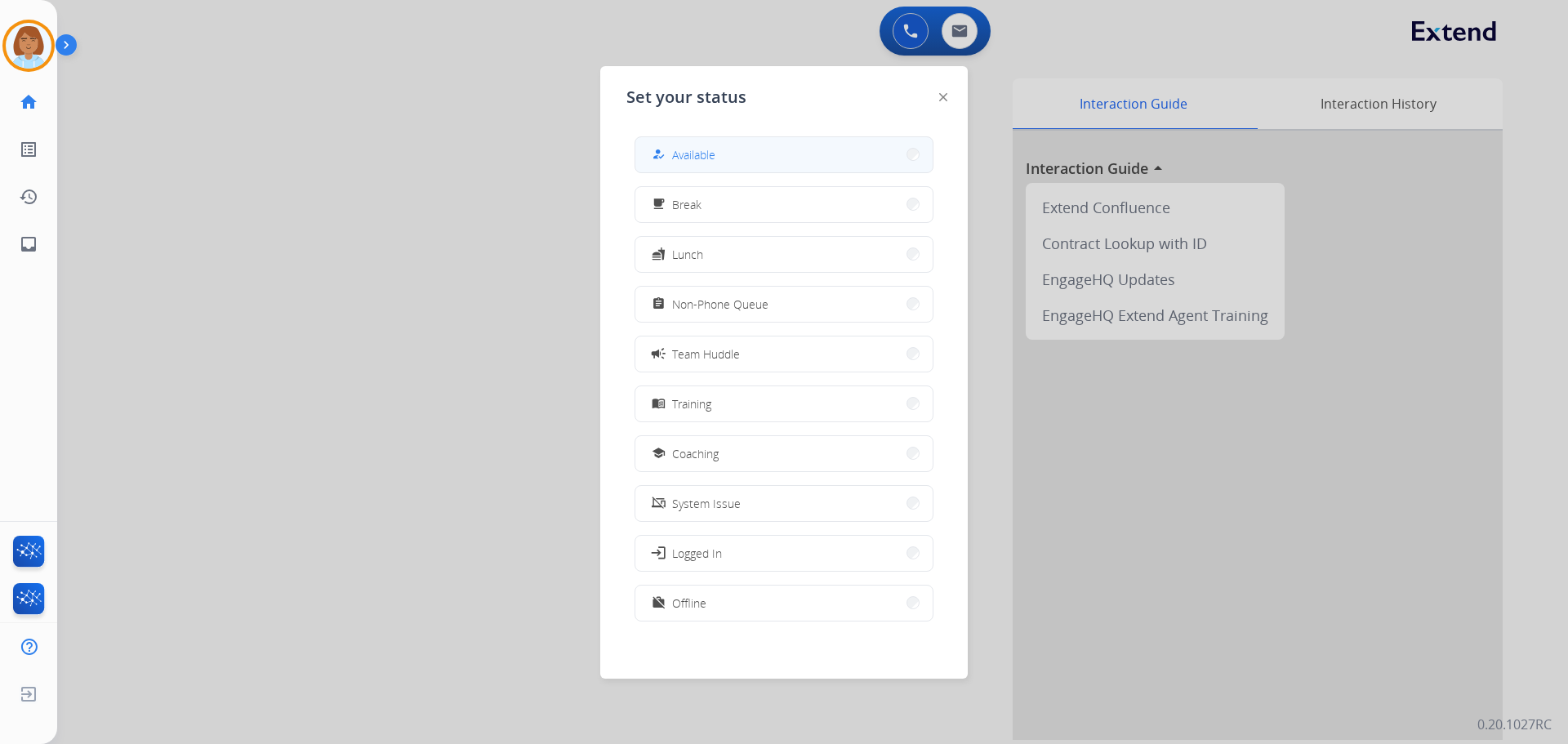
click at [720, 158] on button "how_to_reg Available" at bounding box center [784, 155] width 298 height 35
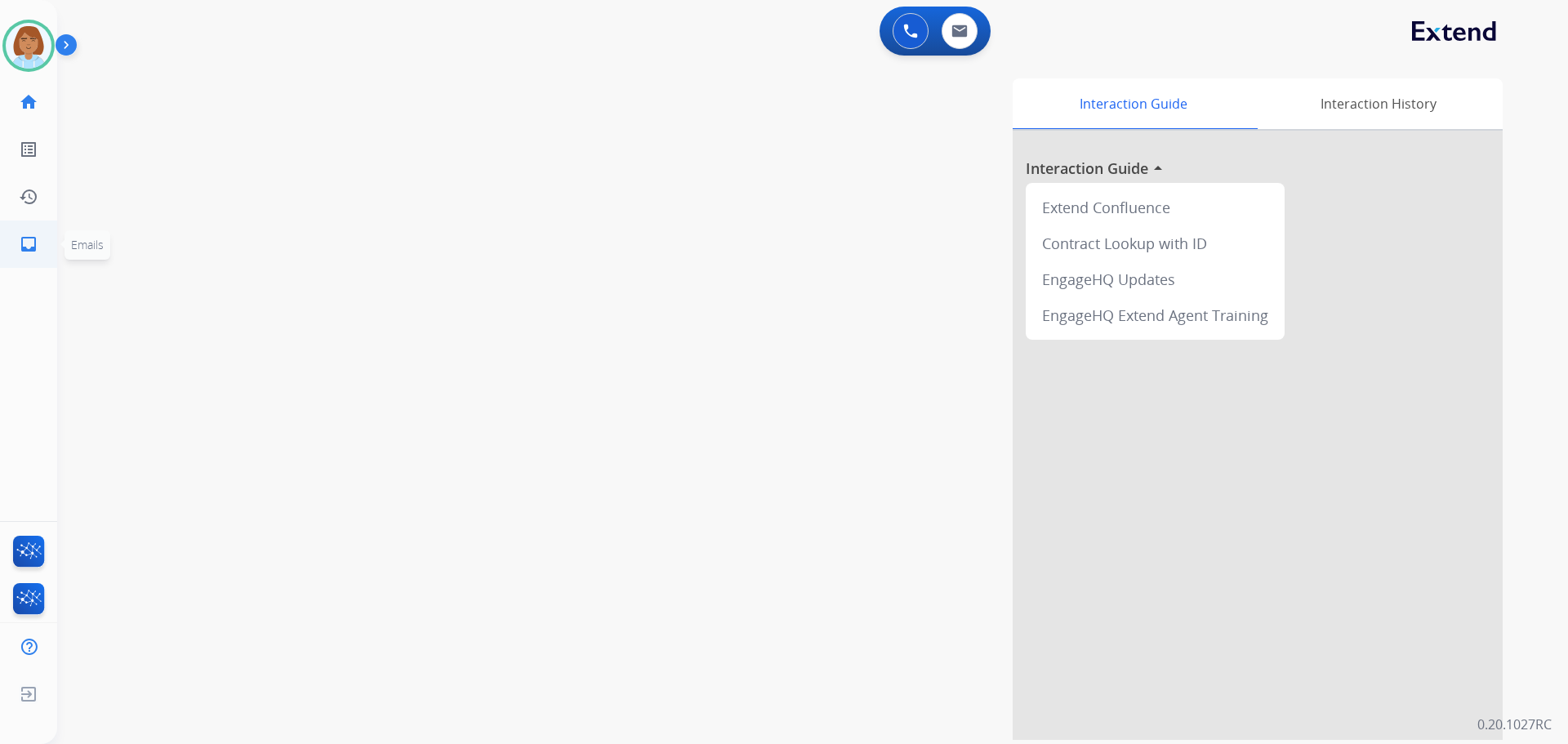
click at [22, 246] on mat-icon "inbox" at bounding box center [28, 243] width 19 height 19
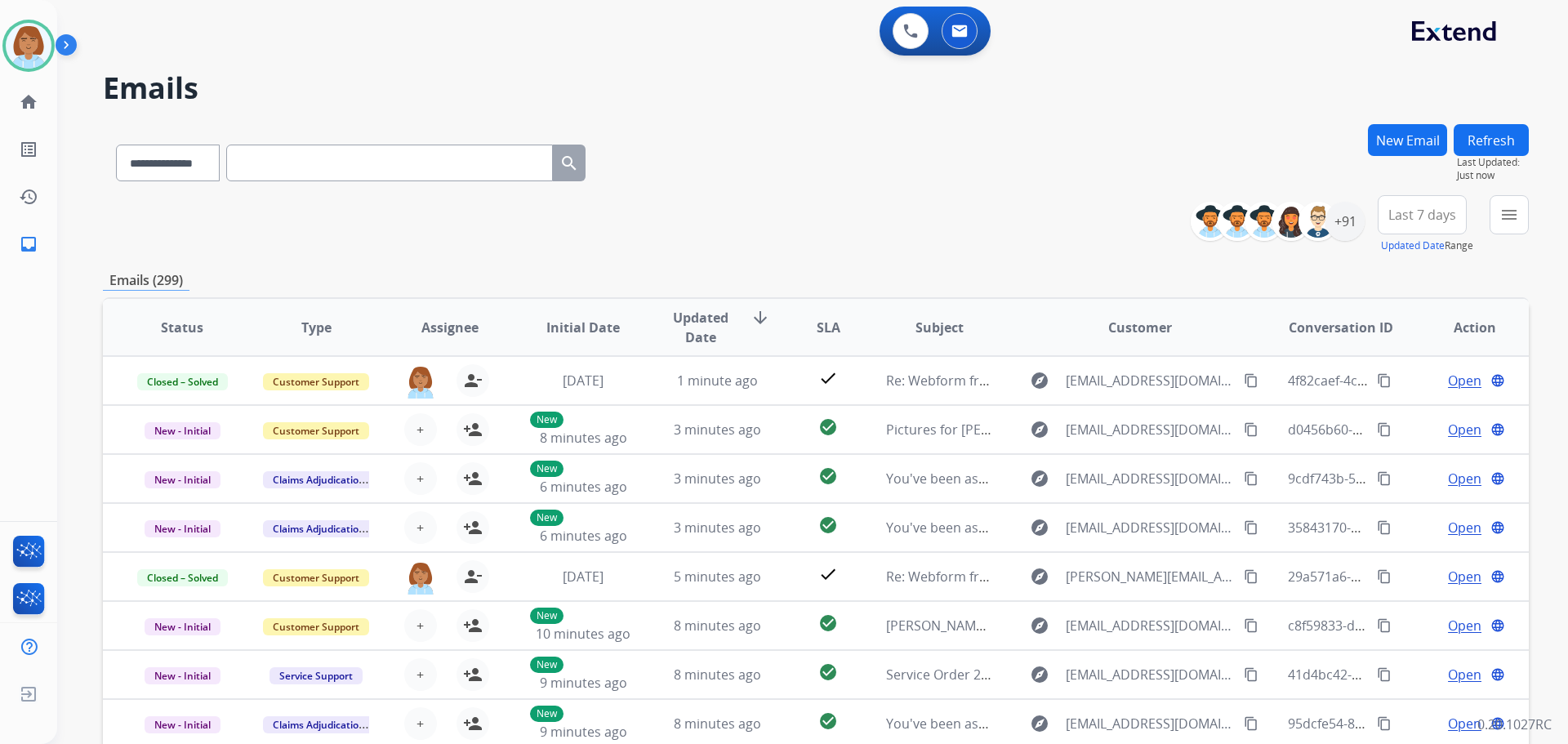
scroll to position [2, 0]
click at [881, 227] on button "menu Filters" at bounding box center [1509, 214] width 39 height 39
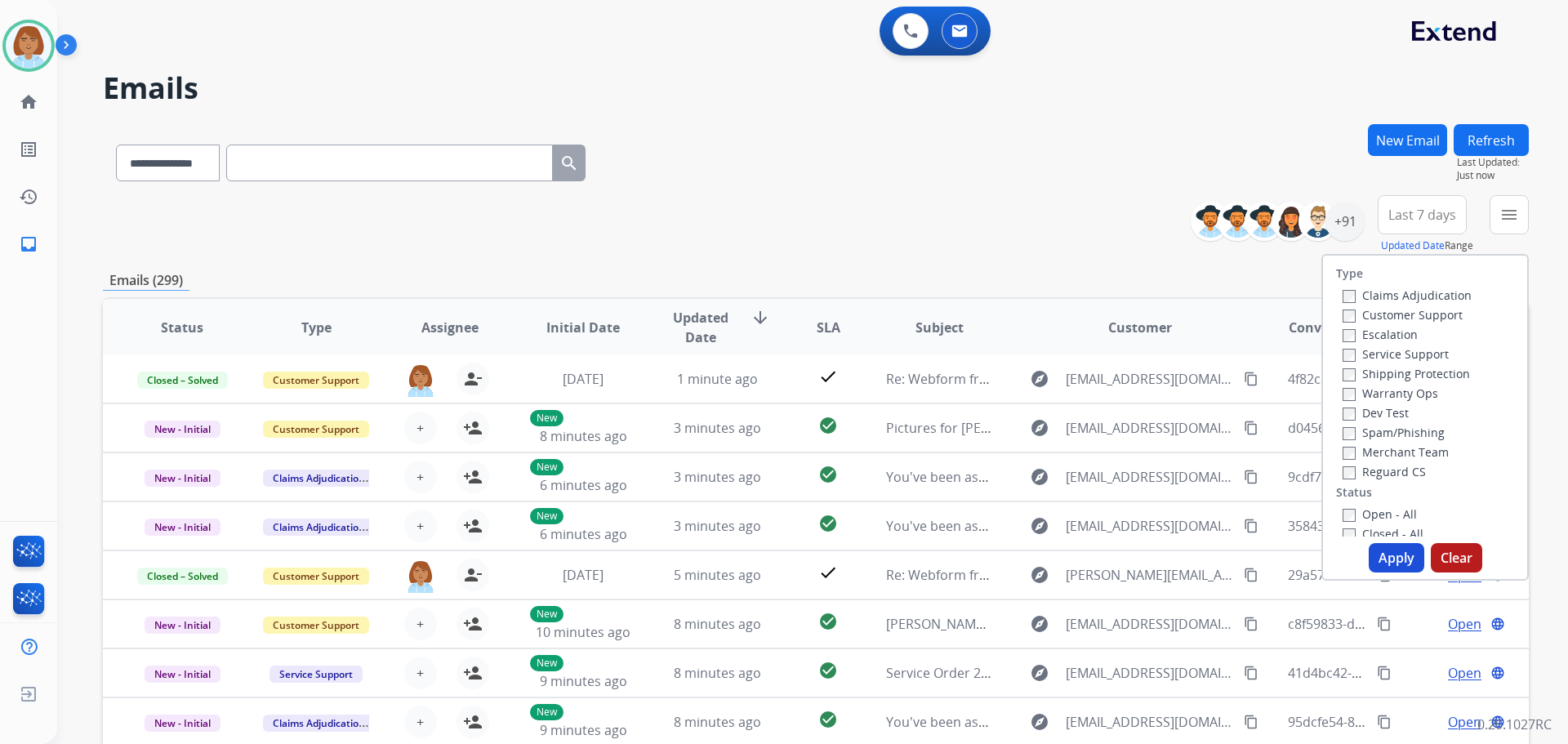
click at [881, 308] on label "Customer Support" at bounding box center [1403, 314] width 120 height 16
click at [881, 366] on label "Shipping Protection" at bounding box center [1407, 374] width 127 height 16
click at [881, 556] on button "Apply" at bounding box center [1397, 558] width 55 height 29
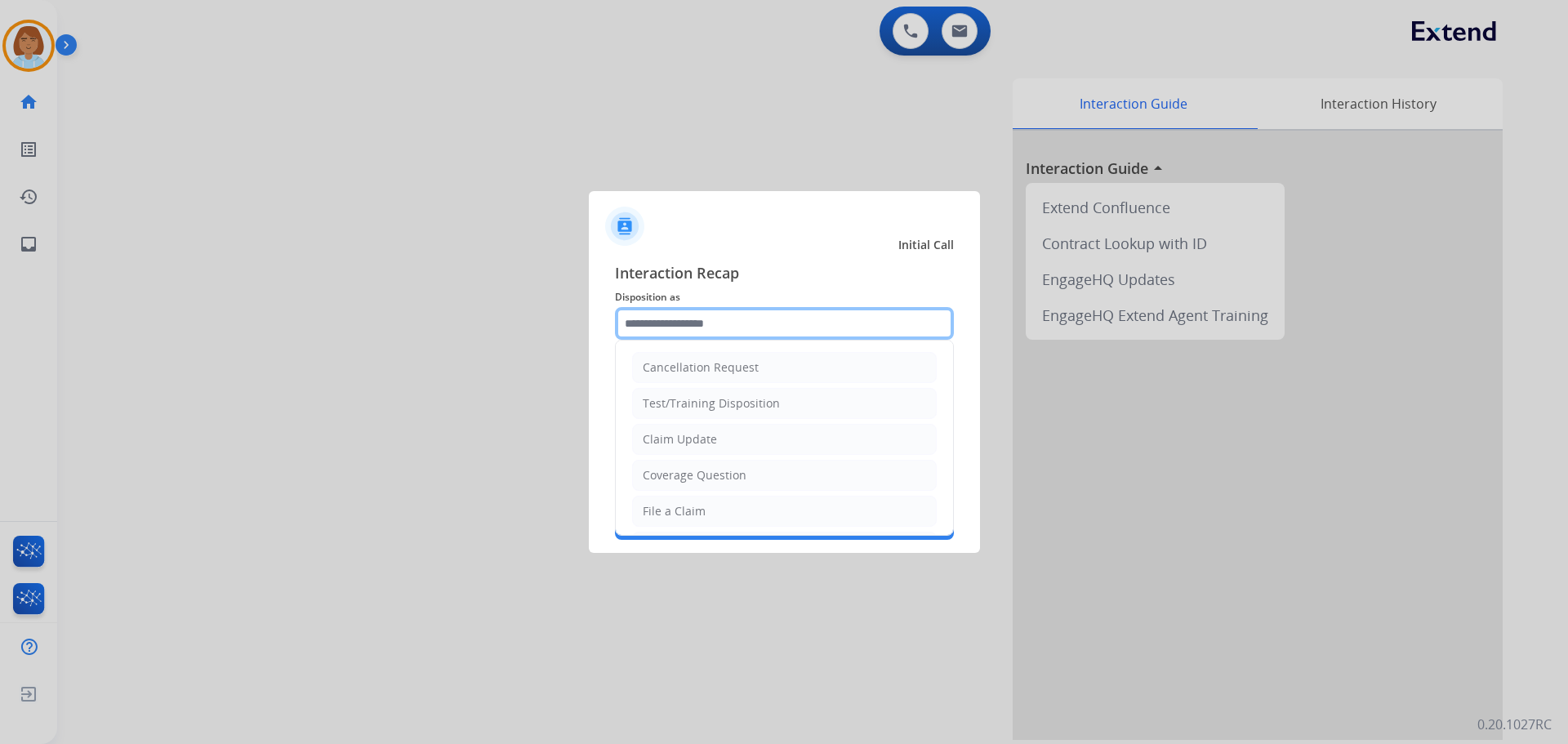
click at [799, 311] on input "text" at bounding box center [784, 323] width 339 height 33
click at [677, 504] on div "File a Claim" at bounding box center [674, 512] width 63 height 17
type input "**********"
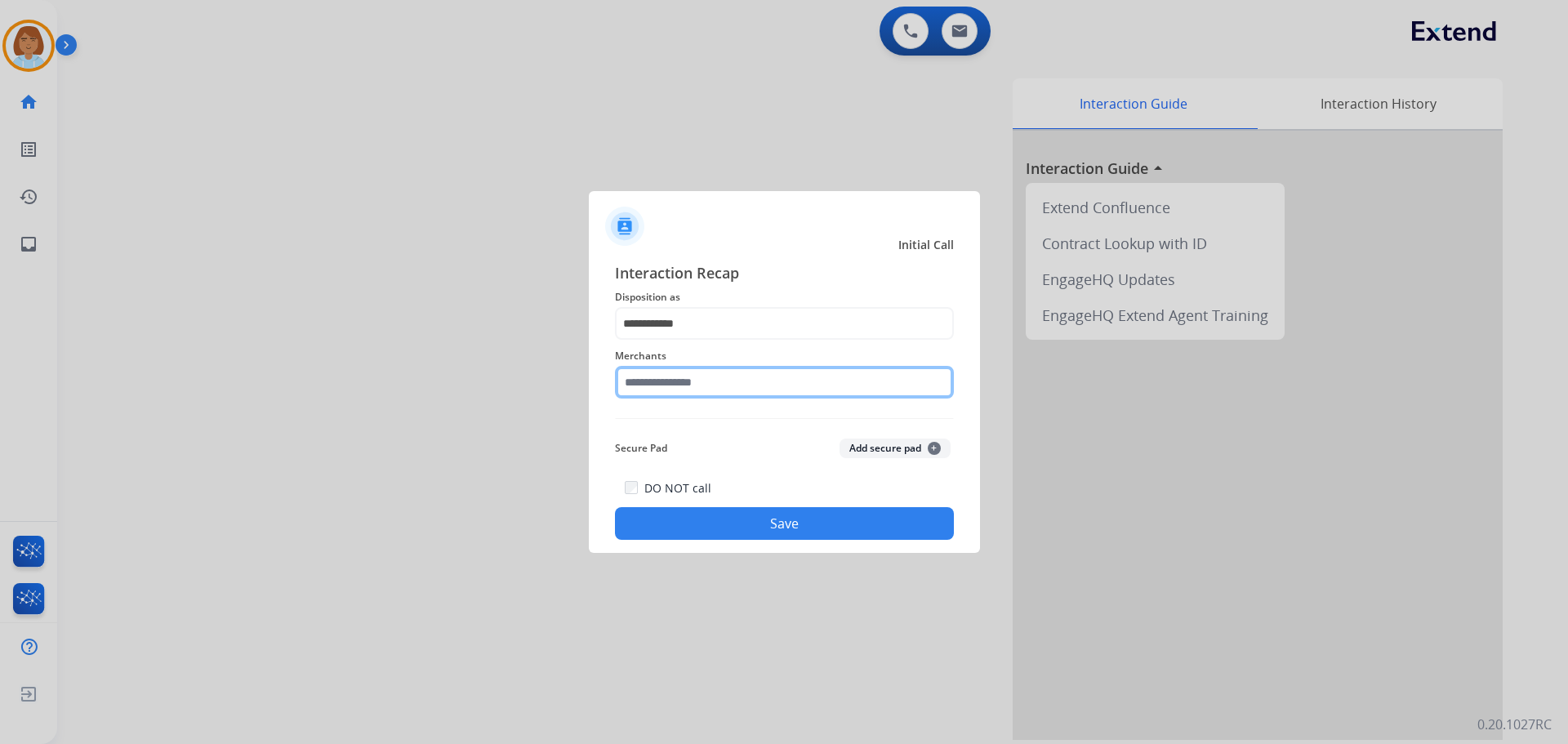
click at [687, 389] on input "text" at bounding box center [784, 382] width 339 height 33
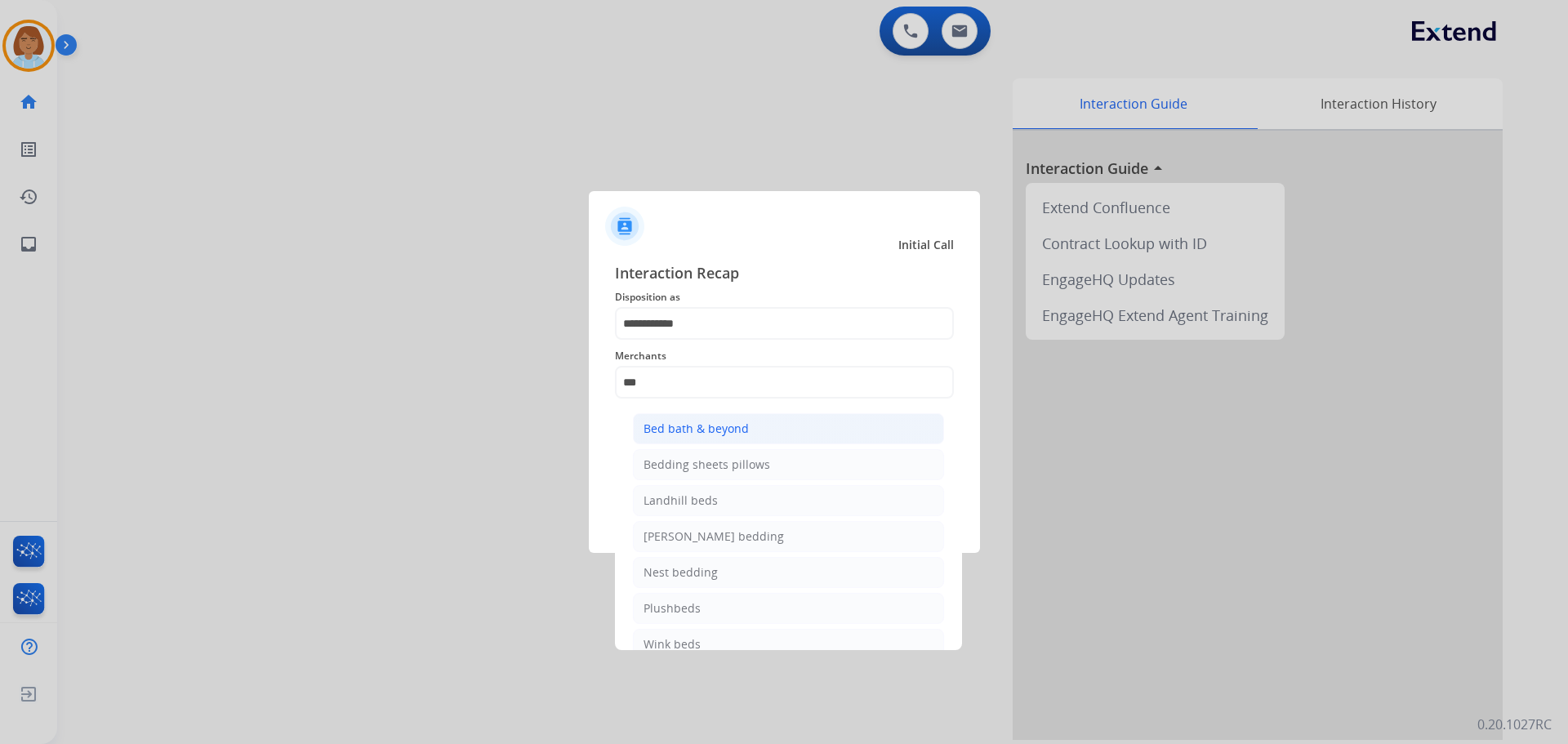
click at [702, 426] on div "Bed bath & beyond" at bounding box center [697, 429] width 105 height 17
type input "**********"
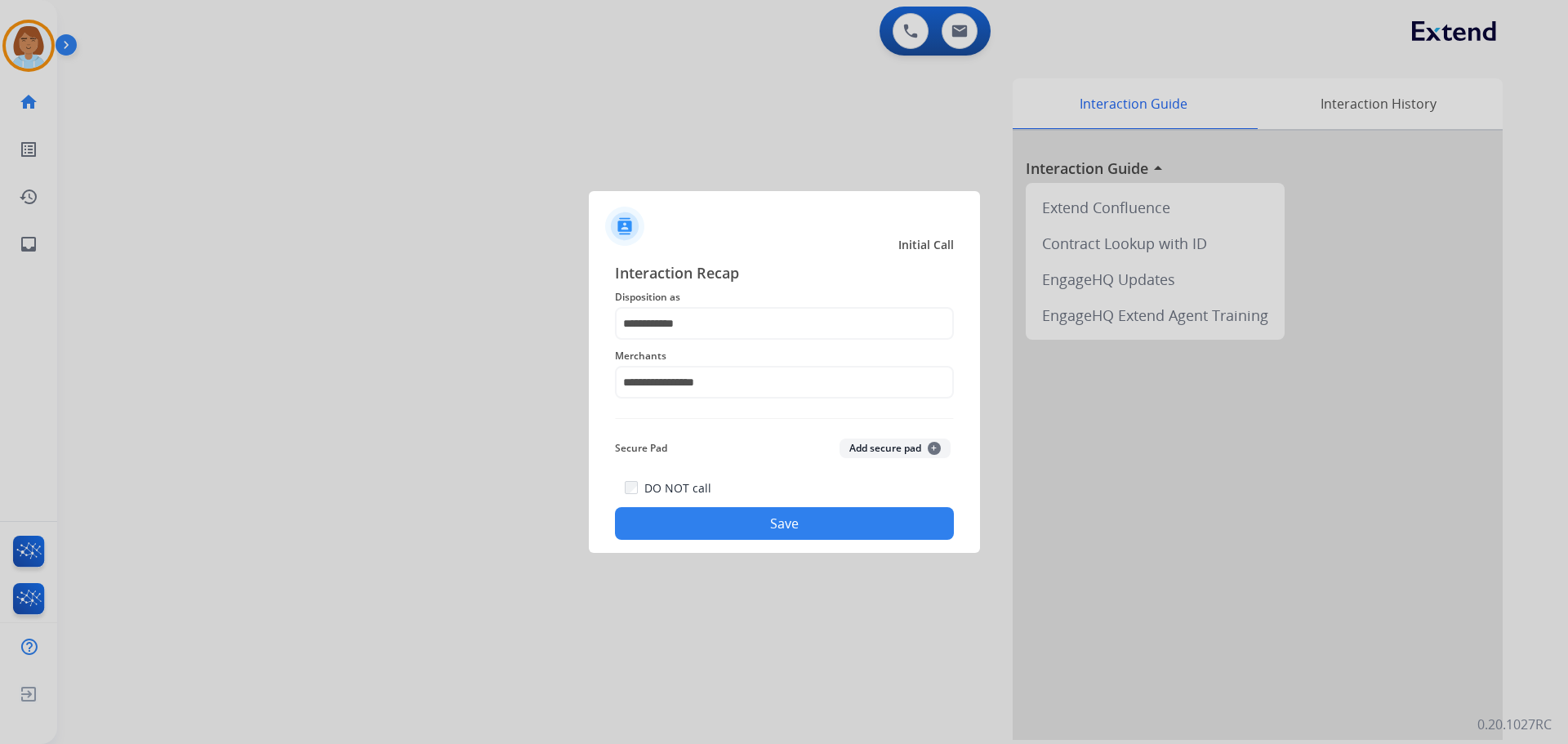
click at [700, 514] on button "Save" at bounding box center [784, 523] width 339 height 33
click at [805, 342] on div "Merchants" at bounding box center [784, 372] width 339 height 65
click at [804, 319] on input "text" at bounding box center [784, 323] width 339 height 33
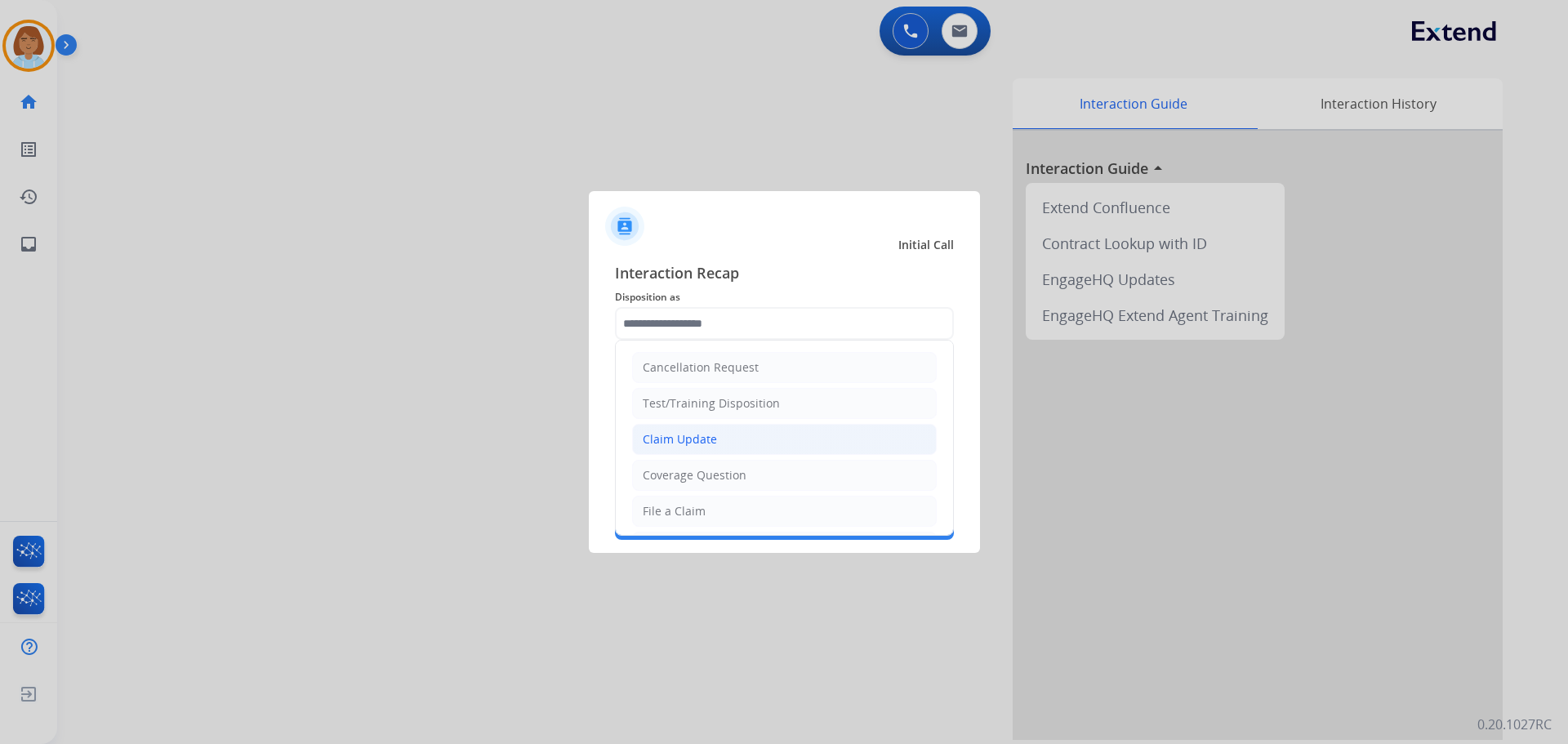
click at [722, 452] on li "Claim Update" at bounding box center [784, 439] width 304 height 31
type input "**********"
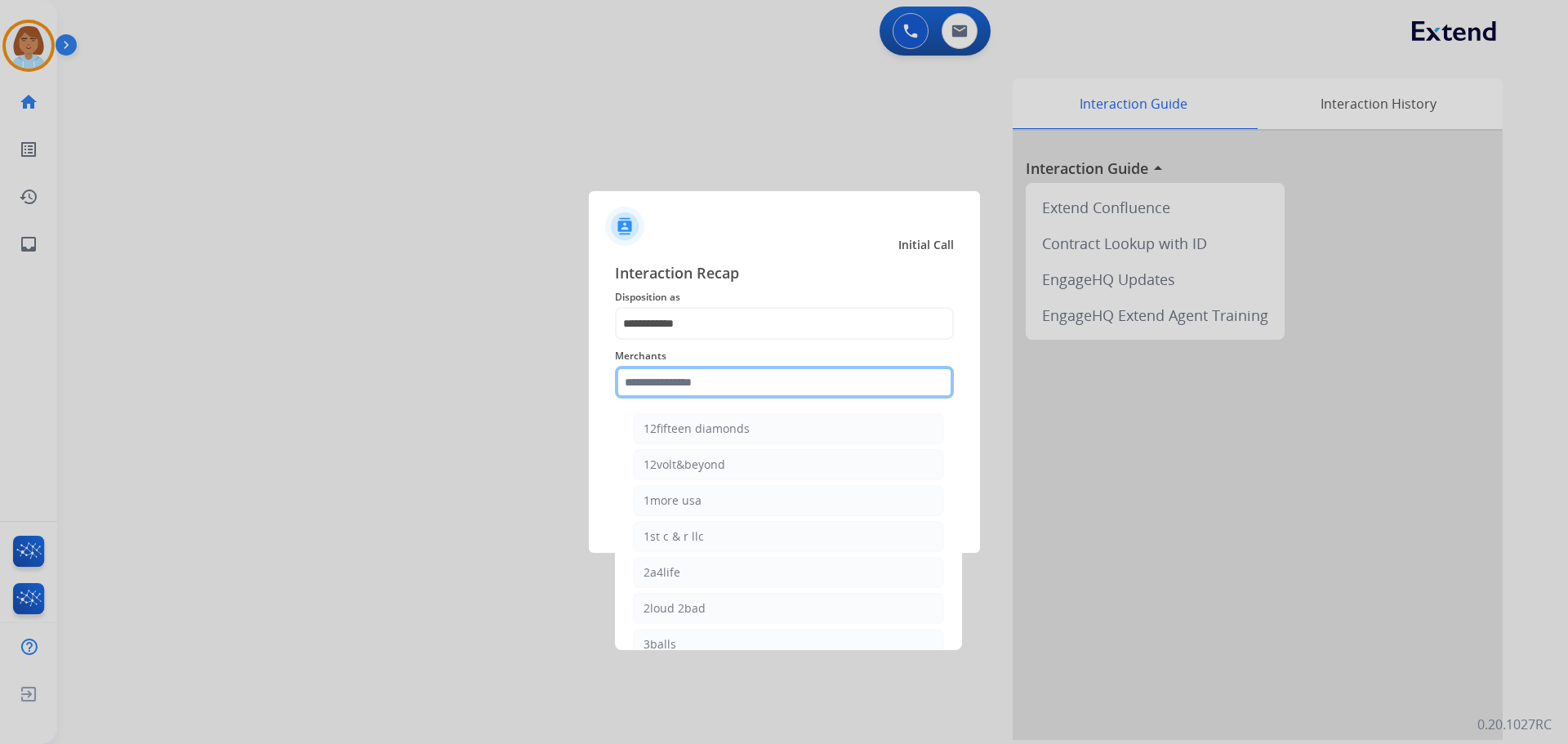
click at [733, 385] on input "text" at bounding box center [784, 382] width 339 height 33
type input "*"
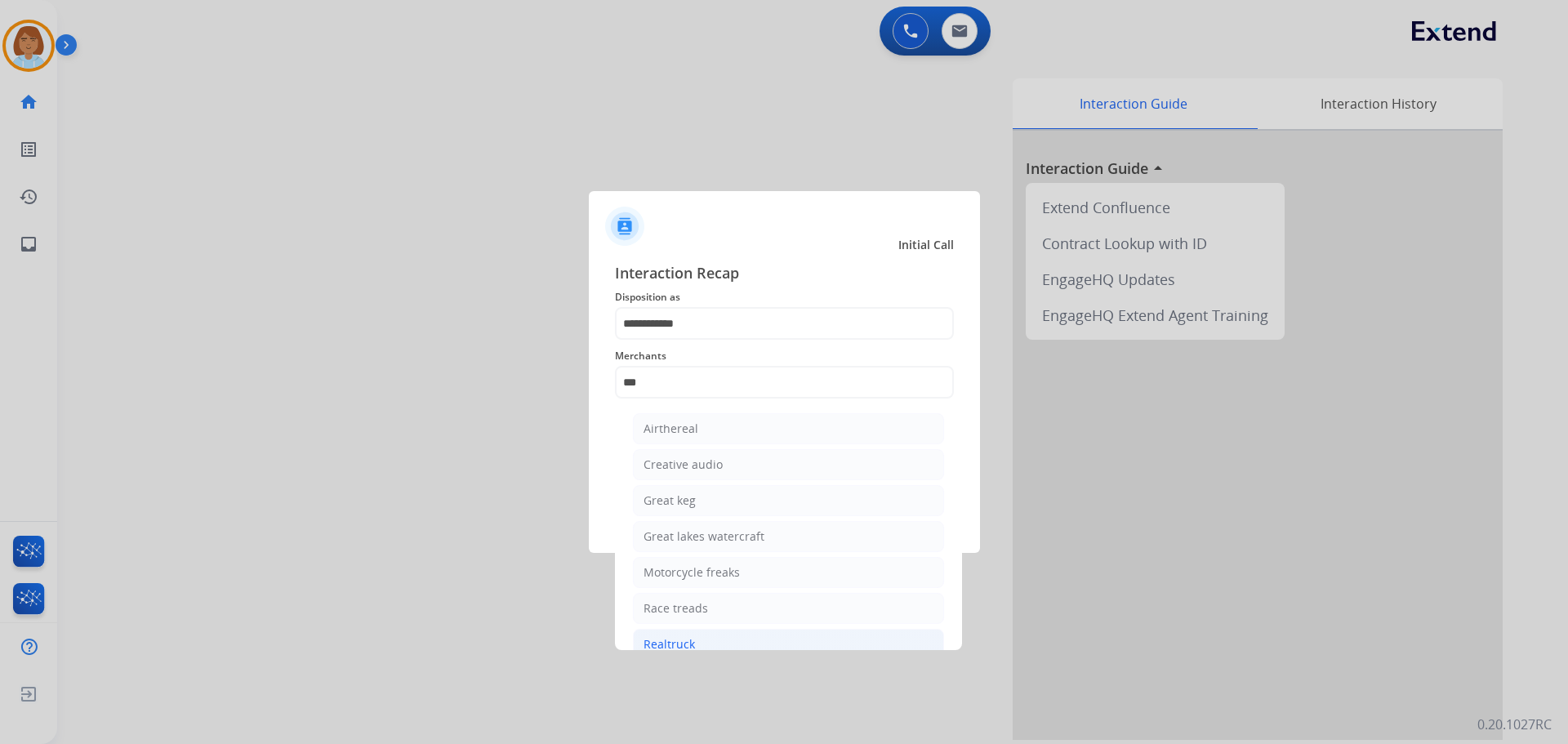
click at [718, 643] on li "Realtruck" at bounding box center [789, 644] width 311 height 31
type input "*********"
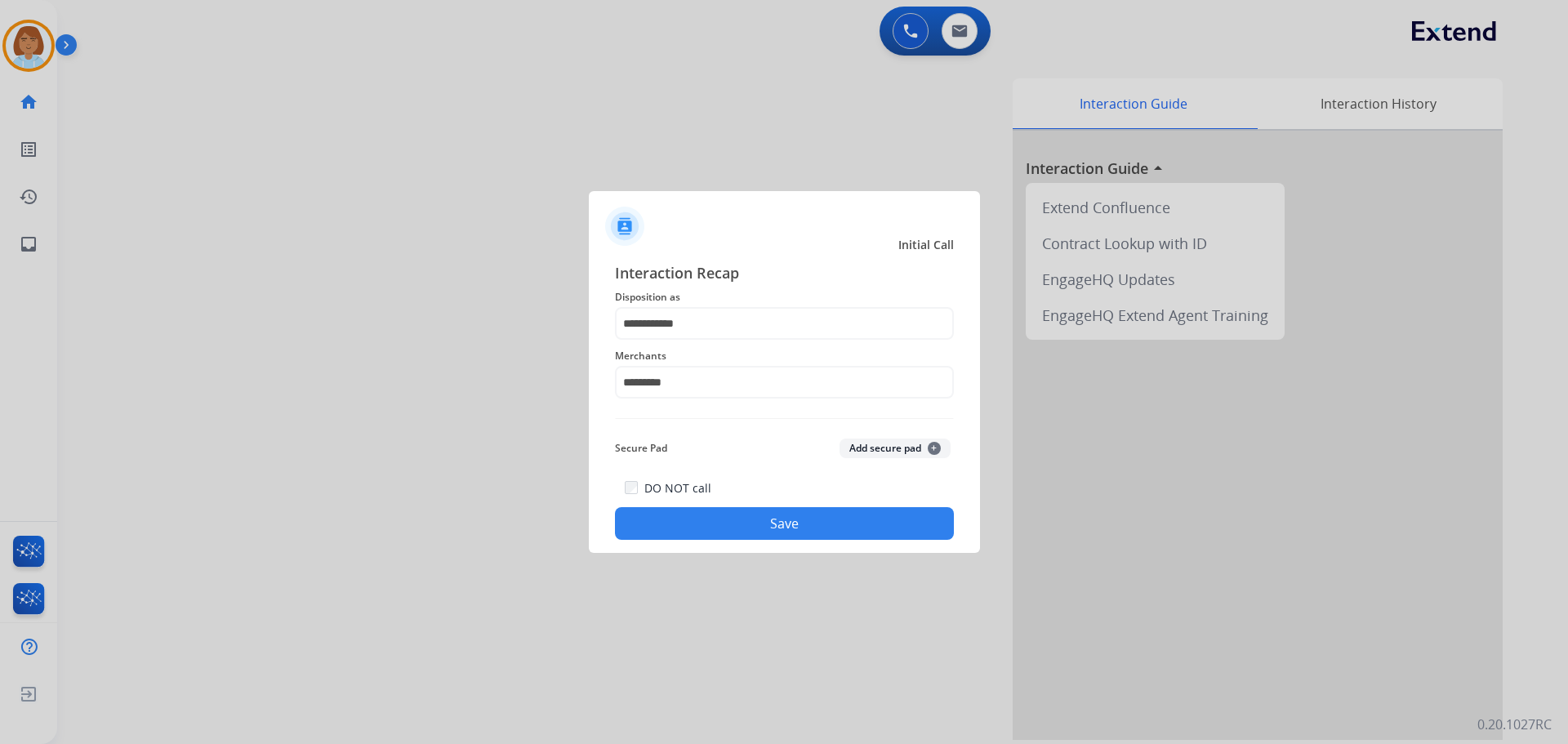
click at [714, 535] on button "Save" at bounding box center [784, 523] width 339 height 33
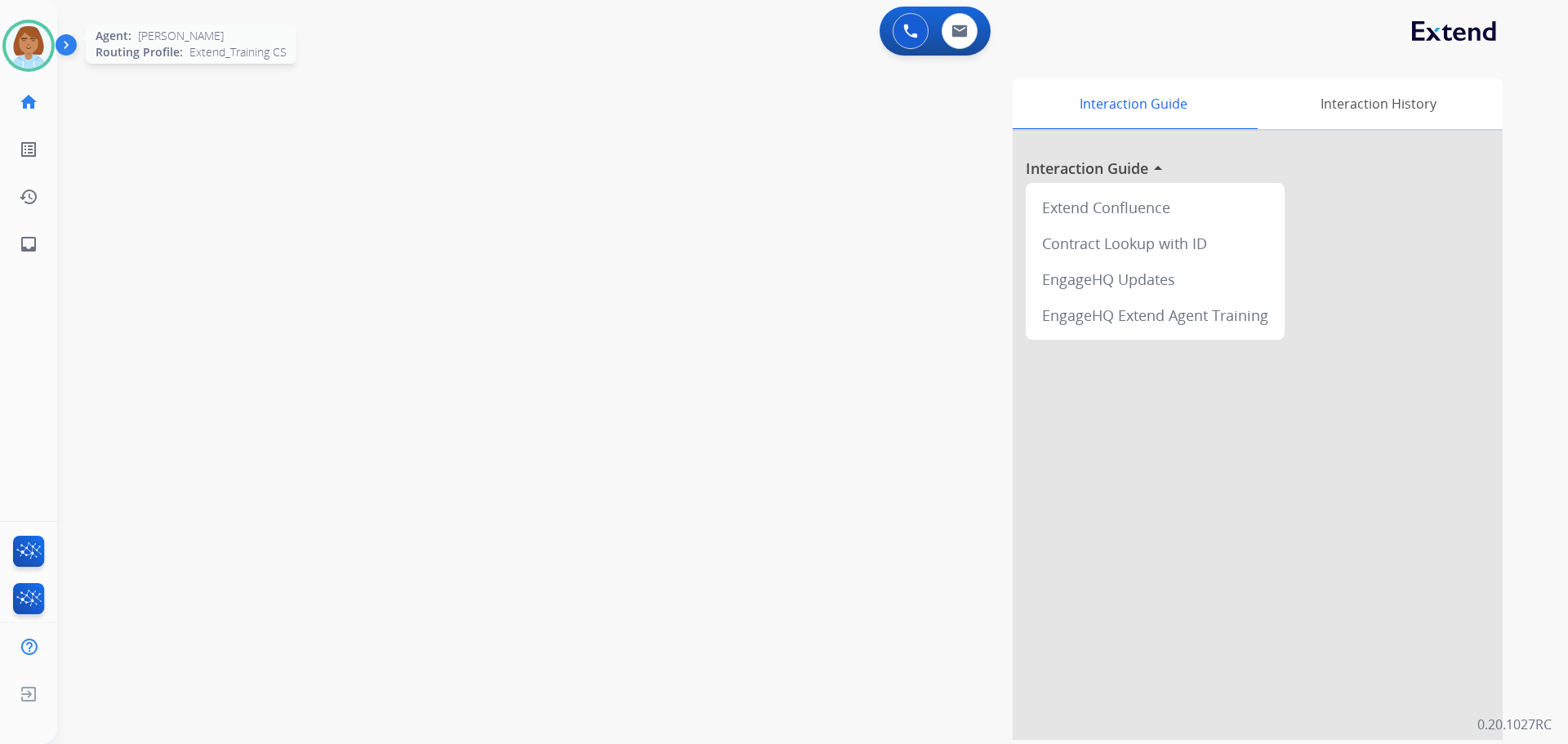
click at [18, 42] on img at bounding box center [28, 45] width 46 height 46
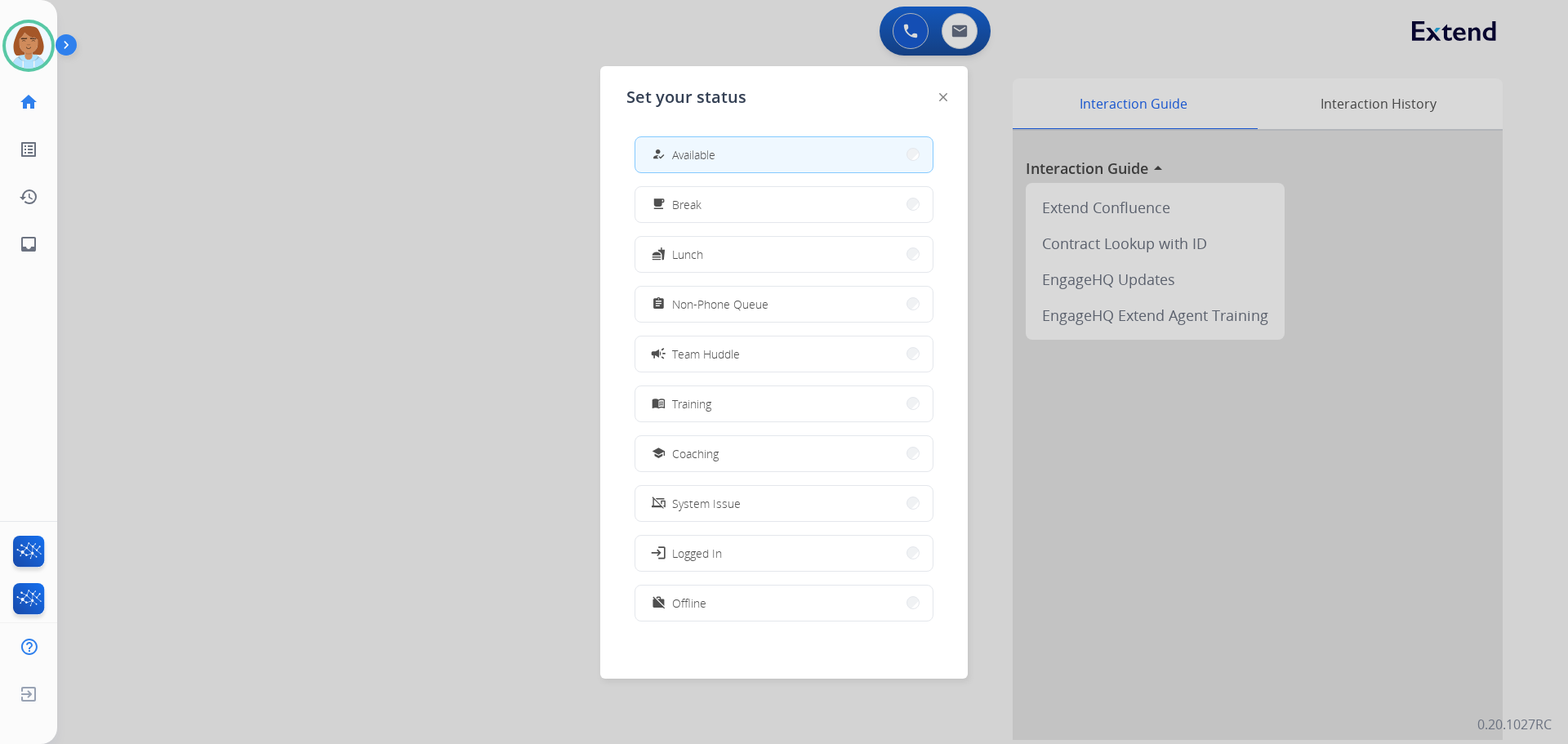
click at [401, 257] on div at bounding box center [784, 372] width 1568 height 744
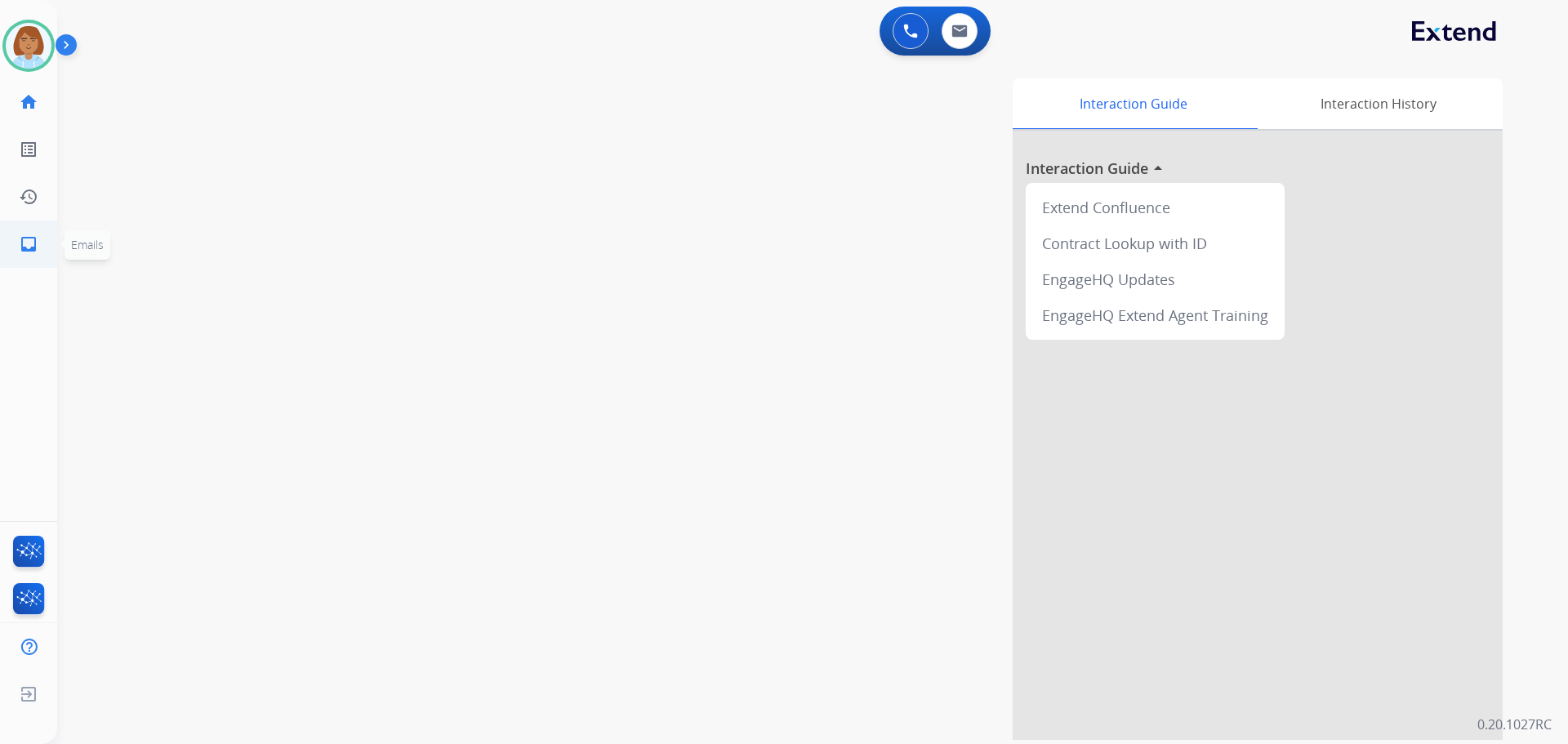
click at [43, 244] on link "inbox Emails" at bounding box center [28, 244] width 46 height 46
select select "**********"
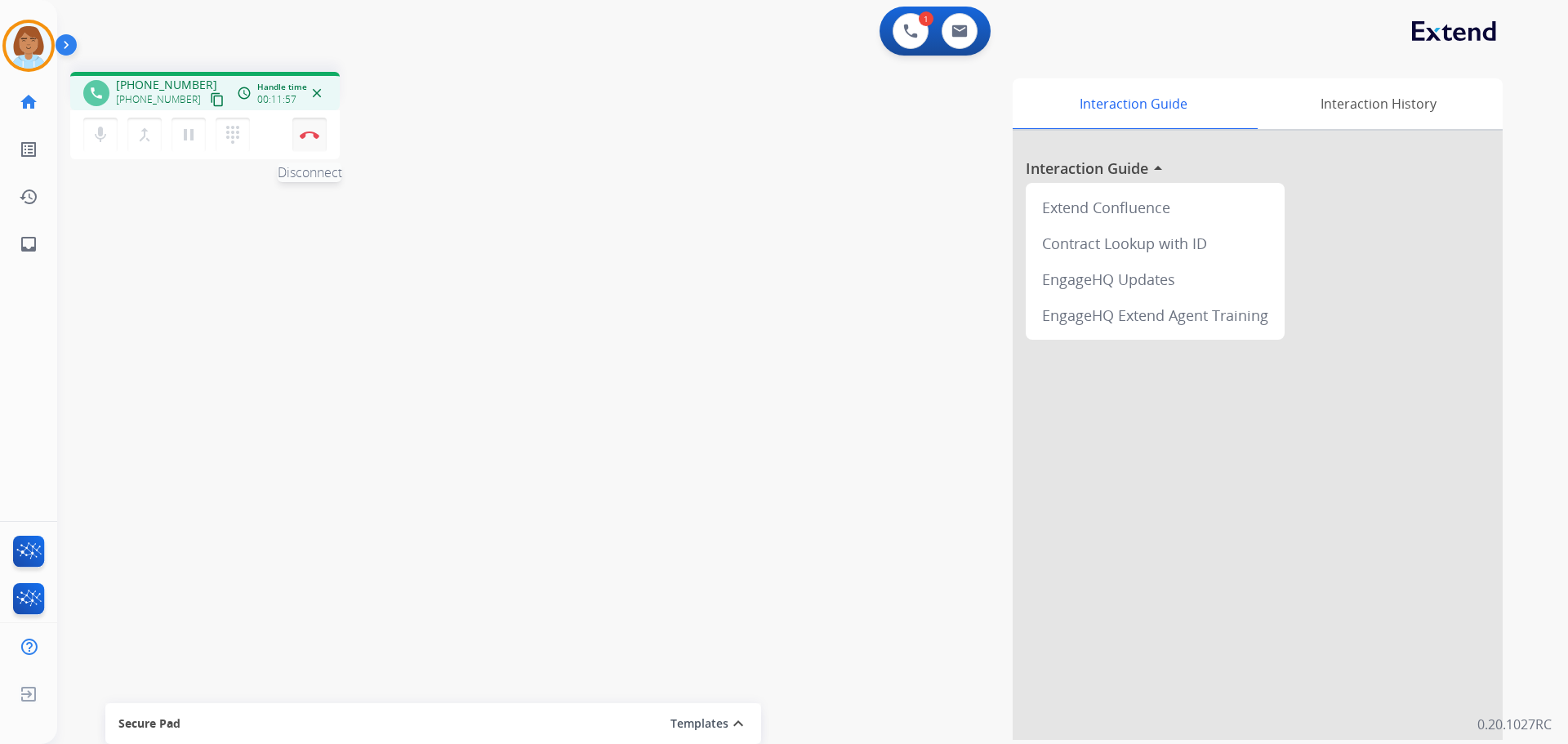
click at [310, 143] on button "Disconnect" at bounding box center [309, 135] width 34 height 34
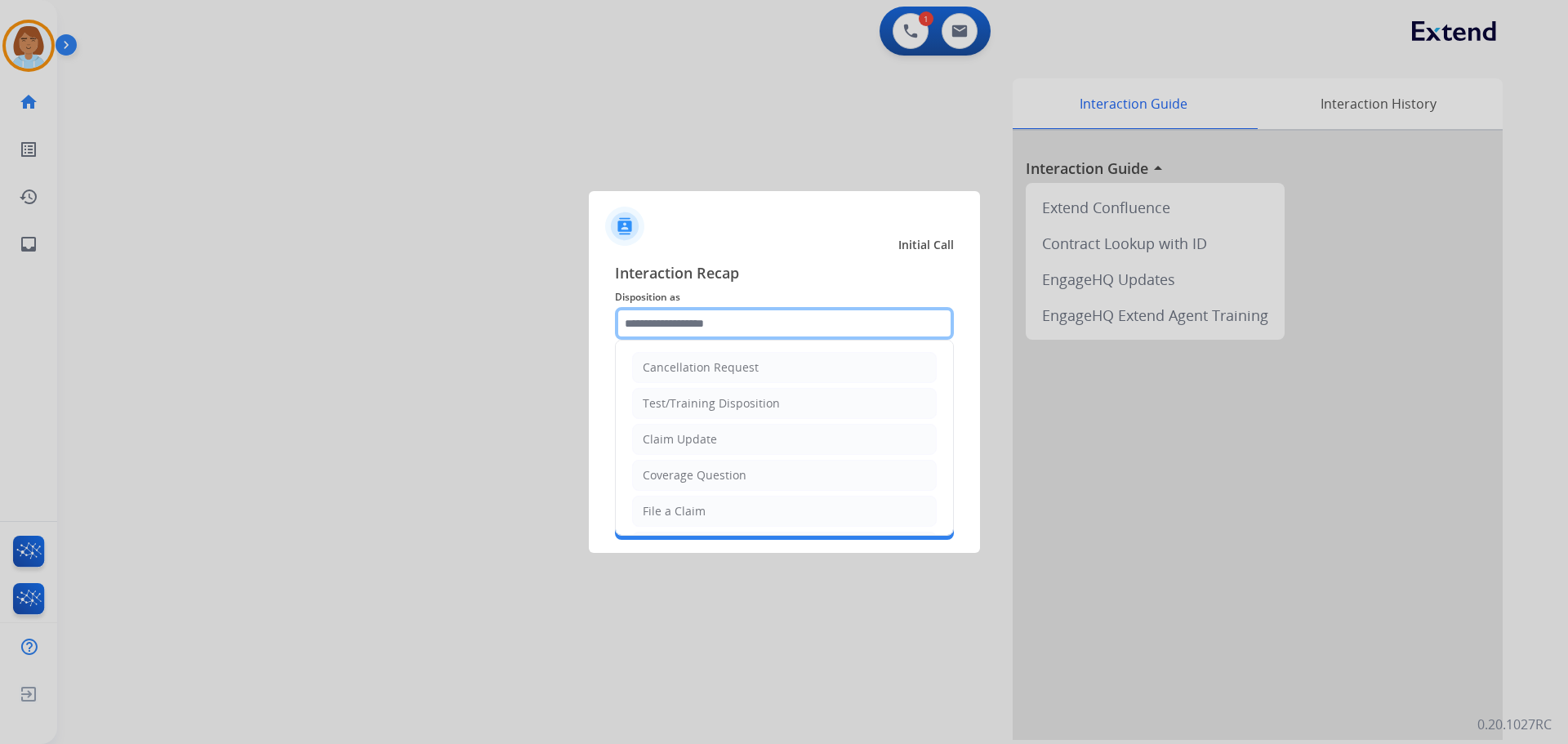
click at [763, 313] on input "text" at bounding box center [784, 323] width 339 height 33
click at [700, 503] on div "File a Claim" at bounding box center [674, 512] width 63 height 17
type input "**********"
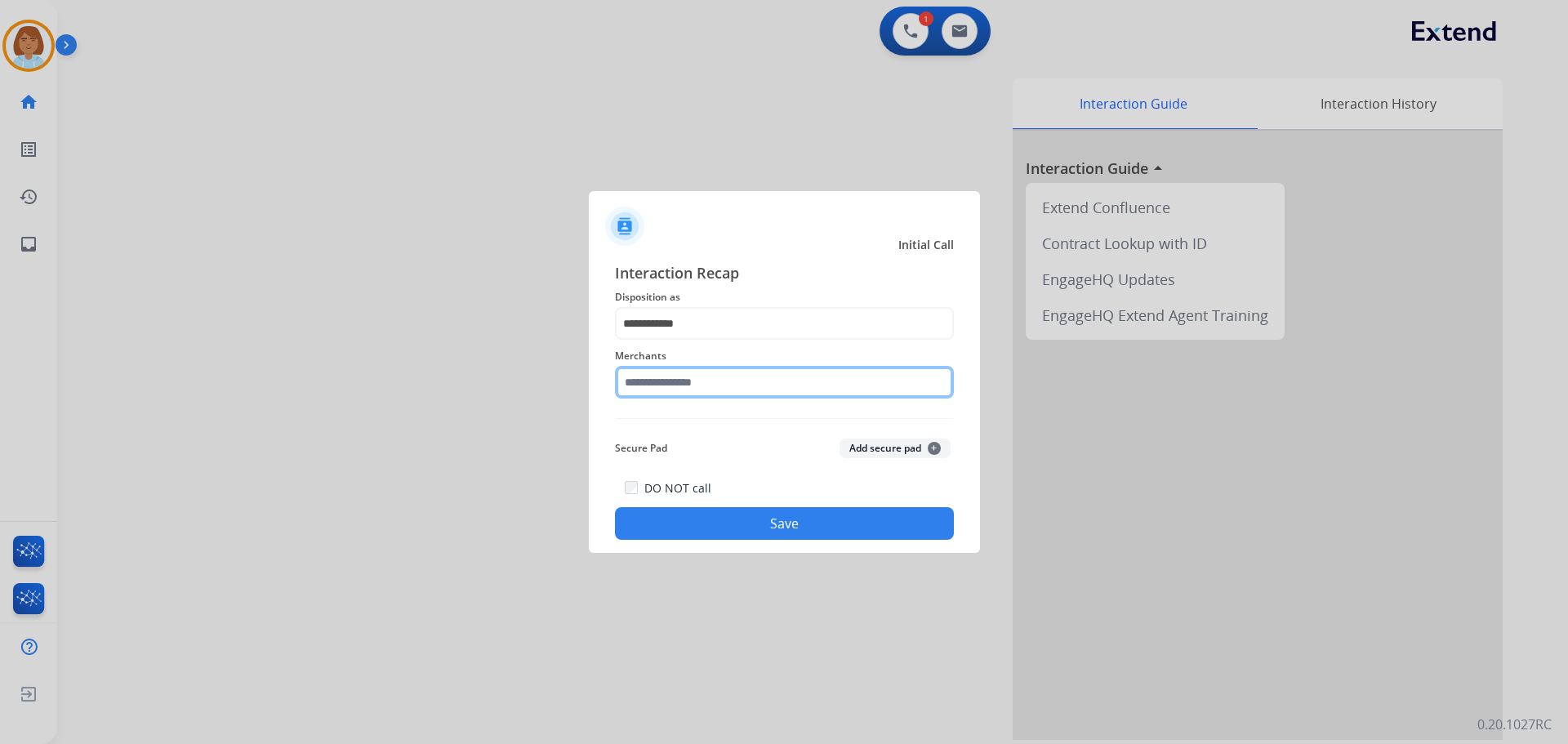
click at [689, 393] on input "text" at bounding box center [784, 382] width 339 height 33
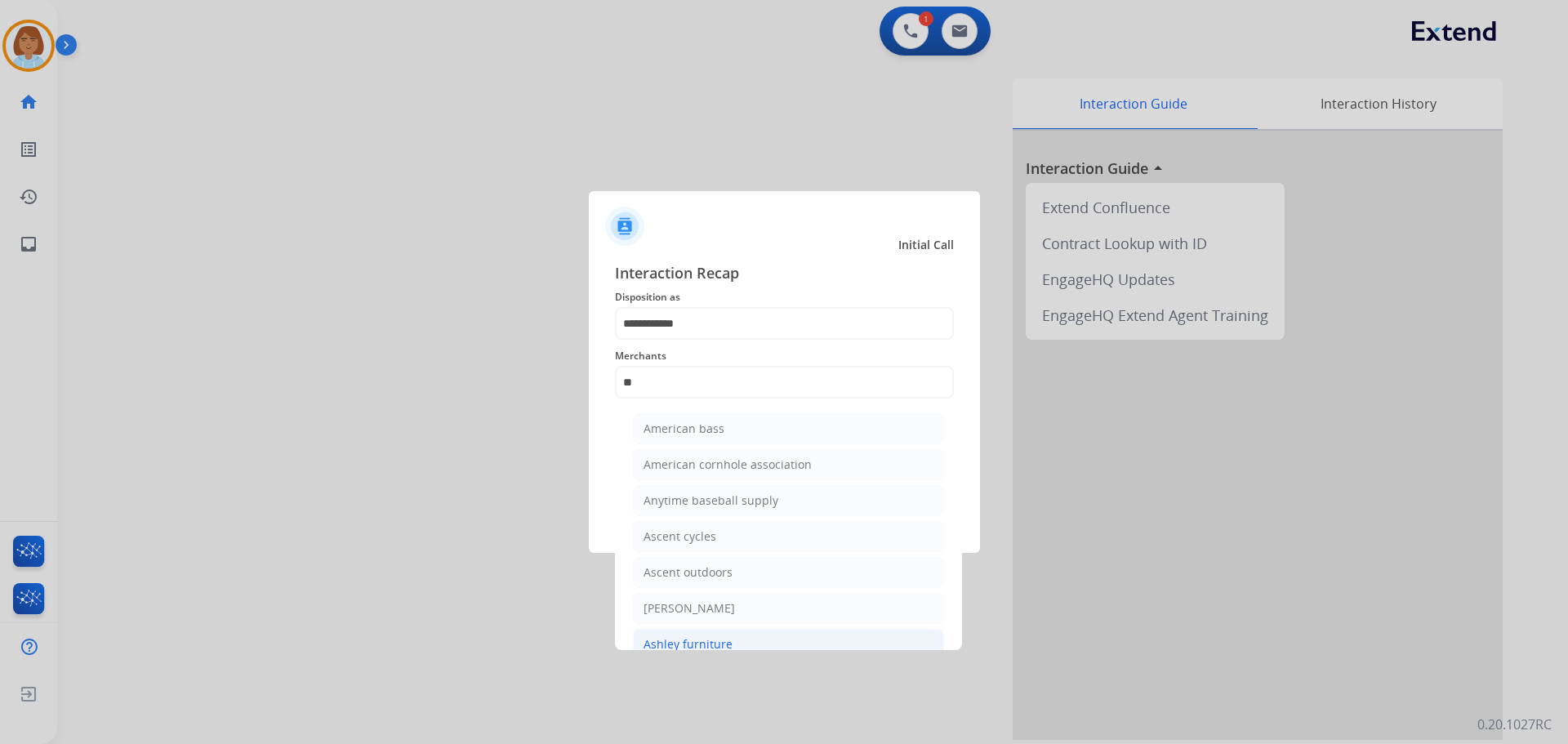
click at [730, 634] on li "Ashley furniture" at bounding box center [789, 644] width 311 height 31
type input "**********"
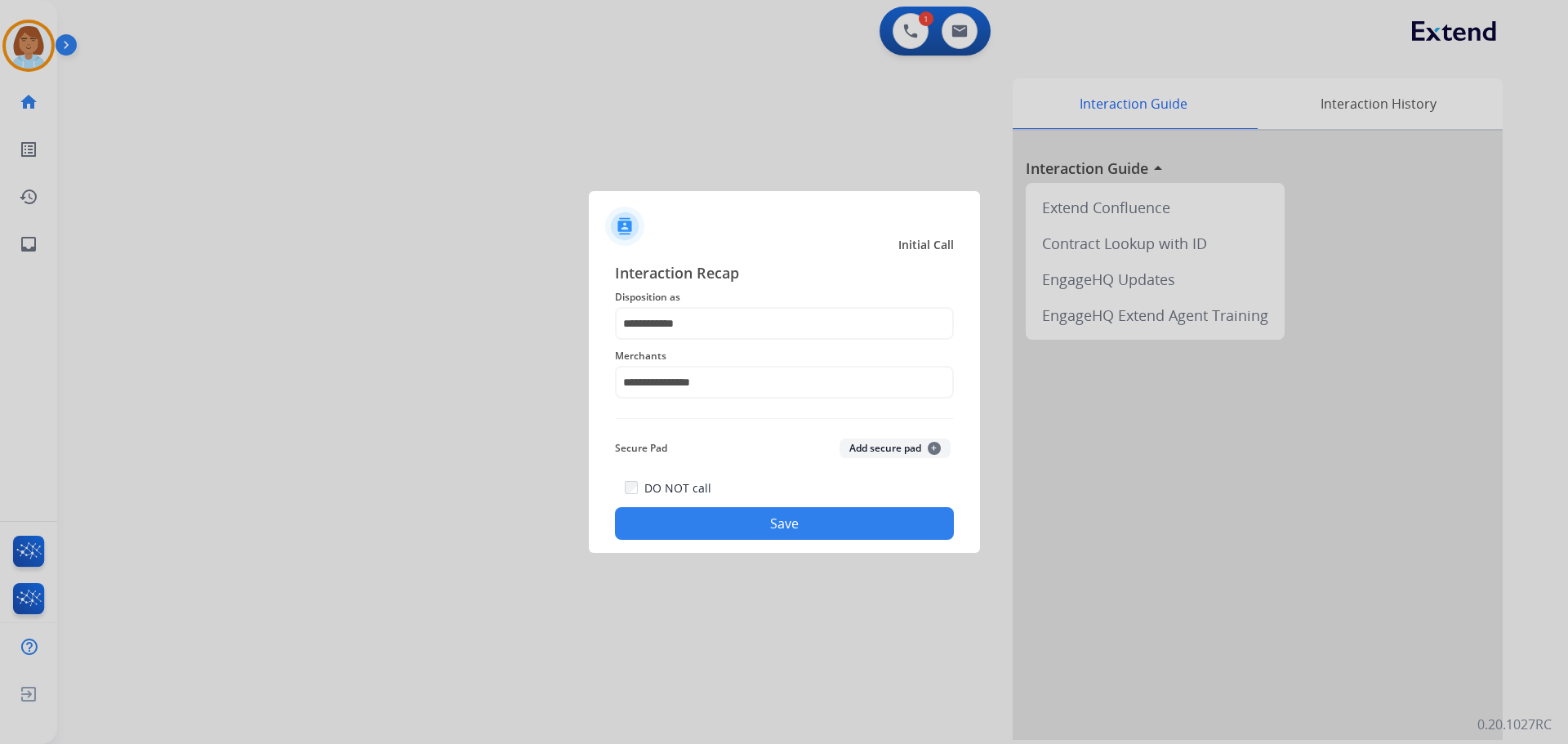
click at [753, 508] on button "Save" at bounding box center [784, 523] width 339 height 33
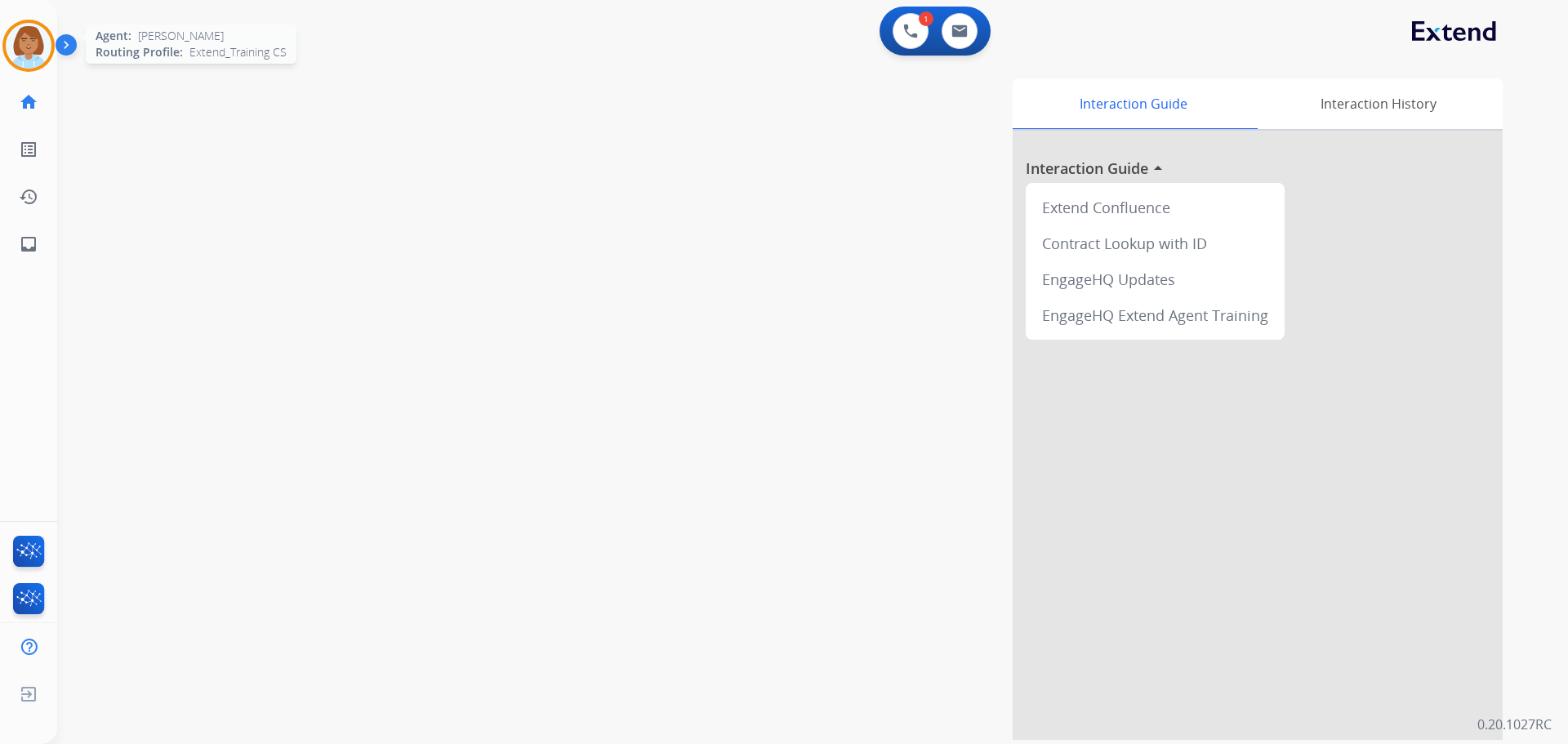
click at [38, 48] on img at bounding box center [28, 45] width 46 height 46
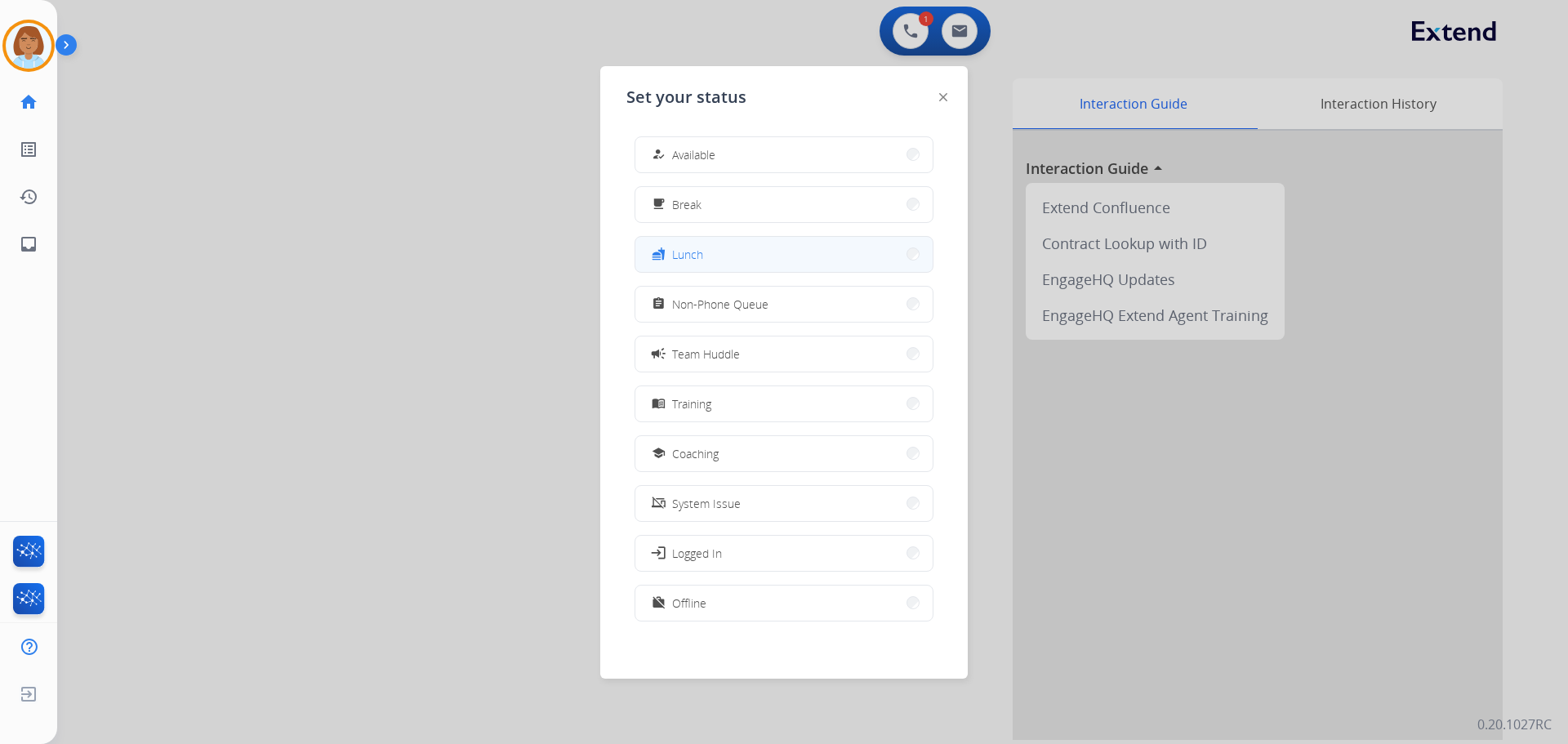
click at [728, 258] on button "fastfood Lunch" at bounding box center [784, 254] width 298 height 35
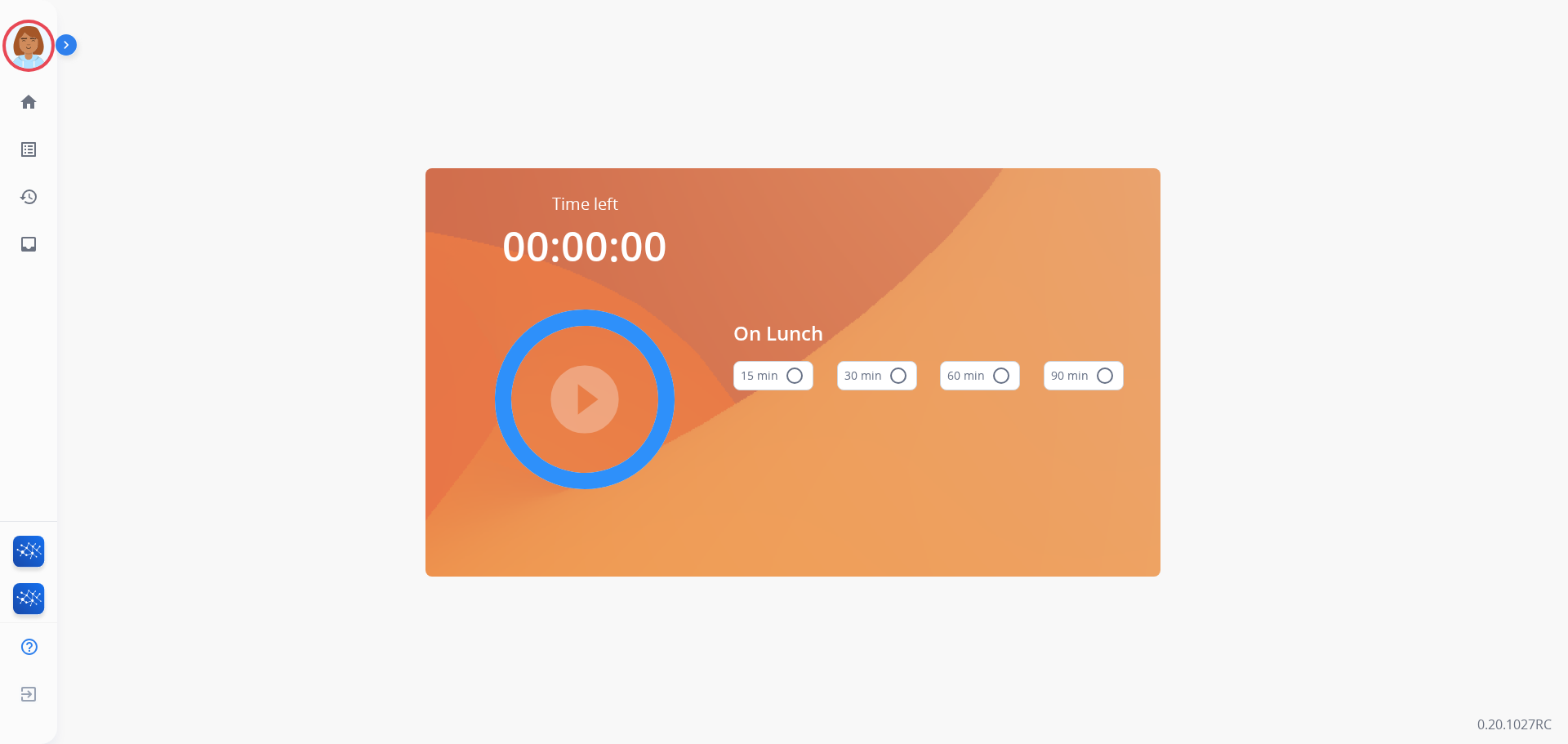
click at [881, 377] on mat-icon "radio_button_unchecked" at bounding box center [898, 375] width 19 height 19
click at [595, 405] on mat-icon "play_circle_filled" at bounding box center [585, 399] width 19 height 19
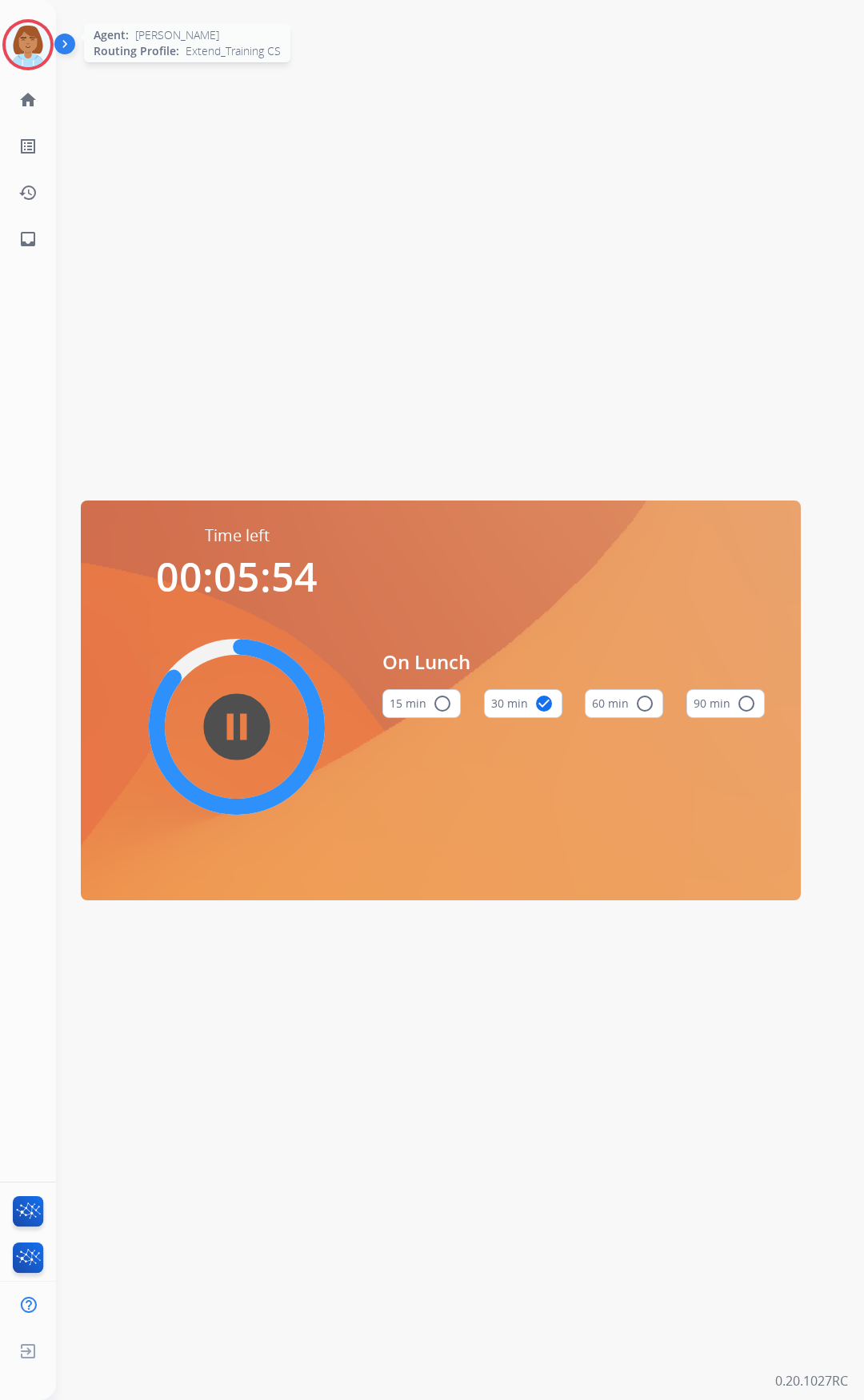
click at [29, 43] on img at bounding box center [28, 44] width 45 height 45
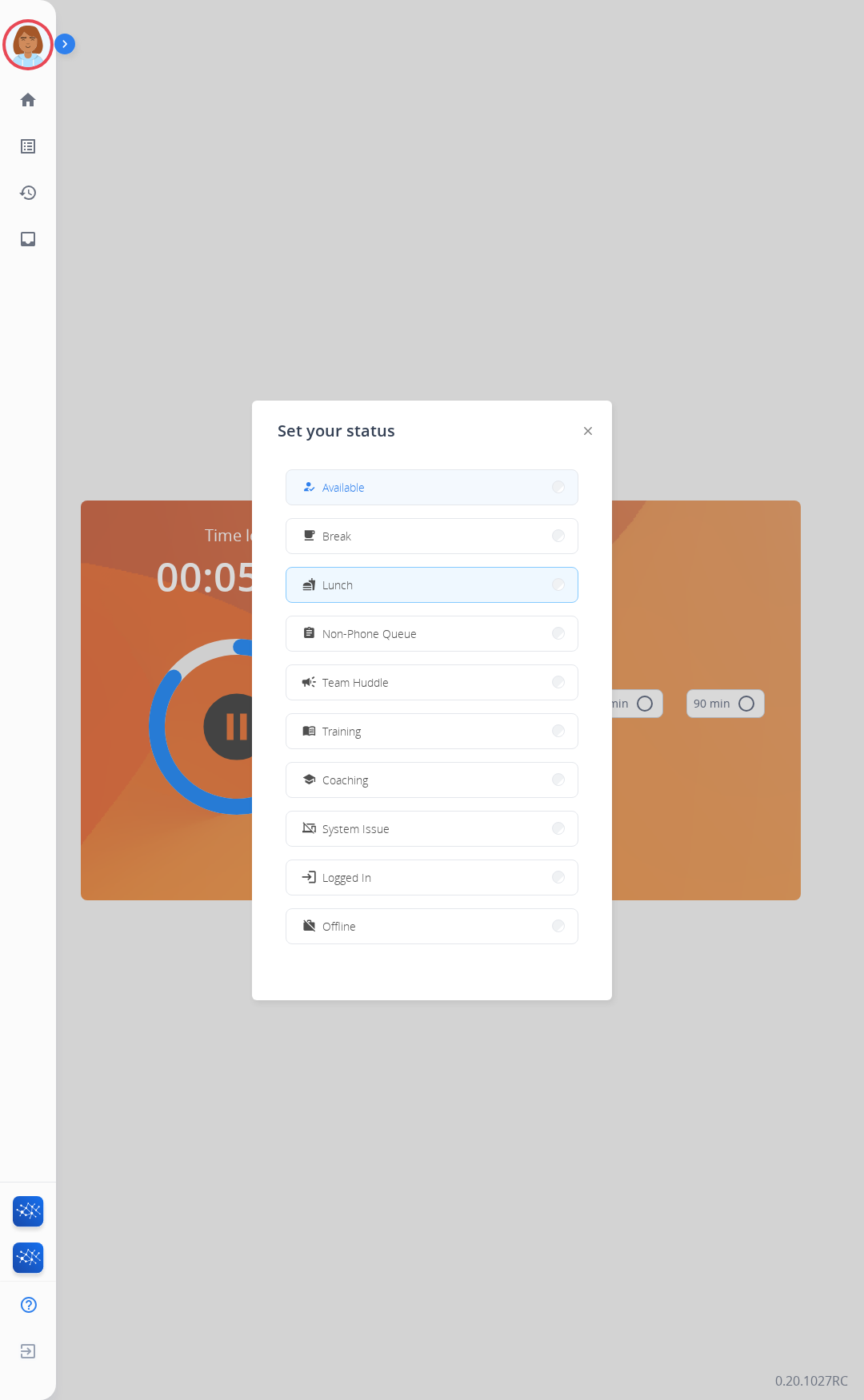
click at [466, 472] on button "how_to_reg Available" at bounding box center [432, 487] width 292 height 34
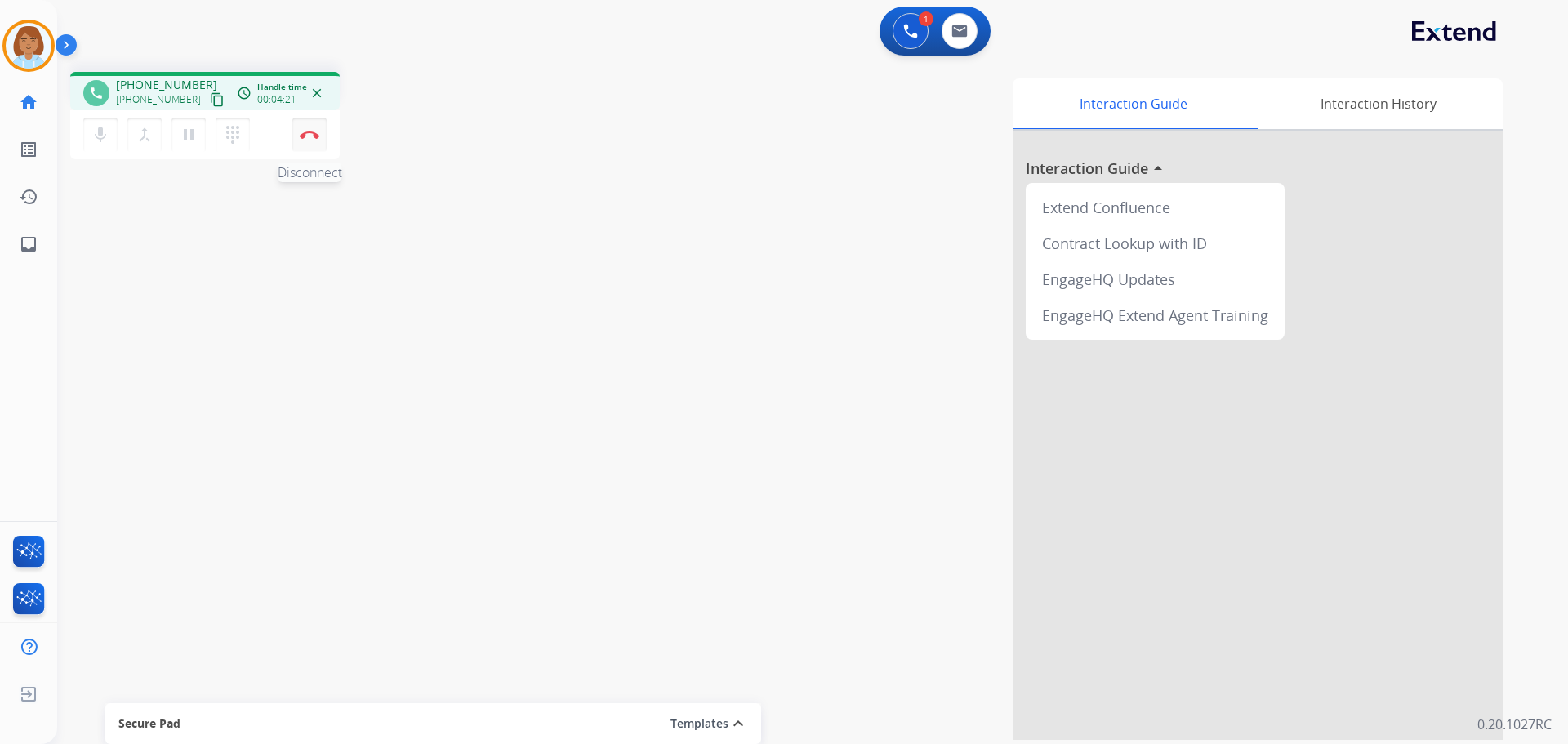
click at [315, 145] on button "Disconnect" at bounding box center [309, 135] width 34 height 34
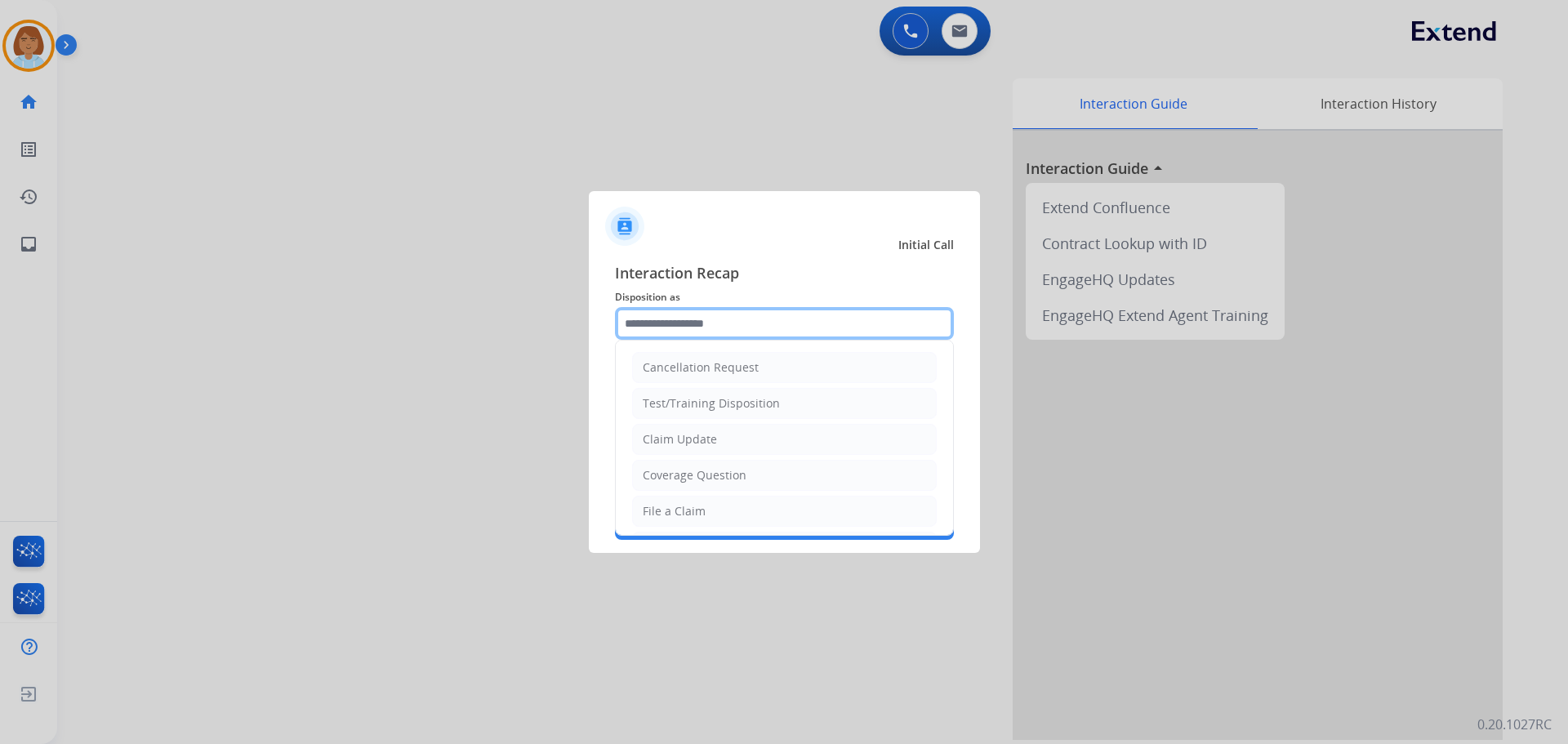
click at [779, 320] on input "text" at bounding box center [784, 323] width 339 height 33
click at [748, 484] on li "Coverage Question" at bounding box center [784, 475] width 304 height 31
type input "**********"
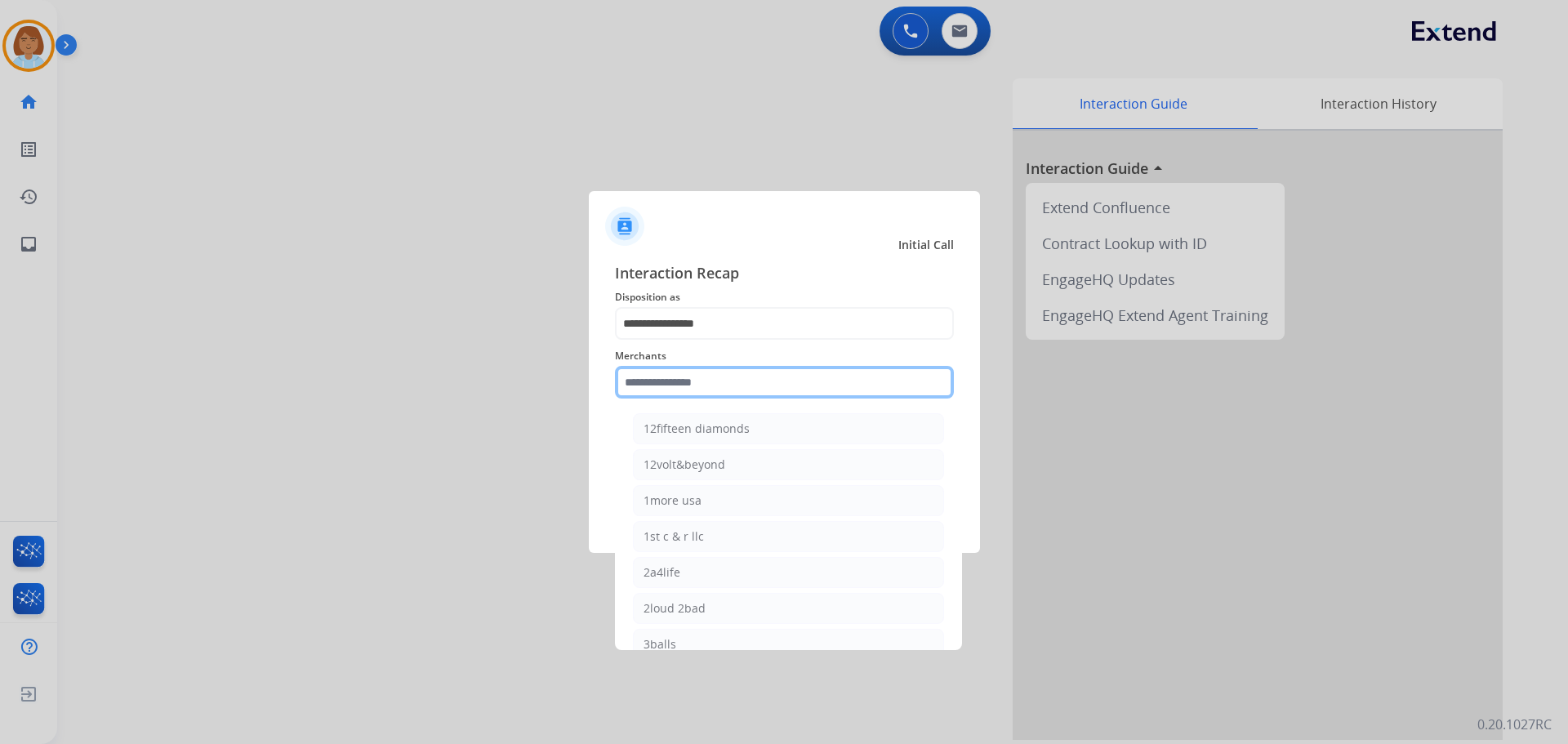
click at [751, 377] on input "text" at bounding box center [784, 382] width 339 height 33
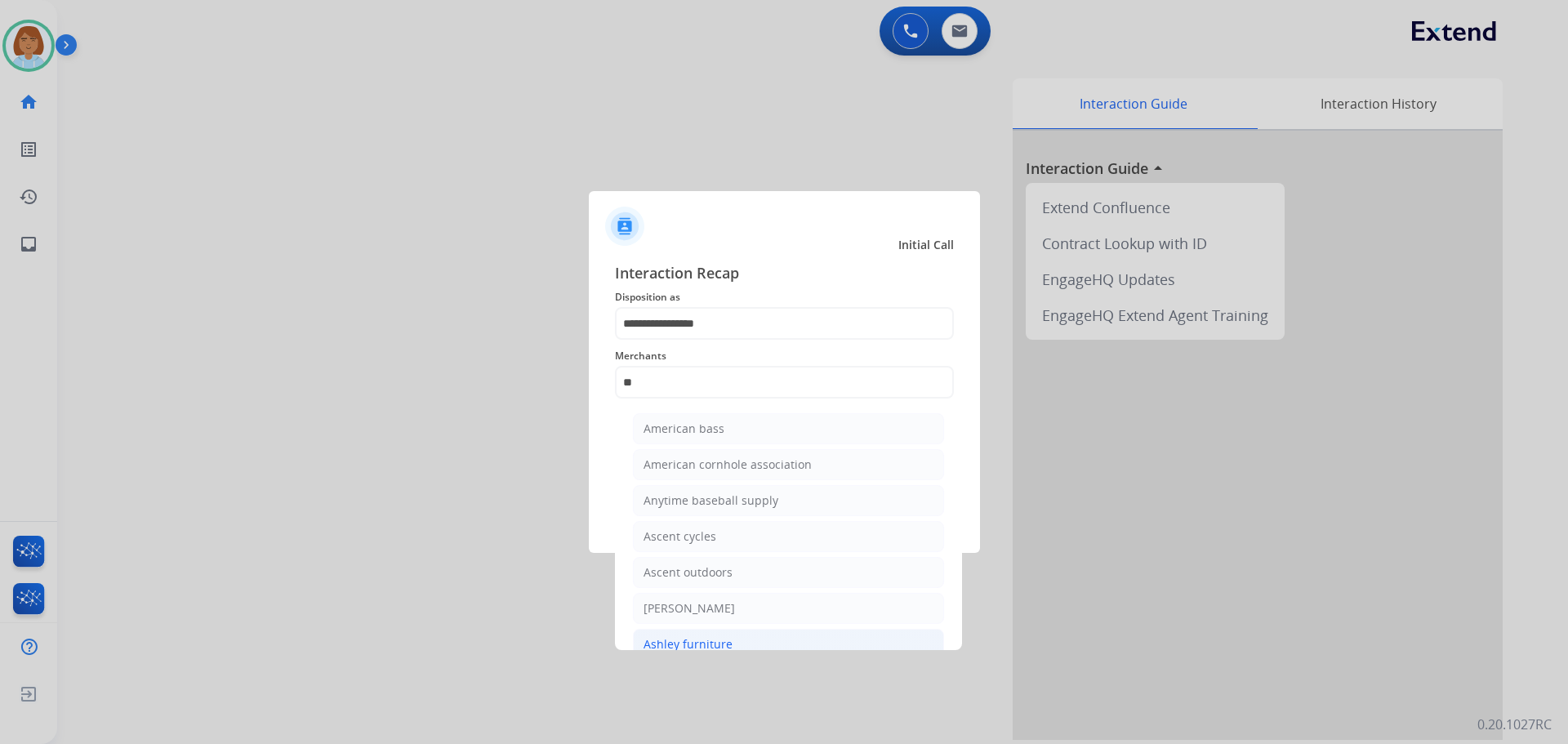
click at [765, 641] on li "Ashley furniture" at bounding box center [789, 644] width 311 height 31
type input "**********"
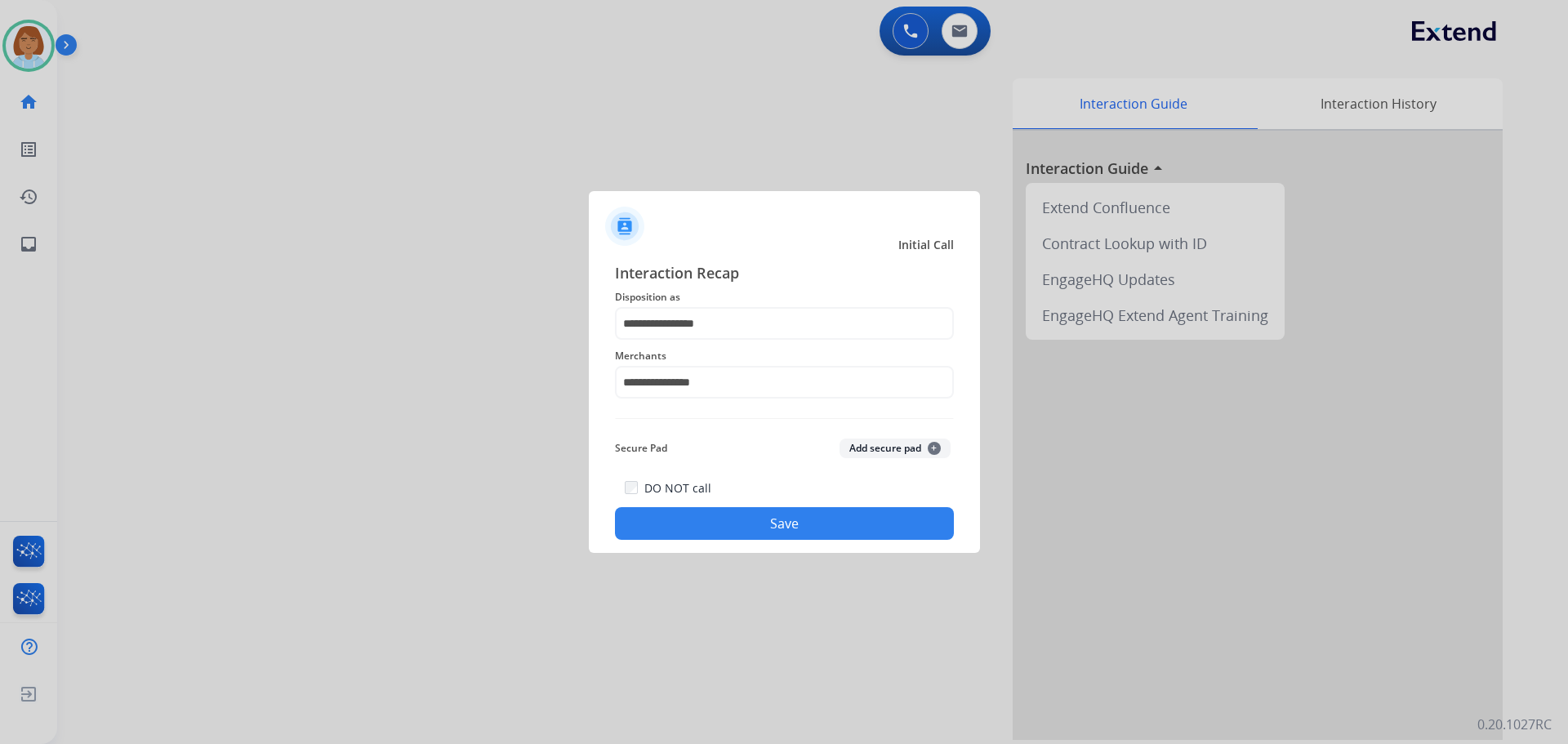
click at [792, 533] on button "Save" at bounding box center [784, 523] width 339 height 33
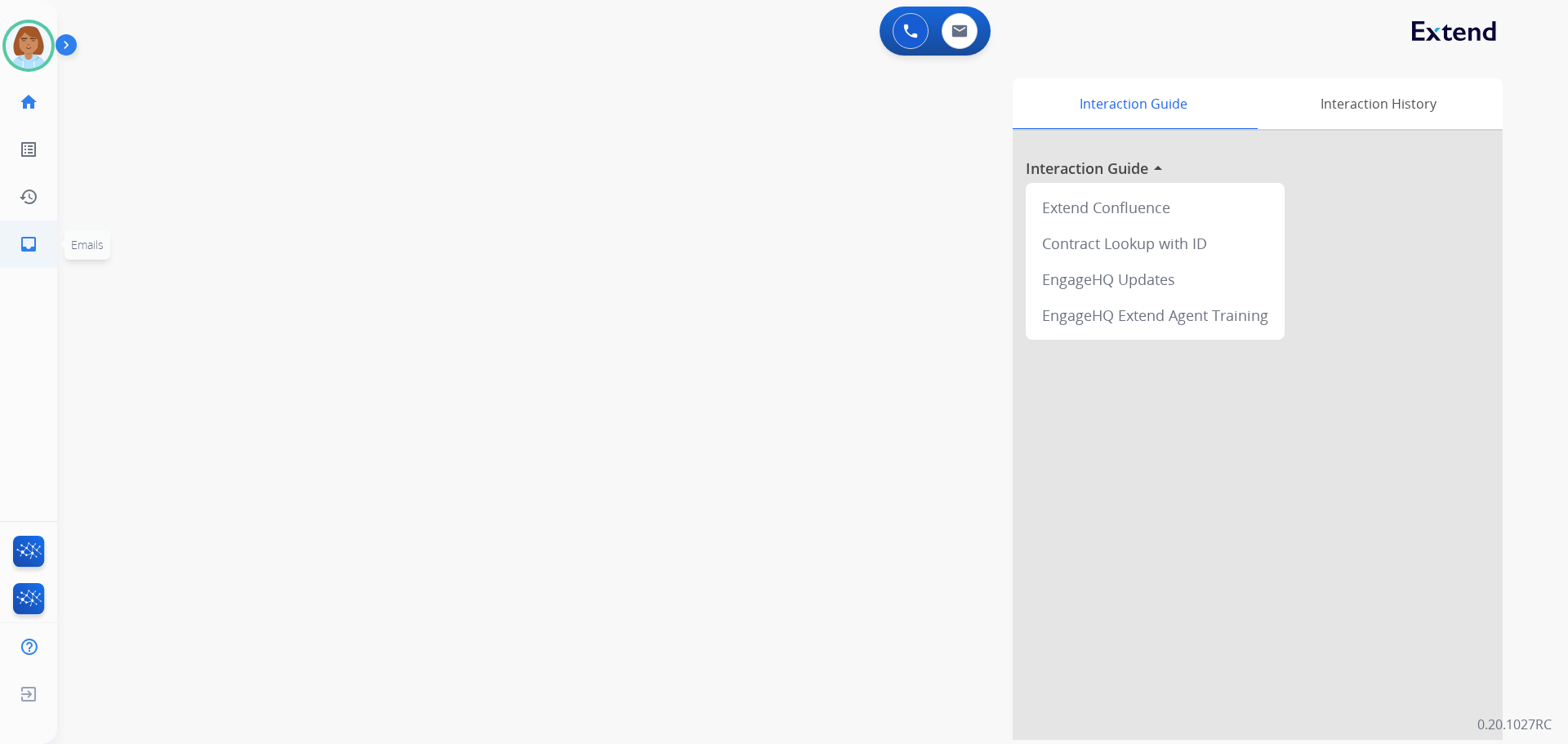
click at [31, 242] on mat-icon "inbox" at bounding box center [28, 243] width 19 height 19
select select "**********"
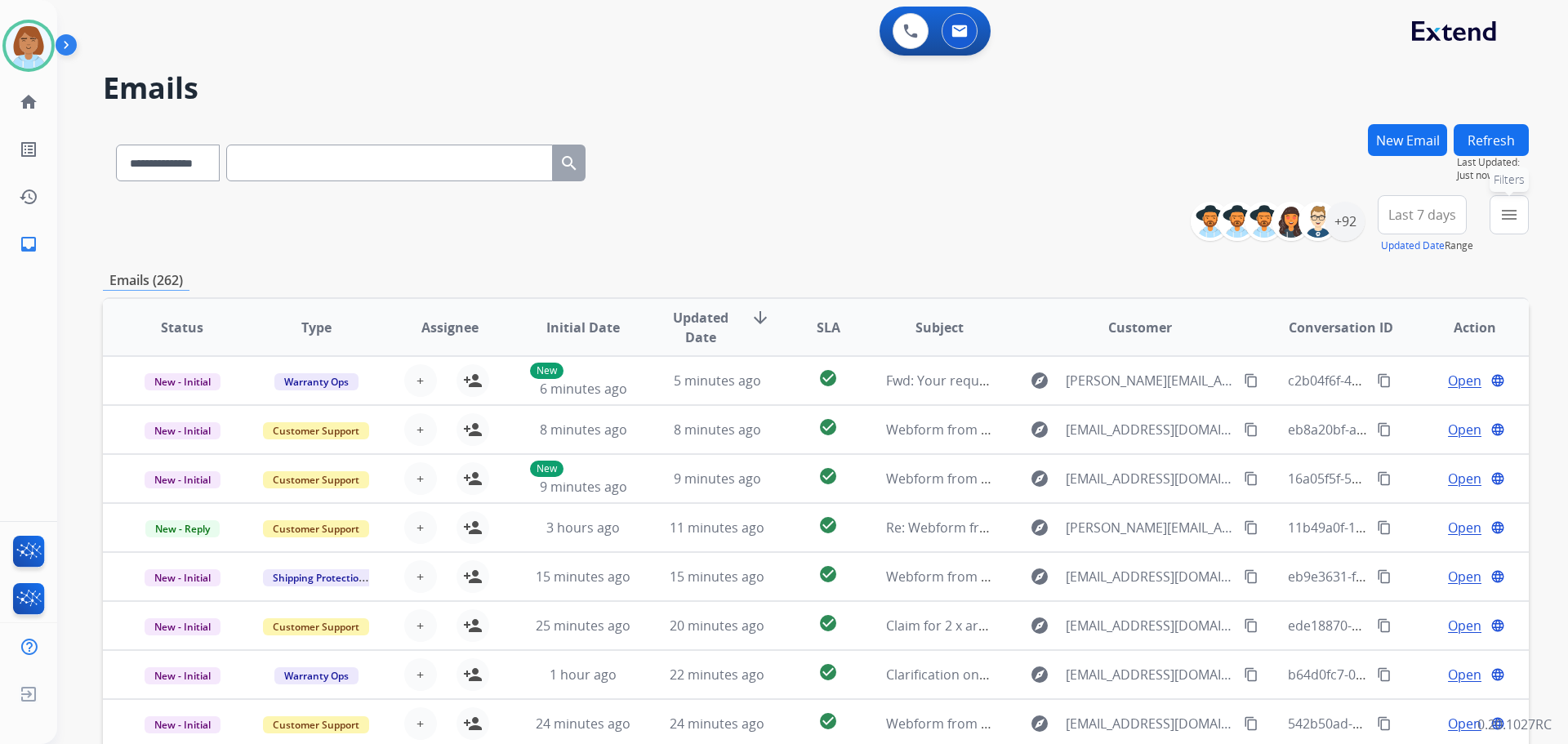
click at [1504, 208] on mat-icon "menu" at bounding box center [1509, 214] width 19 height 19
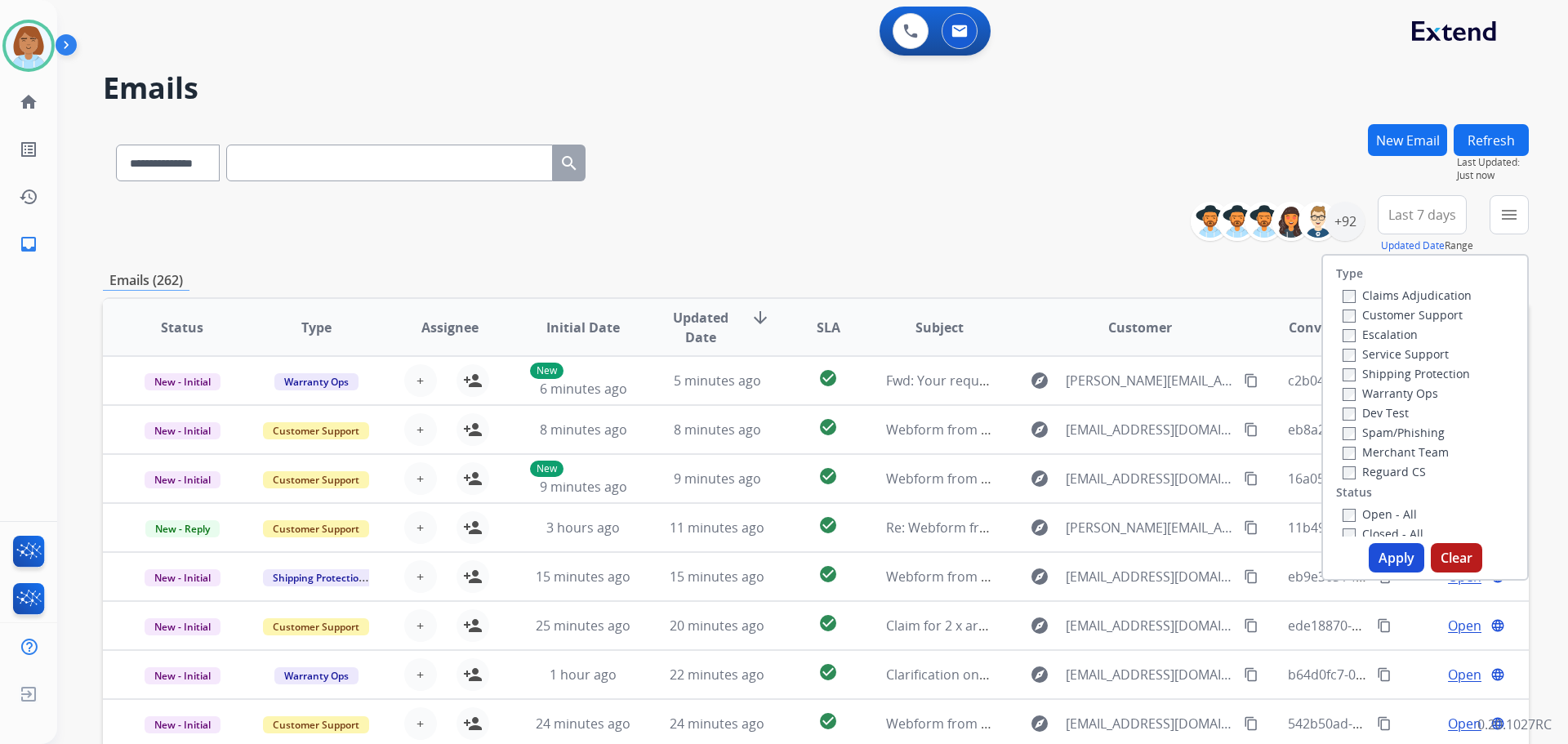
click at [1425, 315] on label "Customer Support" at bounding box center [1403, 314] width 120 height 16
click at [1416, 378] on label "Shipping Protection" at bounding box center [1407, 374] width 127 height 16
click at [1395, 471] on label "Reguard CS" at bounding box center [1385, 471] width 84 height 16
click at [1383, 512] on label "Open - All" at bounding box center [1380, 514] width 74 height 16
click at [1387, 554] on button "Apply" at bounding box center [1397, 558] width 55 height 29
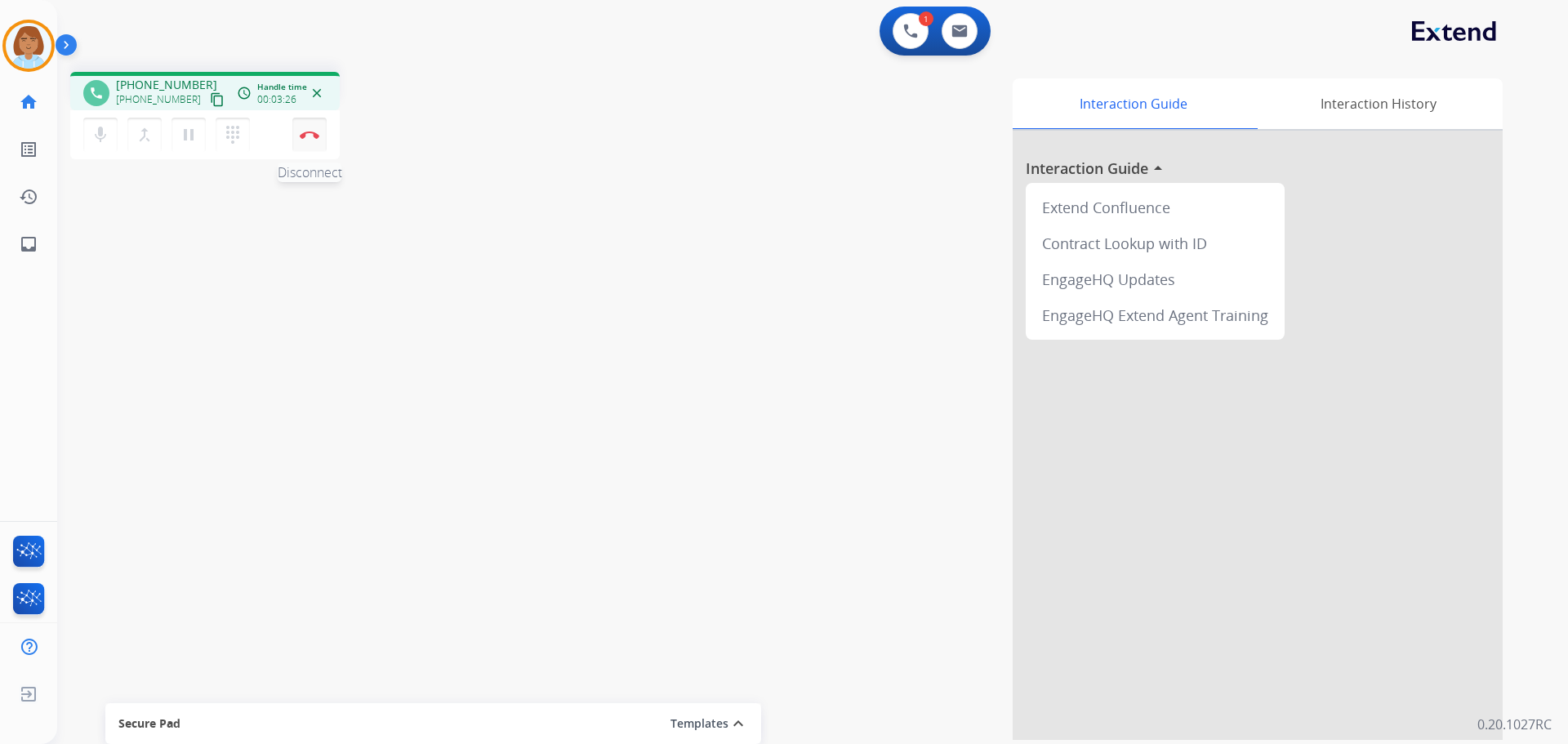
click at [312, 135] on img at bounding box center [309, 135] width 19 height 8
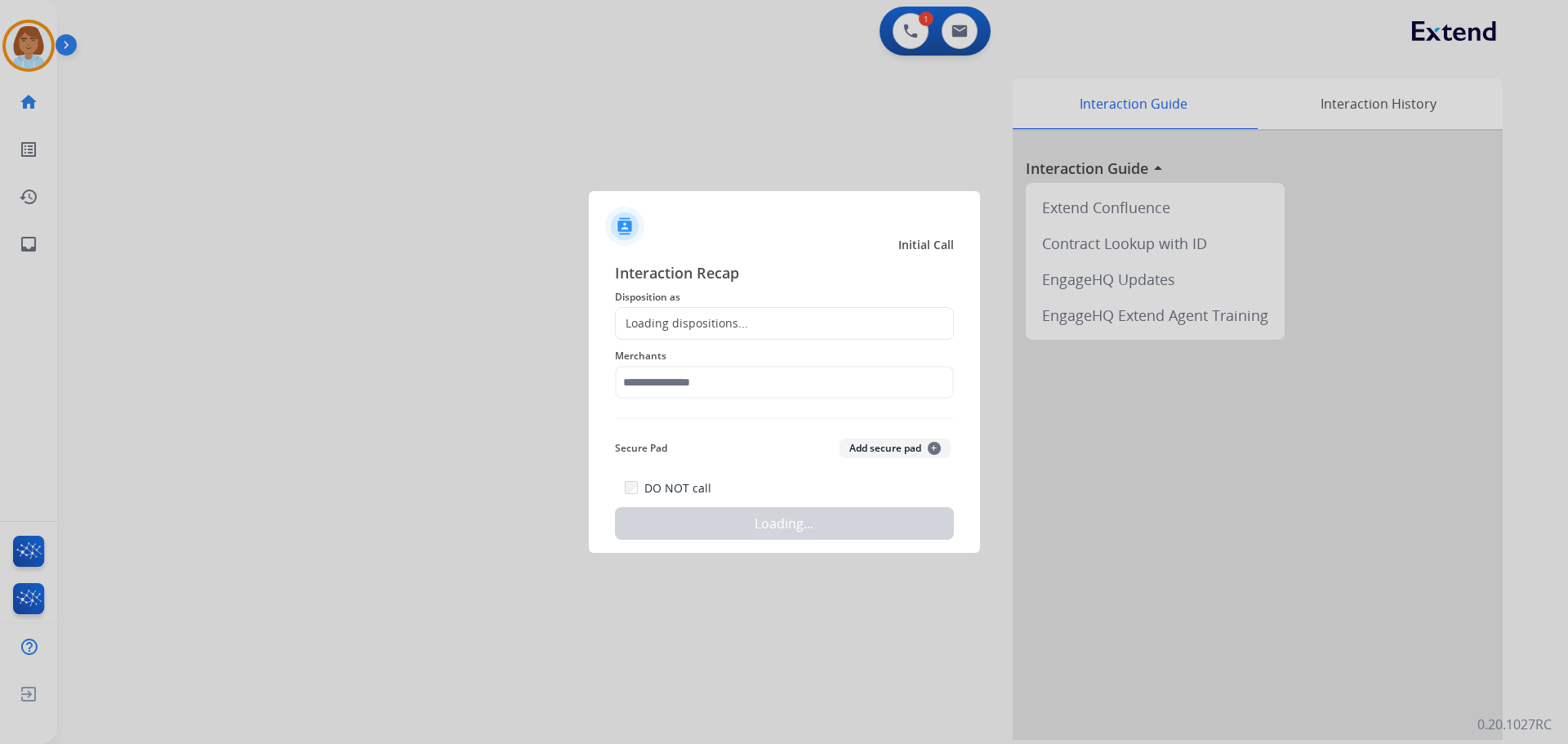
click at [819, 325] on div "Loading dispositions..." at bounding box center [784, 323] width 339 height 33
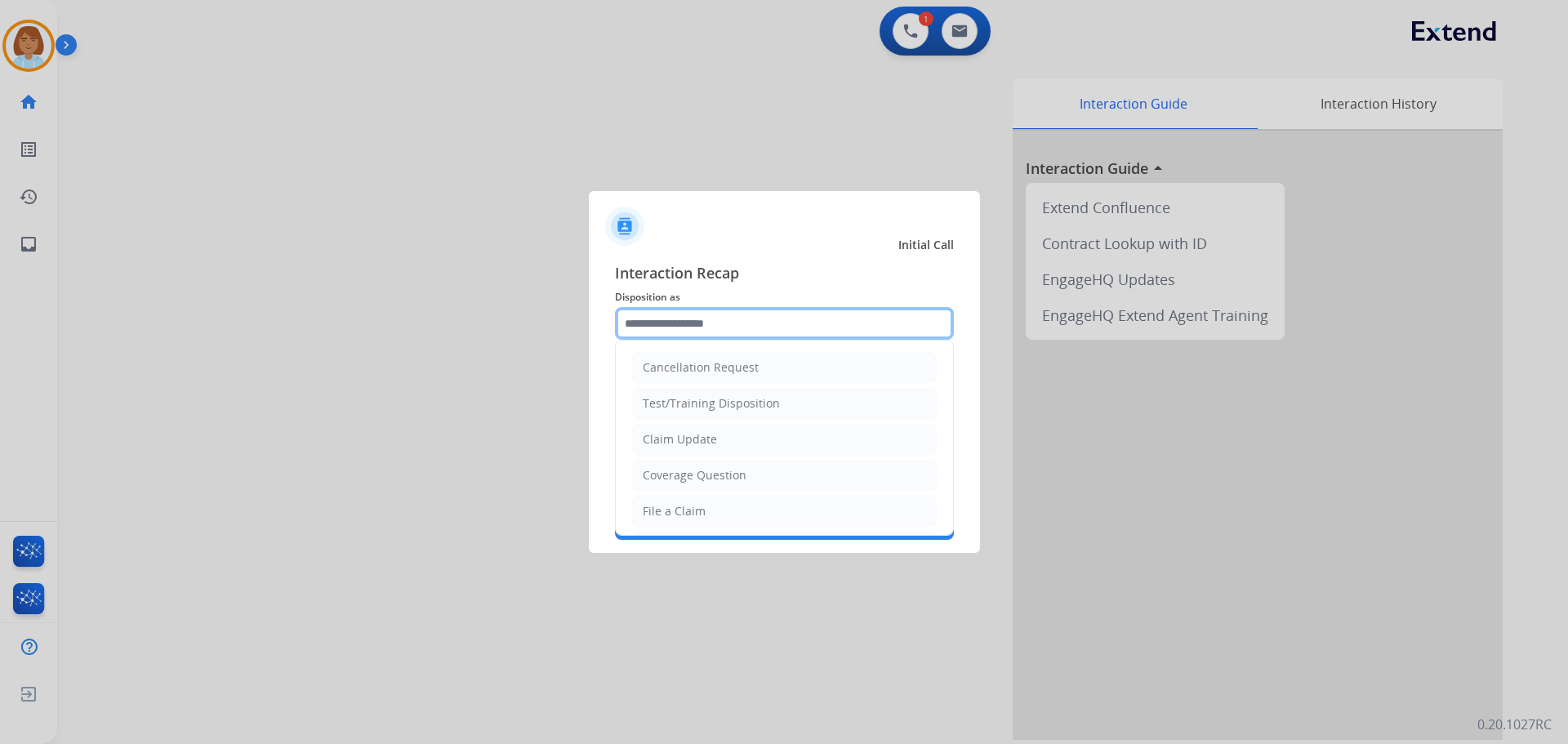
click at [756, 316] on input "text" at bounding box center [784, 323] width 339 height 33
click at [734, 509] on li "File a Claim" at bounding box center [784, 511] width 304 height 31
type input "**********"
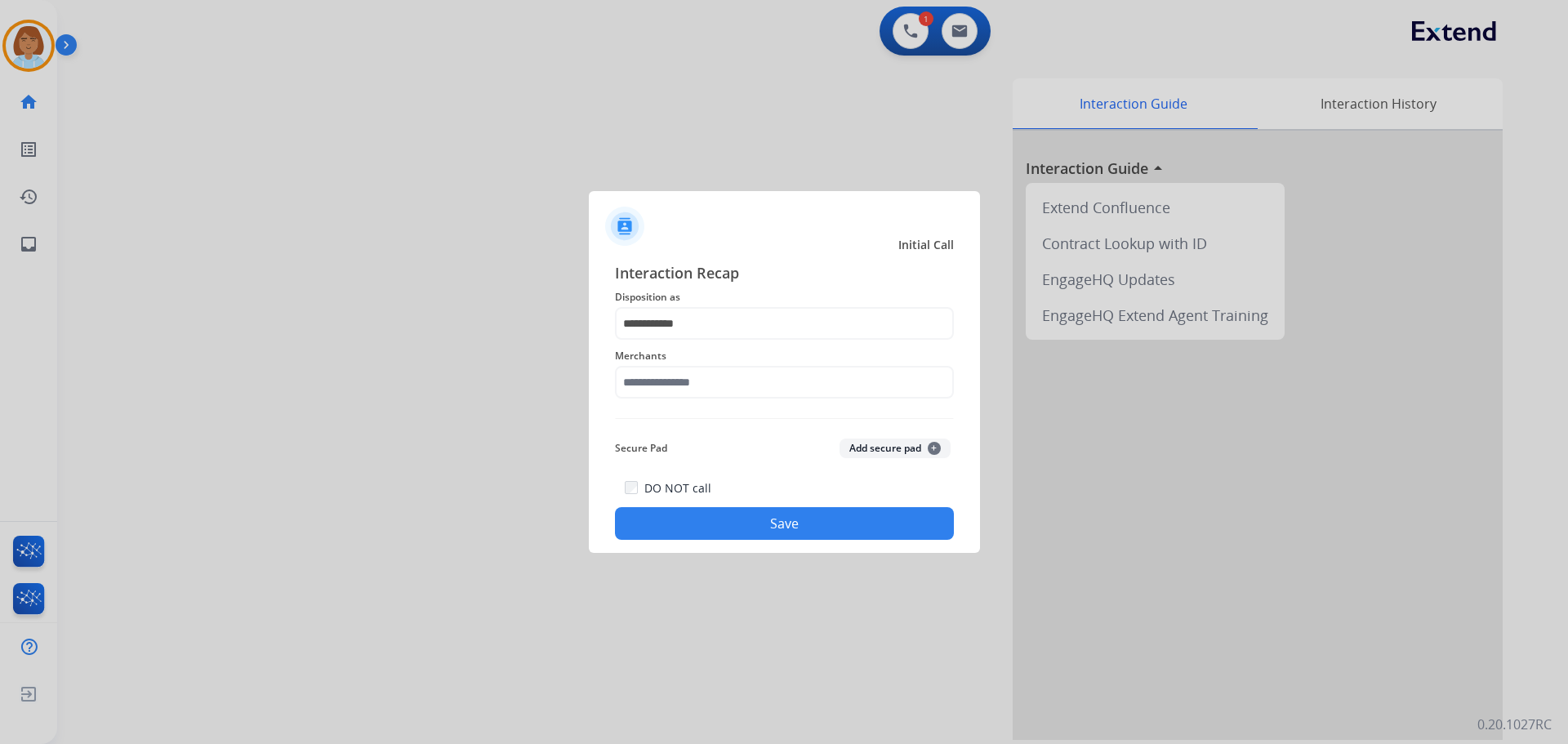
drag, startPoint x: 733, startPoint y: 413, endPoint x: 749, endPoint y: 381, distance: 35.8
click at [734, 406] on div "**********" at bounding box center [784, 400] width 339 height 278
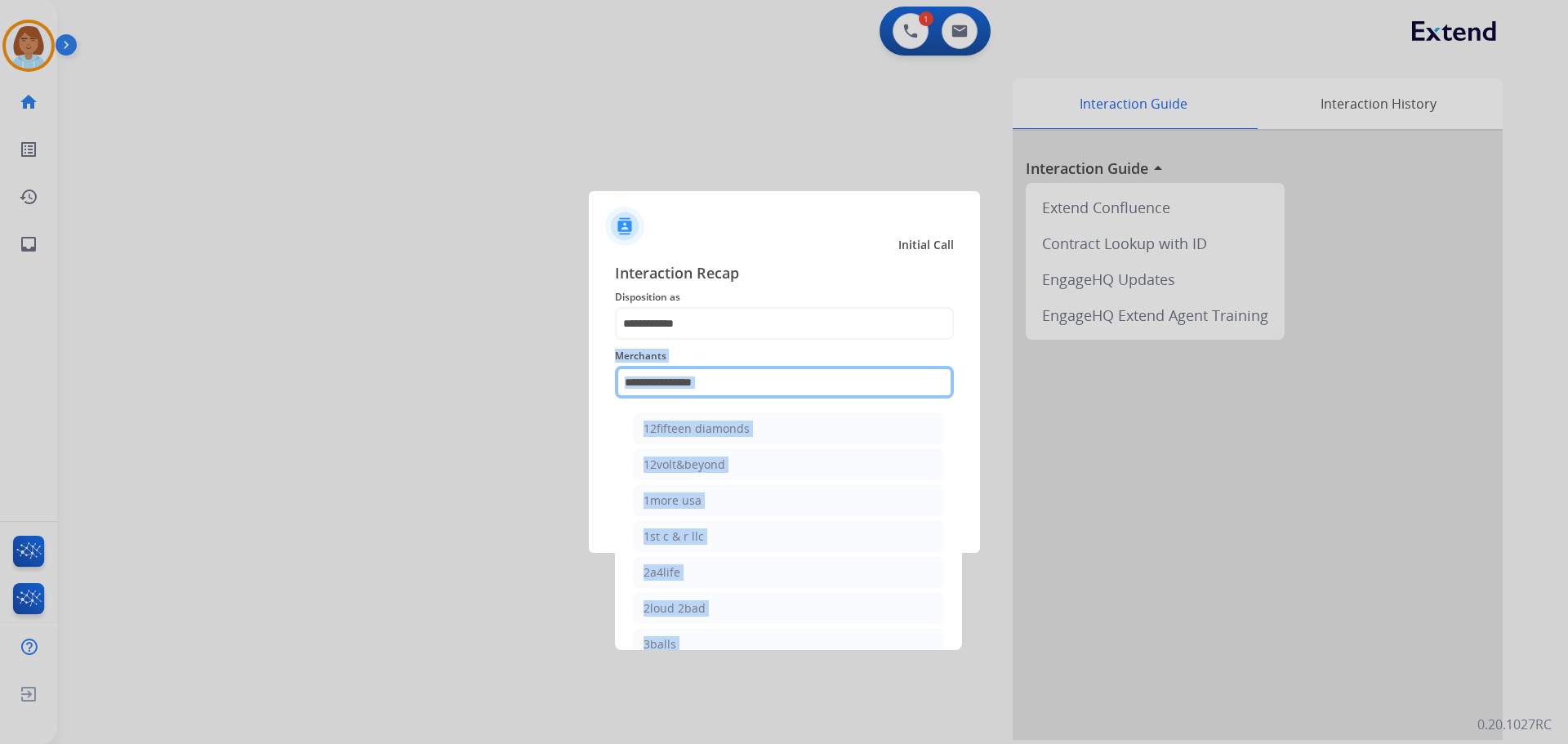
click at [749, 381] on input "text" at bounding box center [784, 382] width 339 height 33
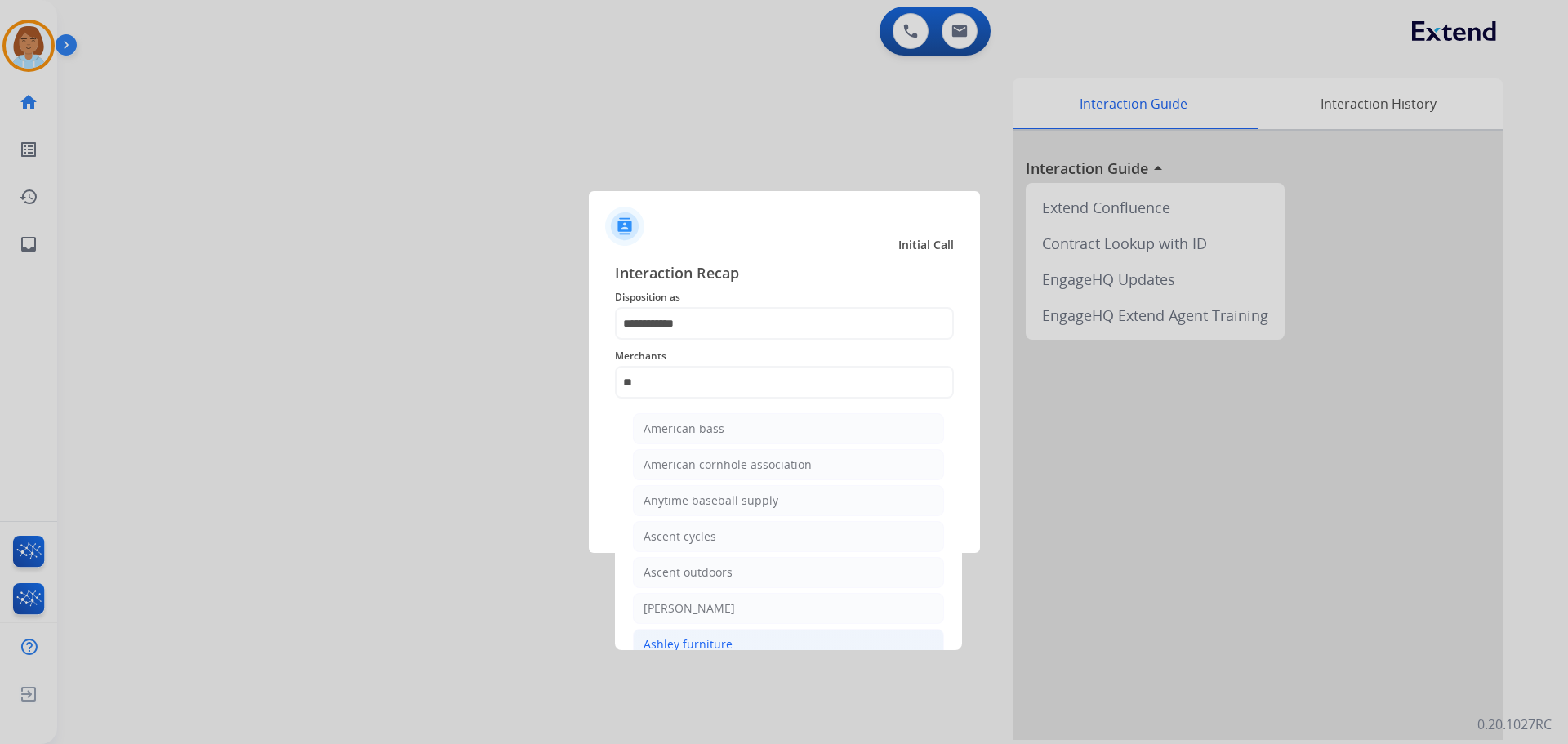
click at [735, 638] on li "Ashley furniture" at bounding box center [789, 644] width 311 height 31
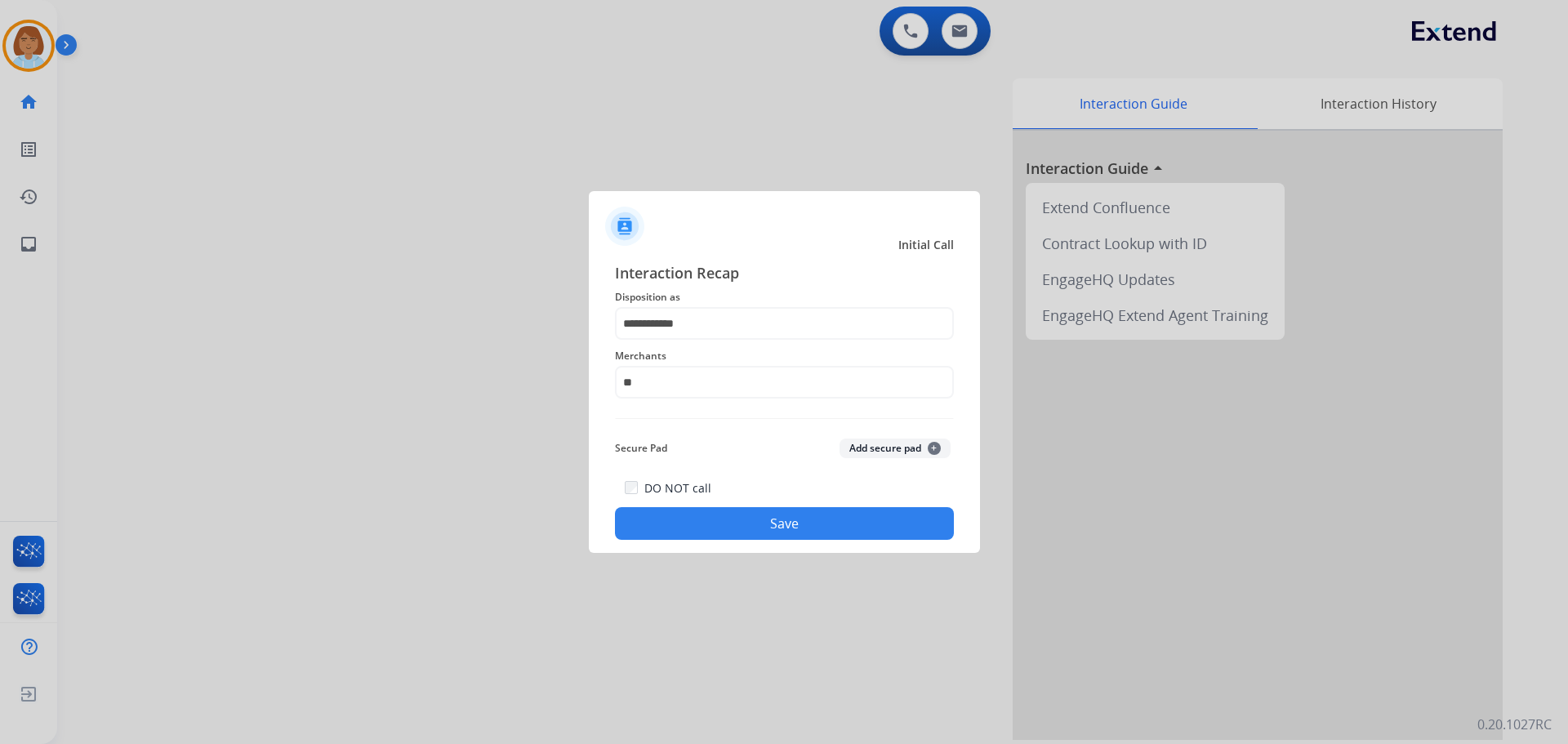
type input "**********"
click at [733, 529] on button "Save" at bounding box center [784, 523] width 339 height 33
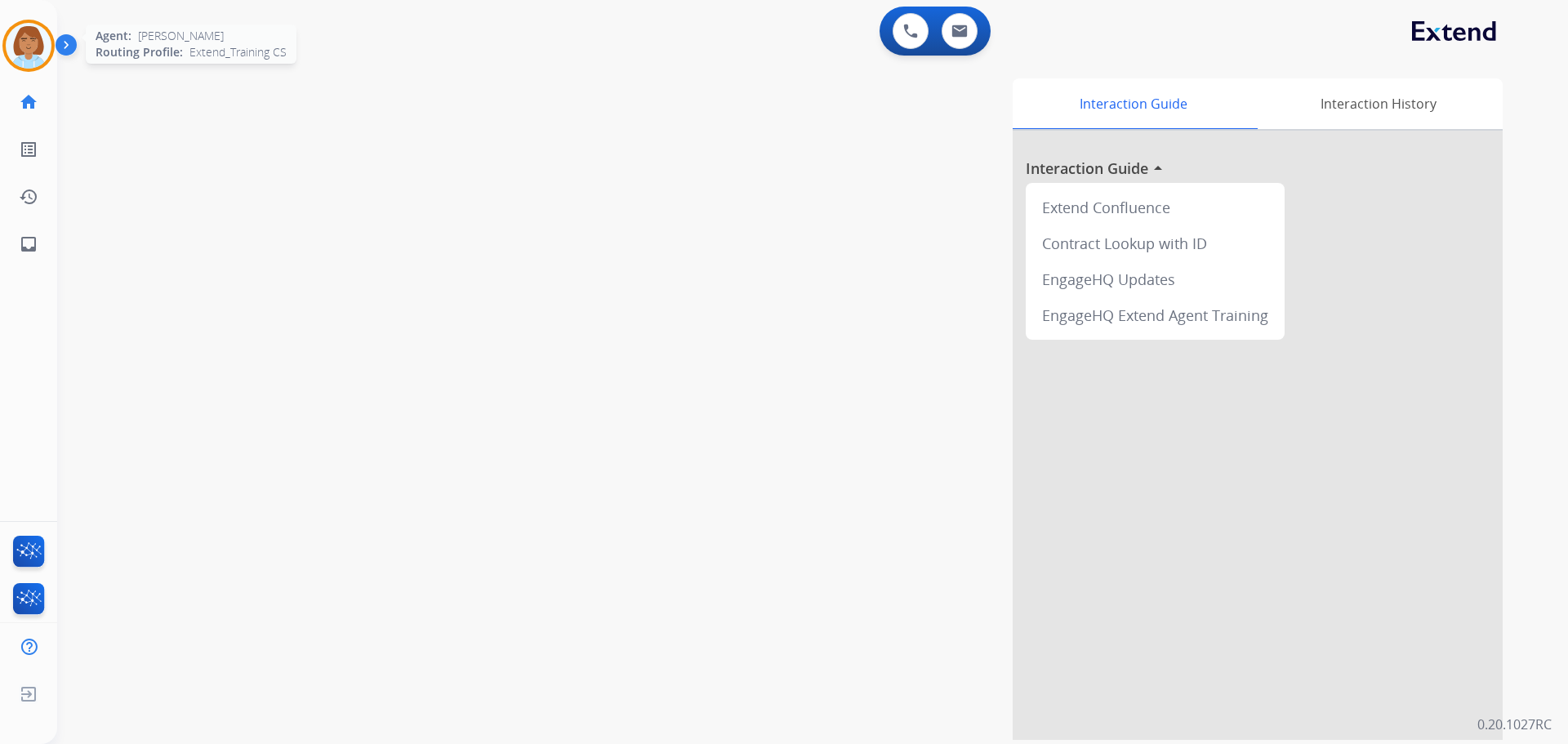
click at [13, 40] on img at bounding box center [28, 45] width 46 height 46
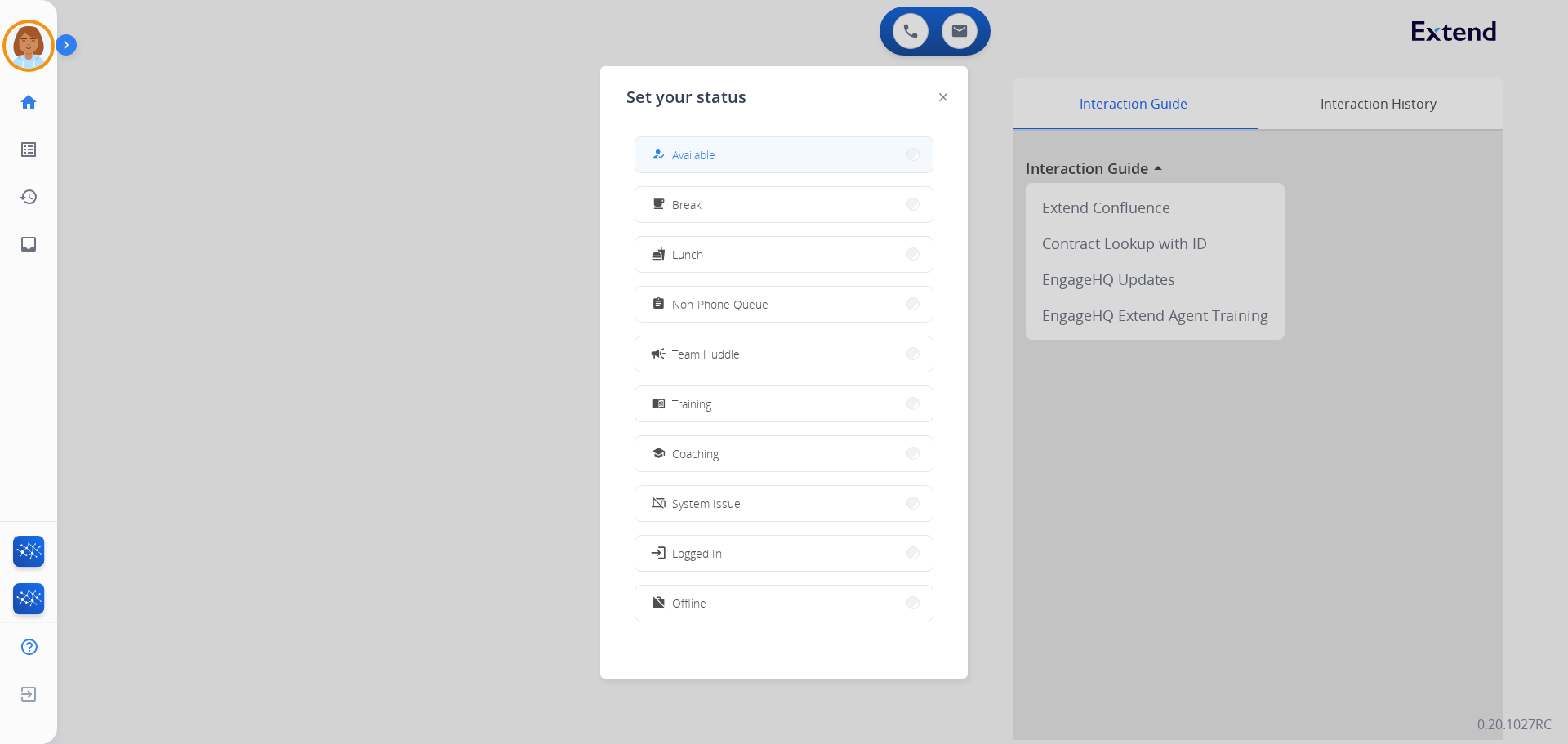
click at [714, 156] on span "Available" at bounding box center [694, 155] width 43 height 18
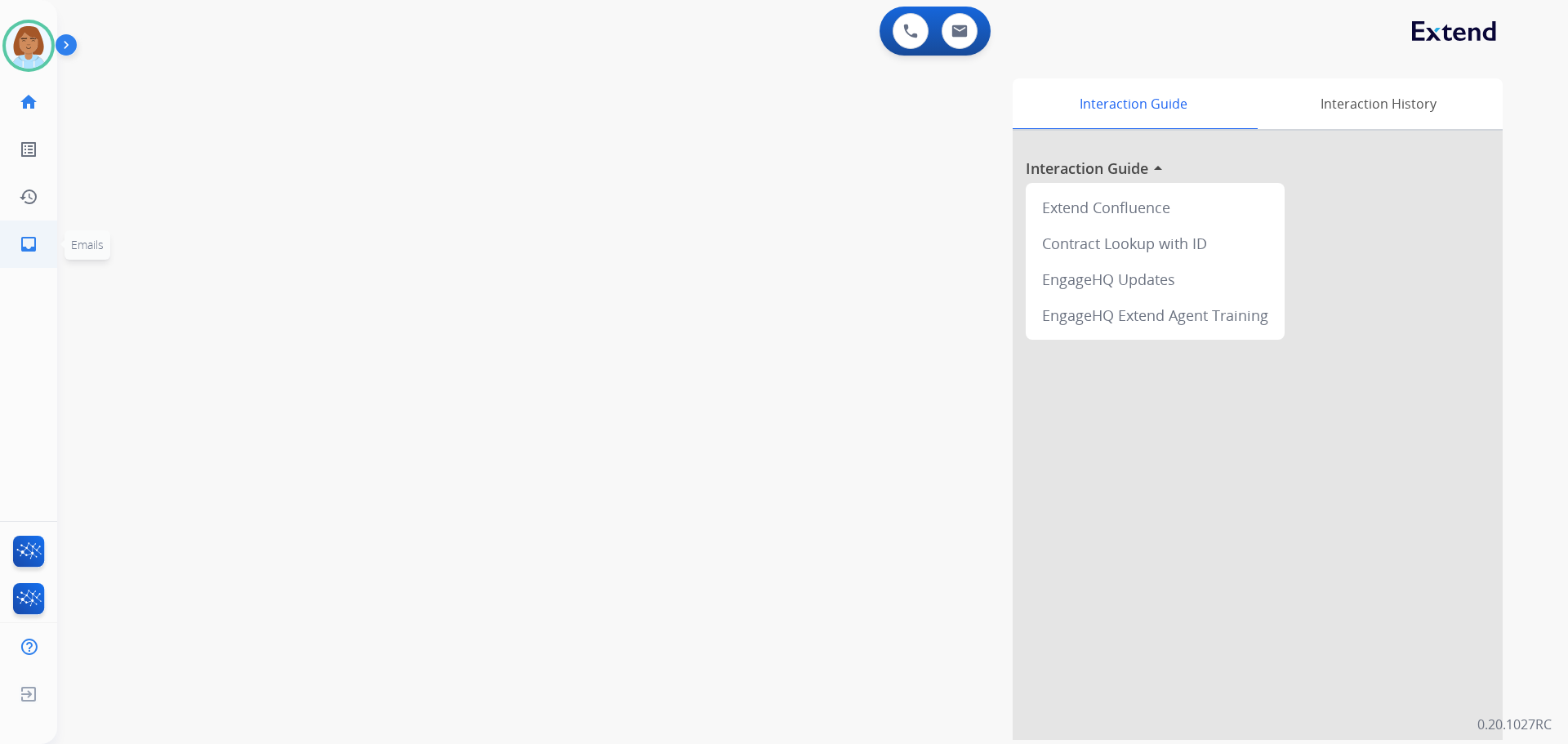
click at [37, 242] on mat-icon "inbox" at bounding box center [28, 243] width 19 height 19
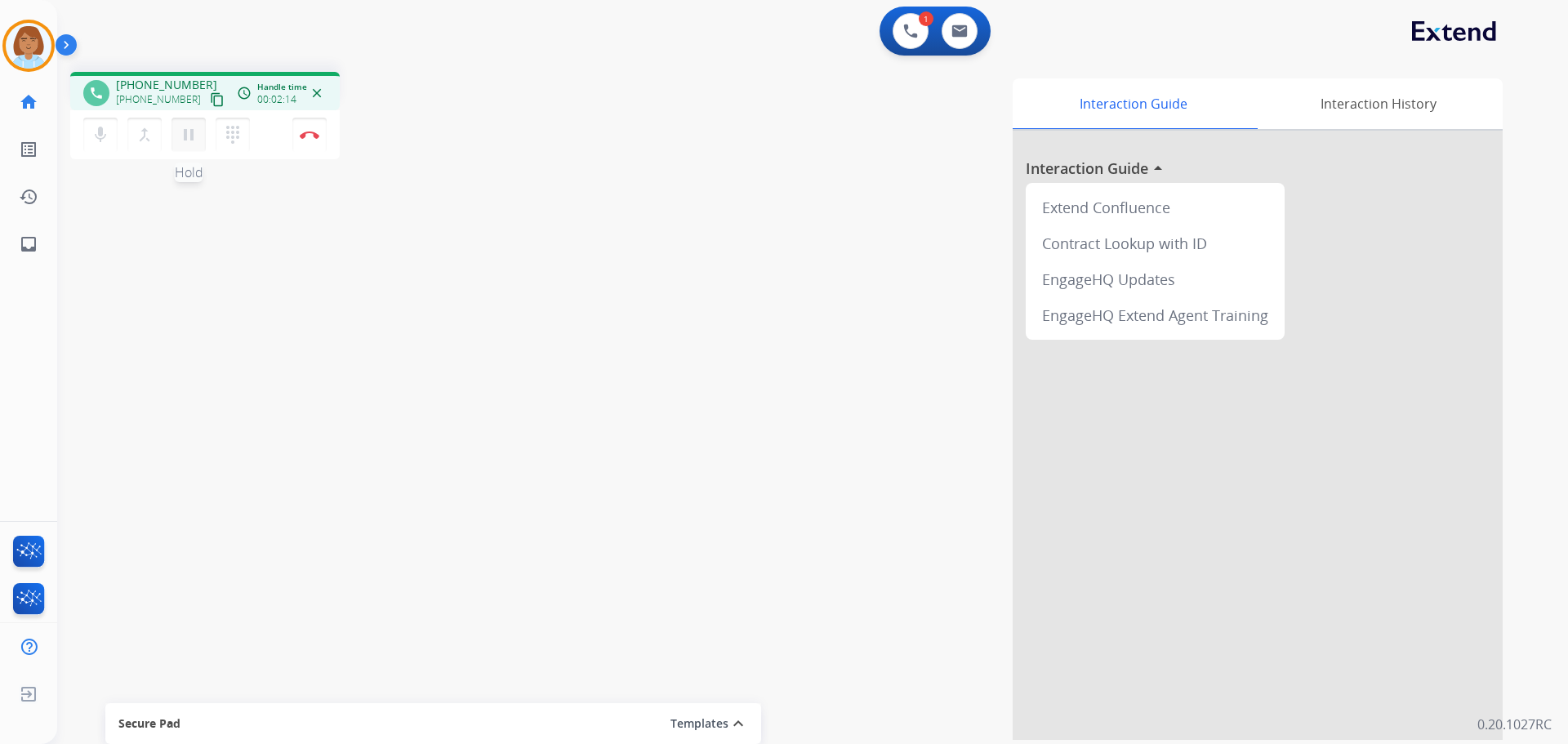
click at [193, 134] on mat-icon "pause" at bounding box center [188, 134] width 19 height 19
click at [103, 144] on mat-icon "mic" at bounding box center [100, 134] width 19 height 19
click at [108, 133] on mat-icon "mic_off" at bounding box center [100, 134] width 19 height 19
click at [167, 143] on div "merge_type Bridge" at bounding box center [149, 135] width 44 height 34
click at [186, 130] on mat-icon "play_arrow" at bounding box center [188, 134] width 19 height 19
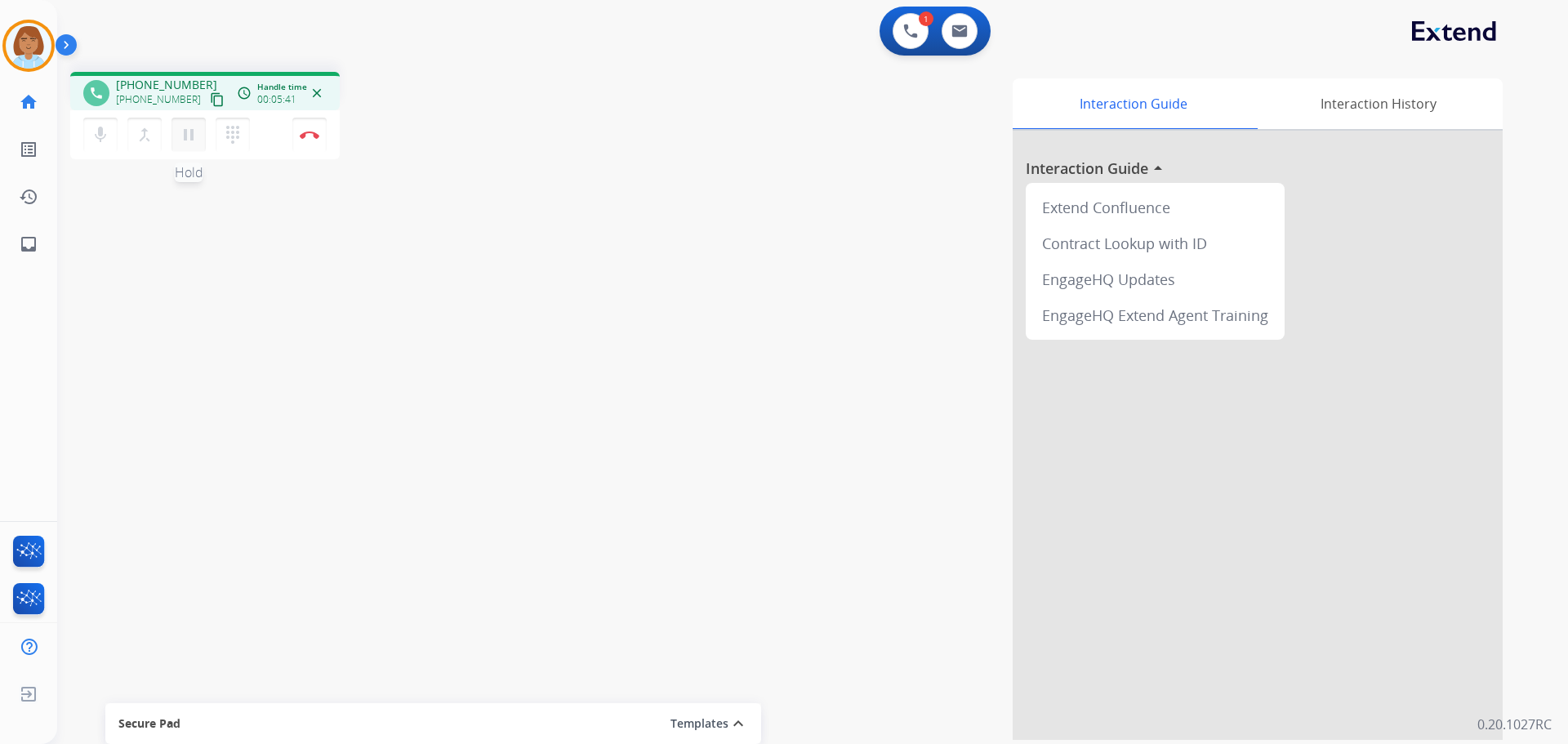
click at [196, 139] on mat-icon "pause" at bounding box center [188, 134] width 19 height 19
click at [99, 134] on mat-icon "mic" at bounding box center [100, 134] width 19 height 19
click at [86, 130] on button "mic_off Mute" at bounding box center [100, 135] width 34 height 34
click at [186, 132] on mat-icon "play_arrow" at bounding box center [188, 134] width 19 height 19
click at [323, 127] on button "Disconnect" at bounding box center [309, 135] width 34 height 34
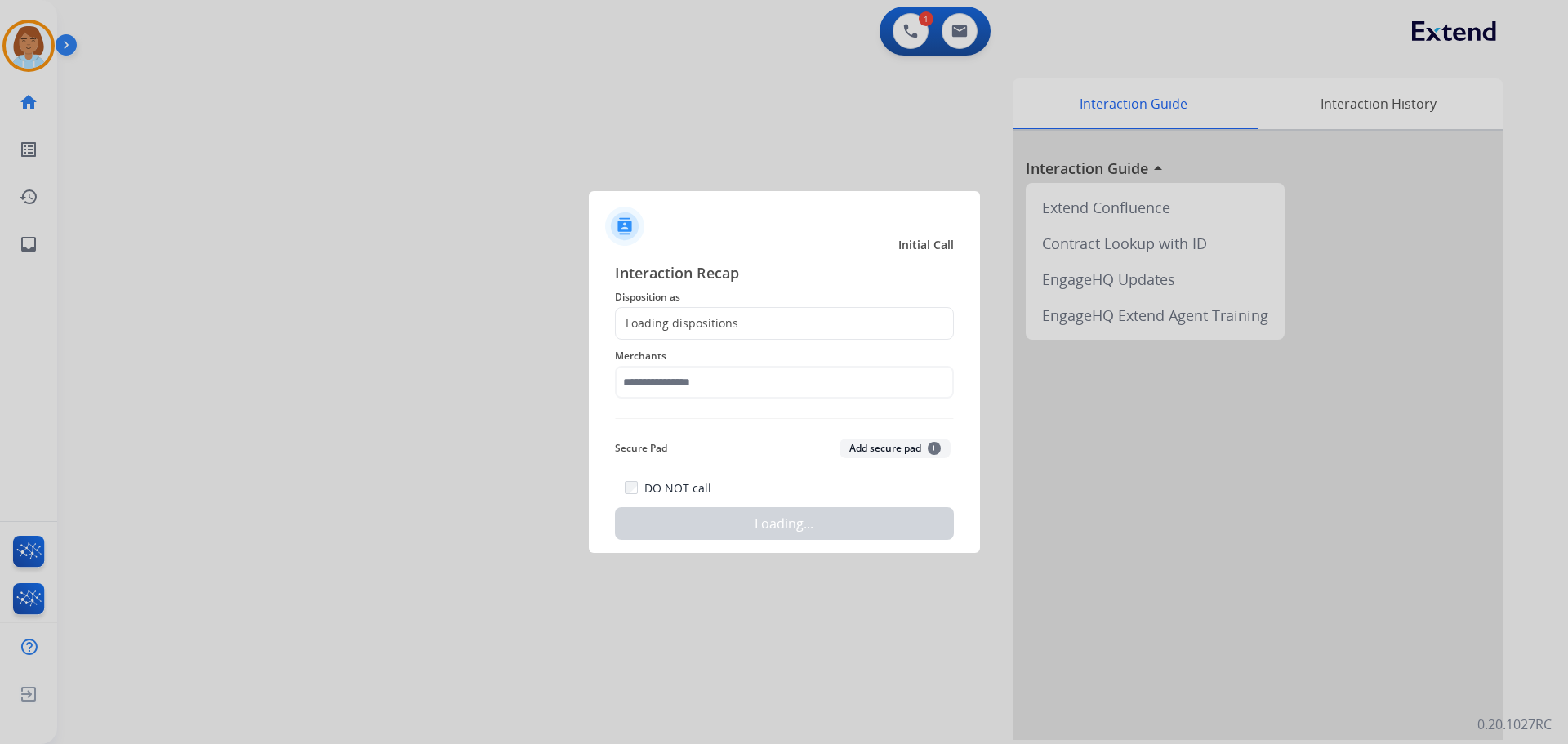
click at [694, 337] on div "Loading dispositions..." at bounding box center [784, 323] width 339 height 33
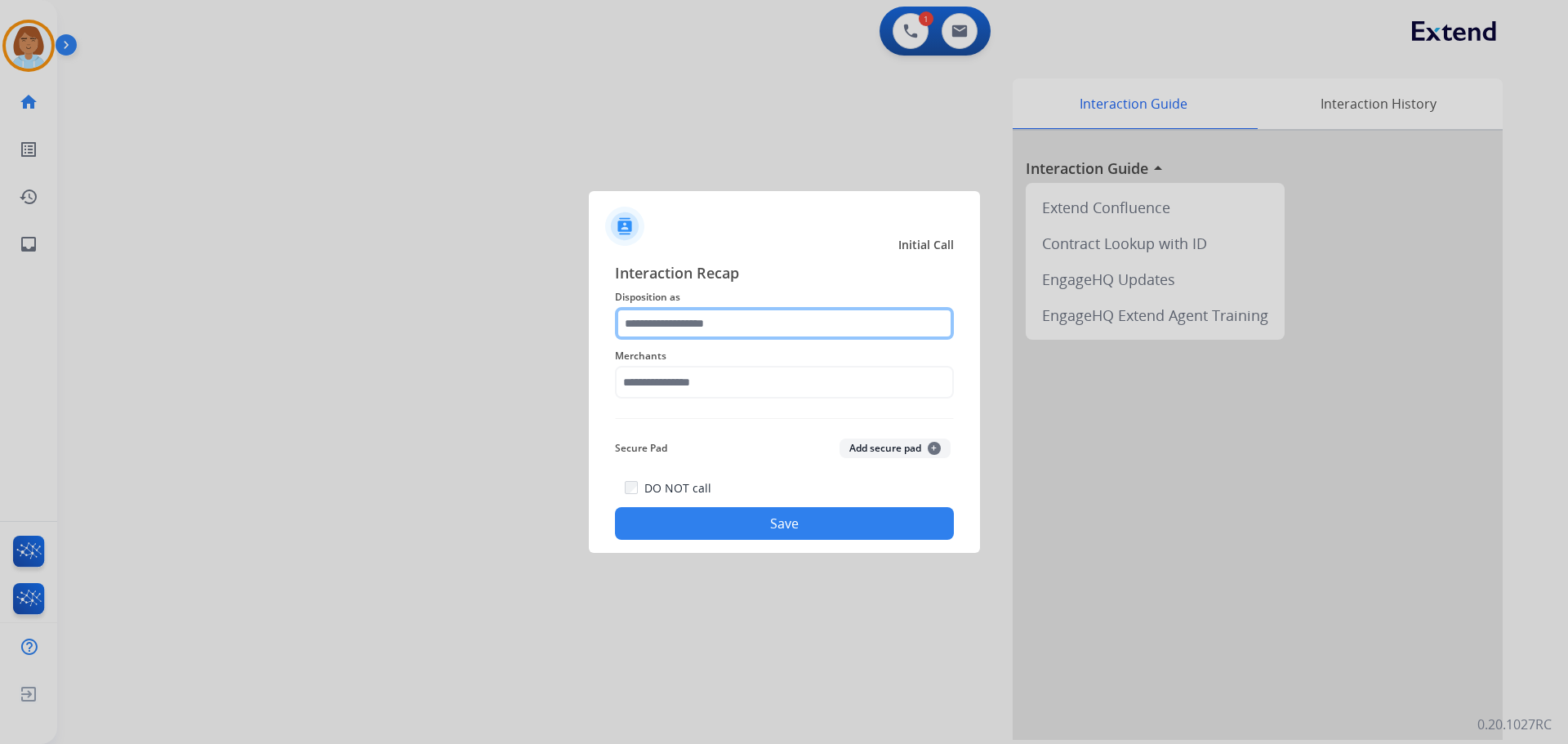
click at [699, 323] on input "text" at bounding box center [784, 323] width 339 height 33
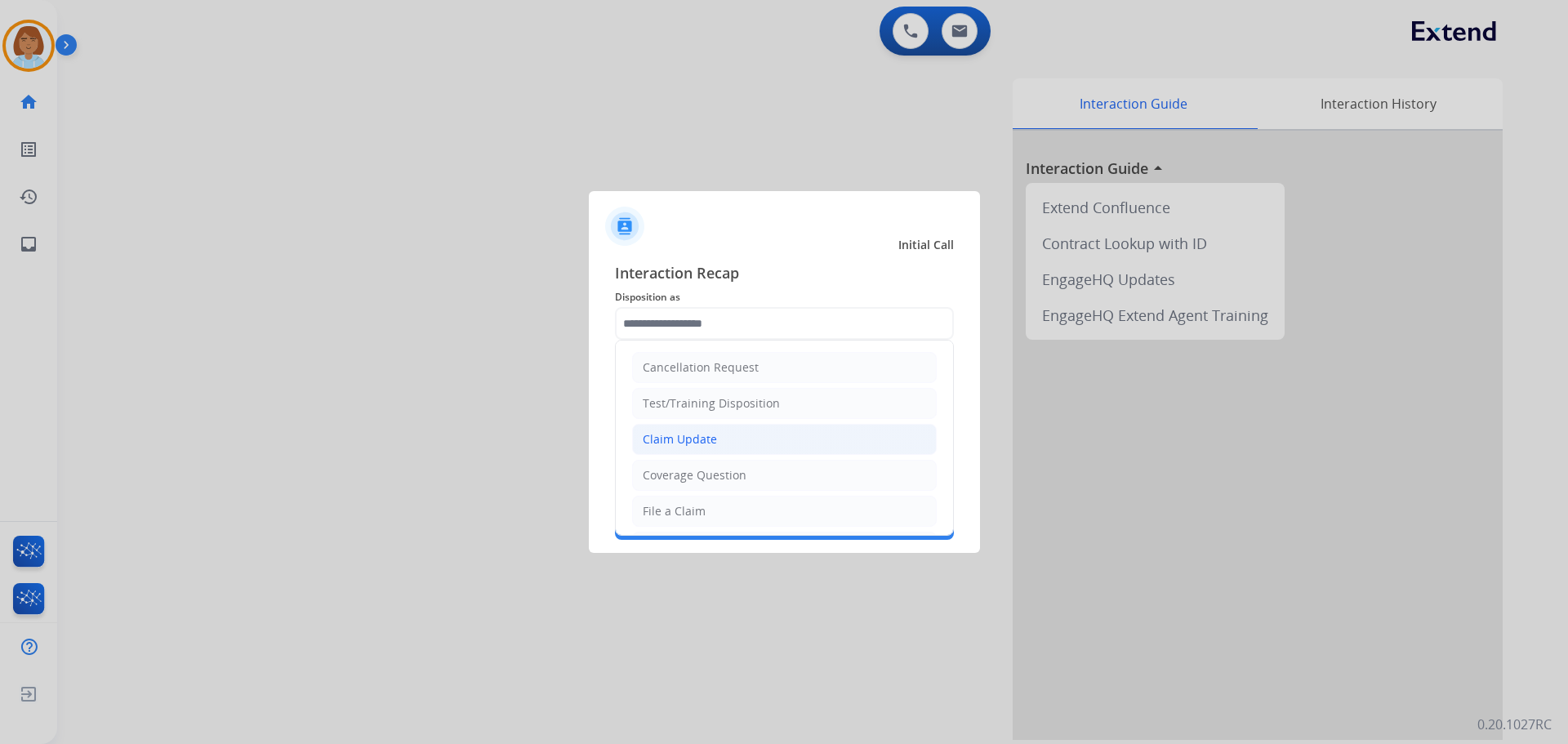
click at [671, 439] on div "Claim Update" at bounding box center [680, 440] width 74 height 17
type input "**********"
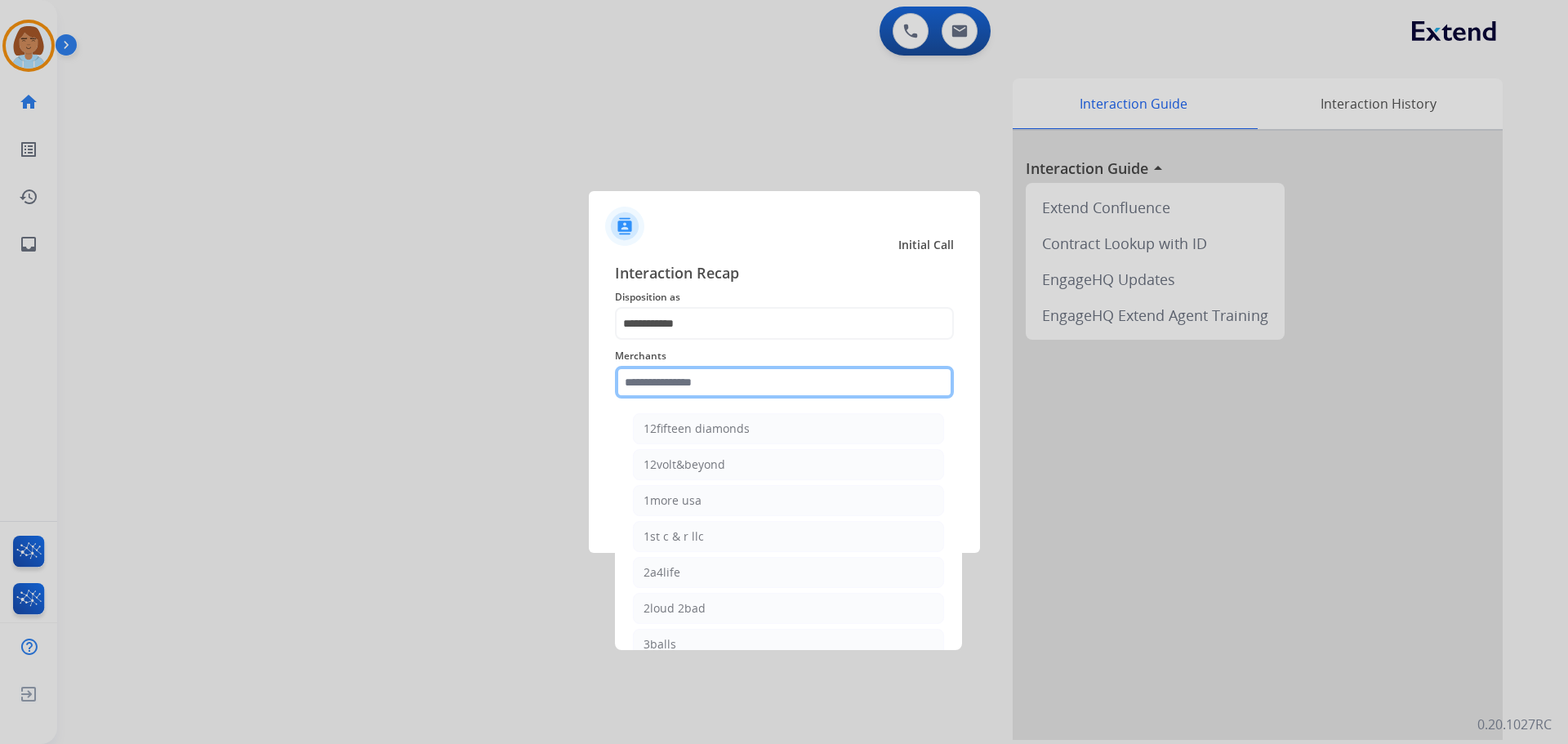
click at [685, 387] on input "text" at bounding box center [784, 382] width 339 height 33
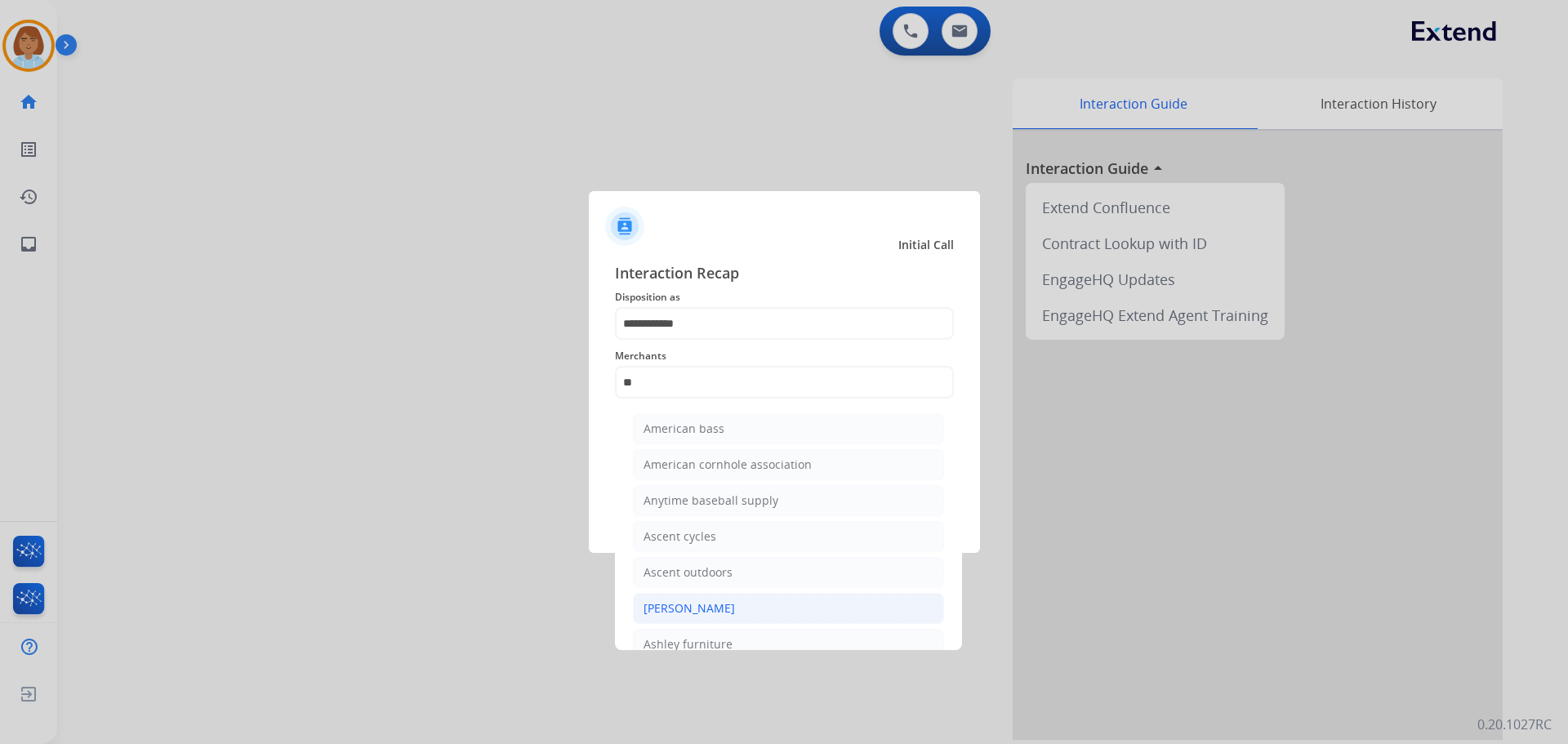
click at [699, 614] on div "[PERSON_NAME]" at bounding box center [689, 609] width 91 height 17
type input "**********"
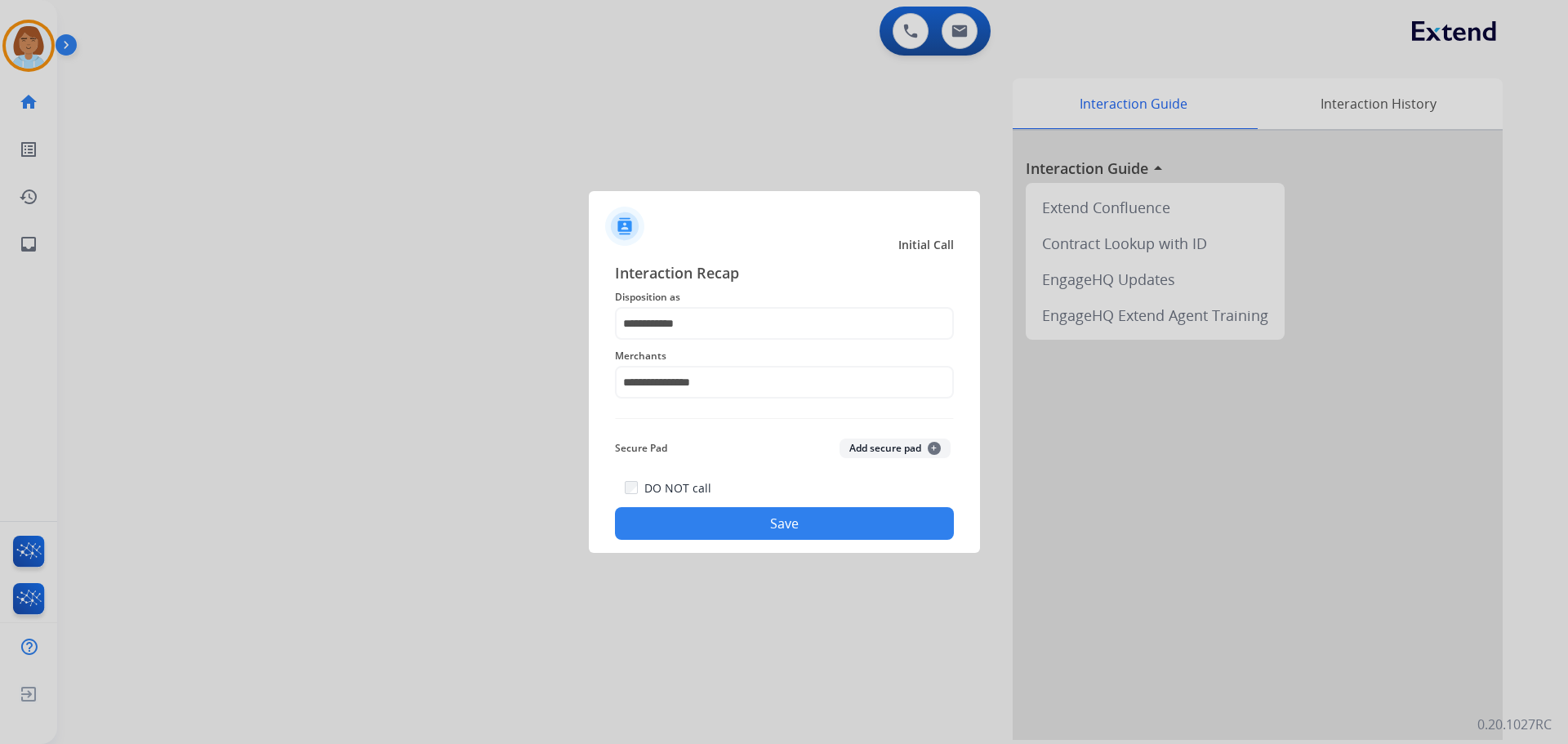
click at [722, 523] on button "Save" at bounding box center [784, 523] width 339 height 33
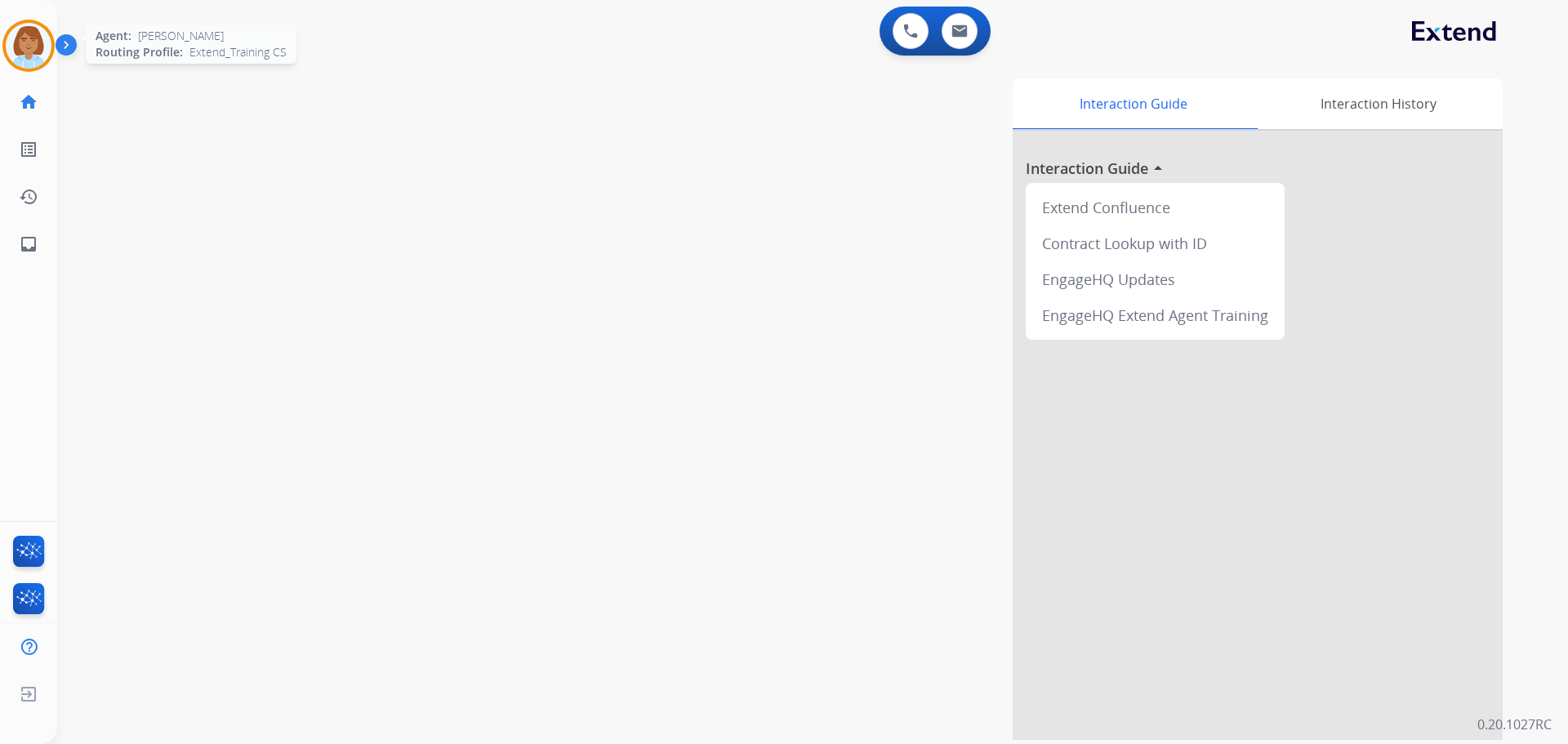
click at [18, 70] on div "Agent: Jaquayla Routing Profile: Extend_Training CS" at bounding box center [28, 45] width 53 height 53
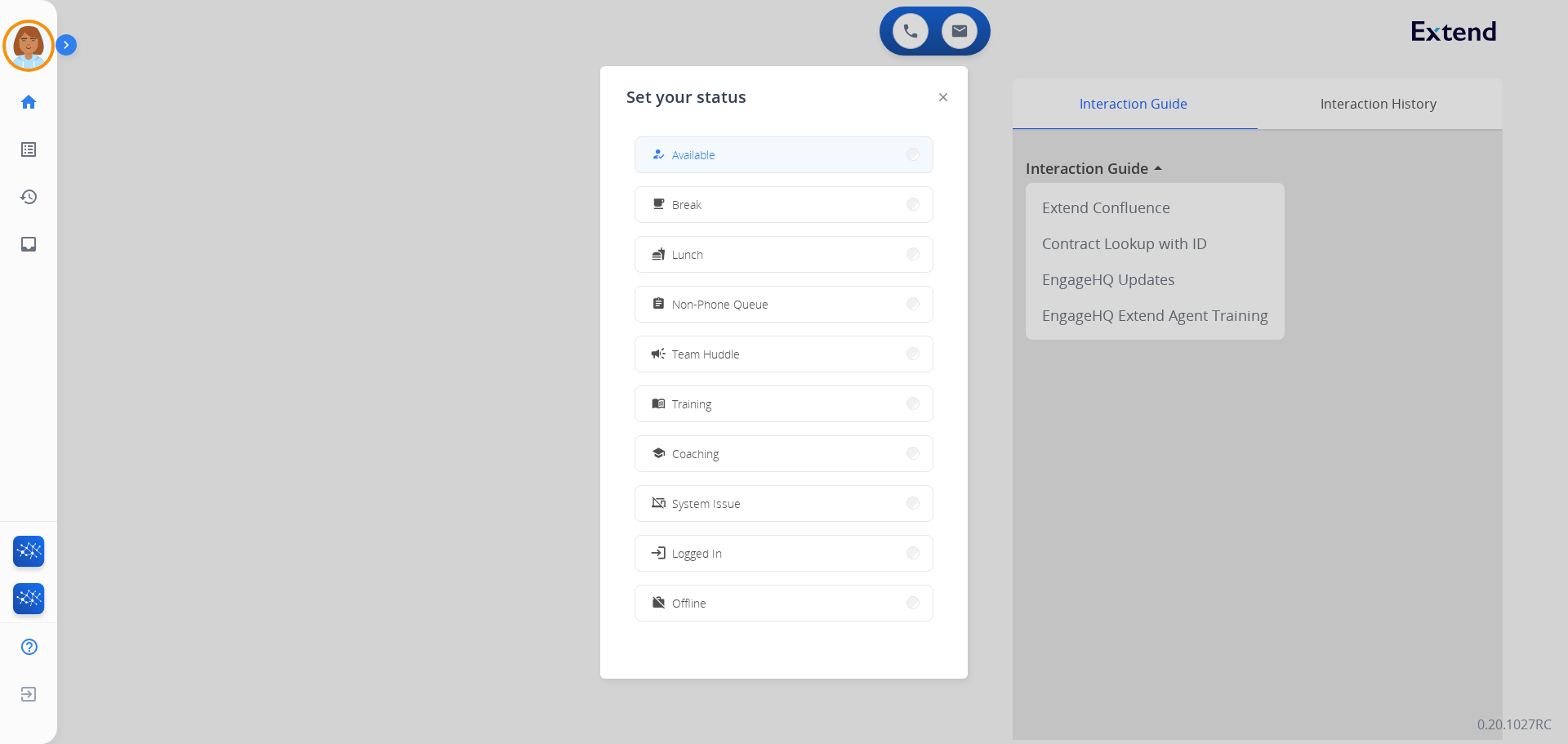
click at [843, 141] on button "how_to_reg Available" at bounding box center [784, 155] width 298 height 35
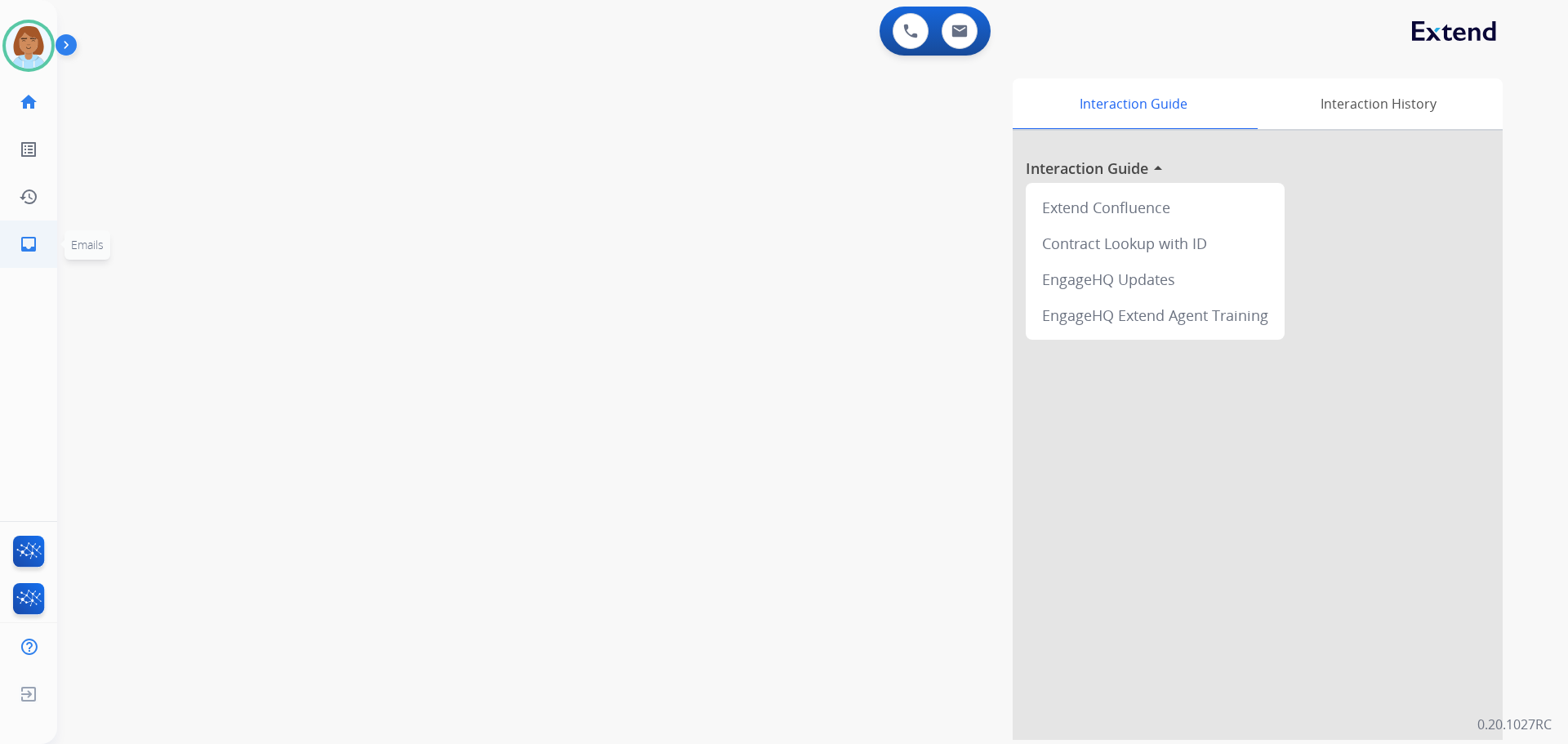
click at [20, 256] on link "inbox Emails" at bounding box center [28, 244] width 46 height 46
select select "**********"
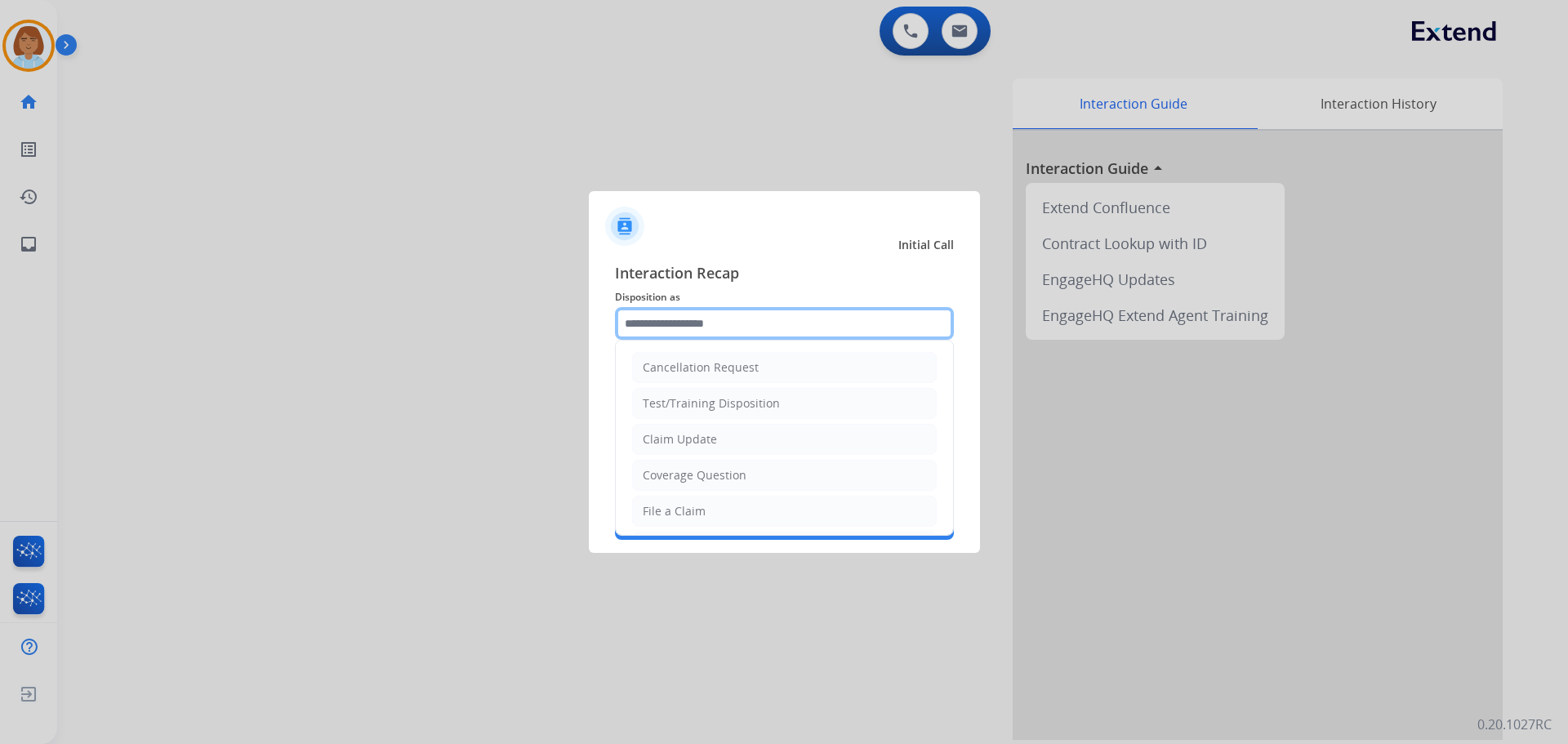
click at [770, 339] on div "Cancellation Request Test/Training Disposition Claim Update Coverage Question F…" at bounding box center [784, 323] width 339 height 33
click at [746, 449] on li "Claim Update" at bounding box center [784, 439] width 304 height 31
type input "**********"
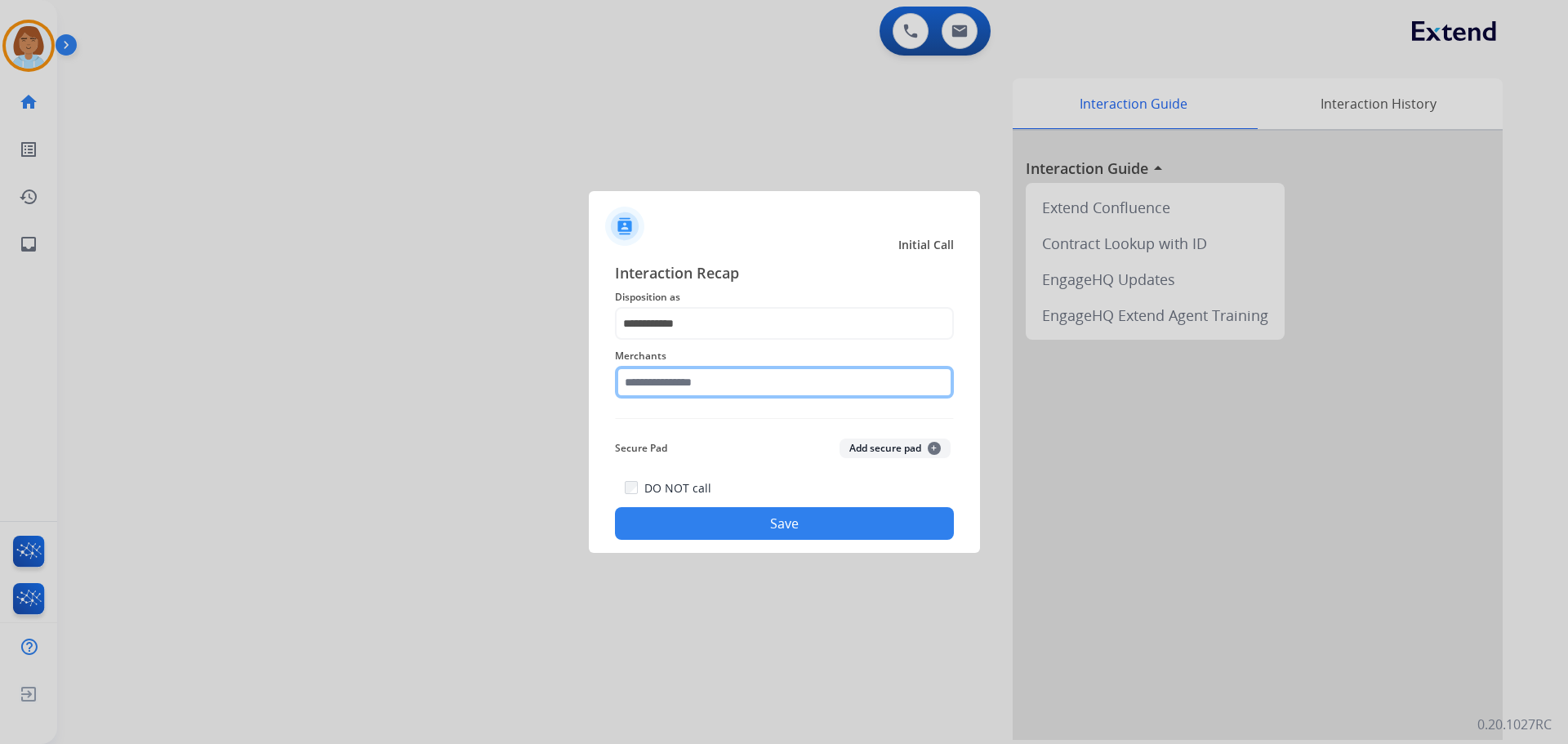
click at [753, 375] on input "text" at bounding box center [784, 382] width 339 height 33
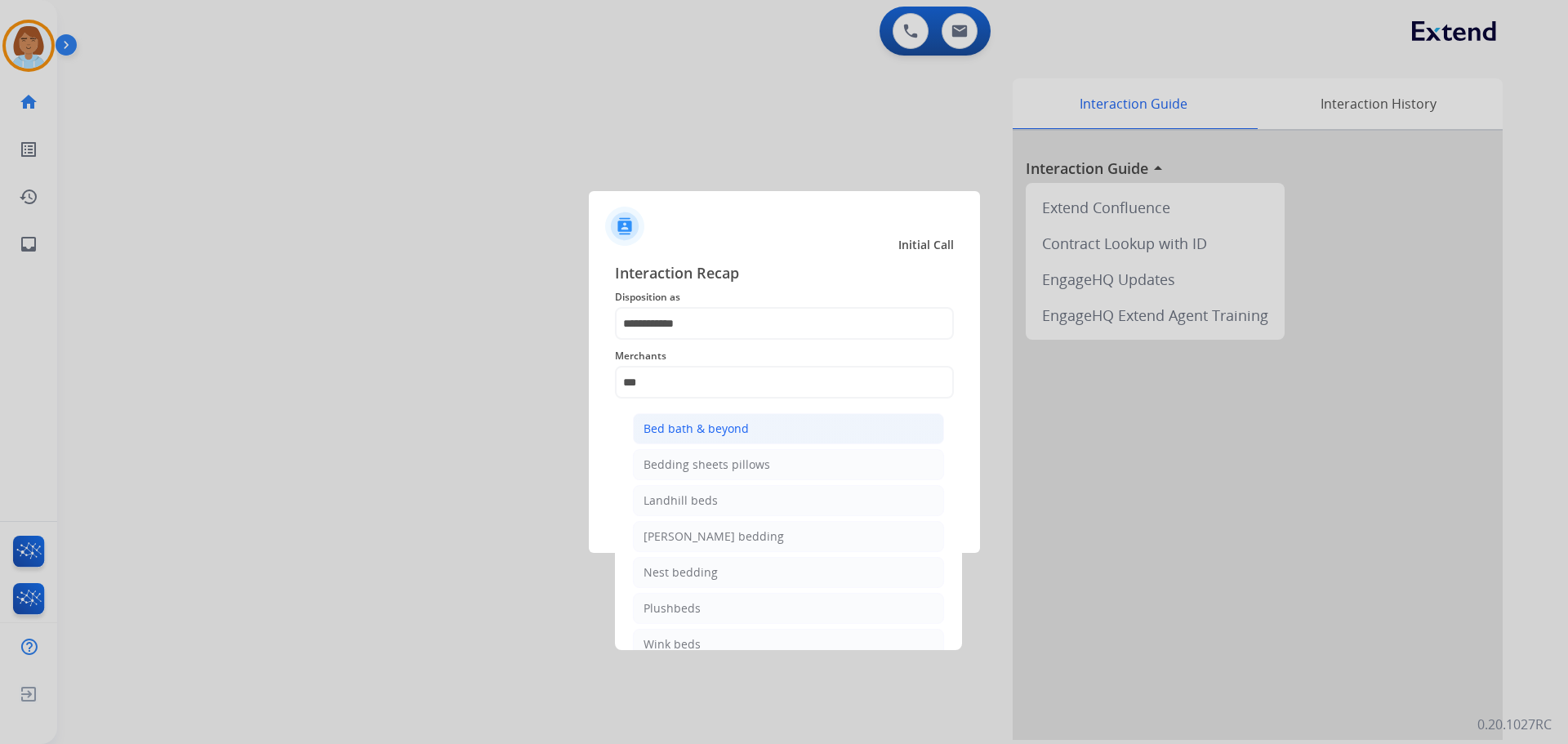
click at [771, 428] on li "Bed bath & beyond" at bounding box center [789, 428] width 311 height 31
type input "**********"
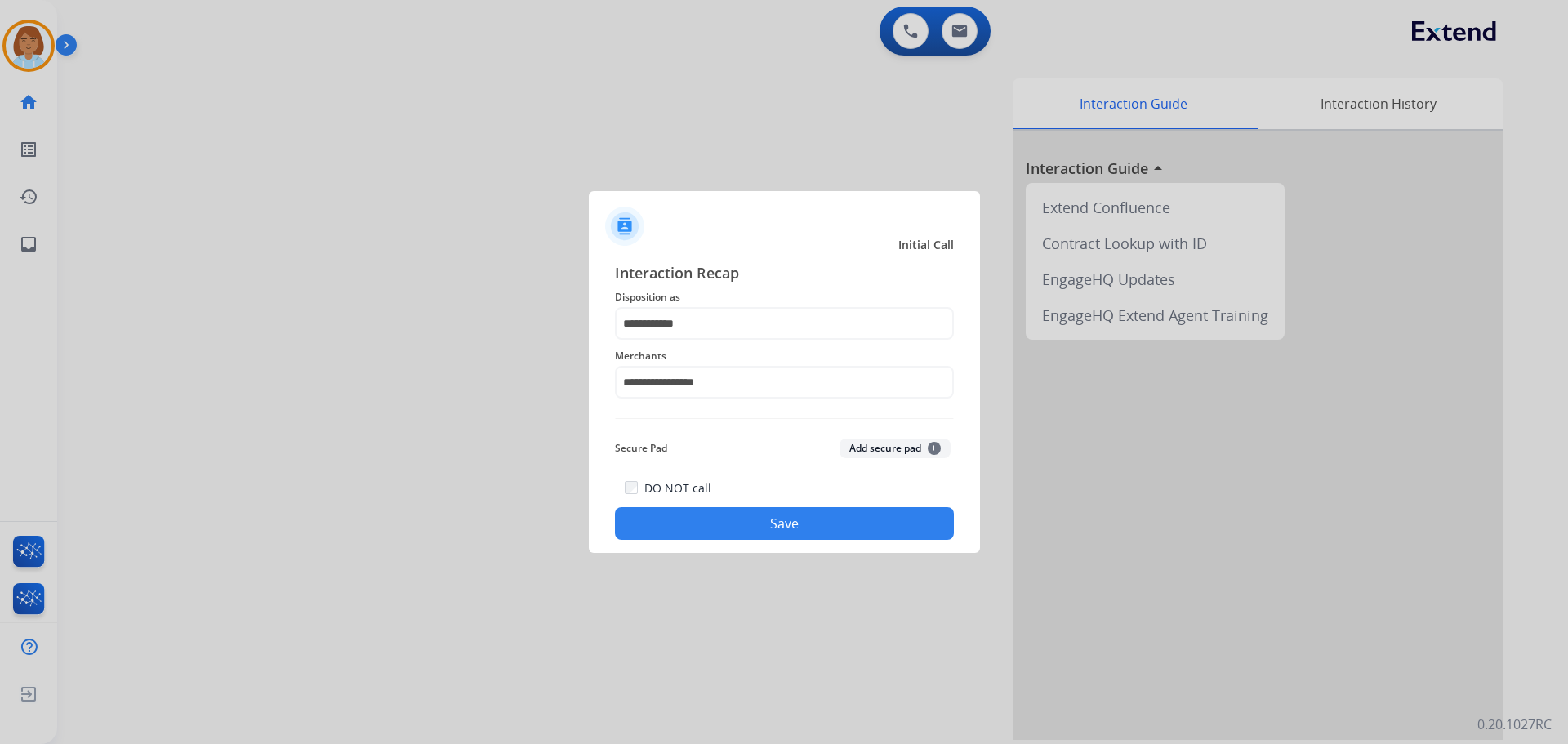
click at [745, 516] on button "Save" at bounding box center [784, 523] width 339 height 33
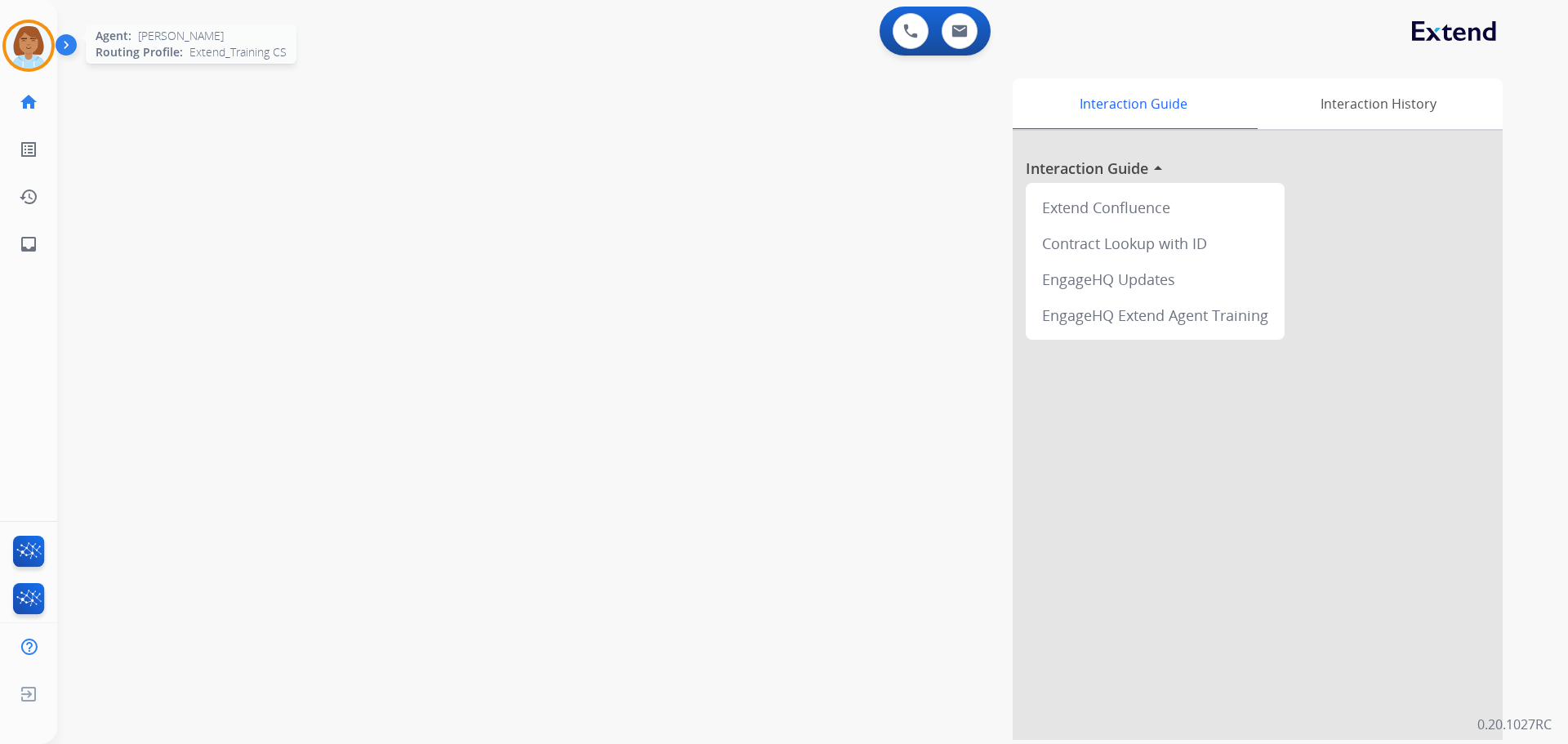
click at [36, 24] on img at bounding box center [28, 45] width 46 height 46
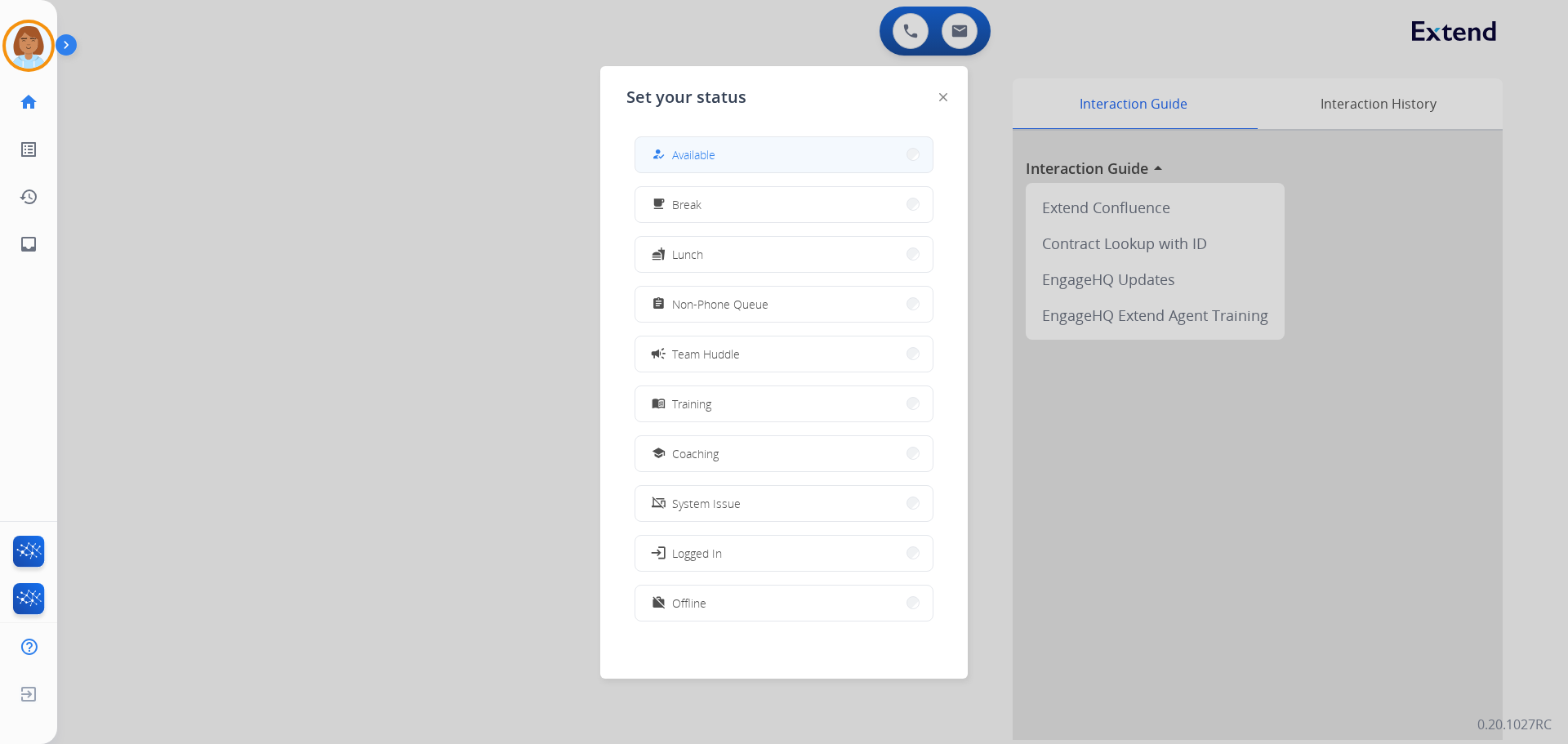
click at [656, 153] on div "how_to_reg" at bounding box center [661, 154] width 23 height 19
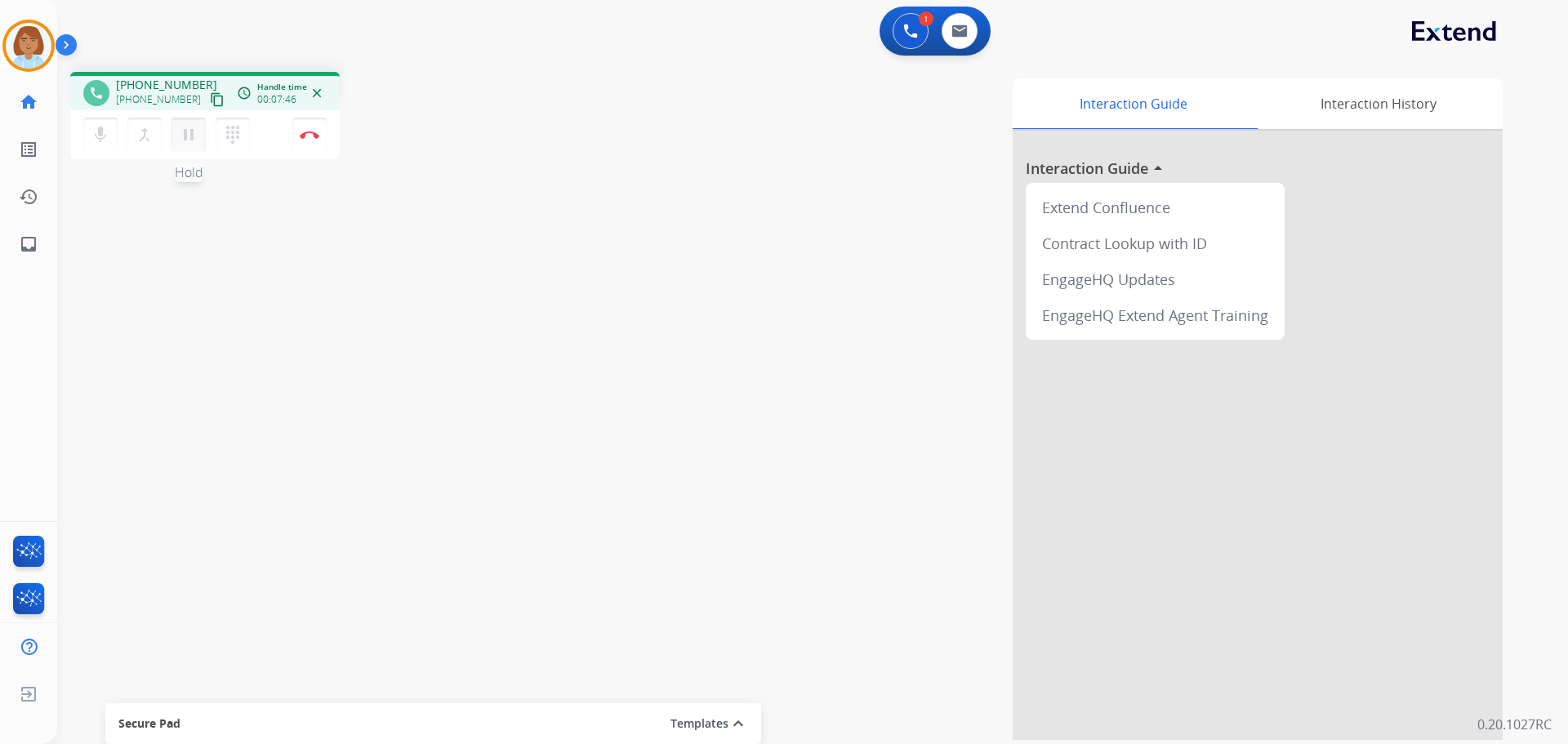
click at [189, 135] on mat-icon "pause" at bounding box center [188, 134] width 19 height 19
click at [98, 127] on mat-icon "mic" at bounding box center [100, 134] width 19 height 19
click at [116, 126] on button "mic_off Mute" at bounding box center [100, 135] width 34 height 34
click at [187, 126] on mat-icon "play_arrow" at bounding box center [188, 134] width 19 height 19
click at [315, 120] on button "Disconnect" at bounding box center [309, 135] width 34 height 34
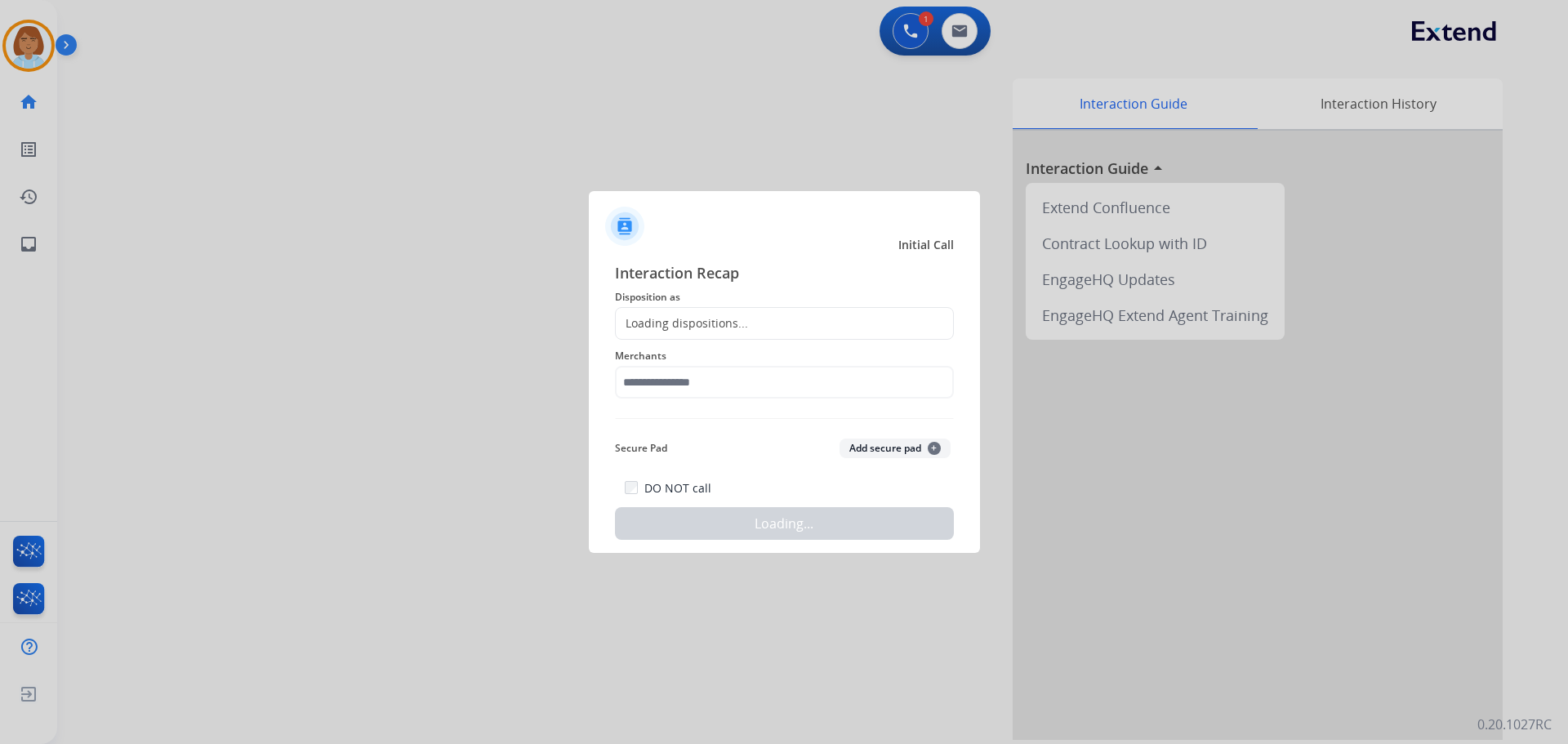
click at [753, 321] on div "Loading dispositions..." at bounding box center [784, 323] width 339 height 33
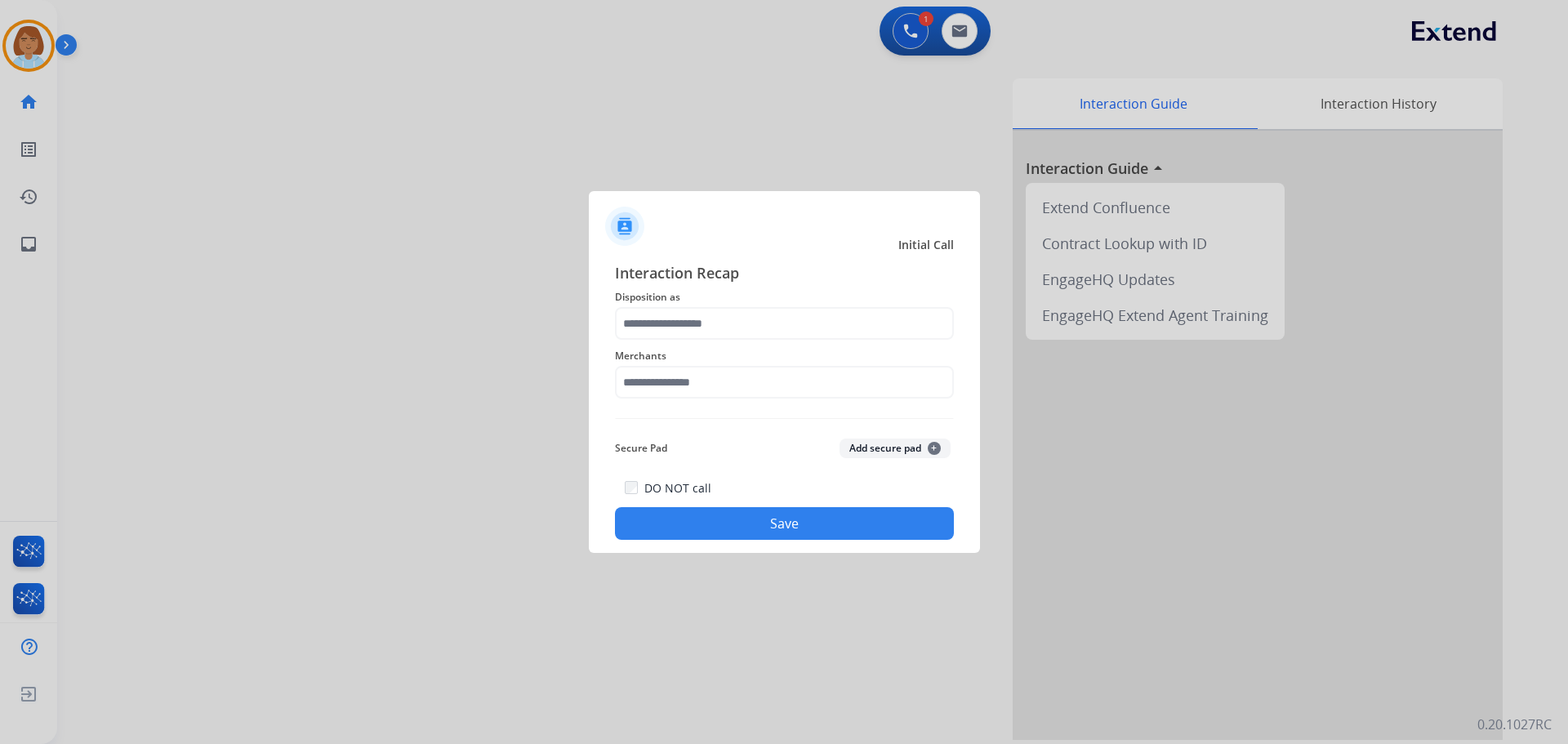
click at [718, 344] on div "Merchants" at bounding box center [784, 372] width 339 height 65
click at [722, 328] on input "text" at bounding box center [784, 323] width 339 height 33
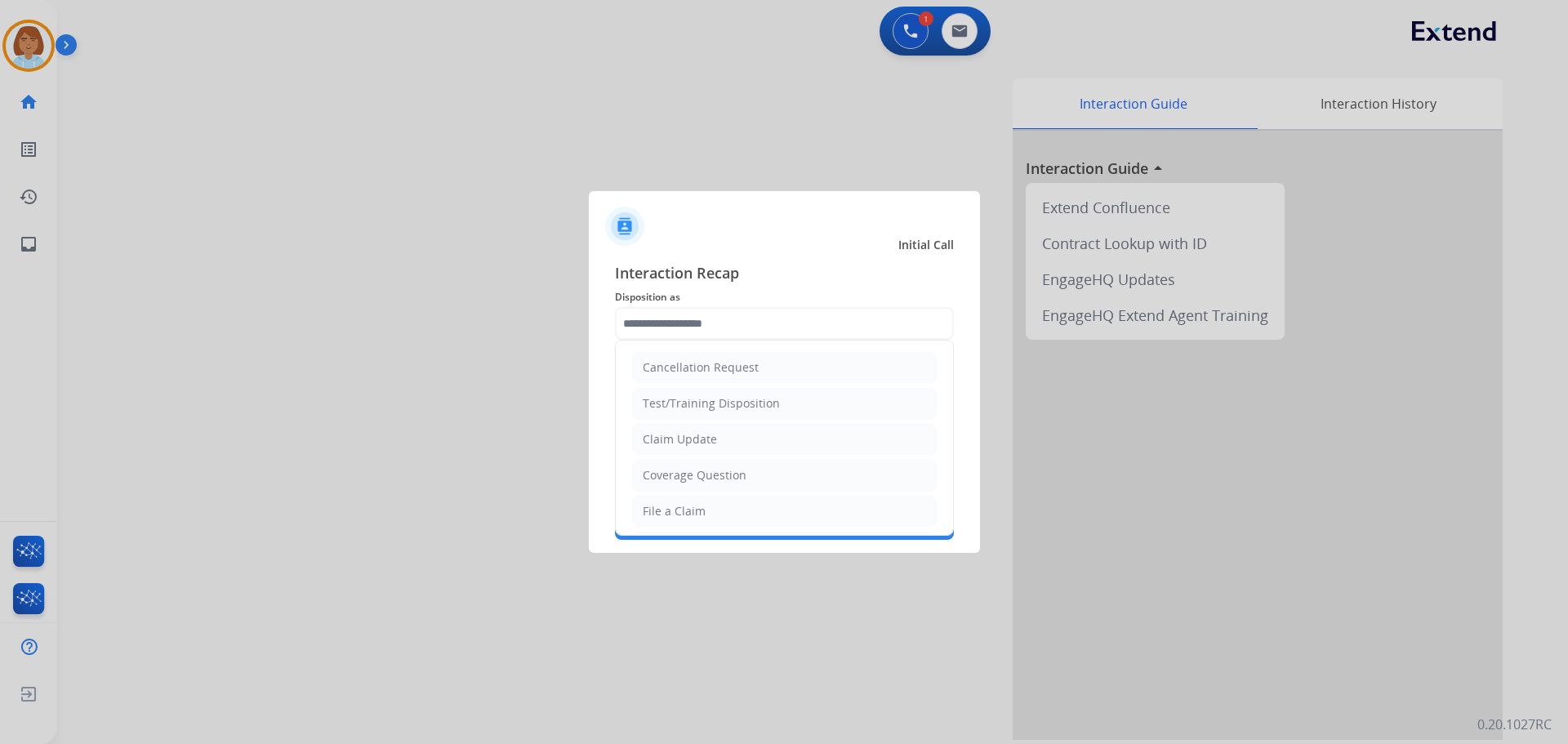
drag, startPoint x: 663, startPoint y: 512, endPoint x: 674, endPoint y: 439, distance: 73.8
click at [663, 511] on div "File a Claim" at bounding box center [674, 512] width 63 height 17
type input "**********"
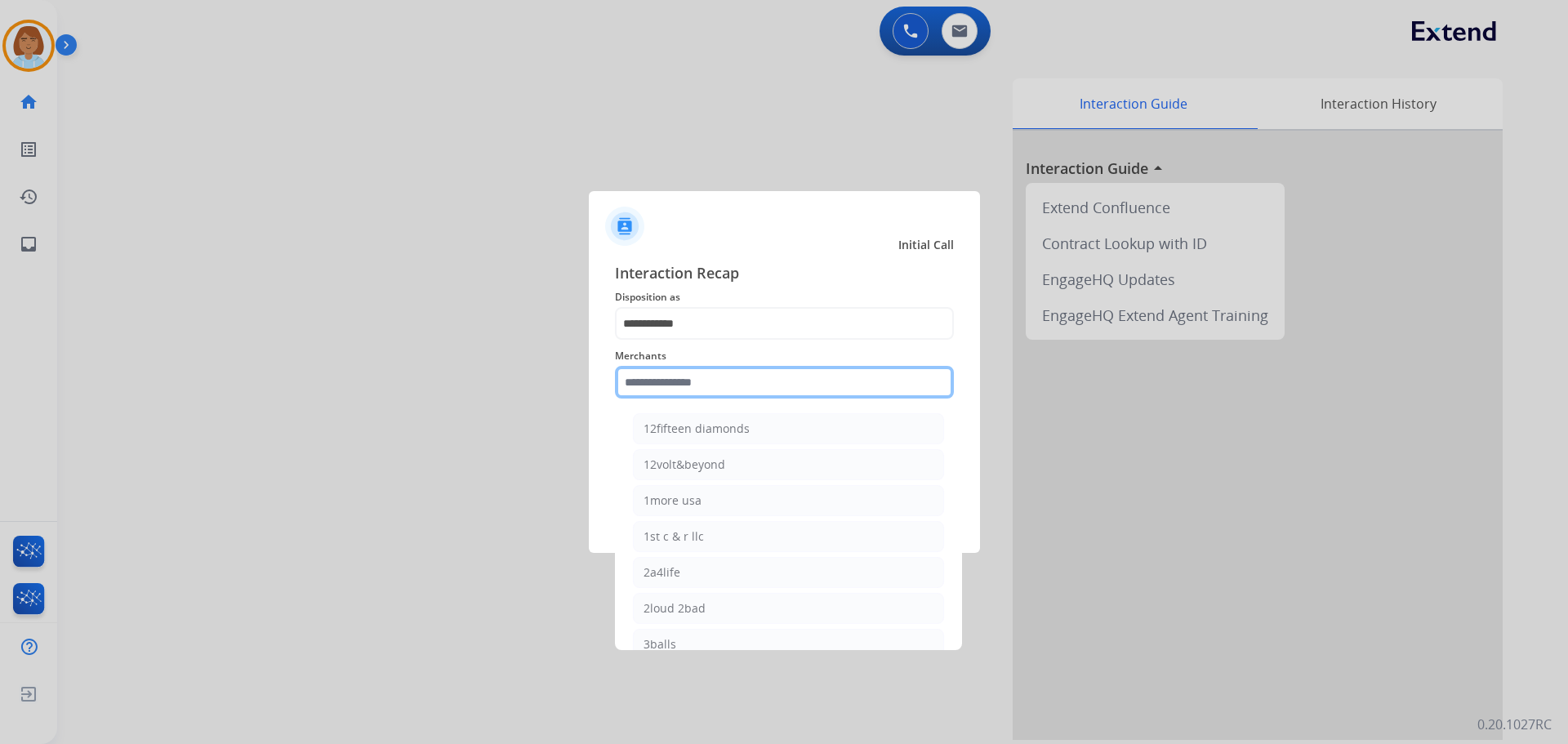
click at [692, 377] on input "text" at bounding box center [784, 382] width 339 height 33
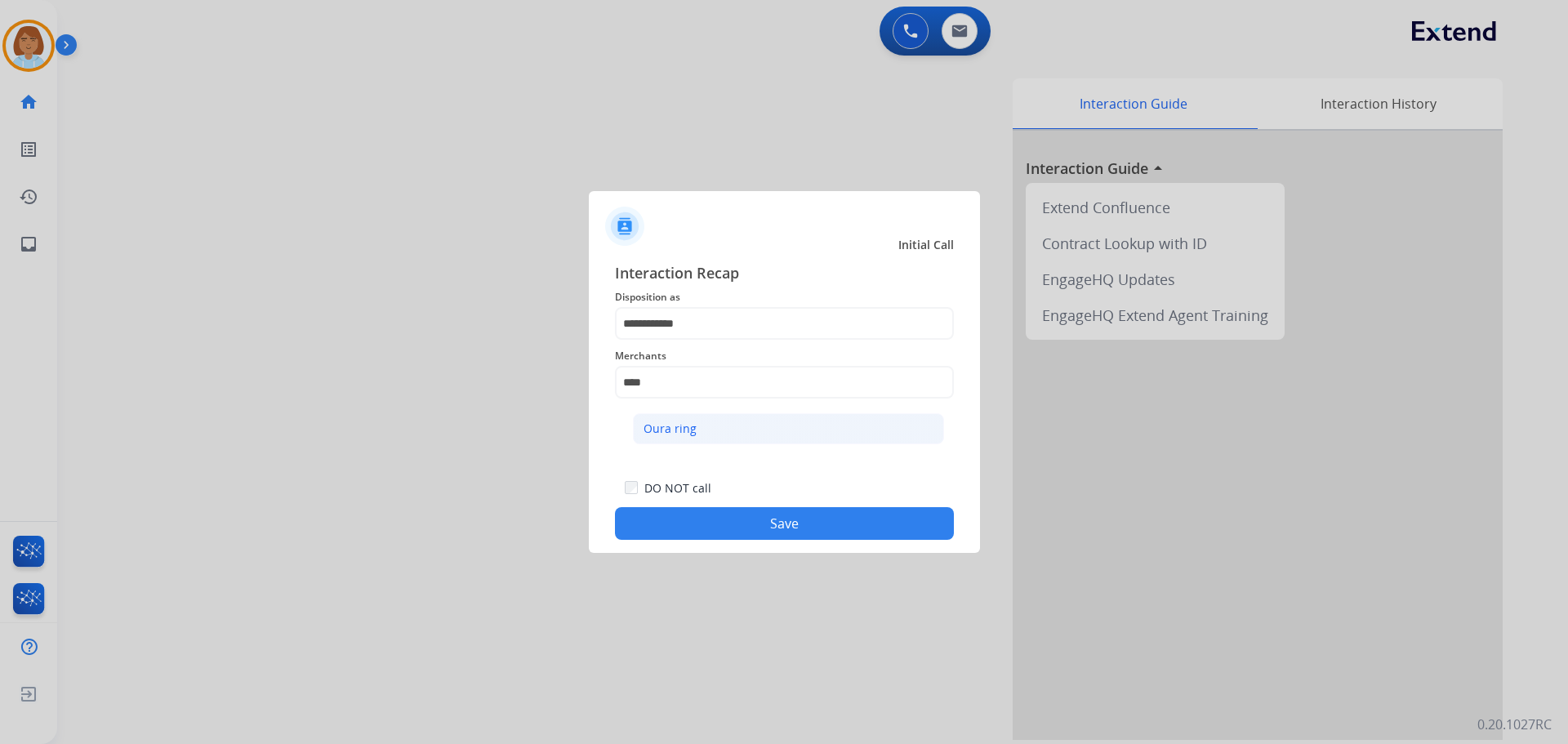
click at [667, 432] on div "Oura ring" at bounding box center [670, 429] width 53 height 17
type input "*********"
click at [781, 527] on button "Save" at bounding box center [784, 523] width 339 height 33
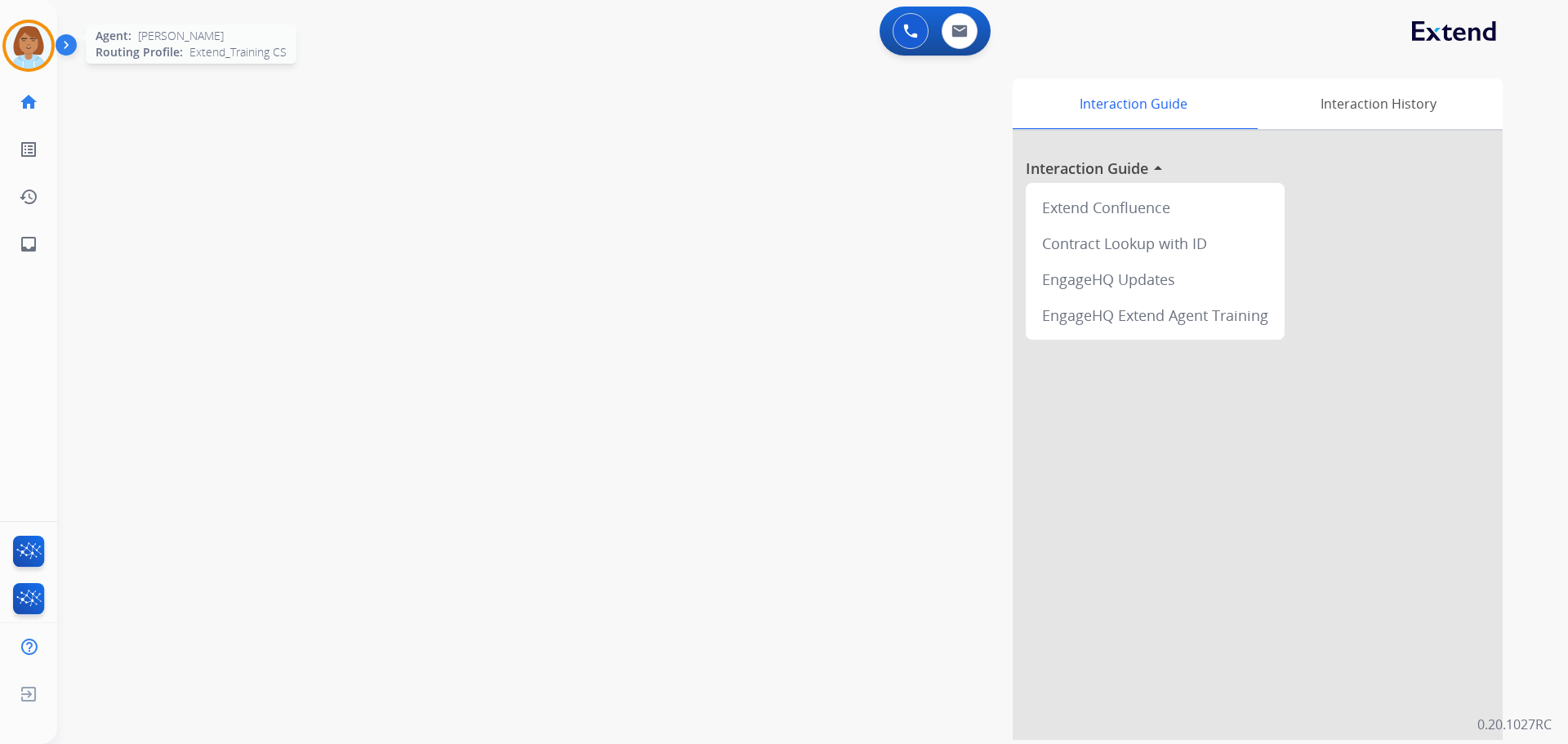
click at [32, 48] on img at bounding box center [28, 45] width 46 height 46
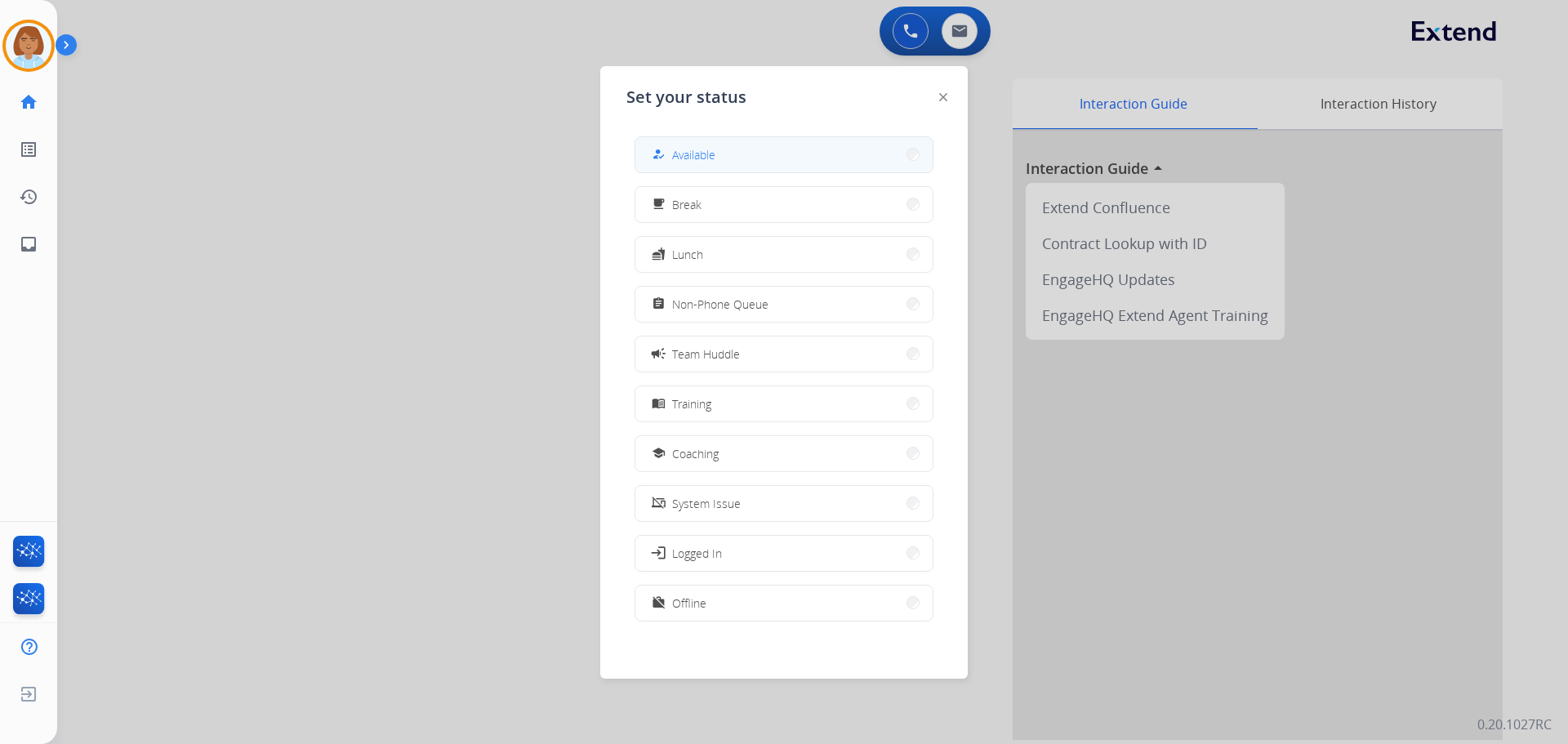
click at [794, 160] on button "how_to_reg Available" at bounding box center [784, 155] width 298 height 35
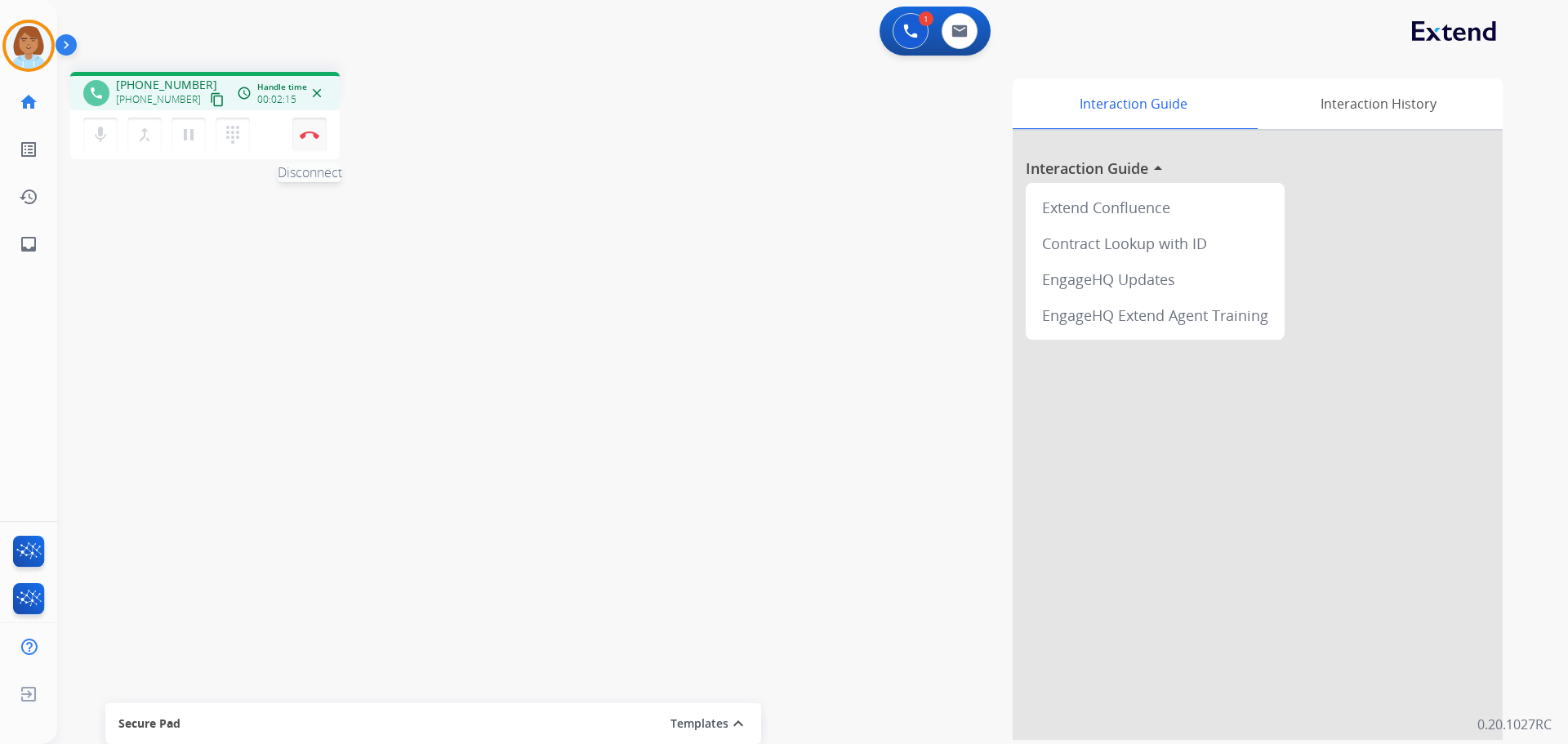
click at [324, 132] on button "Disconnect" at bounding box center [309, 135] width 34 height 34
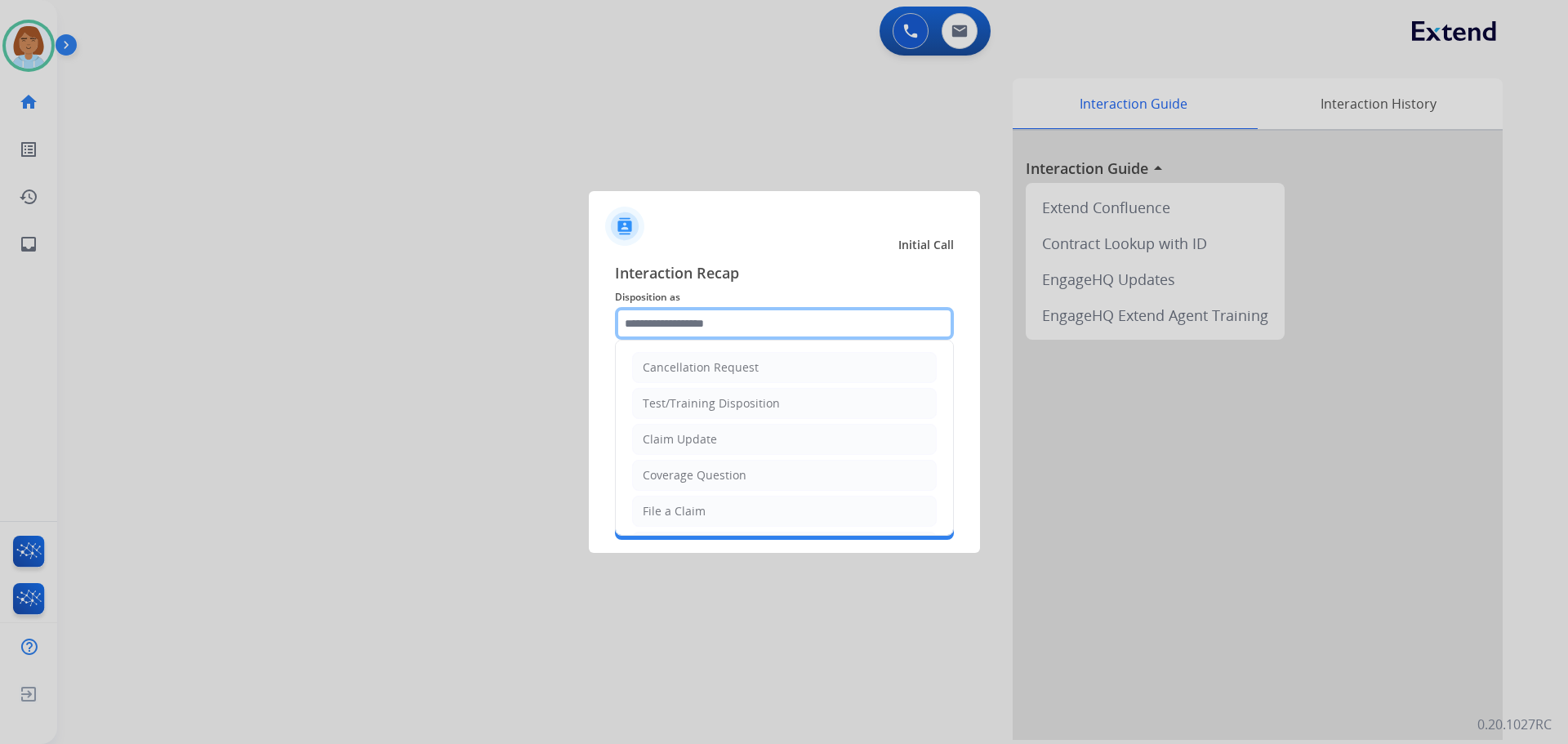
click at [847, 318] on input "text" at bounding box center [784, 323] width 339 height 33
click at [742, 437] on li "Claim Update" at bounding box center [784, 439] width 304 height 31
type input "**********"
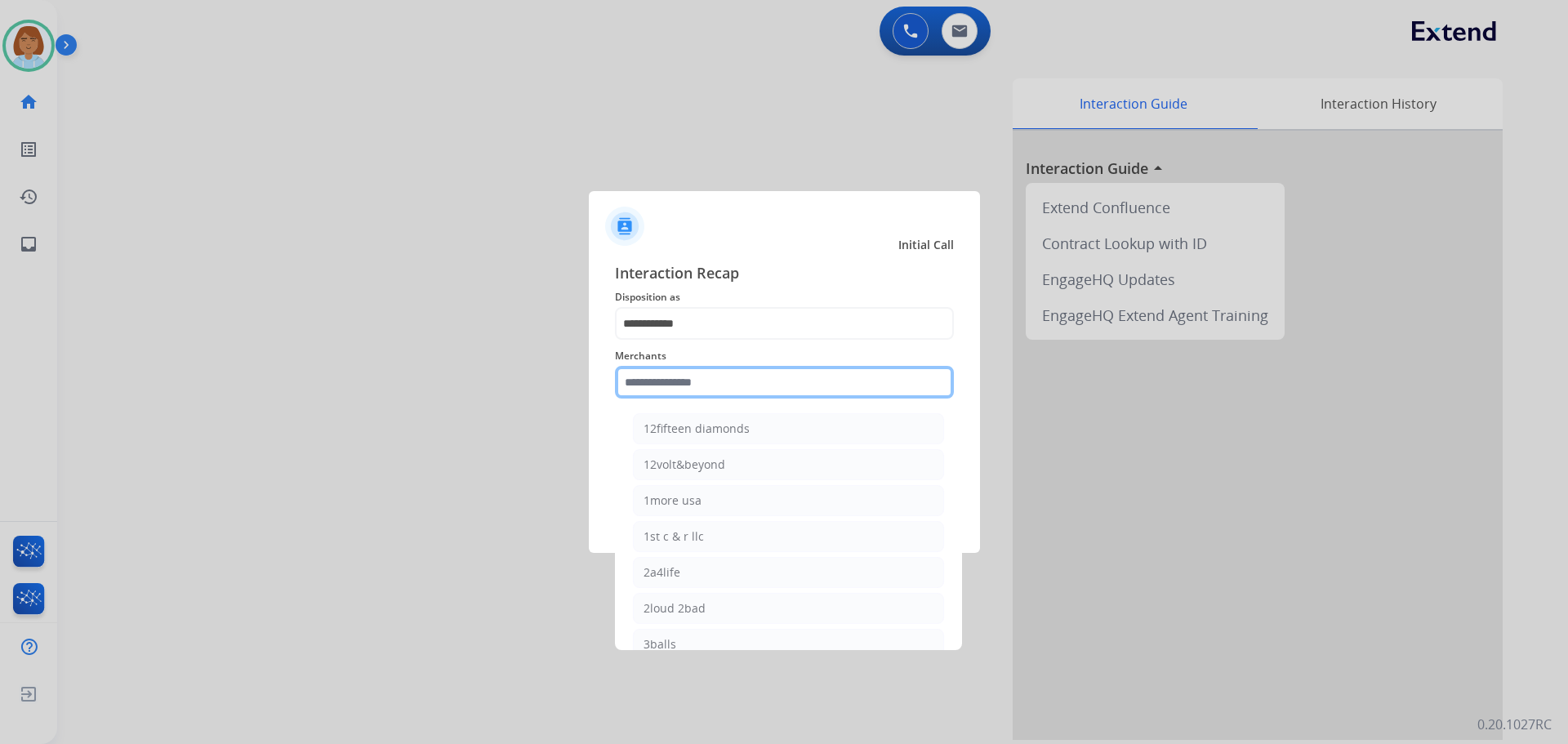
click at [735, 372] on input "text" at bounding box center [784, 382] width 339 height 33
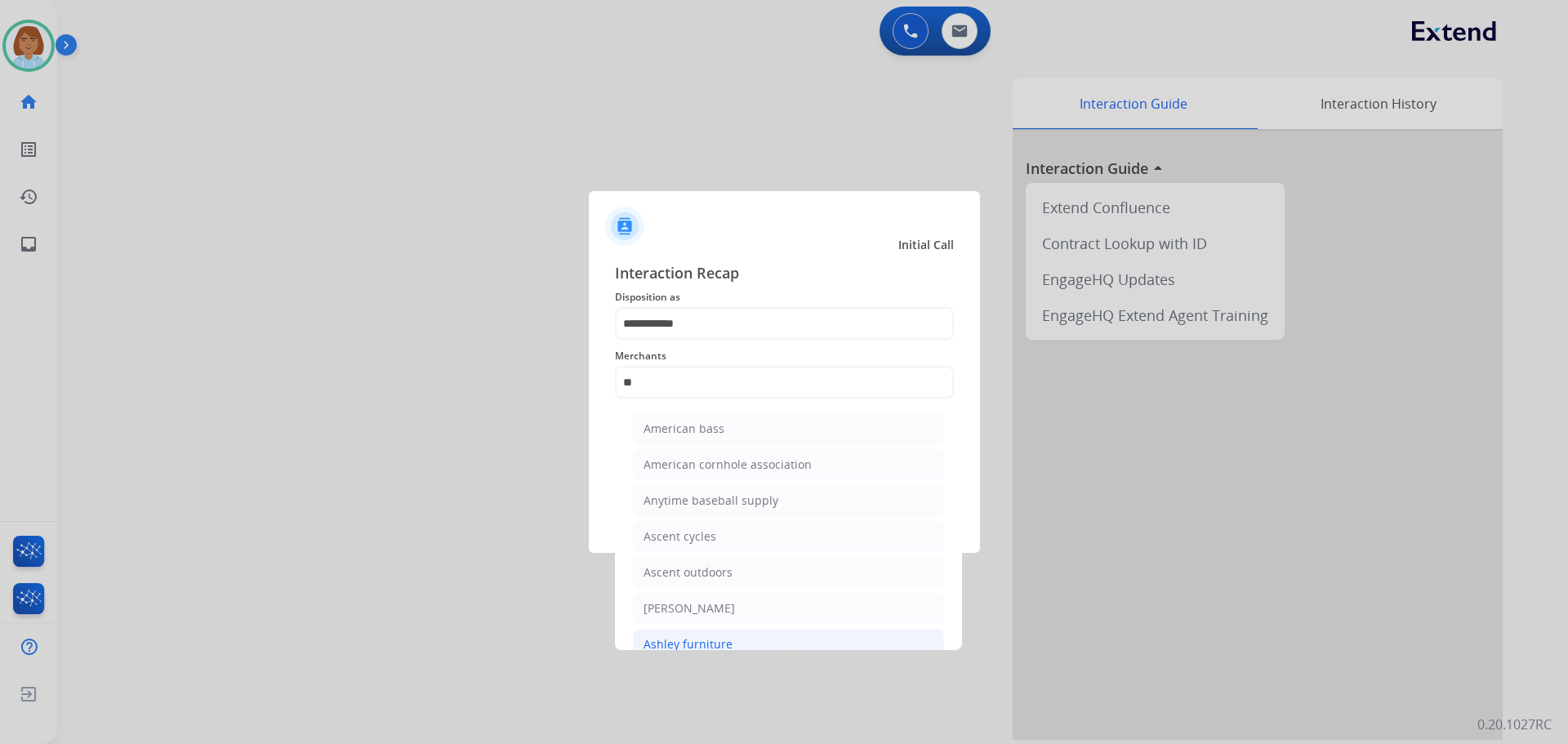
click at [692, 645] on div "Ashley furniture" at bounding box center [688, 645] width 89 height 17
type input "**********"
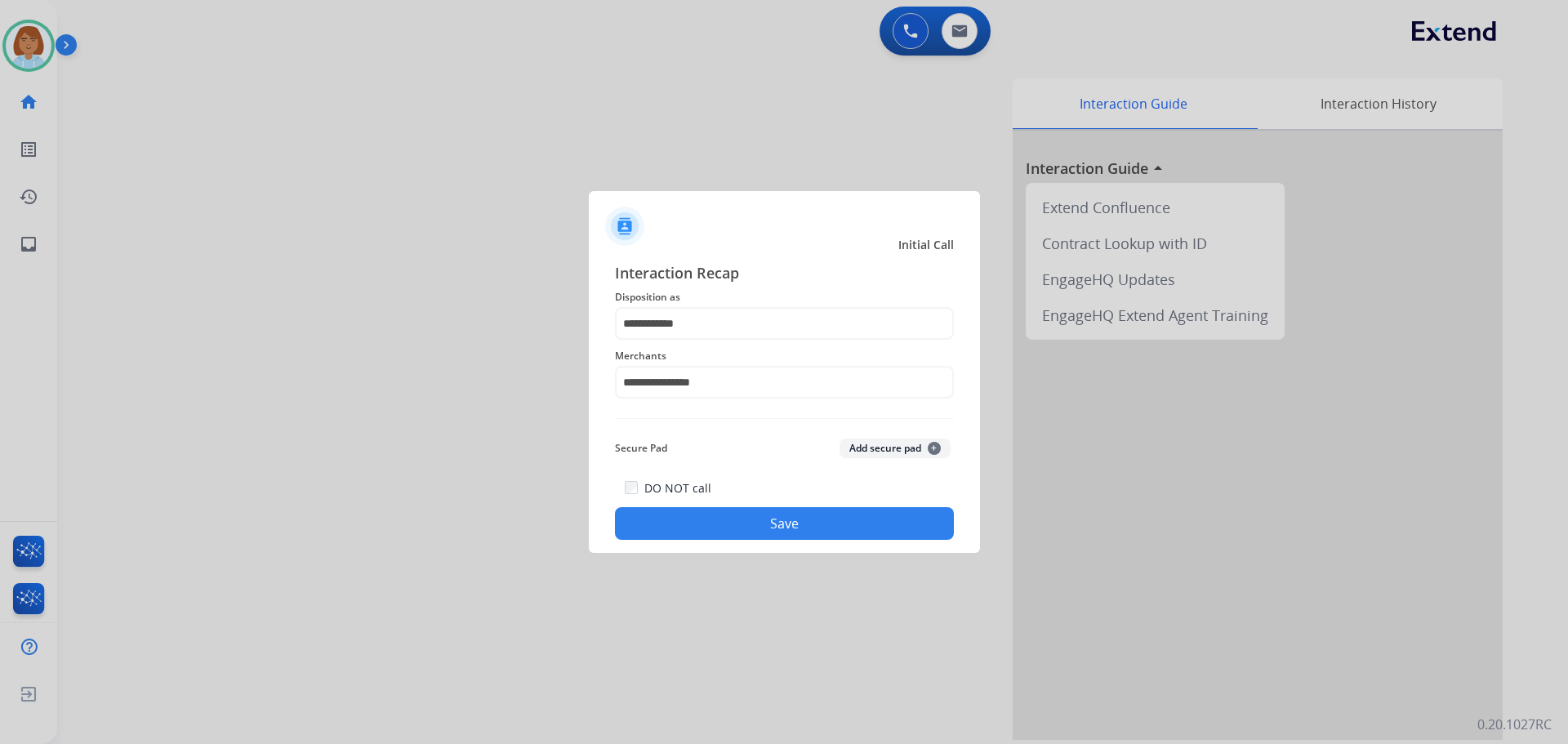
click at [797, 533] on button "Save" at bounding box center [784, 523] width 339 height 33
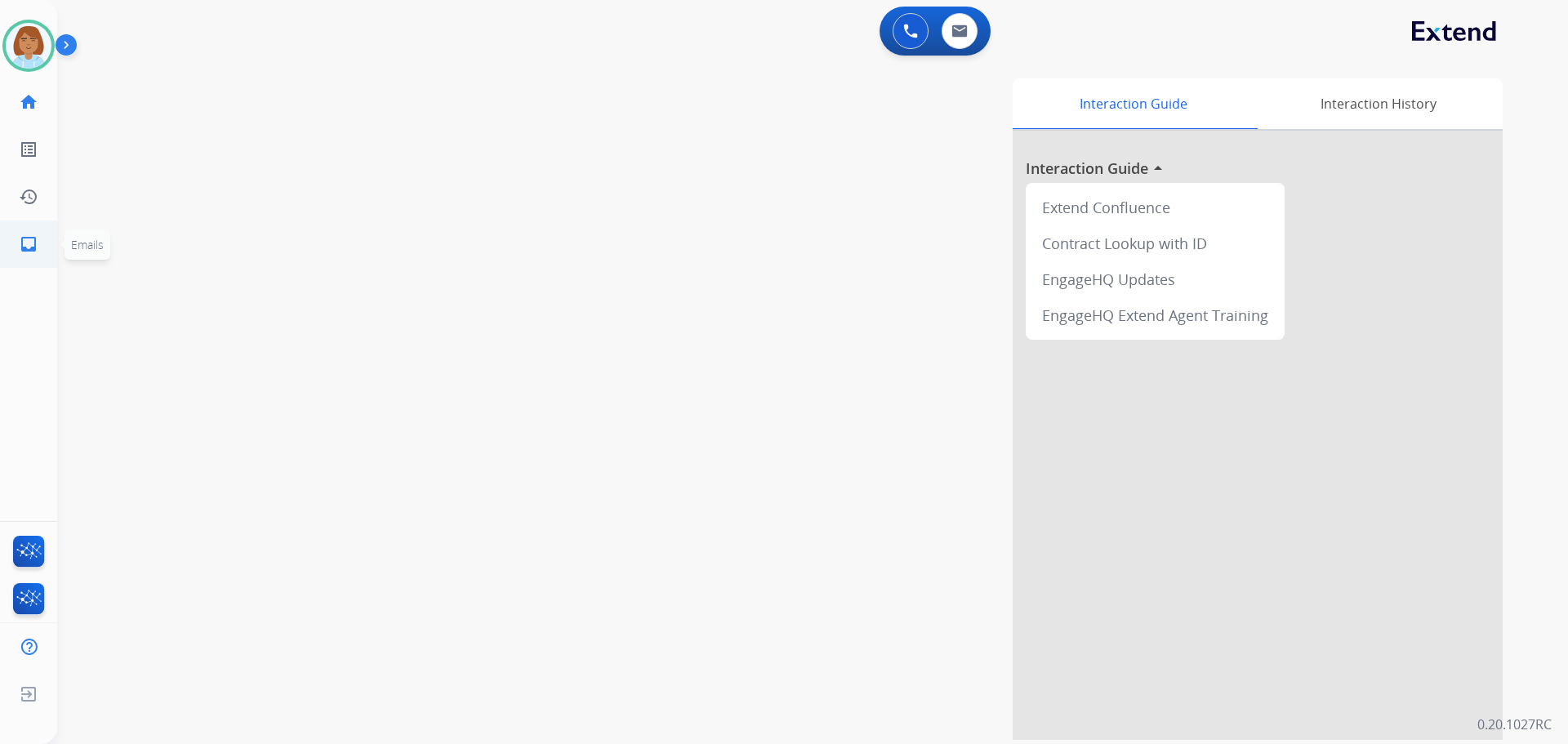
click at [17, 242] on link "inbox Emails" at bounding box center [28, 244] width 46 height 46
select select "**********"
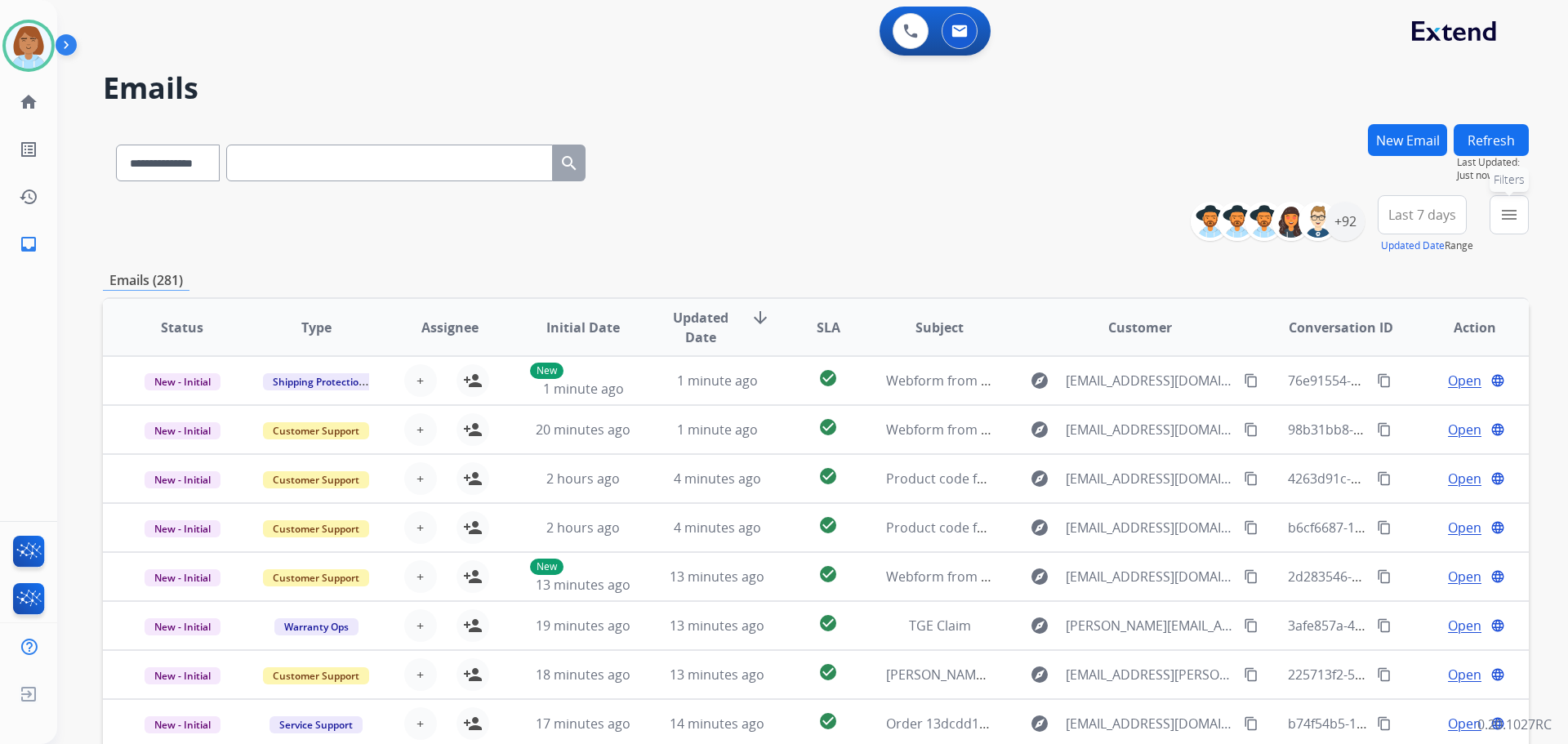
click at [1499, 211] on button "menu Filters" at bounding box center [1509, 214] width 39 height 39
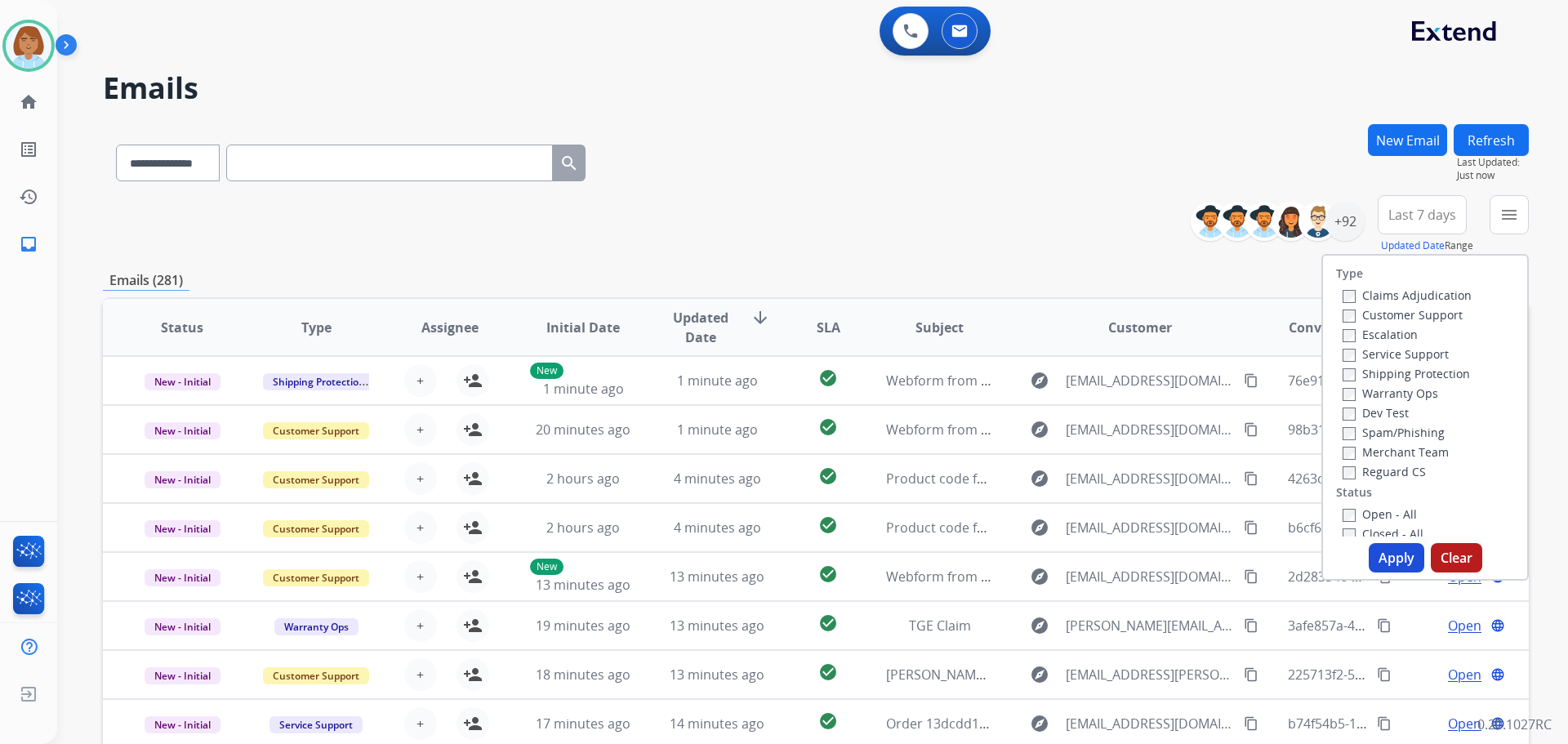
click at [1350, 316] on label "Customer Support" at bounding box center [1403, 314] width 120 height 16
click at [1351, 377] on label "Shipping Protection" at bounding box center [1407, 374] width 127 height 16
click at [1349, 472] on label "Reguard CS" at bounding box center [1385, 471] width 84 height 16
click at [1351, 510] on label "Open - All" at bounding box center [1380, 514] width 74 height 16
click at [1396, 569] on button "Apply" at bounding box center [1397, 558] width 55 height 29
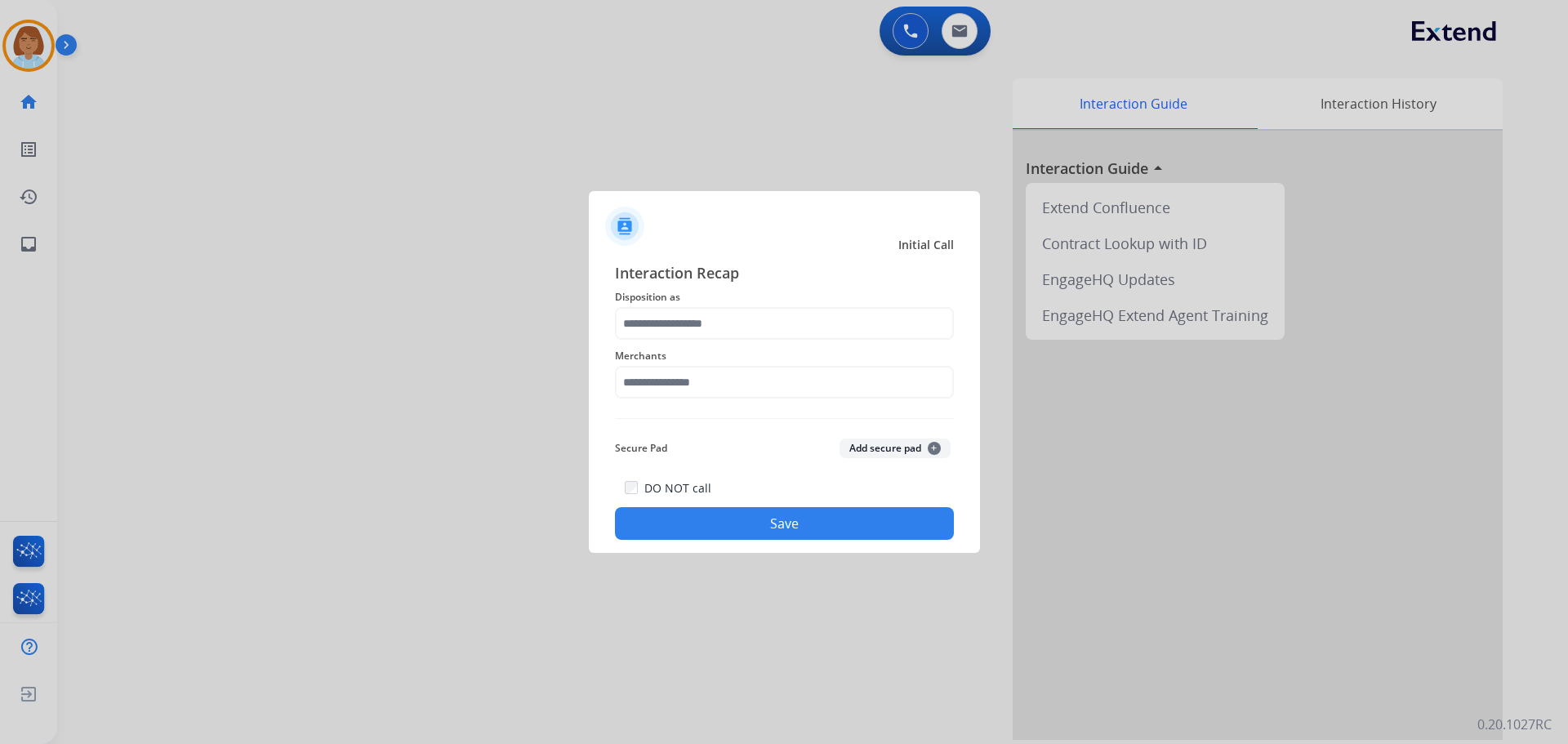
click at [720, 343] on div "Merchants" at bounding box center [784, 372] width 339 height 65
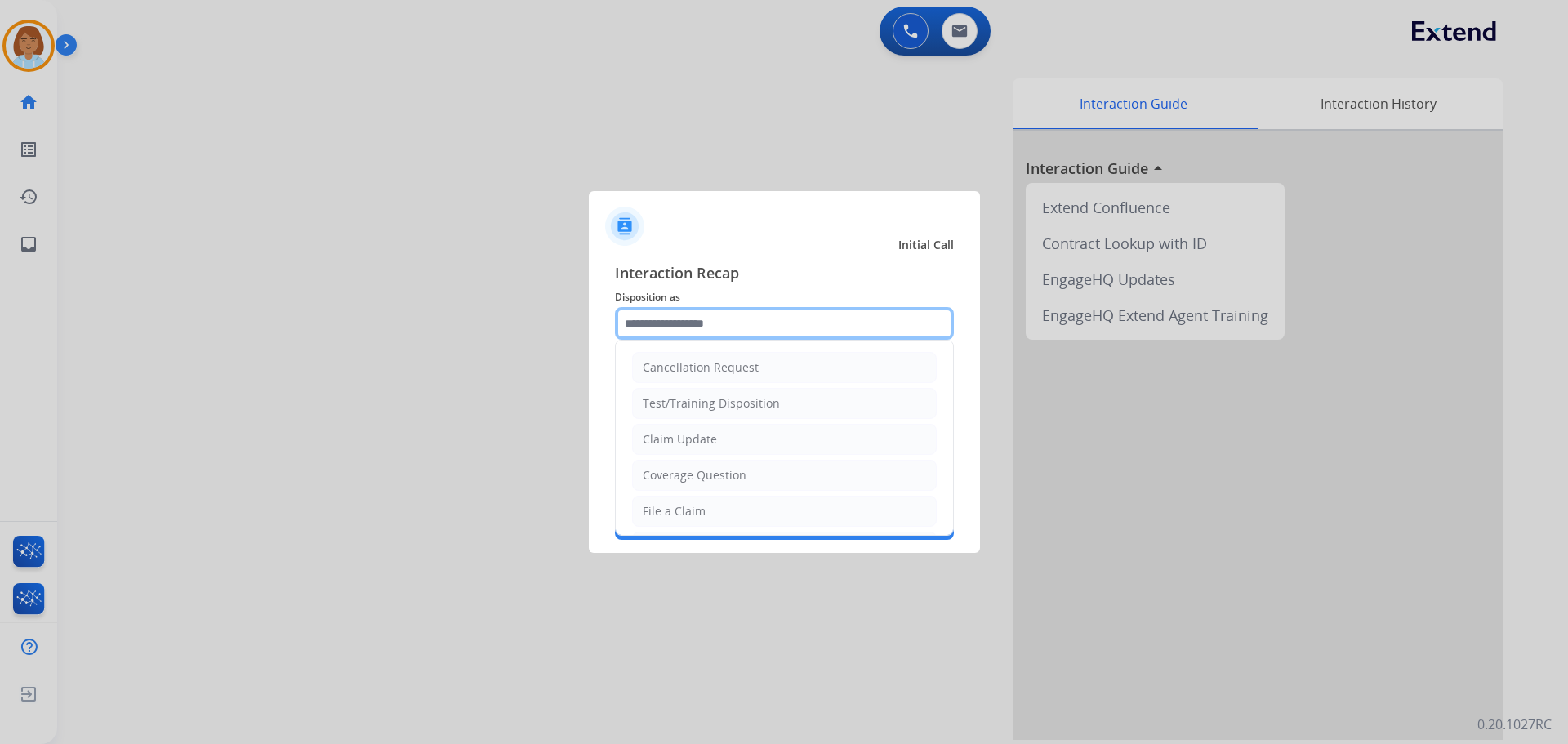
click at [720, 332] on input "text" at bounding box center [784, 323] width 339 height 33
click at [687, 482] on div "Coverage Question" at bounding box center [695, 476] width 104 height 17
type input "**********"
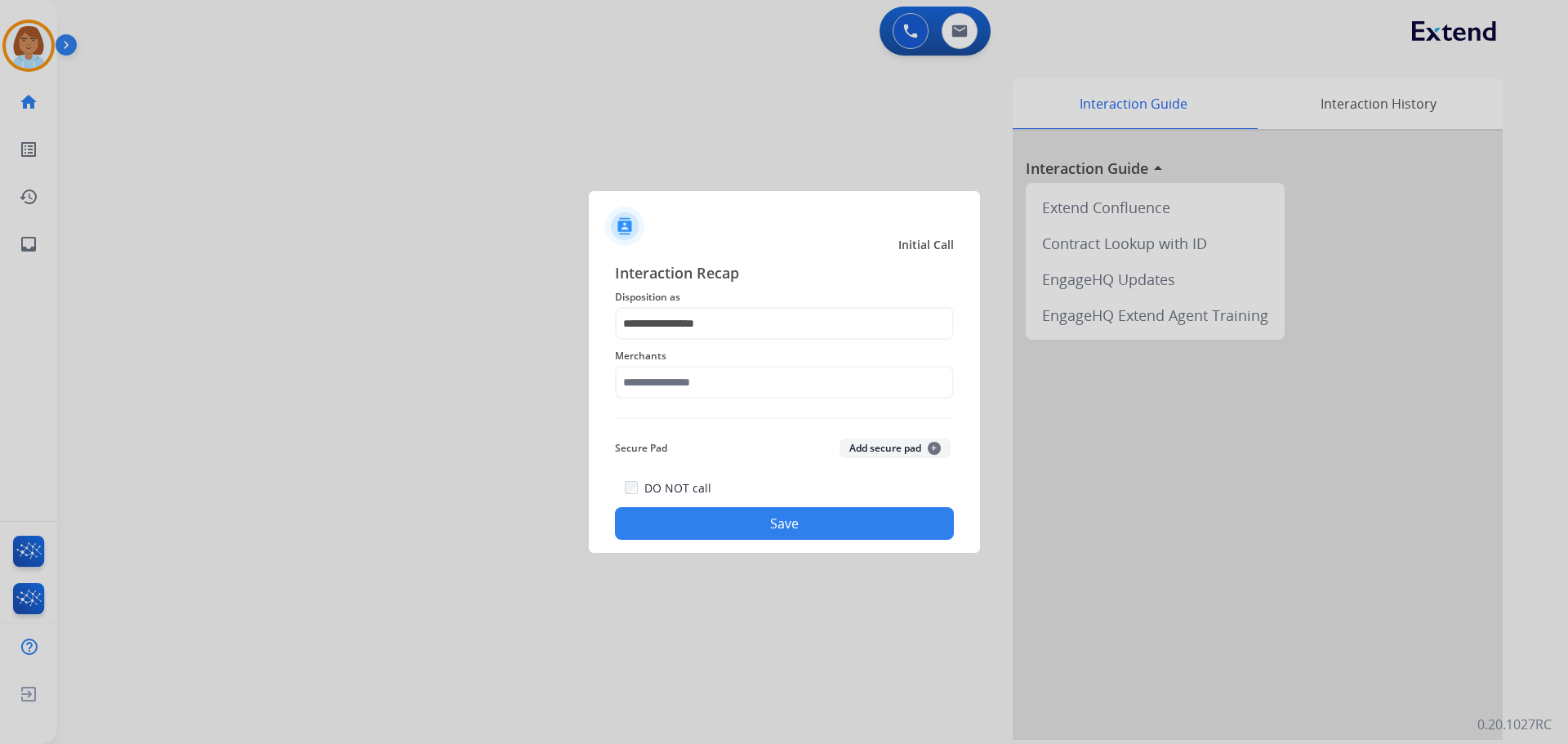
click at [718, 404] on div "Merchants" at bounding box center [784, 372] width 339 height 65
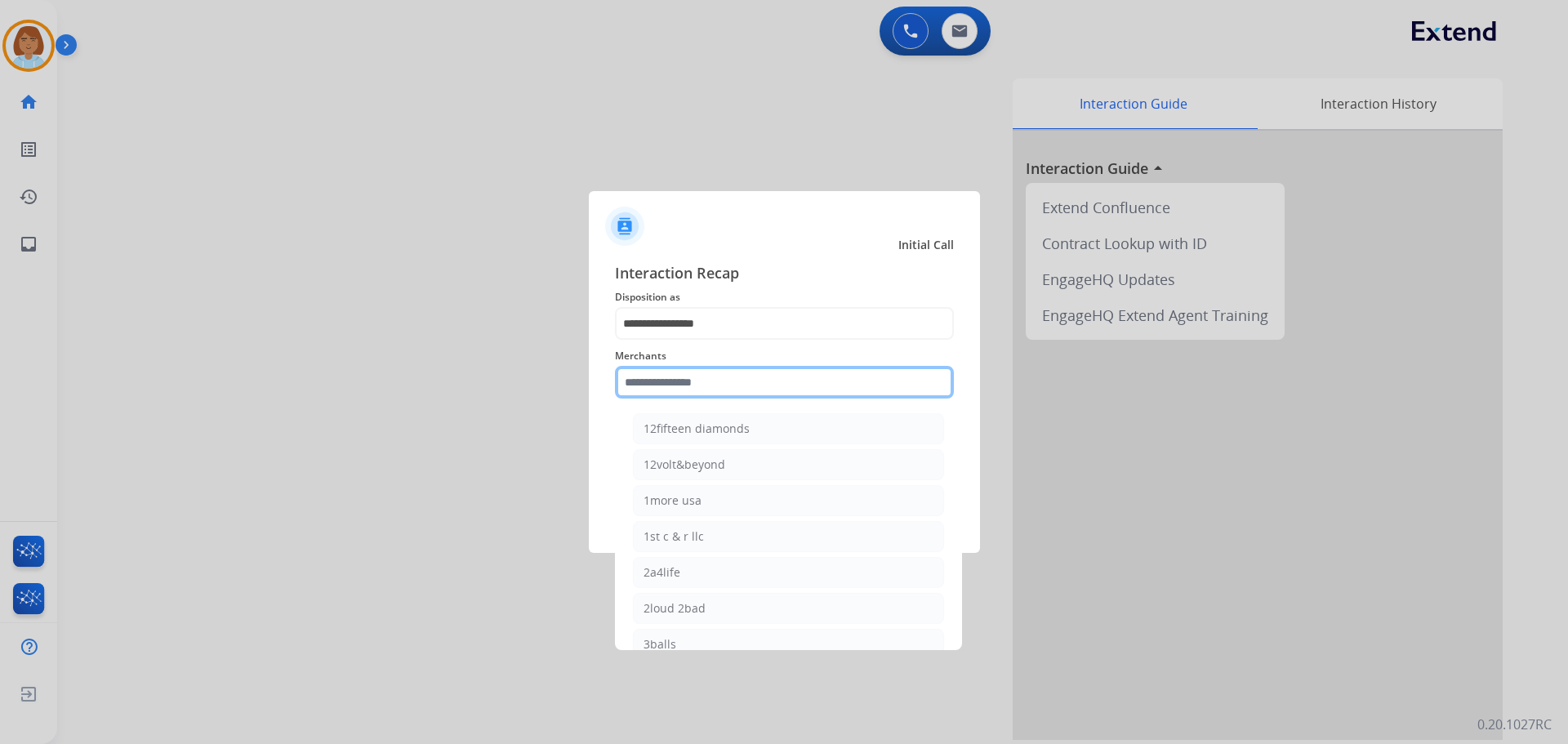
click at [751, 387] on input "text" at bounding box center [784, 382] width 339 height 33
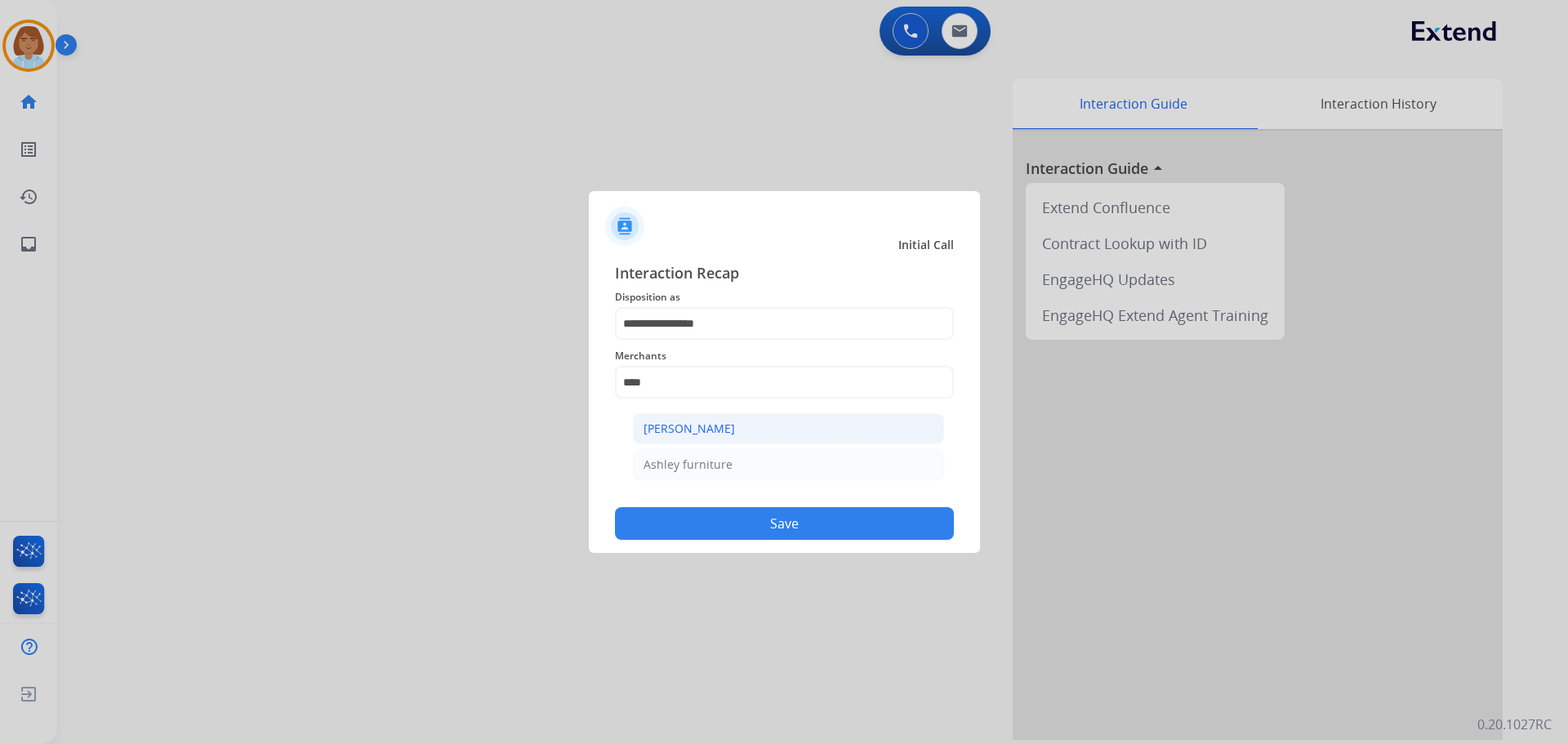
click at [783, 429] on li "Ashley - Reguard" at bounding box center [789, 428] width 311 height 31
type input "**********"
click at [767, 530] on button "Save" at bounding box center [784, 523] width 339 height 33
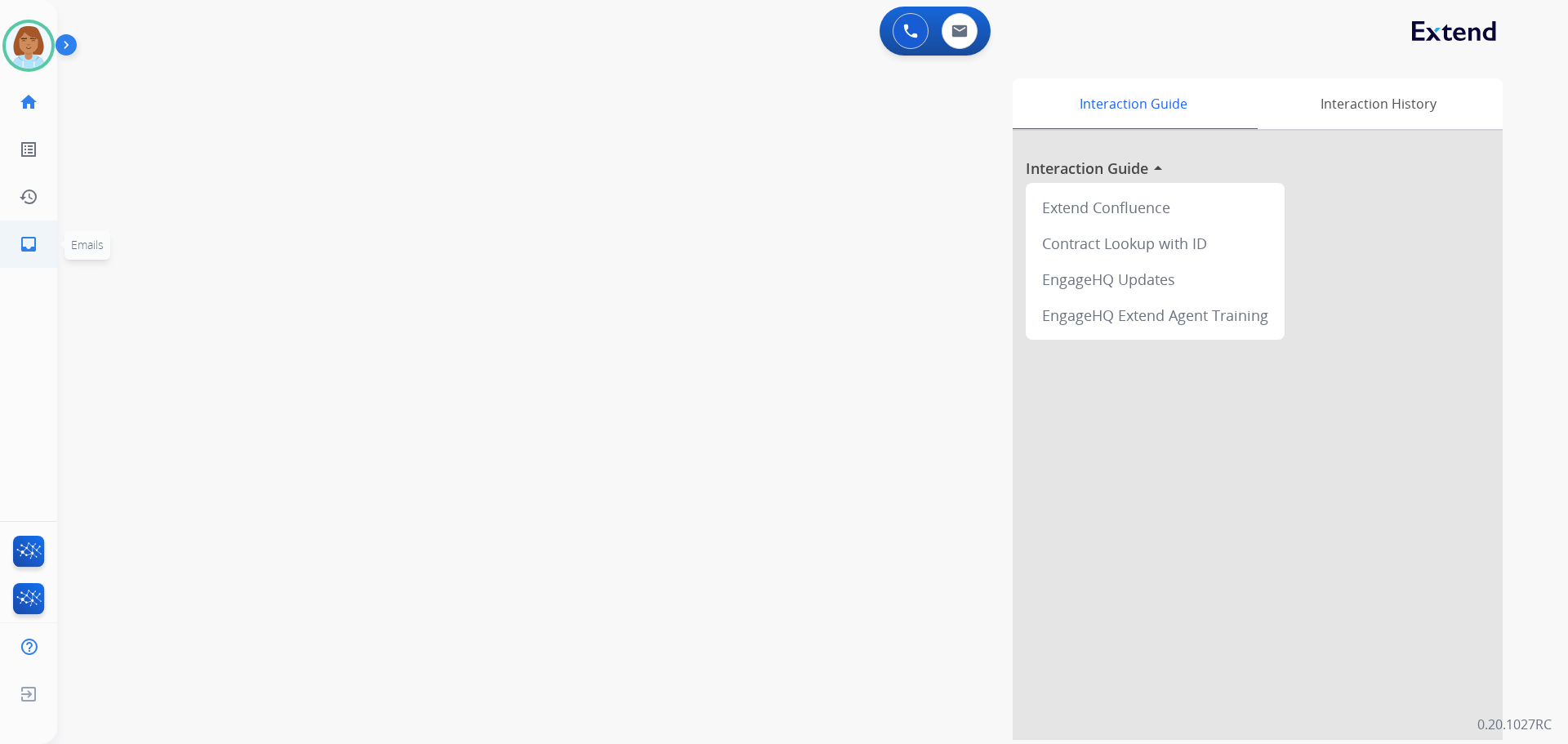
click at [18, 229] on link "inbox Emails" at bounding box center [28, 244] width 46 height 46
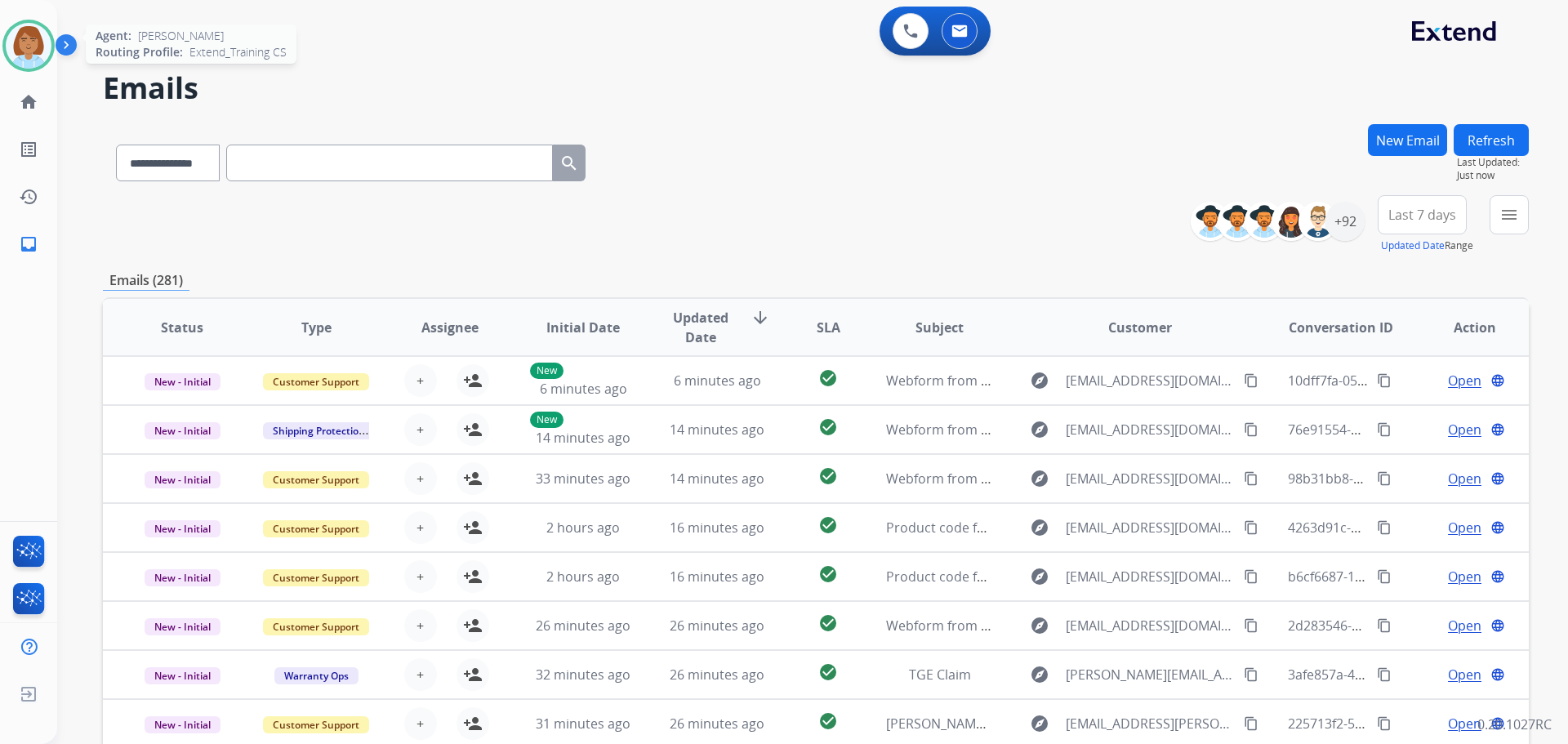
click at [18, 53] on img at bounding box center [28, 45] width 46 height 46
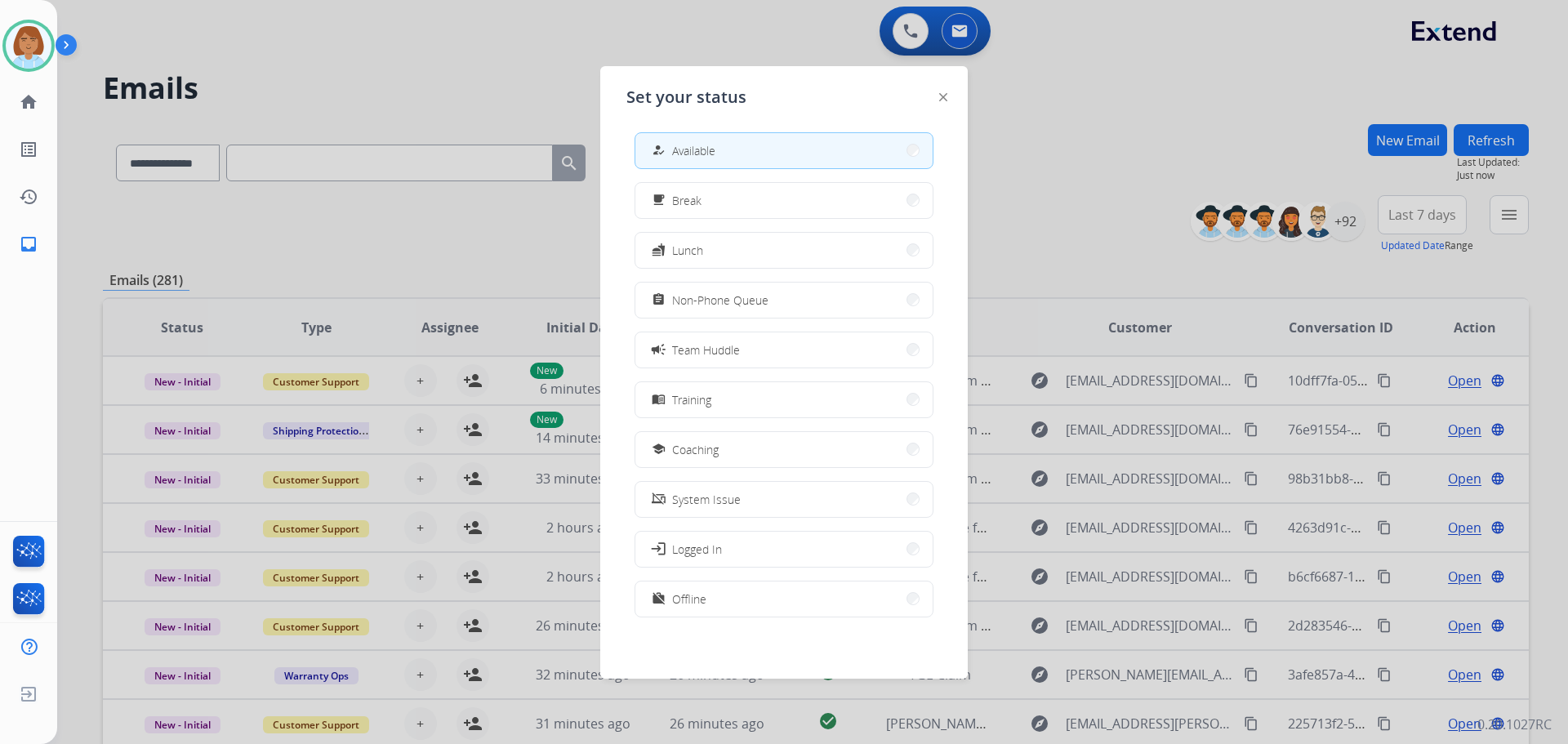
scroll to position [5, 0]
click at [1325, 522] on div at bounding box center [784, 372] width 1568 height 744
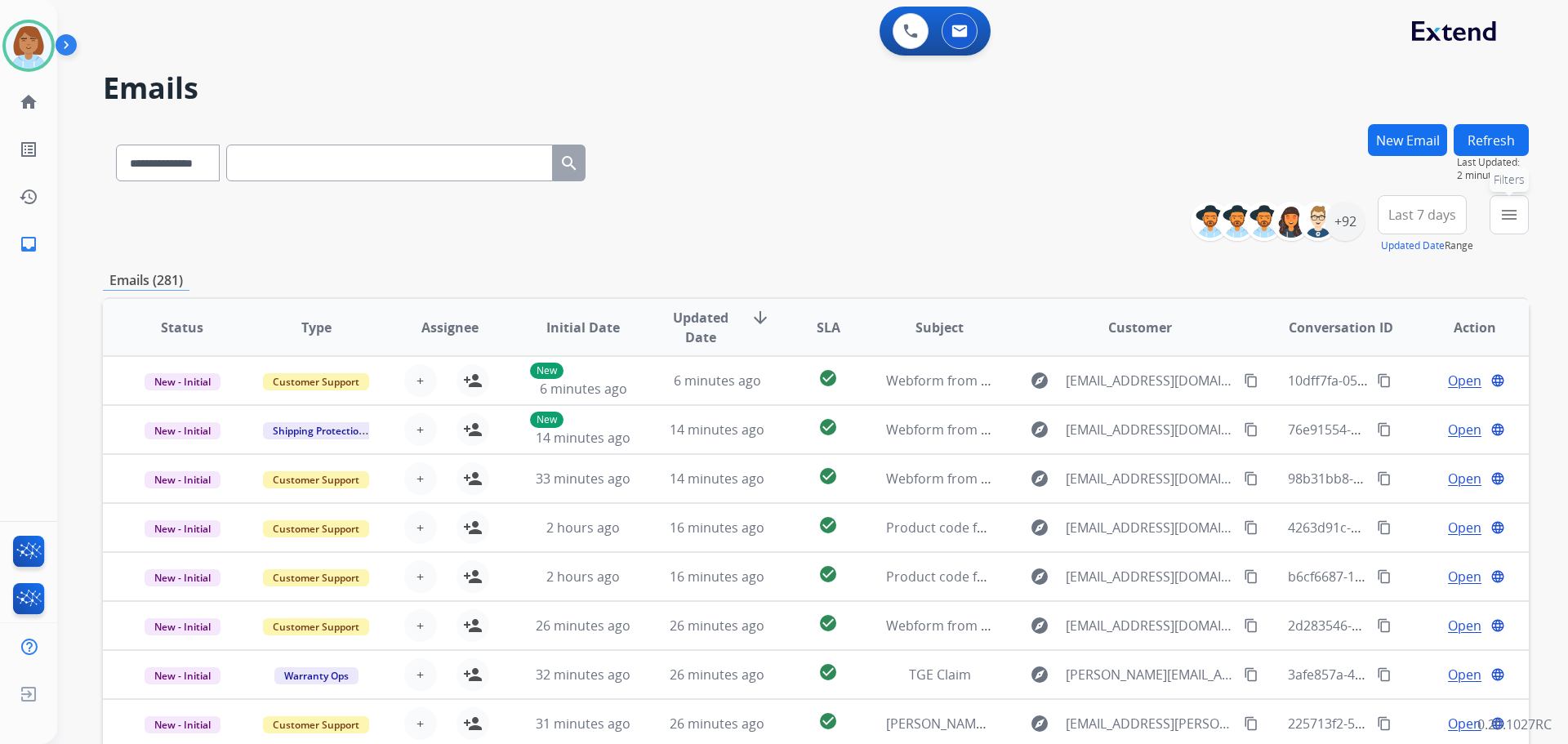
click at [1522, 218] on button "menu Filters" at bounding box center [1509, 214] width 39 height 39
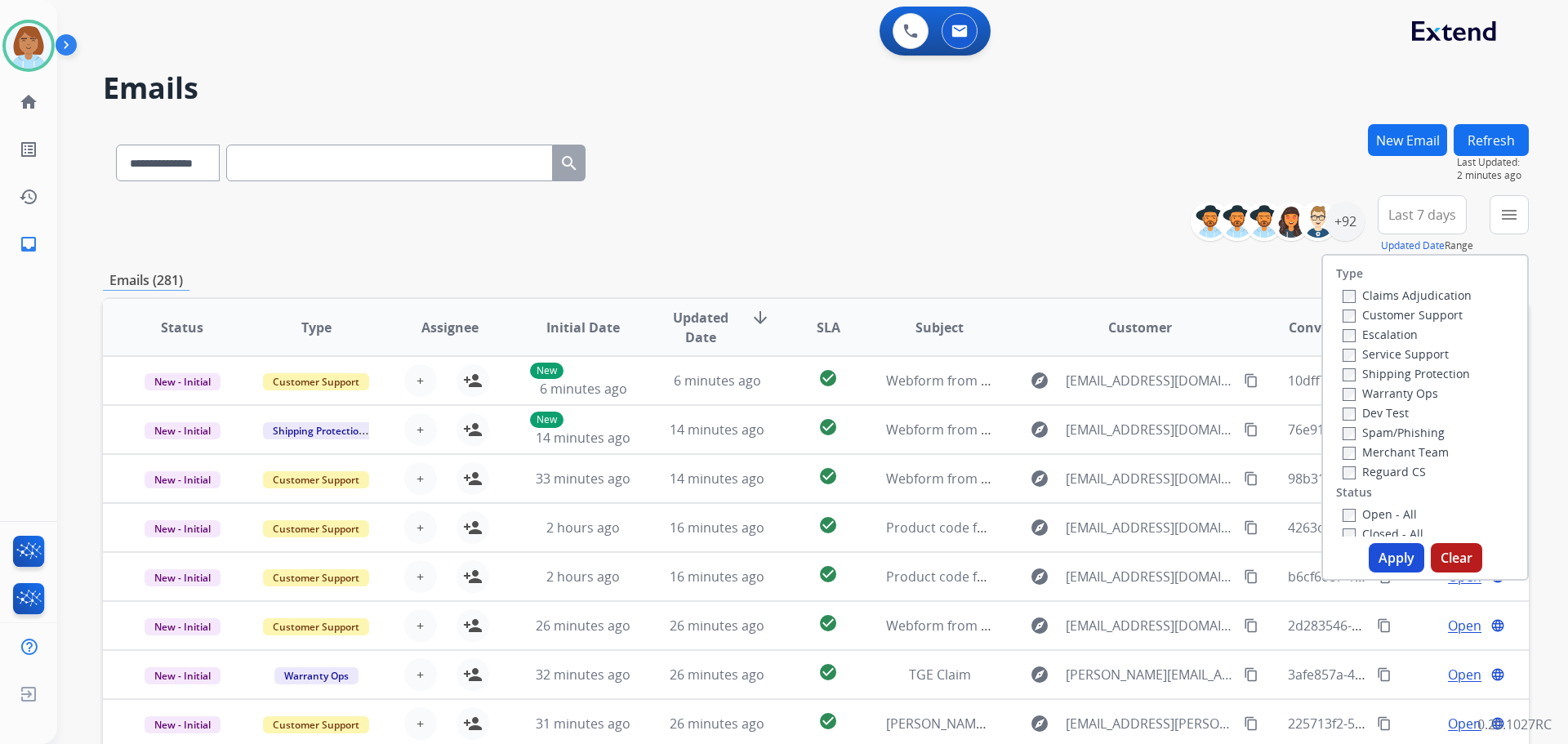
click at [1387, 317] on label "Customer Support" at bounding box center [1403, 314] width 120 height 16
click at [1353, 375] on label "Shipping Protection" at bounding box center [1407, 374] width 127 height 16
drag, startPoint x: 1352, startPoint y: 472, endPoint x: 1353, endPoint y: 514, distance: 42.0
click at [1353, 472] on label "Reguard CS" at bounding box center [1385, 471] width 84 height 16
click at [1356, 516] on label "Open - All" at bounding box center [1380, 514] width 74 height 16
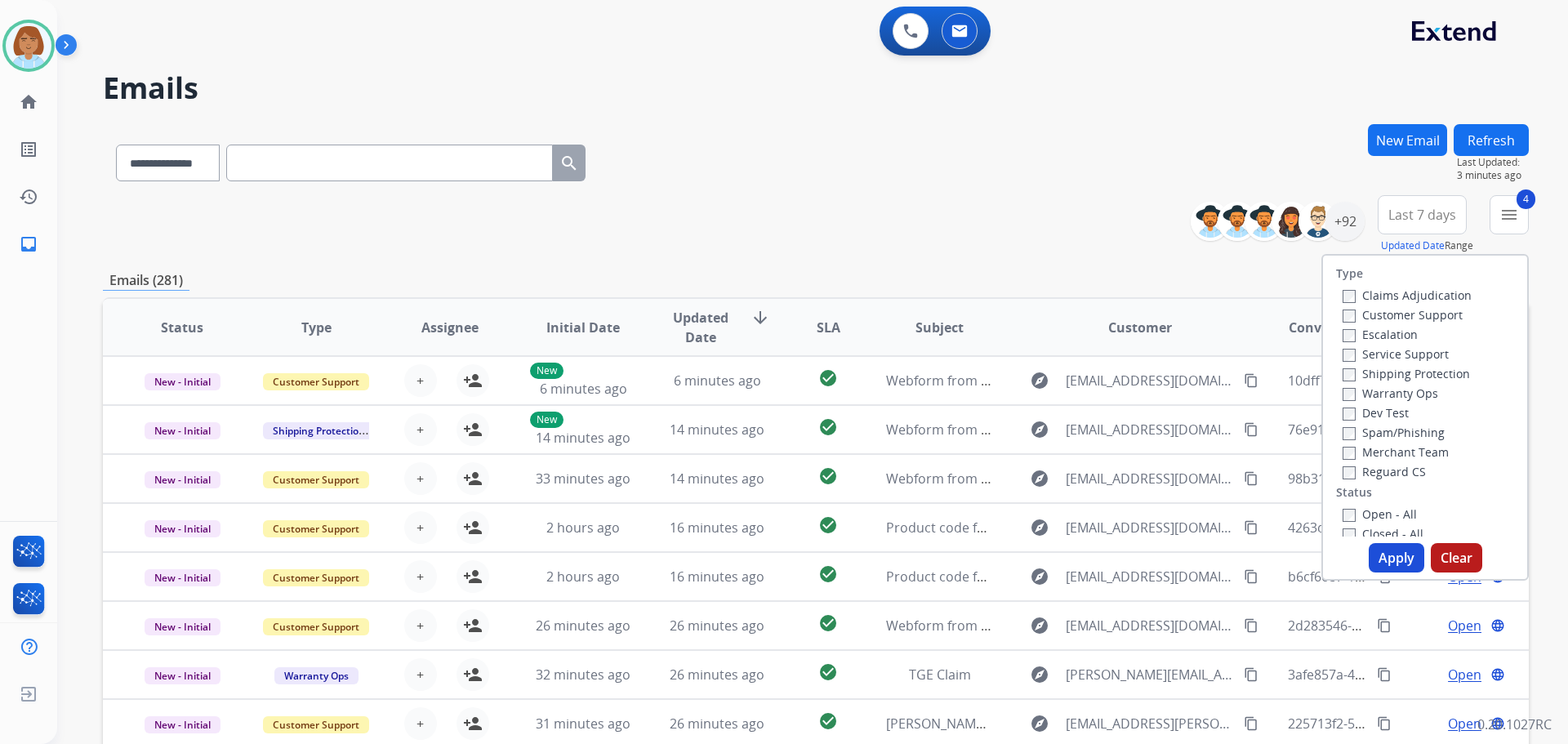
click at [1387, 556] on button "Apply" at bounding box center [1397, 558] width 55 height 29
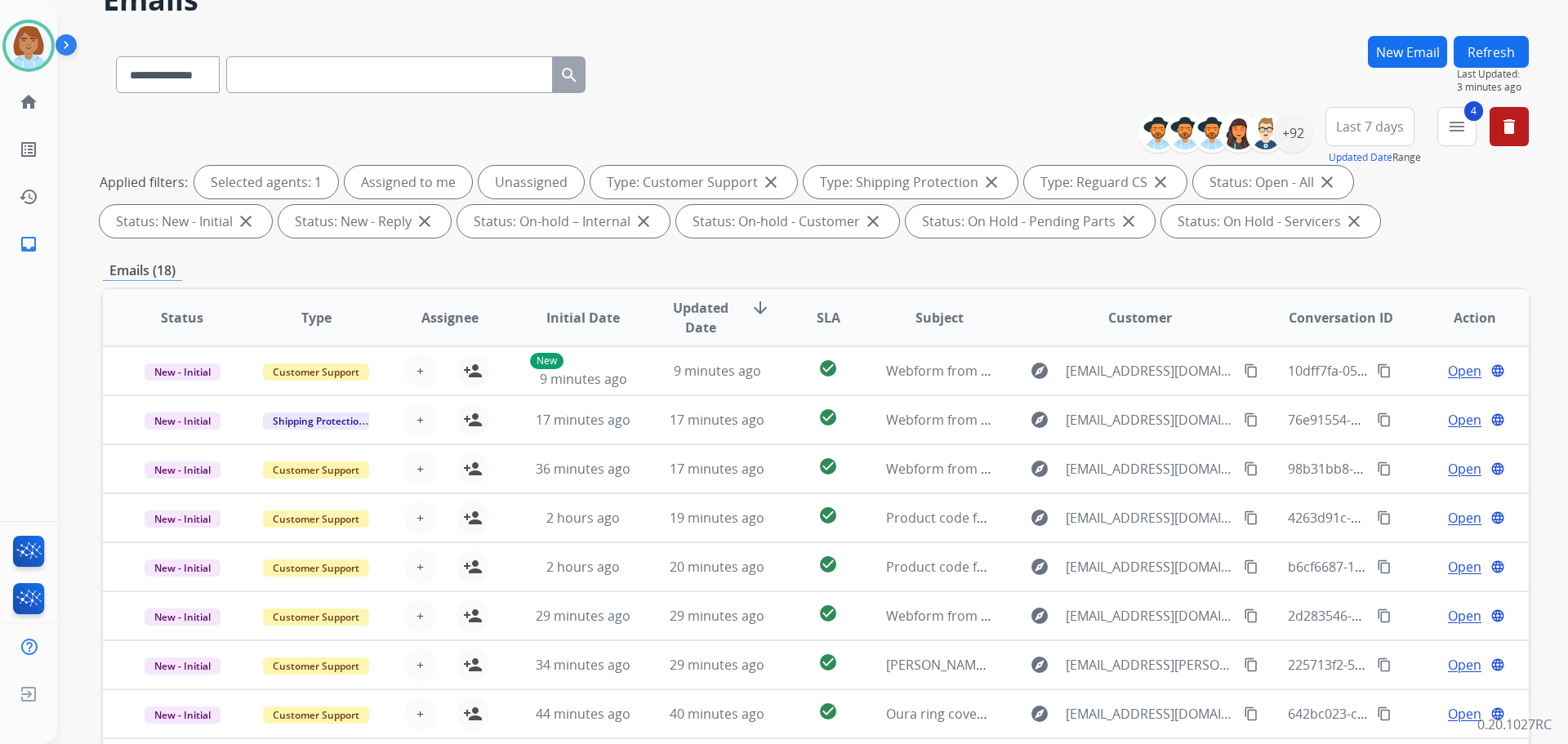
scroll to position [82, 0]
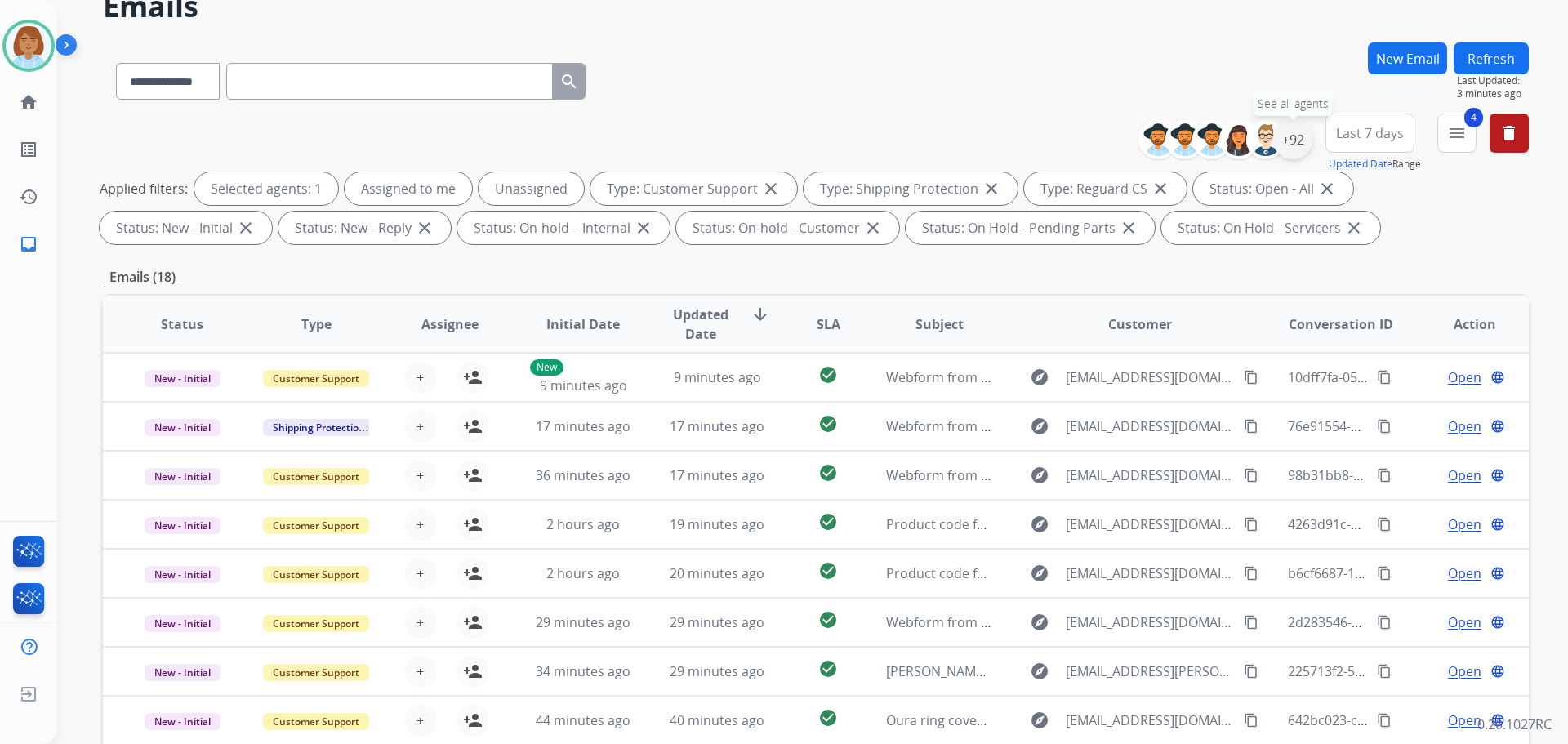
click at [1290, 138] on div "+92" at bounding box center [1293, 140] width 39 height 39
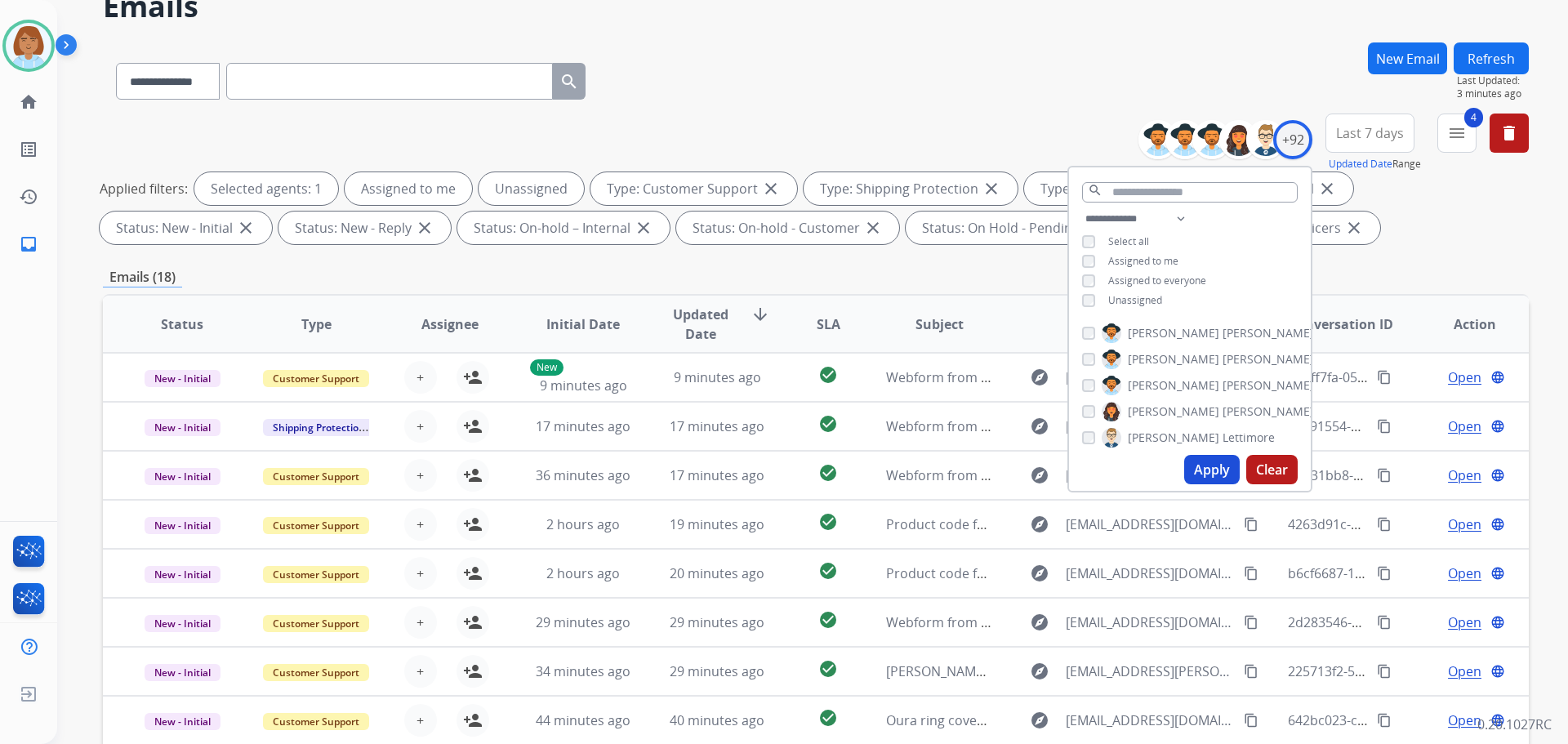
drag, startPoint x: 1114, startPoint y: 290, endPoint x: 1112, endPoint y: 301, distance: 11.2
click at [1112, 295] on div "**********" at bounding box center [1190, 261] width 242 height 104
drag, startPoint x: 1112, startPoint y: 301, endPoint x: 1173, endPoint y: 381, distance: 100.6
click at [1115, 302] on span "Unassigned" at bounding box center [1135, 300] width 54 height 14
click at [1195, 482] on button "Apply" at bounding box center [1212, 469] width 55 height 29
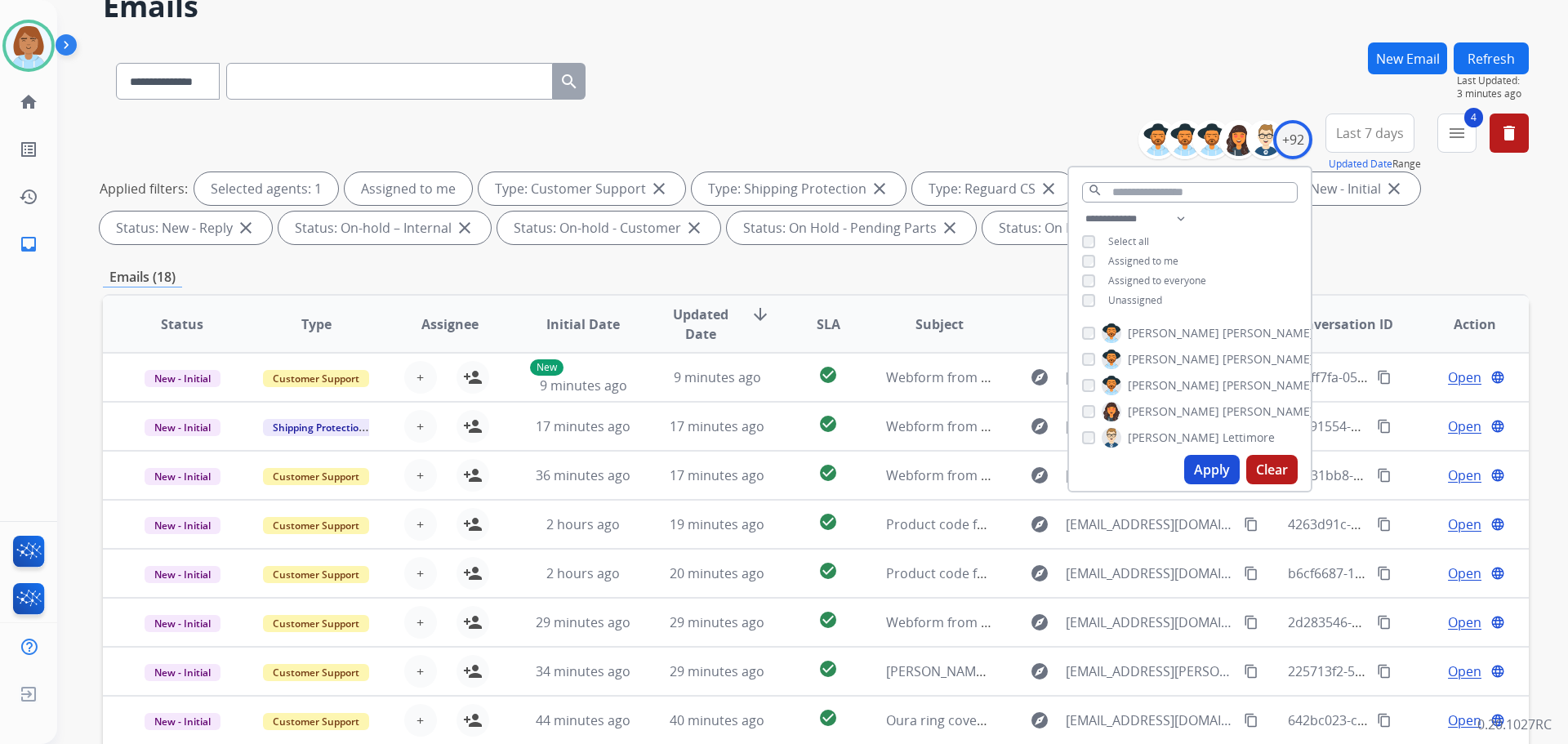
scroll to position [0, 0]
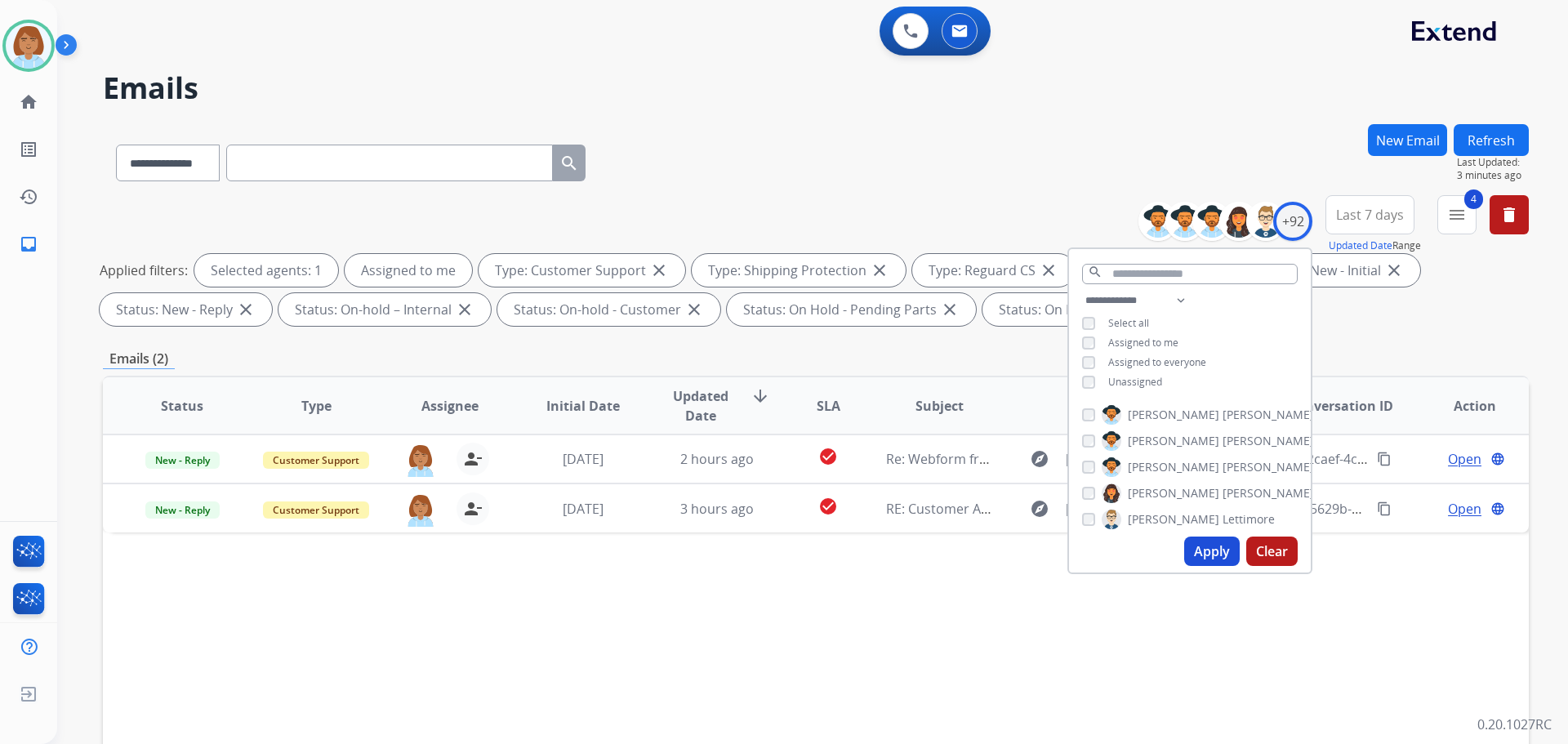
click at [620, 680] on div "Status Type Assignee Initial Date Updated Date arrow_downward SLA Subject Custo…" at bounding box center [815, 649] width 1426 height 547
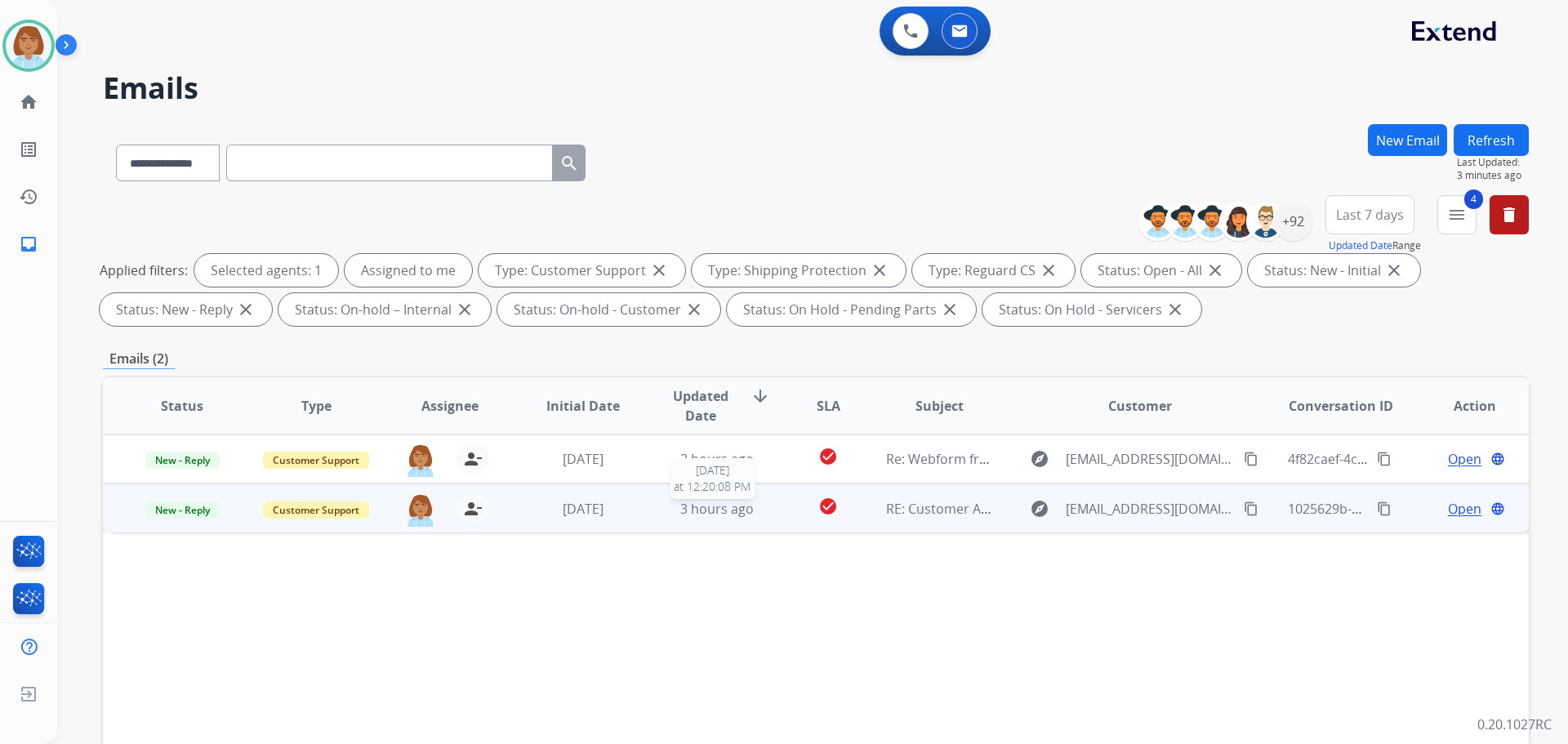
click at [755, 510] on div "3 hours ago" at bounding box center [718, 508] width 107 height 19
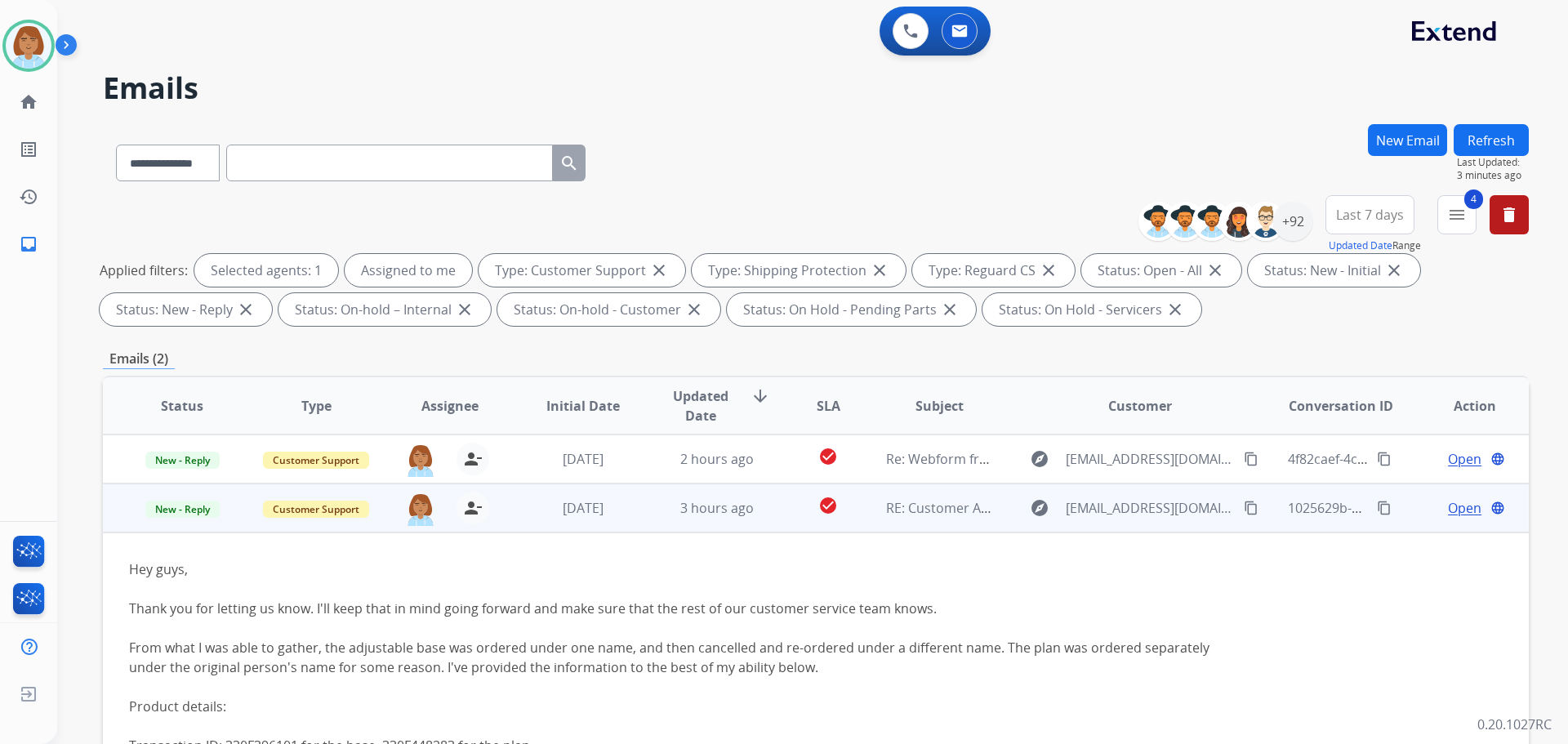
click at [1442, 497] on td "Open language" at bounding box center [1462, 507] width 134 height 49
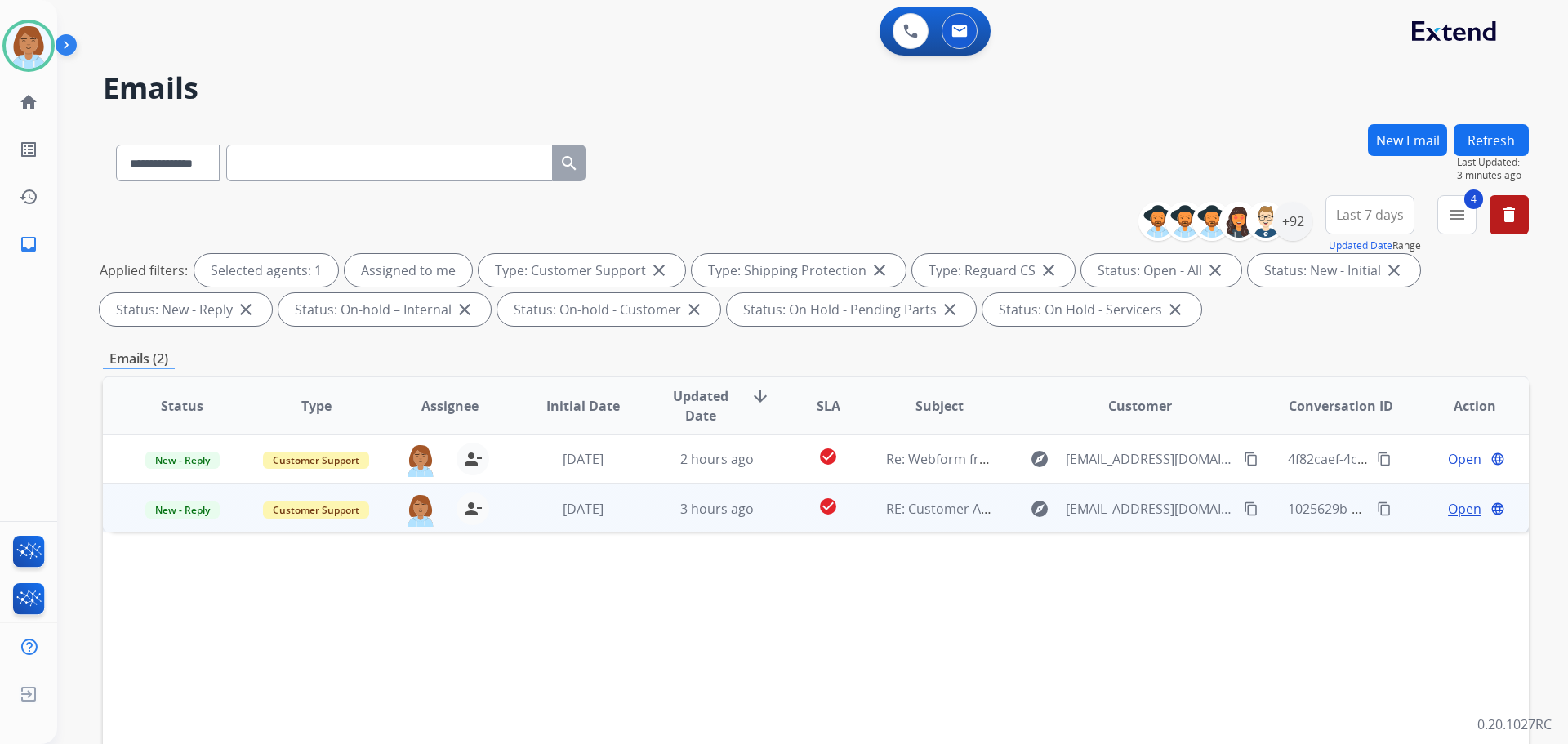
click at [1458, 509] on span "Open" at bounding box center [1465, 508] width 33 height 19
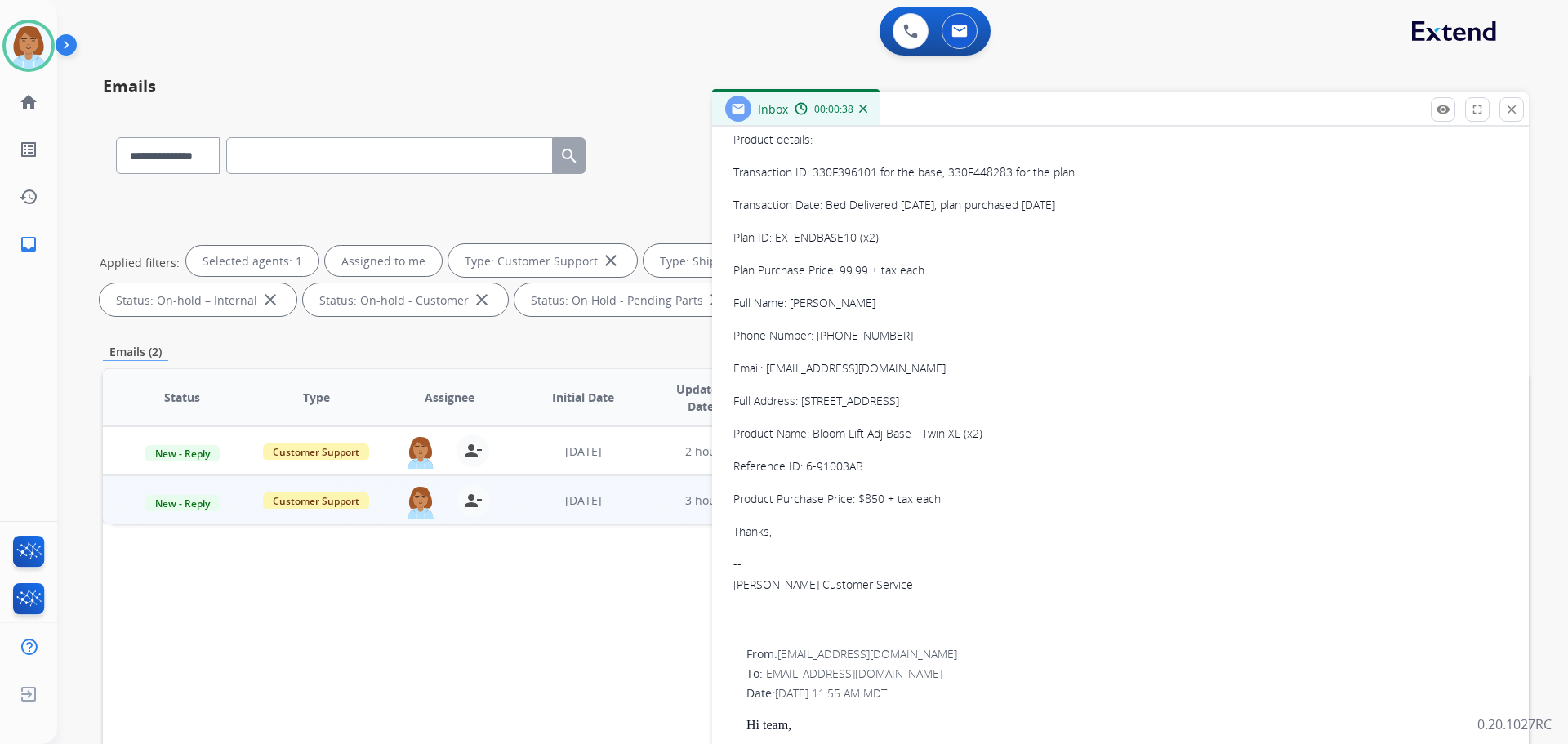
scroll to position [490, 0]
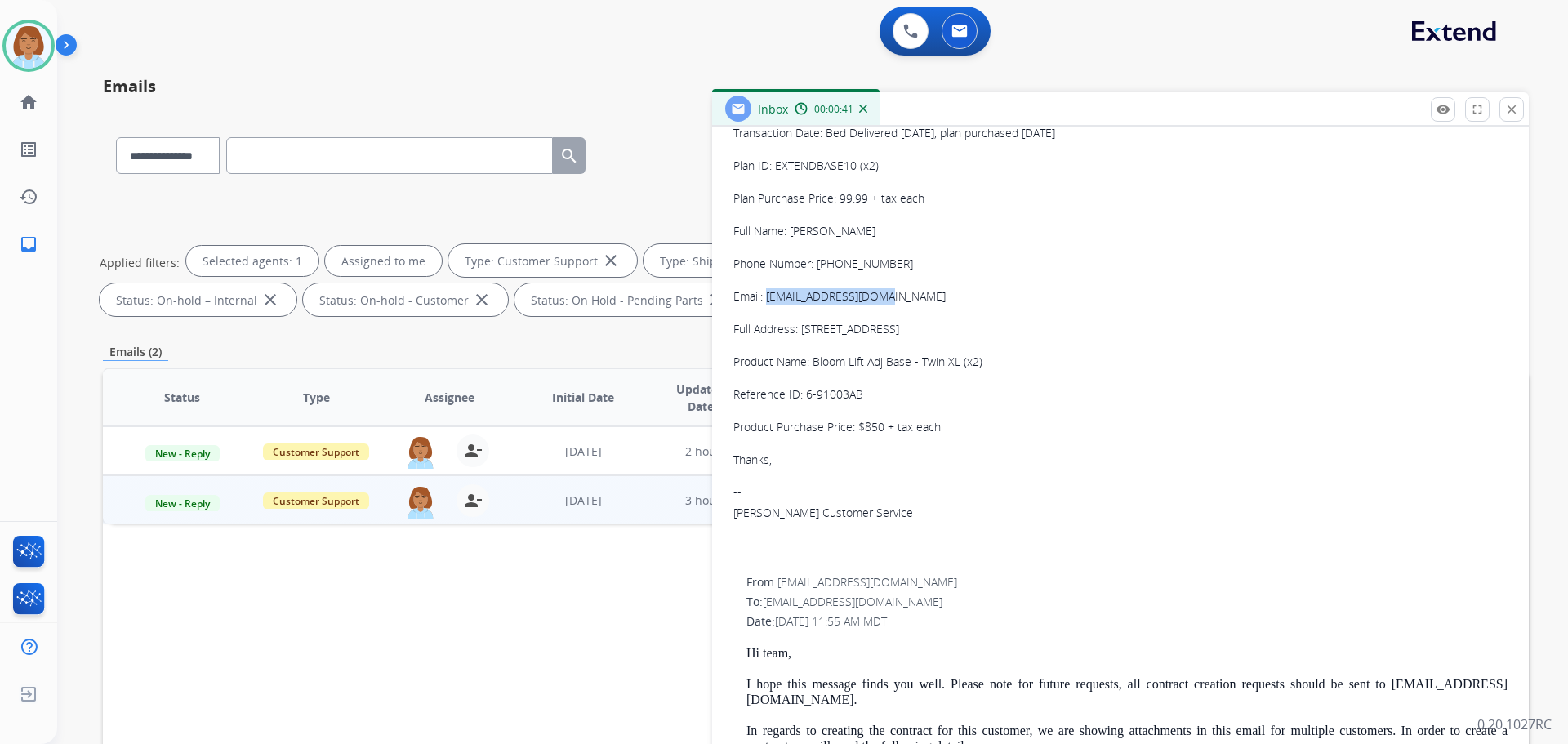
drag, startPoint x: 877, startPoint y: 294, endPoint x: 767, endPoint y: 298, distance: 110.1
click at [767, 298] on div "Email: dale_barbara@live.ca" at bounding box center [1121, 297] width 774 height 17
copy div "dale_barbara@live.ca"
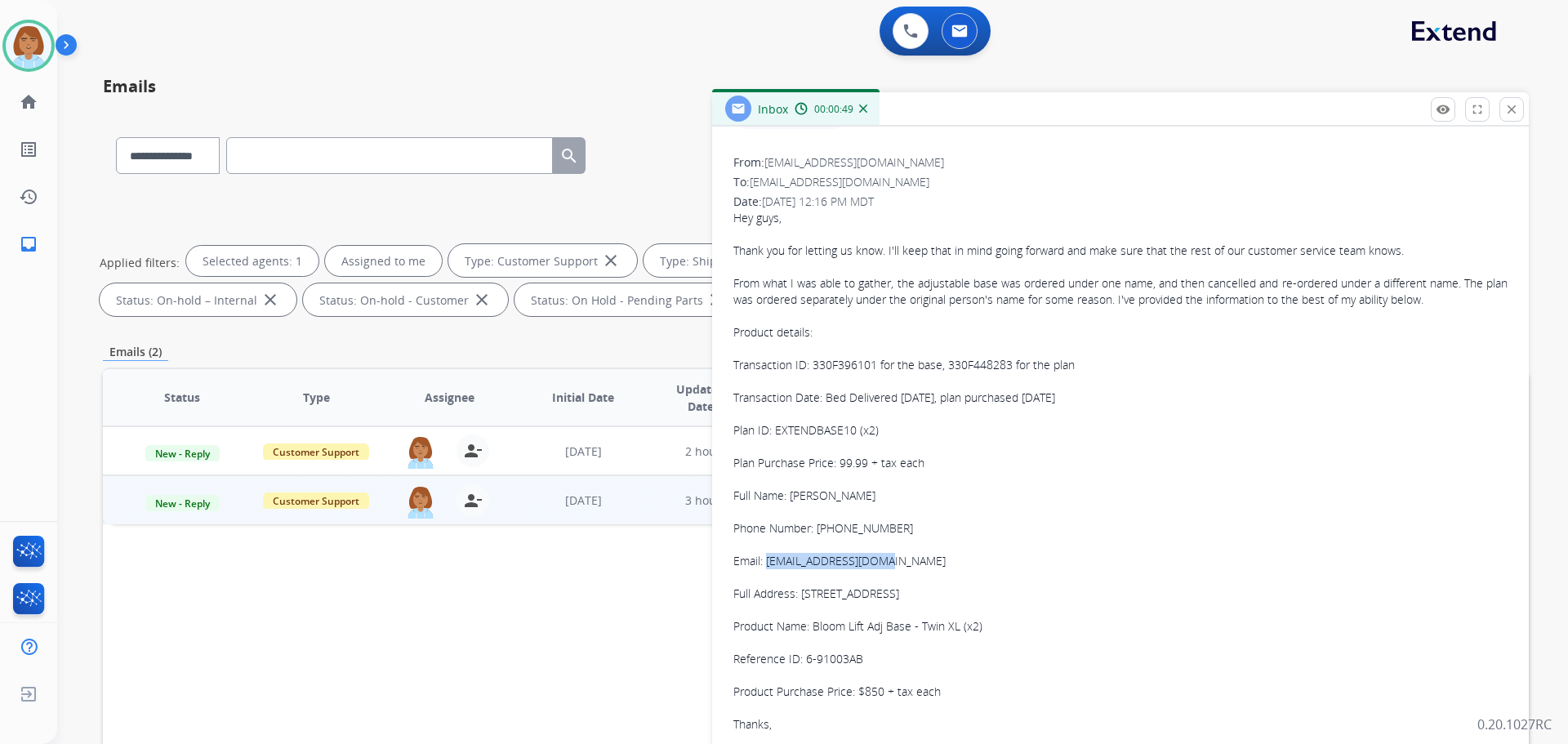
scroll to position [163, 0]
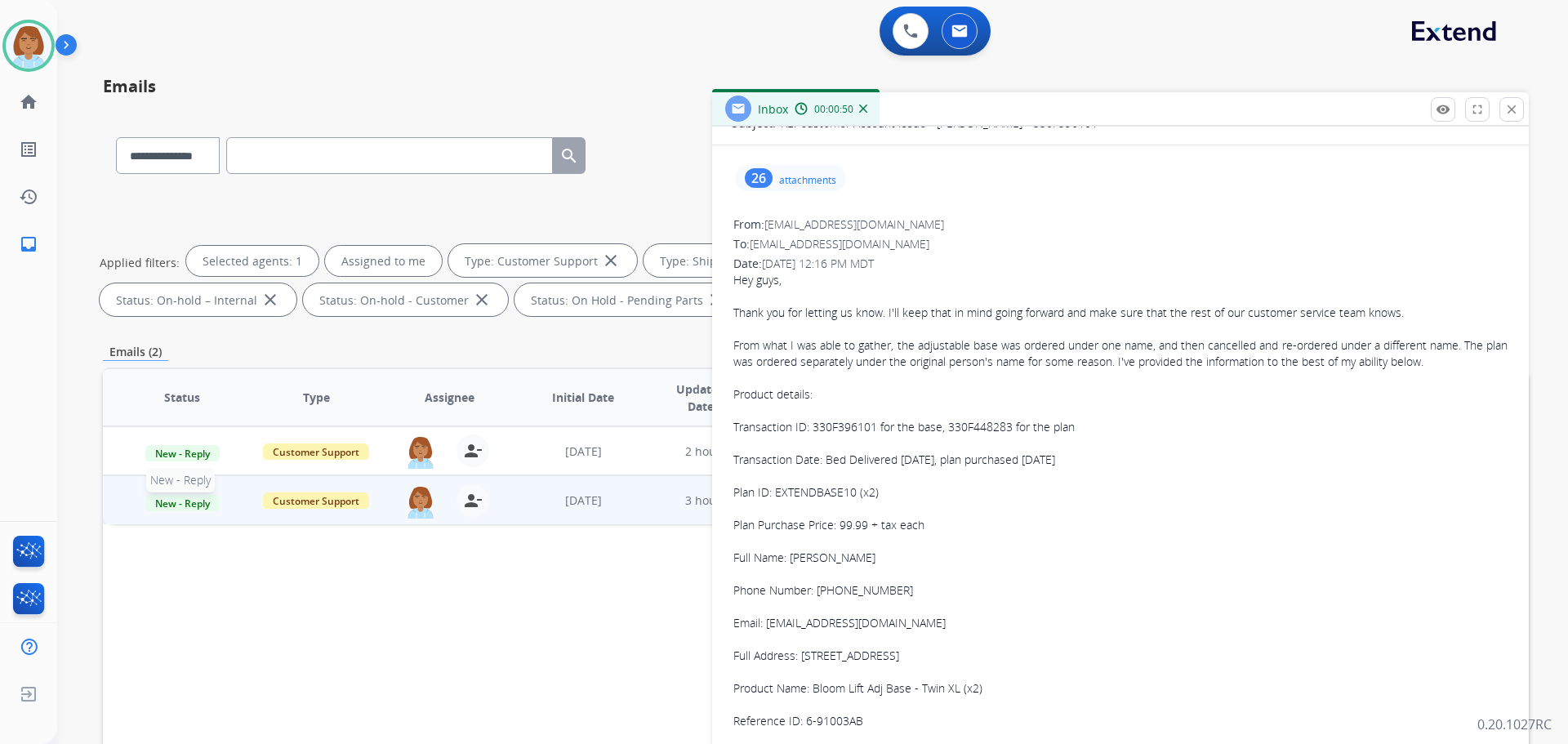
click at [182, 502] on span "New - Reply" at bounding box center [182, 503] width 74 height 18
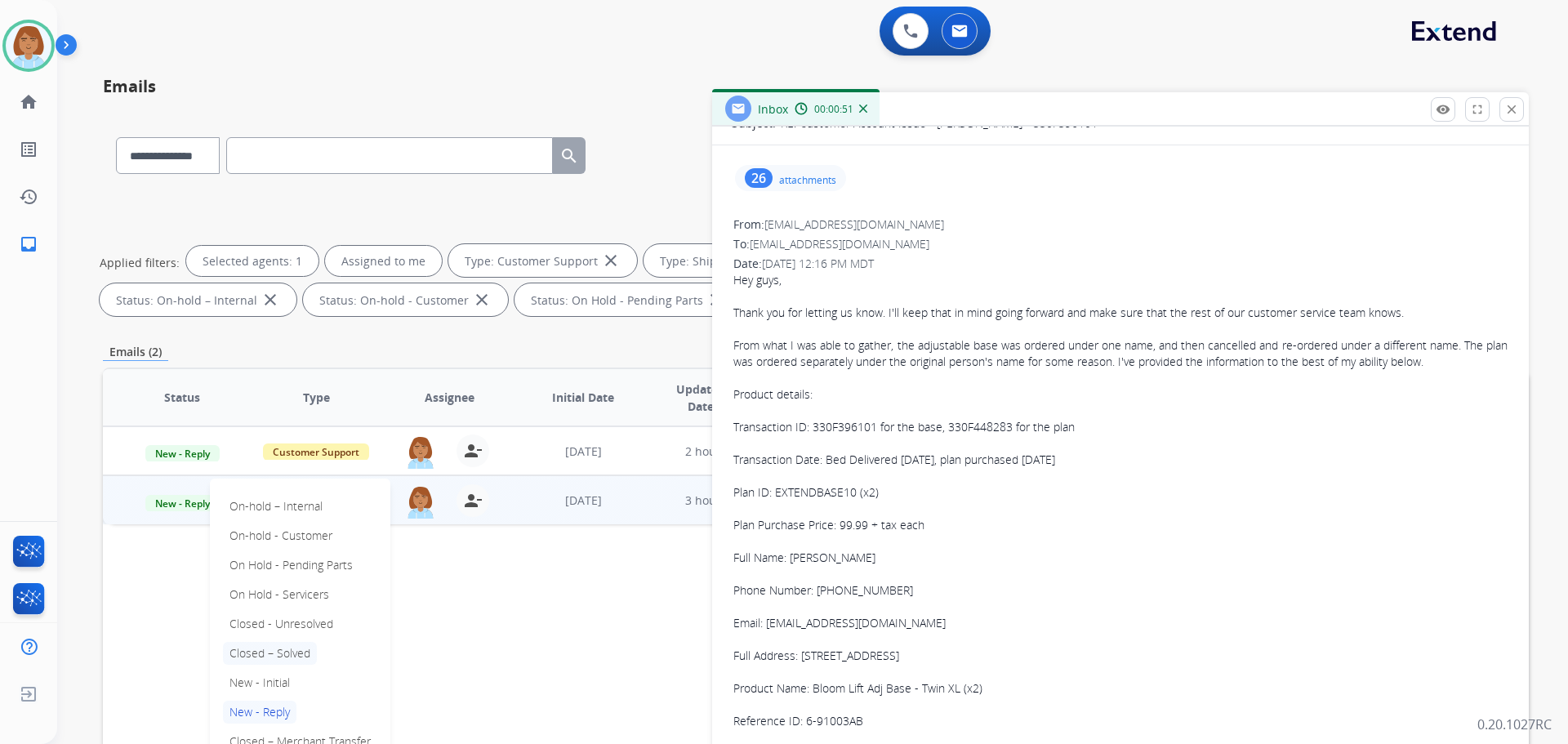
click at [277, 653] on p "Closed – Solved" at bounding box center [270, 653] width 94 height 23
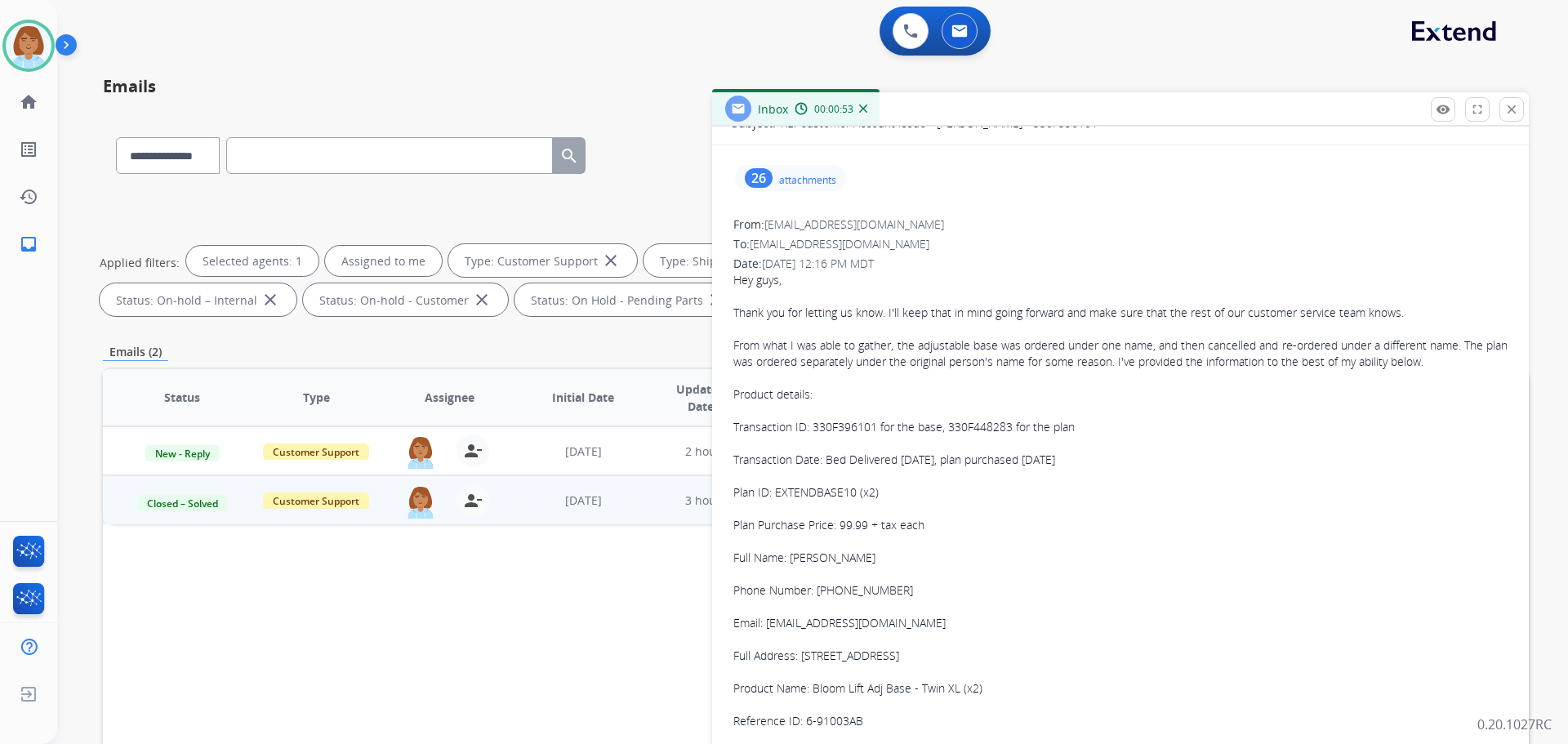
click at [1514, 122] on div "Inbox 00:00:53" at bounding box center [1121, 109] width 817 height 34
click at [1512, 113] on mat-icon "close" at bounding box center [1512, 110] width 15 height 15
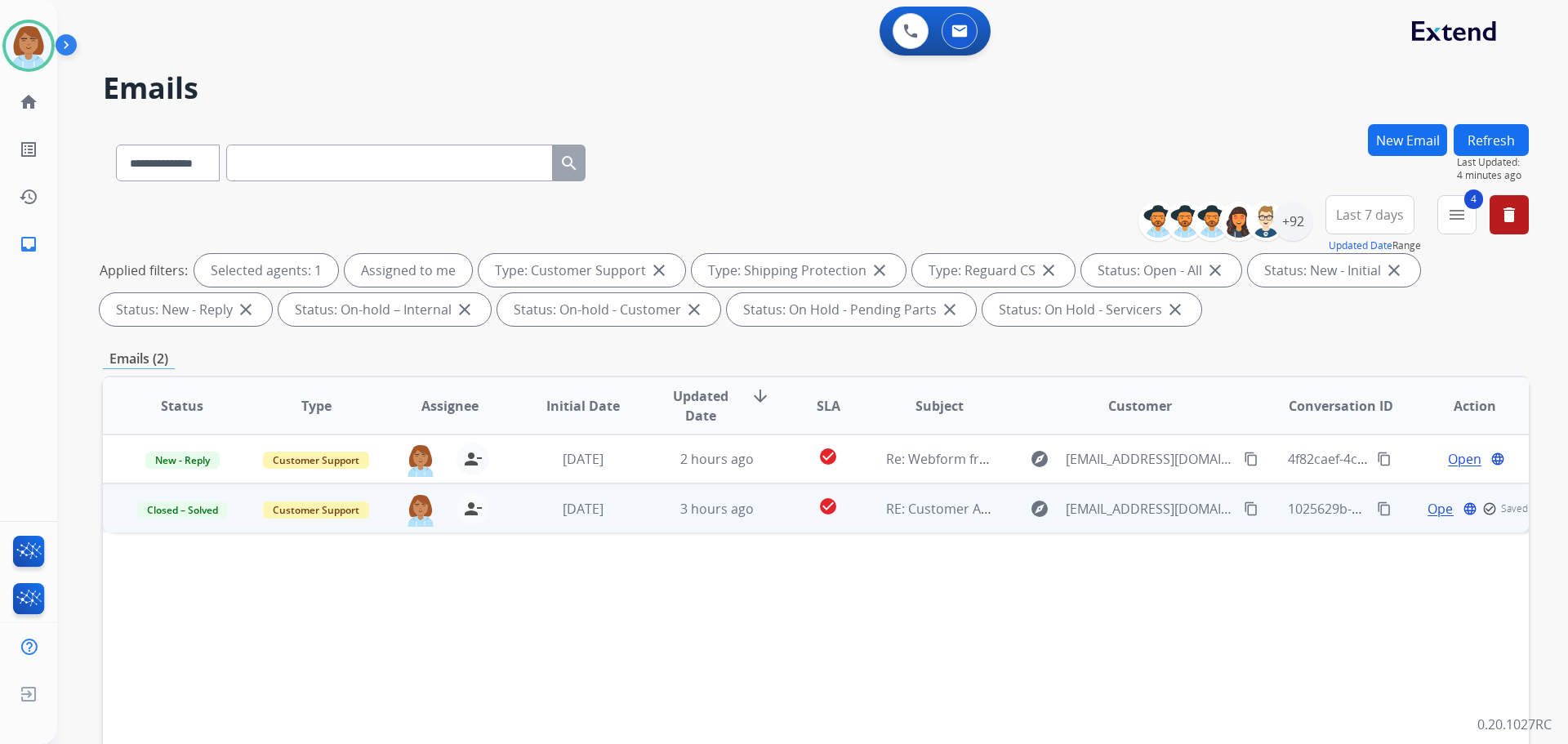
click at [1493, 135] on button "Refresh" at bounding box center [1492, 140] width 75 height 32
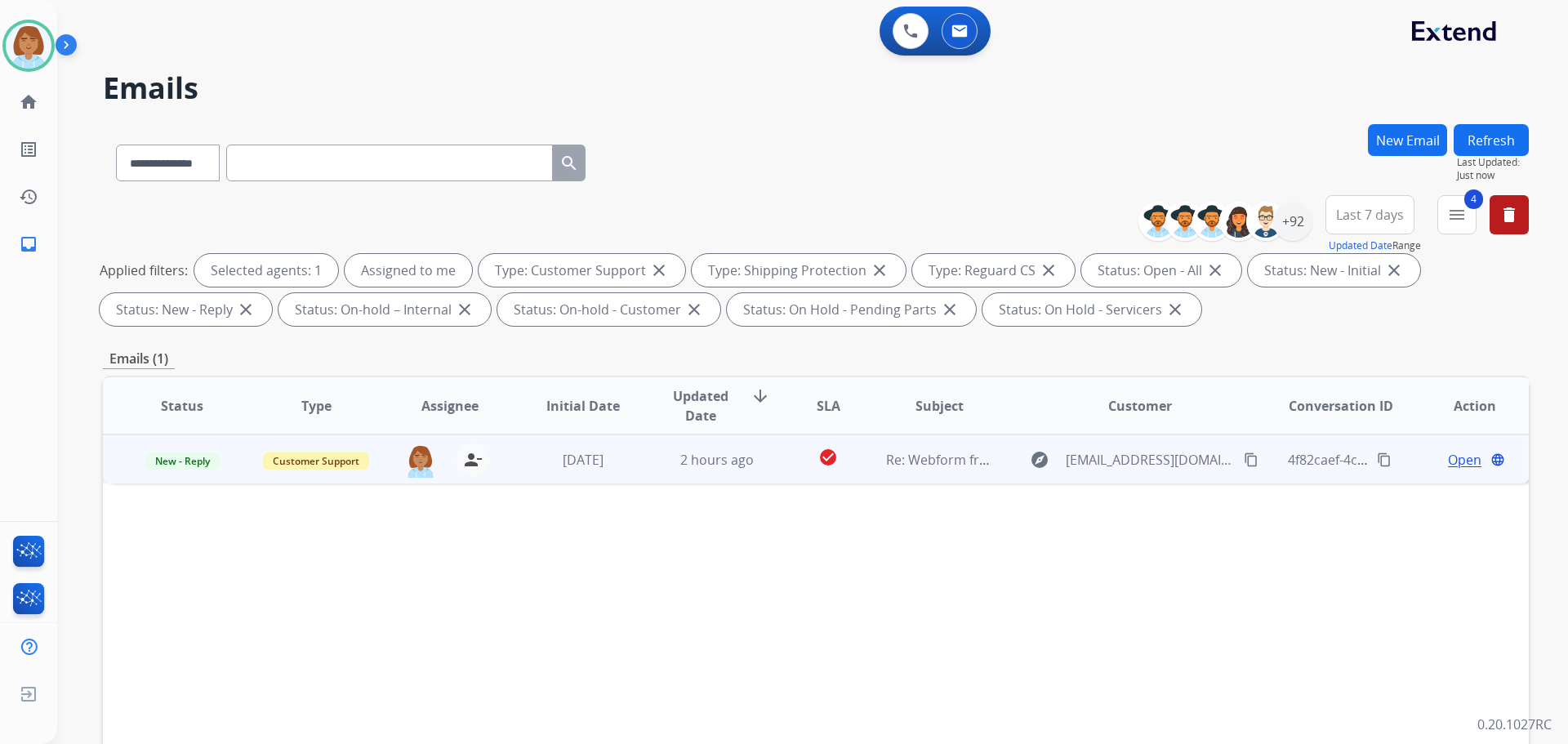
click at [638, 450] on td "2 hours ago" at bounding box center [705, 459] width 134 height 49
click at [1451, 460] on span "Open" at bounding box center [1465, 458] width 33 height 19
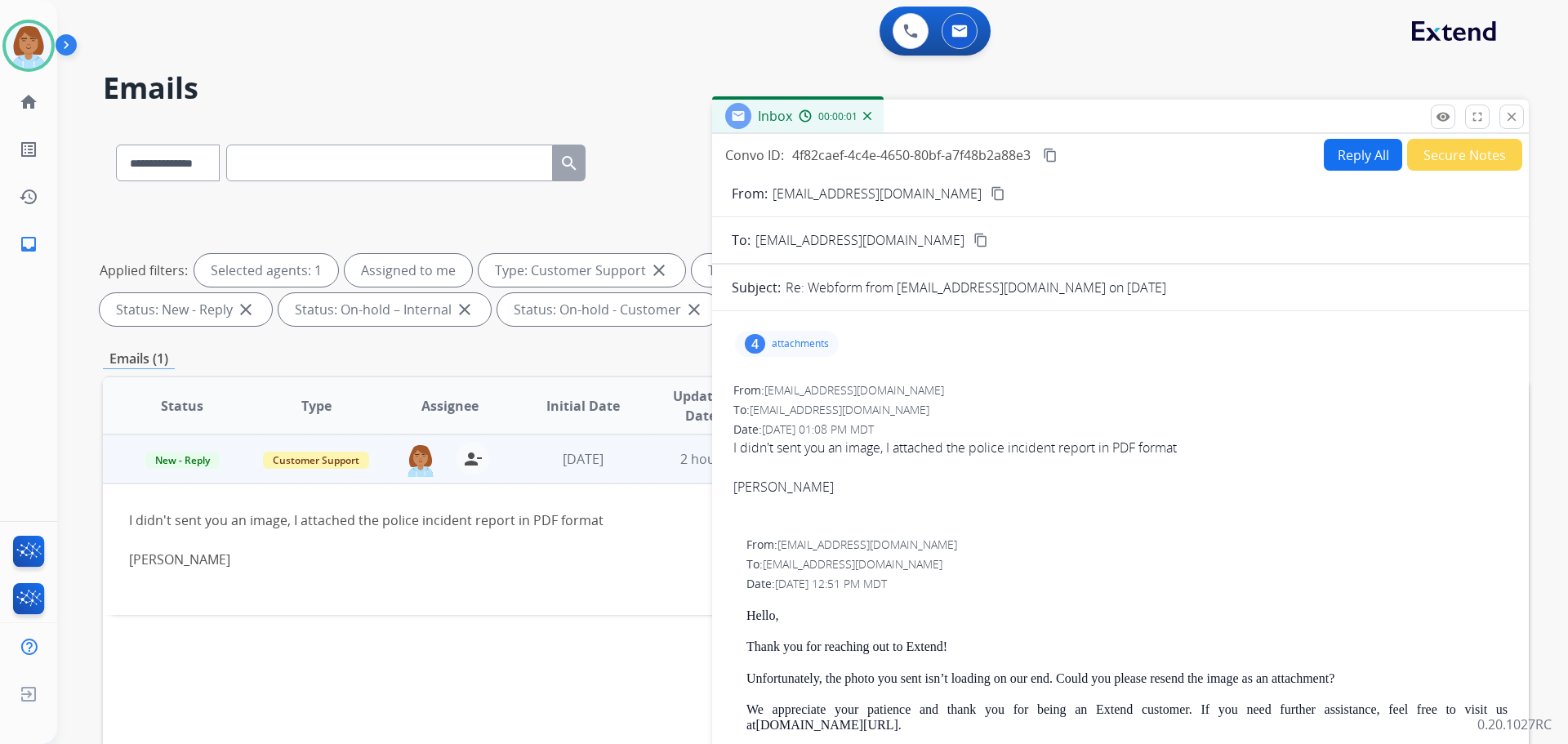
click at [789, 336] on div "4 attachments" at bounding box center [787, 344] width 104 height 26
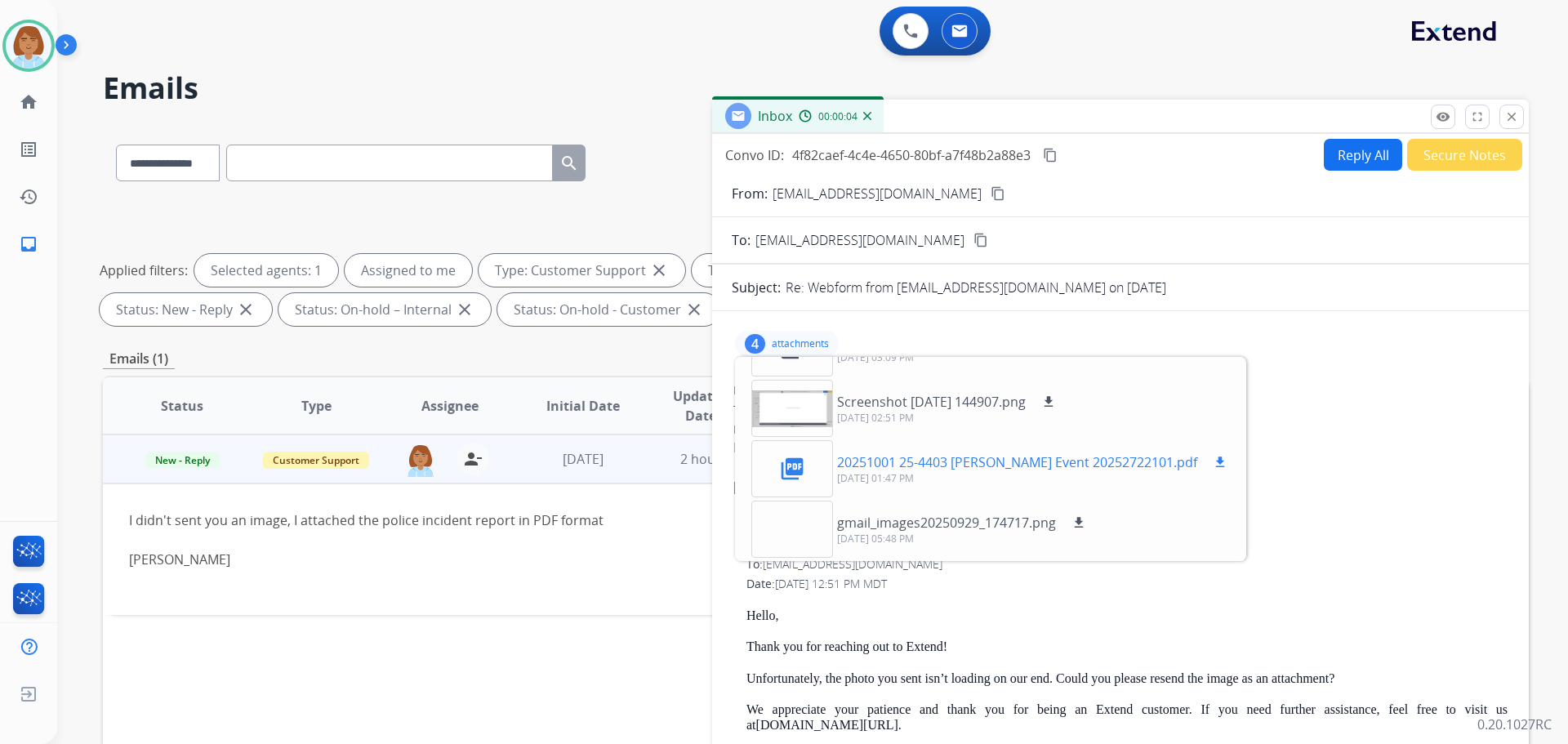
scroll to position [0, 0]
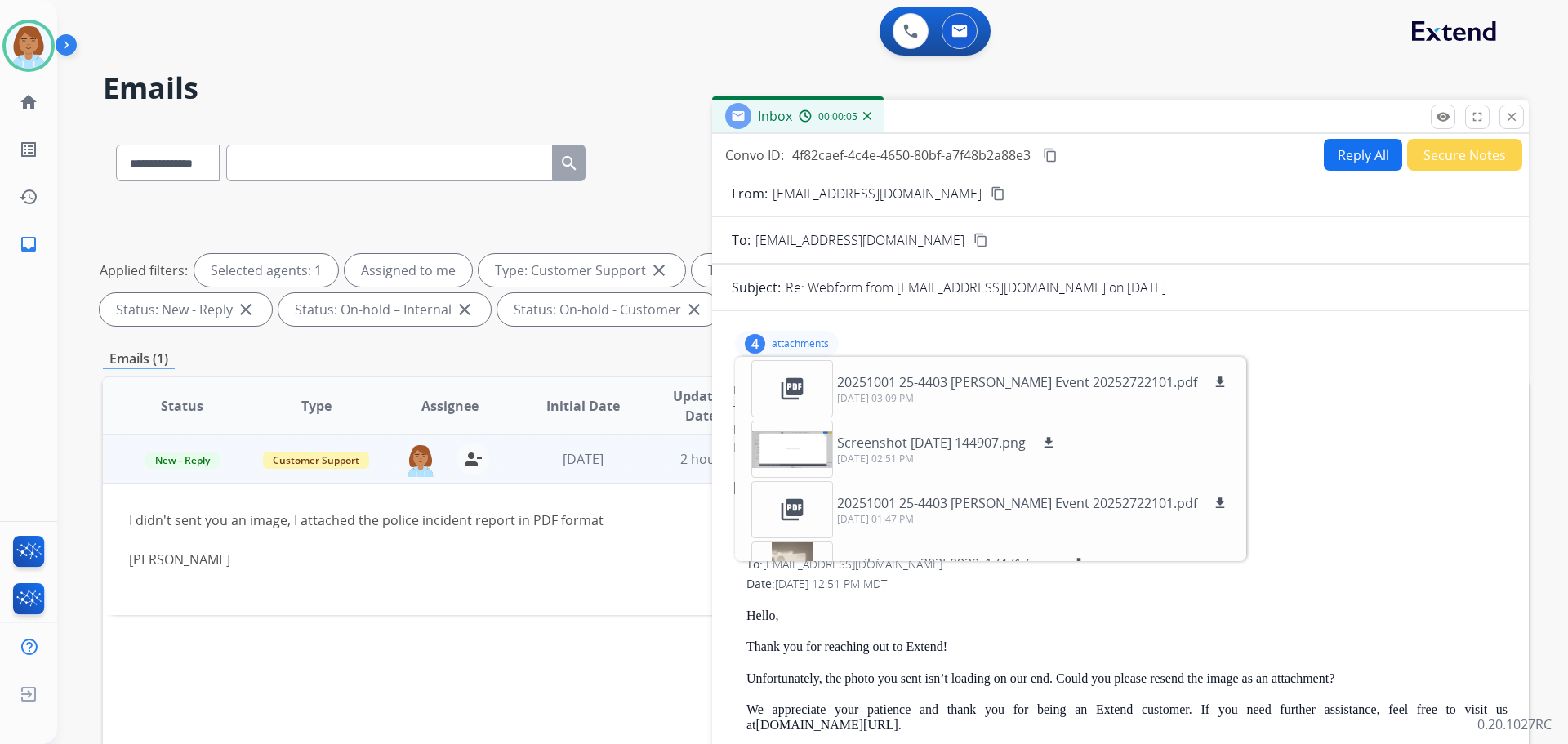
click at [1436, 461] on div at bounding box center [1121, 466] width 774 height 19
click at [1347, 164] on button "Reply All" at bounding box center [1363, 155] width 79 height 32
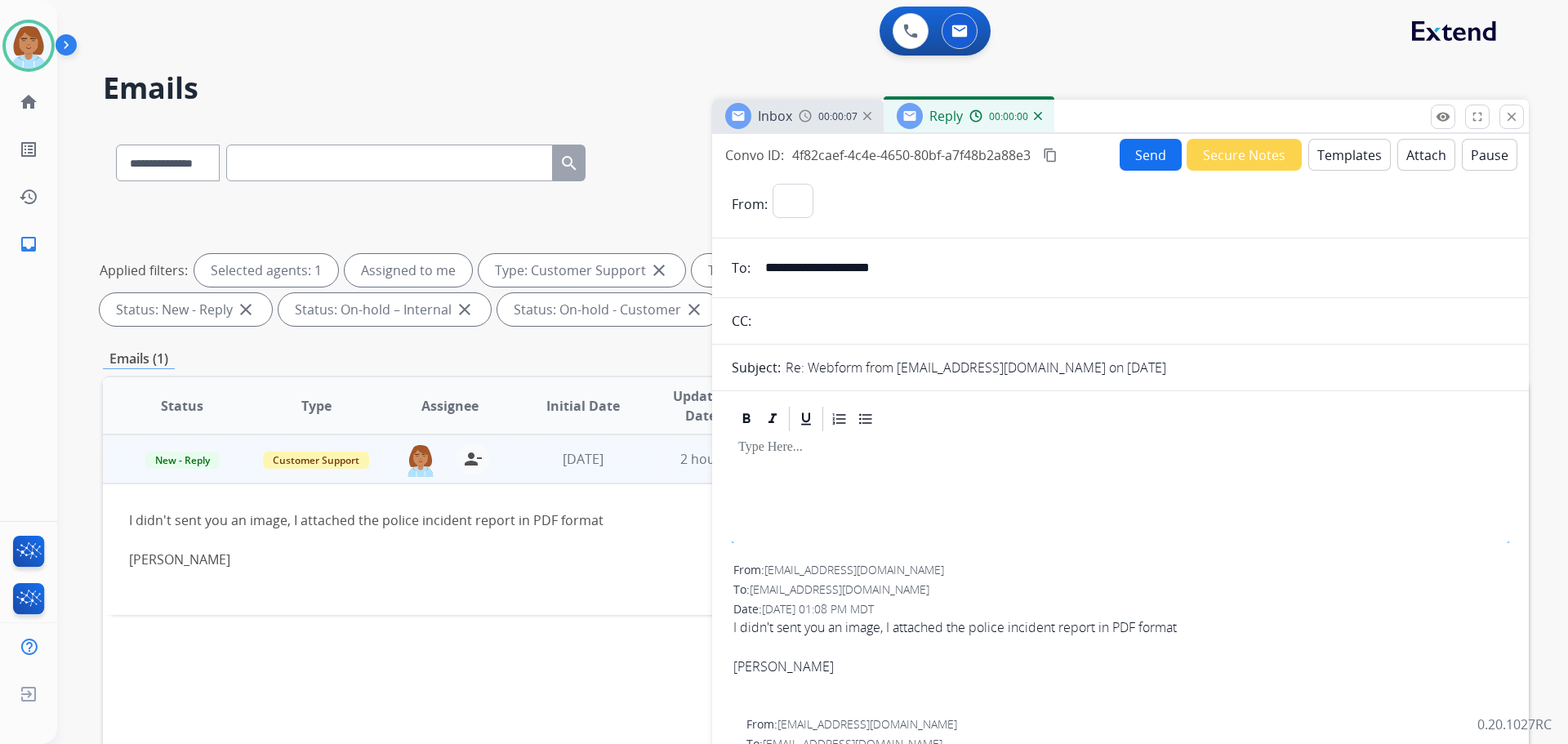
click at [1346, 162] on button "Templates" at bounding box center [1350, 155] width 83 height 32
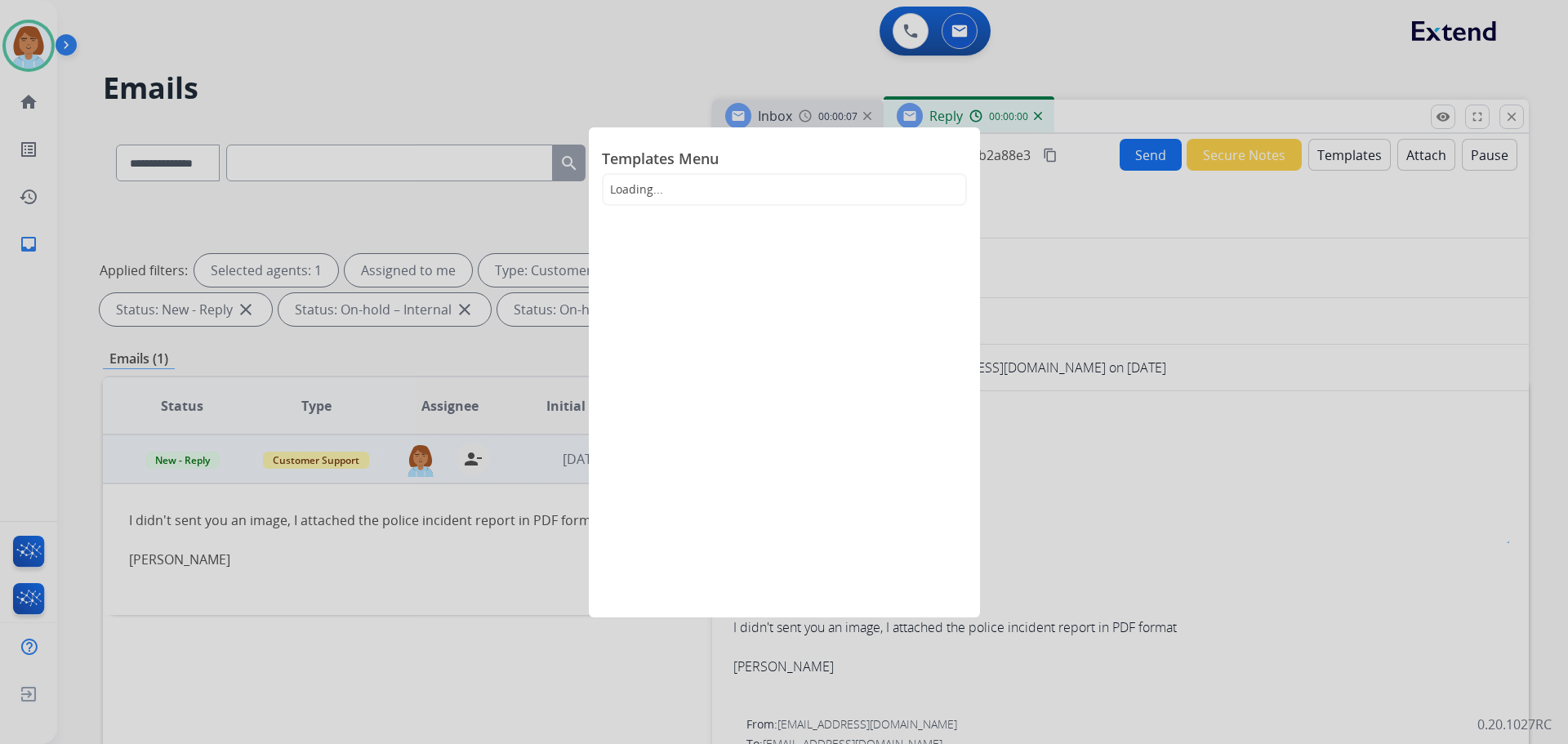
select select "**********"
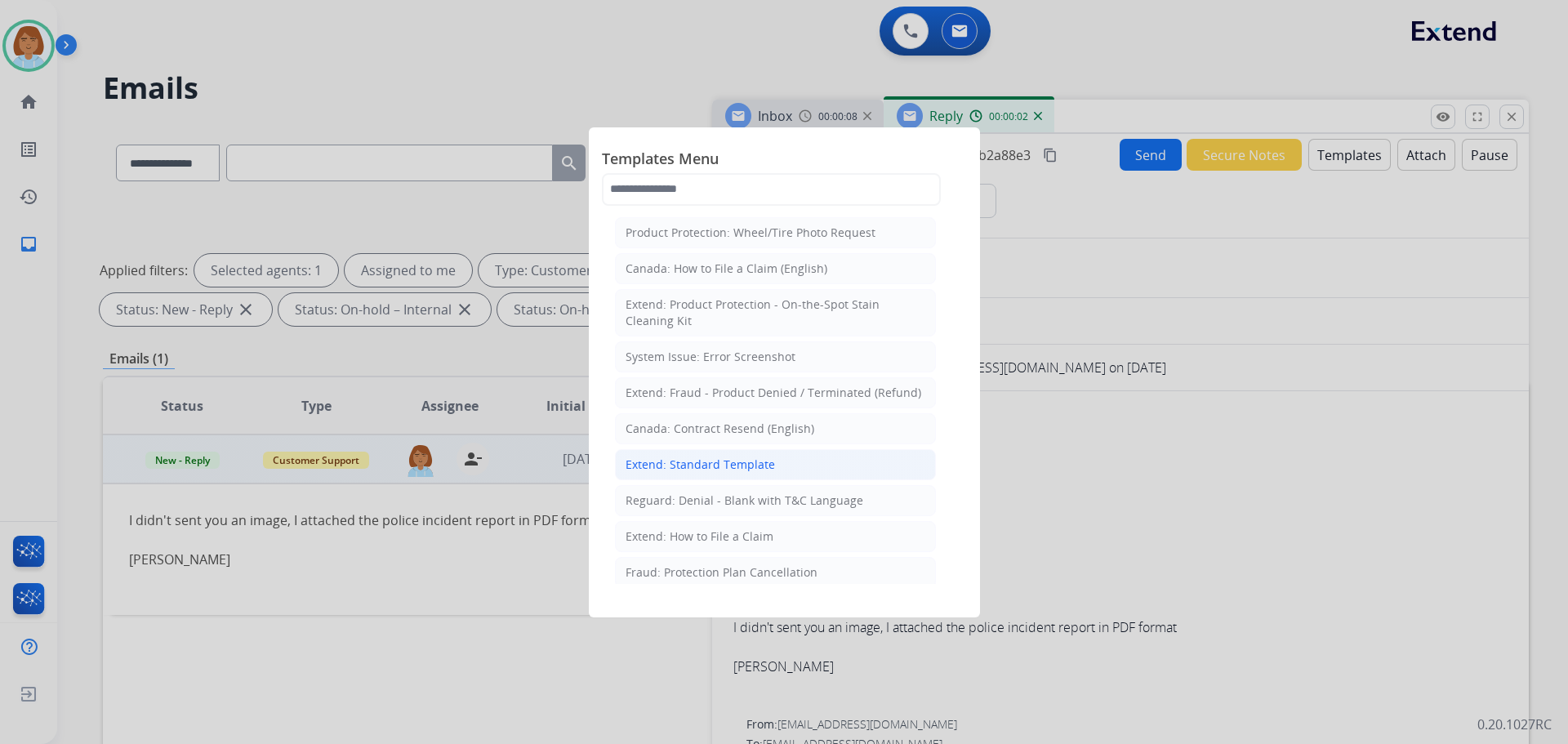
click at [687, 466] on div "Extend: Standard Template" at bounding box center [700, 465] width 150 height 17
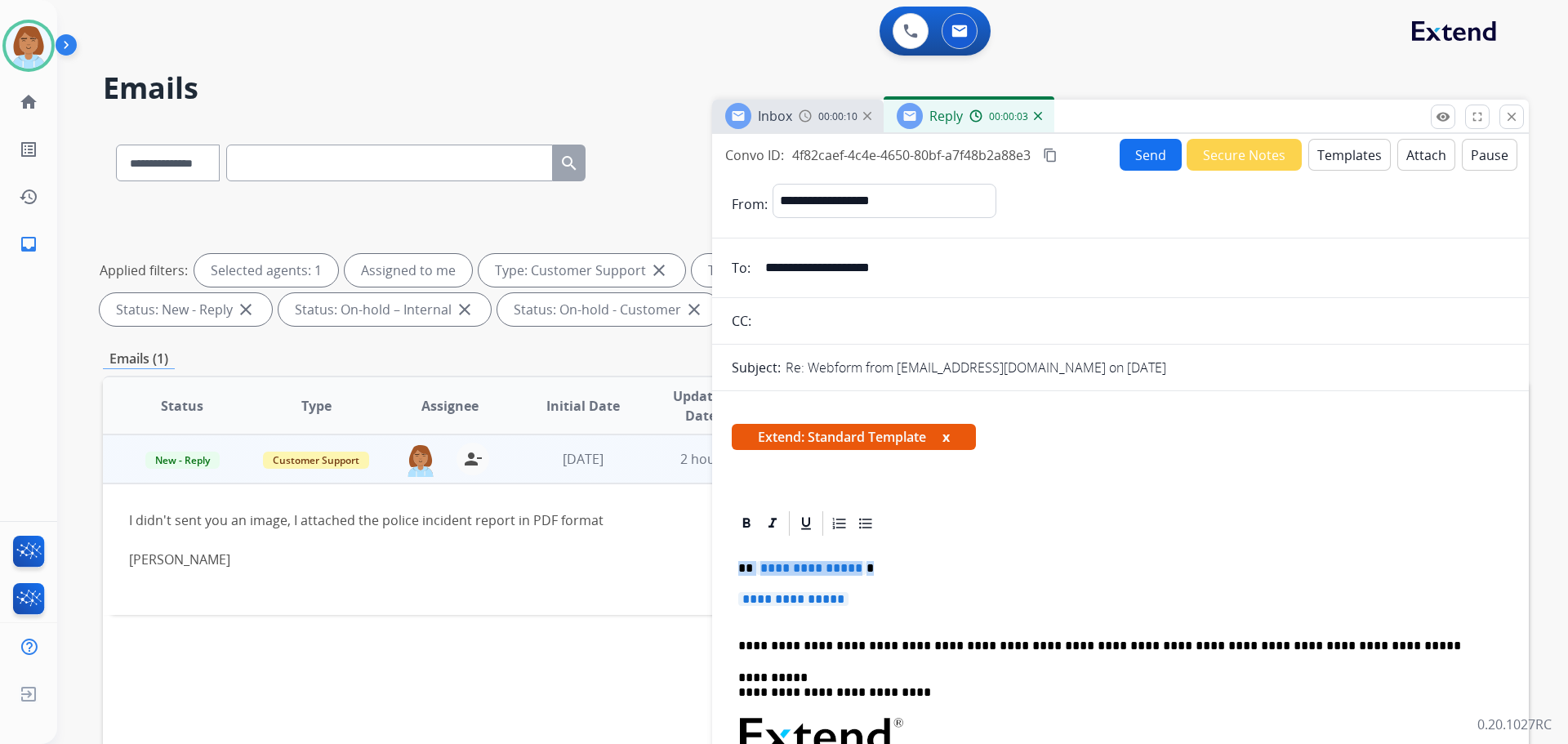
drag, startPoint x: 885, startPoint y: 599, endPoint x: 727, endPoint y: 567, distance: 161.2
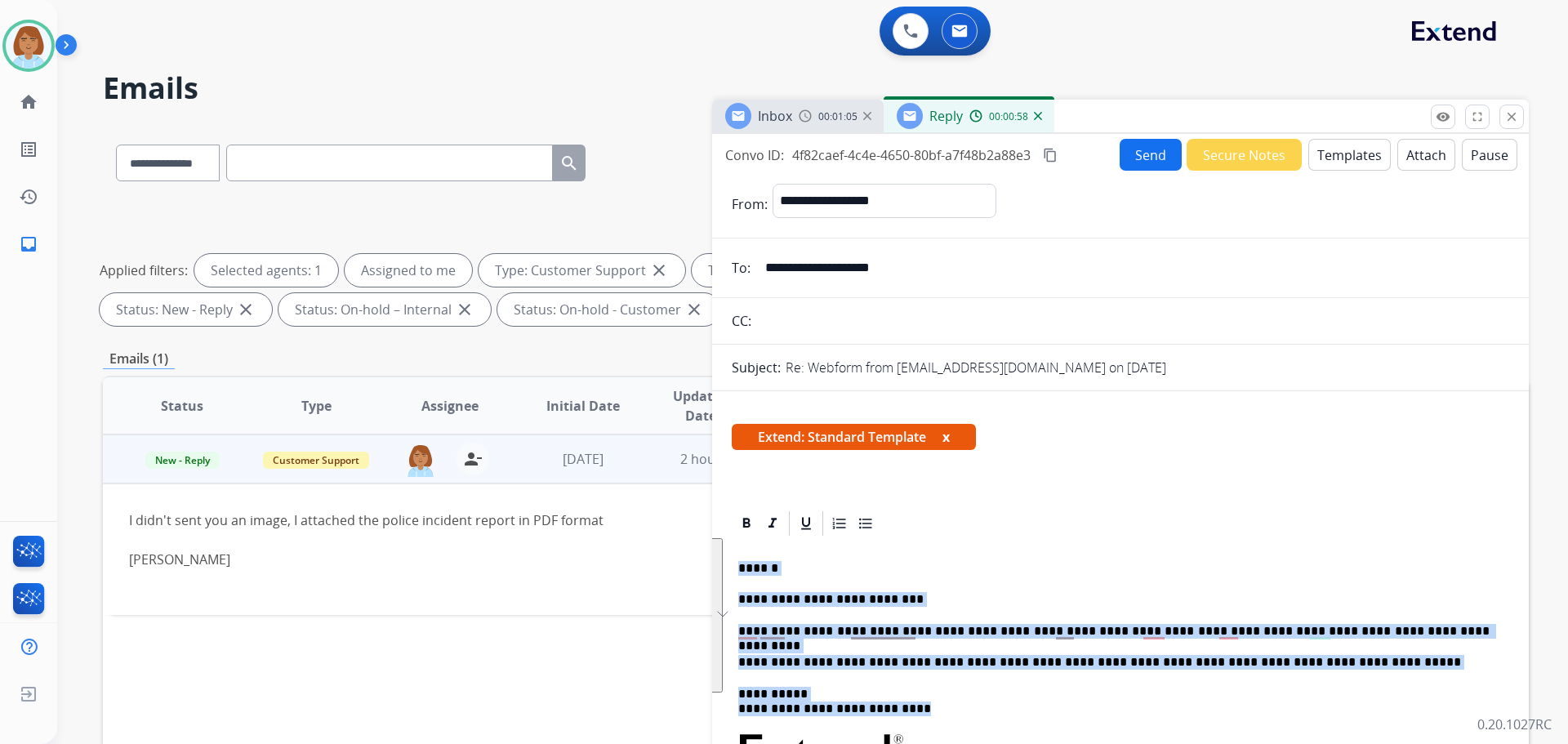
drag, startPoint x: 949, startPoint y: 713, endPoint x: 733, endPoint y: 556, distance: 267.0
copy div "**********"
drag, startPoint x: 956, startPoint y: 719, endPoint x: 715, endPoint y: 564, distance: 286.5
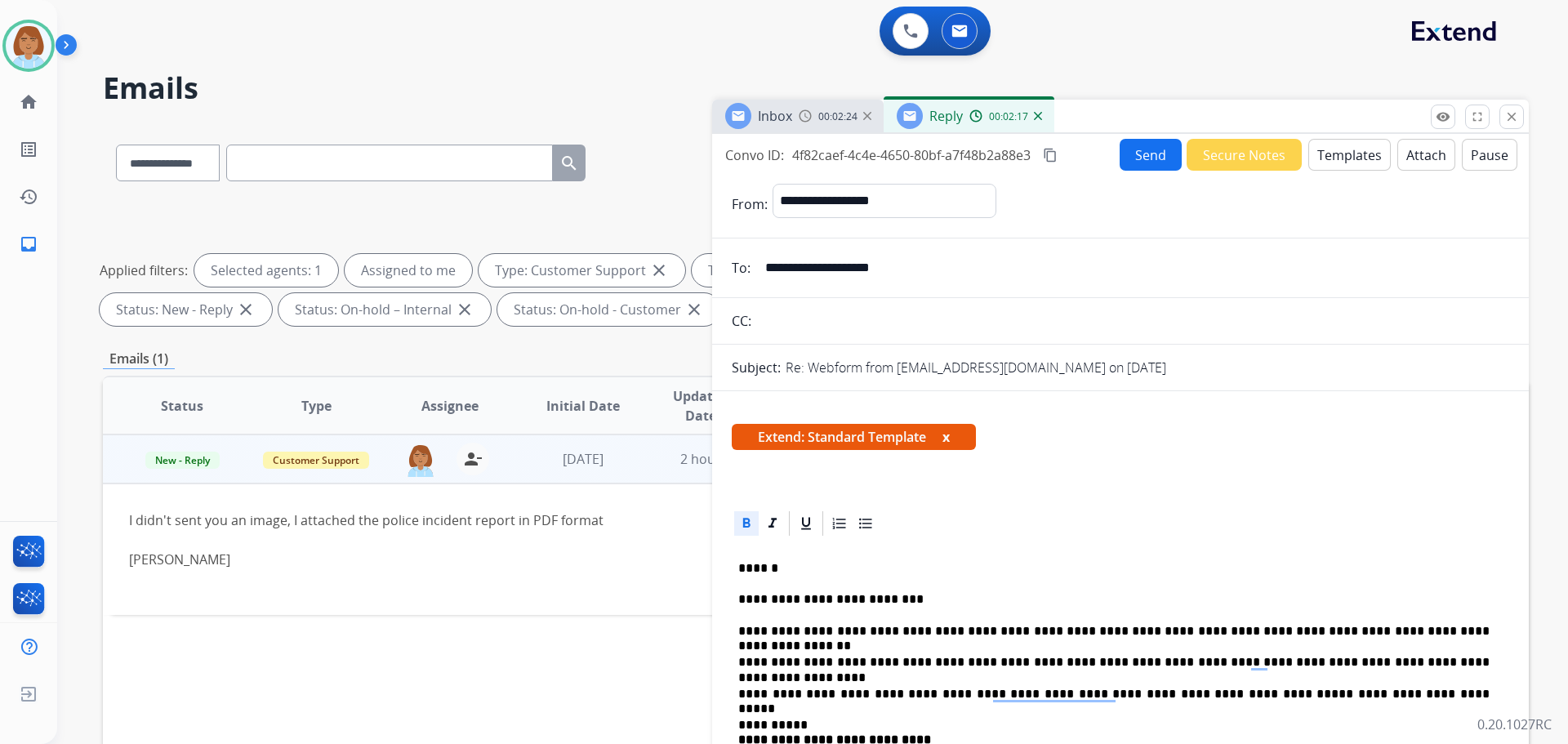
click at [1153, 143] on button "Send" at bounding box center [1151, 155] width 62 height 32
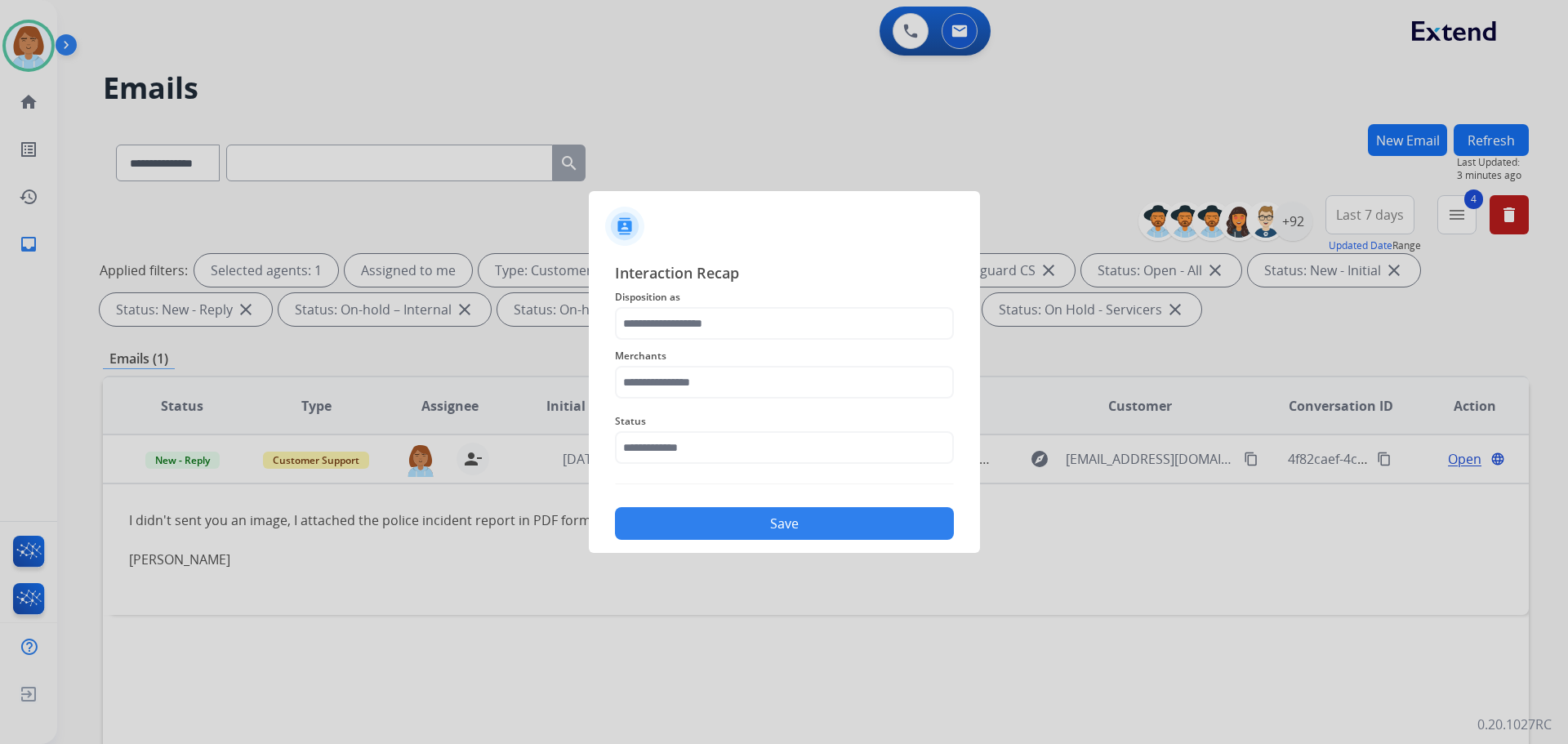
click at [726, 304] on span "Disposition as" at bounding box center [784, 297] width 339 height 19
click at [656, 318] on input "text" at bounding box center [784, 323] width 339 height 33
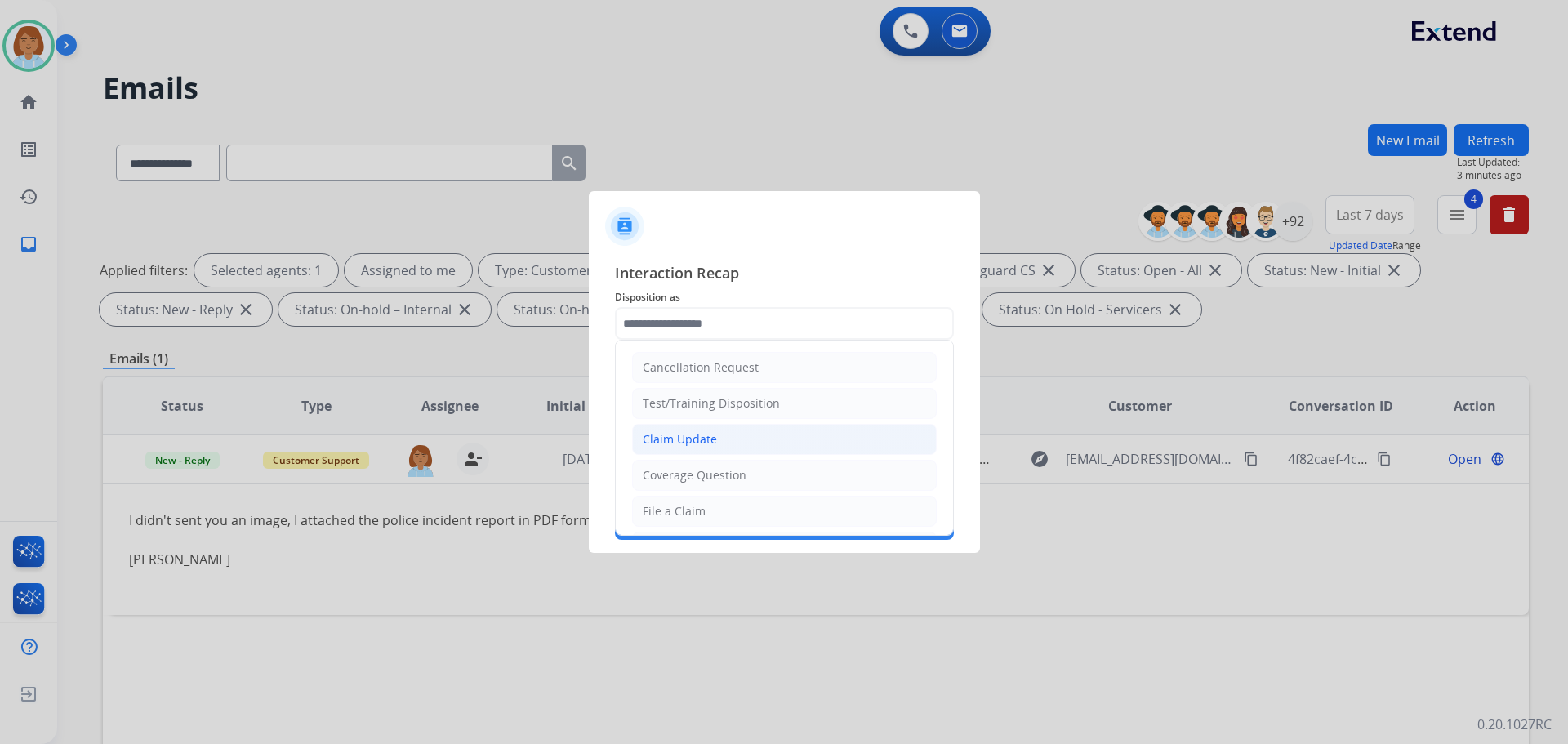
click at [749, 436] on li "Claim Update" at bounding box center [784, 439] width 304 height 31
type input "**********"
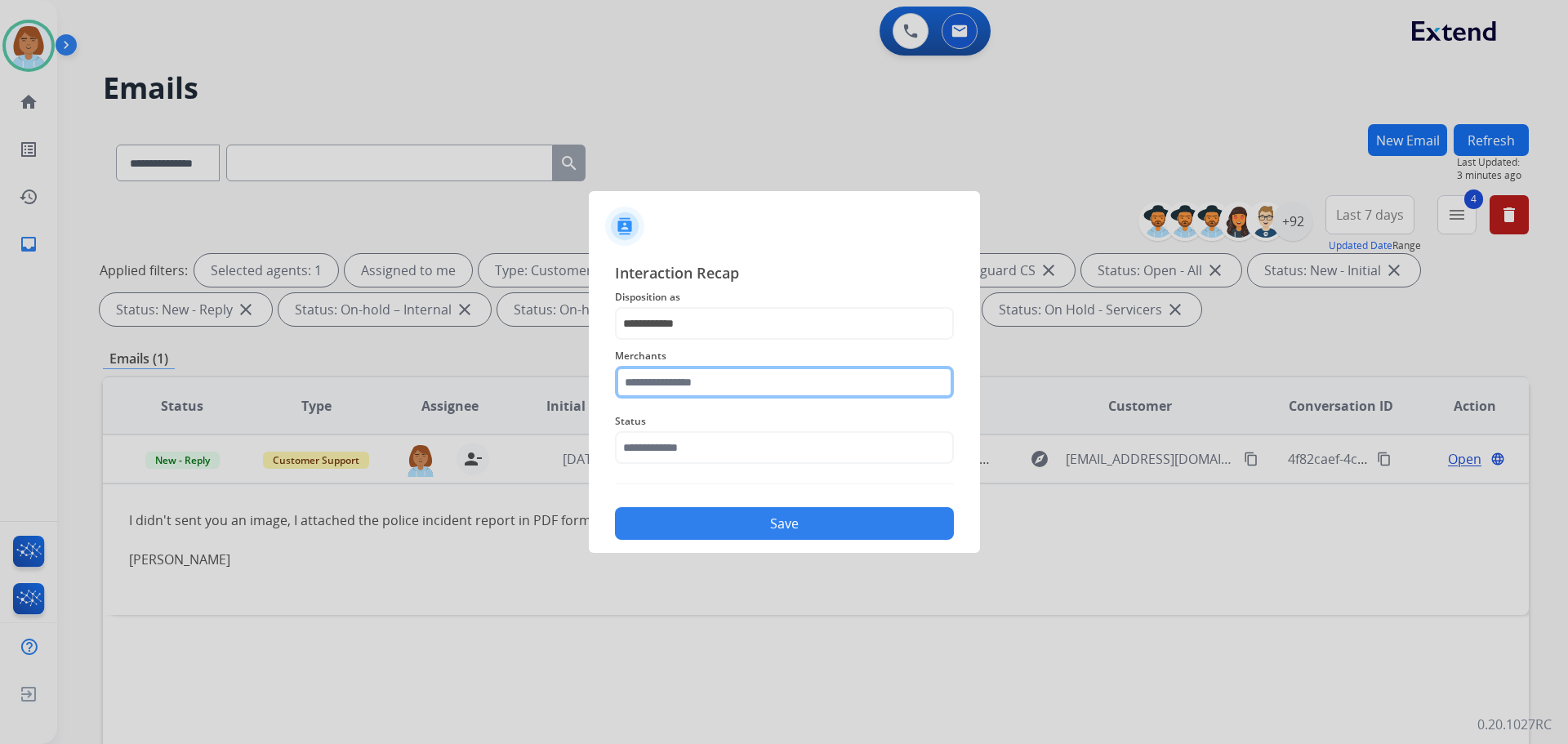
click at [757, 378] on input "text" at bounding box center [784, 382] width 339 height 33
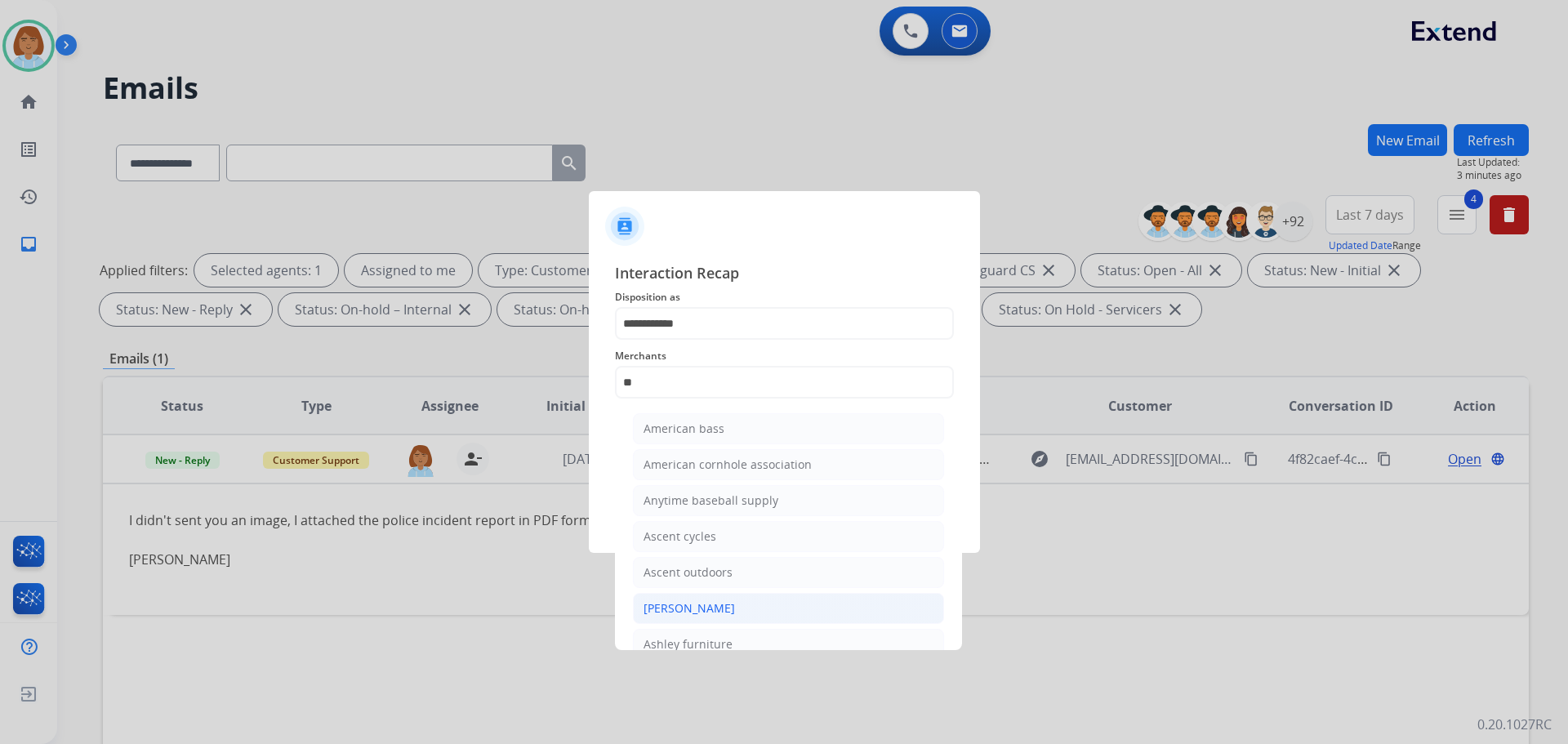
click at [823, 594] on li "[PERSON_NAME]" at bounding box center [789, 608] width 311 height 31
type input "**********"
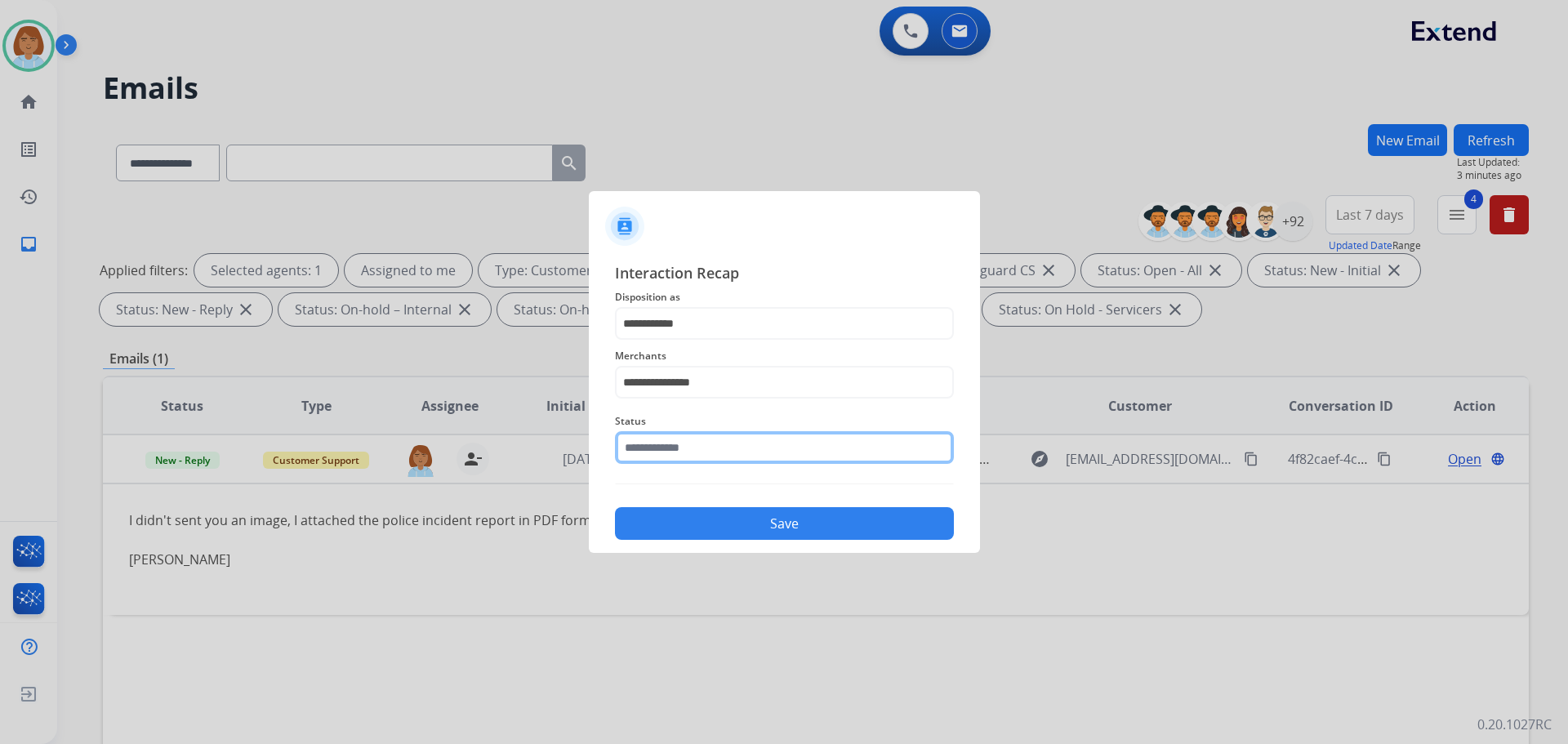
click at [734, 440] on input "text" at bounding box center [784, 447] width 339 height 33
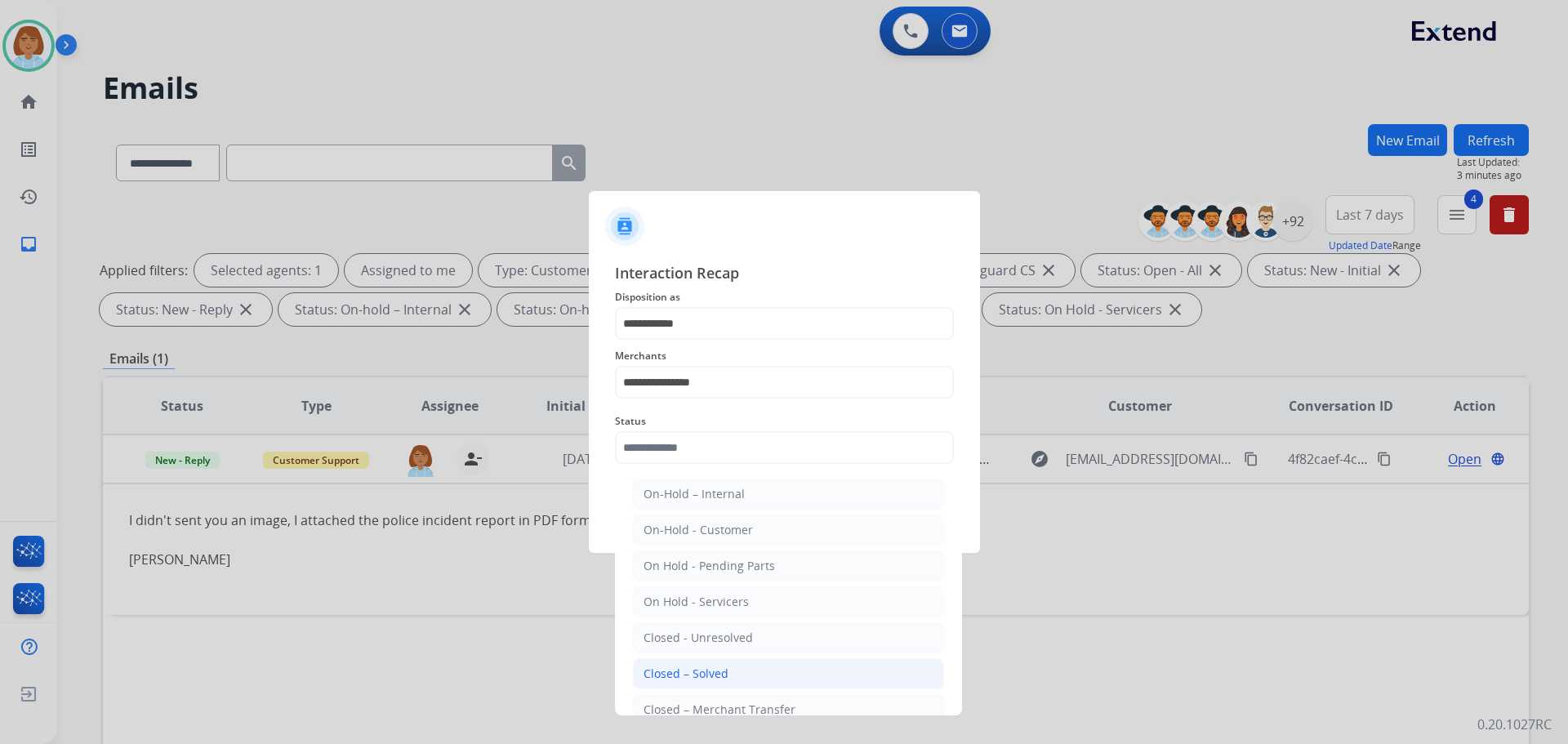
click at [690, 668] on div "Closed – Solved" at bounding box center [687, 674] width 85 height 17
type input "**********"
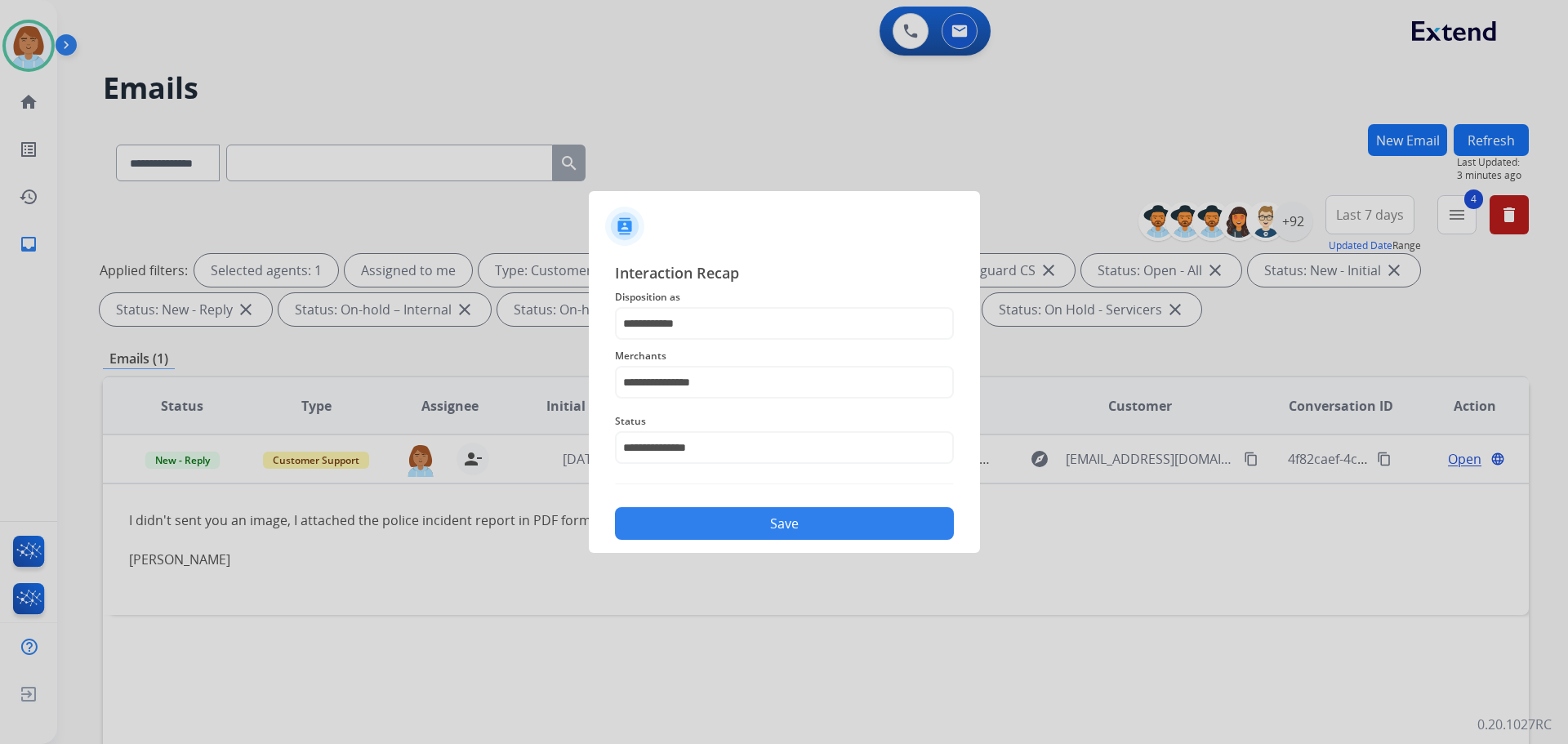
click at [723, 520] on button "Save" at bounding box center [784, 523] width 339 height 33
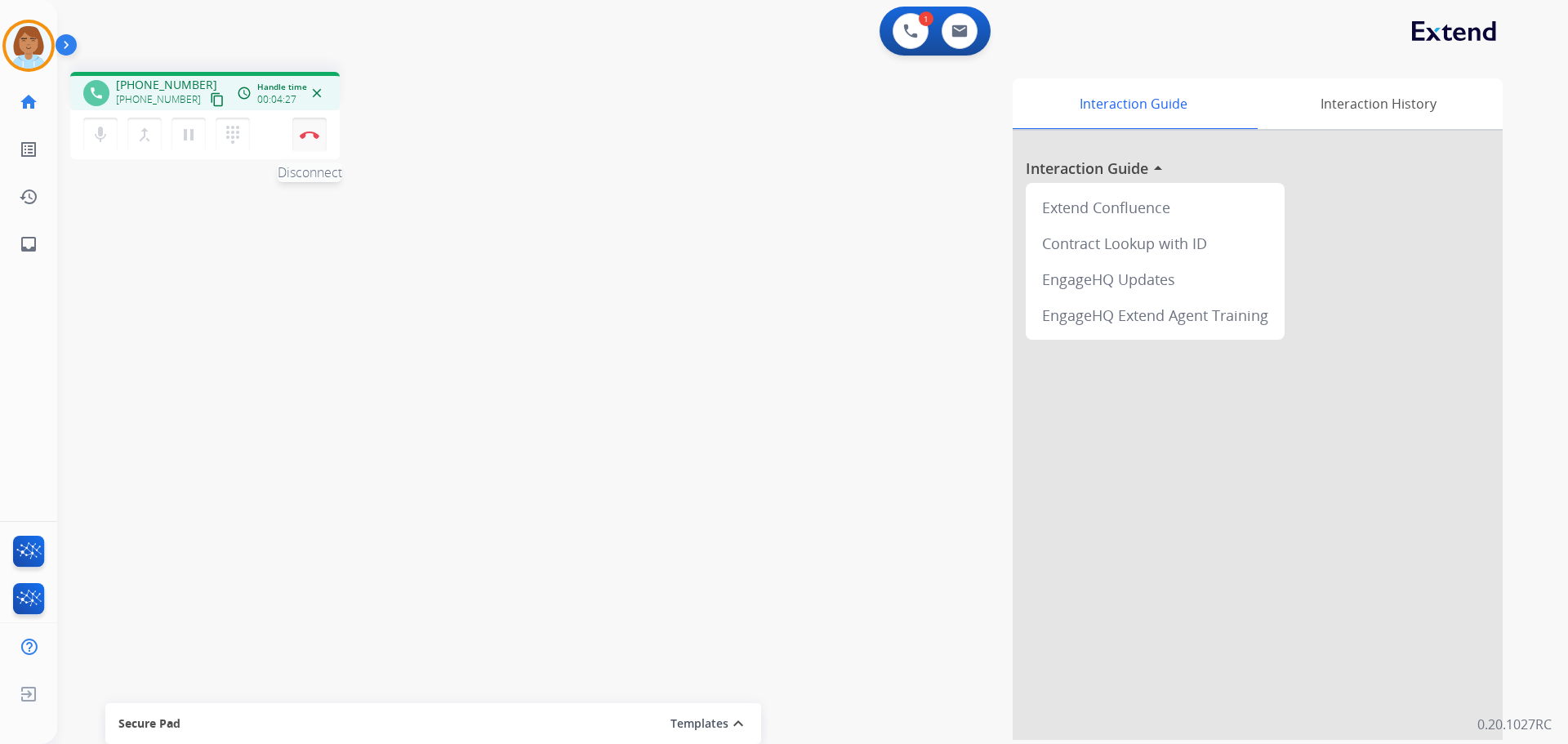
click at [304, 135] on img at bounding box center [309, 135] width 19 height 8
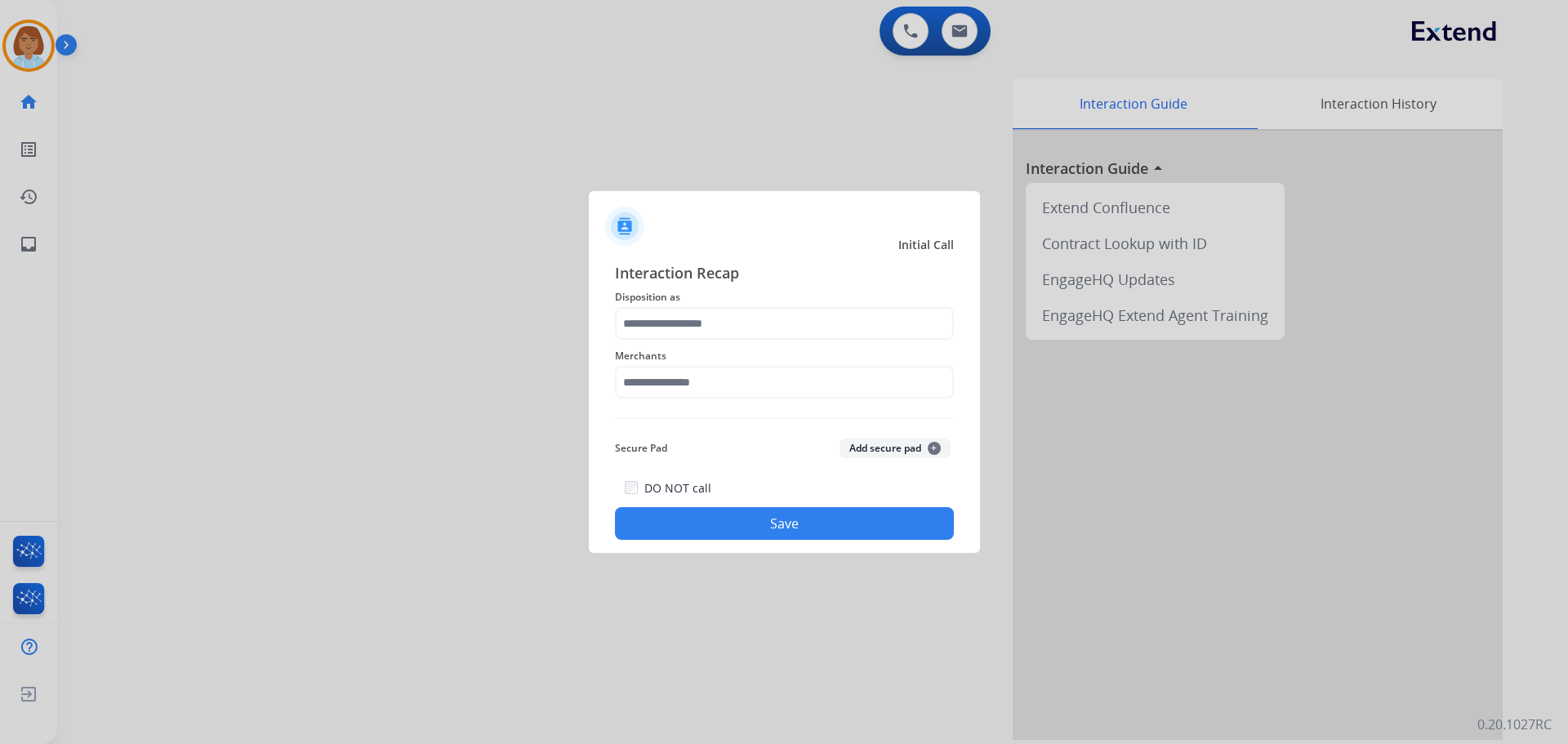
drag, startPoint x: 717, startPoint y: 294, endPoint x: 692, endPoint y: 324, distance: 39.1
click at [712, 313] on div "Interaction Recap Disposition as Merchants Secure Pad Add secure pad + DO NOT c…" at bounding box center [784, 400] width 339 height 278
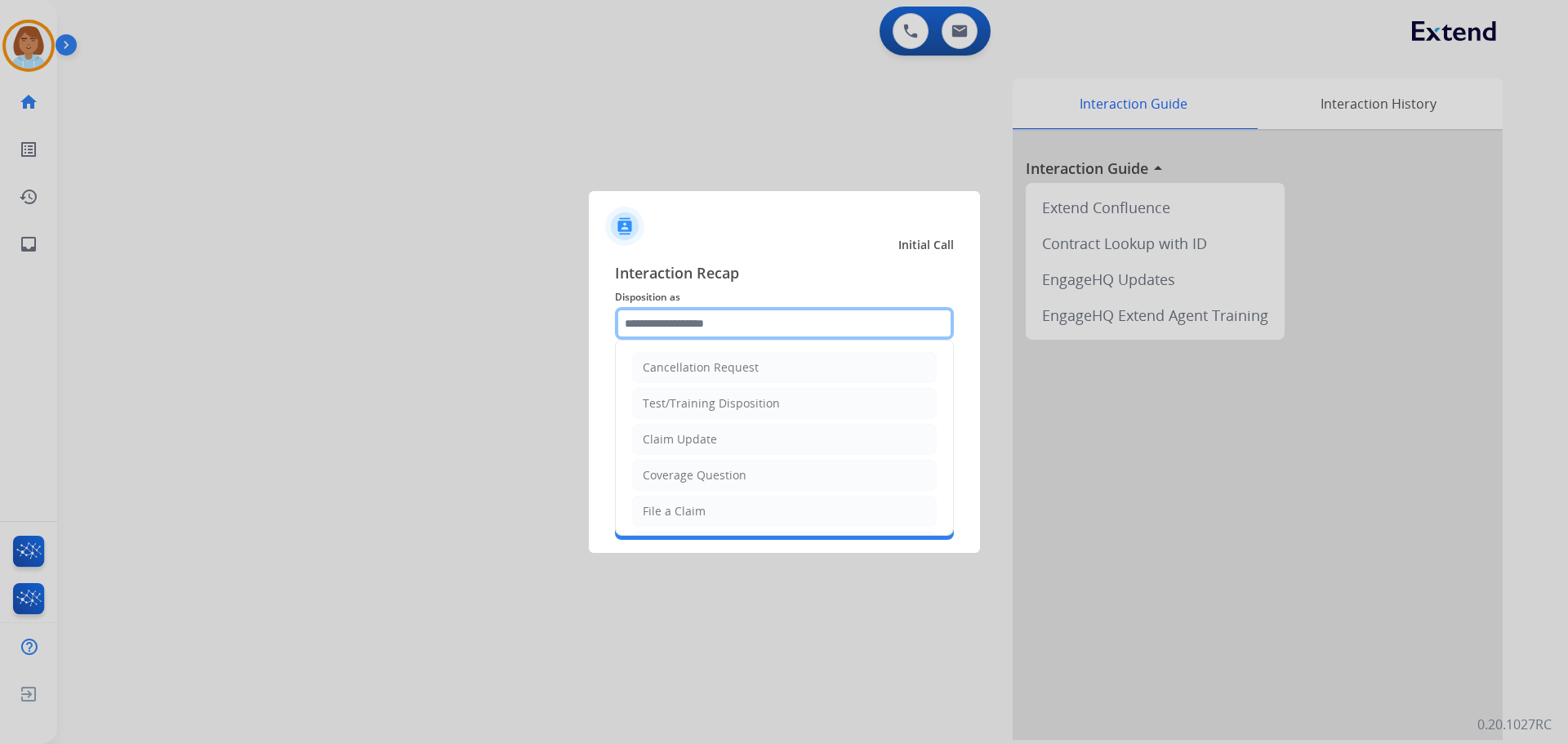
drag, startPoint x: 692, startPoint y: 324, endPoint x: 704, endPoint y: 348, distance: 26.8
click at [702, 338] on input "text" at bounding box center [784, 323] width 339 height 33
click at [677, 502] on li "File a Claim" at bounding box center [784, 511] width 304 height 31
type input "**********"
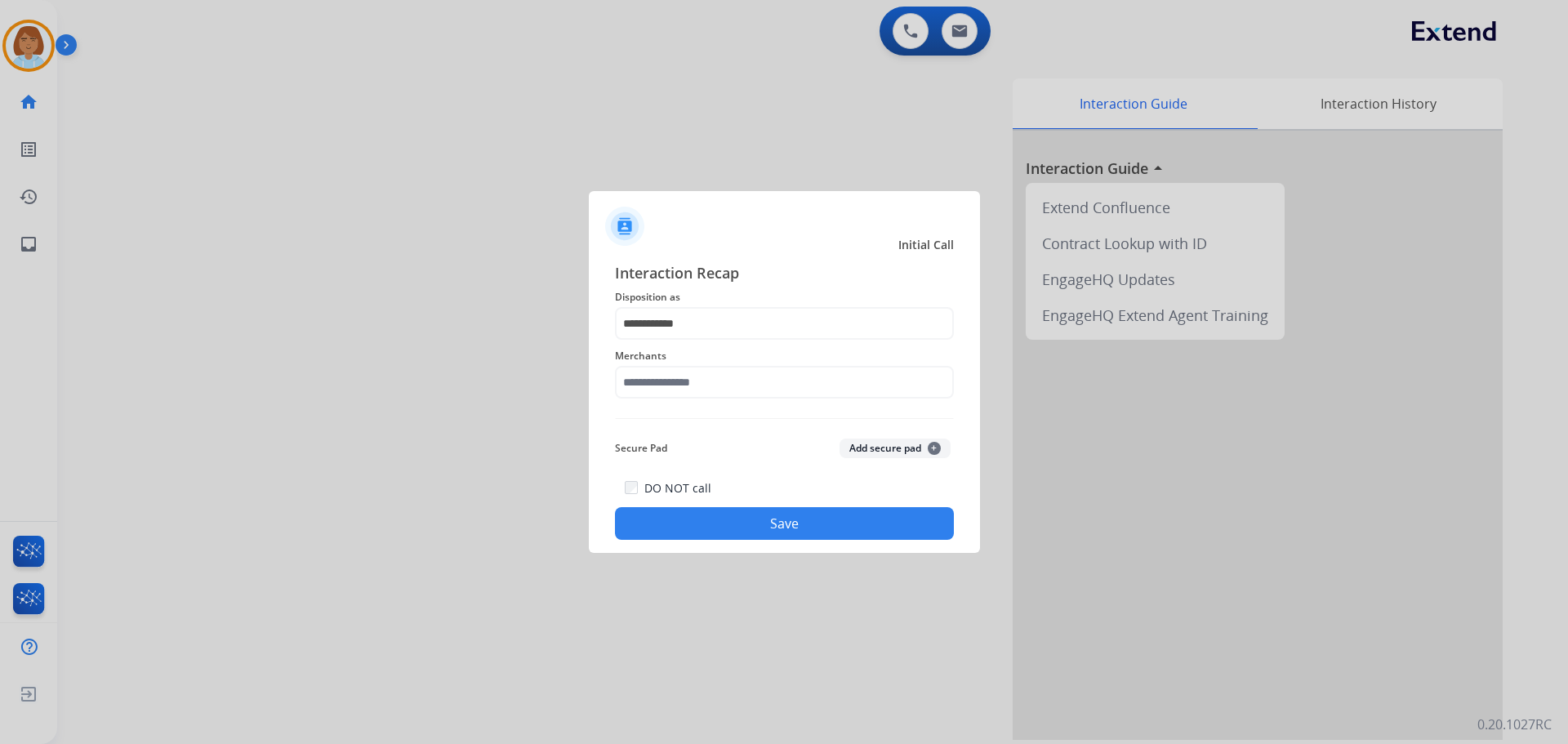
click at [697, 364] on span "Merchants" at bounding box center [784, 355] width 339 height 19
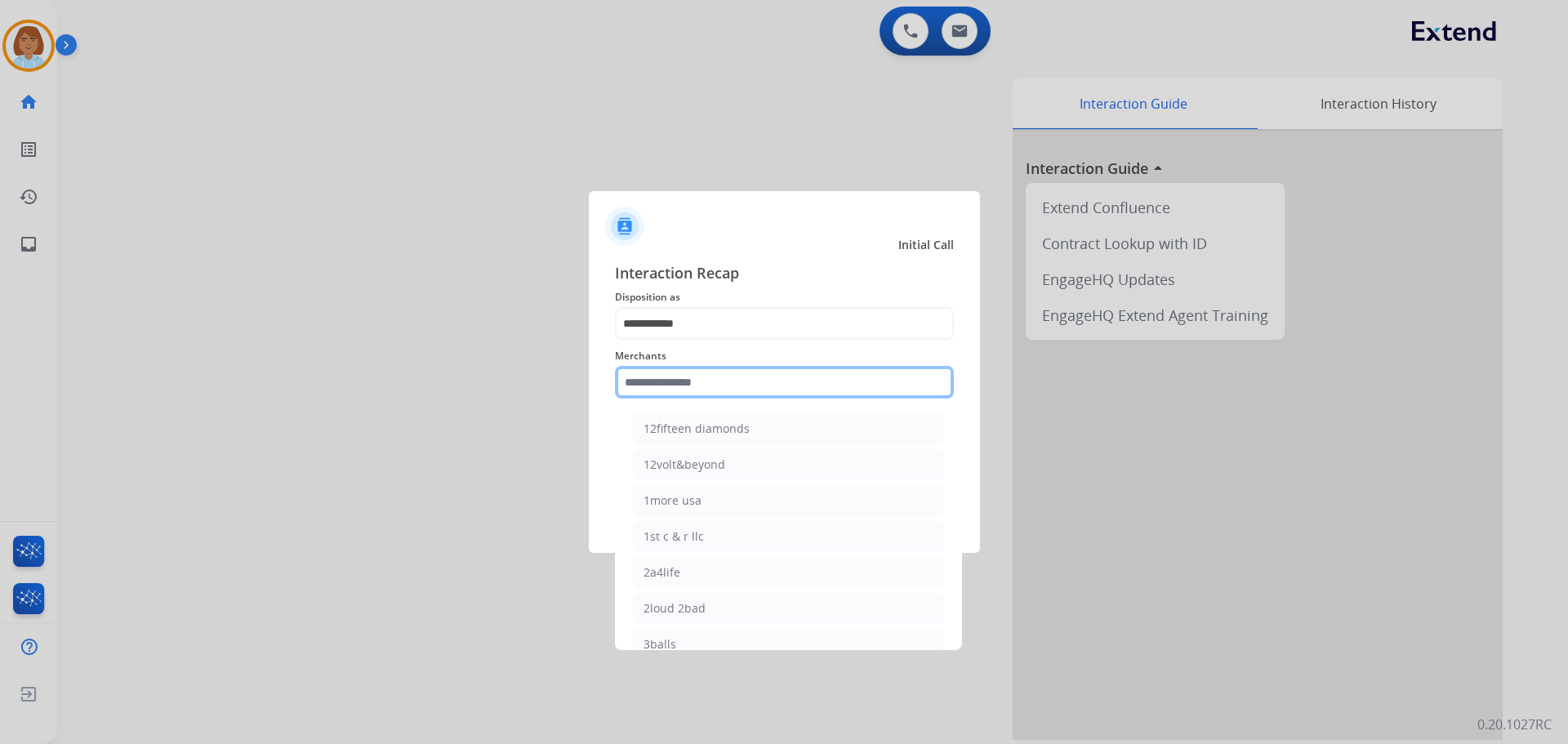
click at [689, 384] on input "text" at bounding box center [784, 382] width 339 height 33
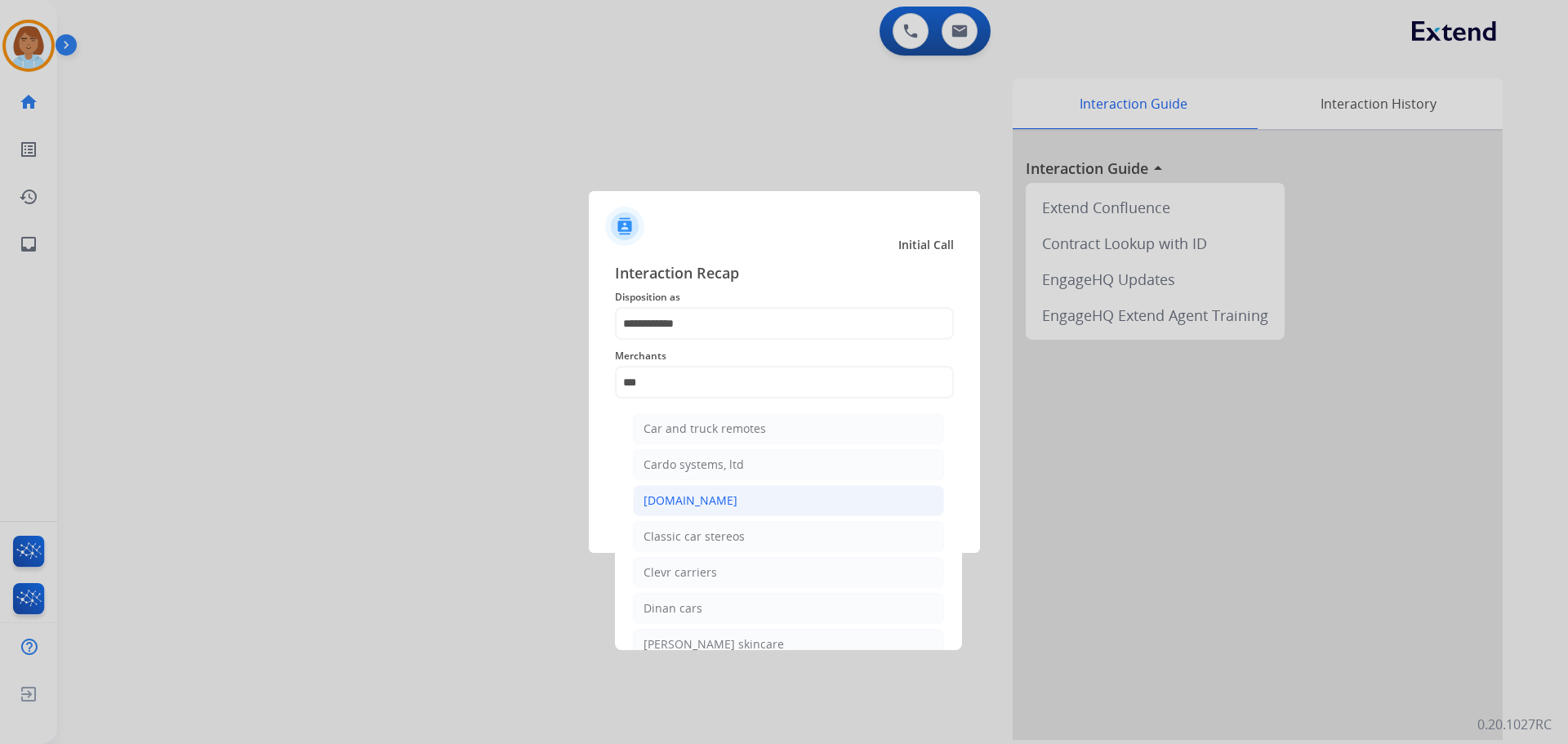
click at [685, 504] on div "[DOMAIN_NAME]" at bounding box center [691, 501] width 94 height 17
type input "**********"
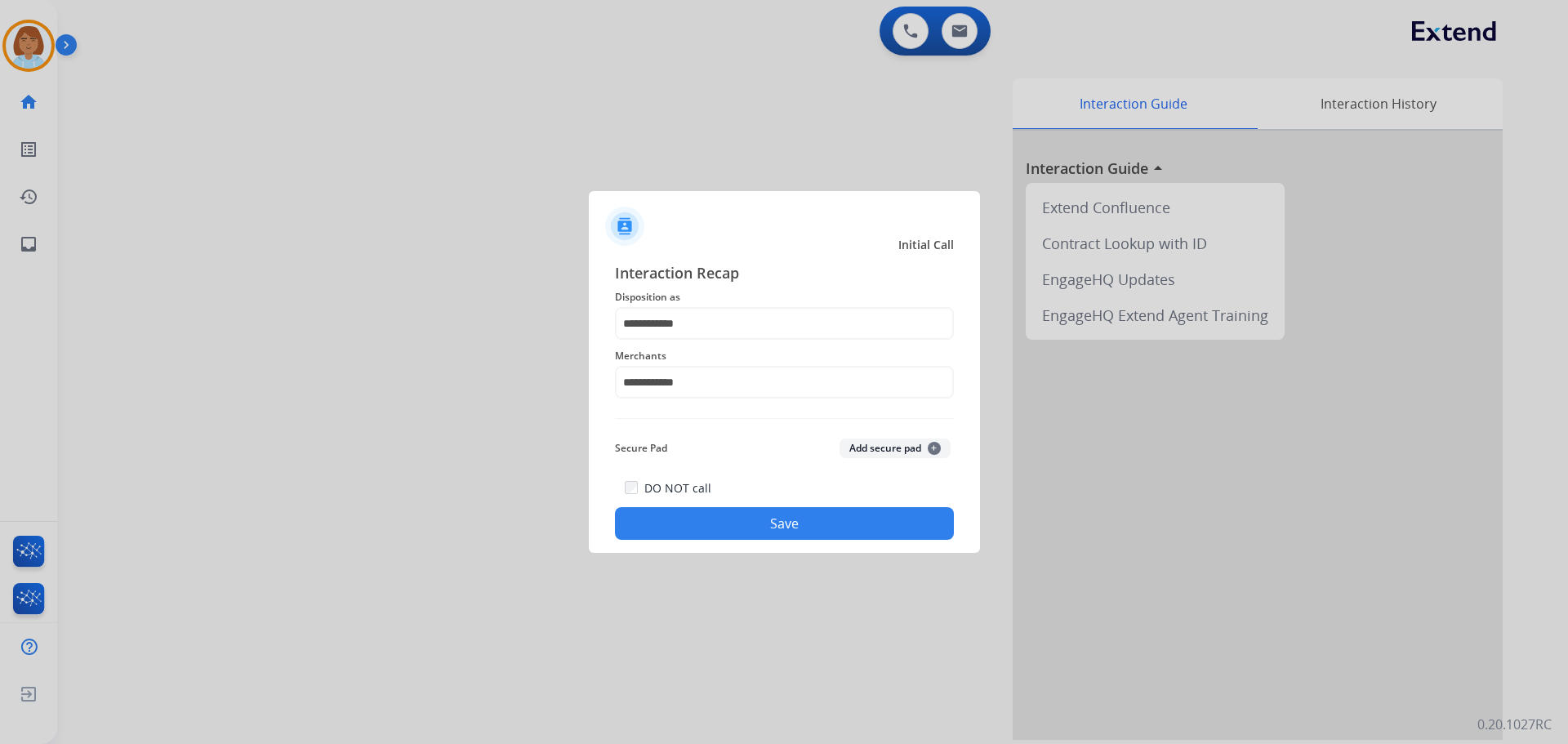
click at [686, 516] on button "Save" at bounding box center [784, 523] width 339 height 33
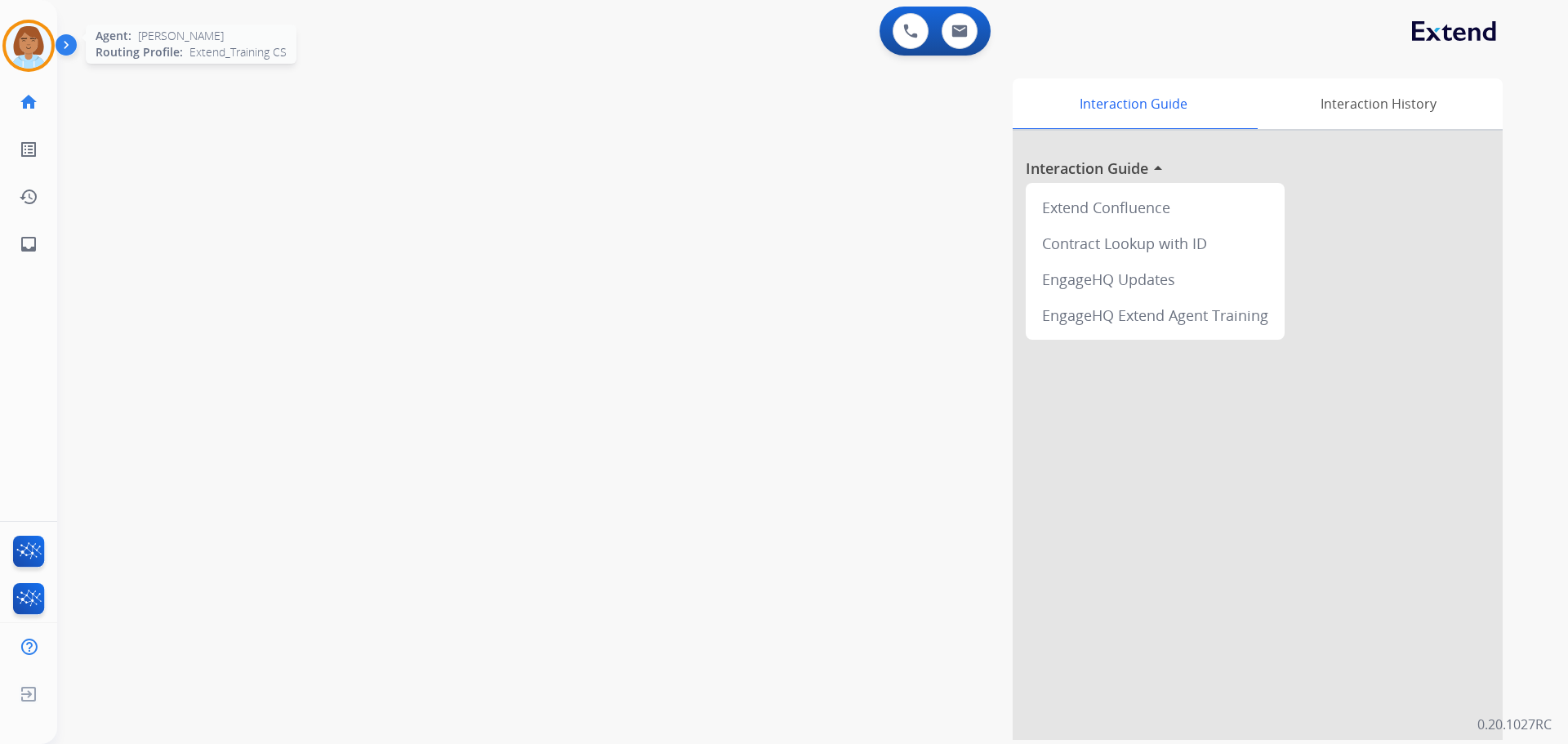
click at [40, 43] on img at bounding box center [28, 45] width 46 height 46
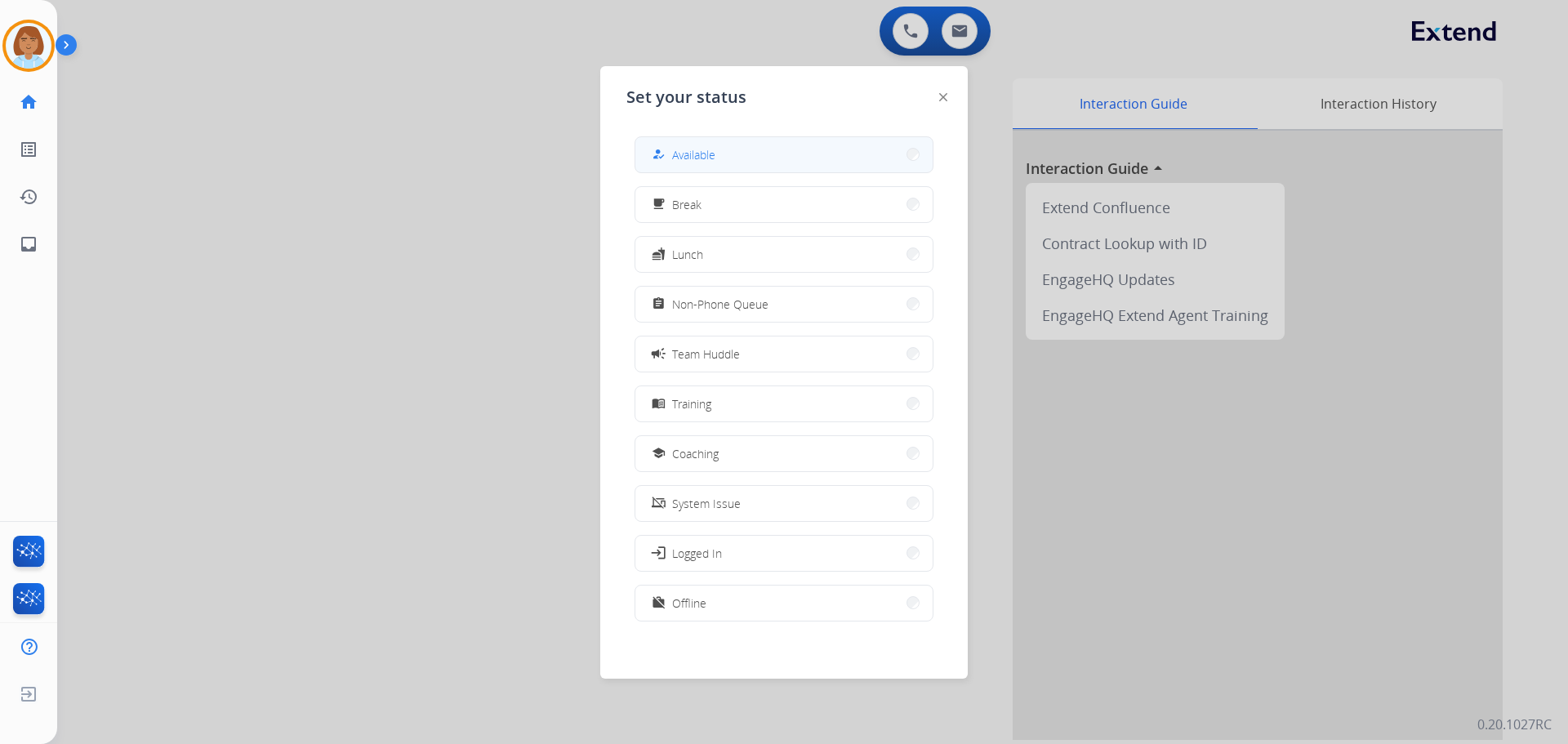
click at [793, 142] on button "how_to_reg Available" at bounding box center [784, 155] width 298 height 35
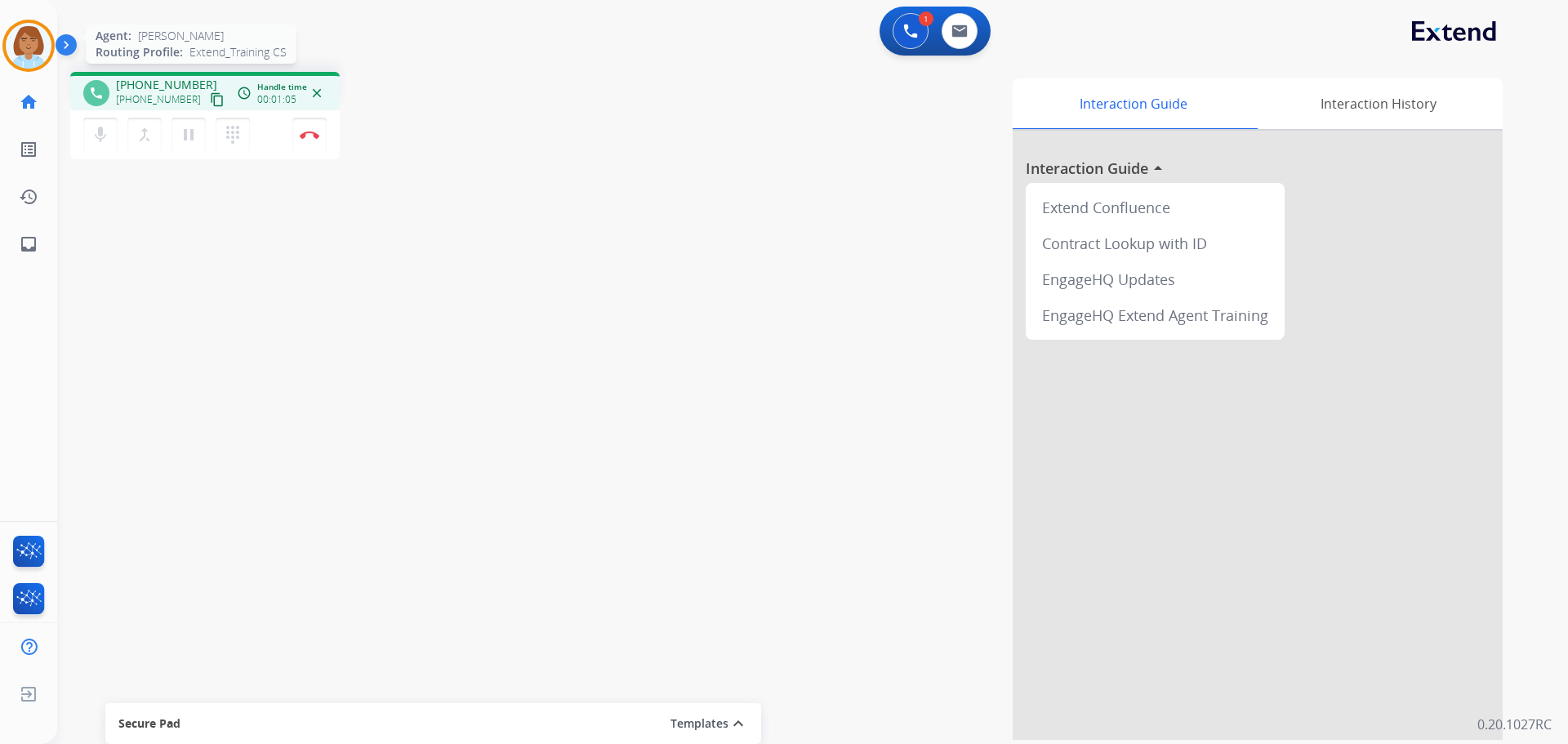
click at [29, 52] on img at bounding box center [28, 45] width 46 height 46
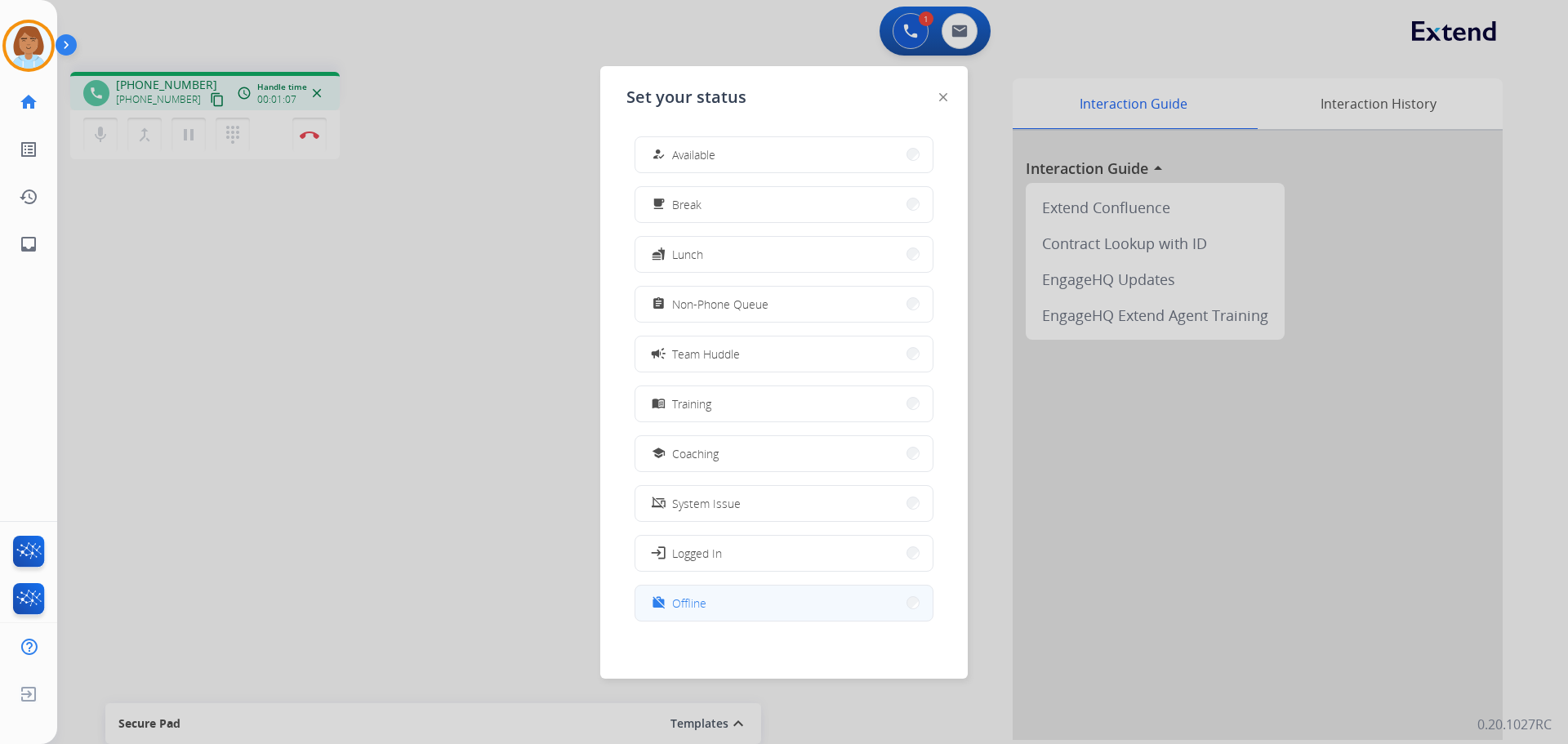
click at [723, 608] on button "work_off Offline" at bounding box center [784, 603] width 298 height 35
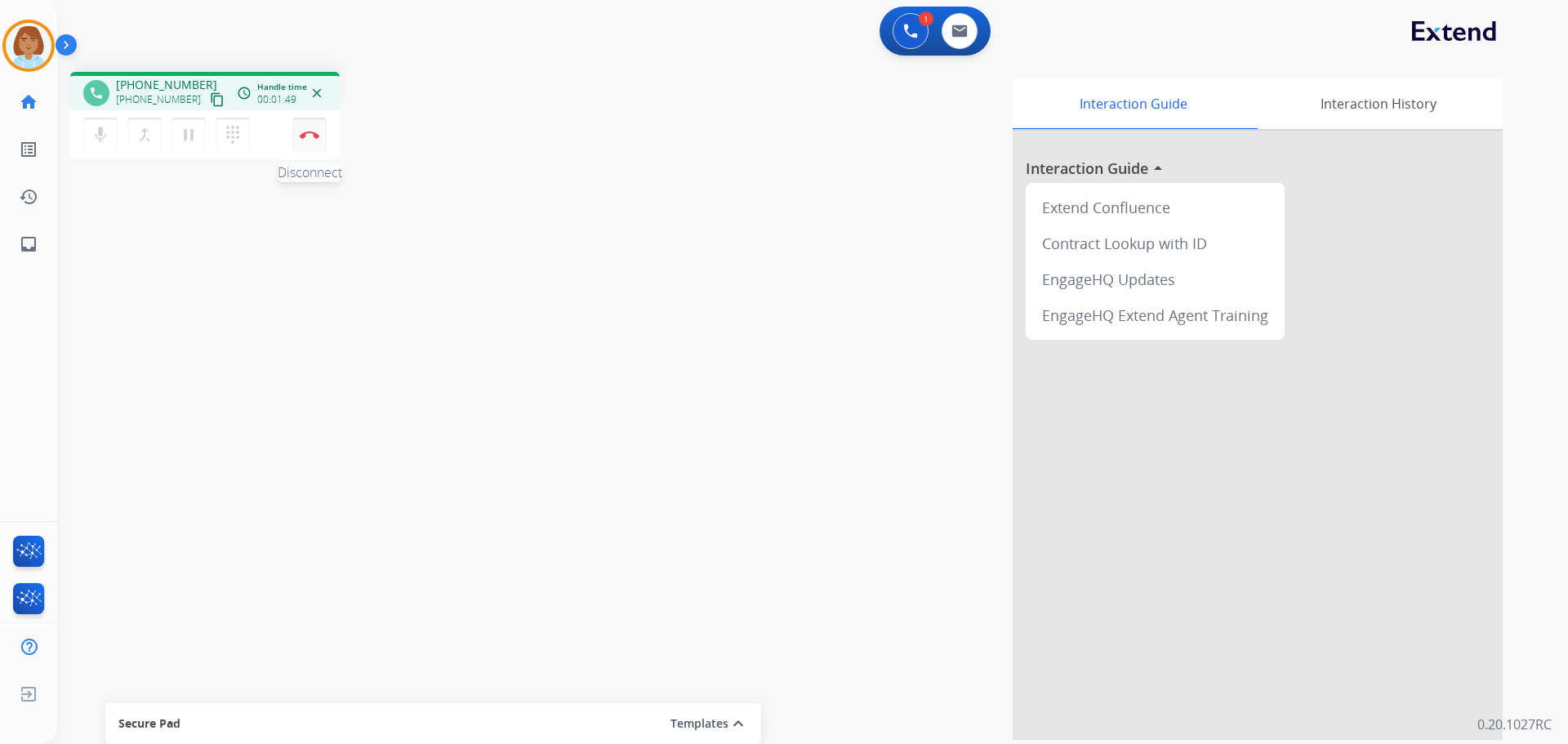
click at [318, 139] on button "Disconnect" at bounding box center [309, 135] width 34 height 34
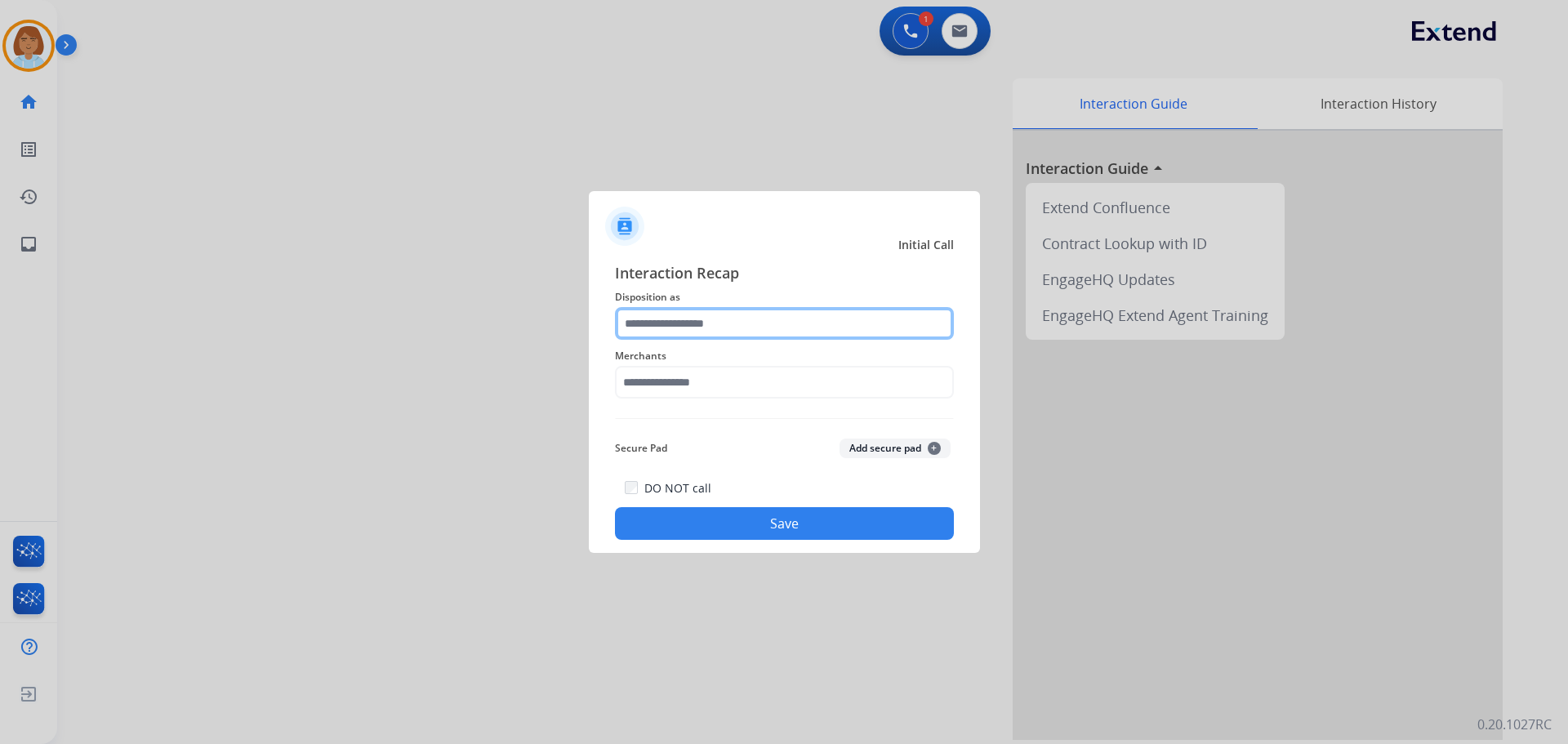
click at [750, 318] on input "text" at bounding box center [784, 323] width 339 height 33
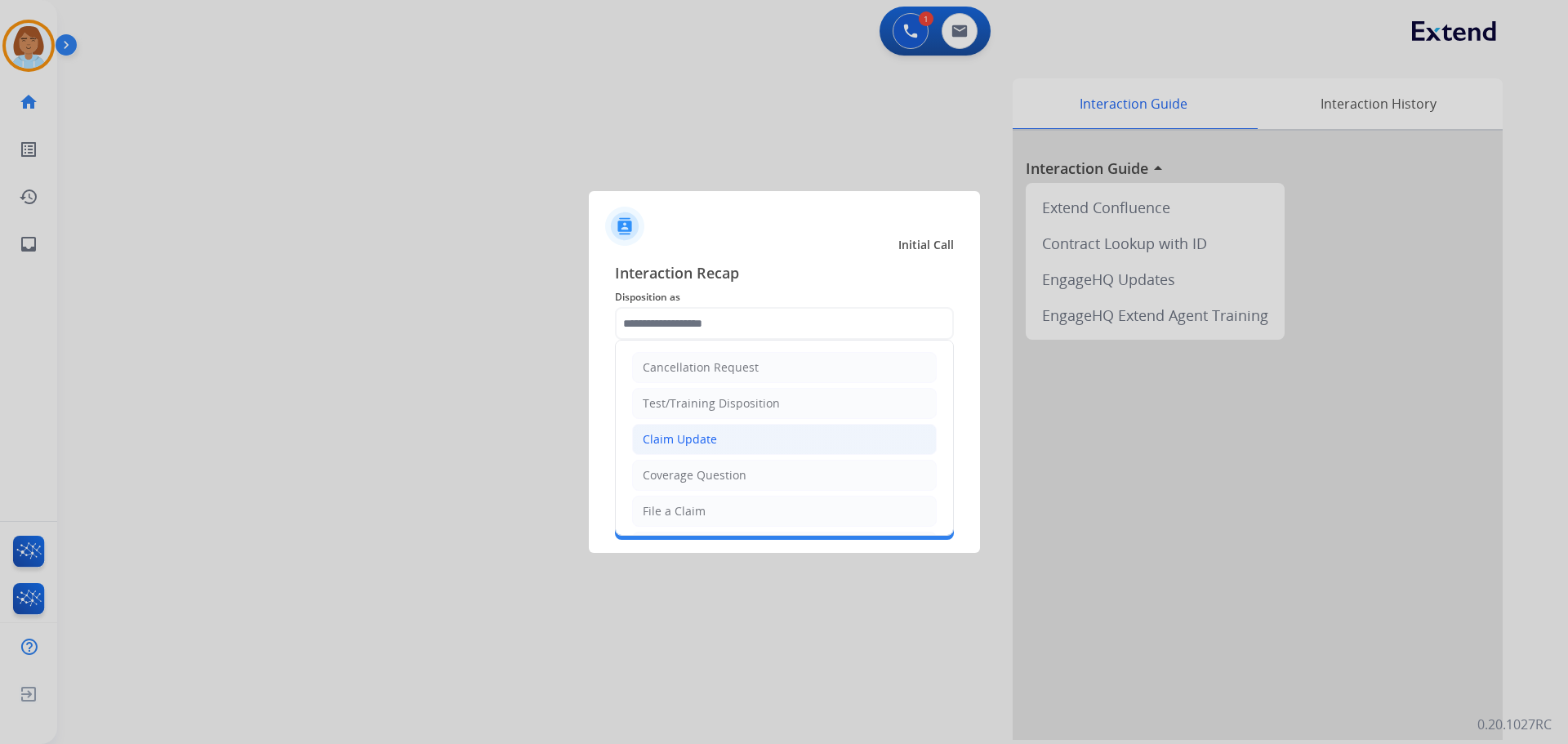
click at [714, 439] on div "Claim Update" at bounding box center [680, 440] width 74 height 17
type input "**********"
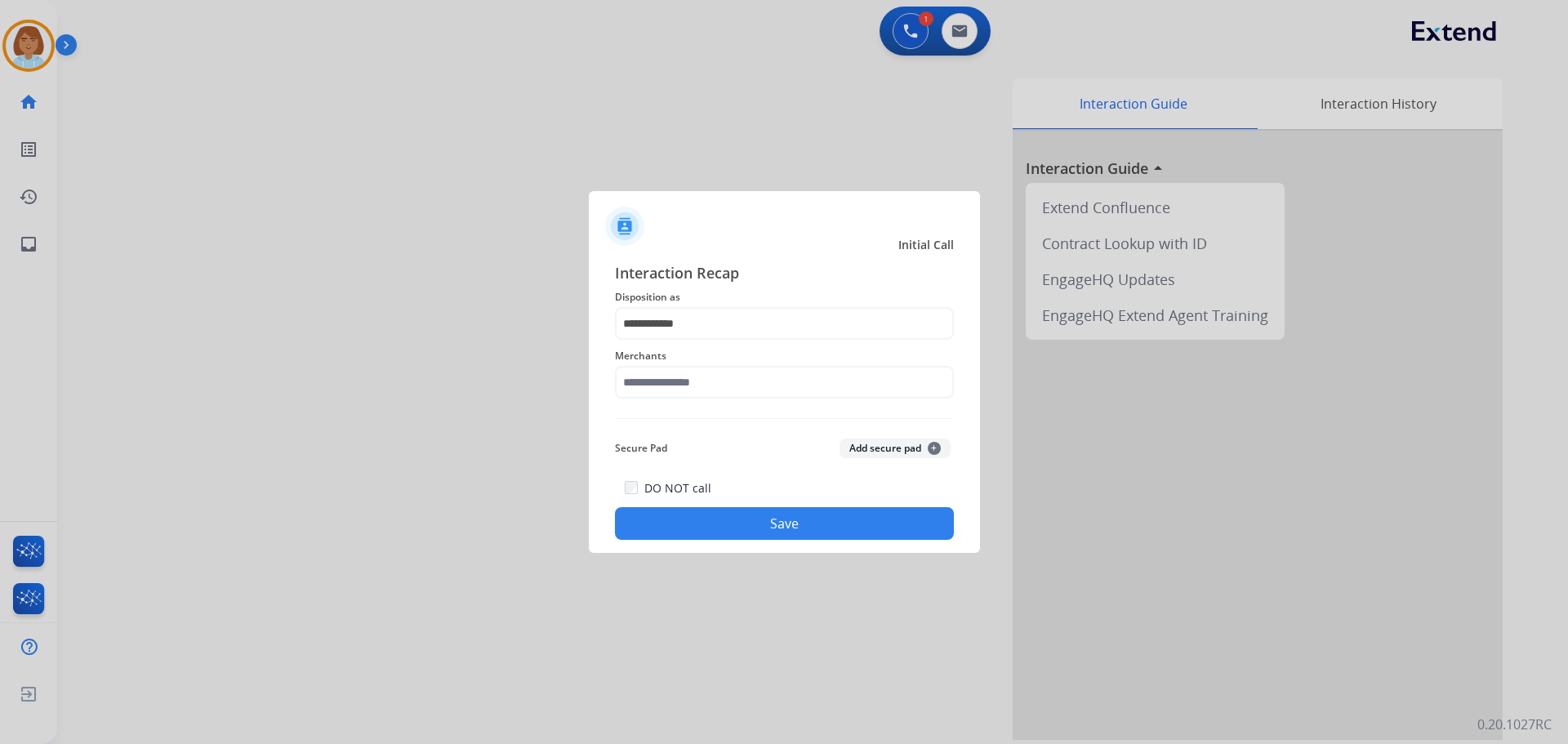
click at [724, 410] on div "**********" at bounding box center [784, 400] width 339 height 278
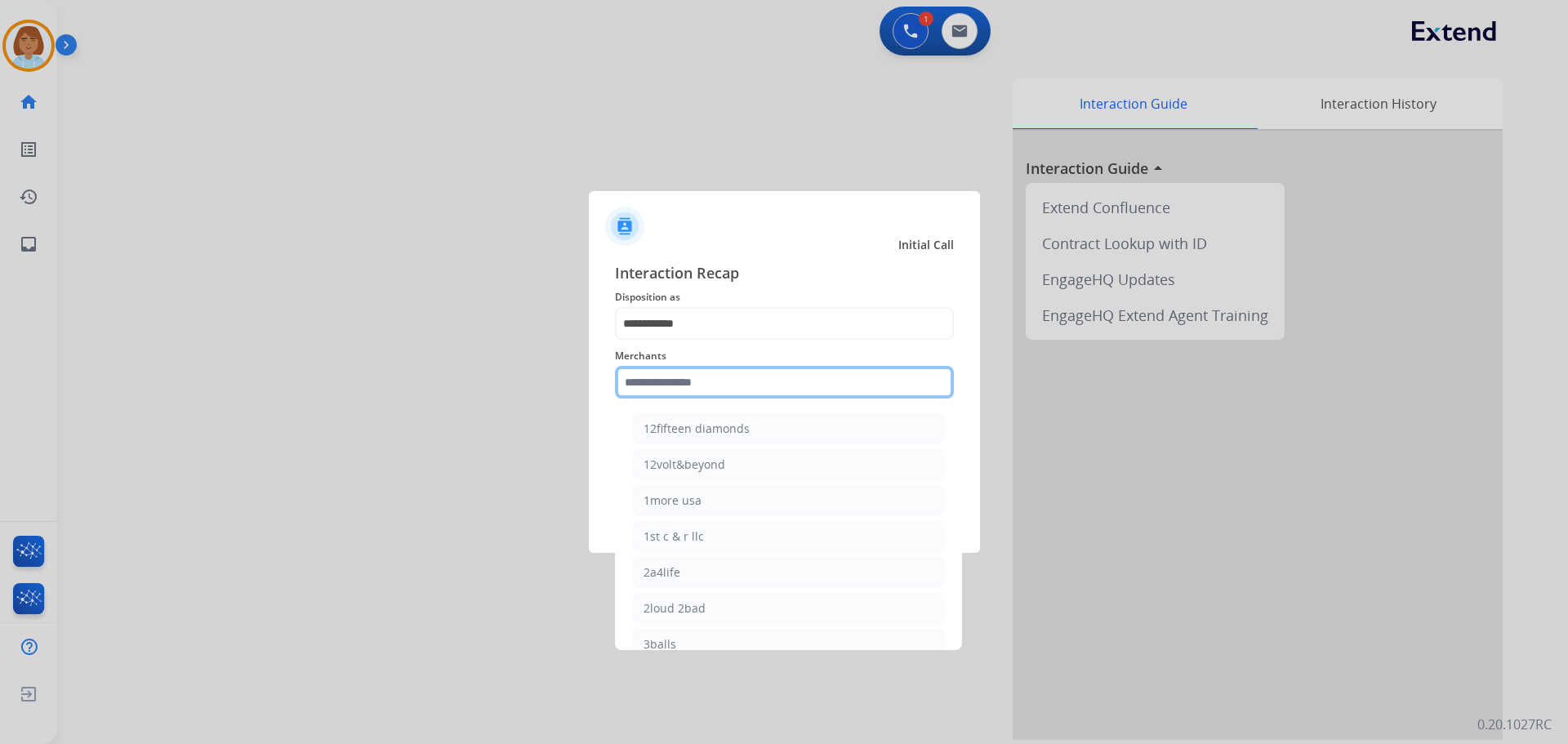
click at [736, 377] on input "text" at bounding box center [784, 382] width 339 height 33
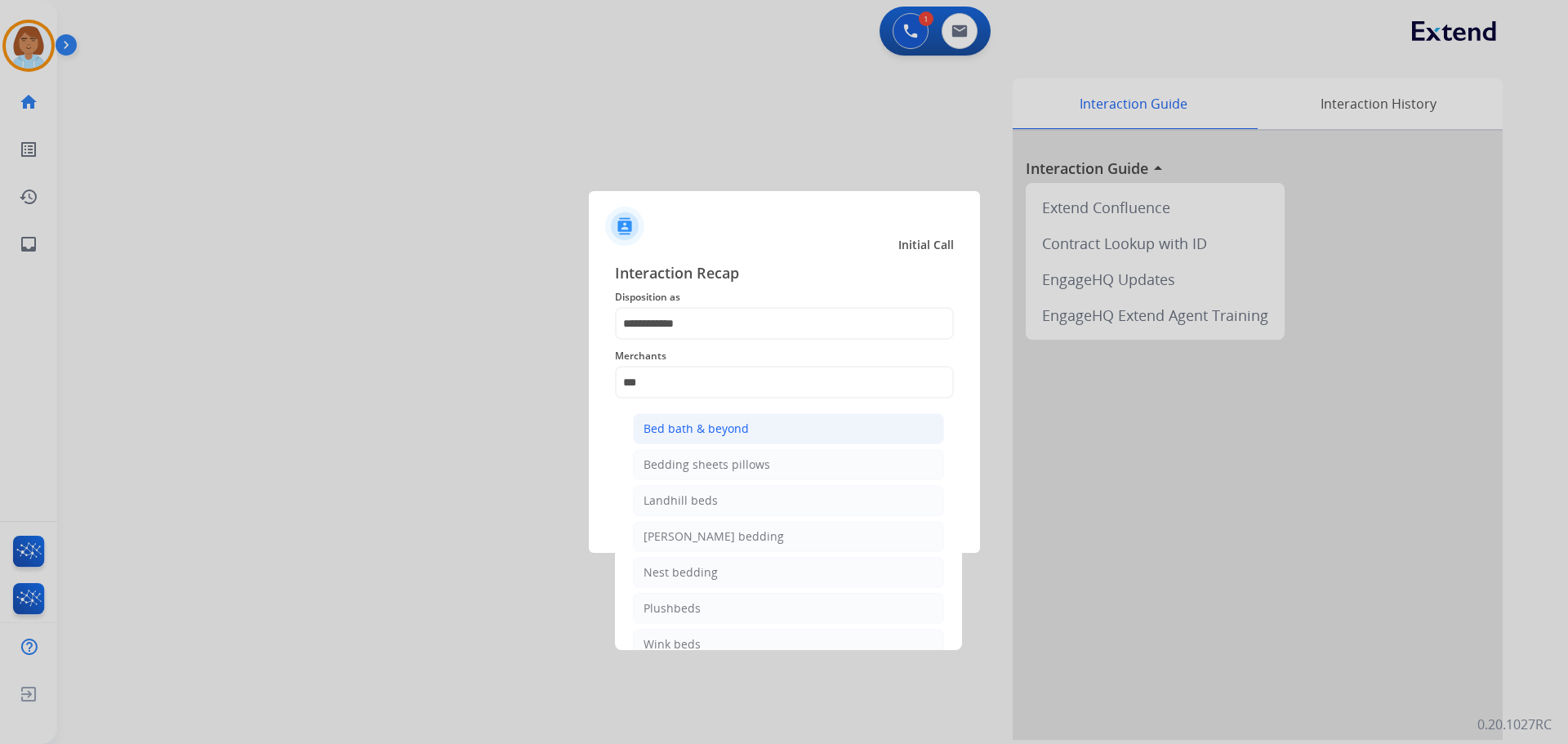
click at [702, 428] on div "Bed bath & beyond" at bounding box center [697, 429] width 105 height 17
type input "**********"
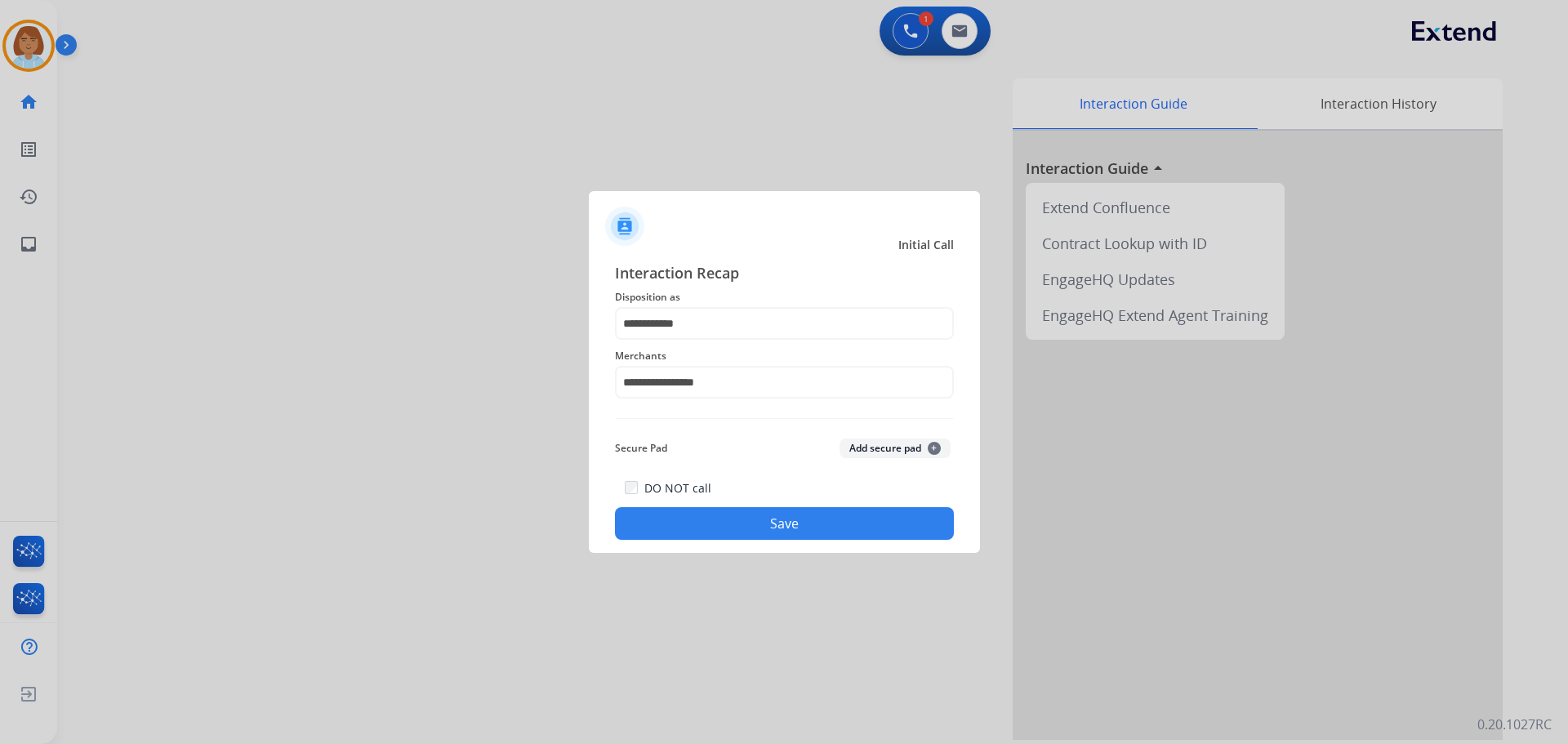
click at [700, 518] on button "Save" at bounding box center [784, 523] width 339 height 33
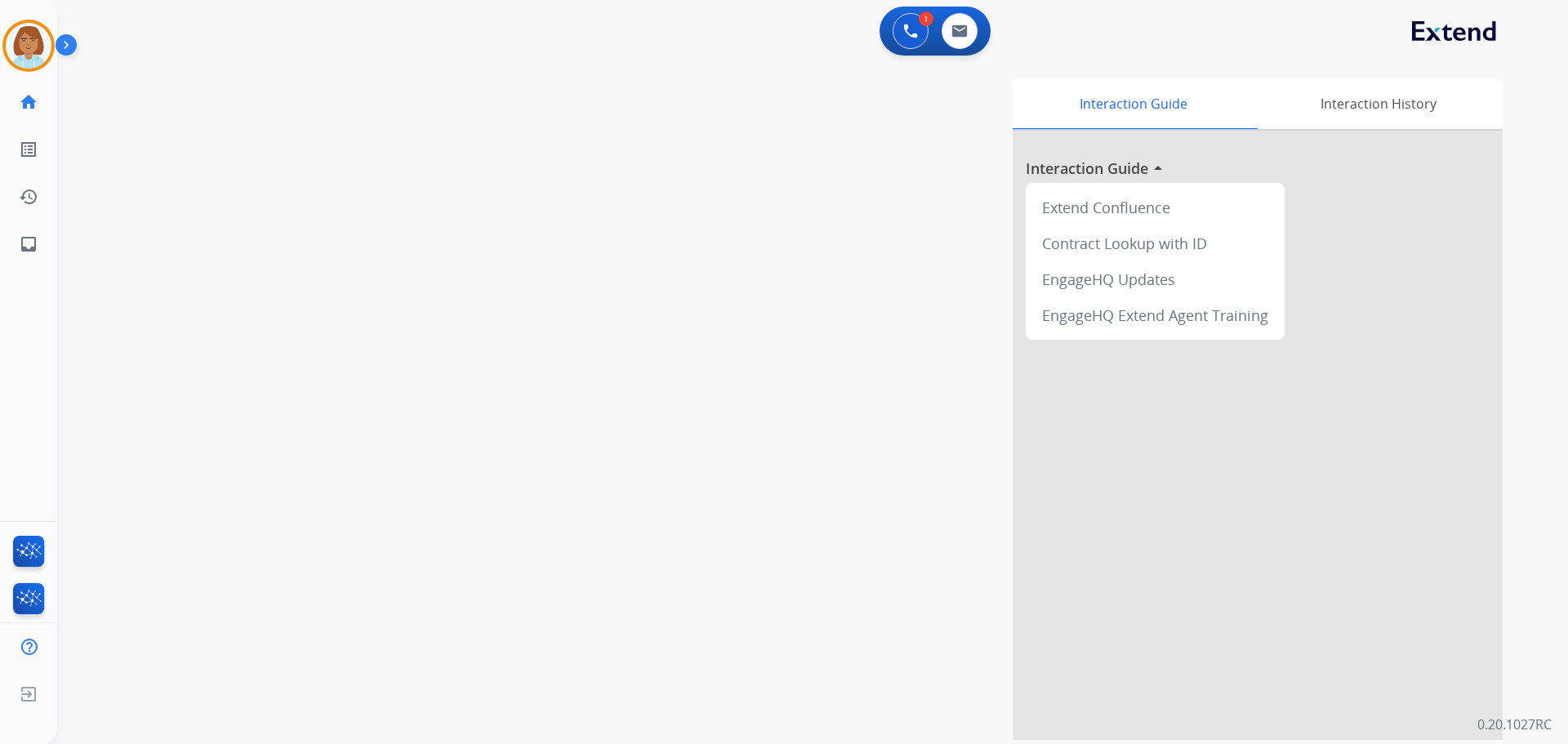
click at [0, 21] on div "[PERSON_NAME] AfterCallWork Edit Avatar Agent: [PERSON_NAME] Profile: Extend_Tr…" at bounding box center [28, 45] width 57 height 53
click at [34, 85] on link "home Home" at bounding box center [28, 102] width 46 height 46
click at [27, 60] on img at bounding box center [28, 45] width 46 height 46
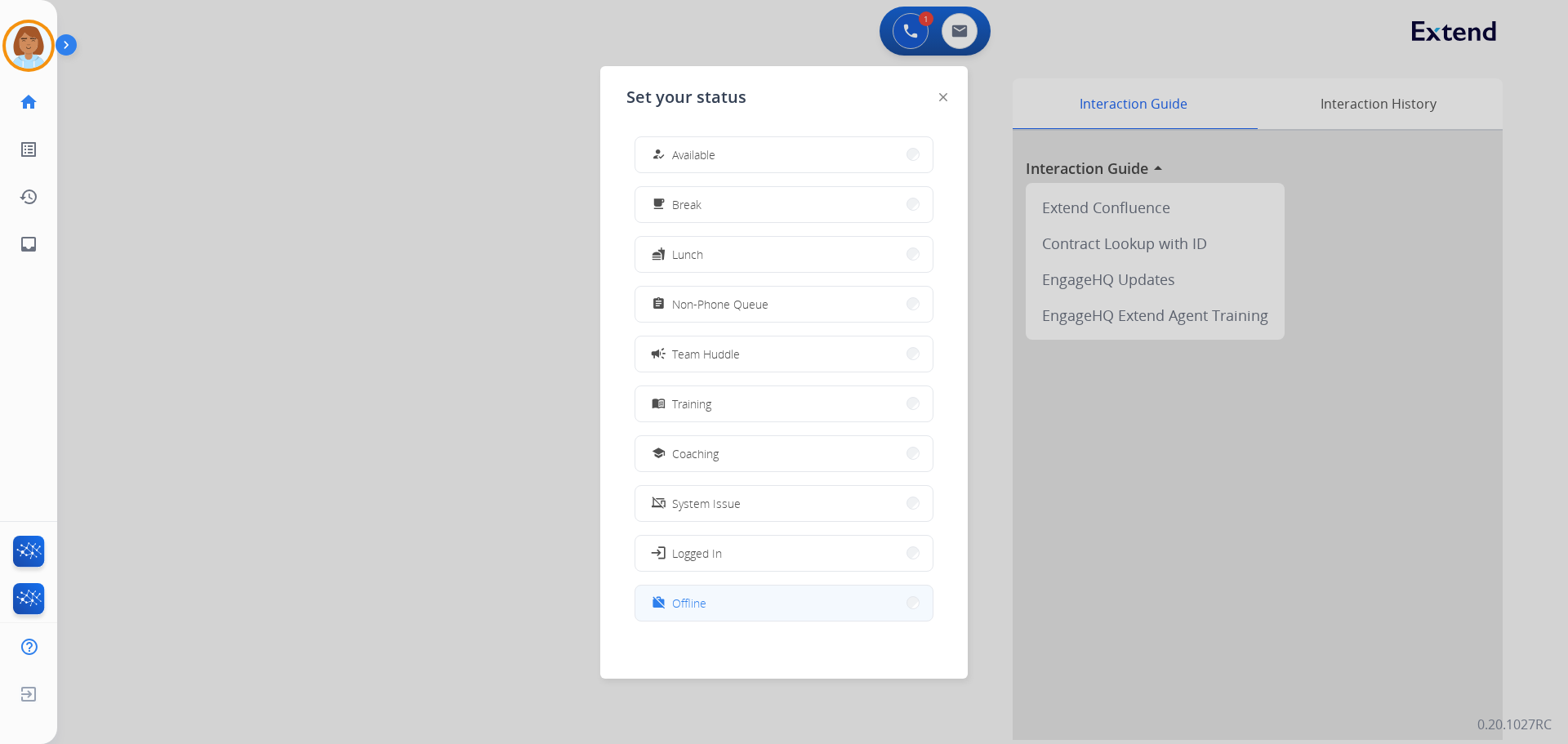
click at [681, 589] on button "work_off Offline" at bounding box center [784, 603] width 298 height 35
